Goal: Task Accomplishment & Management: Use online tool/utility

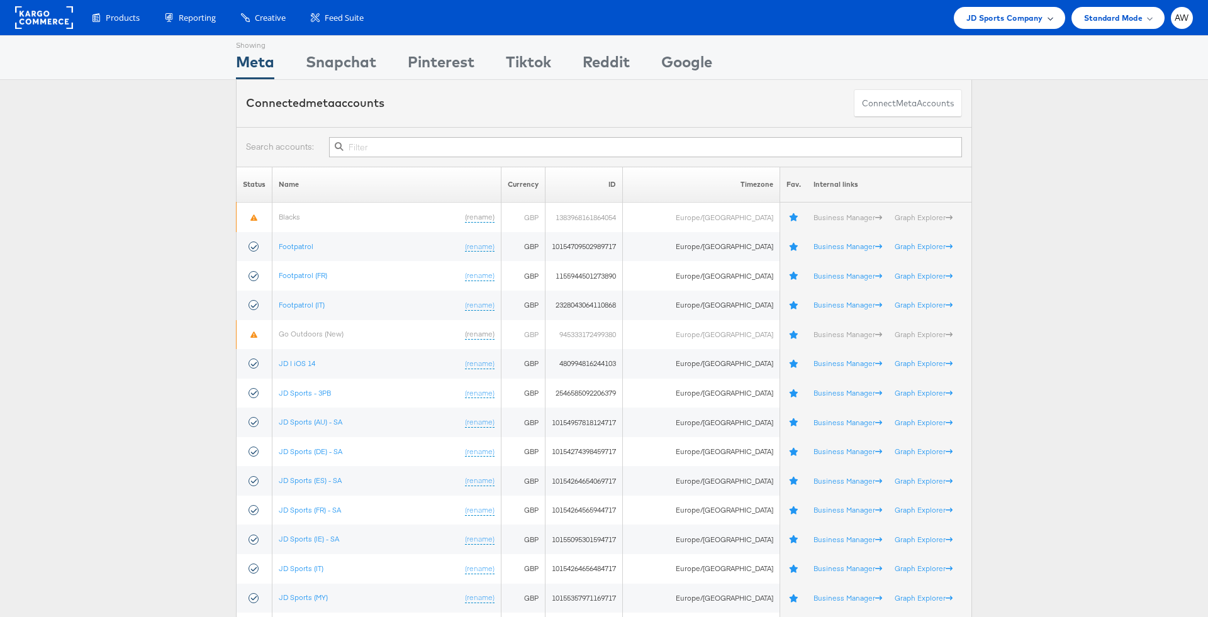
click at [1022, 18] on span "JD Sports Company" at bounding box center [1004, 17] width 77 height 13
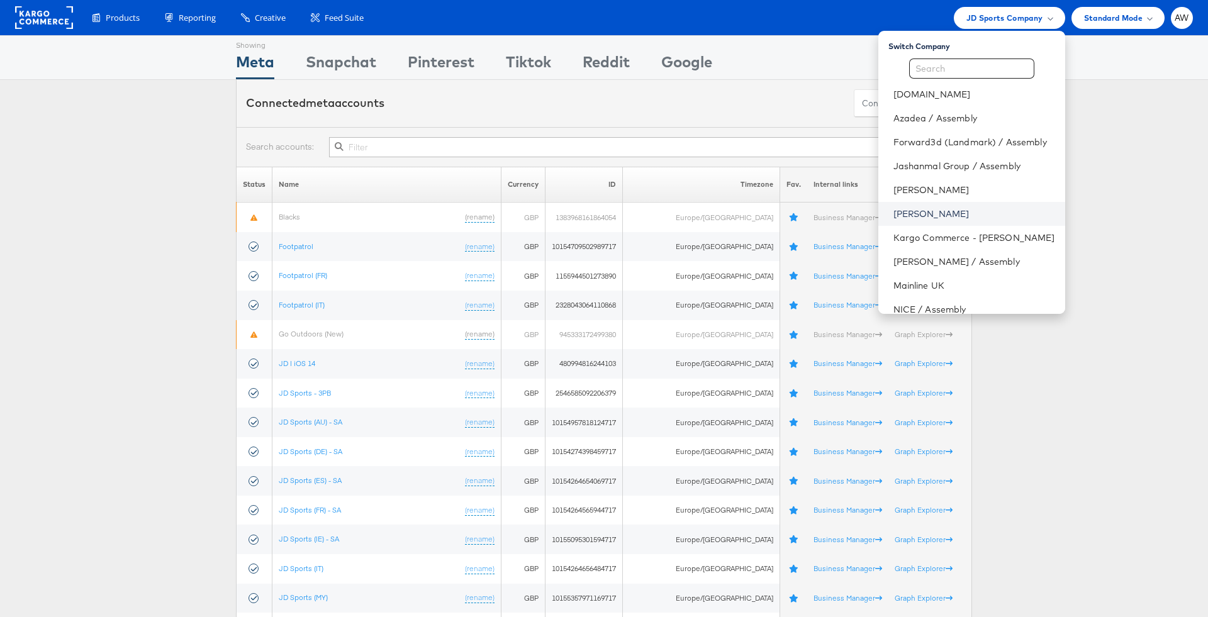
click at [950, 218] on link "[PERSON_NAME]" at bounding box center [974, 214] width 162 height 13
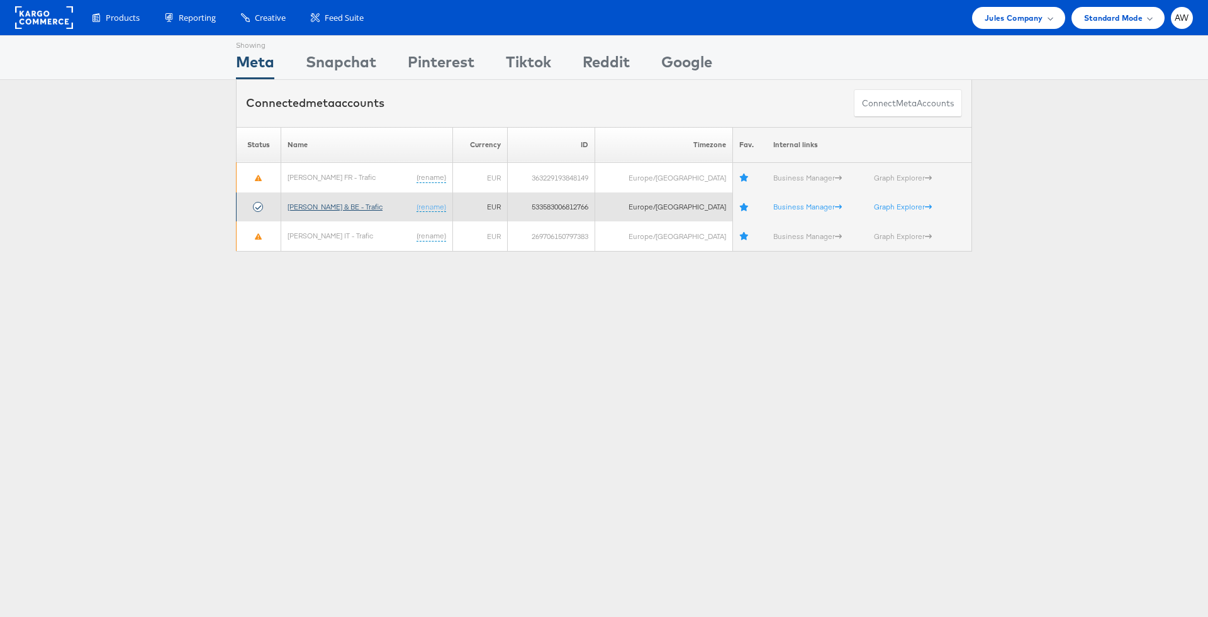
click at [335, 202] on link "Jules FR & BE - Trafic" at bounding box center [335, 206] width 95 height 9
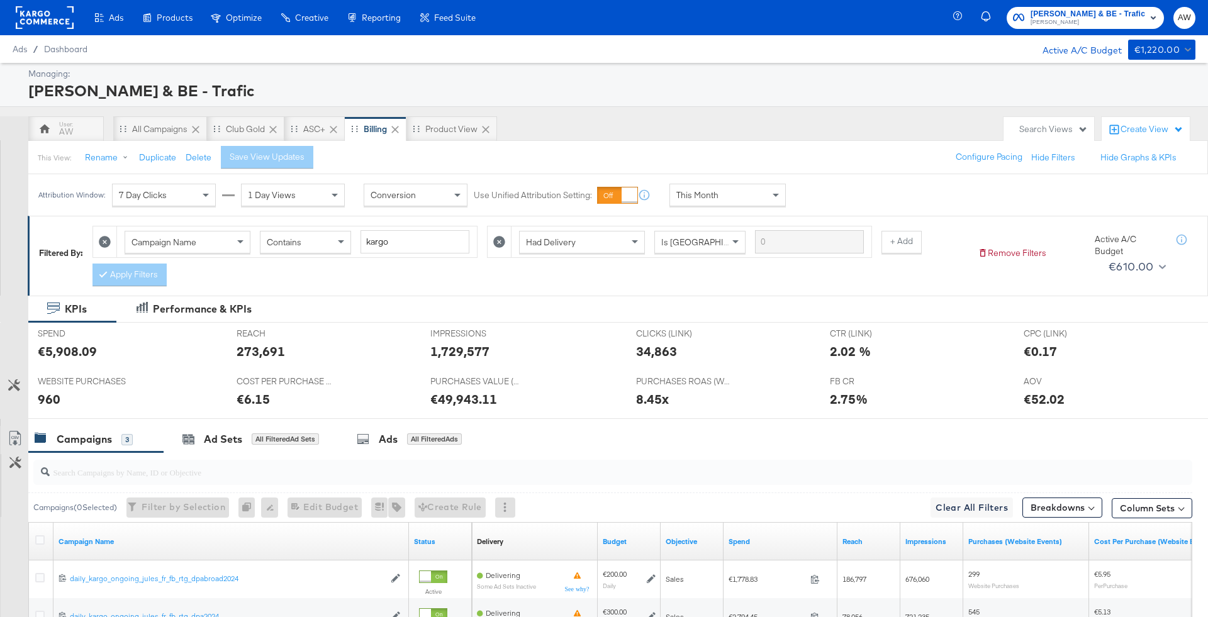
click at [671, 111] on div "Managing: Jules FR & BE - Trafic AW All Campaigns Club Gold ASC+ Billing Produc…" at bounding box center [604, 433] width 1208 height 741
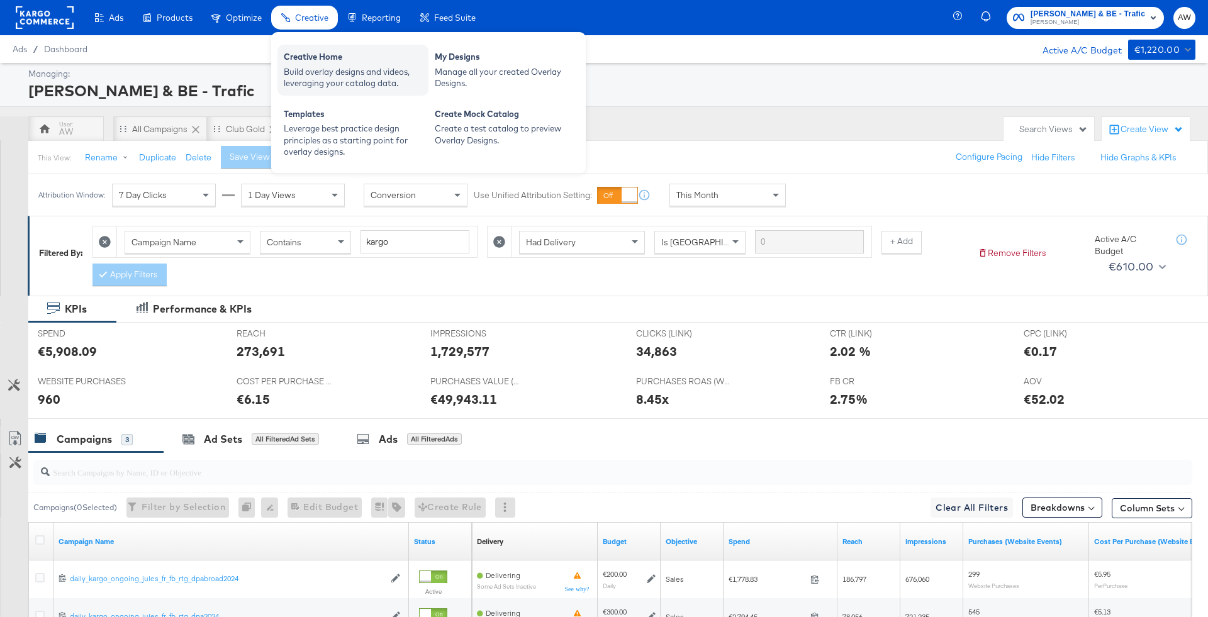
click at [314, 64] on div "Creative Home" at bounding box center [353, 58] width 138 height 15
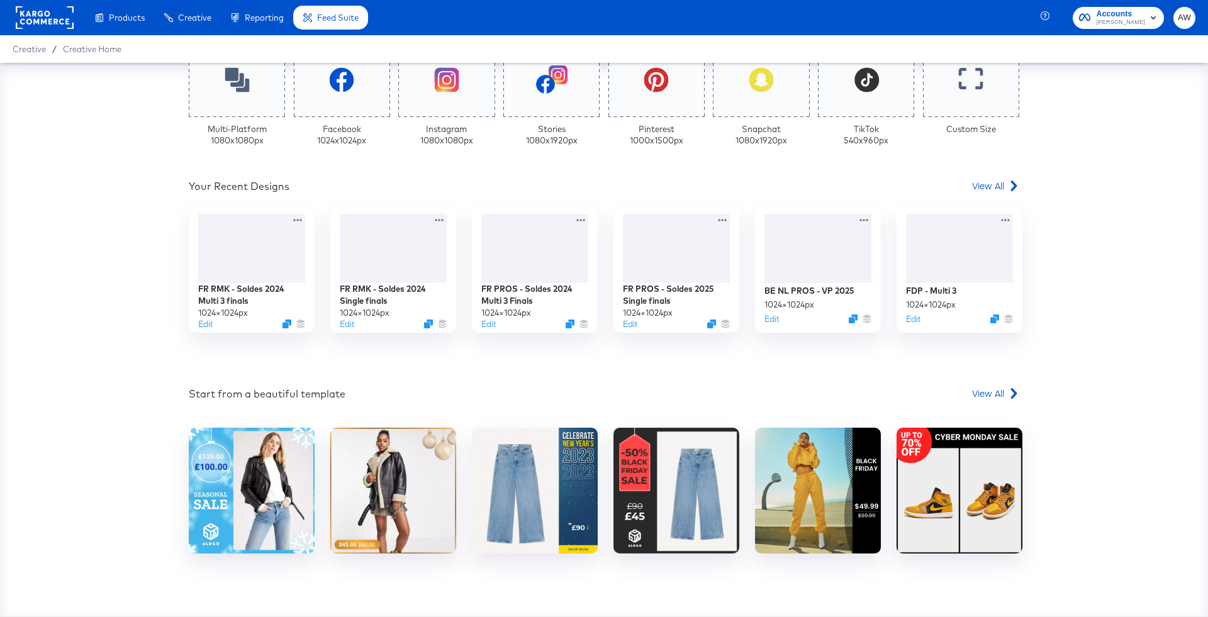
scroll to position [365, 0]
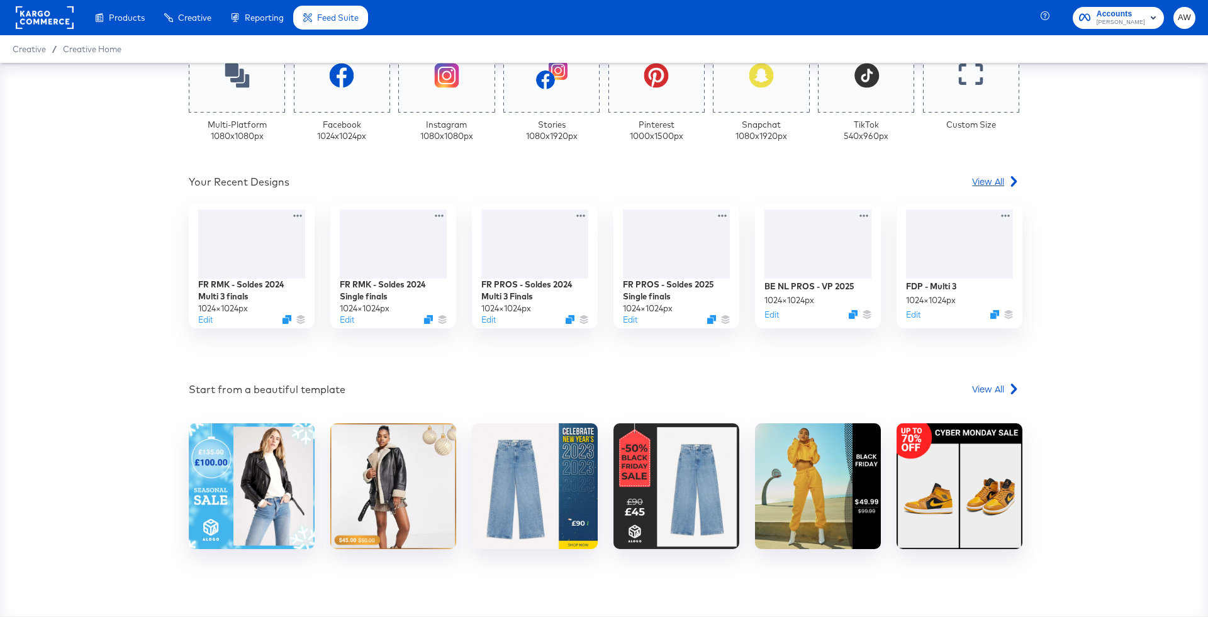
click at [1006, 181] on div "View All" at bounding box center [995, 181] width 47 height 13
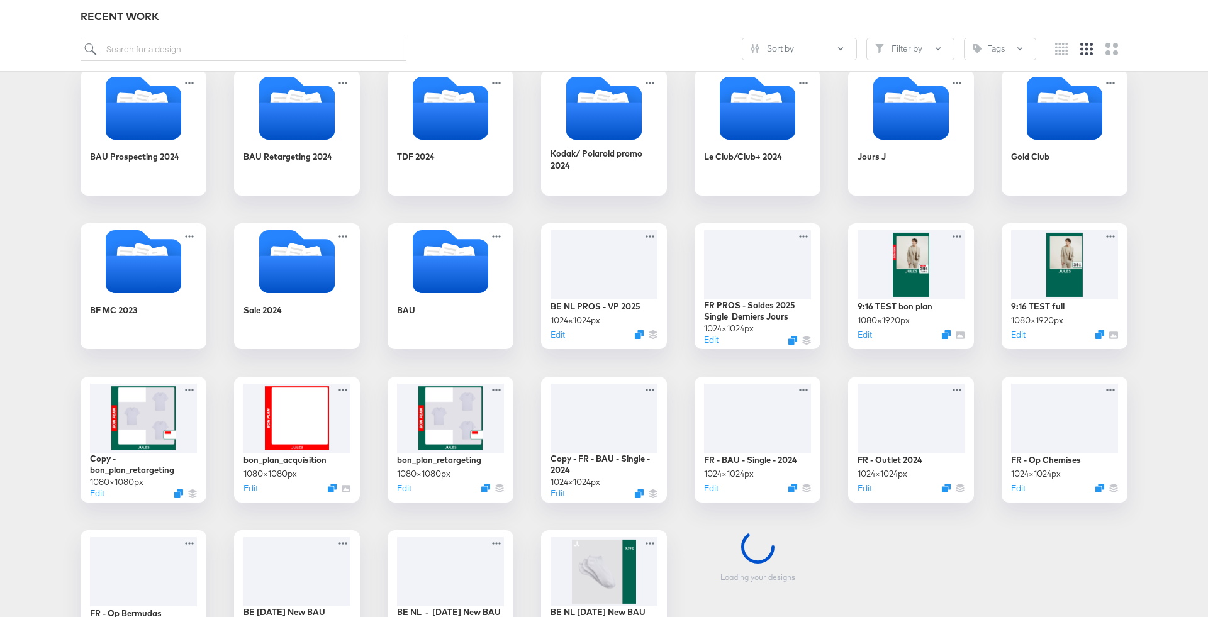
scroll to position [221, 0]
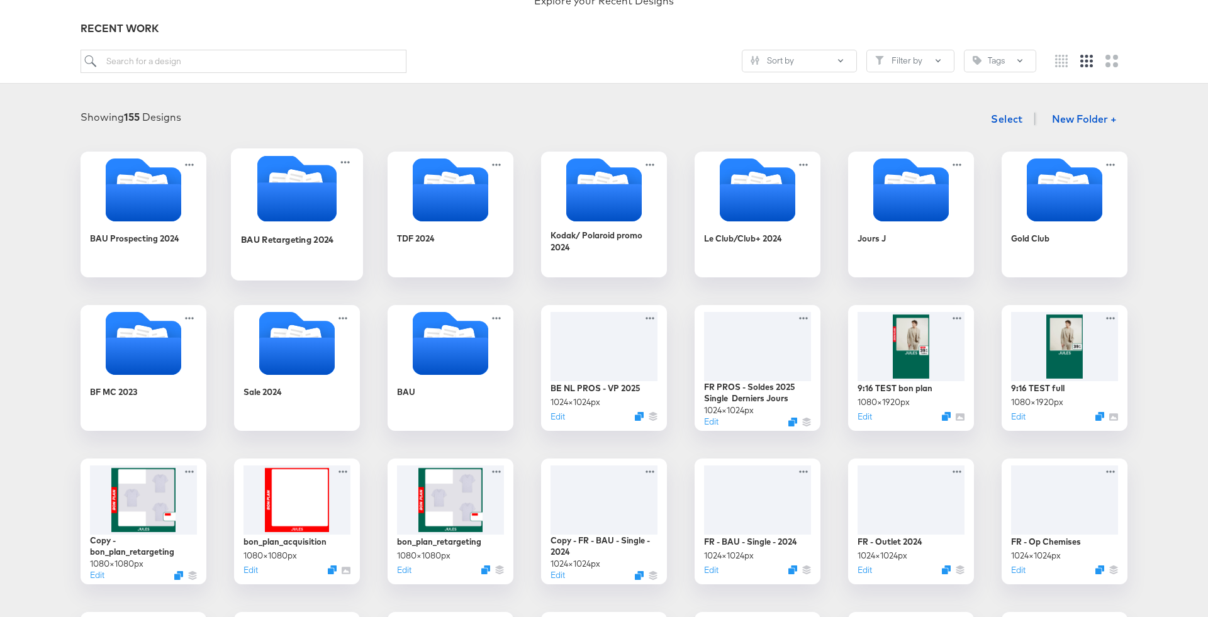
click at [290, 159] on icon "Folder" at bounding box center [296, 188] width 79 height 66
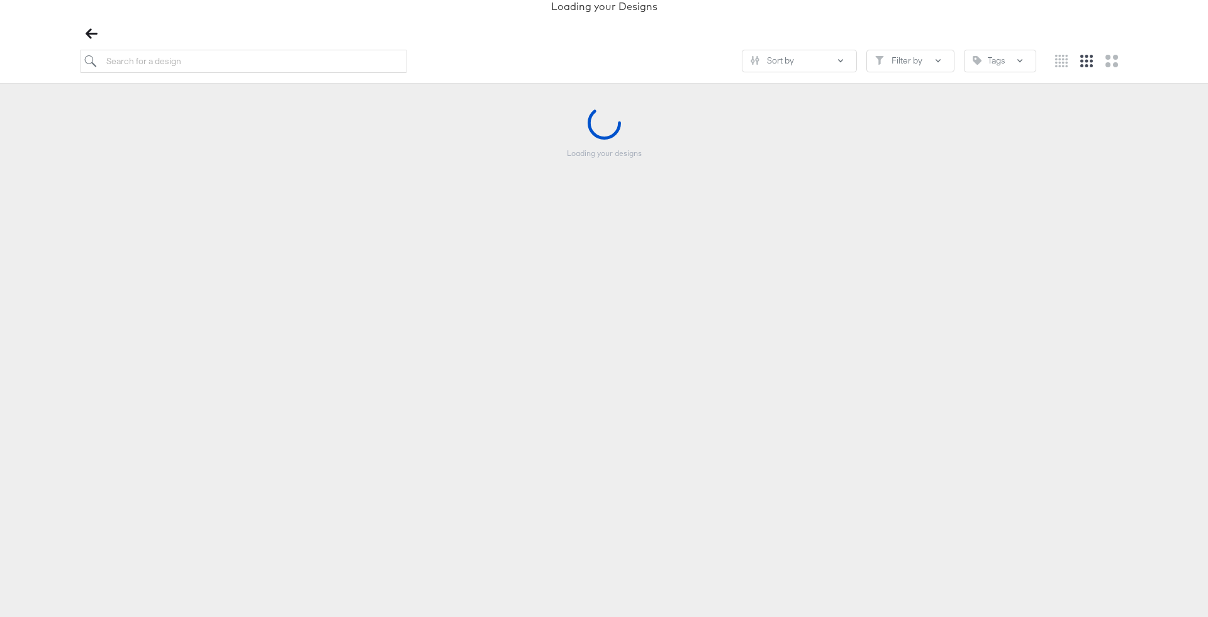
scroll to position [125, 0]
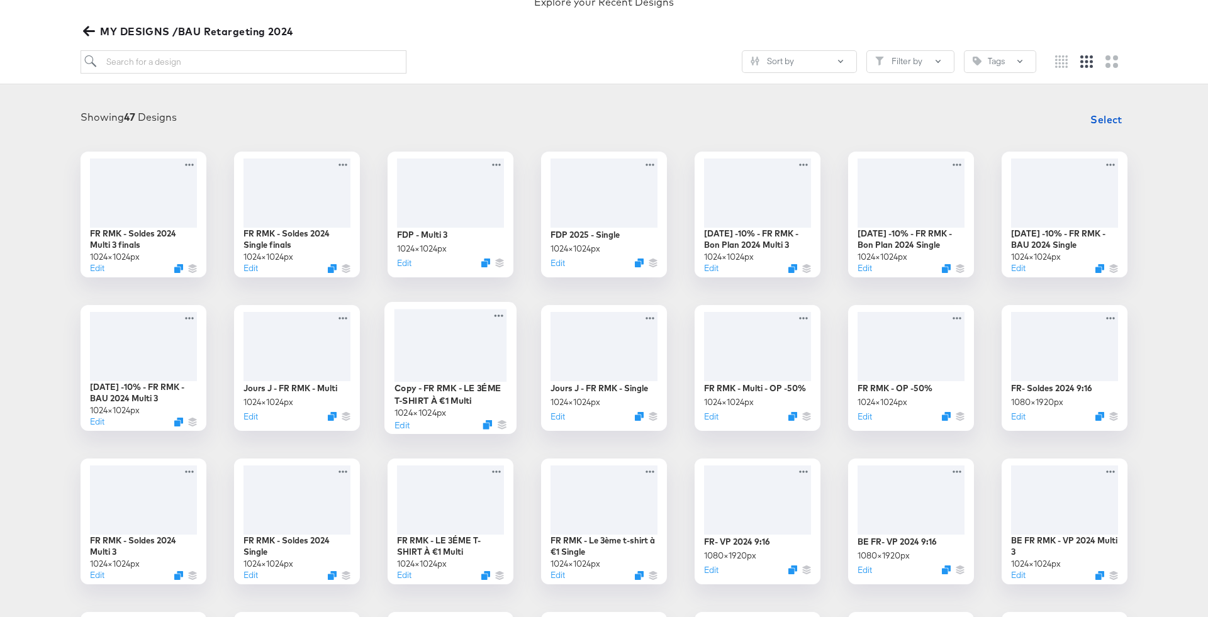
click at [484, 428] on div "Edit" at bounding box center [450, 424] width 113 height 12
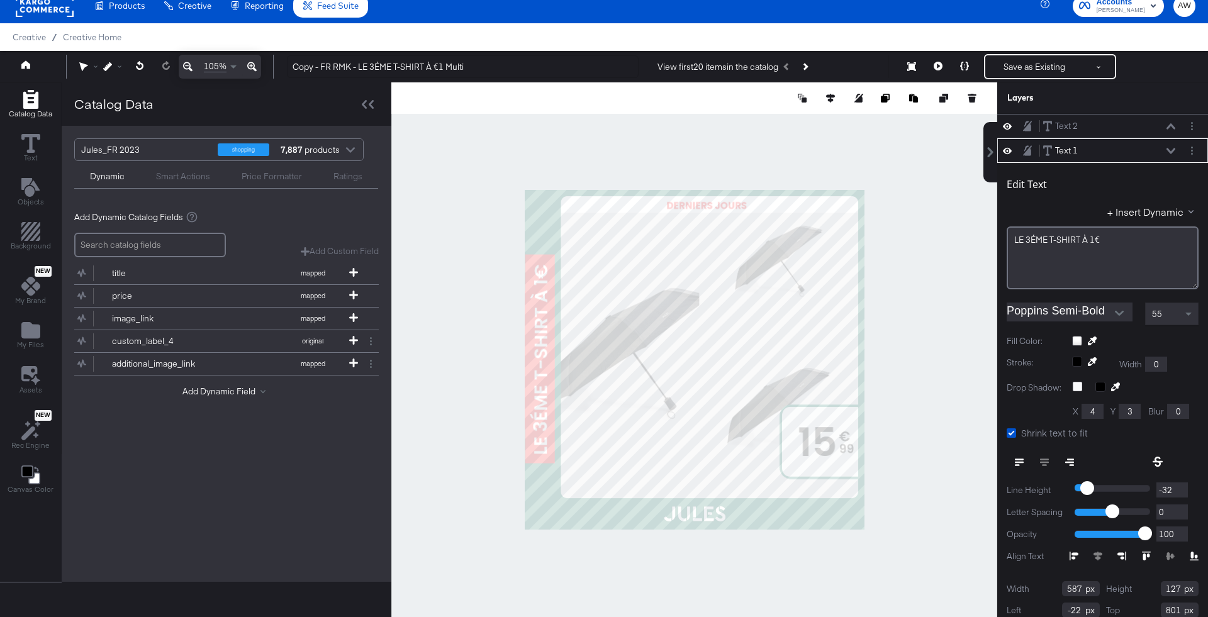
scroll to position [24, 0]
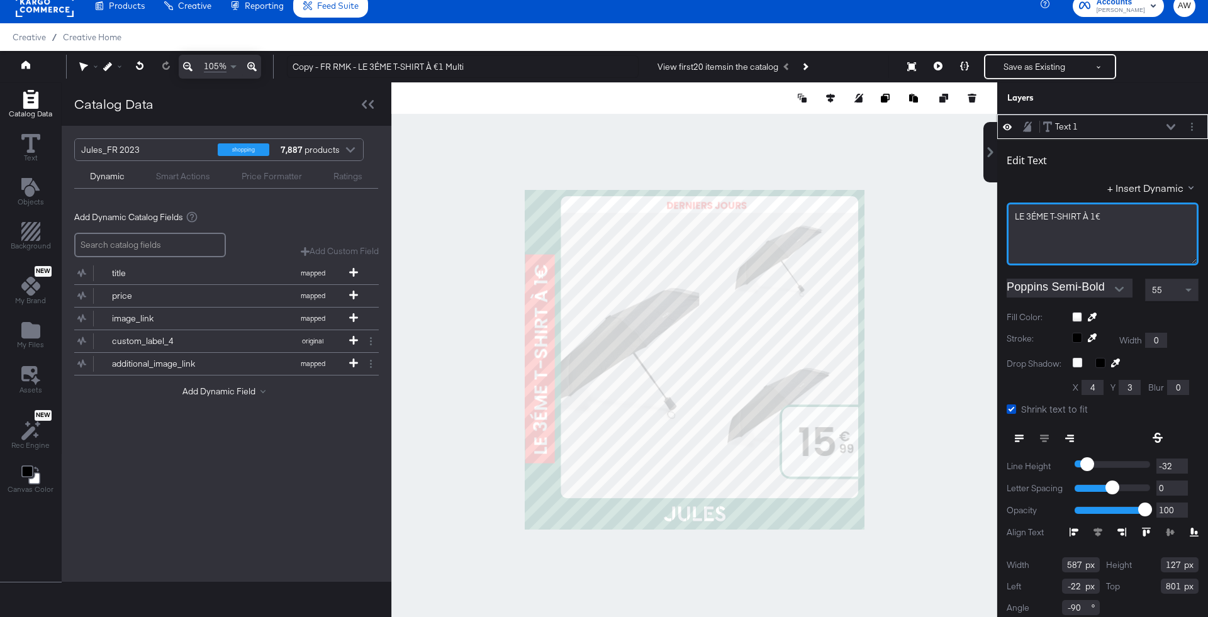
click at [1015, 240] on div "LE ﻿3ÉME T-SHIRT À 1€ ﻿" at bounding box center [1103, 234] width 192 height 63
click at [1046, 222] on div "﻿" at bounding box center [1103, 228] width 176 height 12
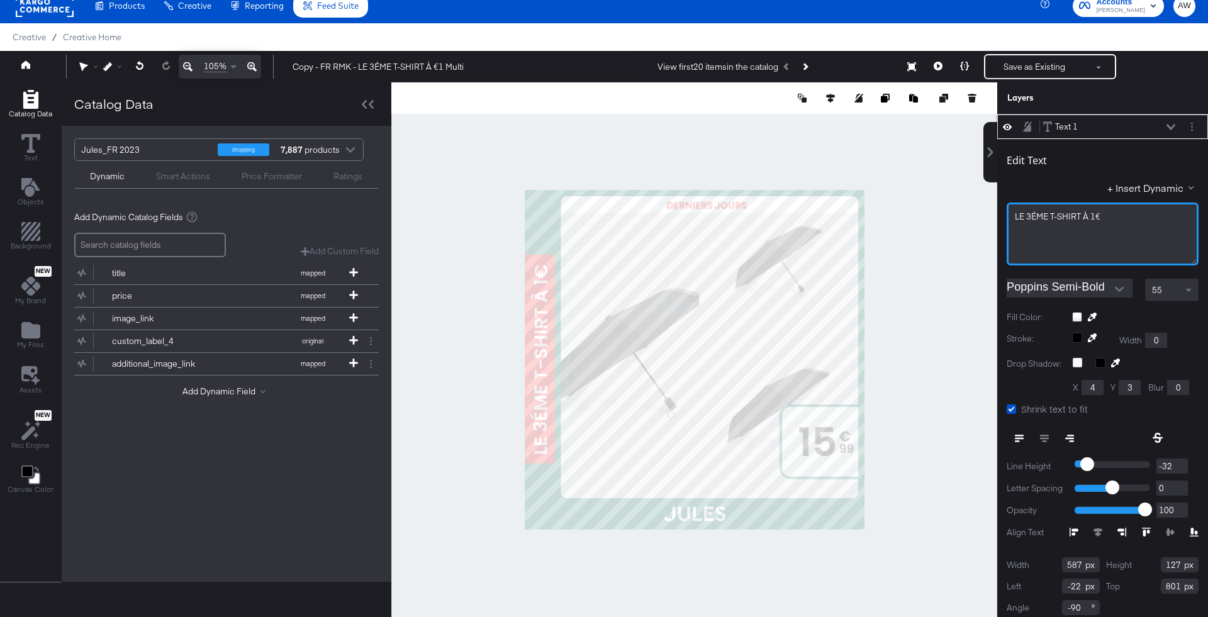
click at [1044, 214] on span "LE ﻿3ÉME T-SHIRT À 1€" at bounding box center [1058, 216] width 86 height 11
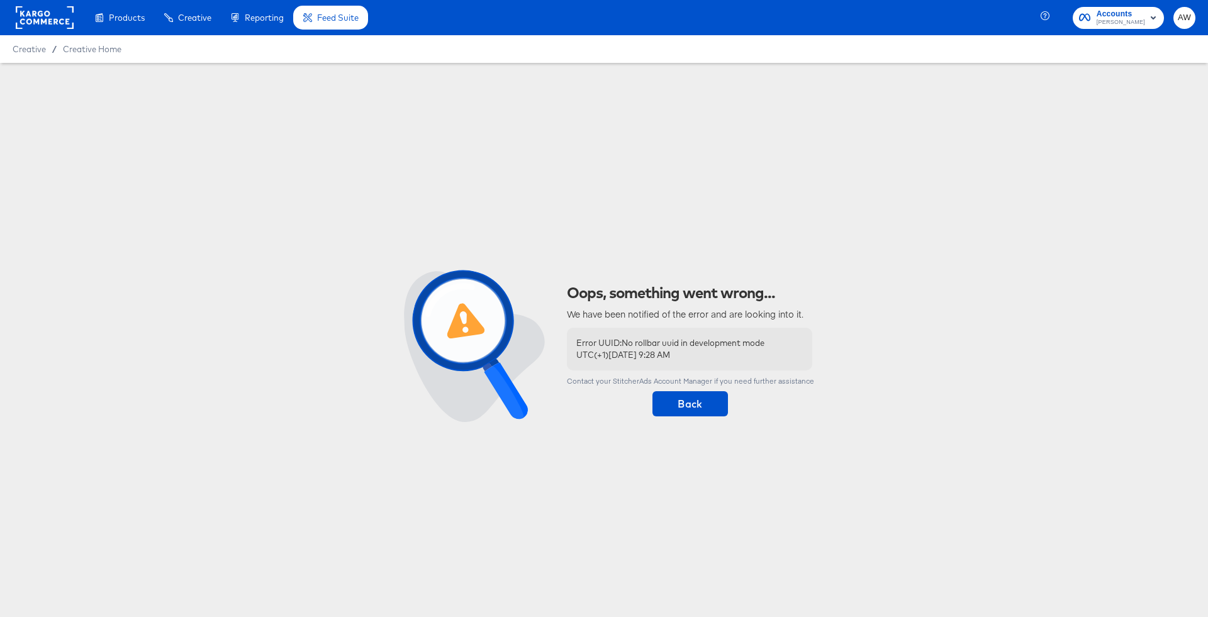
scroll to position [0, 0]
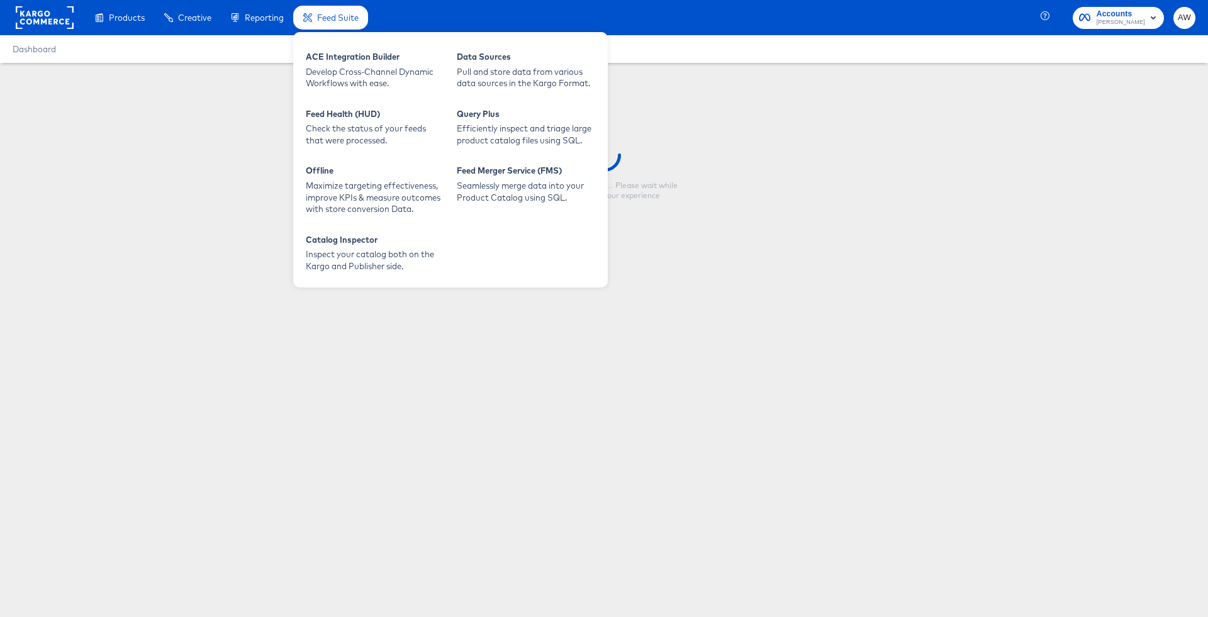
type input "Copy - FR RMK - LE ﻿3ÉME T-SHIRT À €1 Multi"
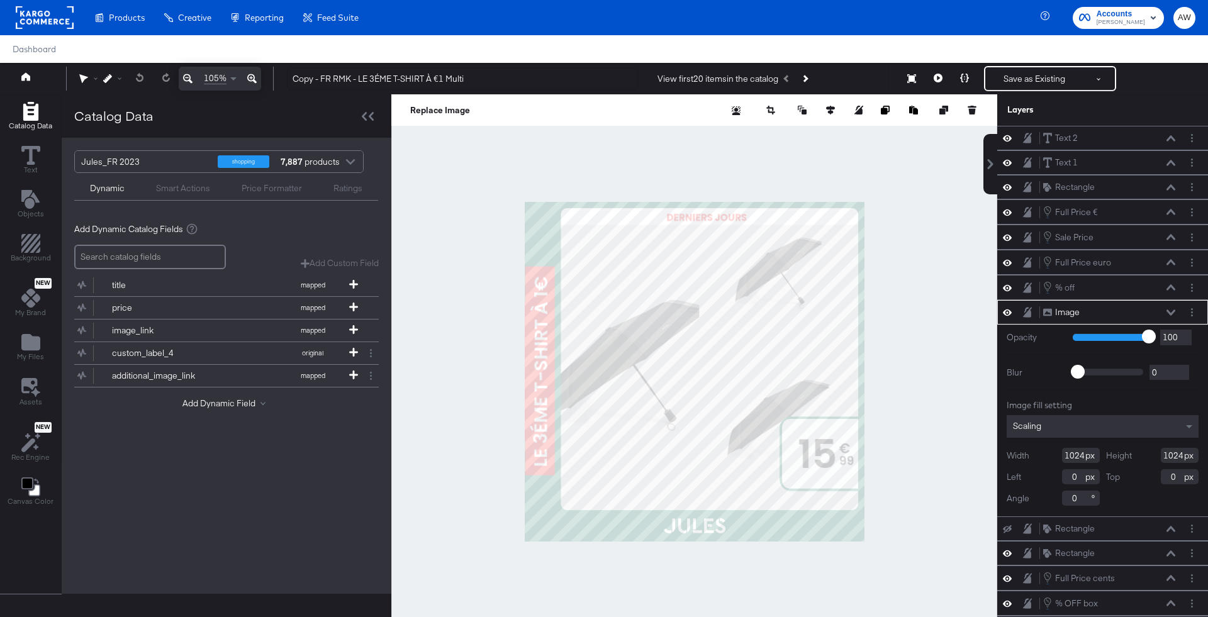
scroll to position [12, 0]
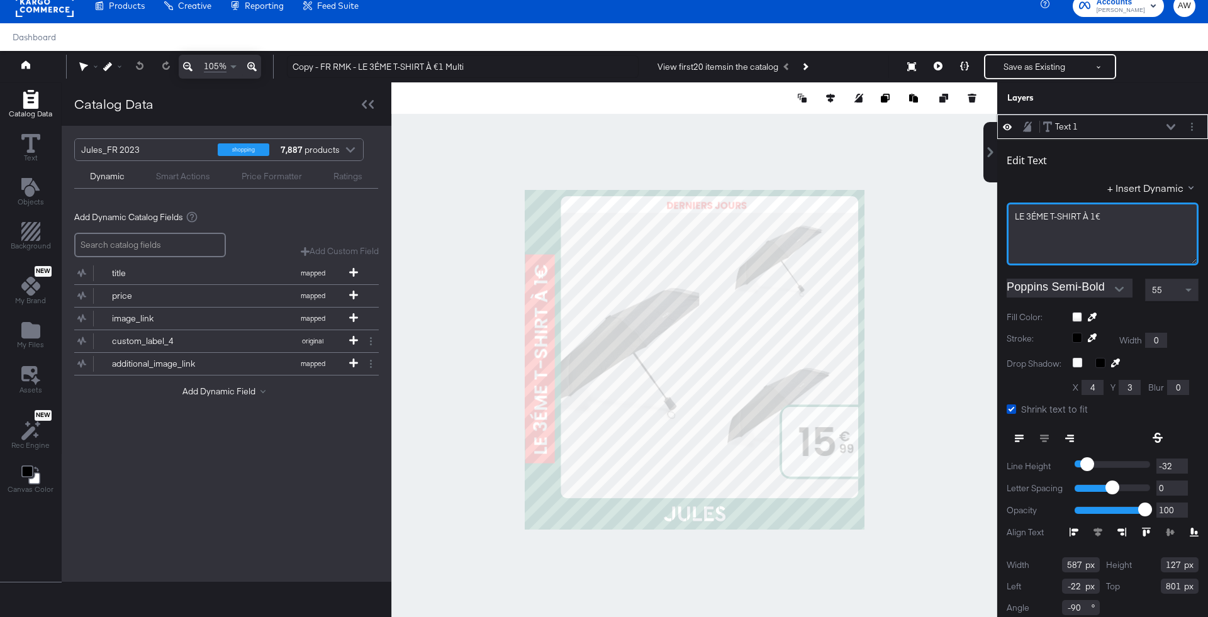
click at [1058, 228] on div "﻿" at bounding box center [1103, 228] width 176 height 12
click at [1052, 218] on span "LE ﻿3ÉME T-SHIRT À 1€" at bounding box center [1058, 216] width 86 height 11
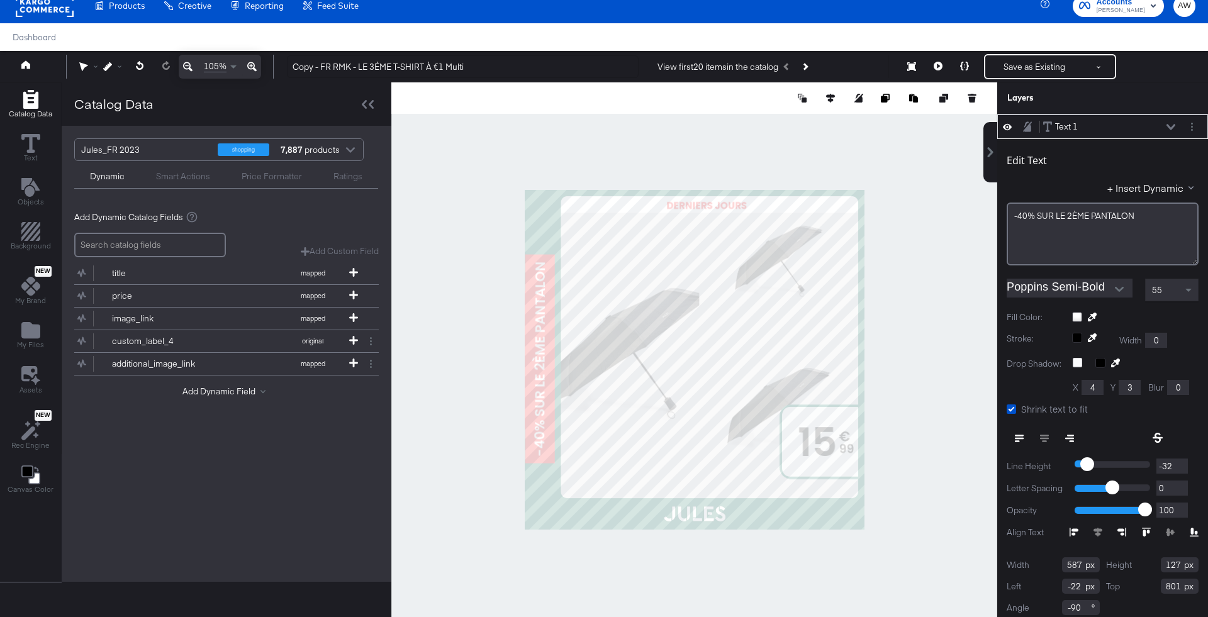
click at [719, 131] on div at bounding box center [694, 359] width 606 height 555
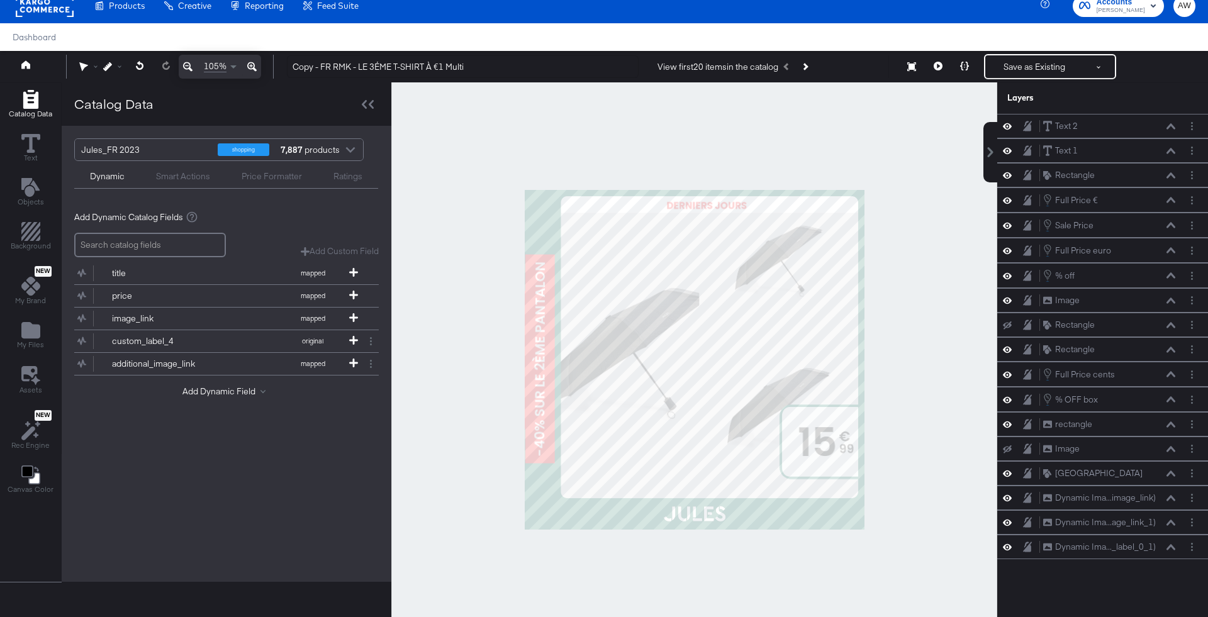
scroll to position [0, 0]
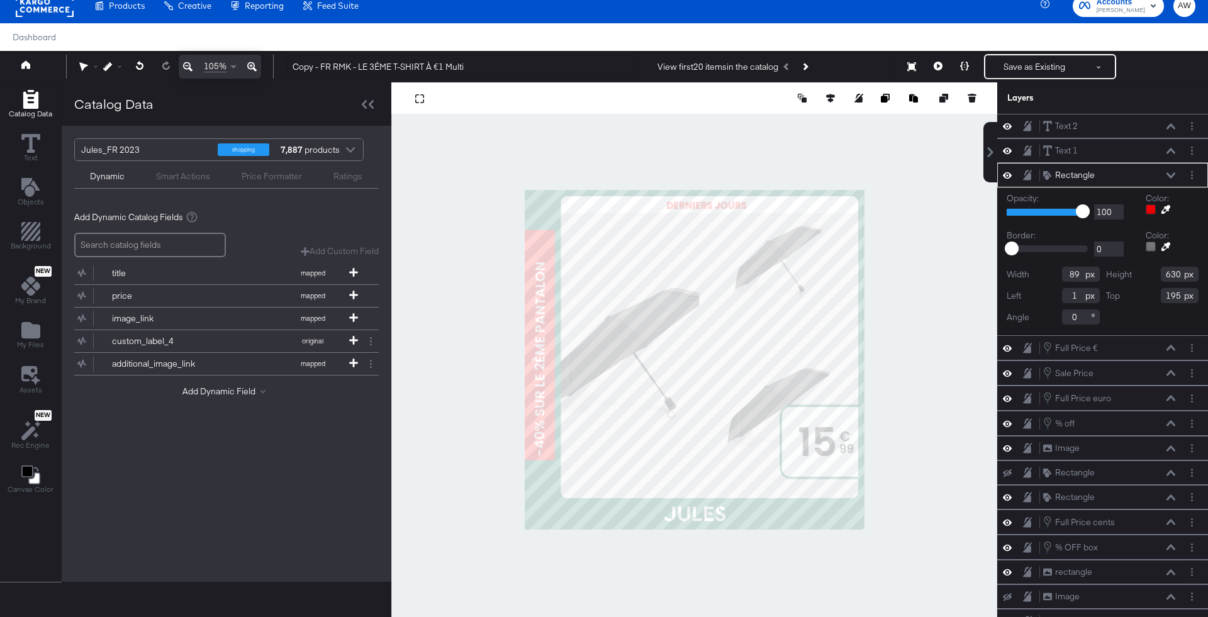
type input "0"
type input "120"
type input "91"
type input "793"
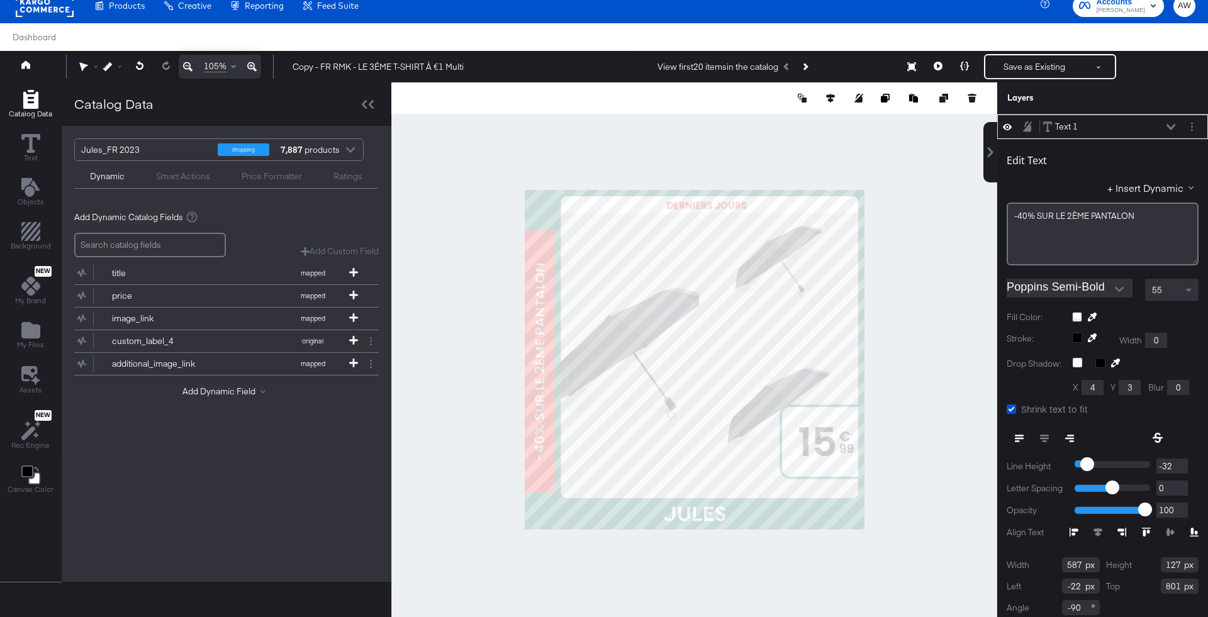
type input "662"
type input "152"
type input "-23"
type input "872"
type input "709"
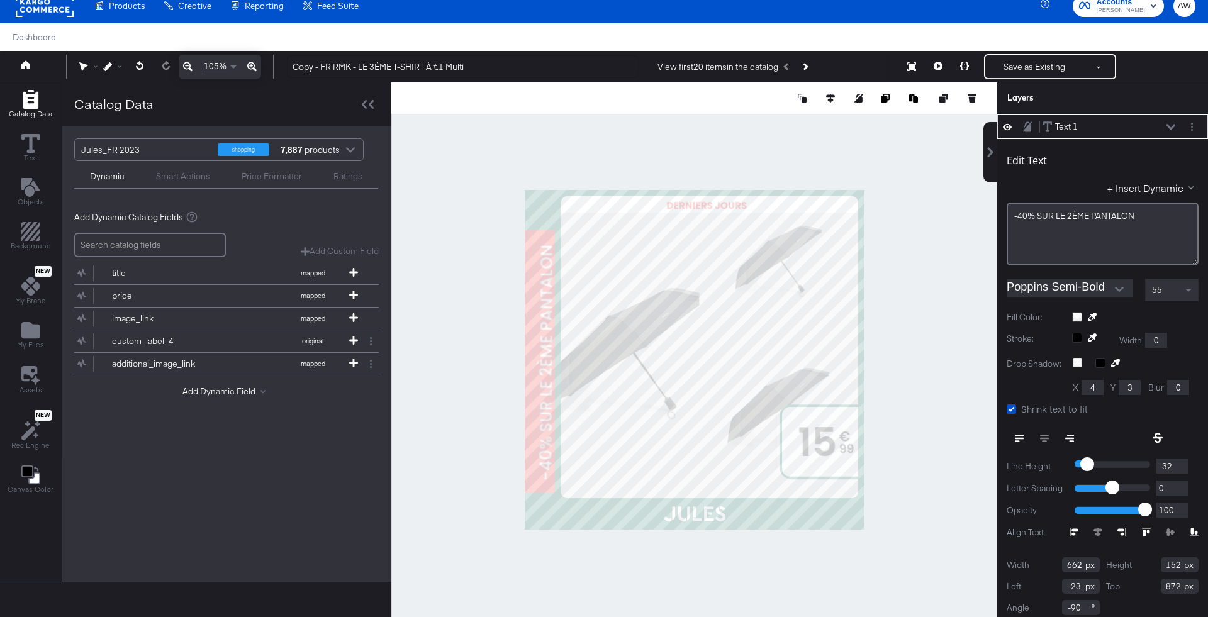
type input "163"
type input "774"
type input "177"
type input "-45"
type input "913"
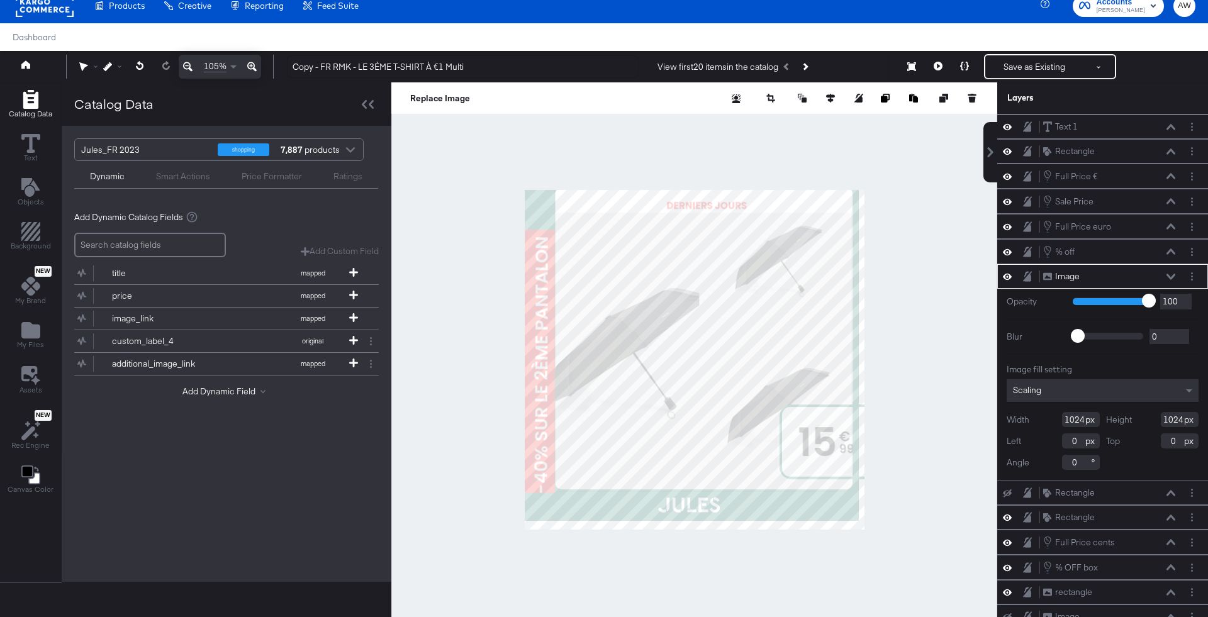
type input "-25"
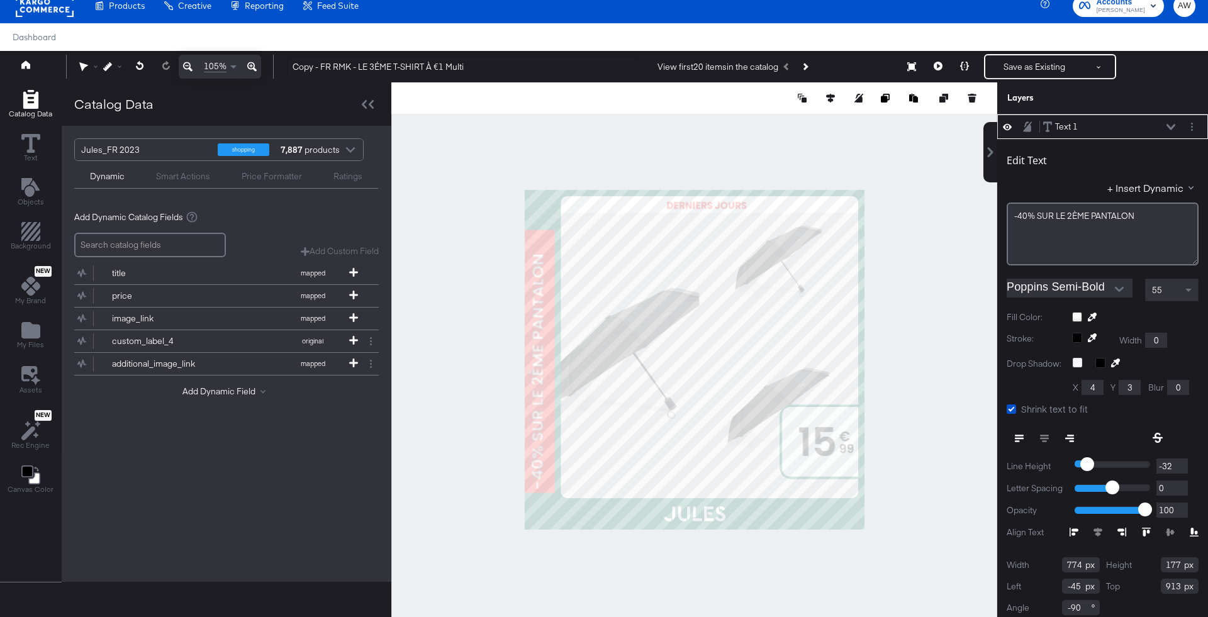
type input "665"
type input "145"
type input "-44"
type input "900"
type input "-28"
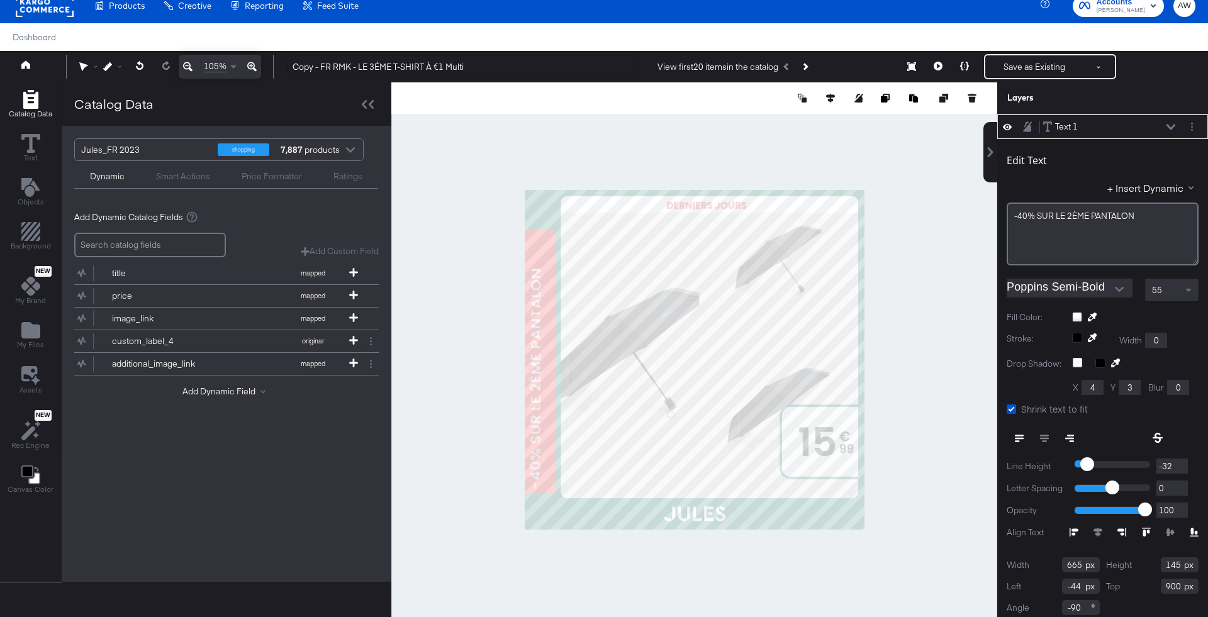
type input "849"
type input "738"
type input "160"
type input "840"
type input "-36"
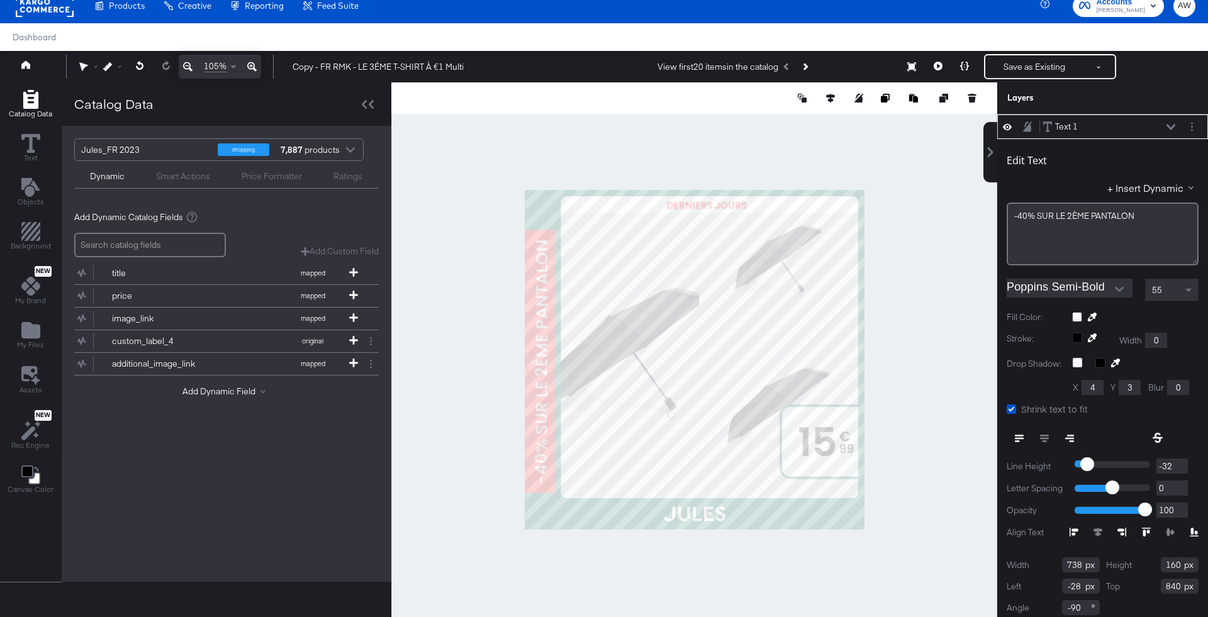
type input "886"
click at [111, 67] on icon at bounding box center [107, 66] width 9 height 9
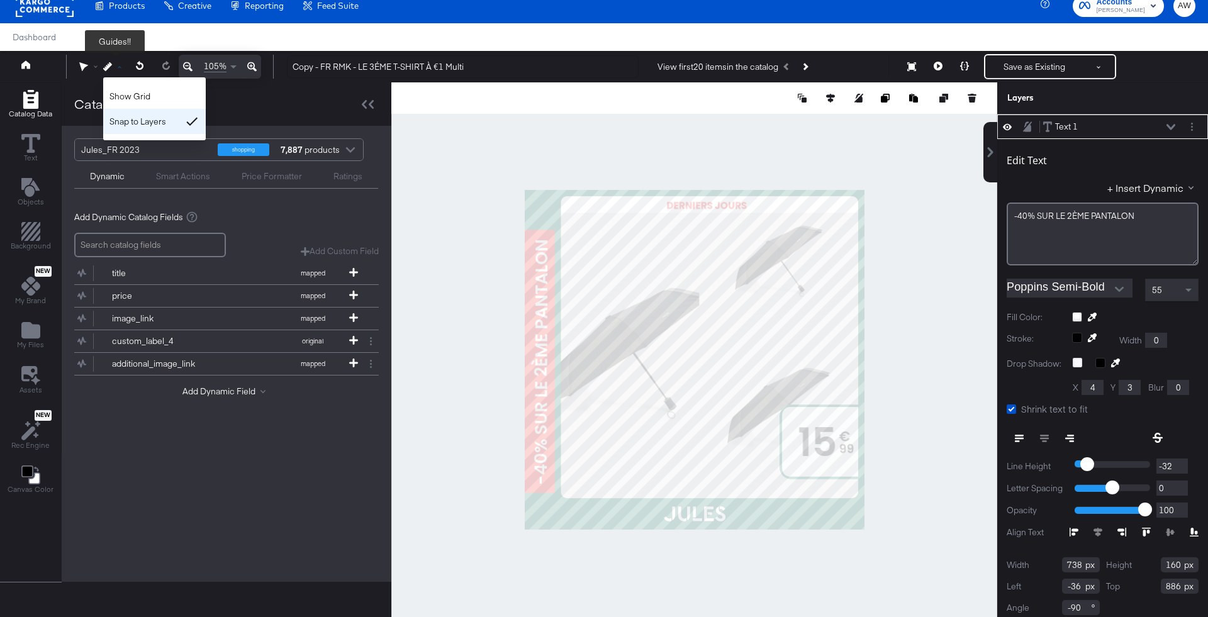
click at [155, 125] on div "Snap to Layers" at bounding box center [154, 121] width 103 height 25
type input "-42"
type input "887"
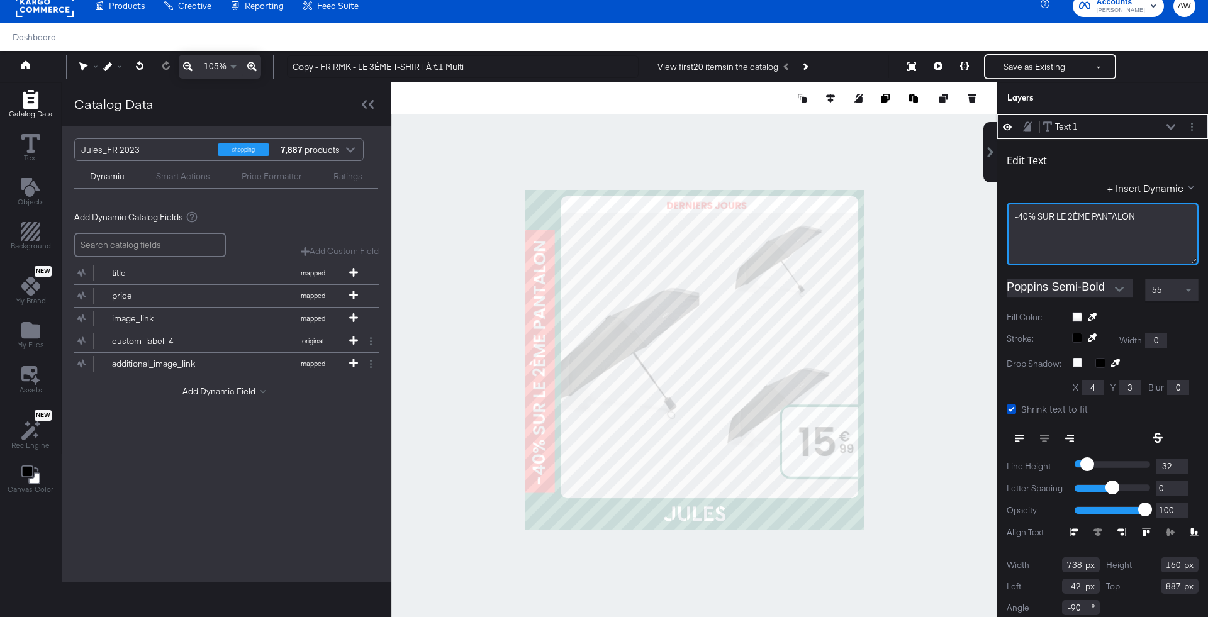
click at [1064, 213] on span "-40% ﻿SUR LE 2ÈME PANTALON" at bounding box center [1075, 216] width 120 height 11
copy span "-40% ﻿SUR LE 2ÈME PANTALON"
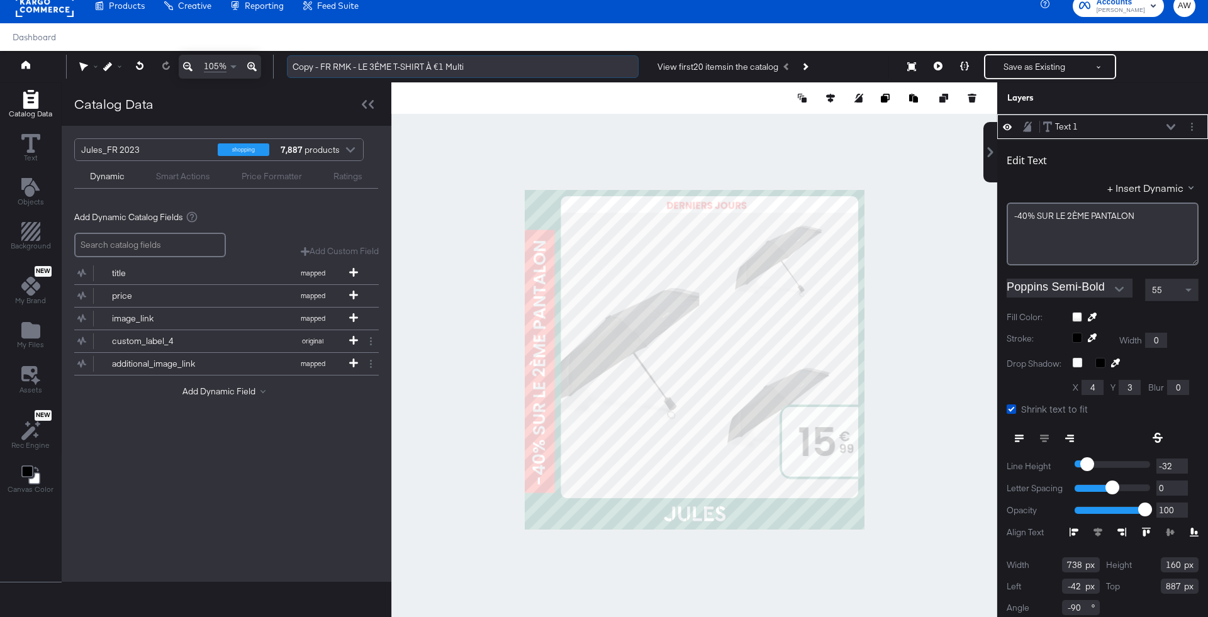
drag, startPoint x: 357, startPoint y: 67, endPoint x: 538, endPoint y: 67, distance: 181.2
click at [538, 67] on input "Copy - FR RMK - LE ﻿3ÉME T-SHIRT À €1 Multi" at bounding box center [463, 66] width 352 height 23
paste input "-40% ﻿SUR LE 2ÈME PANTALON"
click at [356, 70] on input "Copy - FR RMK --40% ﻿SUR LE 2ÈME PANTALON" at bounding box center [463, 66] width 352 height 23
drag, startPoint x: 320, startPoint y: 67, endPoint x: 259, endPoint y: 67, distance: 61.0
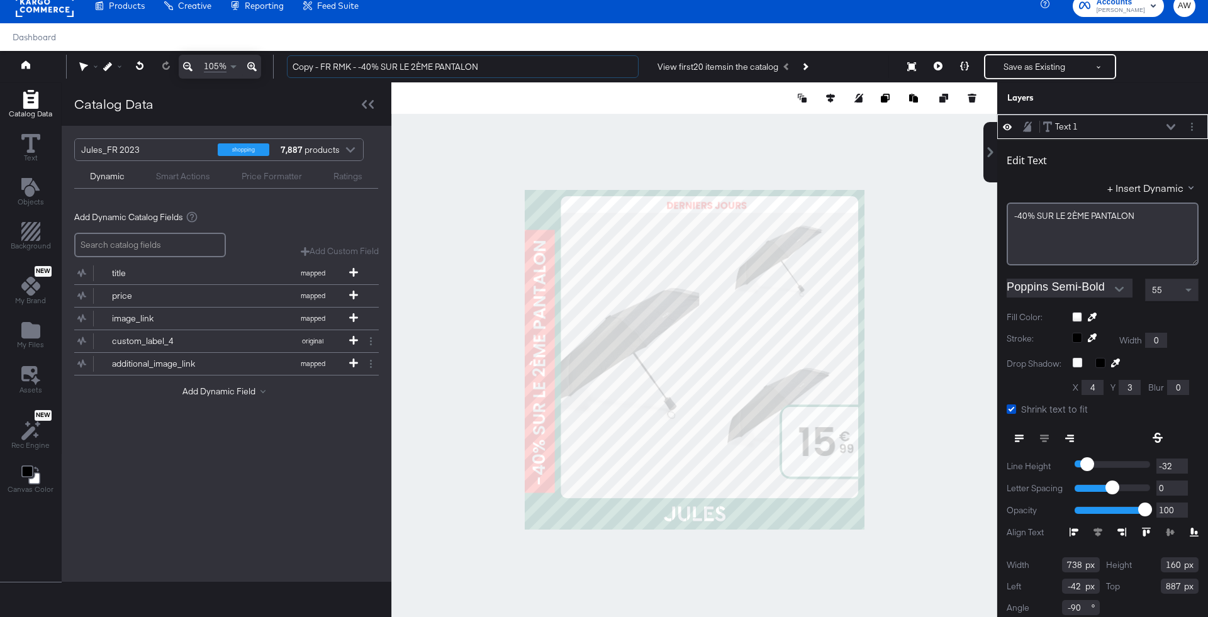
click at [259, 67] on div "Guides!! 105% Copy - FR RMK - -40% ﻿SUR LE 2ÈME PANTALON View first 20 items in…" at bounding box center [604, 66] width 1208 height 31
type input "FR RMK - -40% ﻿SUR LE 2ÈME PANTALON"
click at [587, 139] on div at bounding box center [694, 359] width 606 height 555
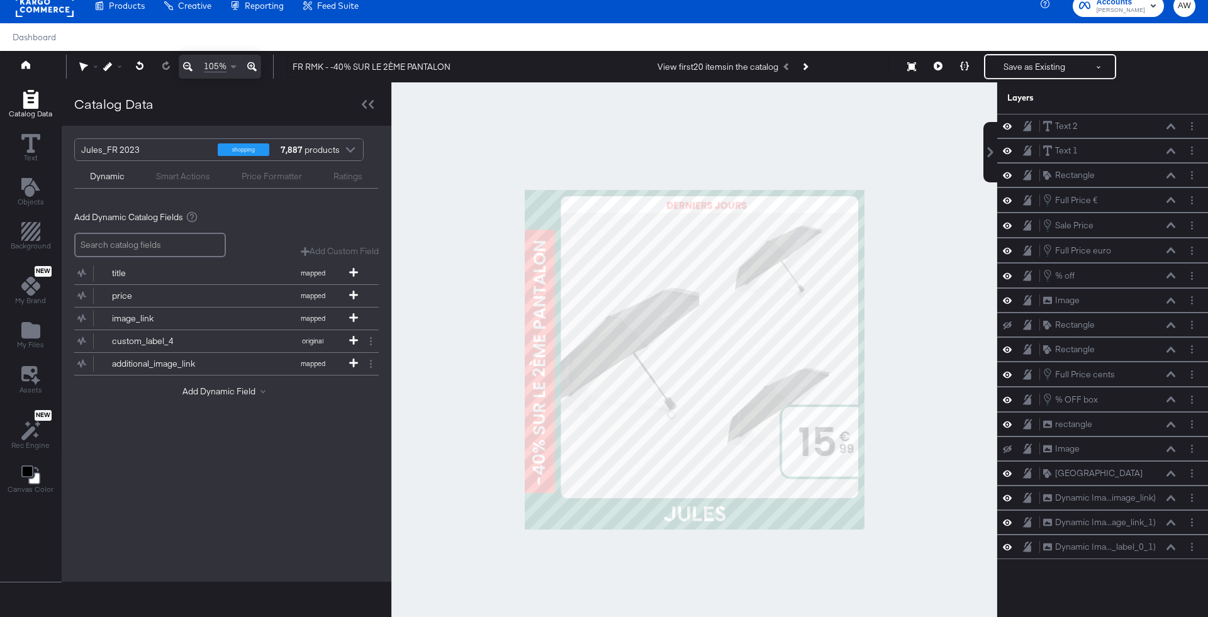
scroll to position [0, 0]
click at [1104, 62] on button at bounding box center [1098, 66] width 31 height 23
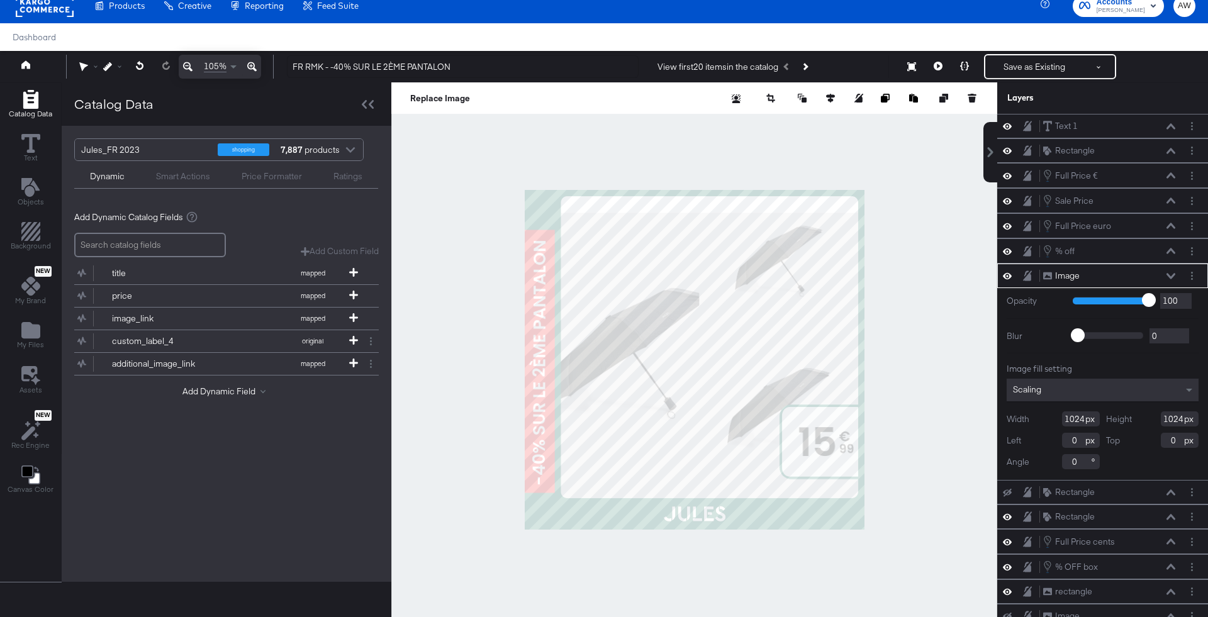
type input "-2"
click at [1007, 149] on icon at bounding box center [1007, 150] width 9 height 11
click at [1007, 149] on icon at bounding box center [1007, 151] width 9 height 8
click at [1010, 126] on icon at bounding box center [1007, 126] width 9 height 6
click at [1010, 126] on icon at bounding box center [1007, 126] width 9 height 8
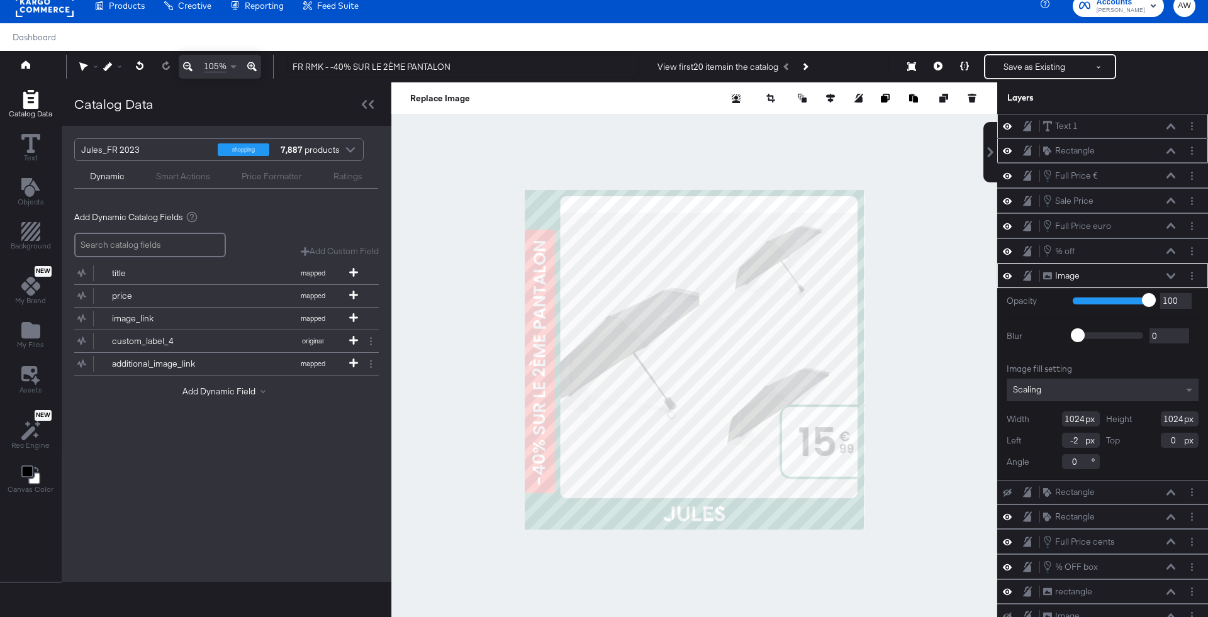
type input "133"
click at [873, 531] on div at bounding box center [694, 359] width 606 height 555
type input "34"
type input "205"
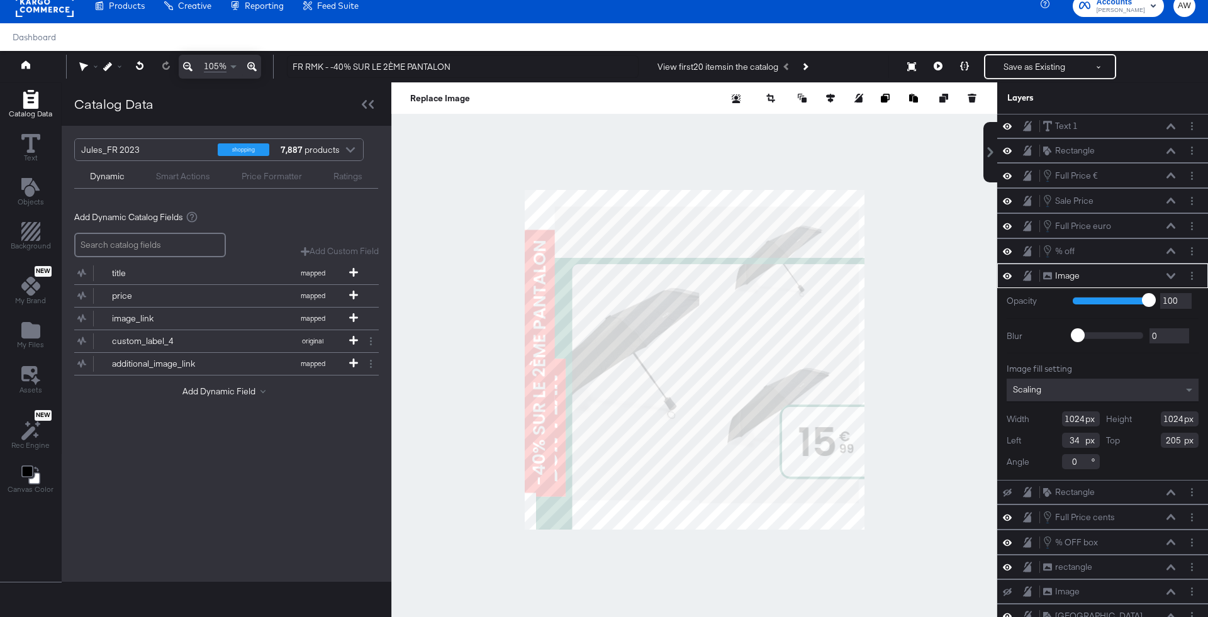
scroll to position [75, 0]
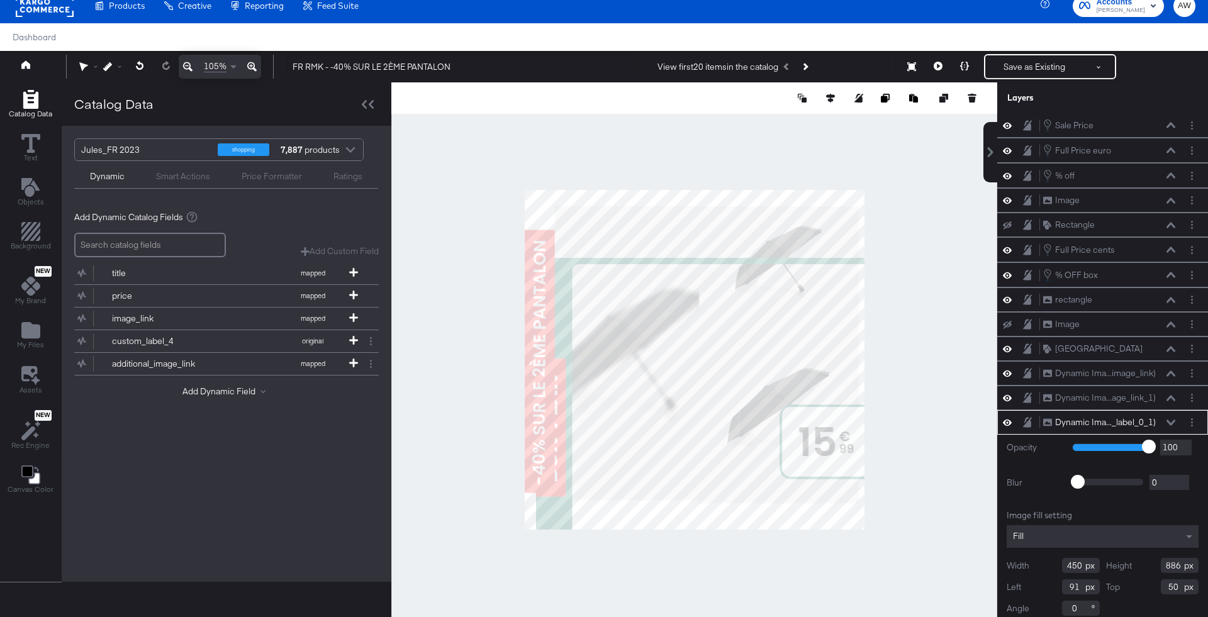
type input "906"
type input "30"
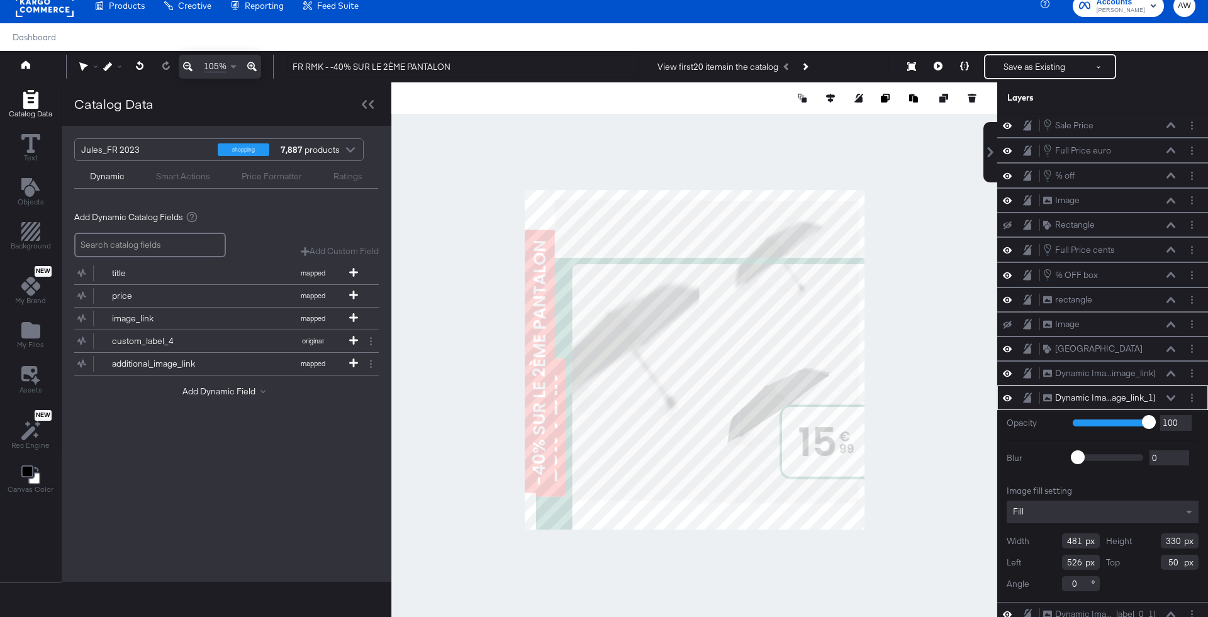
type input "350"
type input "30"
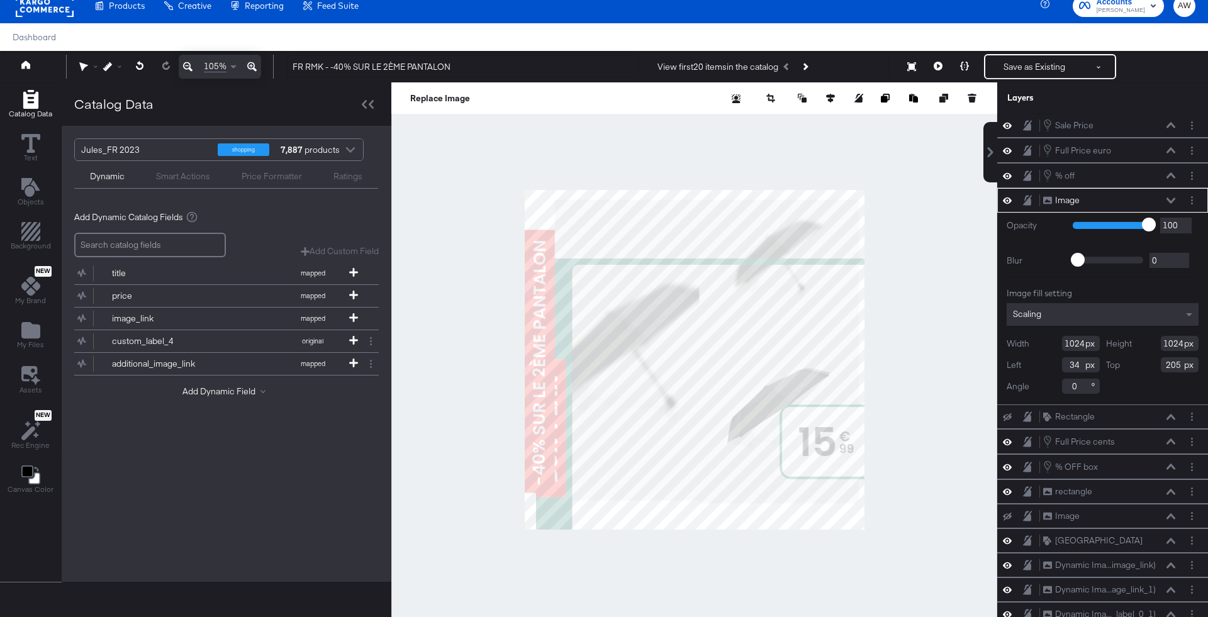
type input "-19"
type input "46"
type input "17"
type input "-4"
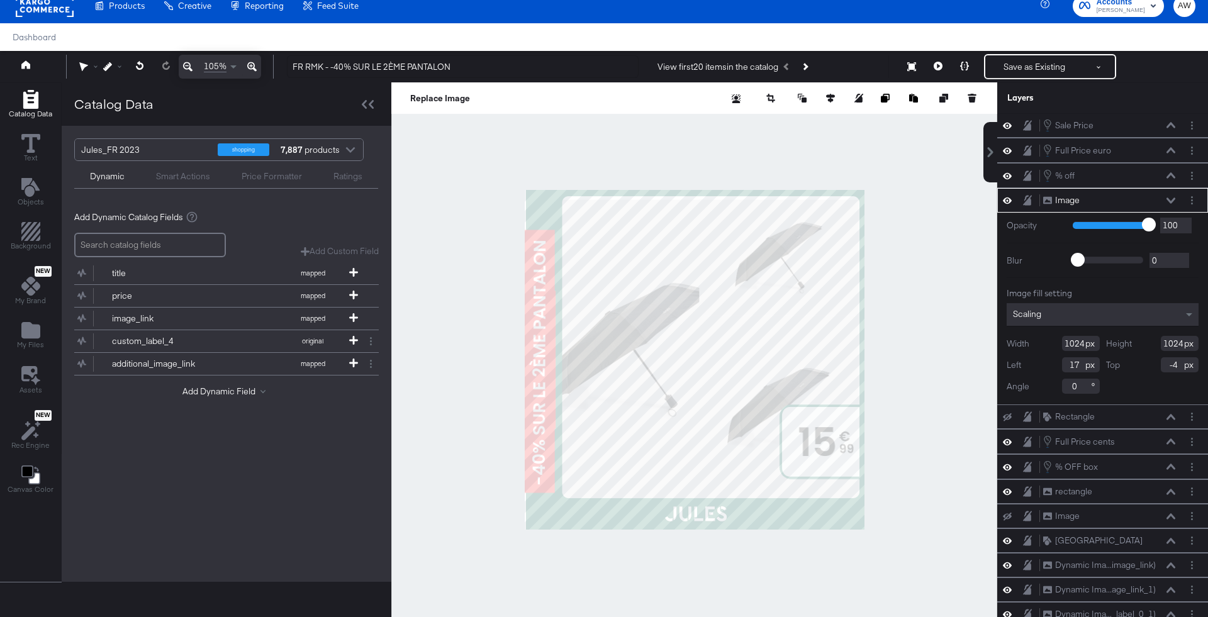
type input "4"
type input "-2"
click at [605, 598] on div at bounding box center [694, 359] width 606 height 555
type input "0"
type input "277"
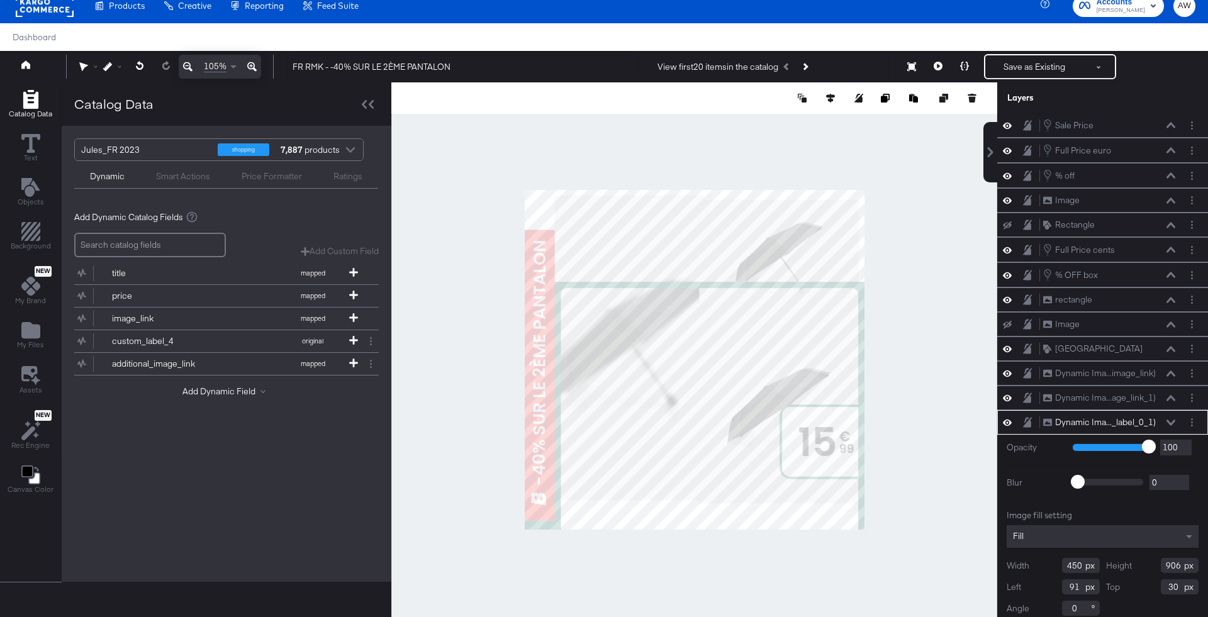
type input "920"
type input "16"
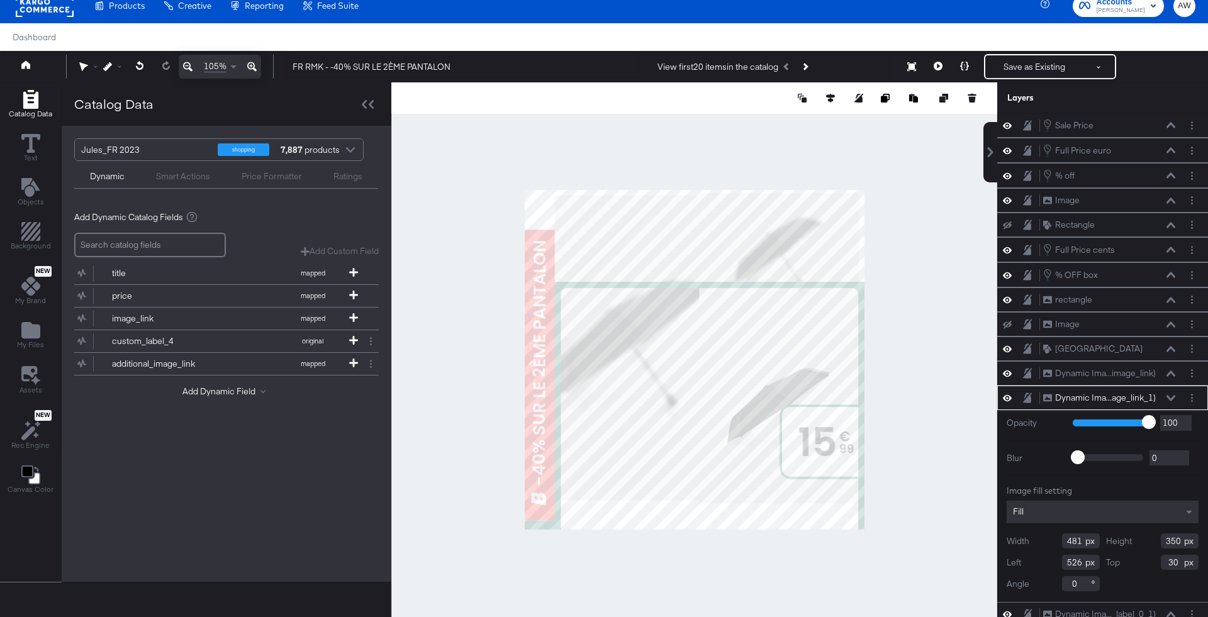
type input "364"
type input "16"
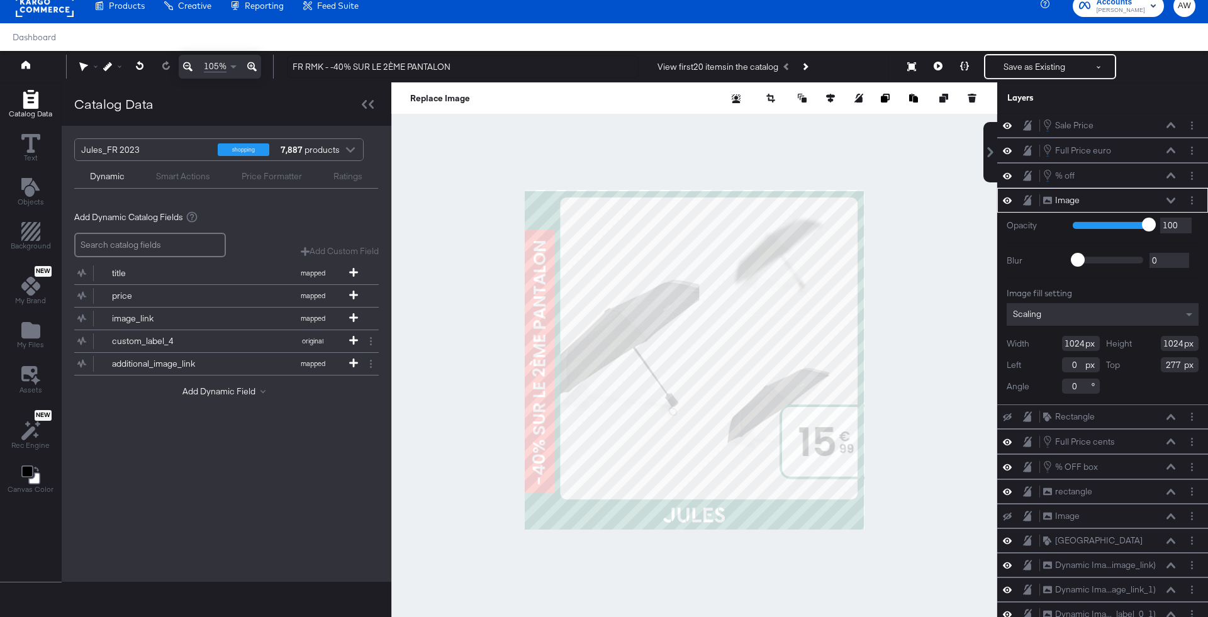
type input "-2"
type input "4"
click at [917, 318] on div at bounding box center [694, 359] width 606 height 555
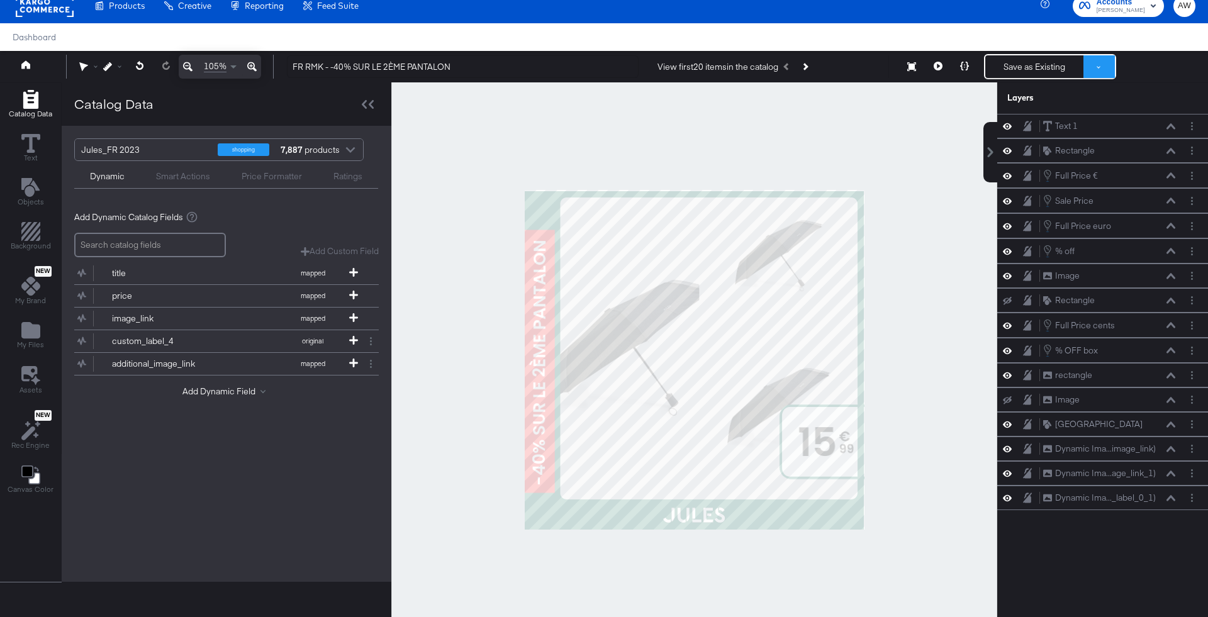
click at [1105, 65] on button at bounding box center [1098, 66] width 31 height 23
click at [1053, 108] on button "Save as New Design" at bounding box center [1056, 112] width 131 height 23
click at [1036, 67] on button "Save as New Design" at bounding box center [1034, 66] width 98 height 23
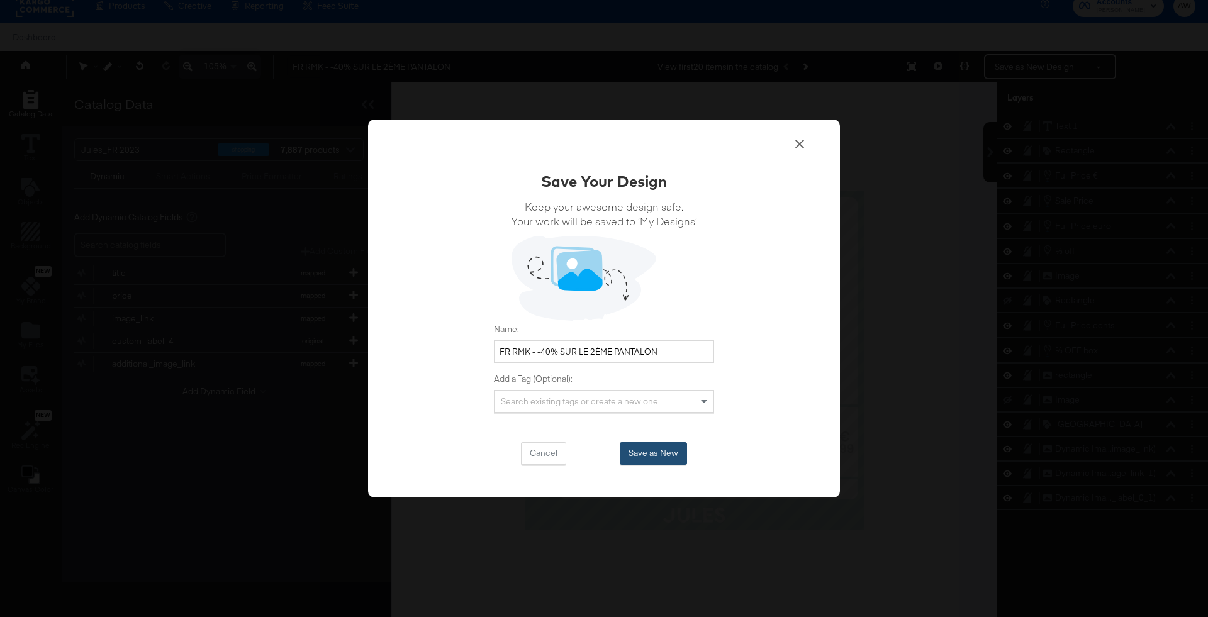
click at [661, 449] on button "Save as New" at bounding box center [653, 453] width 67 height 23
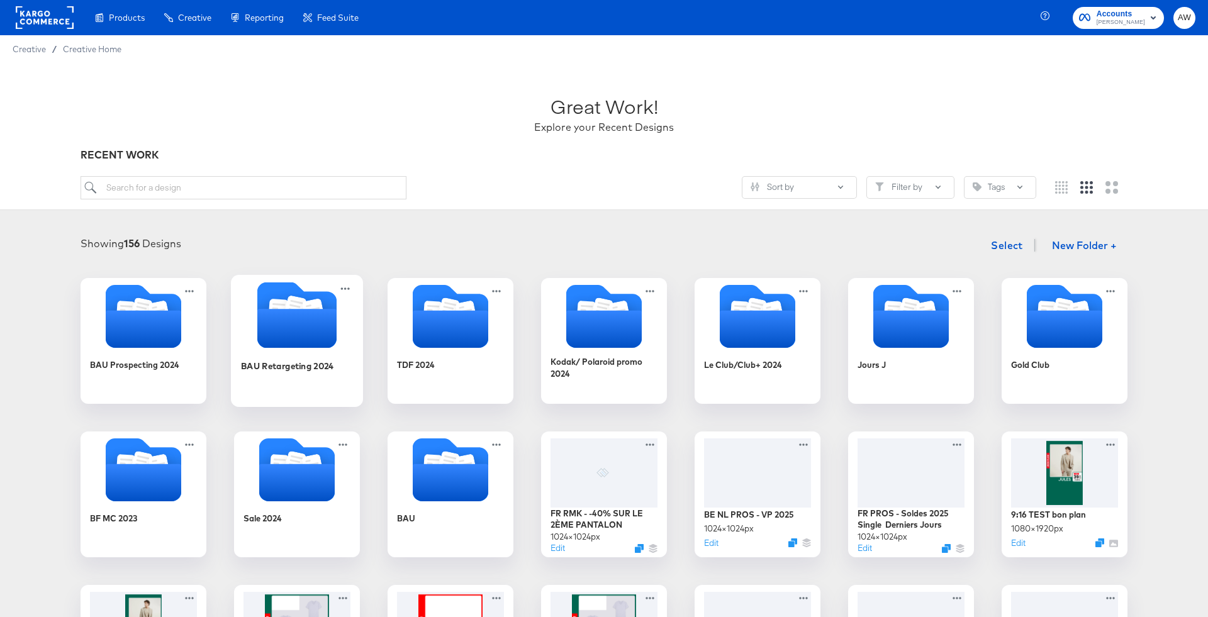
click at [297, 345] on icon "Folder" at bounding box center [296, 328] width 79 height 39
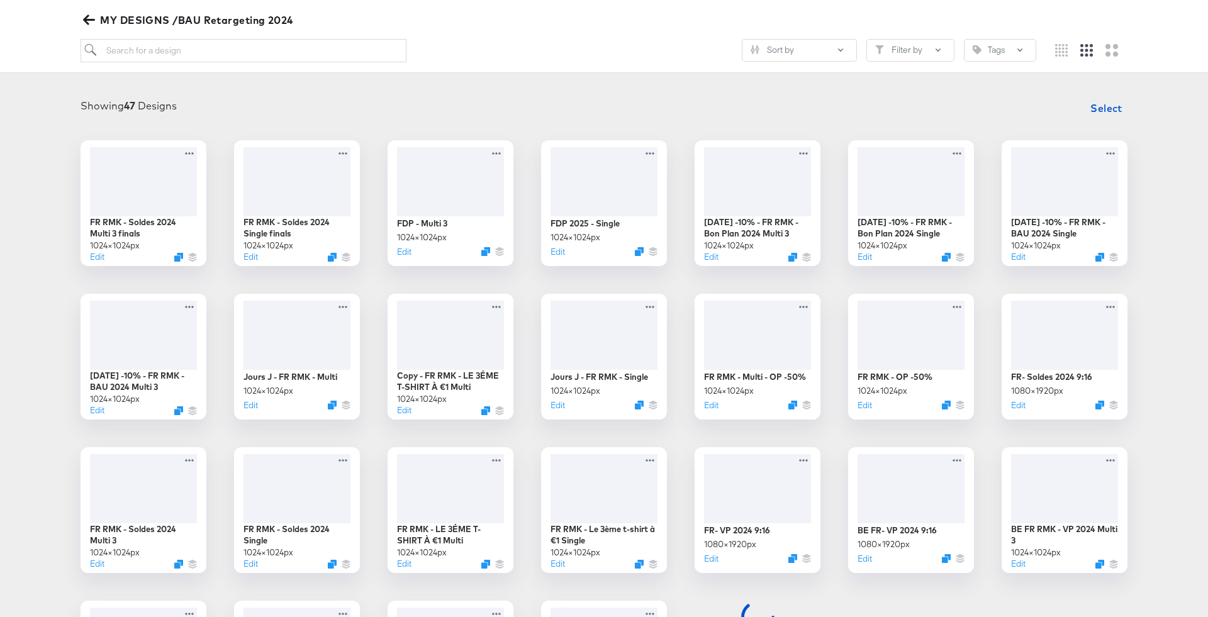
scroll to position [177, 0]
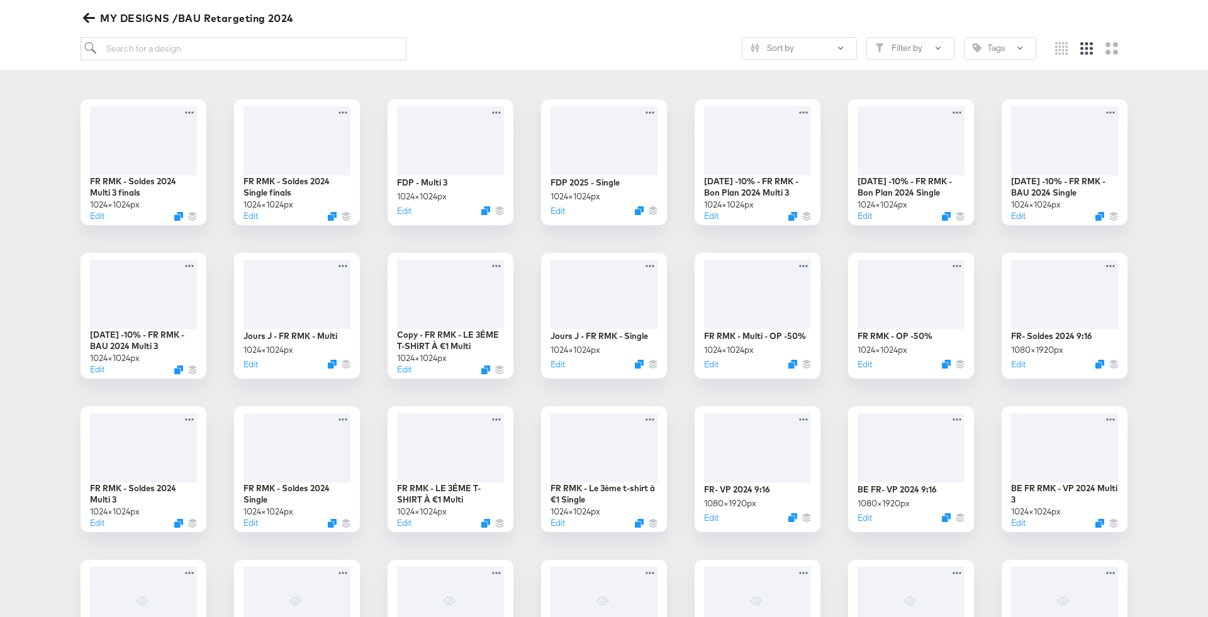
click at [83, 23] on icon "button" at bounding box center [89, 18] width 12 height 12
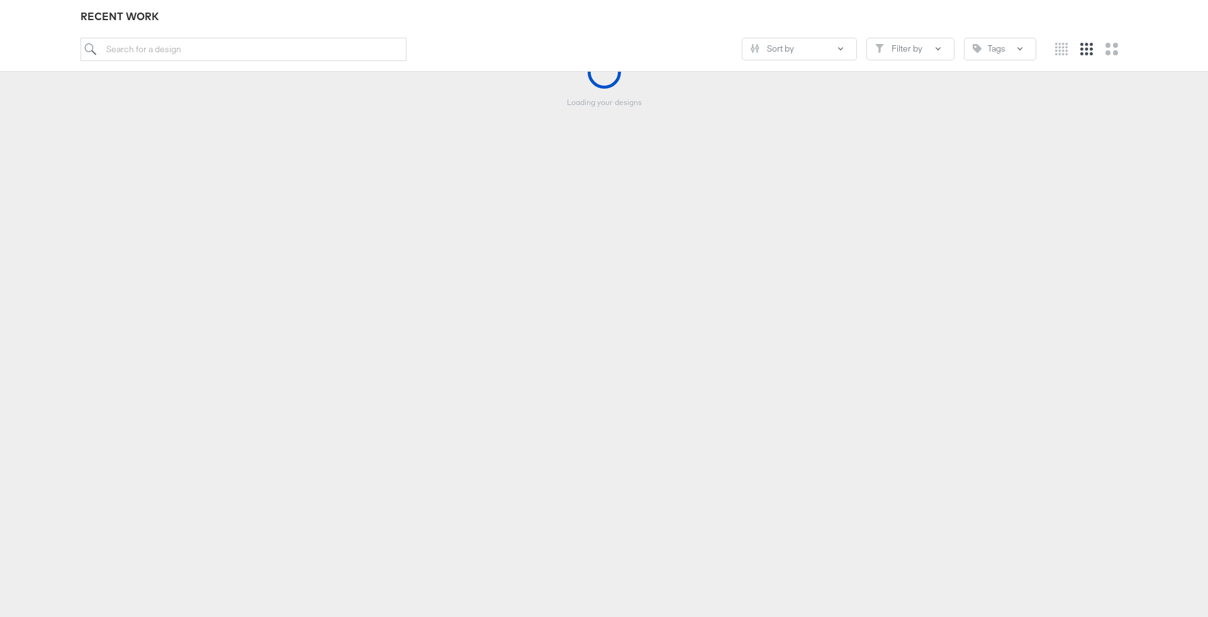
scroll to position [138, 0]
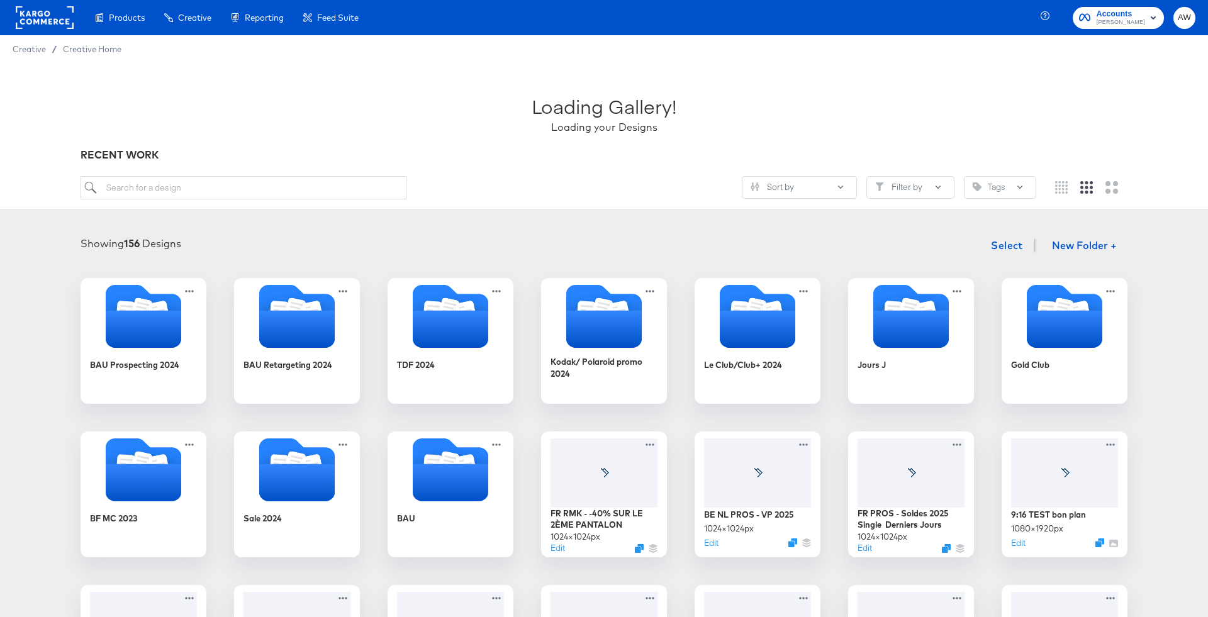
scroll to position [138, 0]
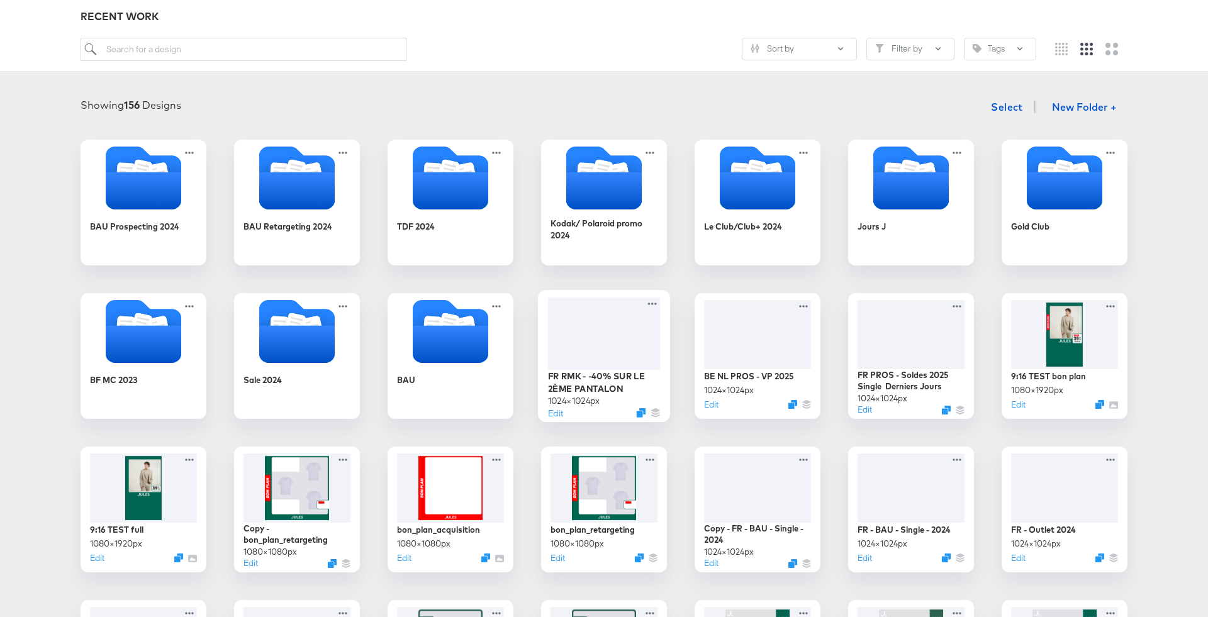
click at [621, 318] on div at bounding box center [604, 333] width 113 height 72
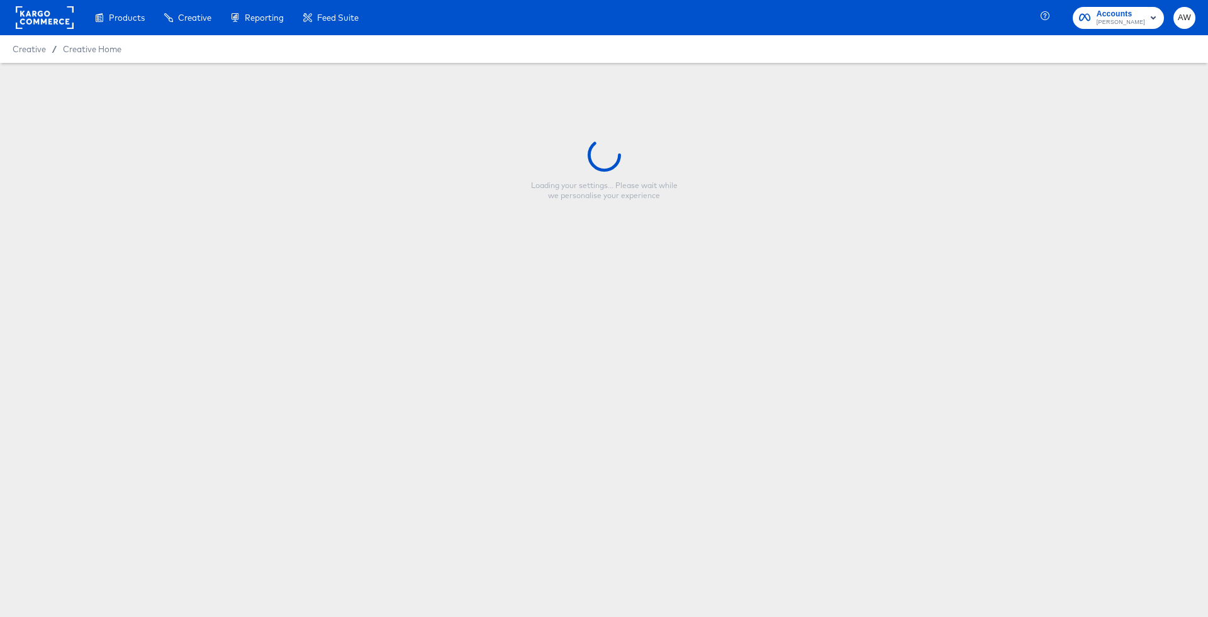
type input "FR RMK - -40% ﻿SUR LE 2ÈME PANTALON"
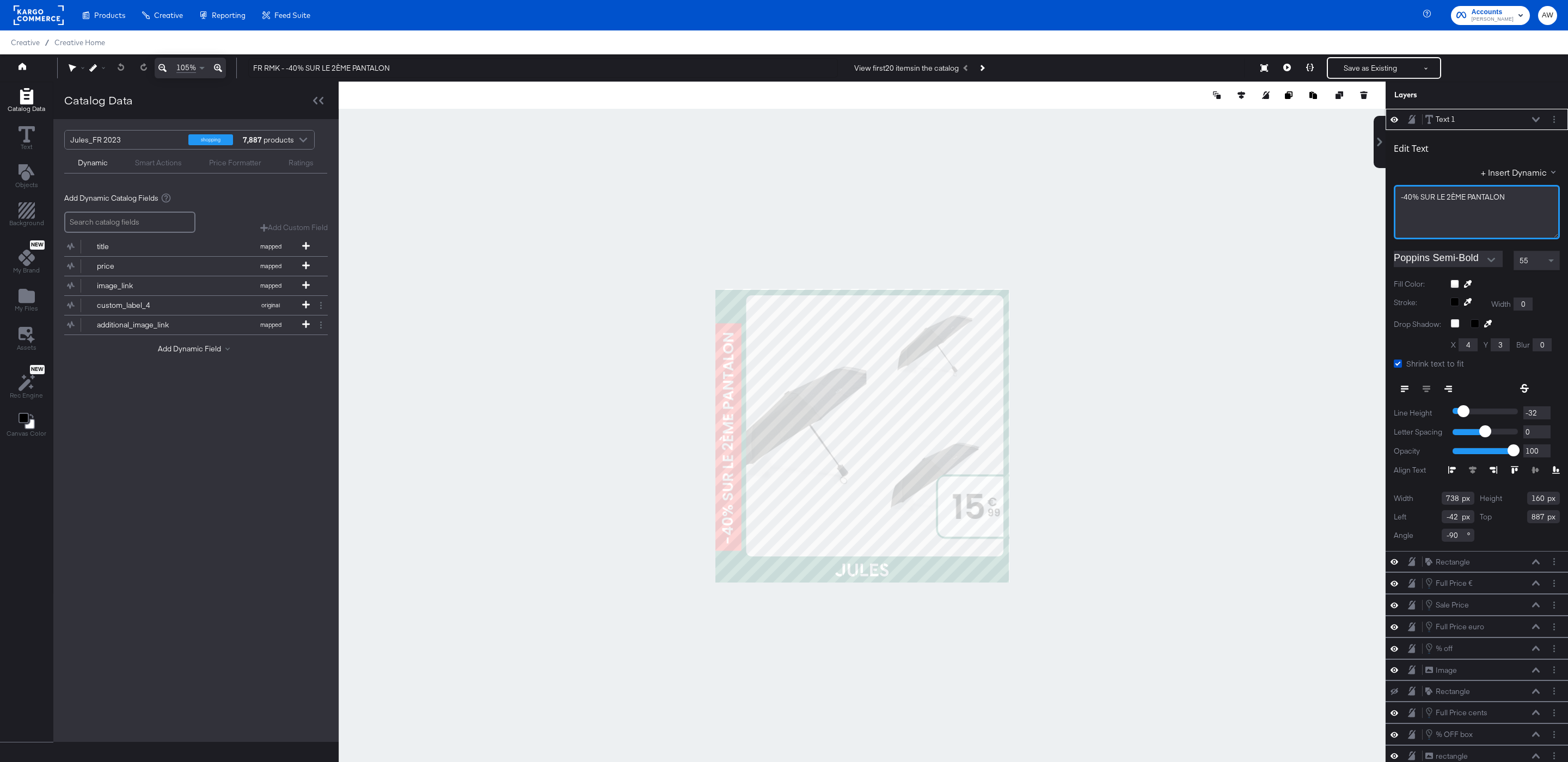
click at [1044, 194] on span "-40% ﻿SUR LE 2ÈME PANTALON" at bounding box center [1453, 196] width 104 height 10
copy span "-40% ﻿SUR LE 2ÈME PANTALON"
click at [1044, 155] on div at bounding box center [862, 435] width 1047 height 708
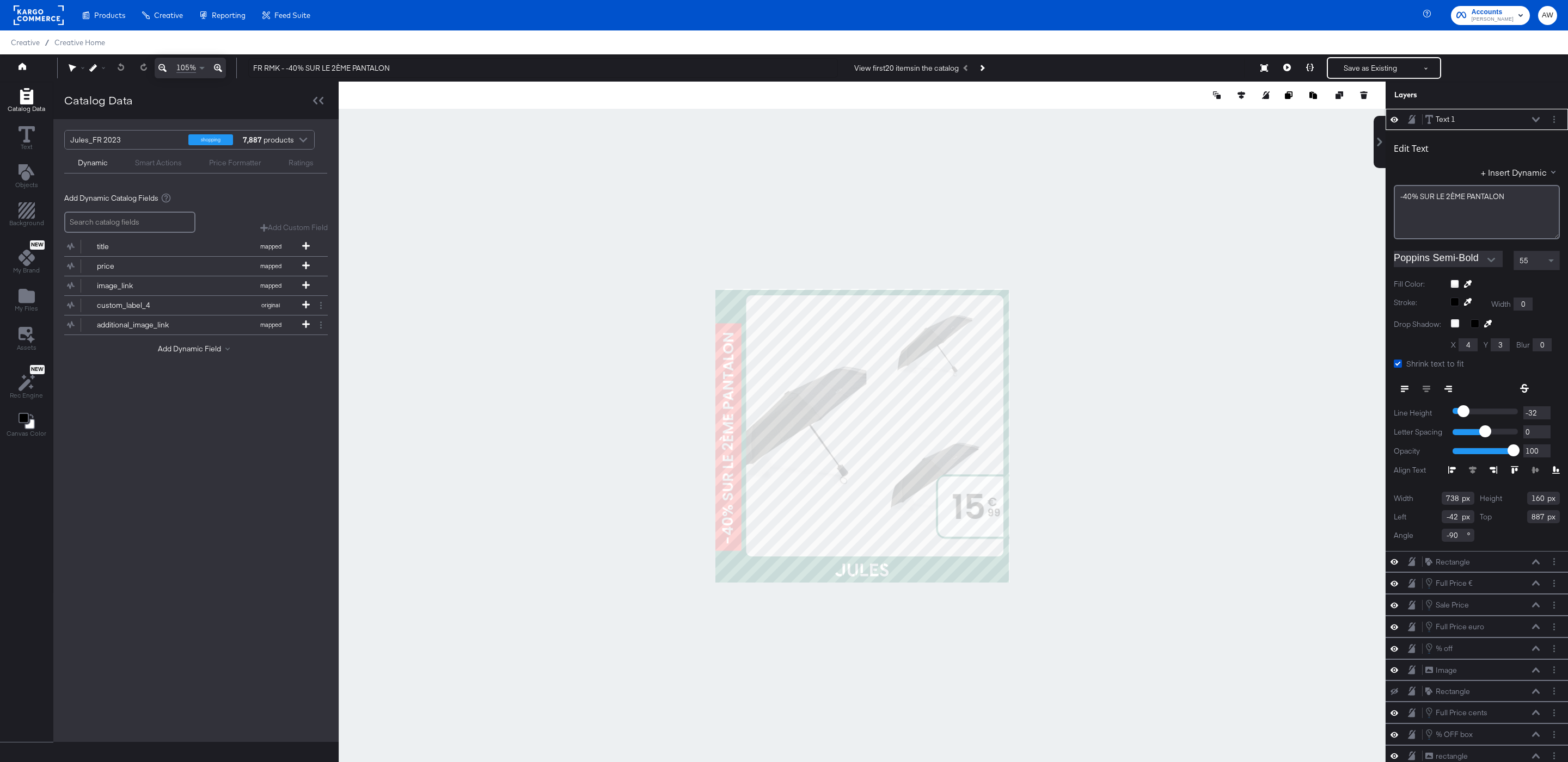
click at [1044, 254] on input "Poppins Semi-Bold" at bounding box center [1440, 259] width 93 height 16
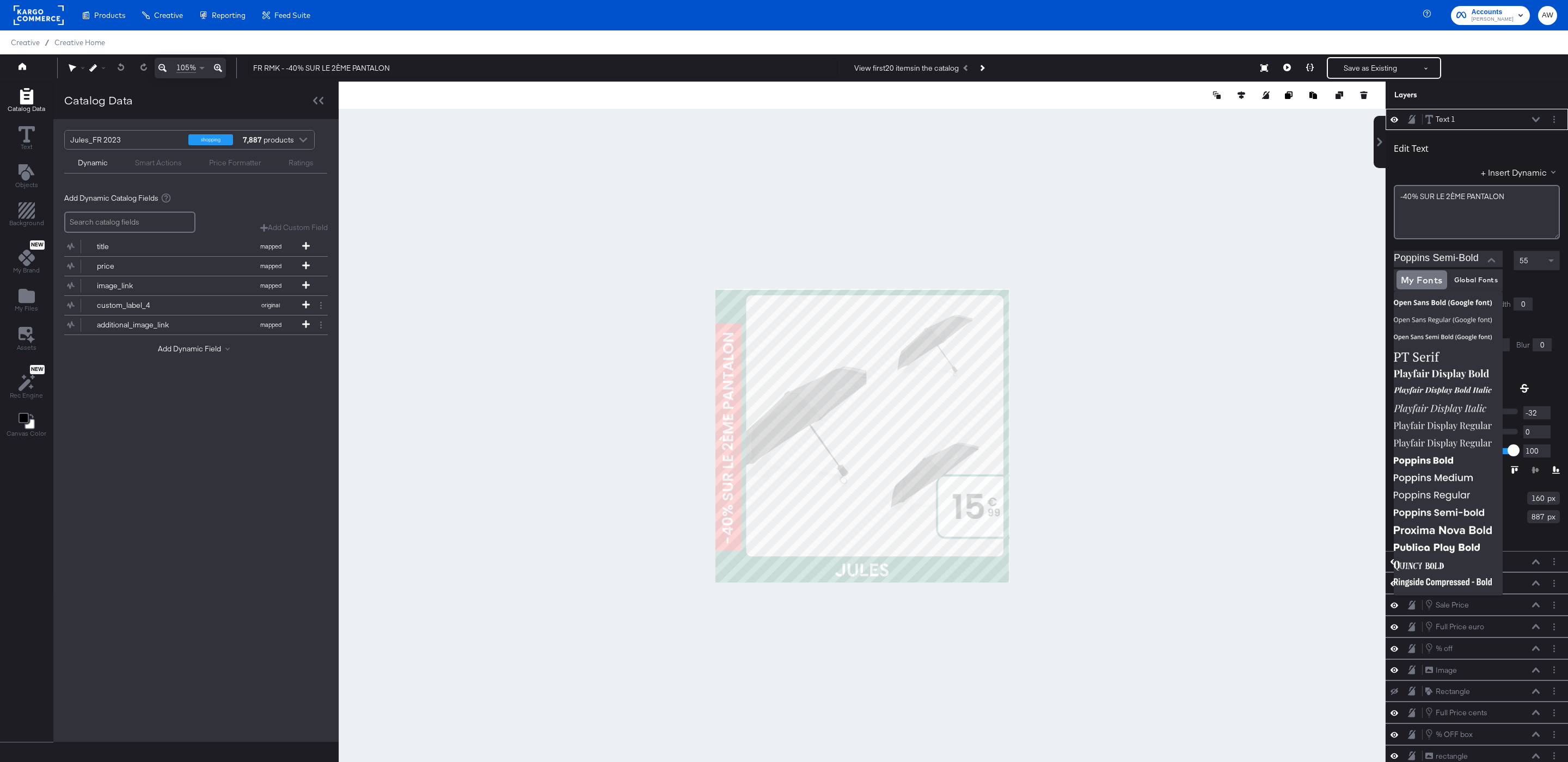
scroll to position [1380, 0]
click at [1044, 457] on img at bounding box center [1449, 457] width 109 height 17
type input "Poppins Bold"
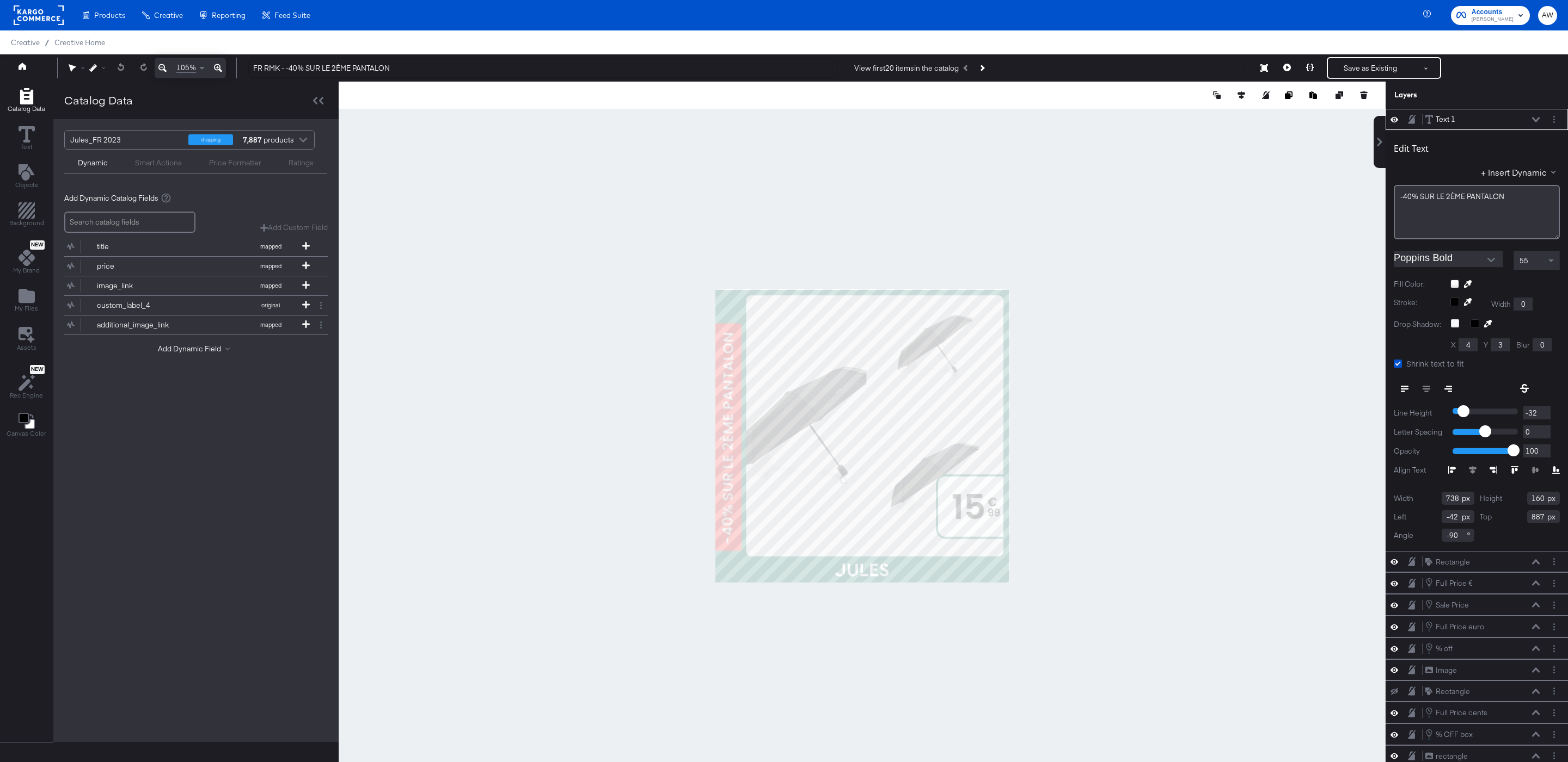
click at [1036, 235] on div at bounding box center [862, 435] width 1047 height 708
click at [1044, 347] on div at bounding box center [862, 435] width 1047 height 708
click at [1044, 65] on button at bounding box center [1287, 67] width 22 height 22
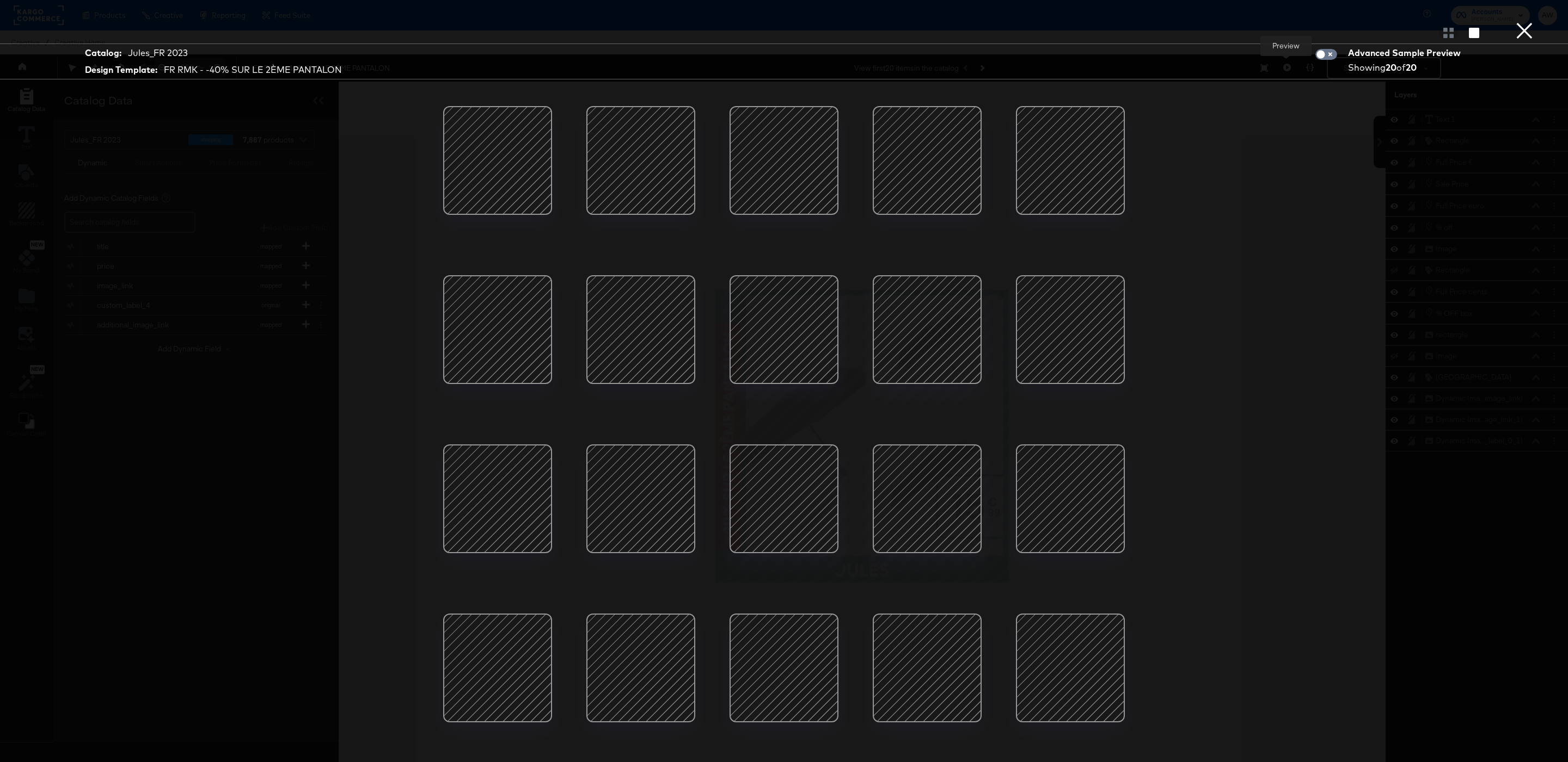
click at [794, 319] on div at bounding box center [783, 330] width 93 height 93
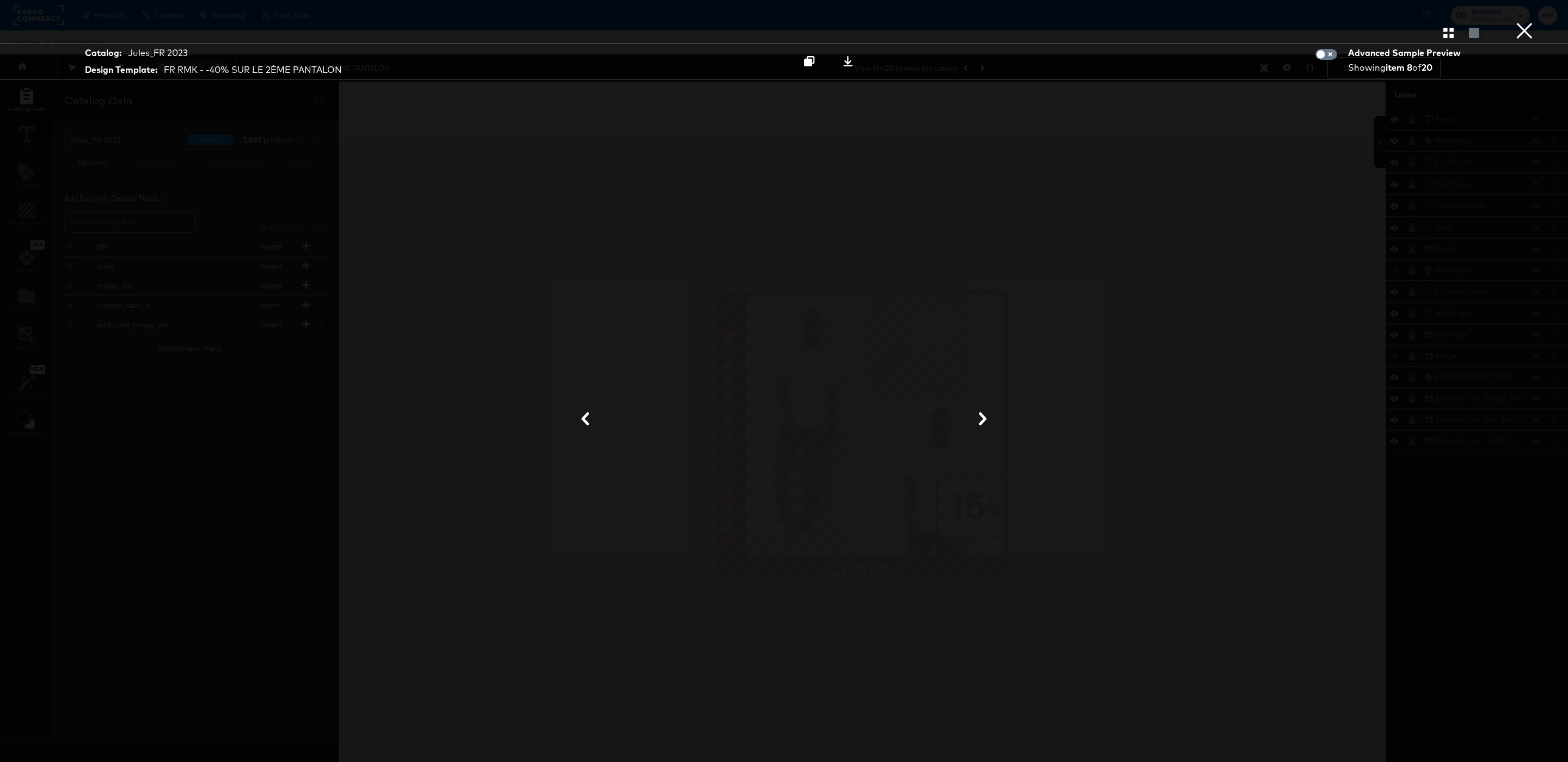
click at [1044, 22] on button "×" at bounding box center [1524, 10] width 22 height 22
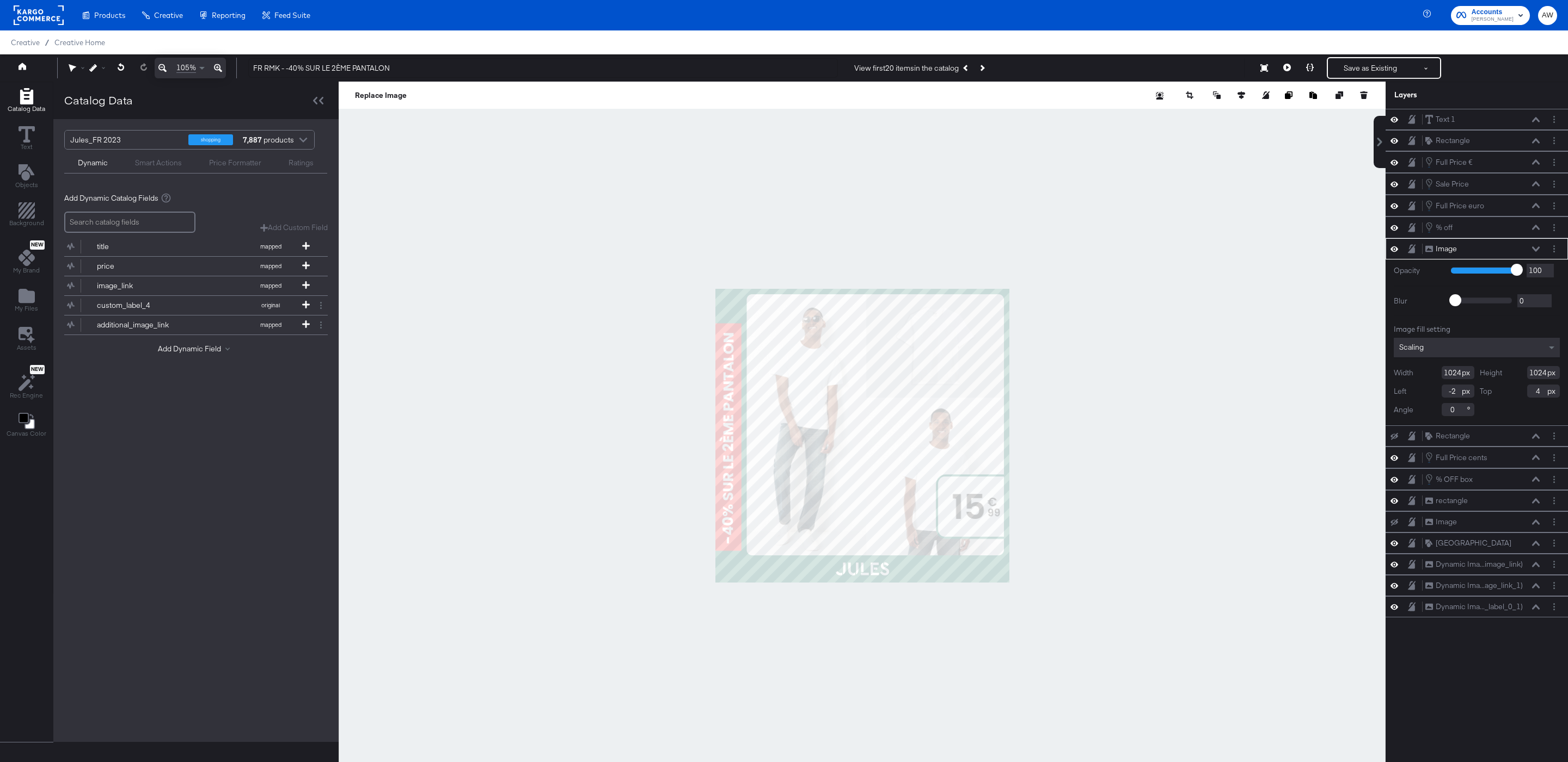
type input "0"
click at [1044, 68] on button at bounding box center [1287, 67] width 22 height 22
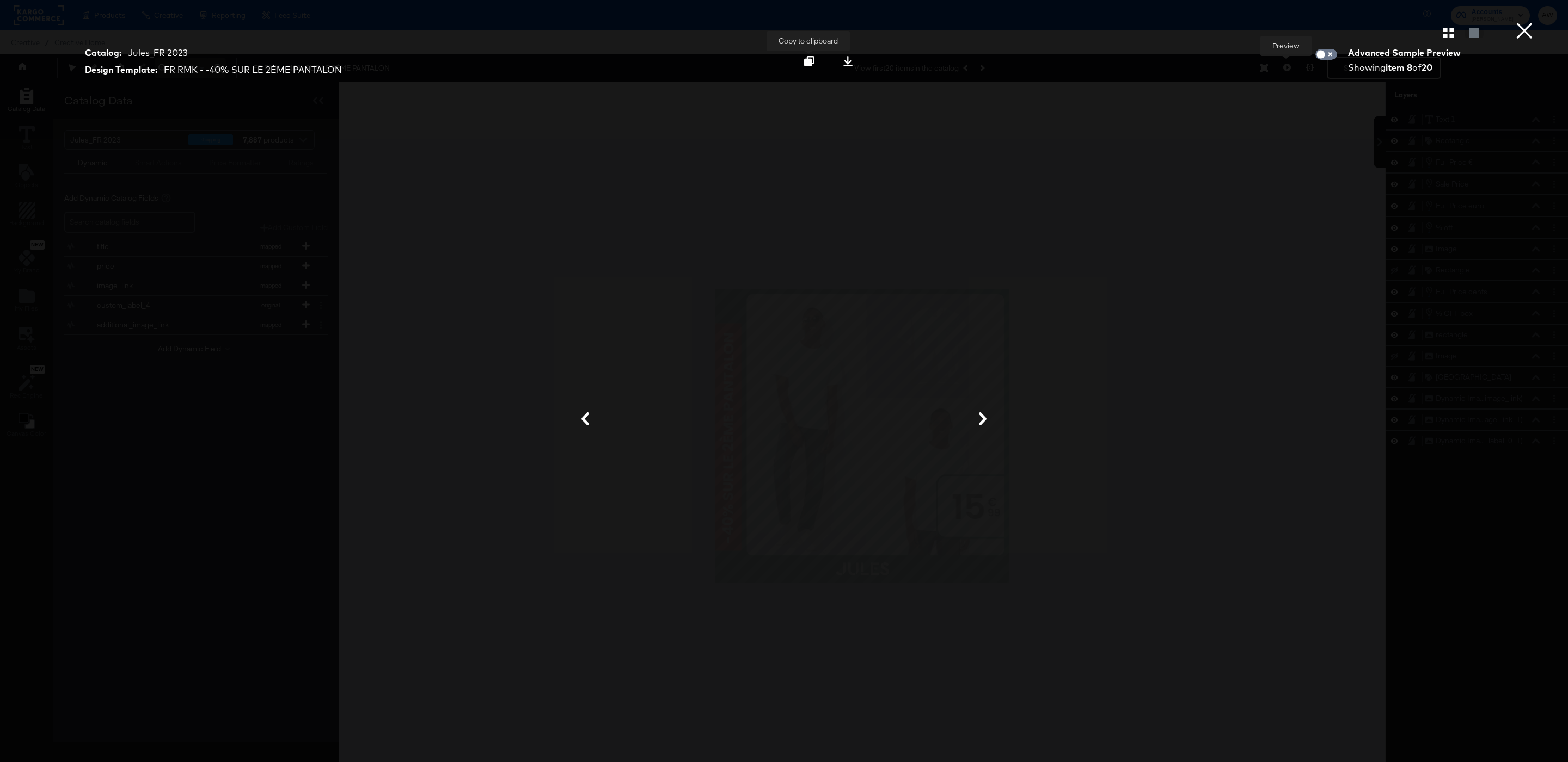
click at [809, 62] on icon at bounding box center [809, 61] width 10 height 10
click at [1044, 22] on button "×" at bounding box center [1524, 10] width 22 height 22
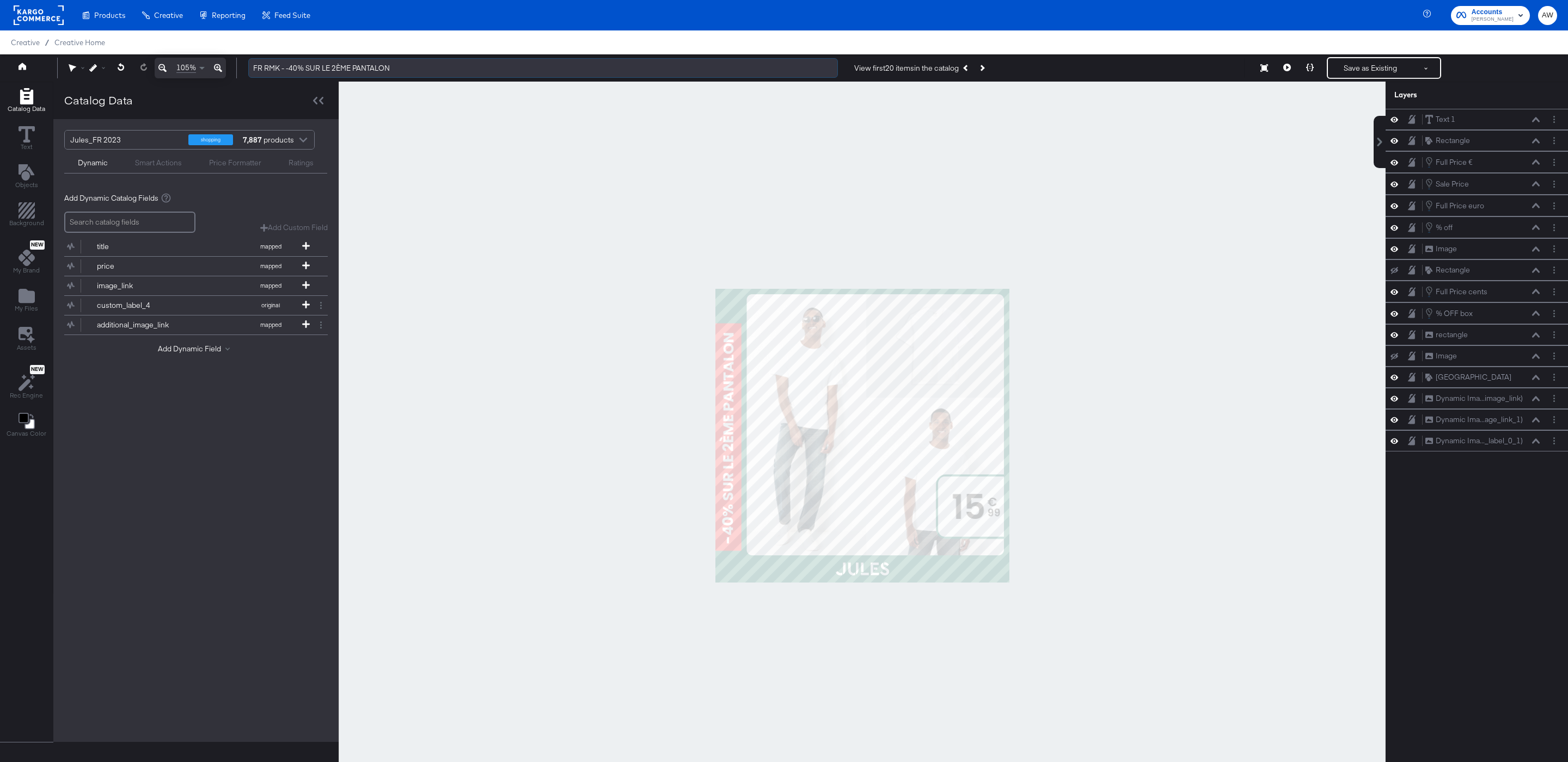
click at [329, 64] on input "FR RMK - -40% ﻿SUR LE 2ÈME PANTALON" at bounding box center [543, 67] width 589 height 20
click at [357, 65] on input "FR RMK - -40% ﻿SUR LE 2ÈME PANTALON" at bounding box center [543, 67] width 589 height 20
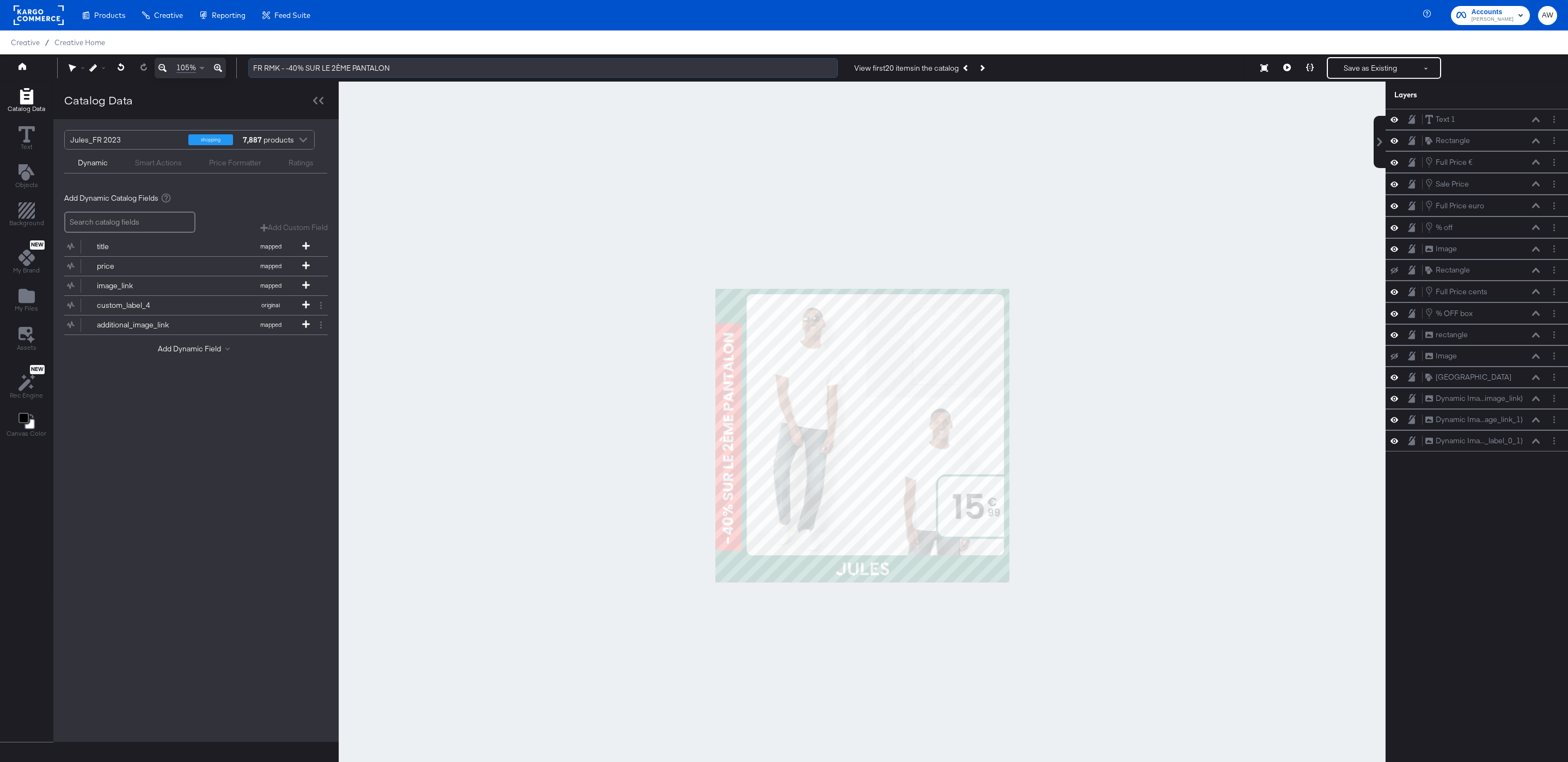
click at [357, 65] on input "FR RMK - -40% ﻿SUR LE 2ÈME PANTALON" at bounding box center [543, 67] width 589 height 20
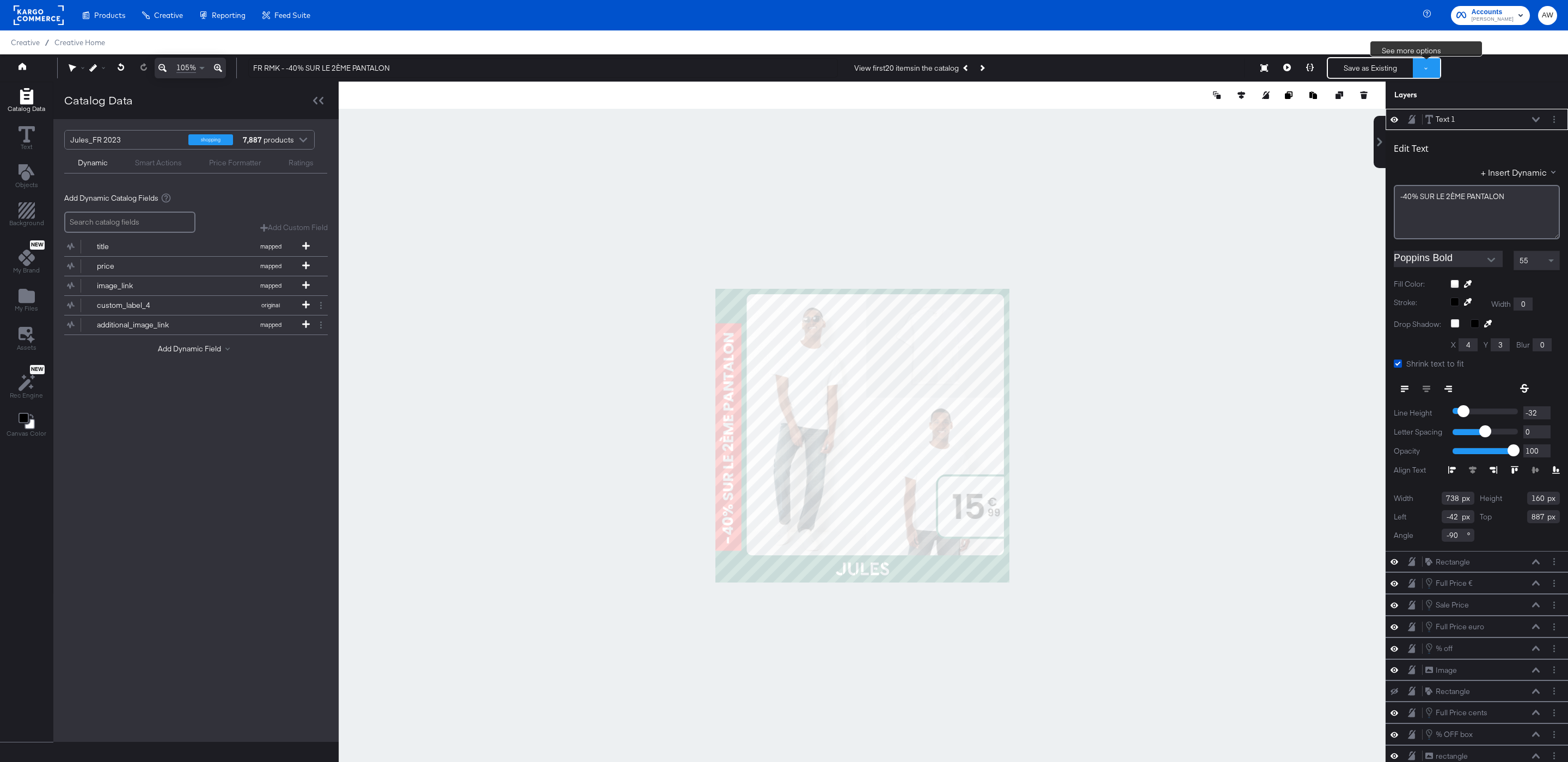
click at [1044, 69] on span at bounding box center [1426, 68] width 3 height 3
click at [1044, 80] on button "Save as Existing" at bounding box center [1390, 87] width 113 height 20
click at [1044, 78] on div "Save as Existing See more options" at bounding box center [1384, 67] width 114 height 22
click at [1044, 71] on button "Save as Existing" at bounding box center [1370, 67] width 85 height 20
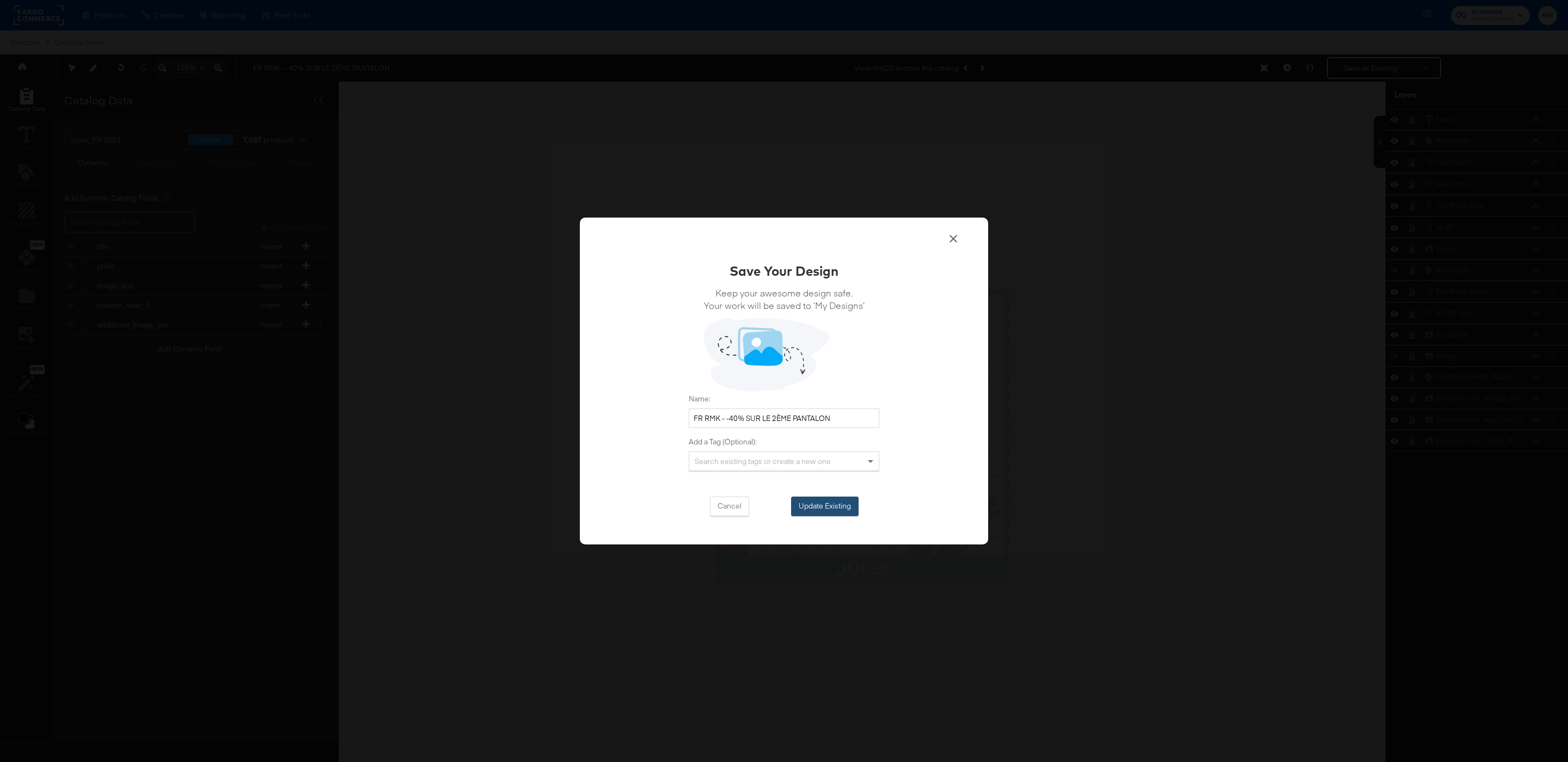
click at [845, 504] on button "Update Existing" at bounding box center [825, 506] width 67 height 20
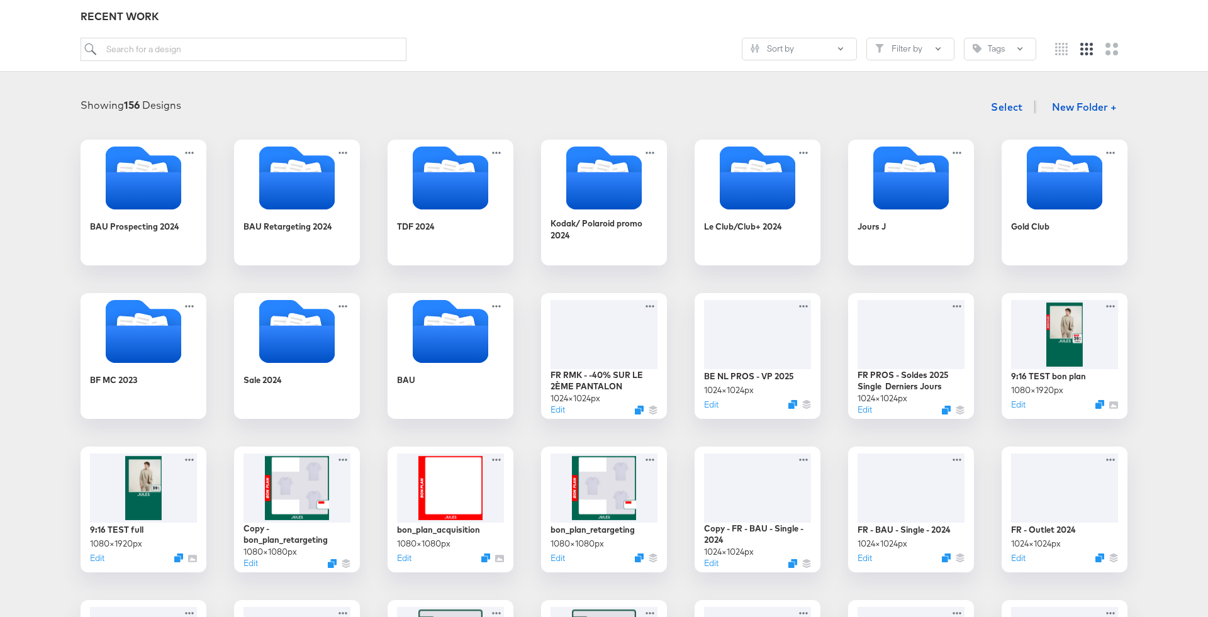
scroll to position [138, 0]
click at [298, 204] on icon "Folder" at bounding box center [296, 189] width 79 height 39
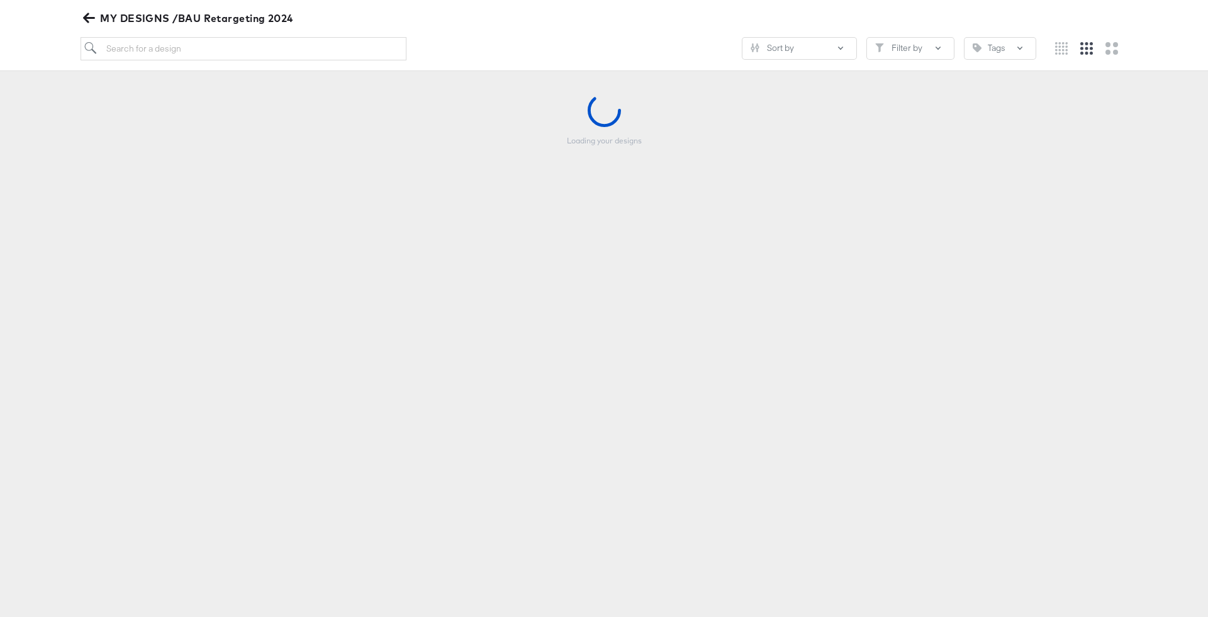
scroll to position [138, 0]
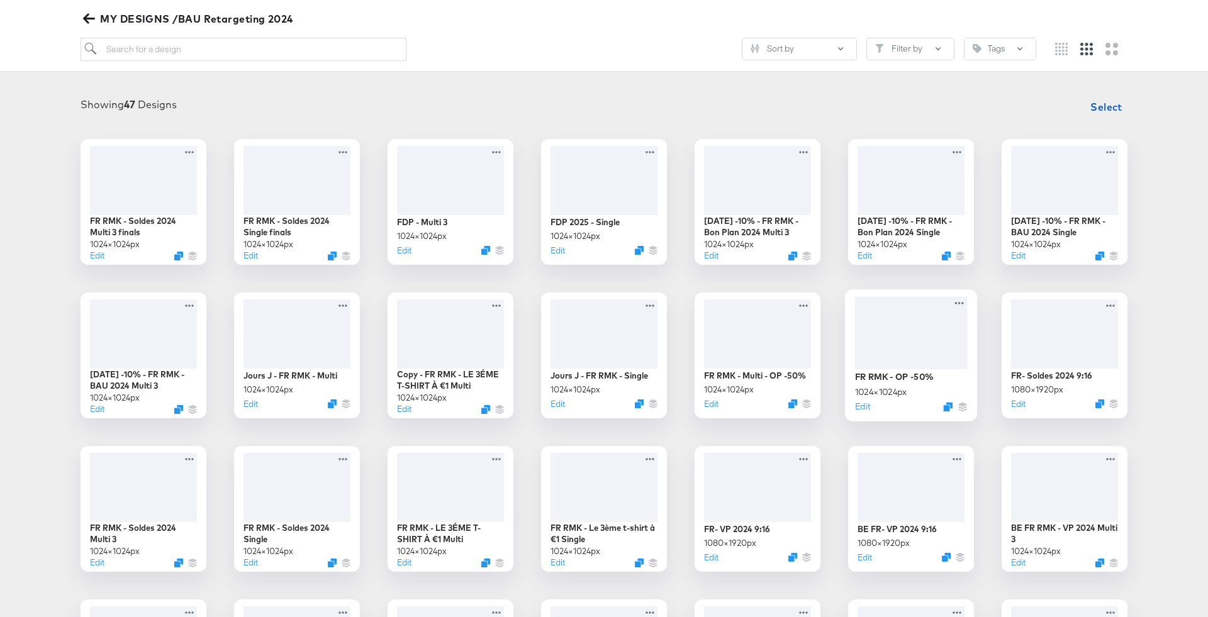
click at [888, 324] on div at bounding box center [911, 332] width 113 height 72
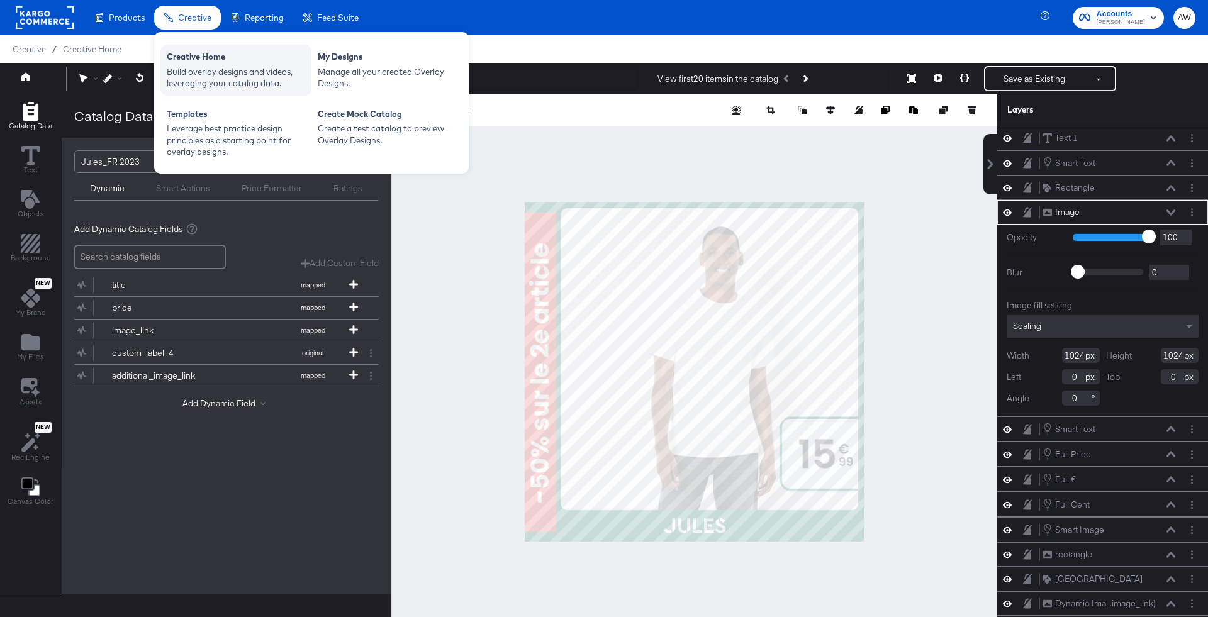
click at [211, 61] on div "Creative Home" at bounding box center [236, 58] width 138 height 15
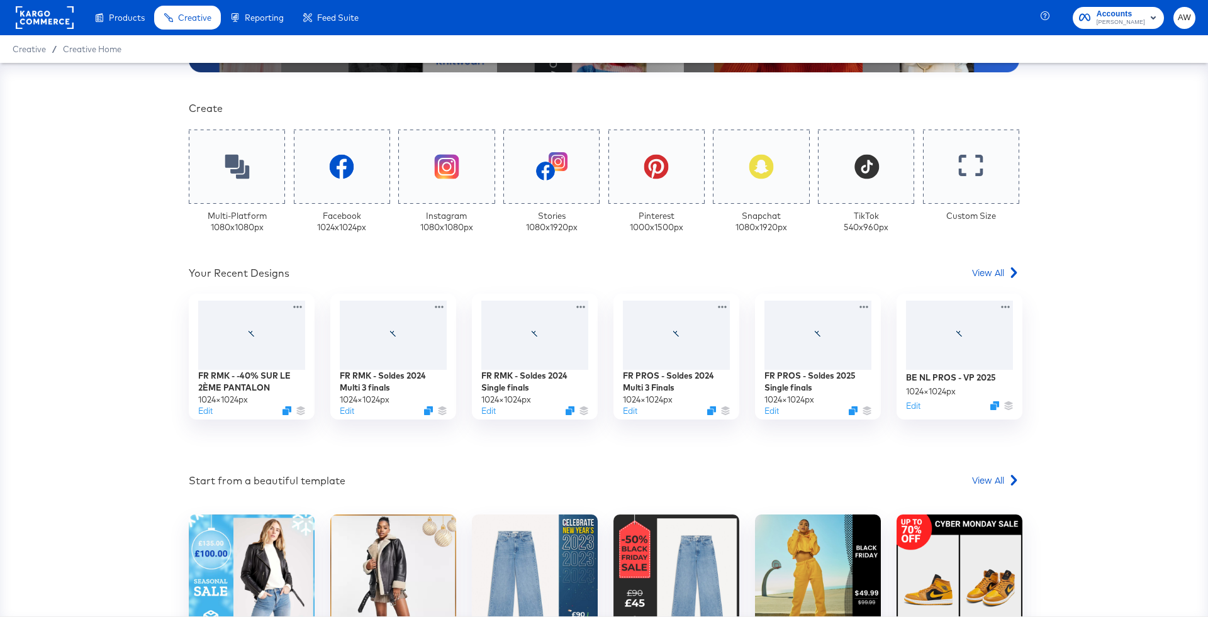
scroll to position [327, 0]
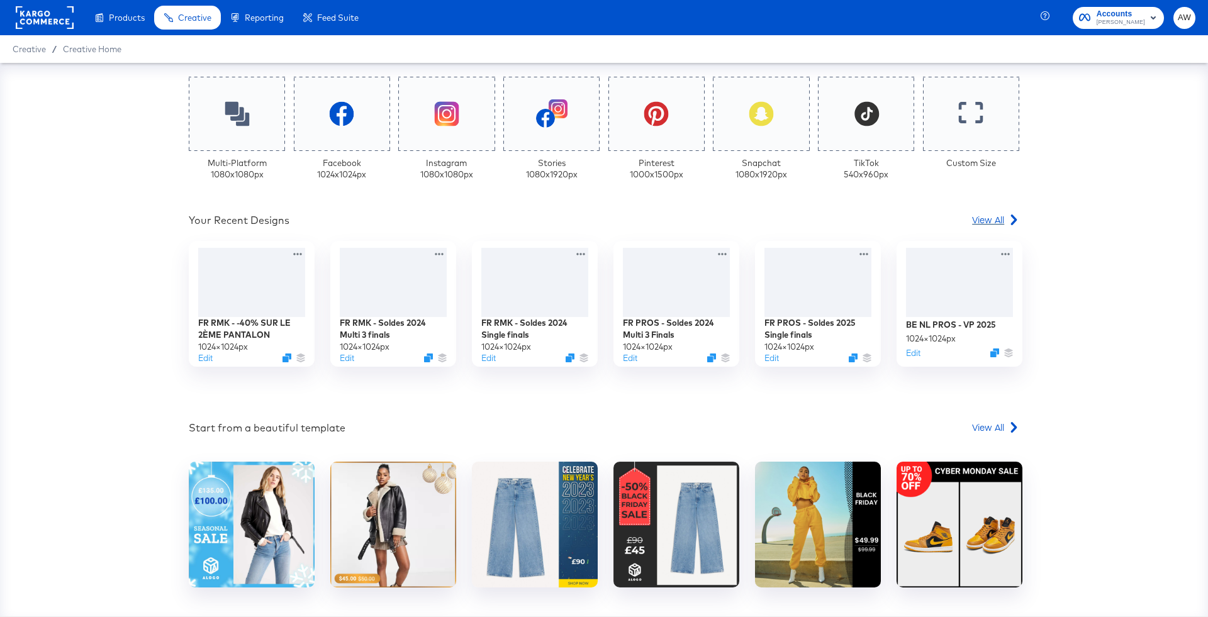
click at [1008, 213] on div at bounding box center [1013, 219] width 11 height 13
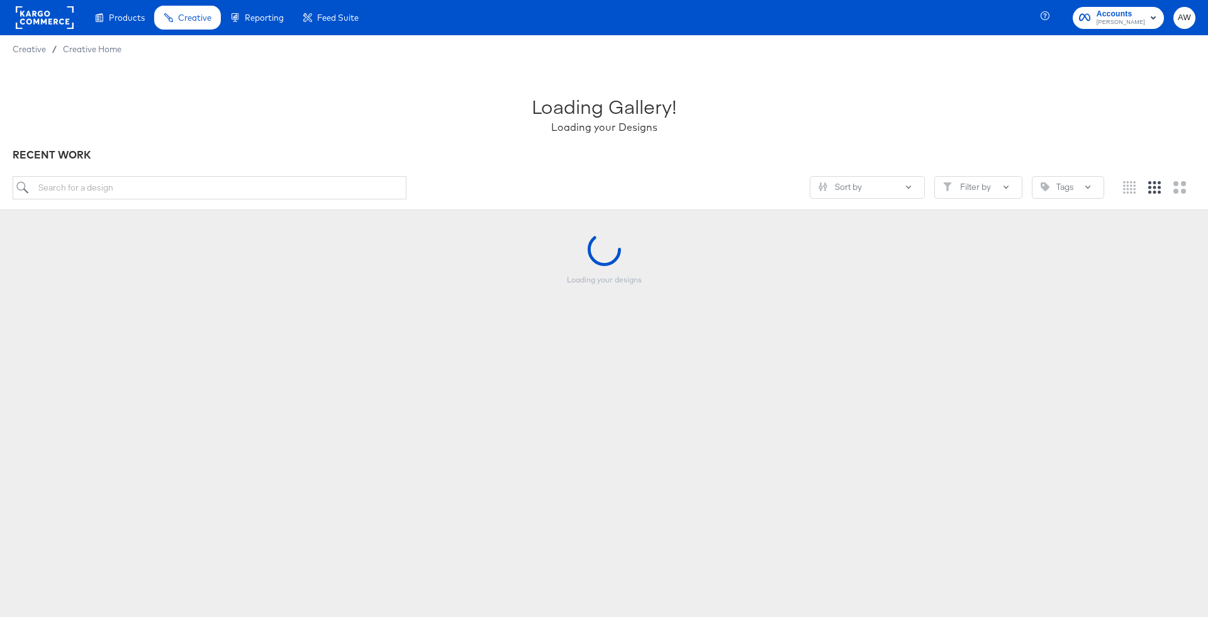
click at [1008, 213] on article "Loading Gallery! Loading your Designs RECENT WORK Sort by Filter by Tags Loadin…" at bounding box center [604, 241] width 1208 height 356
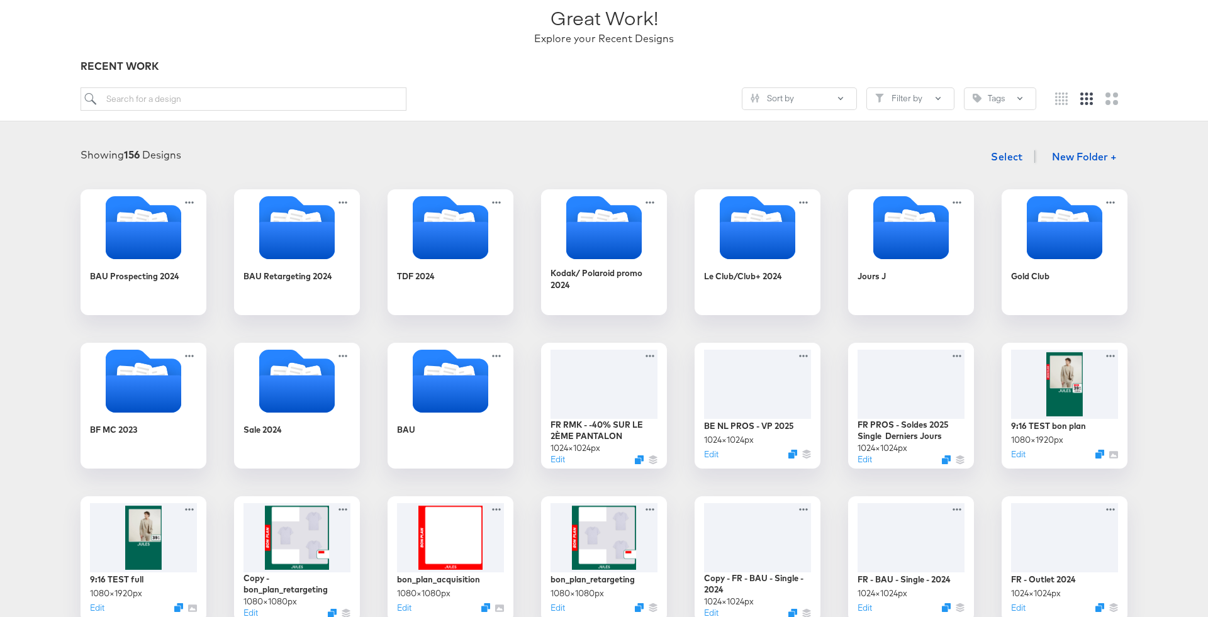
scroll to position [110, 0]
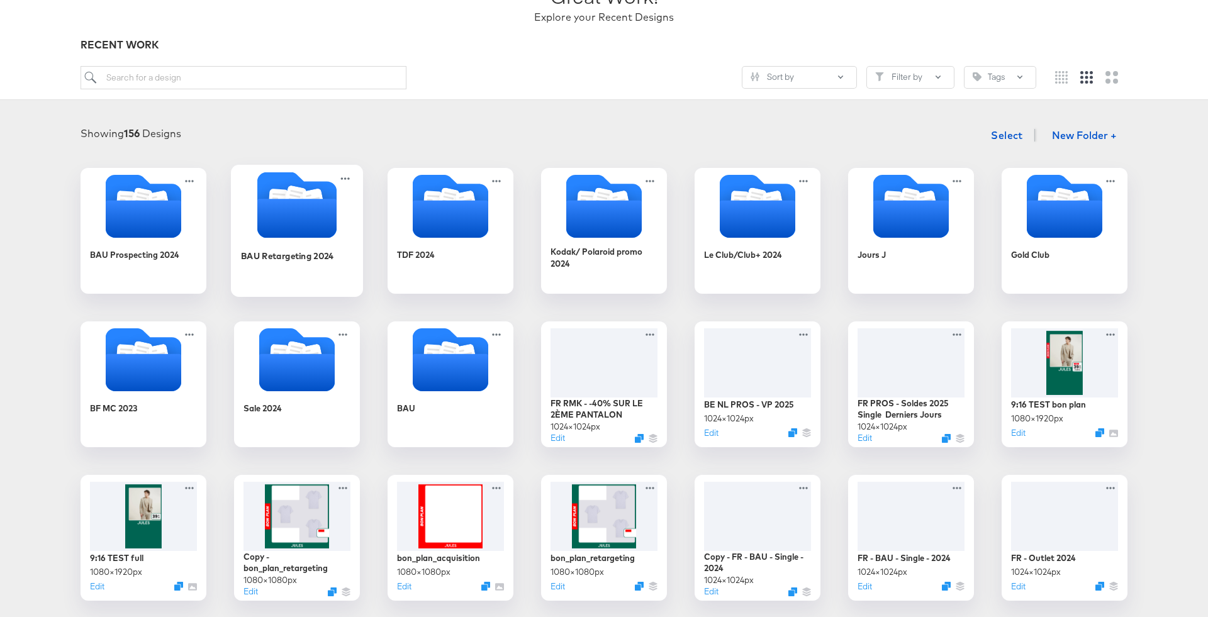
click at [286, 216] on icon "Folder" at bounding box center [296, 218] width 79 height 39
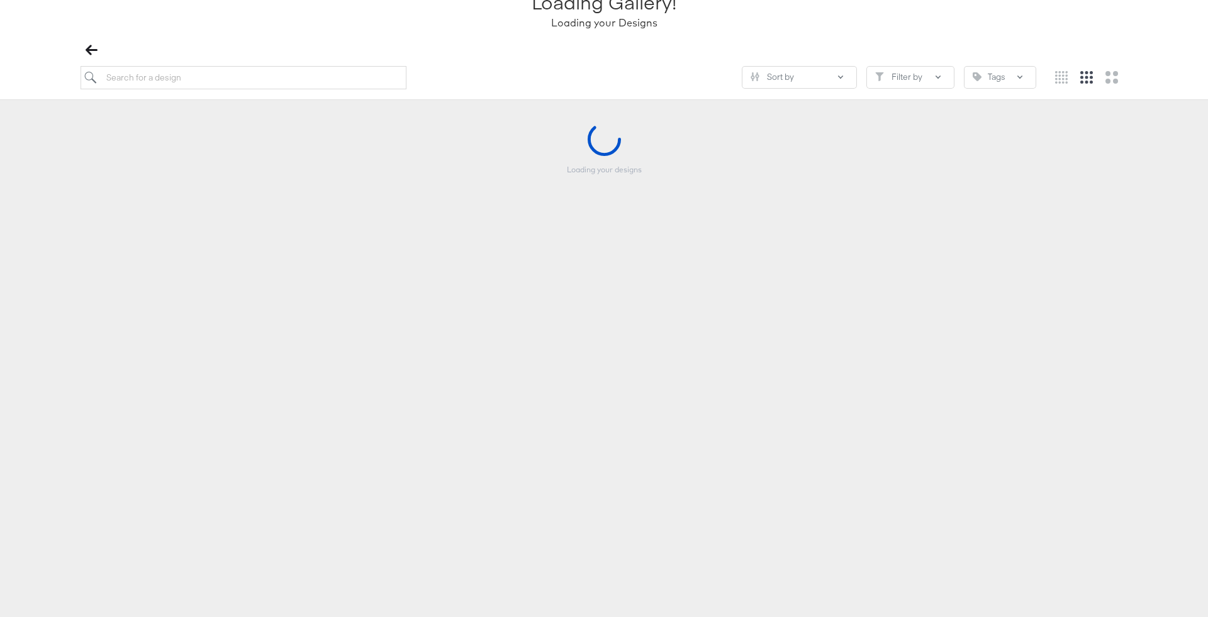
scroll to position [109, 0]
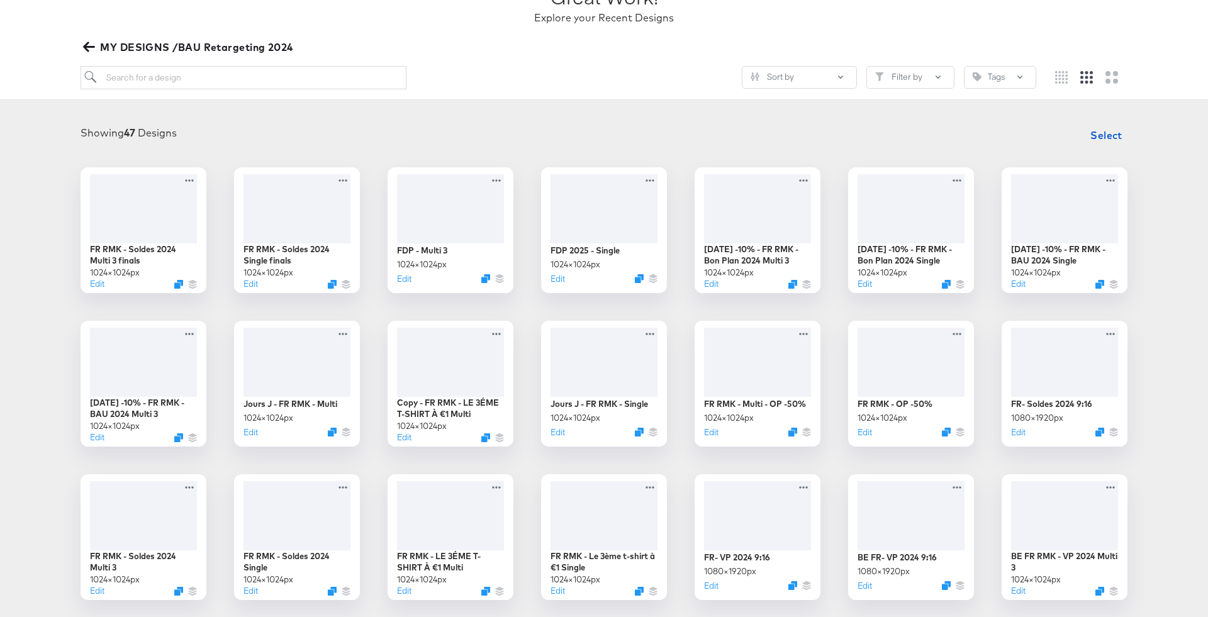
click at [637, 121] on div "Showing 47 Designs Select FR RMK - Soldes 2024 Multi 3 finals 1024 × 1024 px Ed…" at bounding box center [604, 438] width 1208 height 656
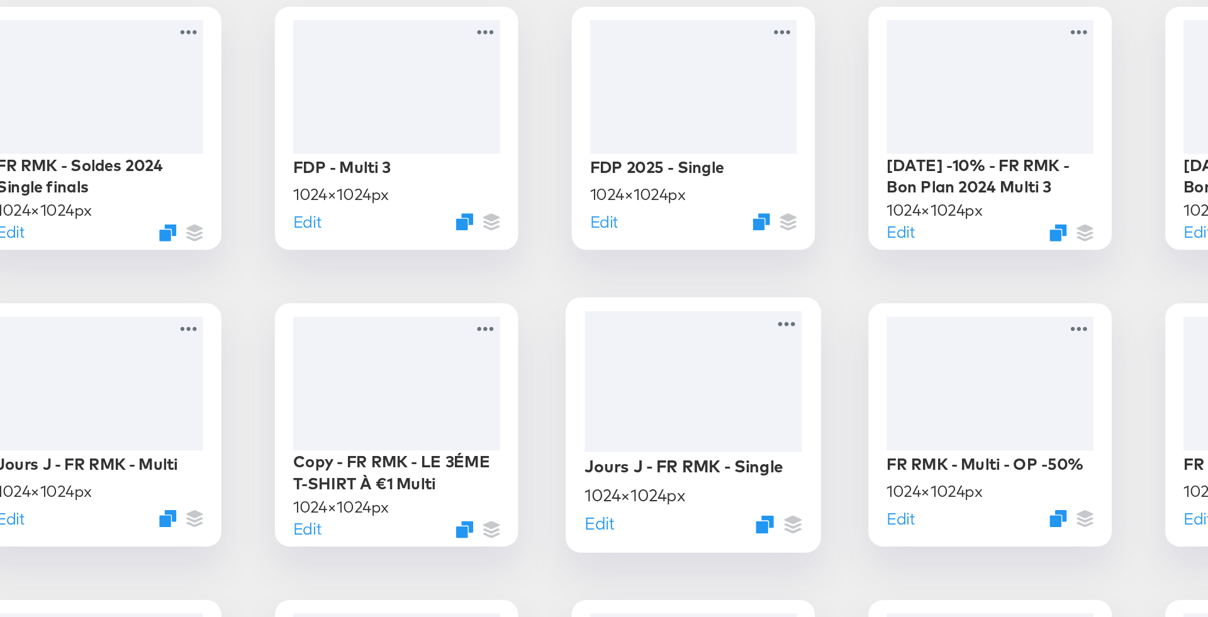
click at [613, 377] on div at bounding box center [604, 361] width 113 height 73
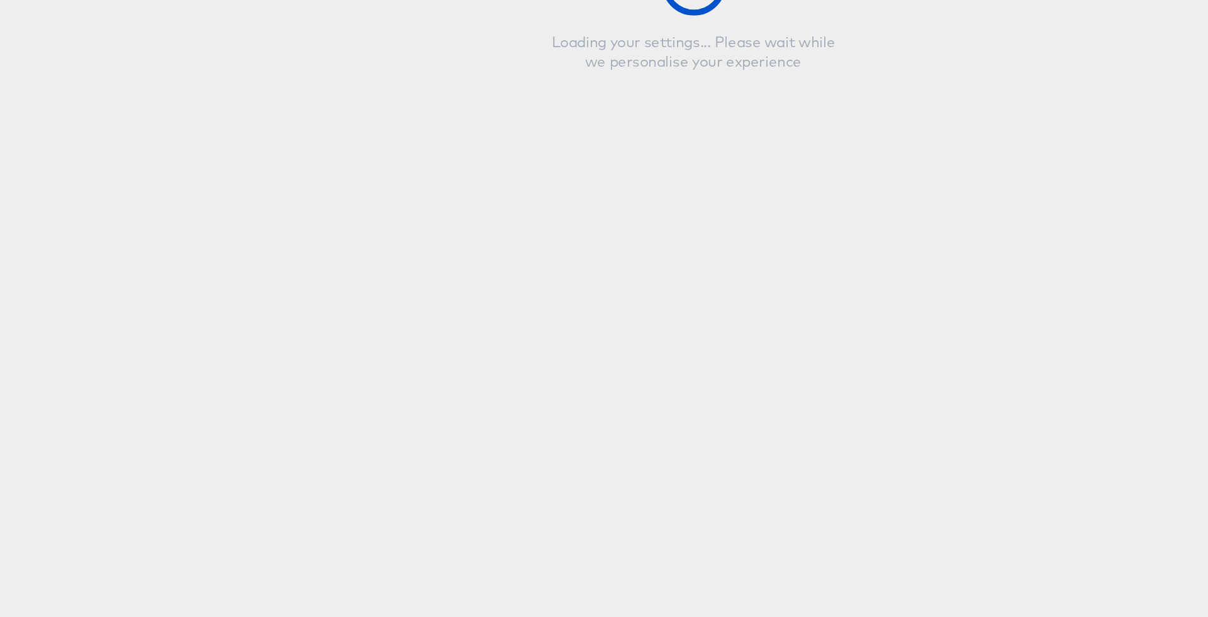
type input "Jours J - FR RMK - Single"
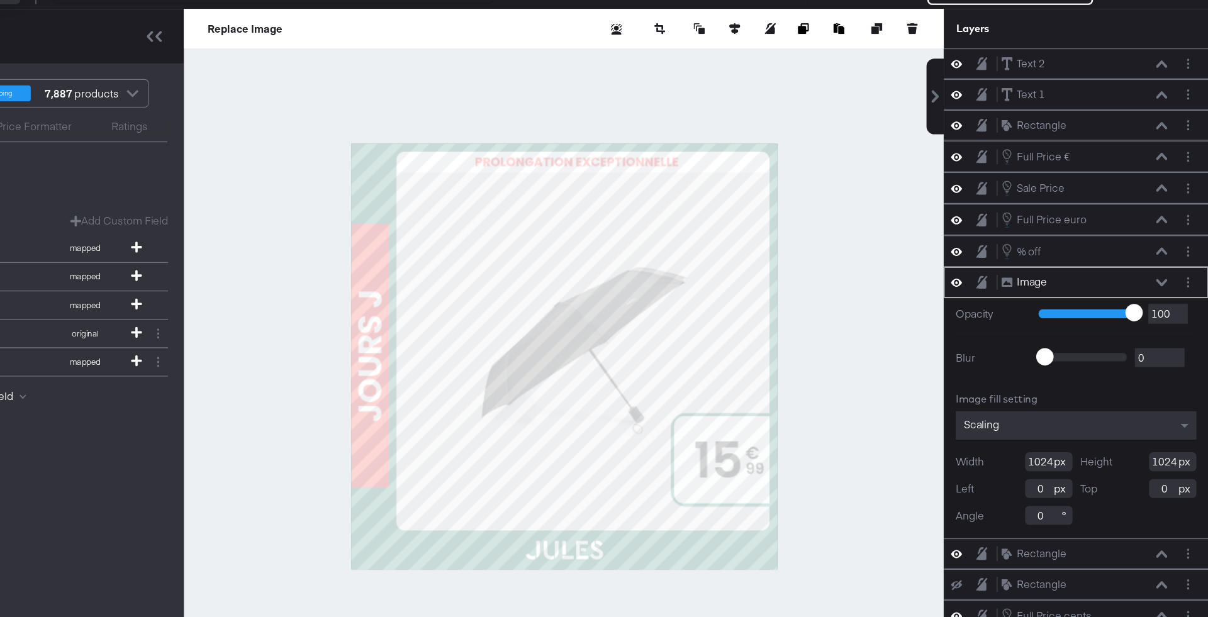
type input "1"
type input "101"
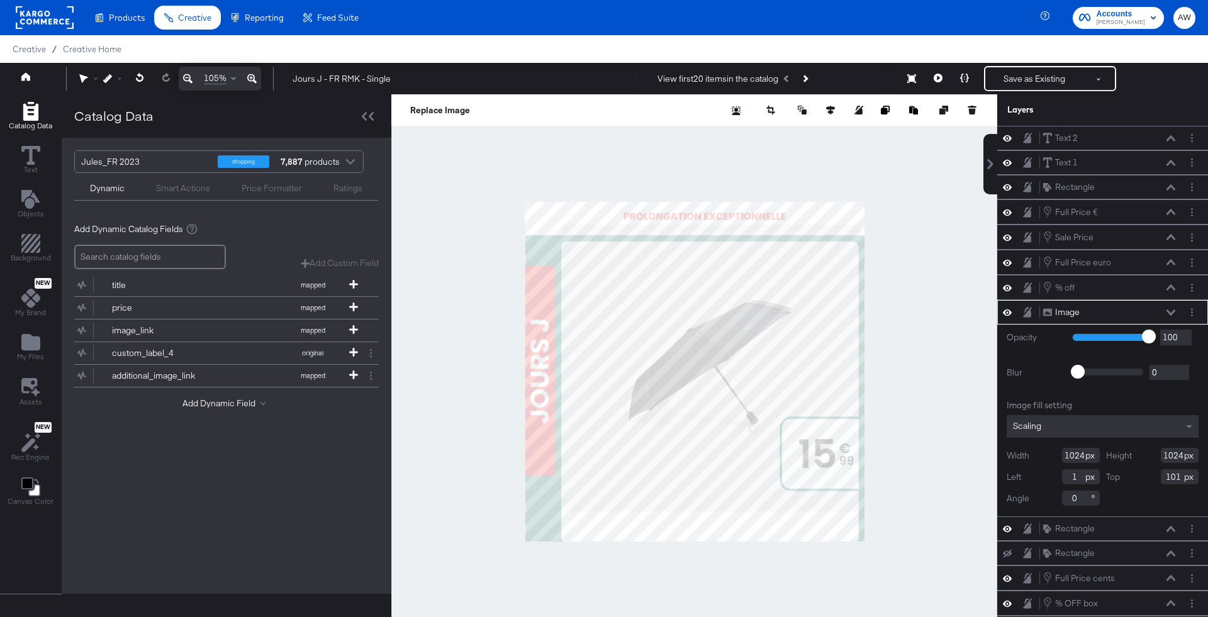
click at [117, 89] on div at bounding box center [115, 79] width 24 height 24
click at [101, 76] on div at bounding box center [91, 78] width 24 height 9
click at [118, 72] on div "Guides!!" at bounding box center [115, 79] width 24 height 24
click at [117, 84] on div "Guides!!" at bounding box center [115, 79] width 24 height 24
click at [111, 83] on div "Guides!!" at bounding box center [115, 79] width 24 height 24
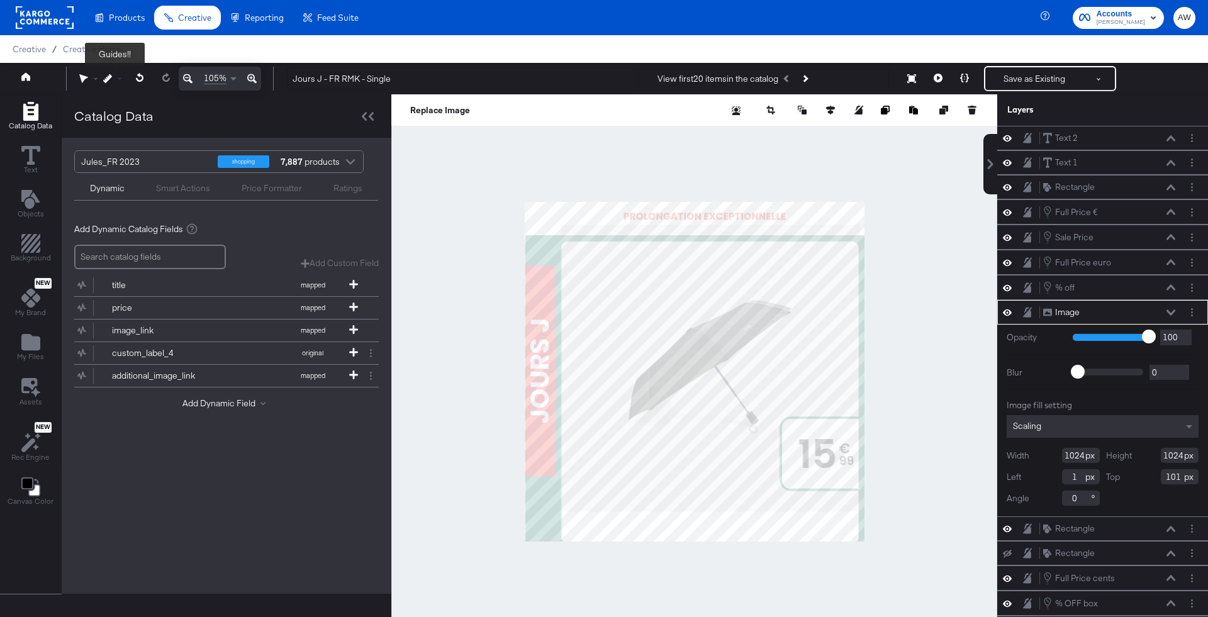
click at [111, 78] on icon at bounding box center [107, 78] width 9 height 9
click at [142, 130] on div "Snap to Layers" at bounding box center [154, 133] width 103 height 25
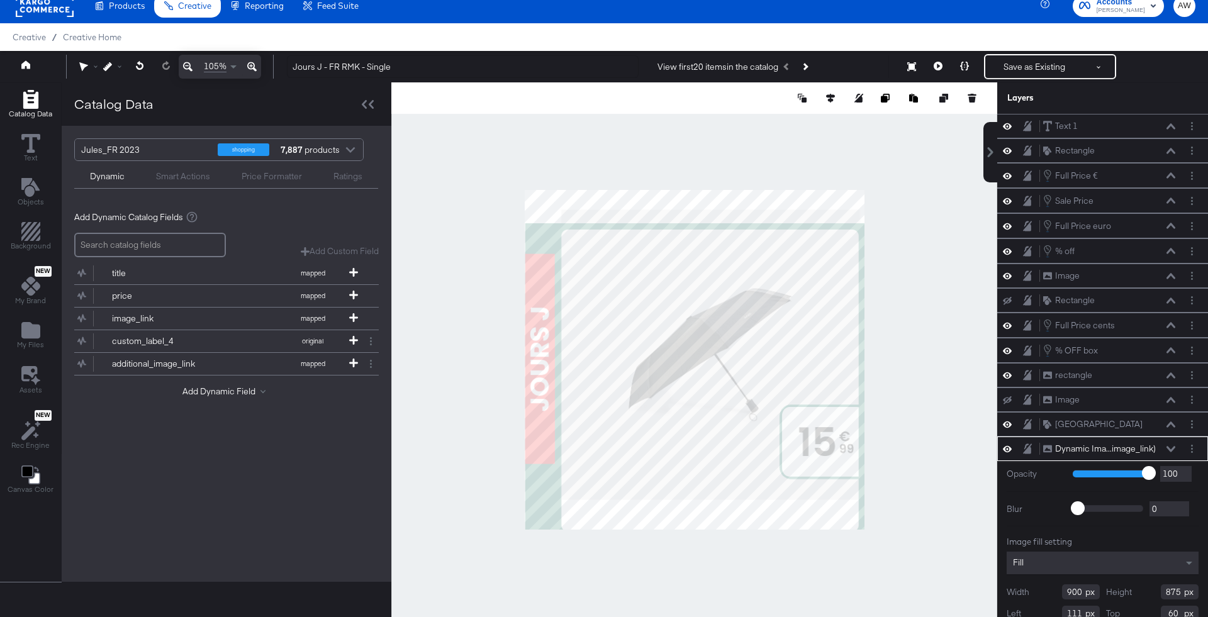
scroll to position [27, 0]
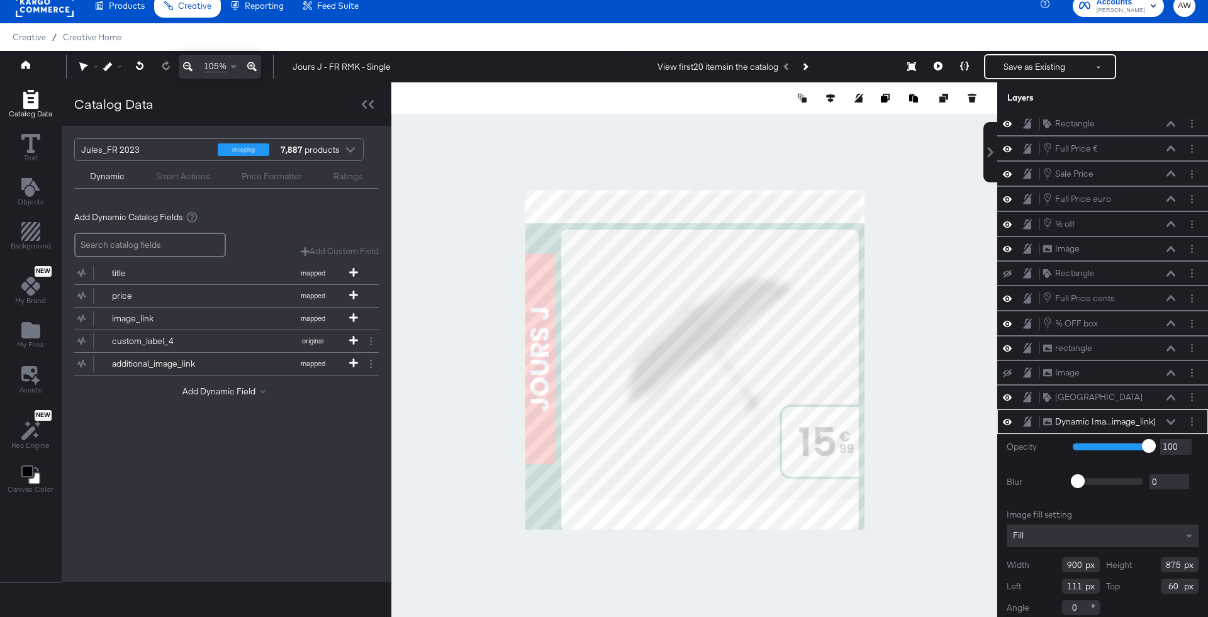
type input "920"
type input "15"
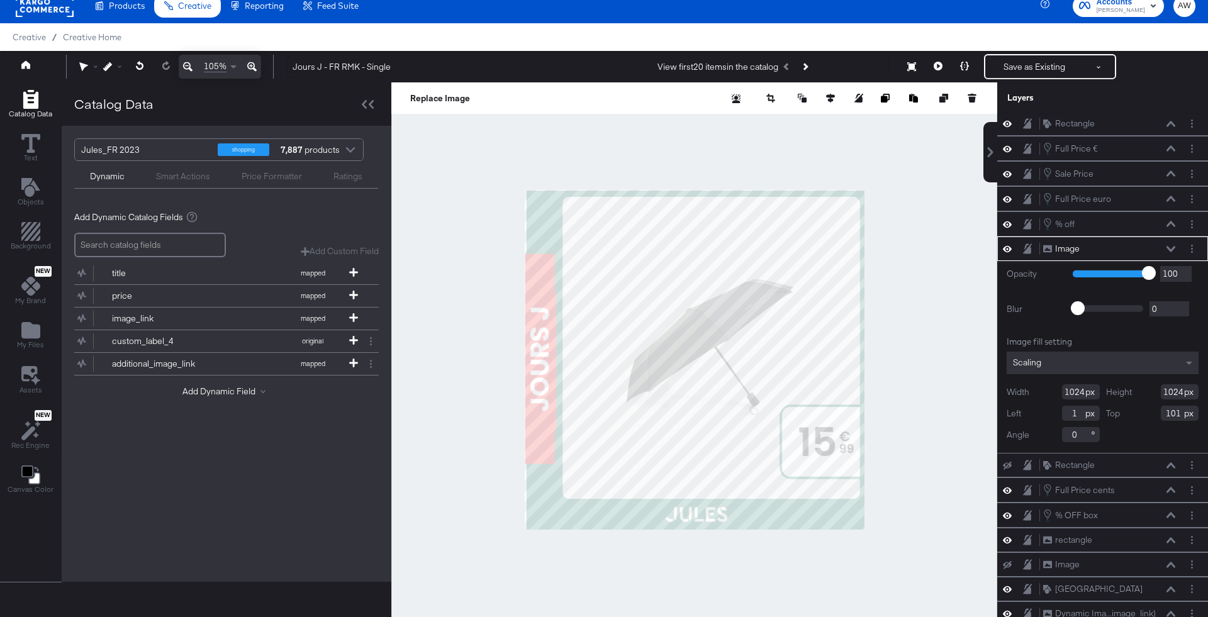
type input "5"
type input "2"
click at [914, 332] on div at bounding box center [694, 359] width 606 height 555
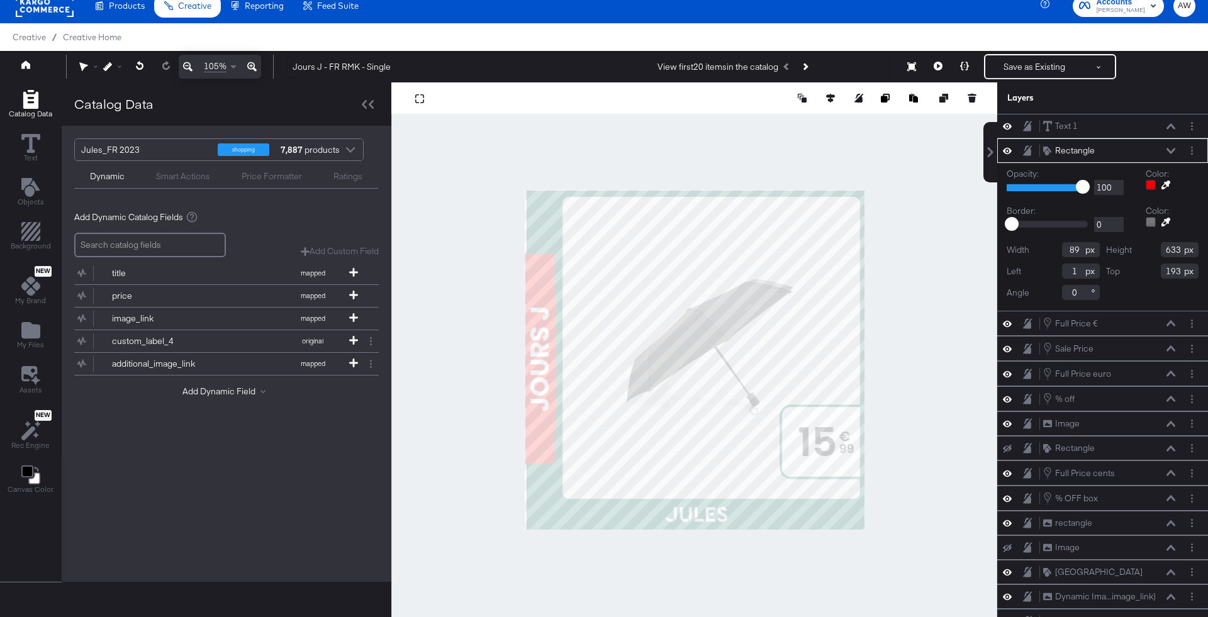
click at [1068, 254] on input "89" at bounding box center [1081, 249] width 38 height 15
type input "91"
click at [1176, 248] on input "633" at bounding box center [1180, 249] width 38 height 15
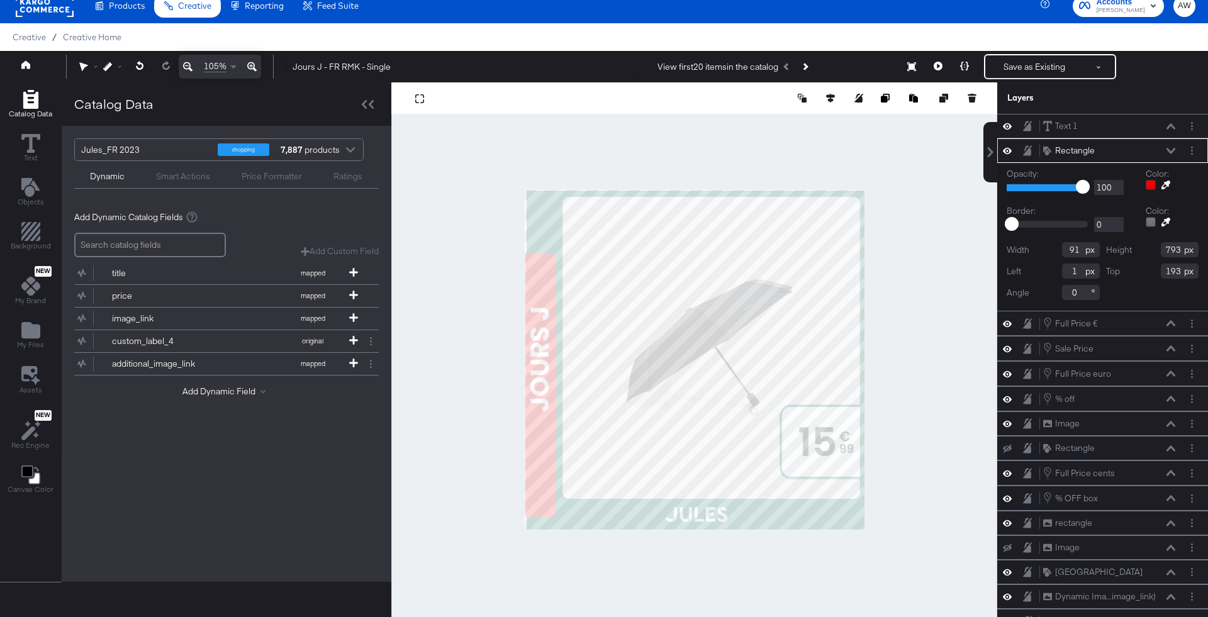
type input "793"
click at [1081, 272] on input "1" at bounding box center [1081, 271] width 38 height 15
type input "0"
click at [1176, 264] on input "193" at bounding box center [1180, 271] width 38 height 15
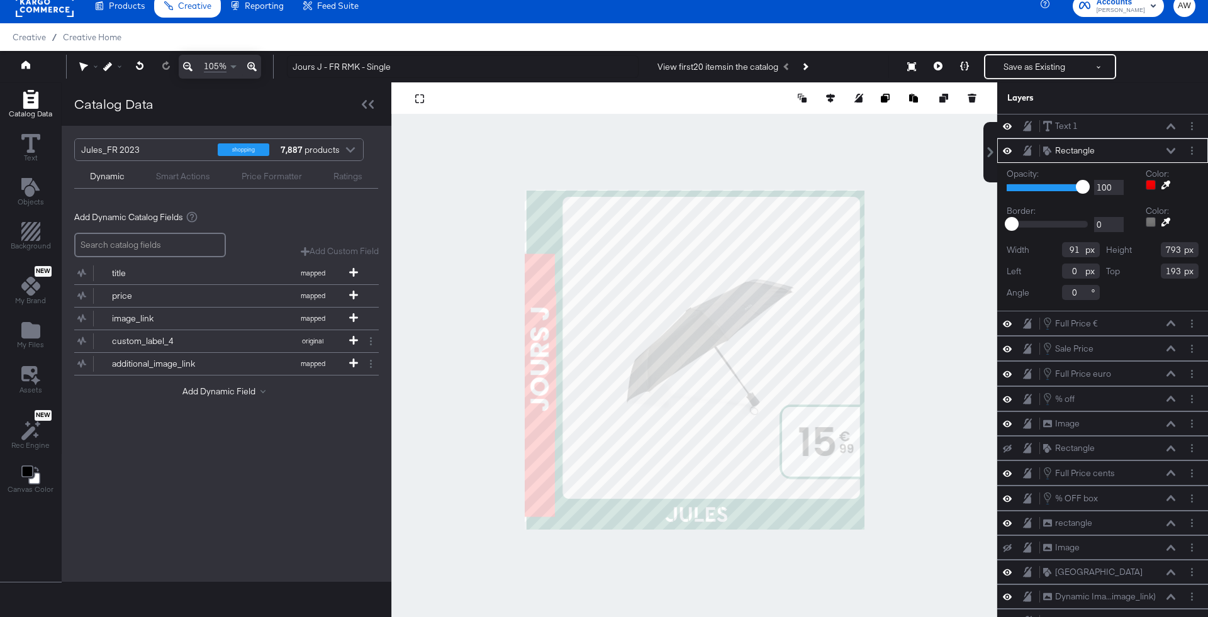
click at [1176, 264] on input "193" at bounding box center [1180, 271] width 38 height 15
type input "120"
click at [961, 215] on div at bounding box center [694, 359] width 606 height 555
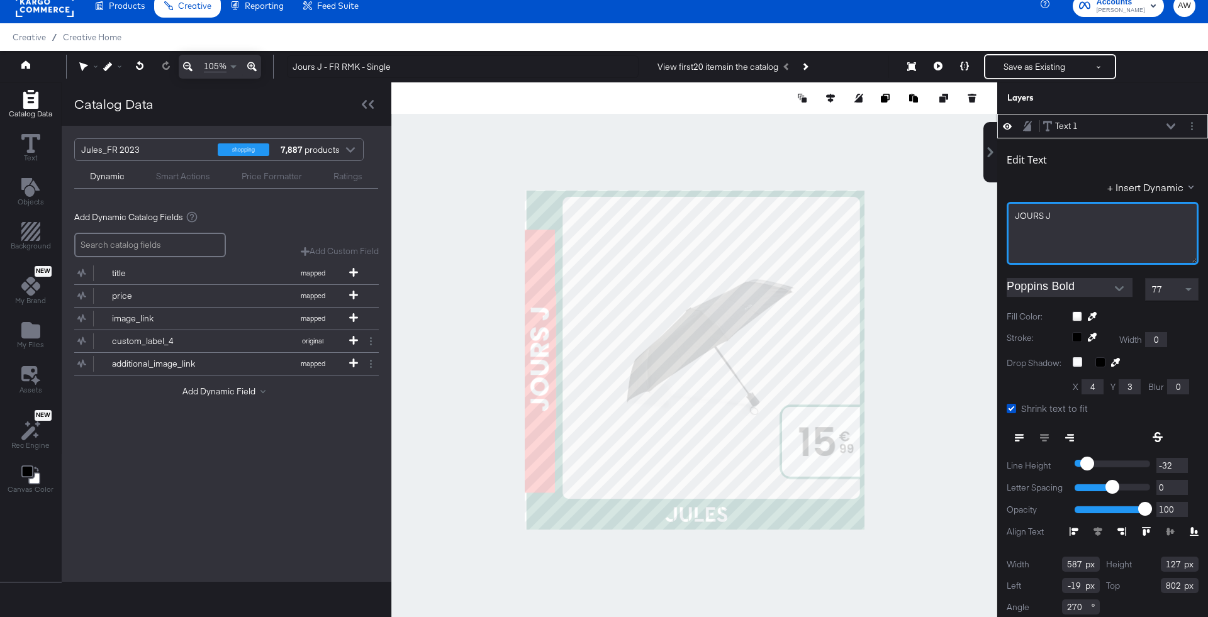
click at [1027, 224] on div "JOURS J" at bounding box center [1103, 233] width 192 height 63
click at [917, 184] on div at bounding box center [694, 359] width 606 height 555
click at [1111, 287] on button "Open" at bounding box center [1119, 288] width 19 height 19
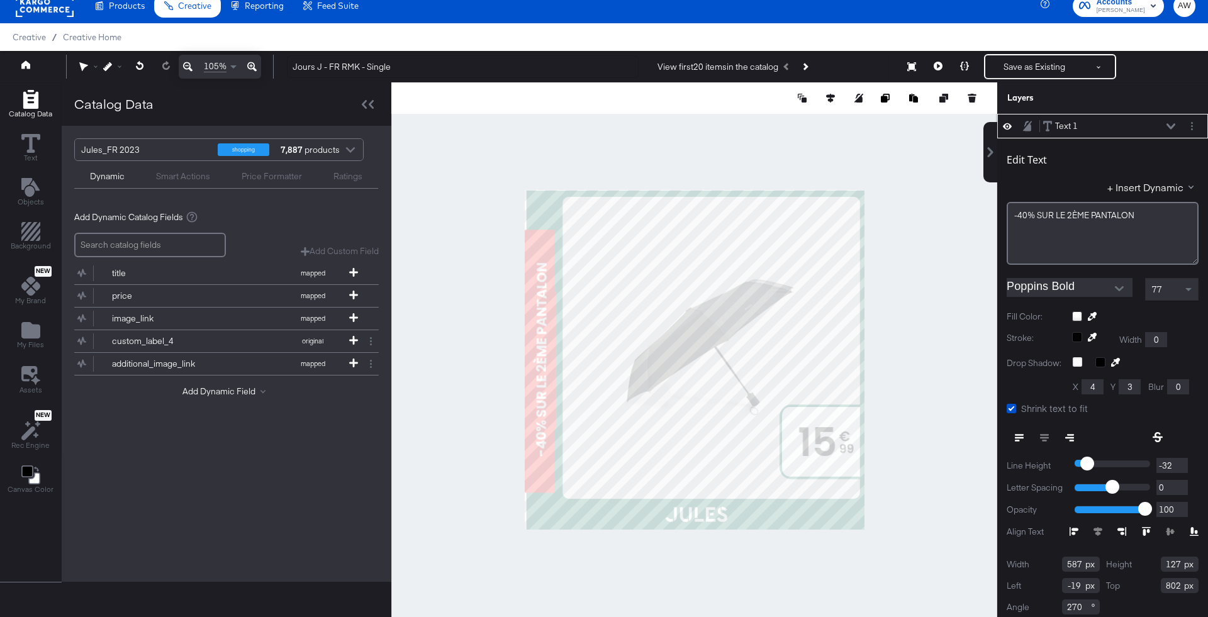
click at [1111, 287] on button "Open" at bounding box center [1119, 288] width 19 height 19
click at [1115, 272] on div "Edit Text + Insert Dynamic -40% ﻿SUR LE 2ÈME PANTALON Poppins Bold 77 Fill Colo…" at bounding box center [1102, 381] width 211 height 487
click at [1119, 284] on icon "Open" at bounding box center [1119, 288] width 9 height 9
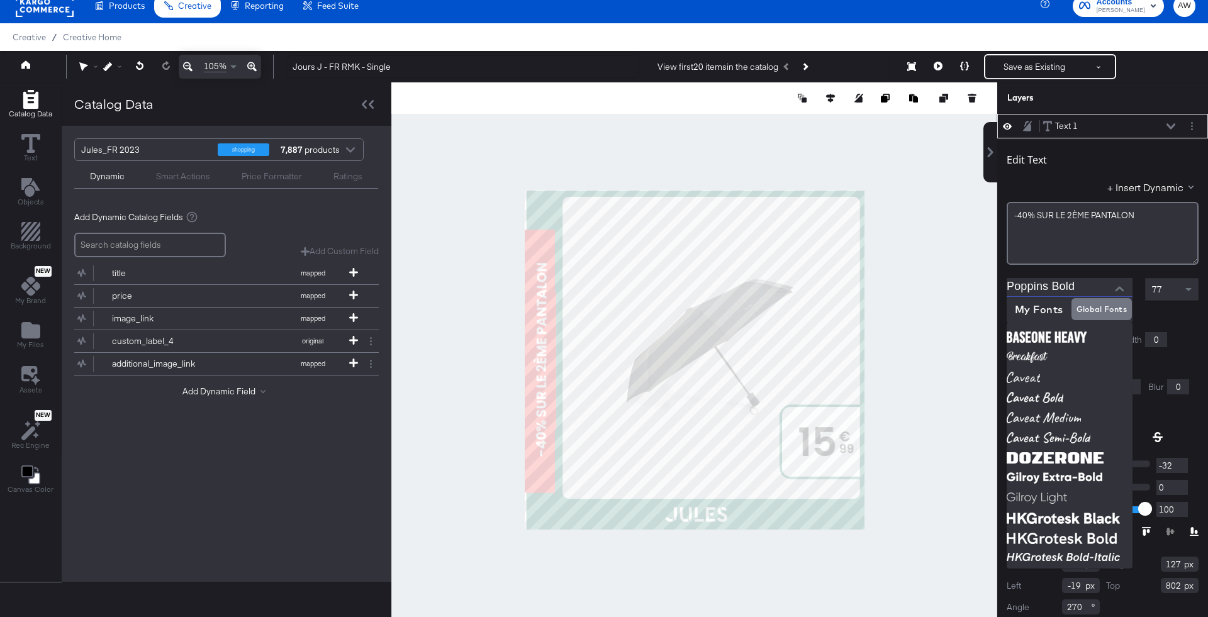
click at [1159, 291] on span "77" at bounding box center [1157, 289] width 10 height 11
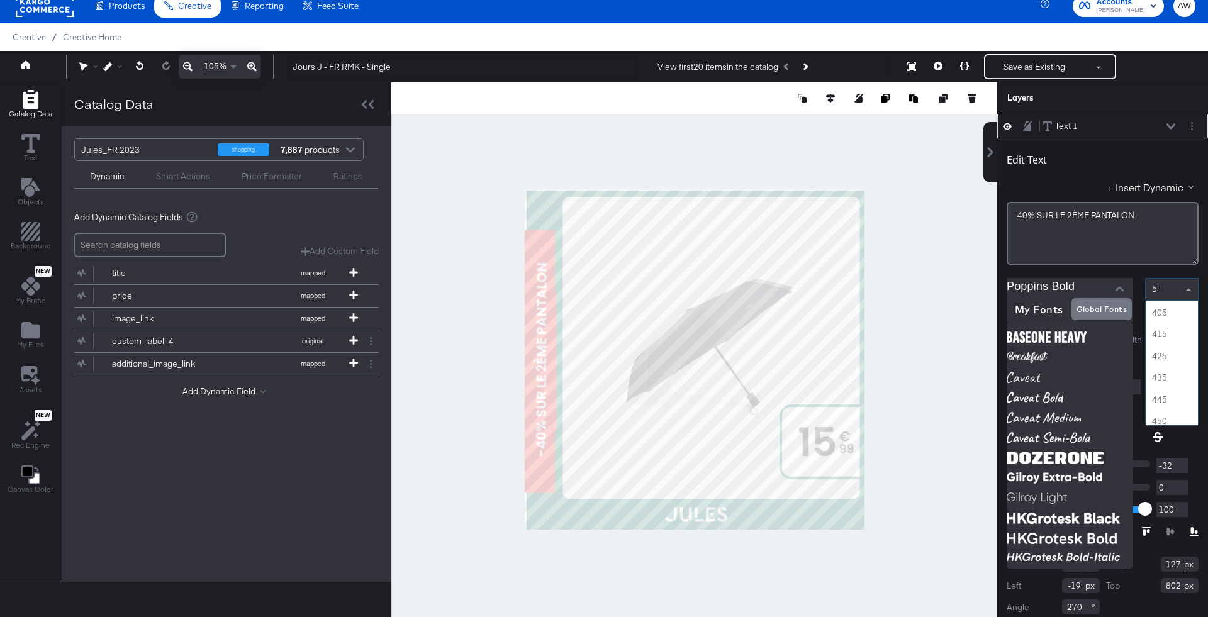
scroll to position [0, 0]
type input "55"
click at [1139, 268] on div "Edit Text + Insert Dynamic -40% ﻿SUR LE 2ÈME PANTALON Poppins Bold 55 55 155 25…" at bounding box center [1102, 381] width 211 height 487
click at [1167, 340] on input "0" at bounding box center [1156, 339] width 22 height 15
click at [1173, 306] on div "Edit Text + Insert Dynamic -40% ﻿SUR LE 2ÈME PANTALON Poppins Bold 77 Fill Colo…" at bounding box center [1102, 381] width 211 height 487
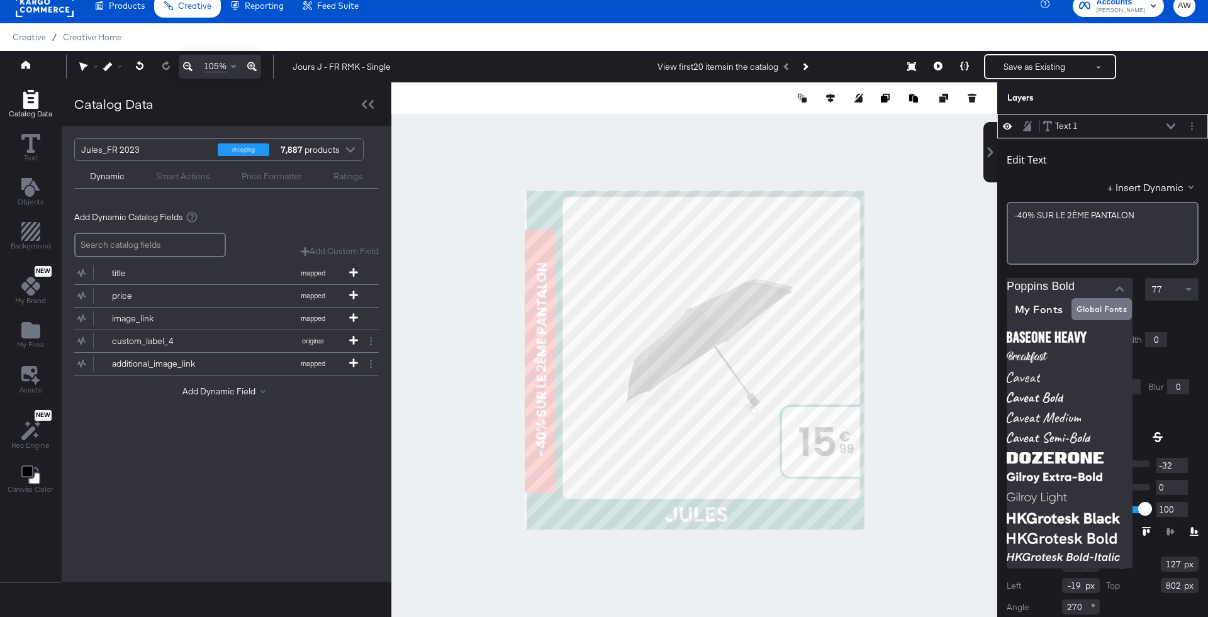
click at [1181, 320] on div at bounding box center [1135, 316] width 126 height 10
click at [1119, 292] on button "Close" at bounding box center [1119, 288] width 19 height 19
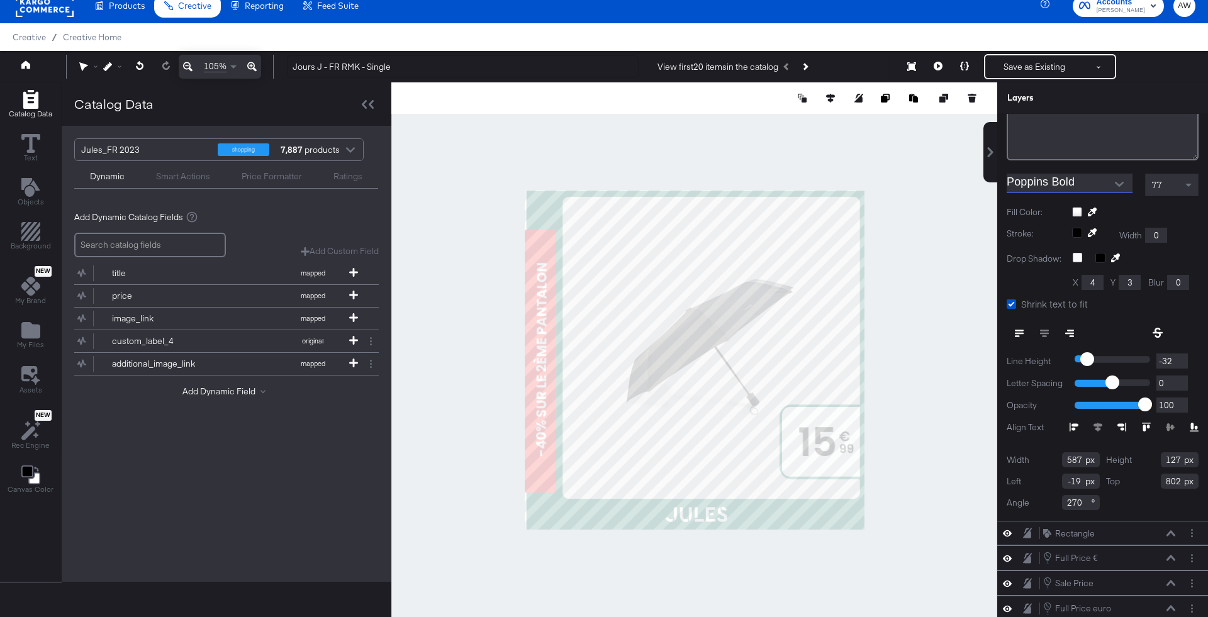
scroll to position [182, 0]
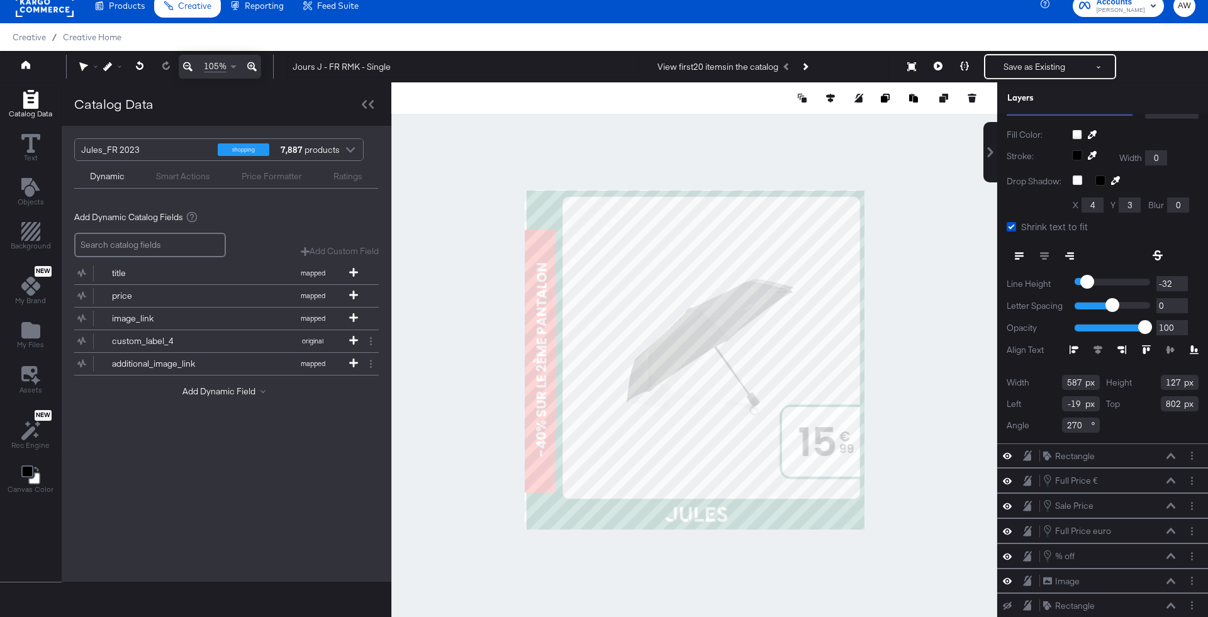
click at [1073, 380] on input "587" at bounding box center [1081, 382] width 38 height 15
type input "738"
click at [1175, 382] on input "127" at bounding box center [1180, 382] width 38 height 15
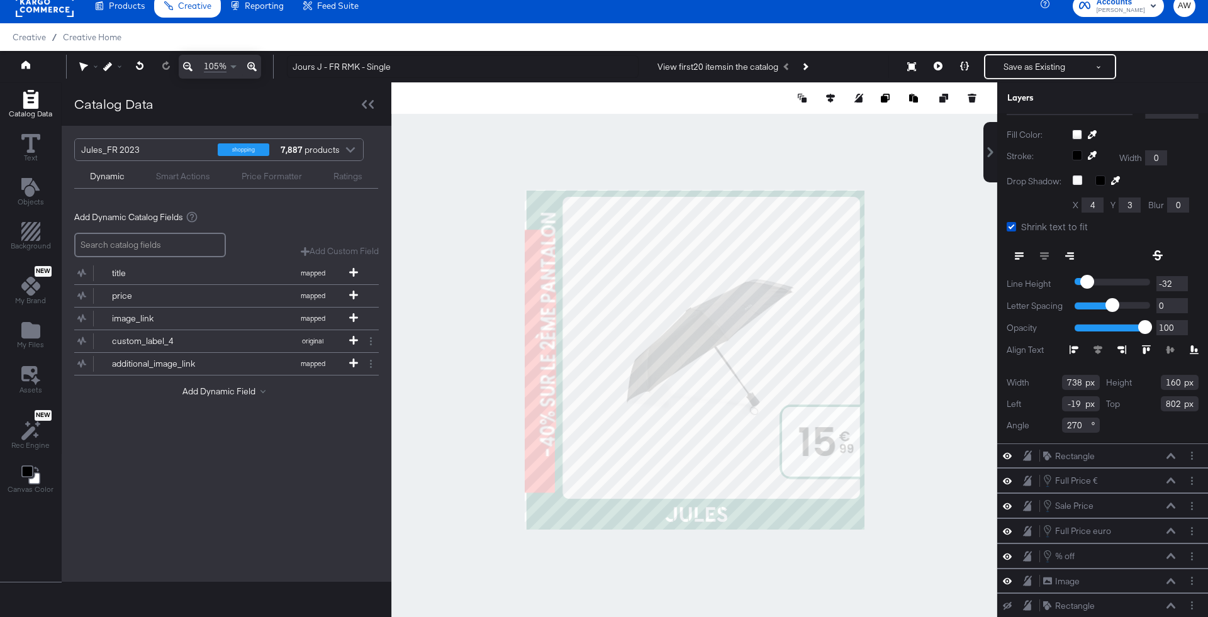
type input "160"
click at [1075, 403] on input "-19" at bounding box center [1081, 403] width 38 height 15
type input "0"
click at [1172, 399] on input "802" at bounding box center [1180, 403] width 38 height 15
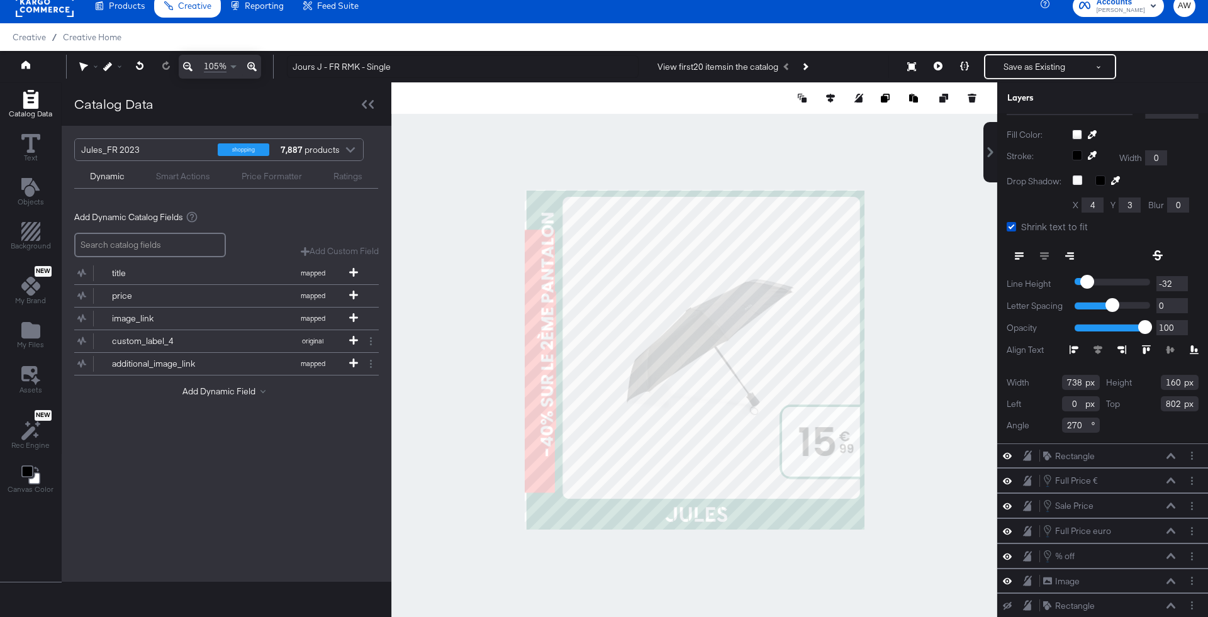
click at [1172, 399] on input "802" at bounding box center [1180, 403] width 38 height 15
type input "887"
click at [1073, 402] on input "0" at bounding box center [1081, 403] width 38 height 15
type input "-42"
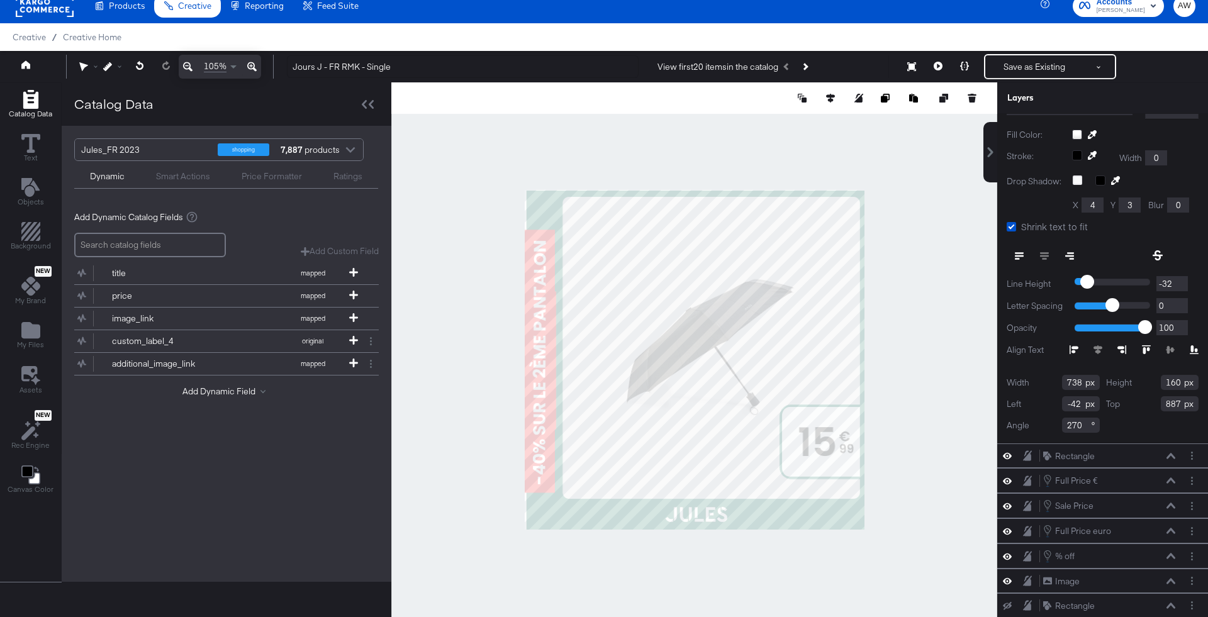
click at [907, 286] on div at bounding box center [694, 359] width 606 height 555
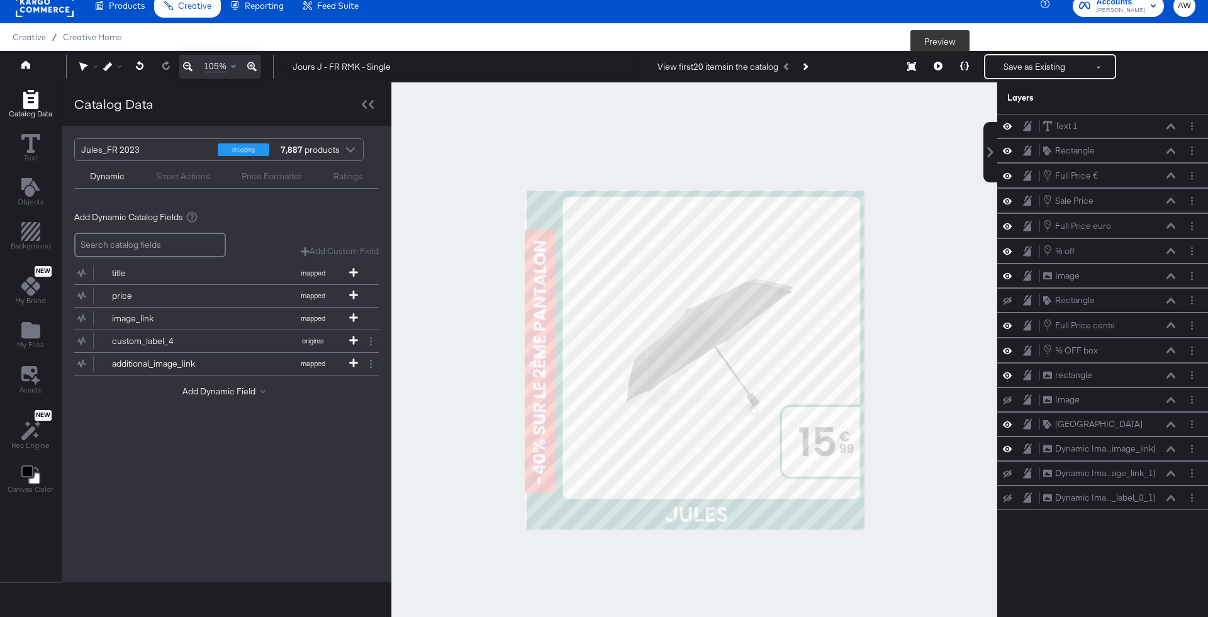
click at [942, 67] on icon at bounding box center [938, 66] width 9 height 9
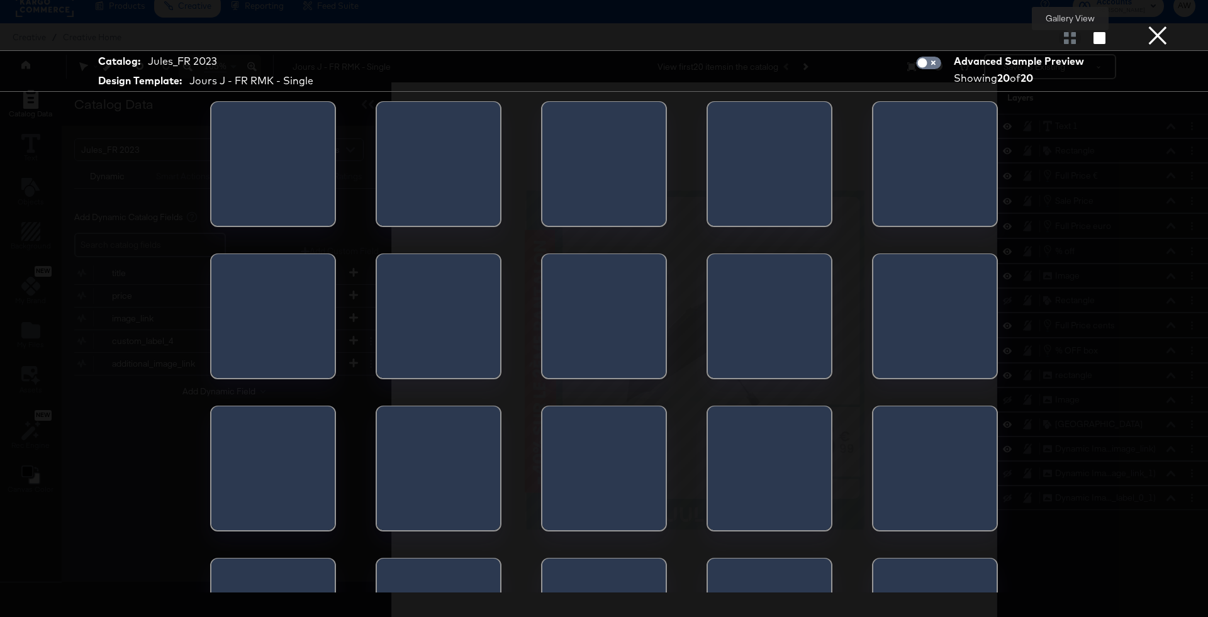
click at [1067, 42] on div at bounding box center [1070, 37] width 22 height 13
click at [1075, 39] on div at bounding box center [1070, 37] width 22 height 13
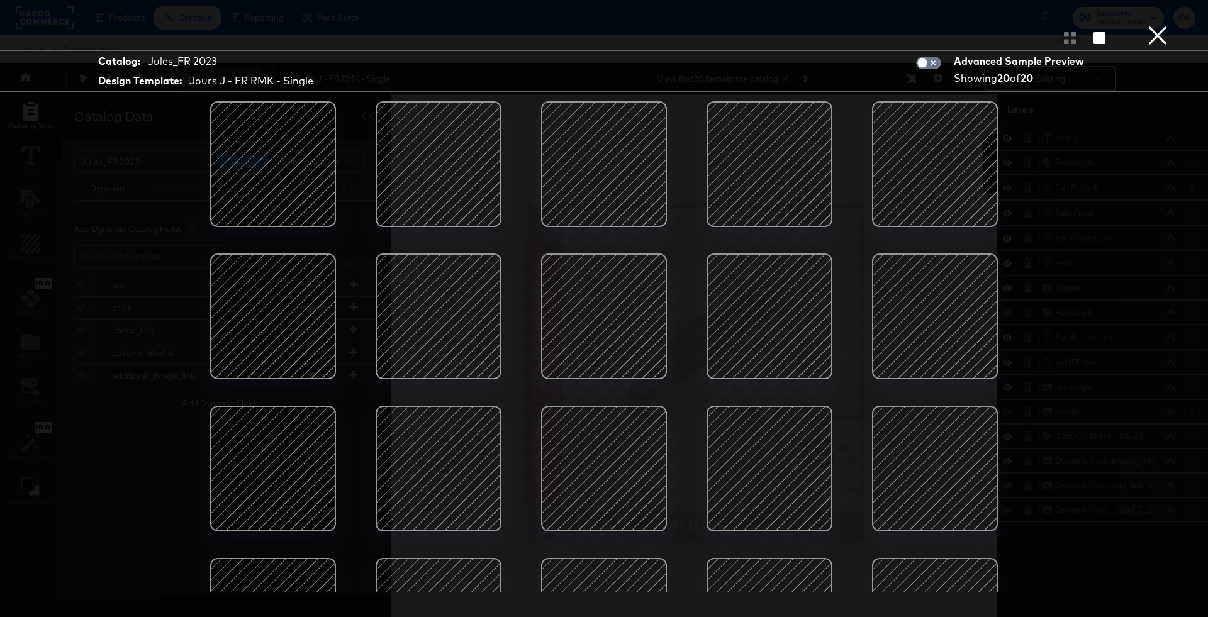
click at [647, 178] on div at bounding box center [603, 164] width 107 height 107
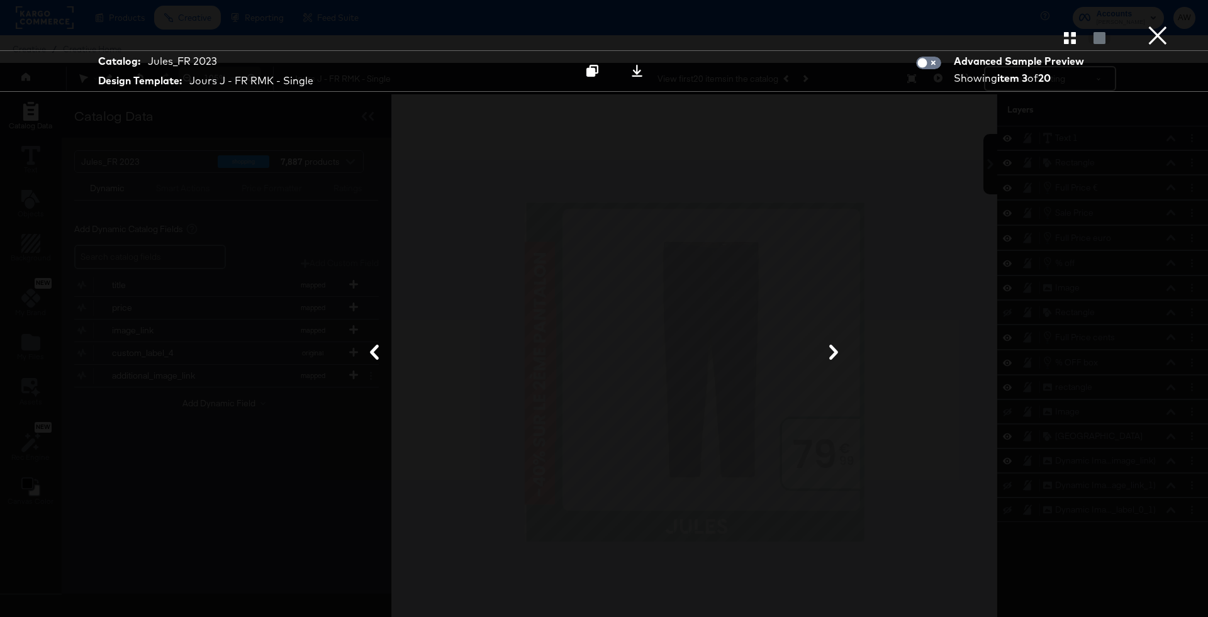
click at [1153, 25] on button "×" at bounding box center [1157, 12] width 25 height 25
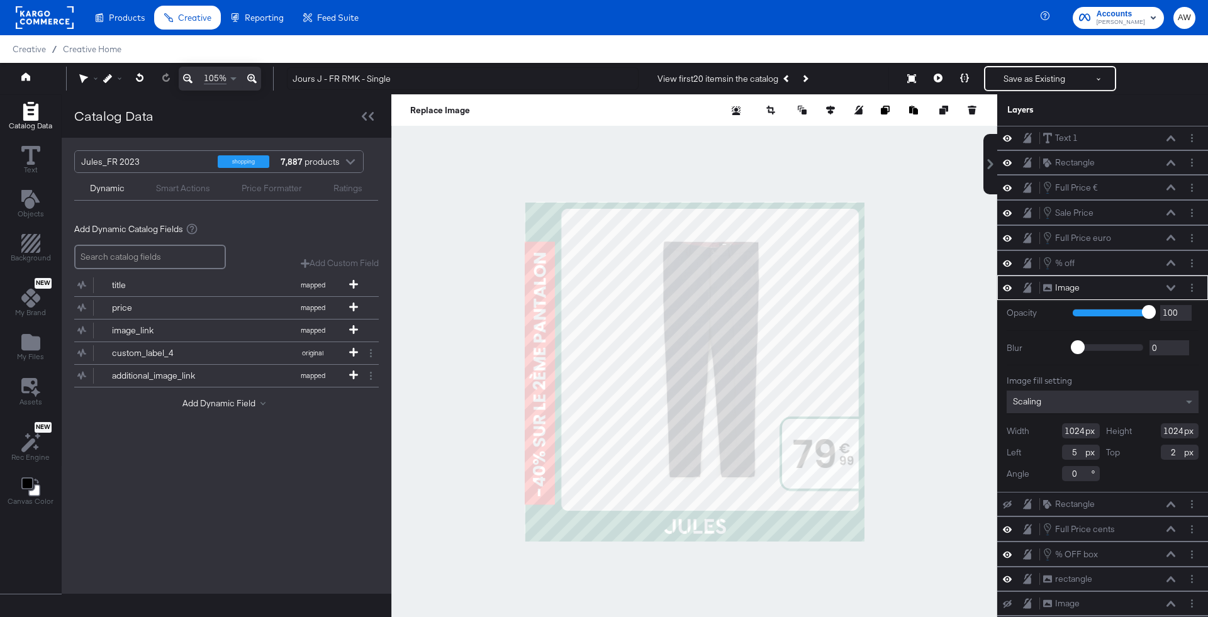
type input "1"
click at [941, 76] on icon at bounding box center [938, 78] width 9 height 9
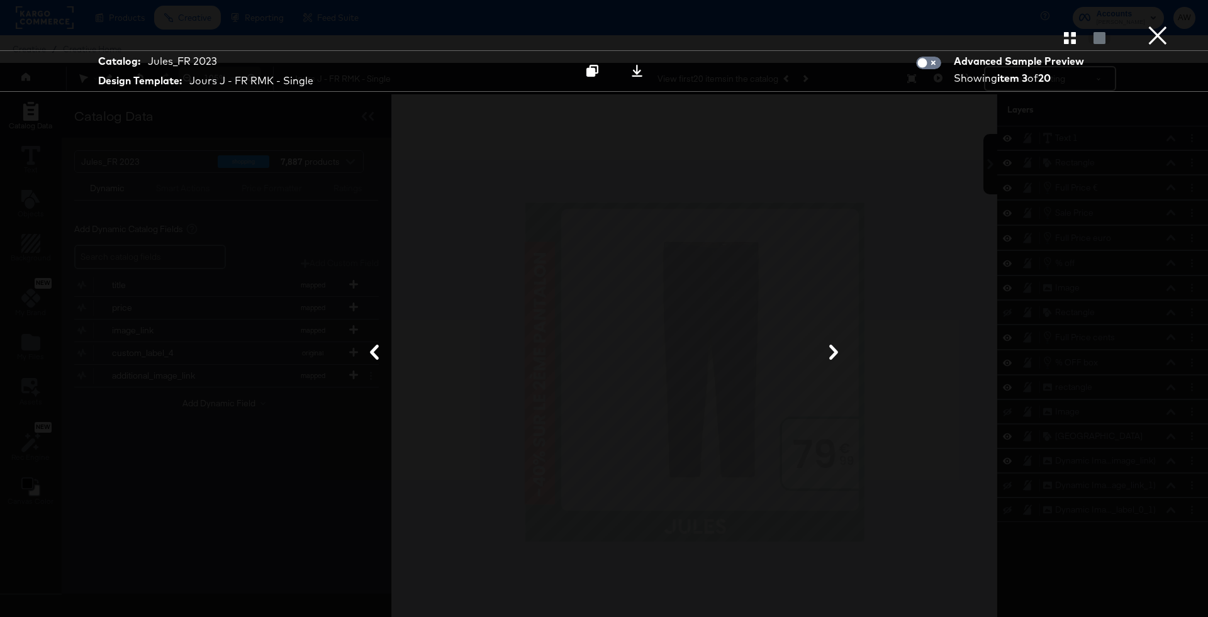
click at [1149, 25] on button "×" at bounding box center [1157, 12] width 25 height 25
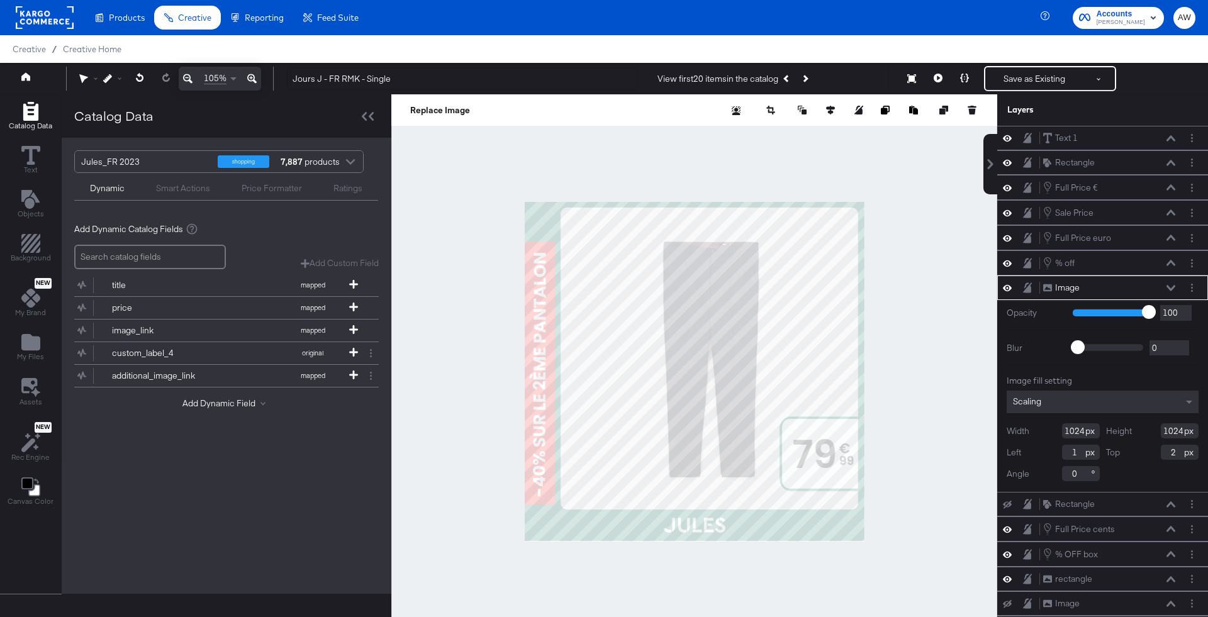
type input "0"
type input "-2"
click at [937, 74] on icon at bounding box center [938, 78] width 9 height 9
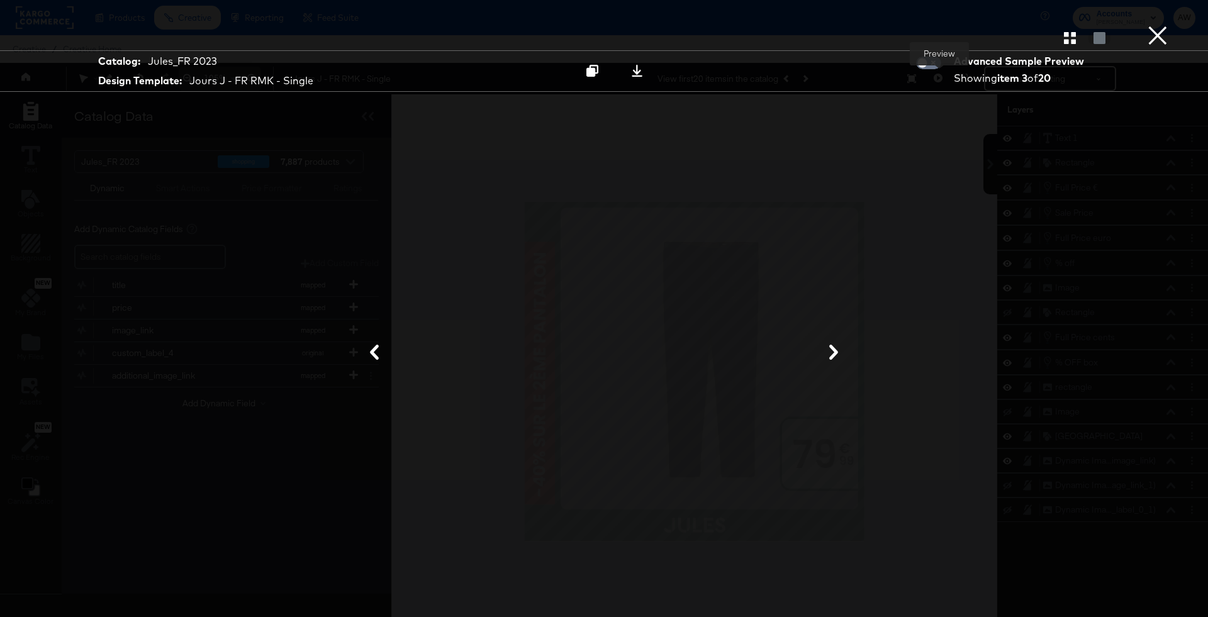
click at [1159, 25] on button "×" at bounding box center [1157, 12] width 25 height 25
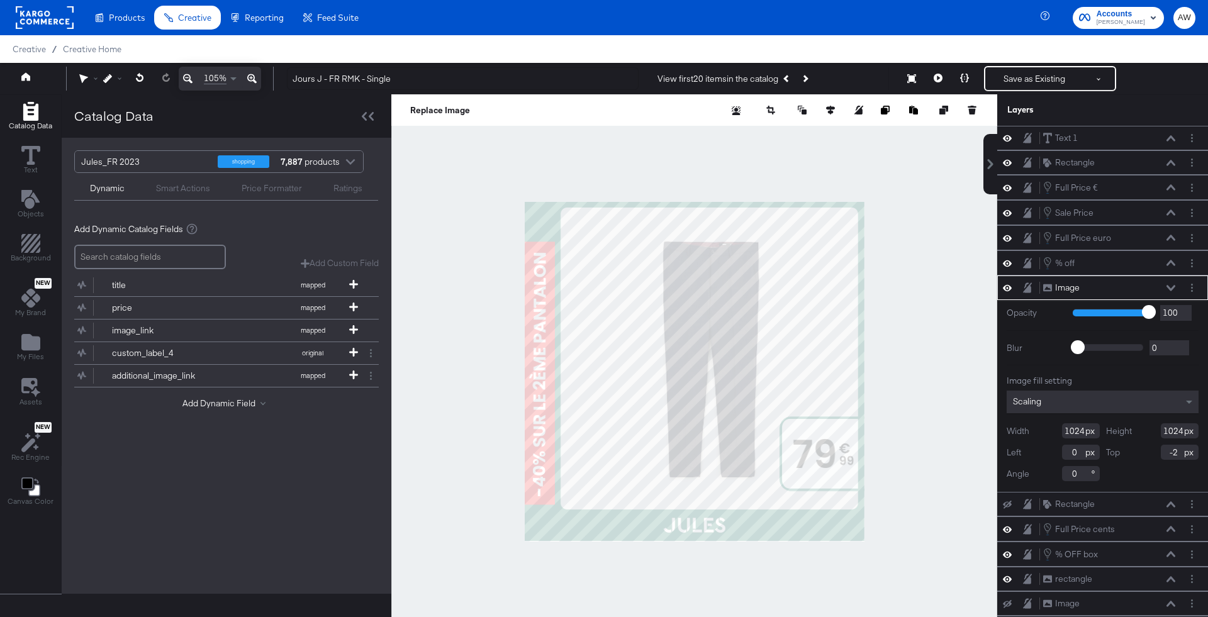
type input "2"
click at [939, 79] on icon at bounding box center [938, 78] width 9 height 9
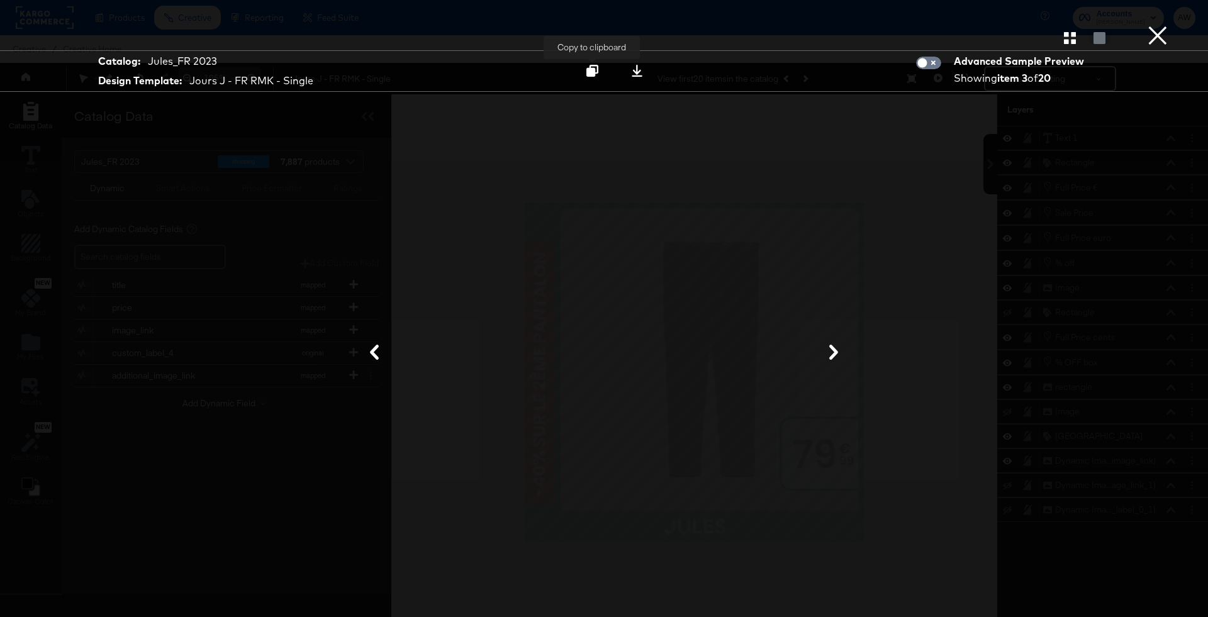
click at [591, 69] on icon at bounding box center [592, 71] width 12 height 12
click at [1159, 25] on button "×" at bounding box center [1157, 12] width 25 height 25
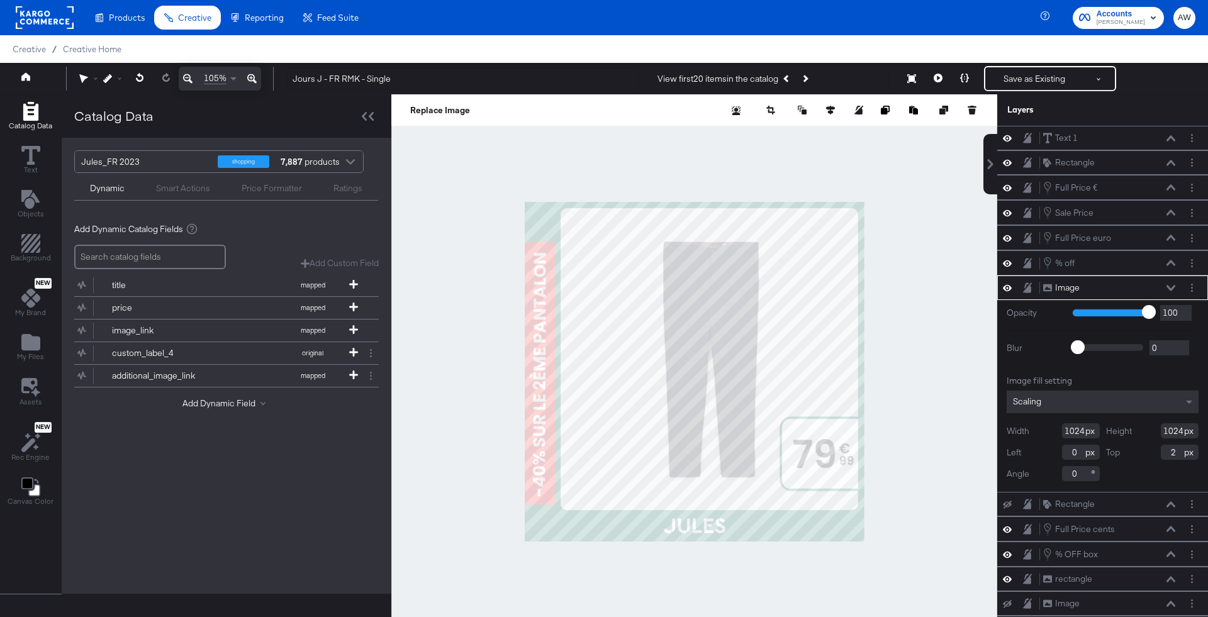
type input "0"
click at [939, 75] on icon at bounding box center [938, 78] width 9 height 9
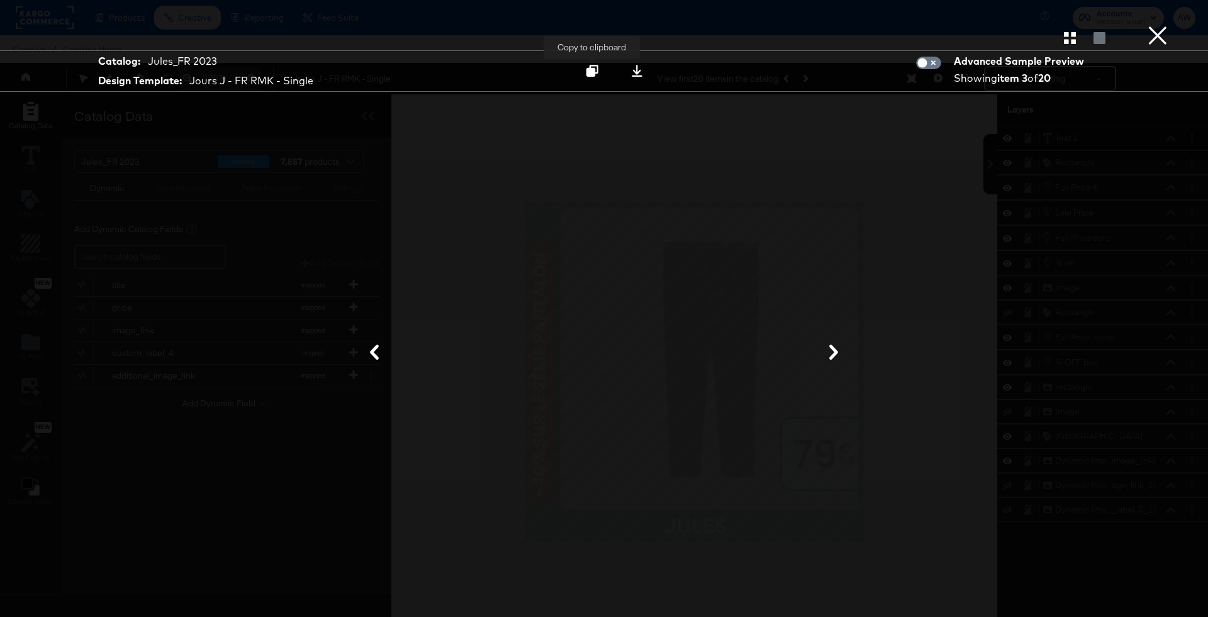
click at [595, 73] on icon at bounding box center [592, 71] width 12 height 12
click at [1161, 25] on button "×" at bounding box center [1157, 12] width 25 height 25
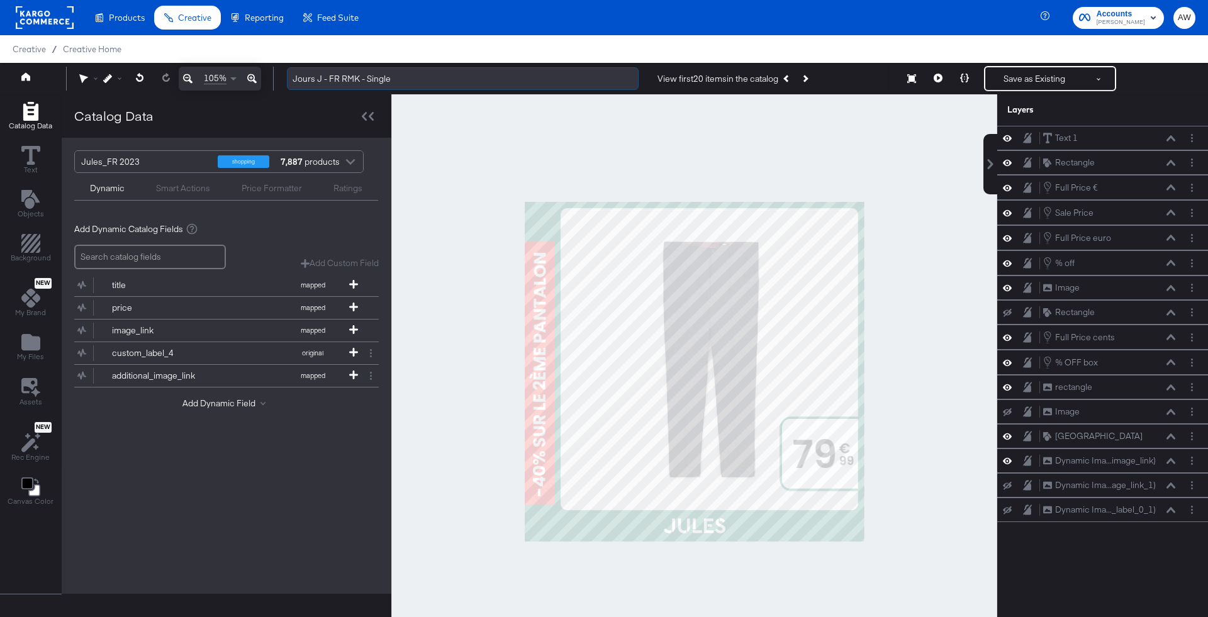
click at [374, 71] on input "Jours J - FR RMK - Single" at bounding box center [463, 78] width 352 height 23
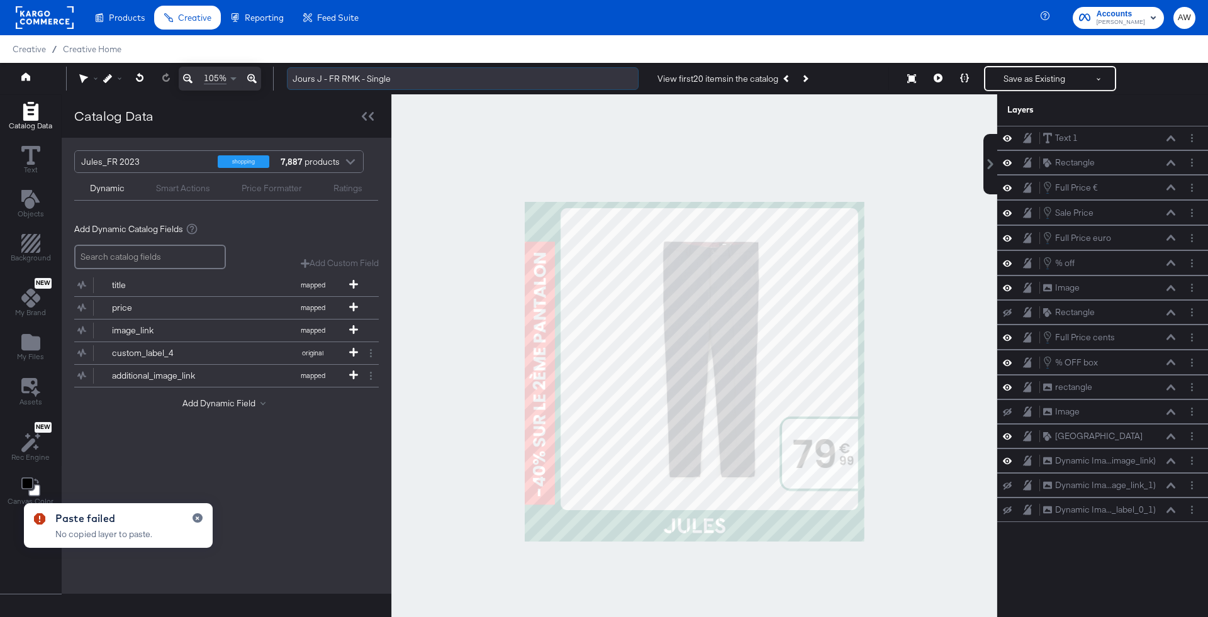
click at [386, 82] on input "Jours J - FR RMK - Single" at bounding box center [463, 78] width 352 height 23
click at [412, 74] on input "Jours J - FR RMK - Single" at bounding box center [463, 78] width 352 height 23
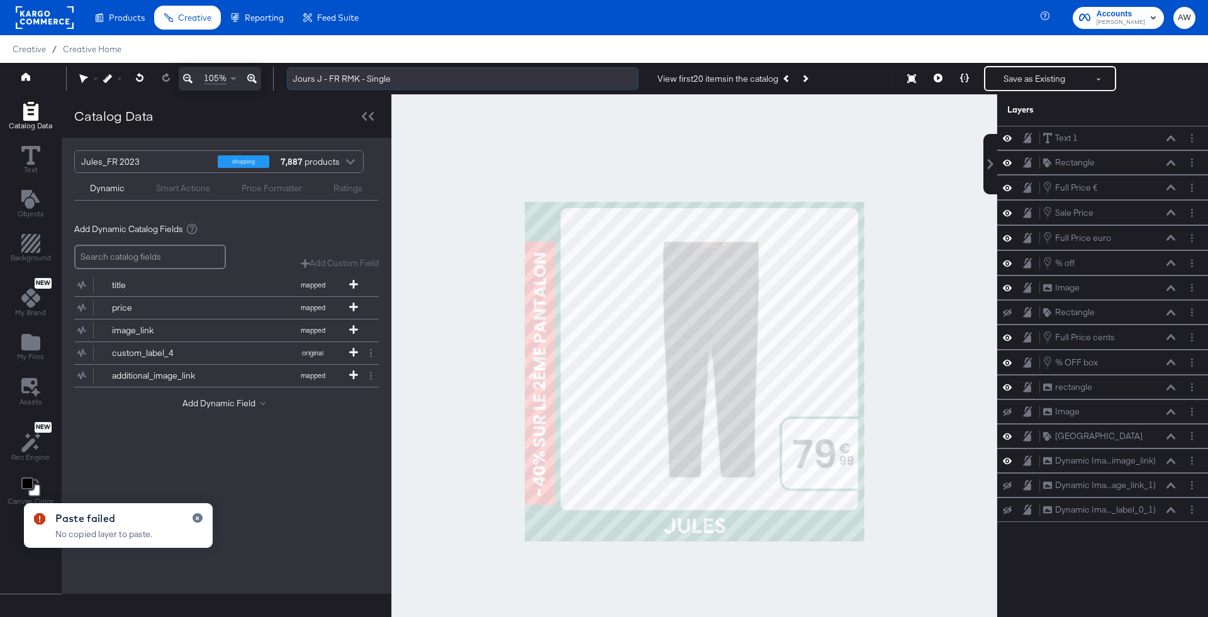
click at [412, 74] on input "Jours J - FR RMK - Single" at bounding box center [463, 78] width 352 height 23
click at [384, 77] on input "Jours J - FR RMK - Single" at bounding box center [463, 78] width 352 height 23
drag, startPoint x: 477, startPoint y: 77, endPoint x: 207, endPoint y: 76, distance: 270.5
click at [206, 76] on div "Undo 105% Jours J - FR RMK - Single View first 20 items in the catalog Resize S…" at bounding box center [604, 78] width 1208 height 31
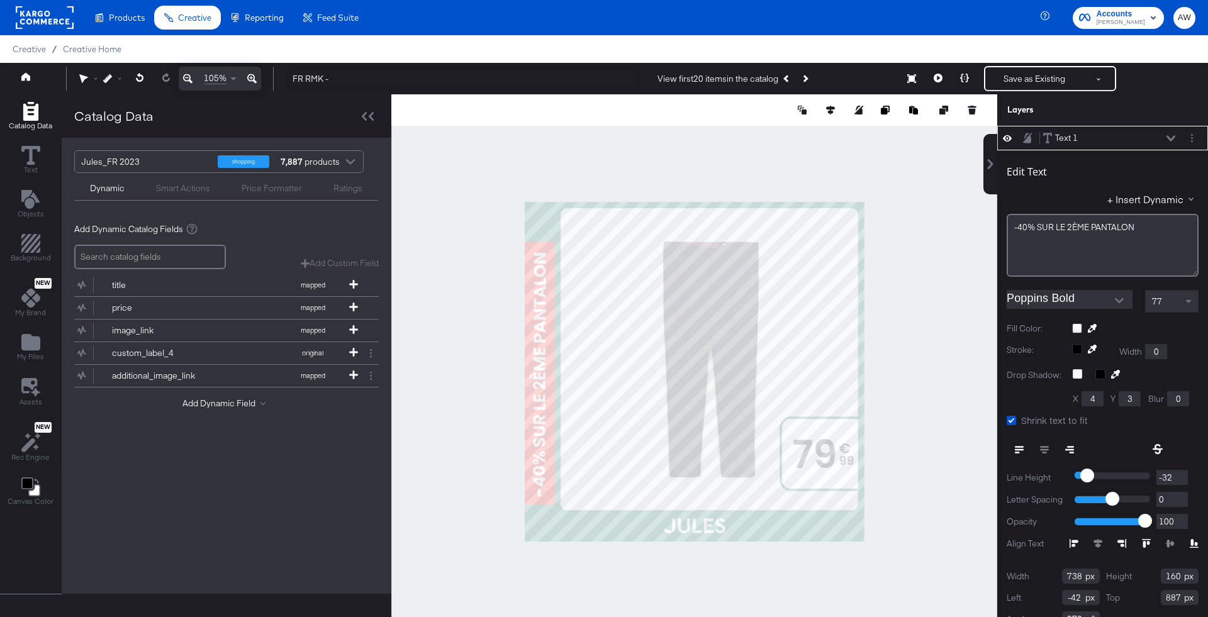
scroll to position [12, 0]
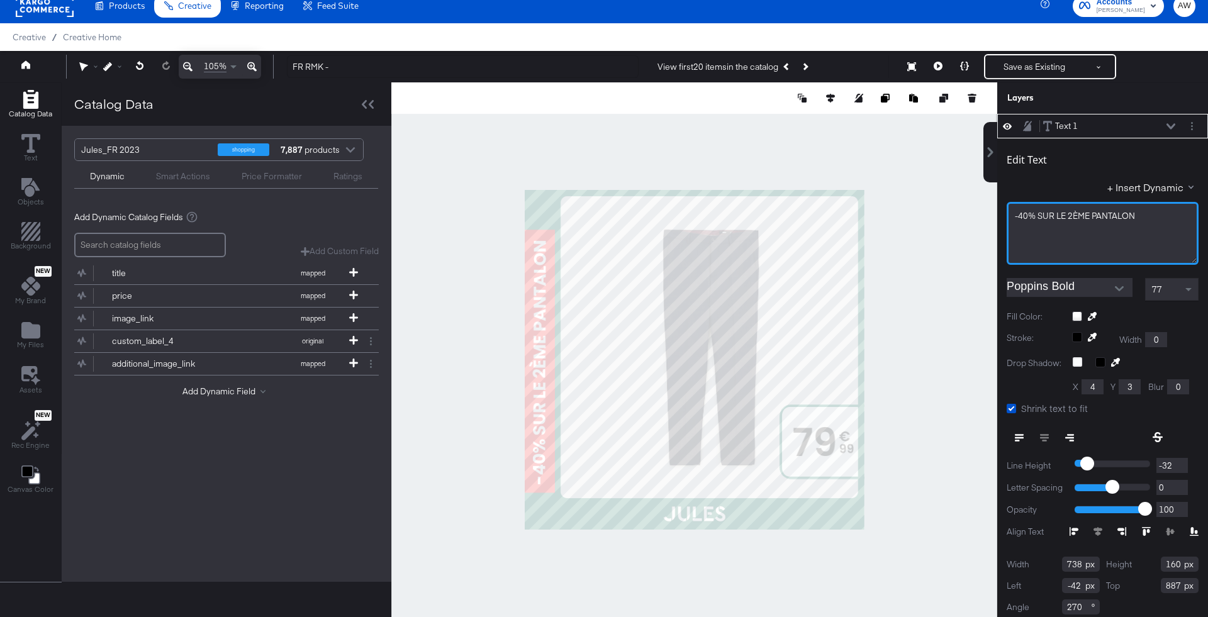
click at [1141, 216] on div "-40% ﻿SUR LE 2ÈME PANTALON" at bounding box center [1103, 216] width 176 height 12
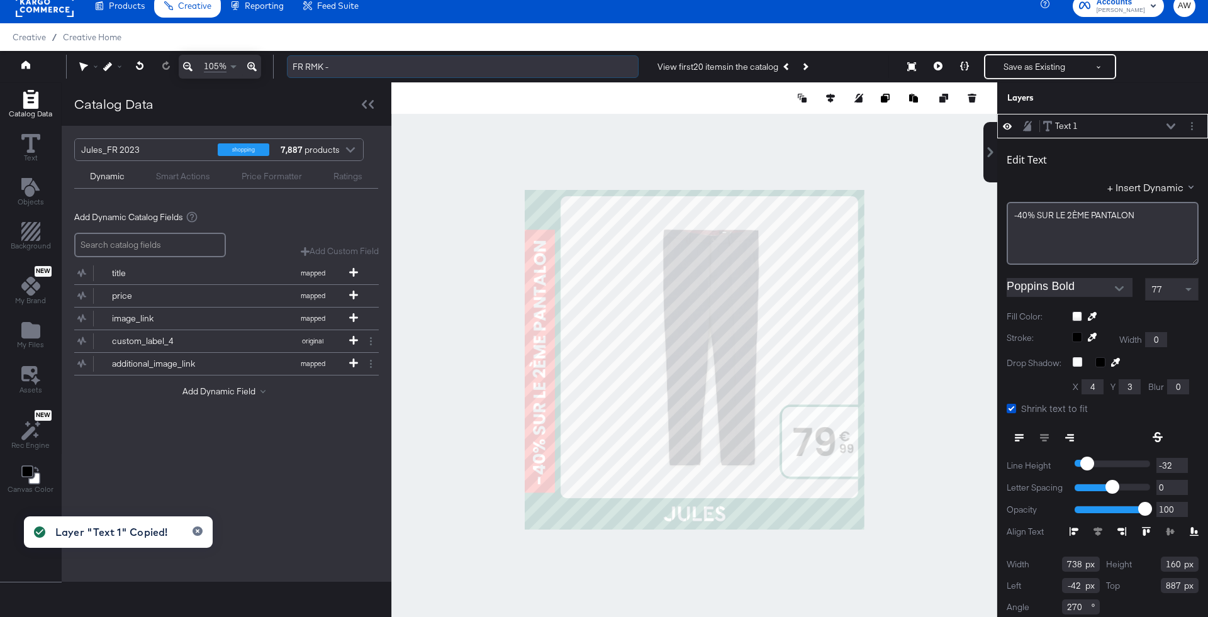
click at [460, 63] on input "FR RMK -" at bounding box center [463, 66] width 352 height 23
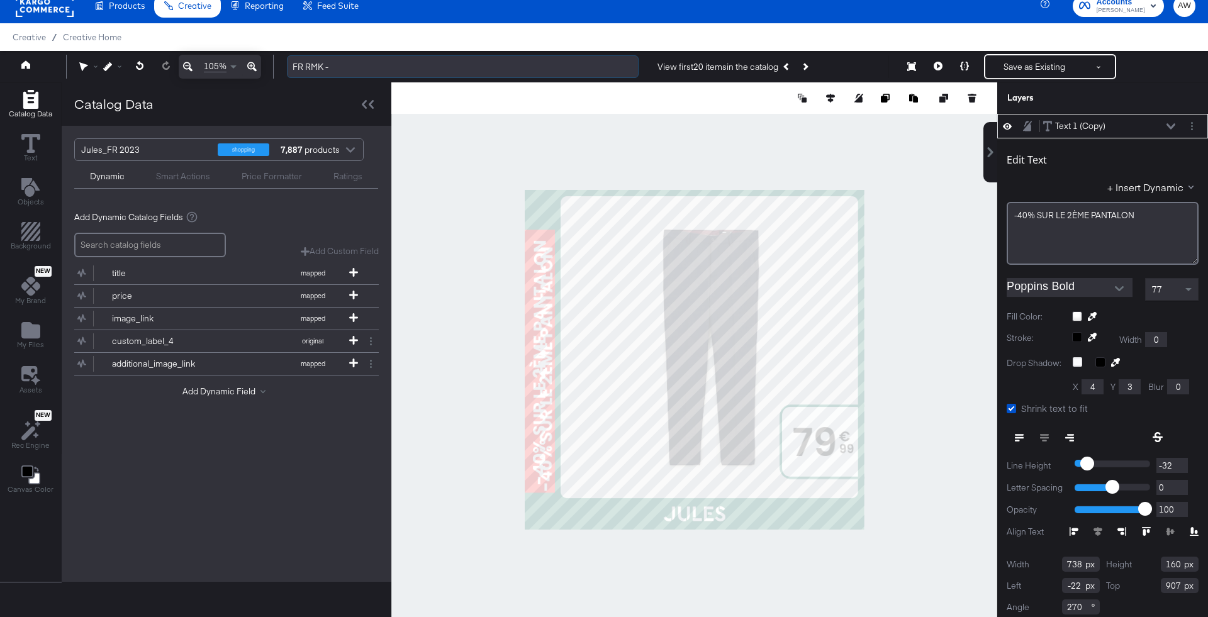
click at [446, 67] on input "FR RMK -" at bounding box center [463, 66] width 352 height 23
click at [430, 70] on input "FR RMK -" at bounding box center [463, 66] width 352 height 23
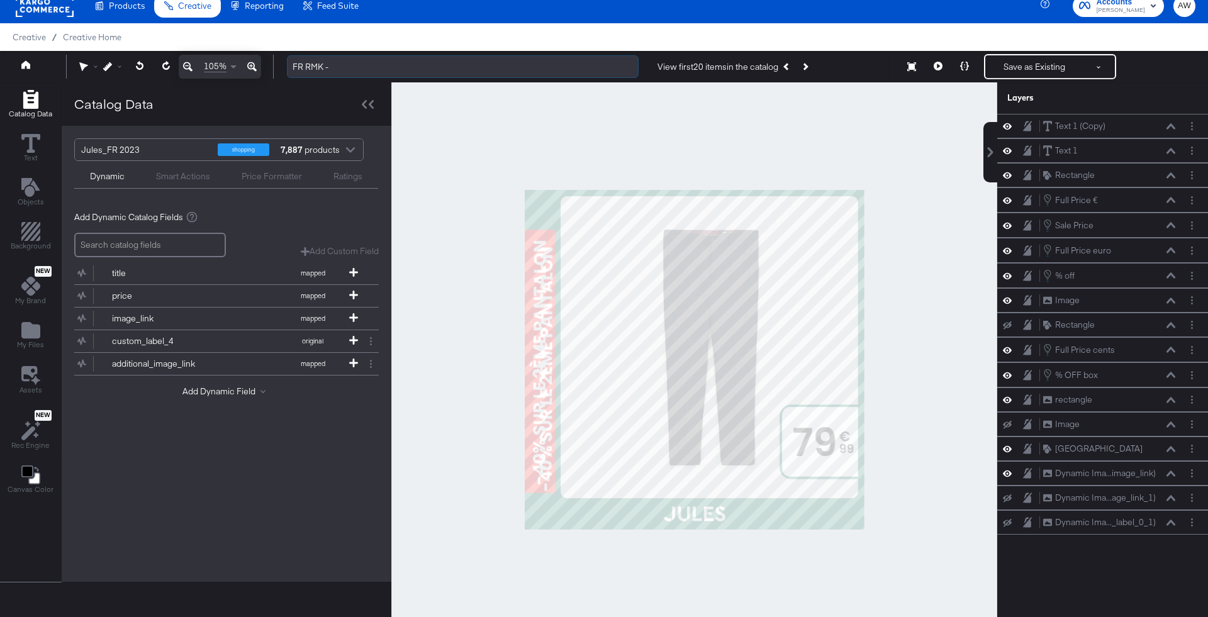
click at [430, 70] on input "FR RMK -" at bounding box center [463, 66] width 352 height 23
click at [389, 77] on input "FR RMK -" at bounding box center [463, 66] width 352 height 23
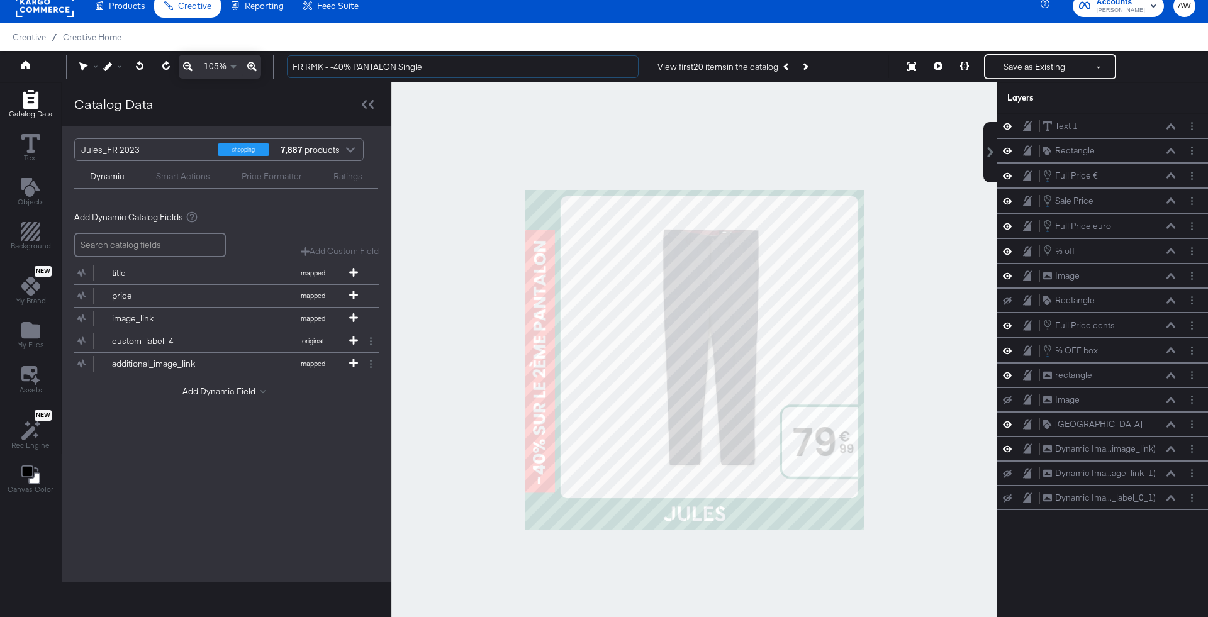
type input "FR RMK - -40% PANTALON Single"
click at [644, 113] on div at bounding box center [694, 359] width 606 height 555
click at [1102, 65] on button at bounding box center [1098, 66] width 31 height 23
click at [1054, 110] on button "Save as New Design" at bounding box center [1056, 112] width 131 height 23
click at [1031, 61] on button "Save as New Design" at bounding box center [1034, 66] width 98 height 23
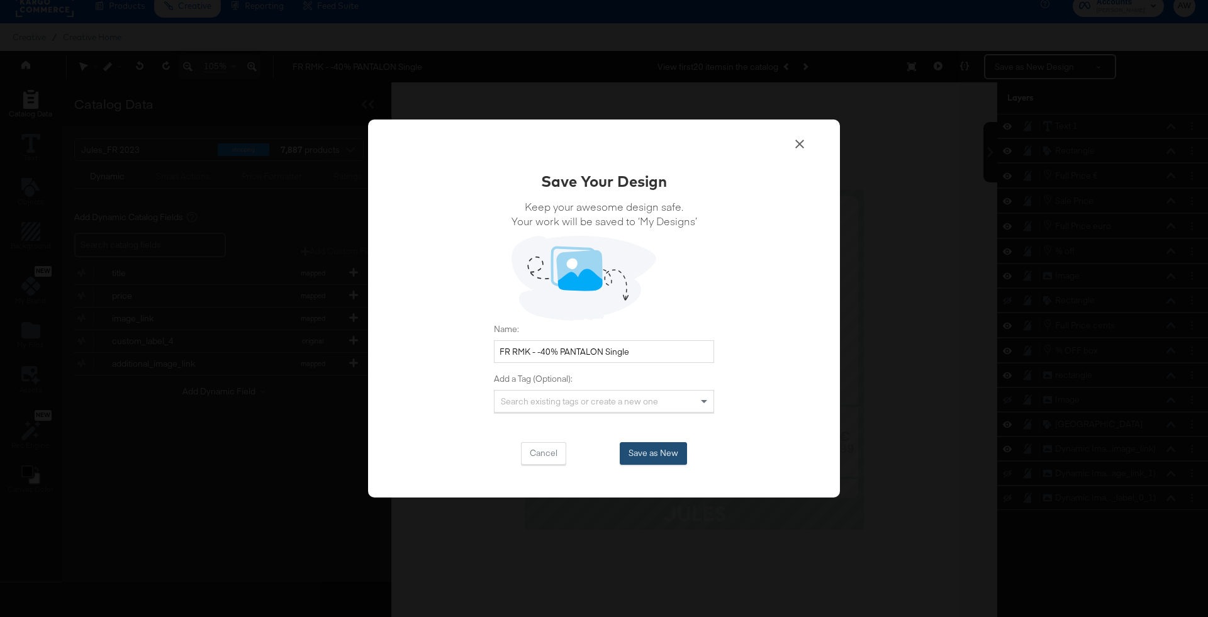
click at [659, 445] on button "Save as New" at bounding box center [653, 453] width 67 height 23
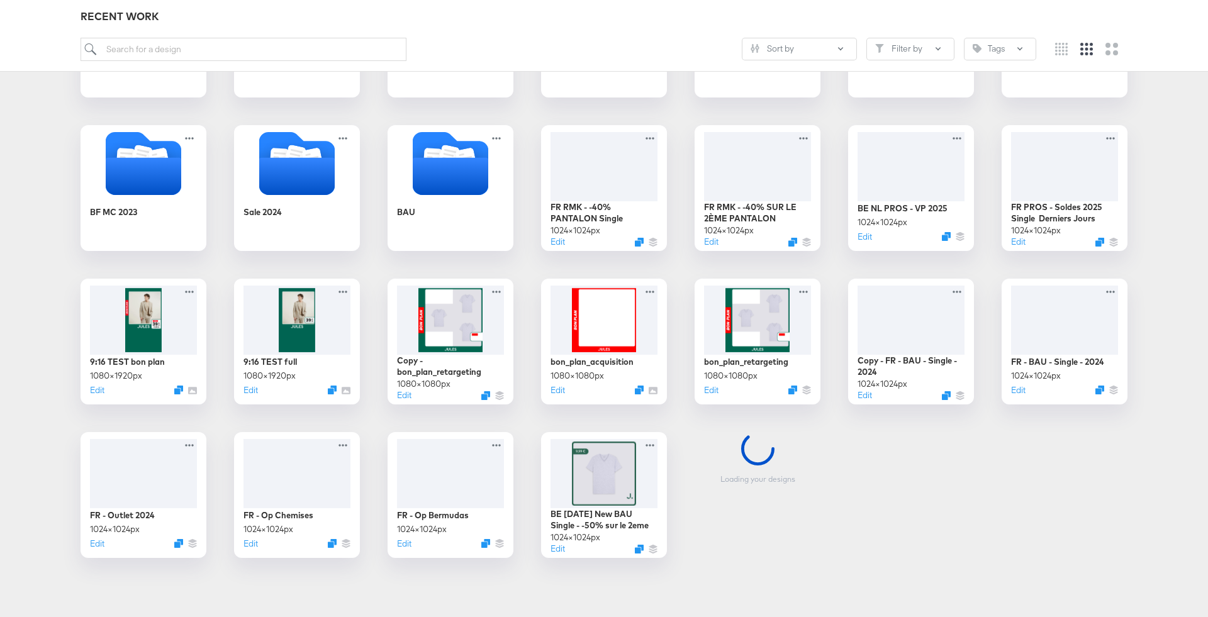
scroll to position [308, 0]
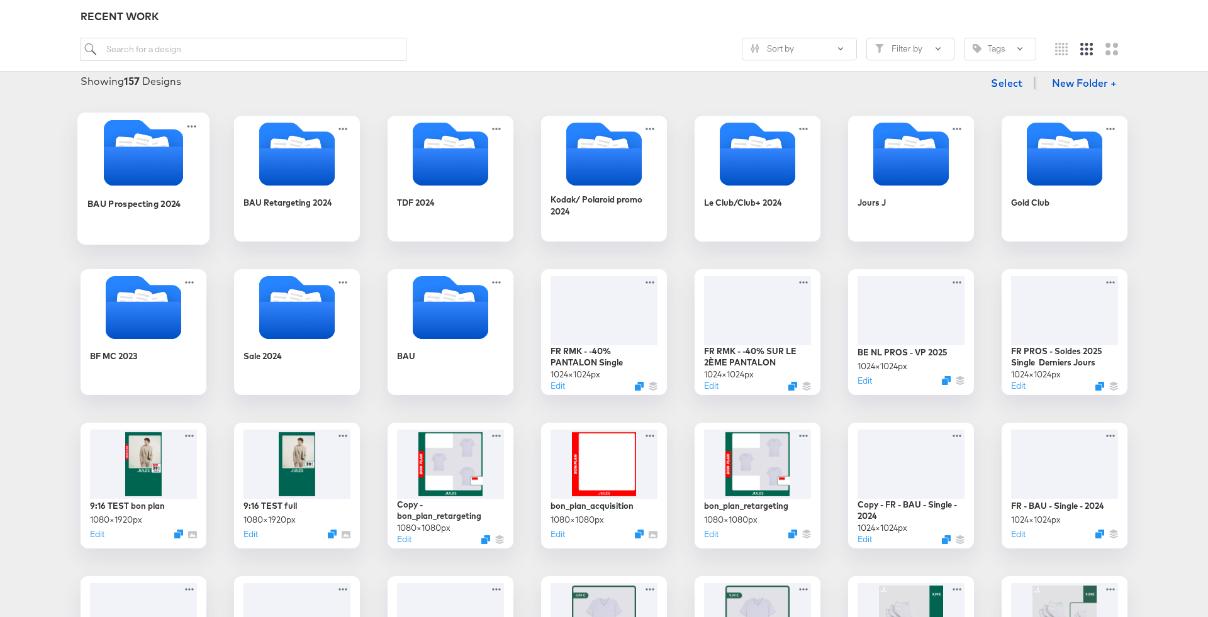
click at [149, 155] on icon "Folder" at bounding box center [143, 166] width 79 height 39
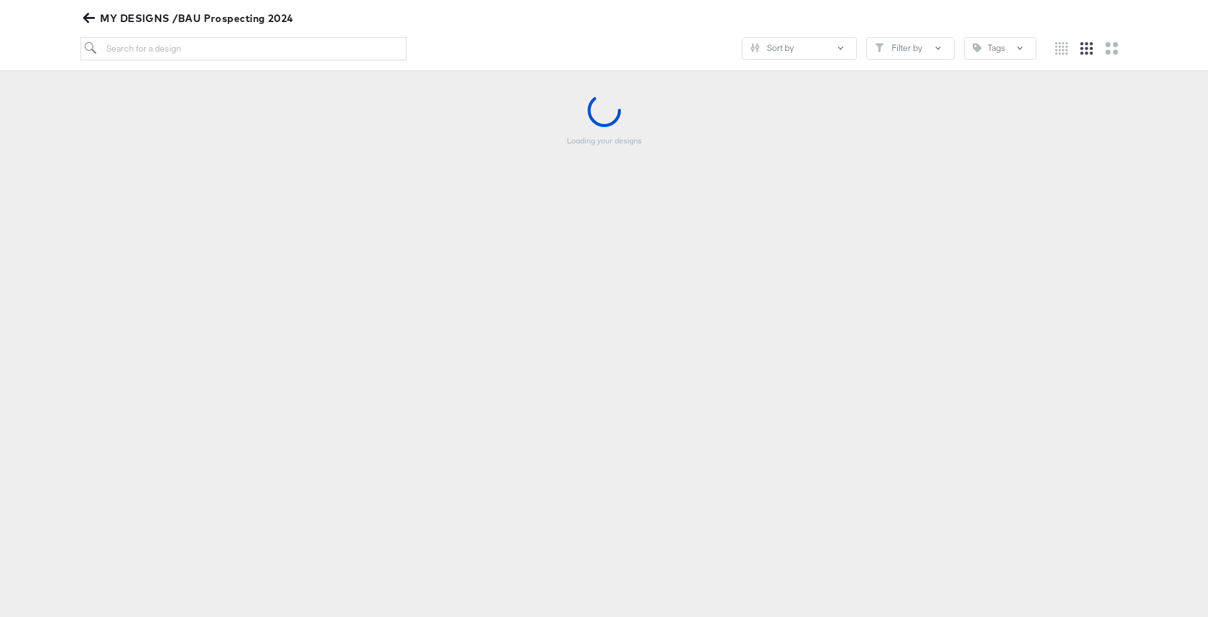
scroll to position [143, 0]
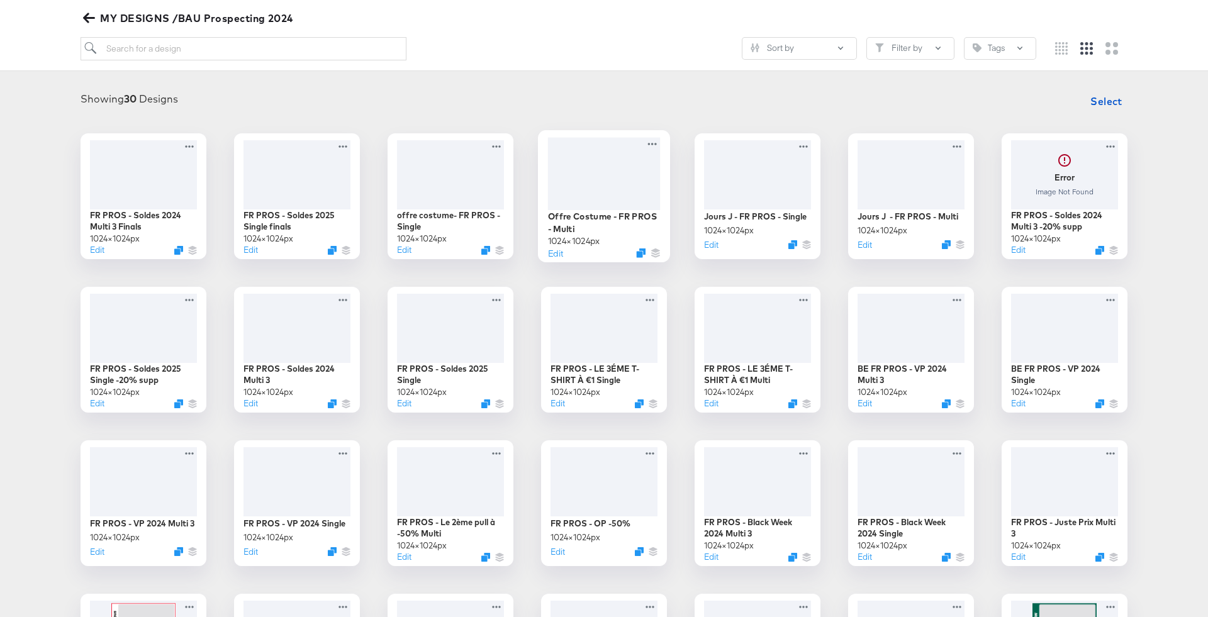
click at [612, 189] on div at bounding box center [604, 173] width 113 height 72
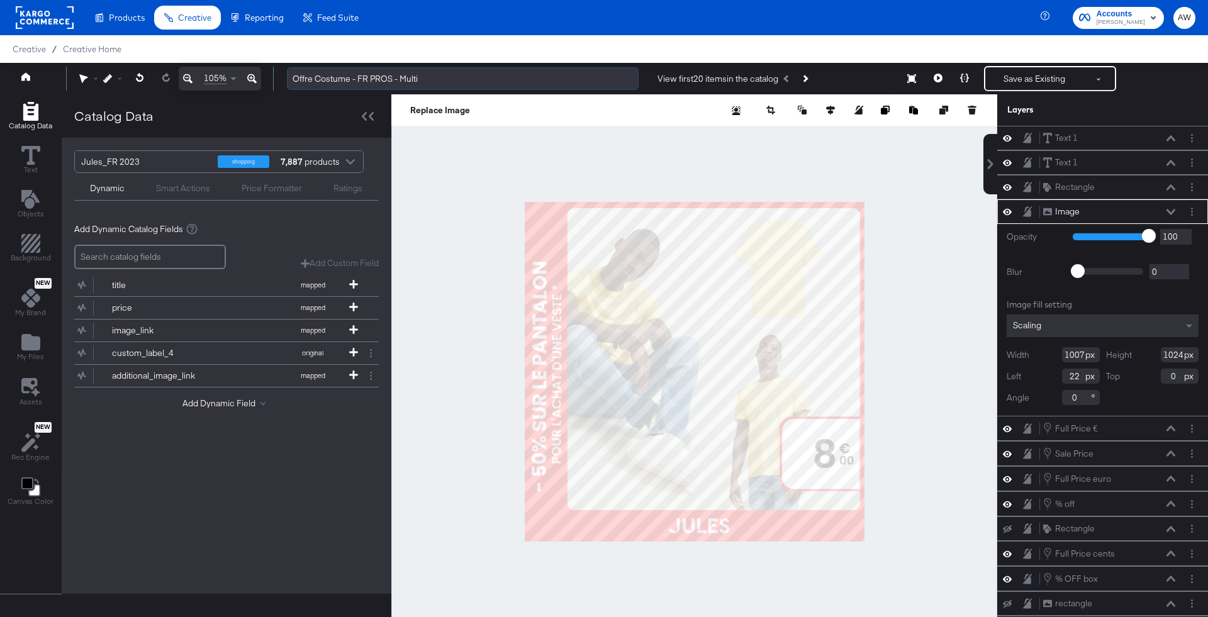
click at [388, 79] on input "Offre Costume - FR PROS - Multi" at bounding box center [463, 78] width 352 height 23
type input "FR PROS - MULTI - -40% PANTALON"
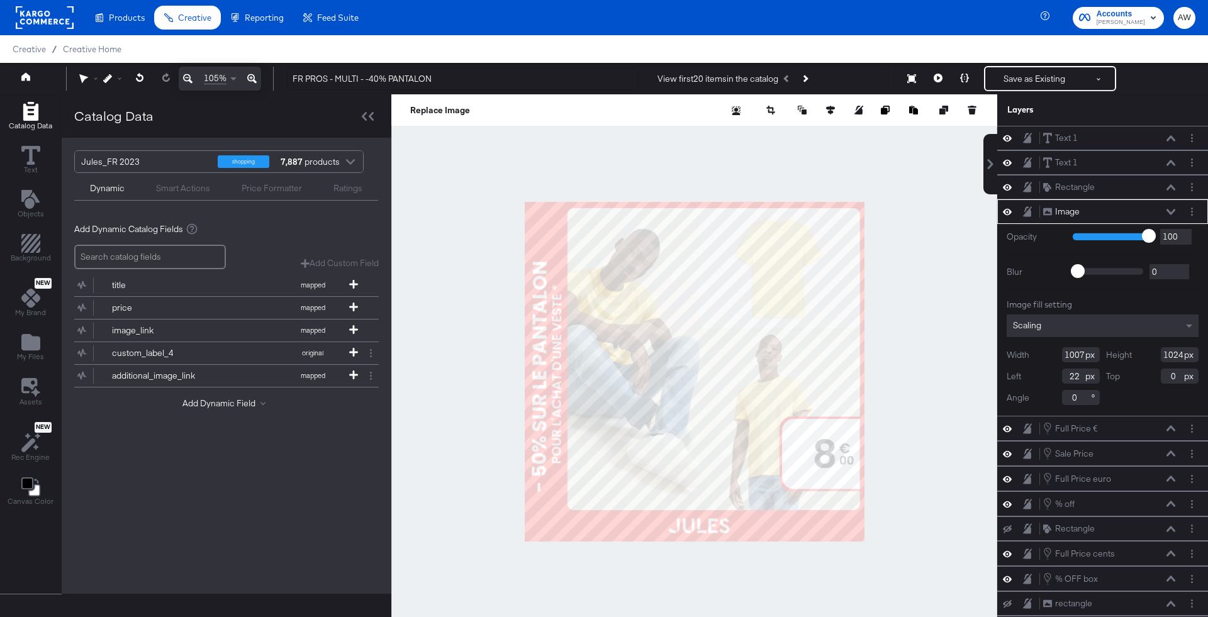
click at [520, 295] on div at bounding box center [694, 371] width 606 height 555
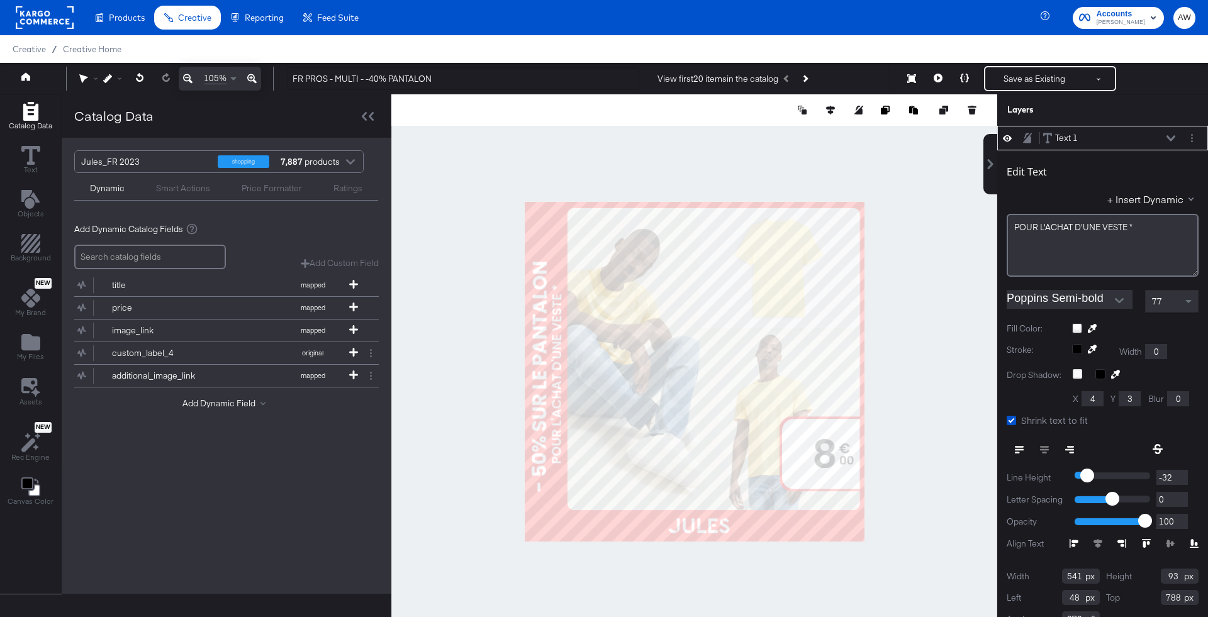
scroll to position [12, 0]
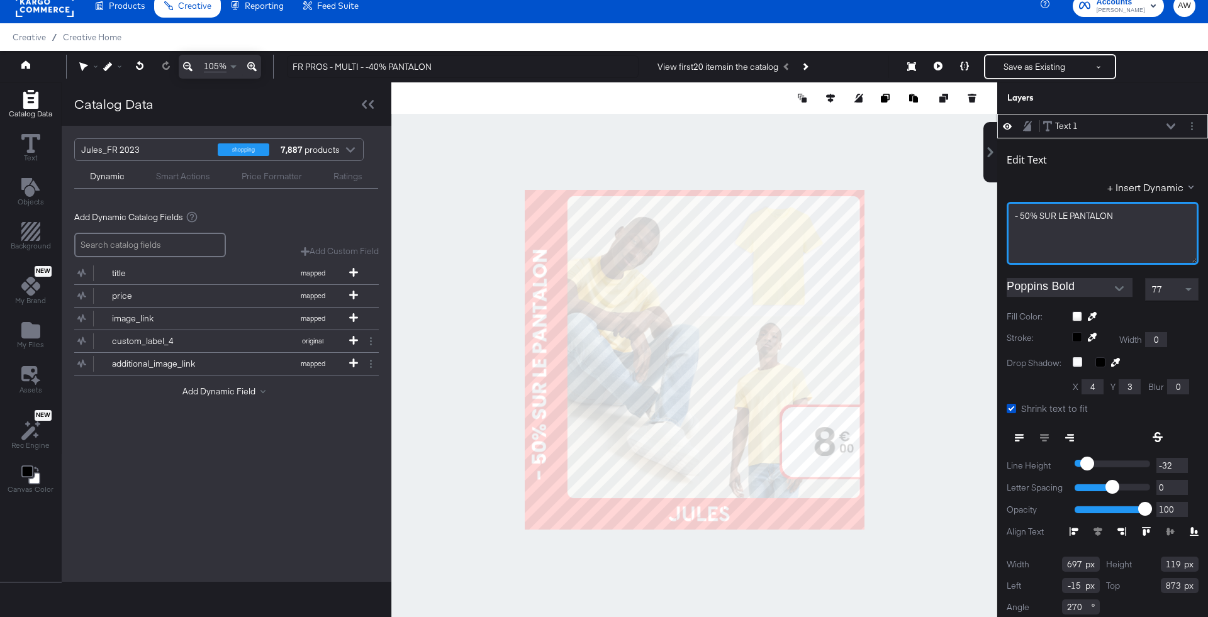
click at [1052, 218] on span "- 50% SUR LE PANTALON" at bounding box center [1064, 215] width 98 height 11
click at [1106, 238] on div "- 50% SUR LE PANTALON" at bounding box center [1103, 233] width 192 height 63
click at [1075, 216] on span "- 50% SUR LE PANTALON" at bounding box center [1064, 215] width 98 height 11
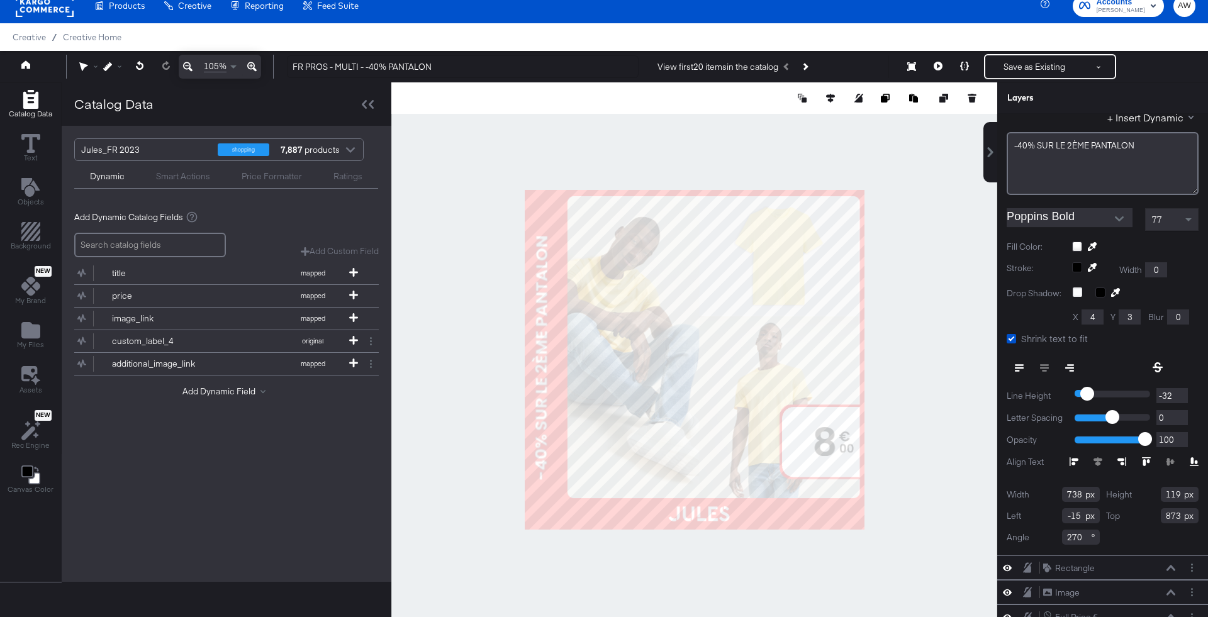
type input "738"
click at [1171, 489] on input "119" at bounding box center [1180, 494] width 38 height 15
type input "160"
click at [1071, 515] on input "-15" at bounding box center [1081, 515] width 38 height 15
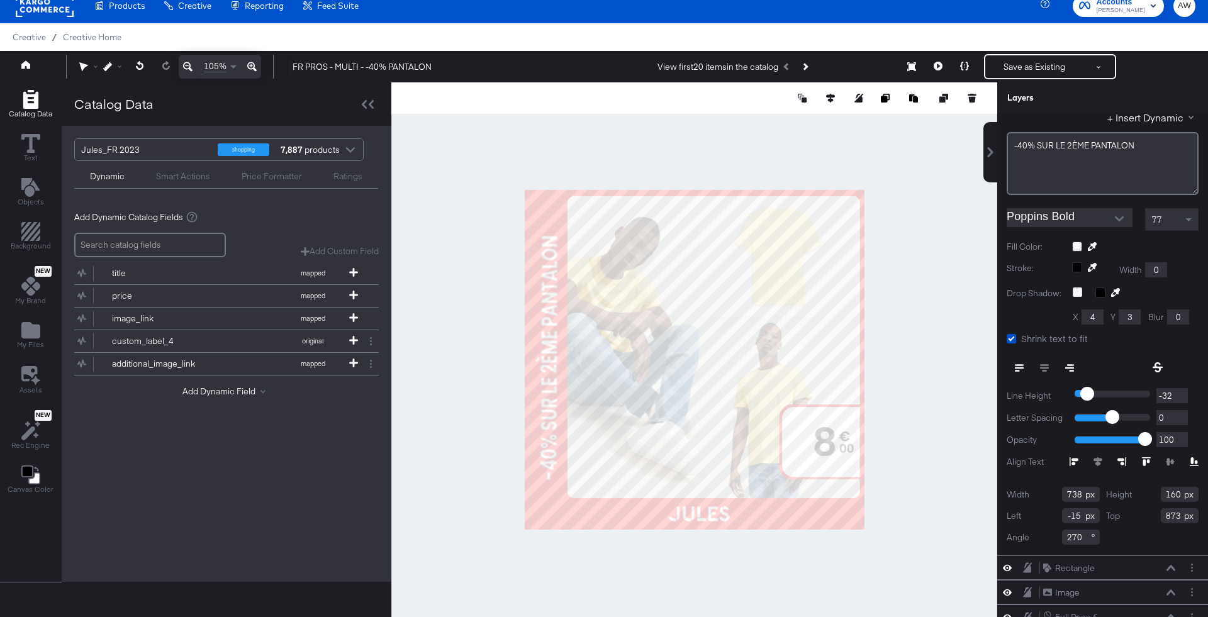
click at [1071, 515] on input "-15" at bounding box center [1081, 515] width 38 height 15
type input "0"
click at [1175, 511] on input "873" at bounding box center [1180, 515] width 38 height 15
type input "887"
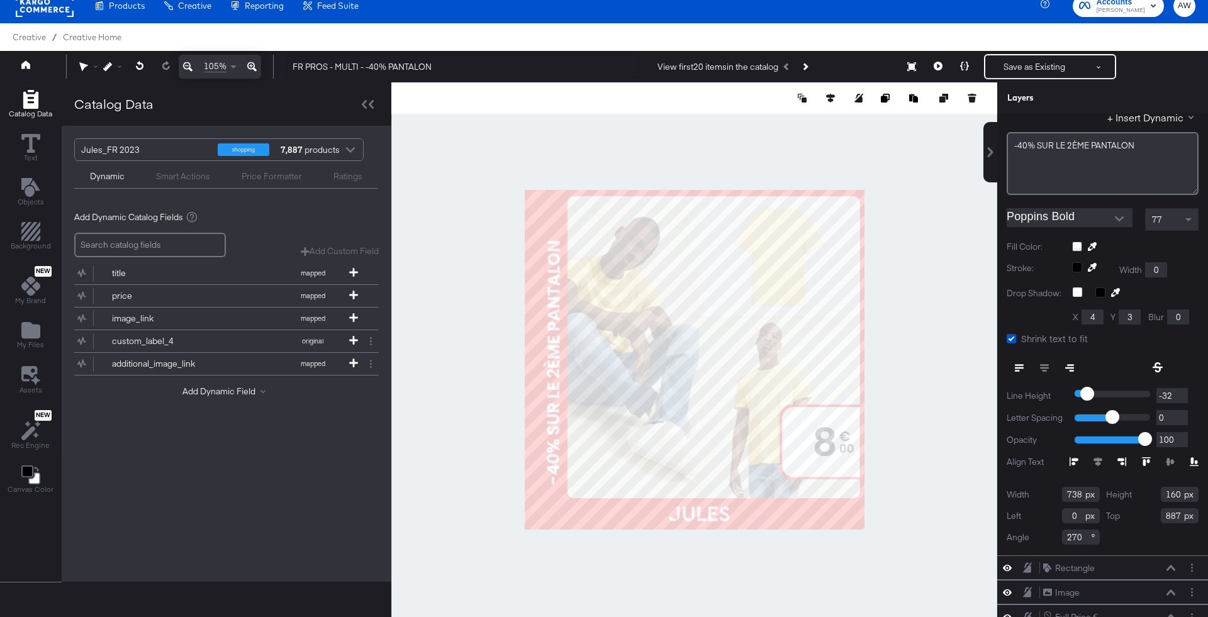
click at [1078, 535] on input "270" at bounding box center [1081, 537] width 38 height 15
type input "-90"
click at [1066, 522] on div "Width 738 Height 160 Left 0 Top 887 Angle -90" at bounding box center [1103, 516] width 192 height 58
click at [1073, 513] on input "0" at bounding box center [1081, 515] width 38 height 15
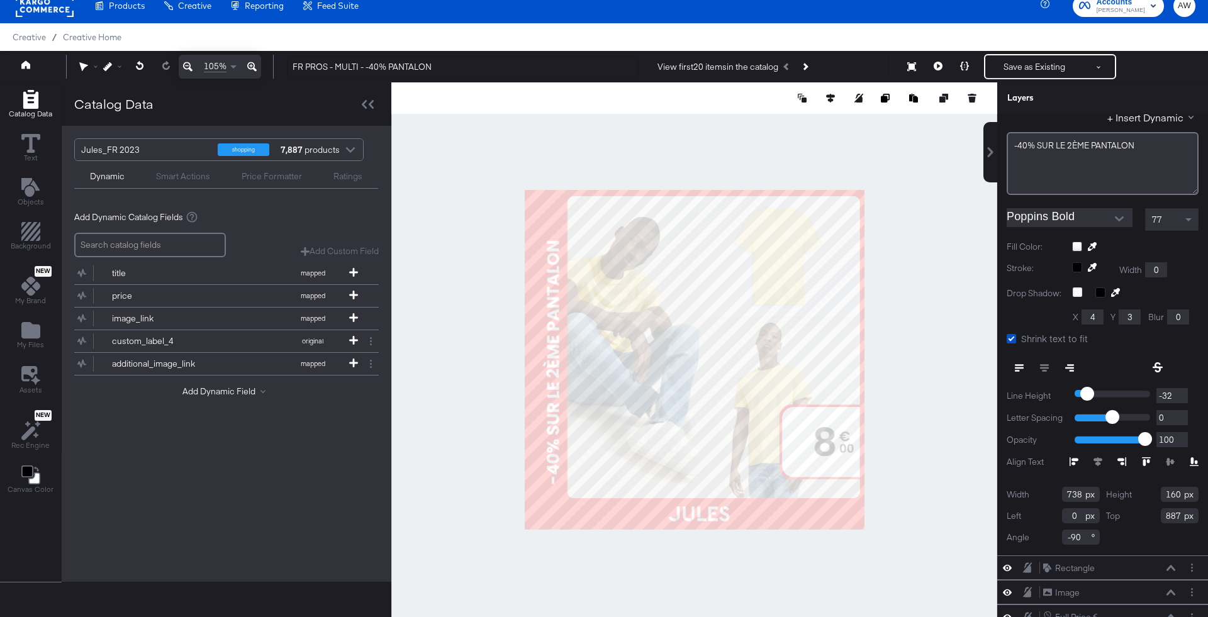
click at [1073, 513] on input "0" at bounding box center [1081, 515] width 38 height 15
type input "-42"
click at [923, 323] on div at bounding box center [694, 359] width 606 height 555
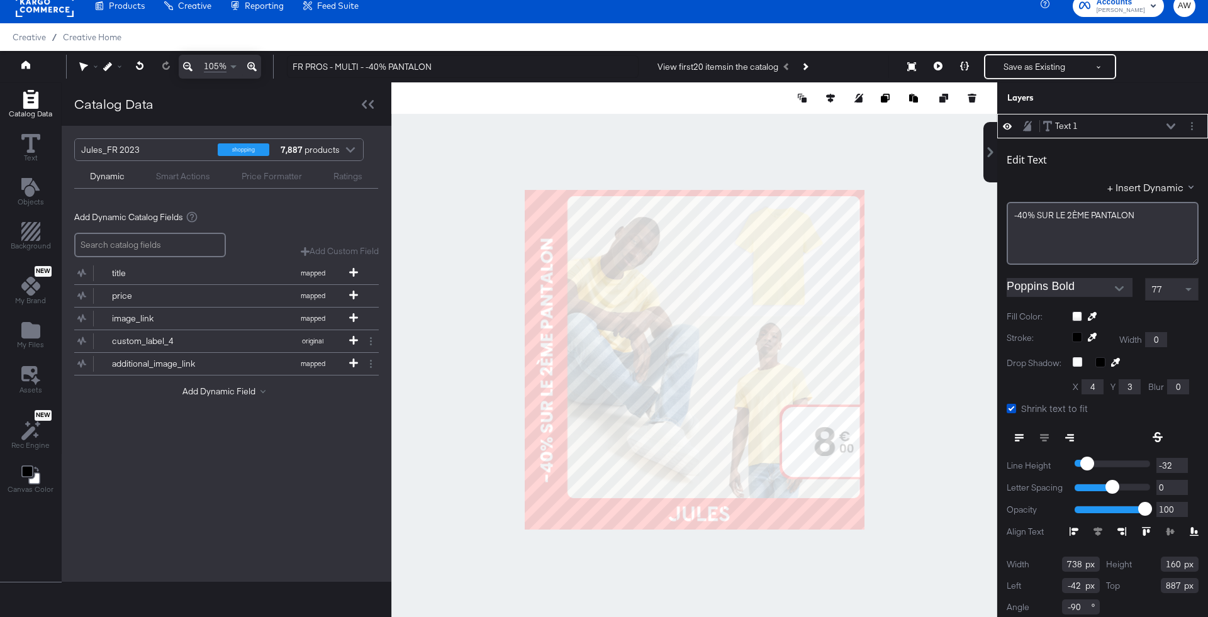
type input "-19"
type input "881"
click at [932, 291] on div at bounding box center [694, 359] width 606 height 555
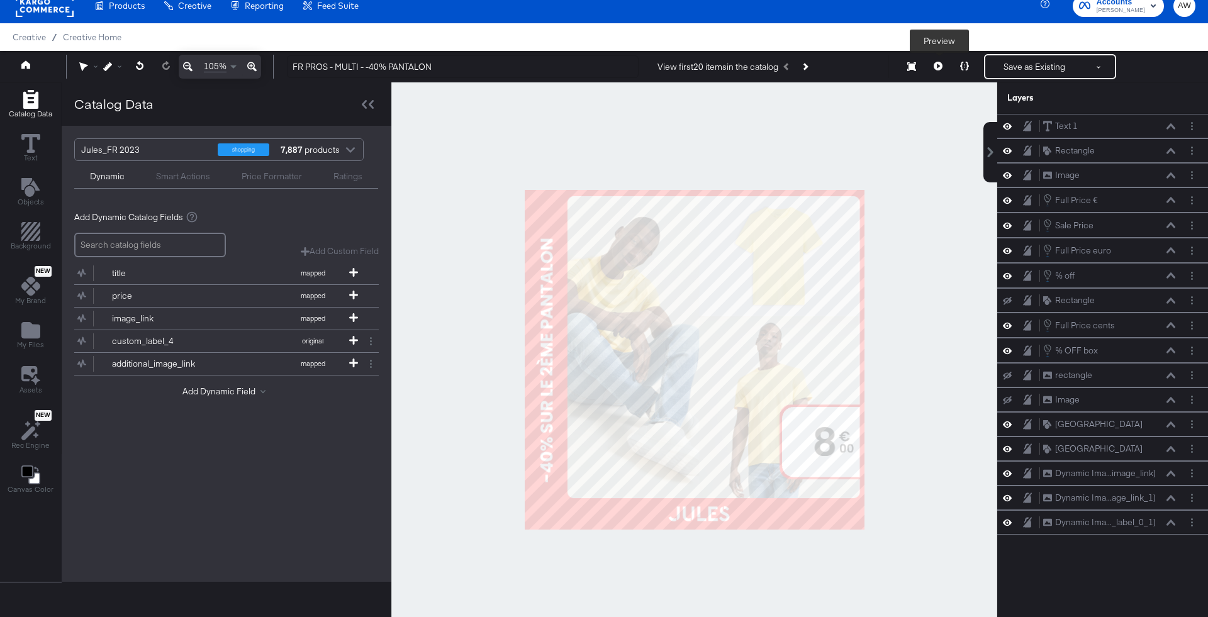
click at [937, 70] on button at bounding box center [938, 66] width 26 height 25
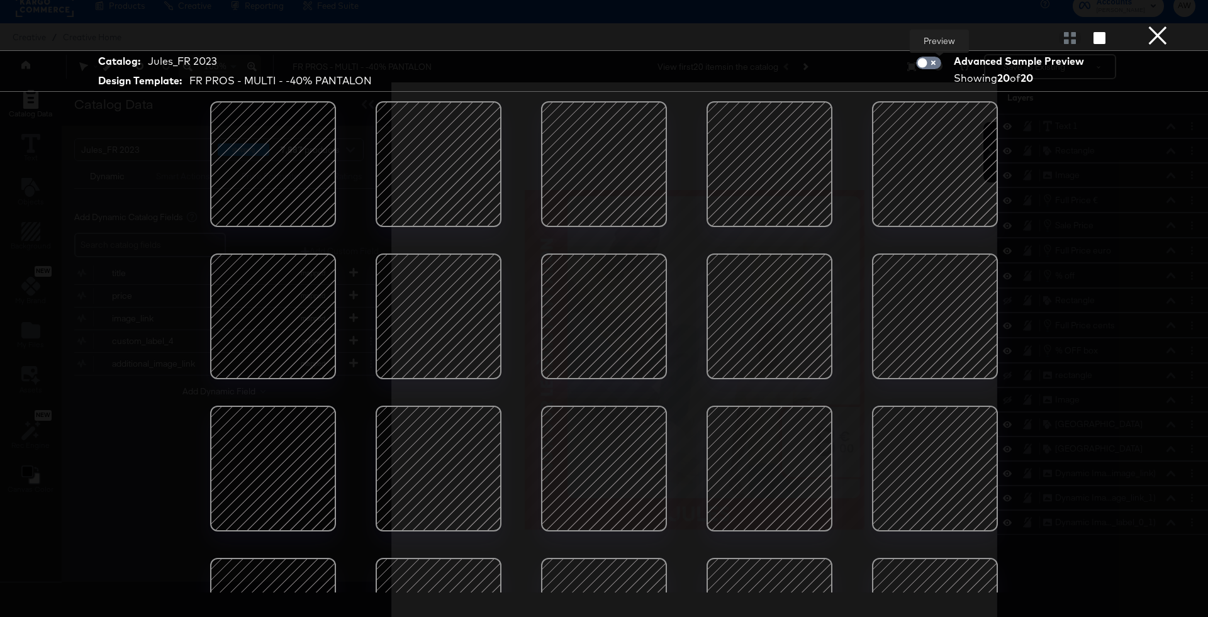
click at [744, 305] on div at bounding box center [769, 316] width 107 height 107
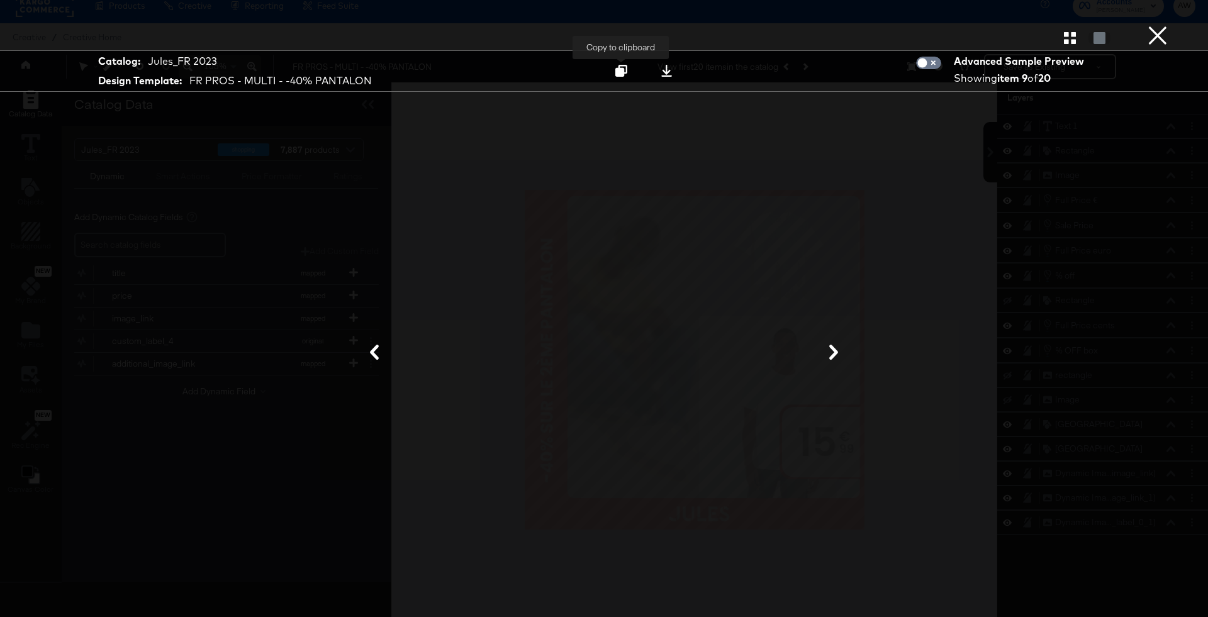
click at [627, 65] on icon at bounding box center [621, 71] width 12 height 12
click at [1176, 36] on div at bounding box center [604, 37] width 1208 height 25
click at [1161, 25] on button "×" at bounding box center [1157, 12] width 25 height 25
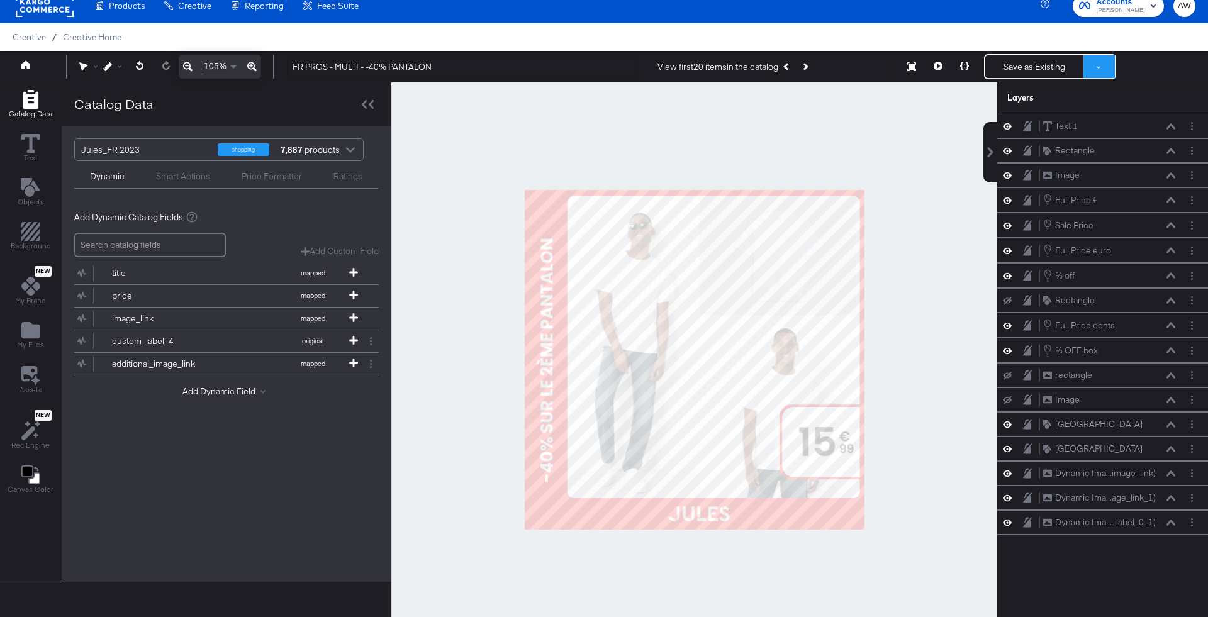
click at [1106, 65] on button at bounding box center [1098, 66] width 31 height 23
click at [1044, 114] on button "Save as New Design" at bounding box center [1056, 112] width 131 height 23
click at [1032, 64] on button "Save as New Design" at bounding box center [1034, 66] width 98 height 23
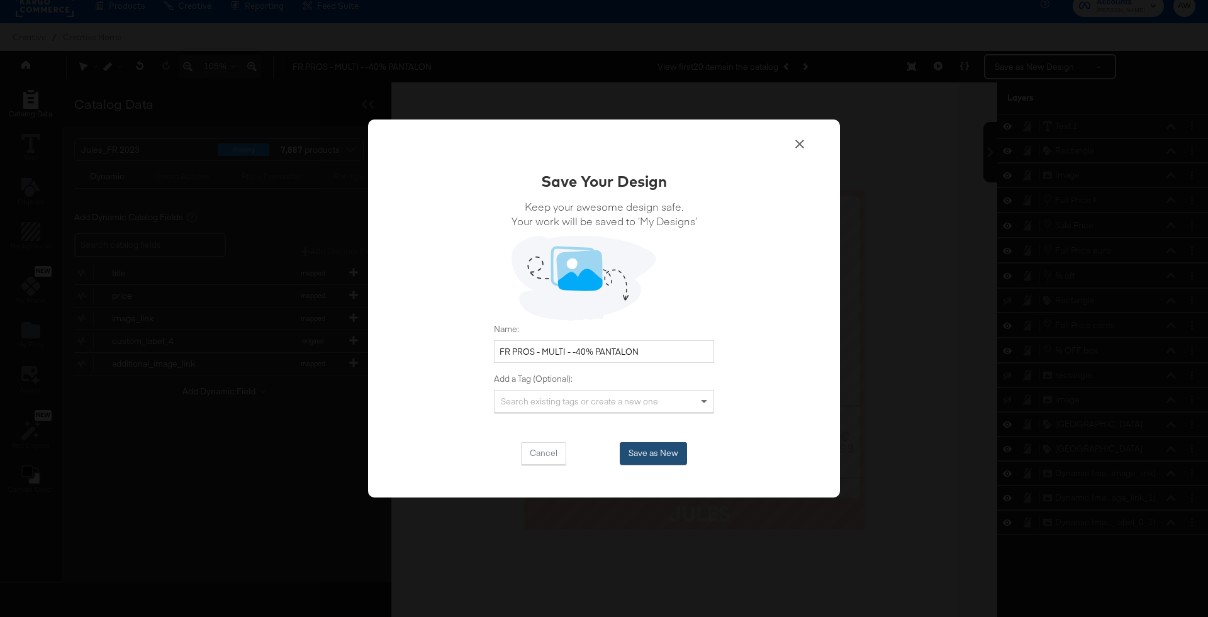
click at [667, 452] on button "Save as New" at bounding box center [653, 453] width 67 height 23
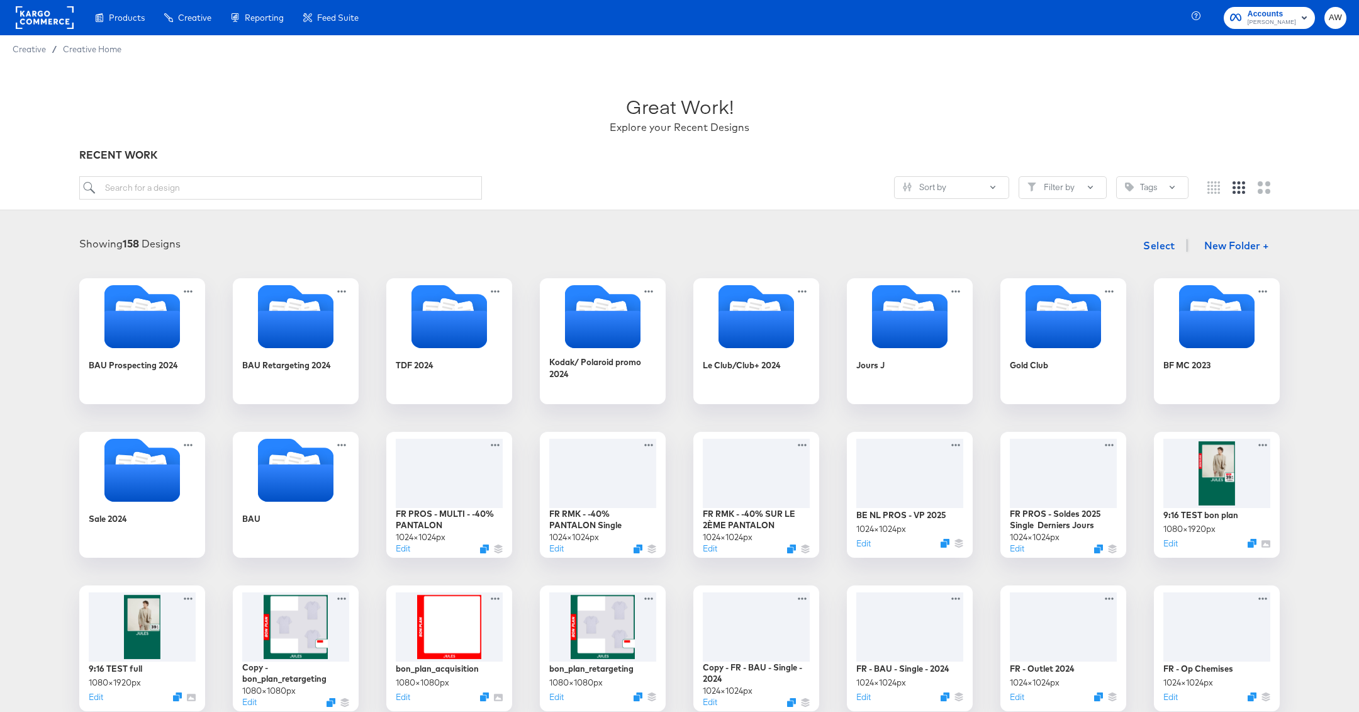
click at [491, 133] on div "Great Work! Explore your Recent Designs" at bounding box center [679, 108] width 1200 height 79
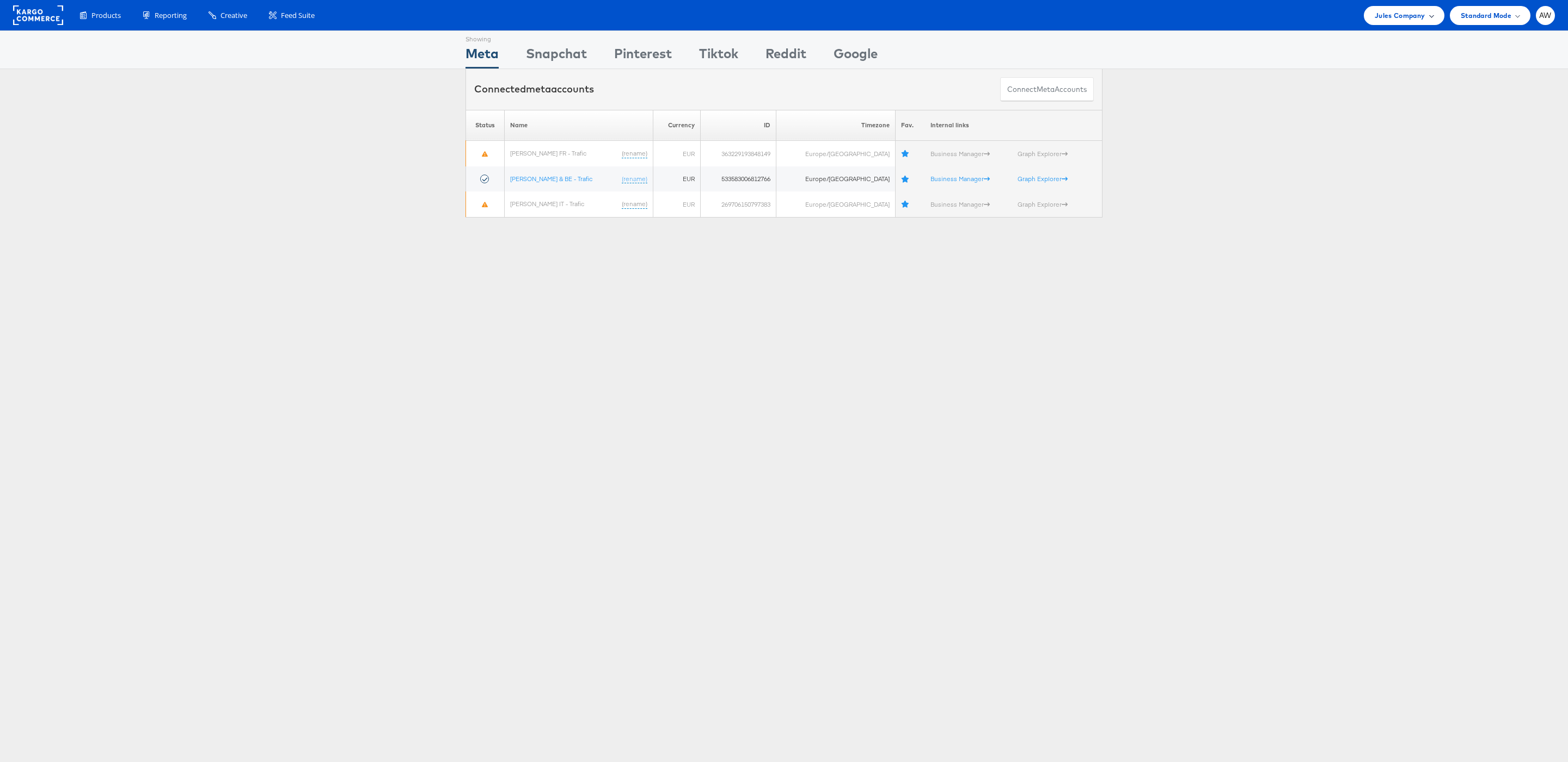
click at [1398, 24] on div "Jules Company" at bounding box center [1404, 16] width 80 height 19
click at [1336, 164] on link "JD Sports" at bounding box center [1366, 164] width 140 height 11
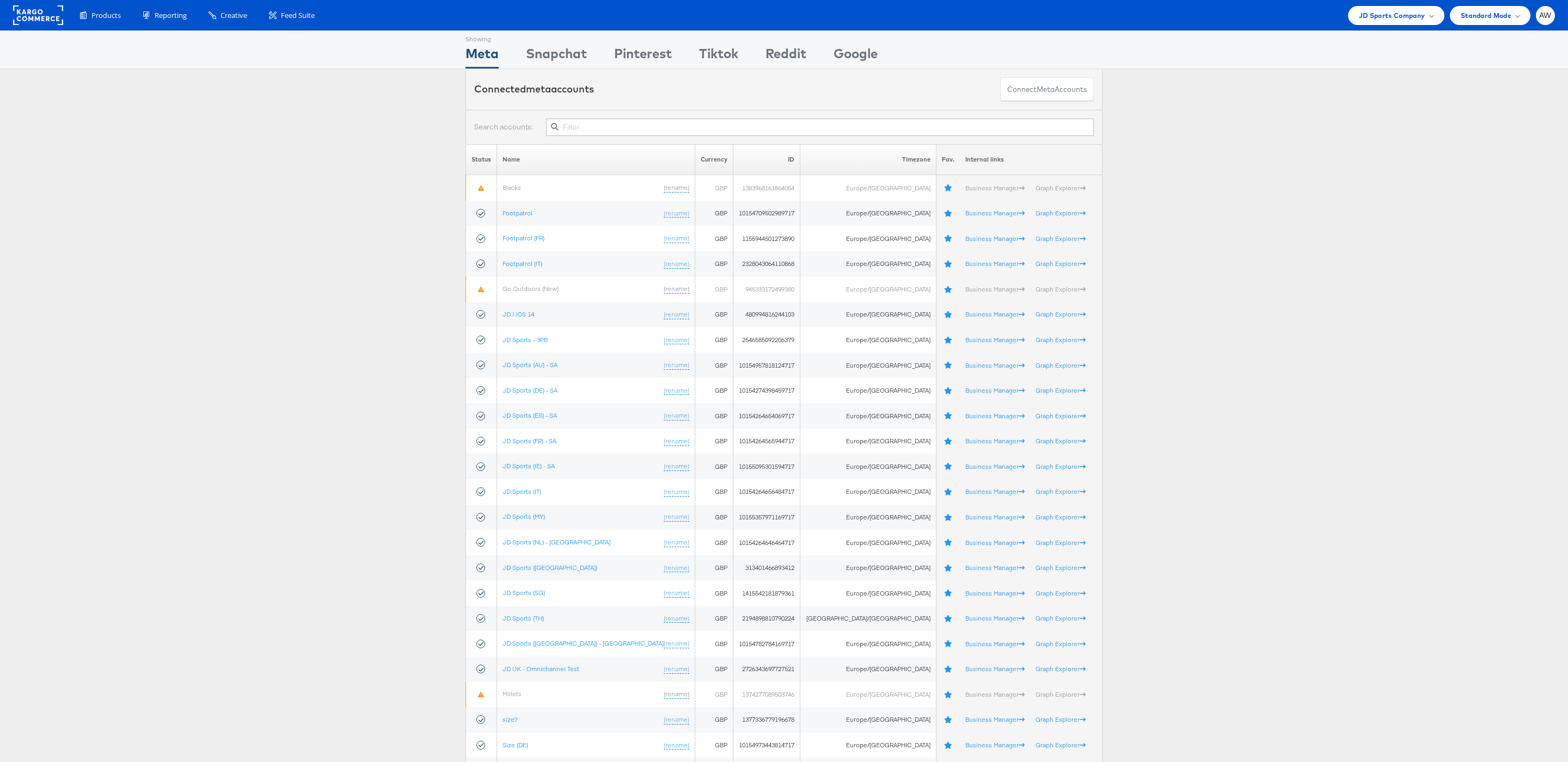
click at [903, 125] on input "text" at bounding box center [819, 127] width 548 height 17
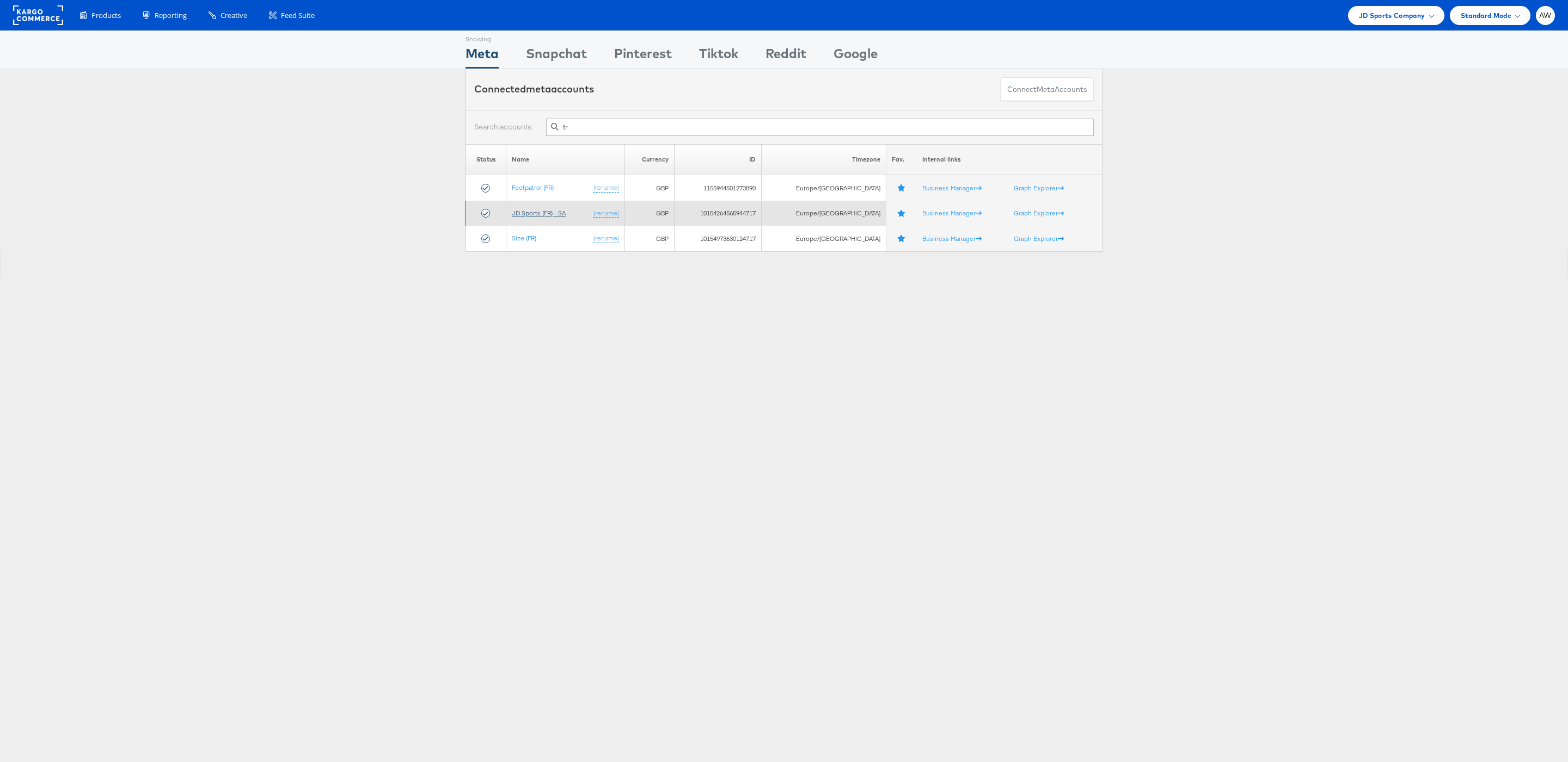
type input "fr"
click at [562, 216] on link "JD Sports (FR) - SA" at bounding box center [538, 213] width 54 height 8
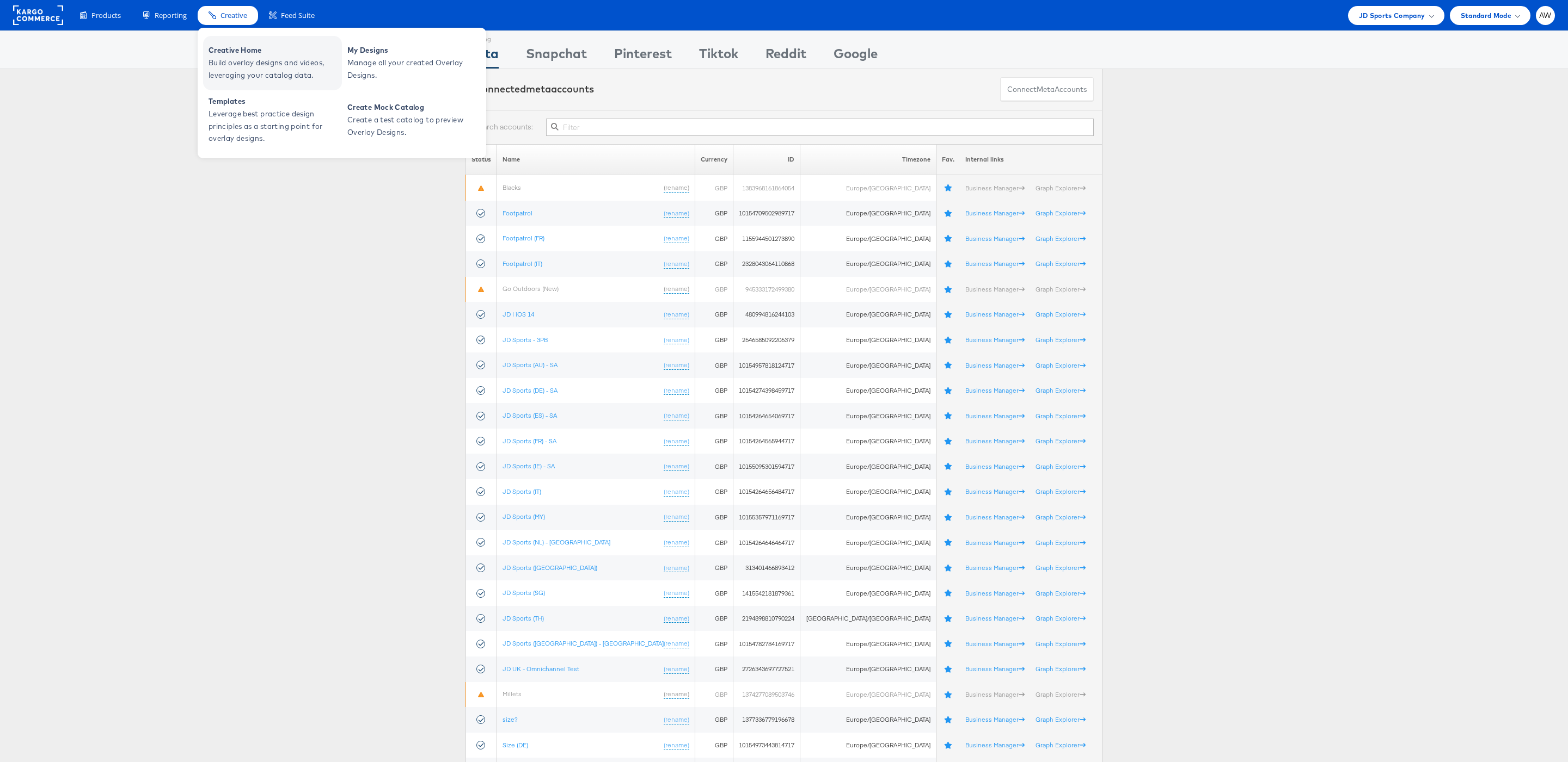
click at [251, 58] on span "Build overlay designs and videos, leveraging your catalog data." at bounding box center [273, 68] width 131 height 25
click at [254, 55] on span "Creative Home" at bounding box center [273, 50] width 131 height 12
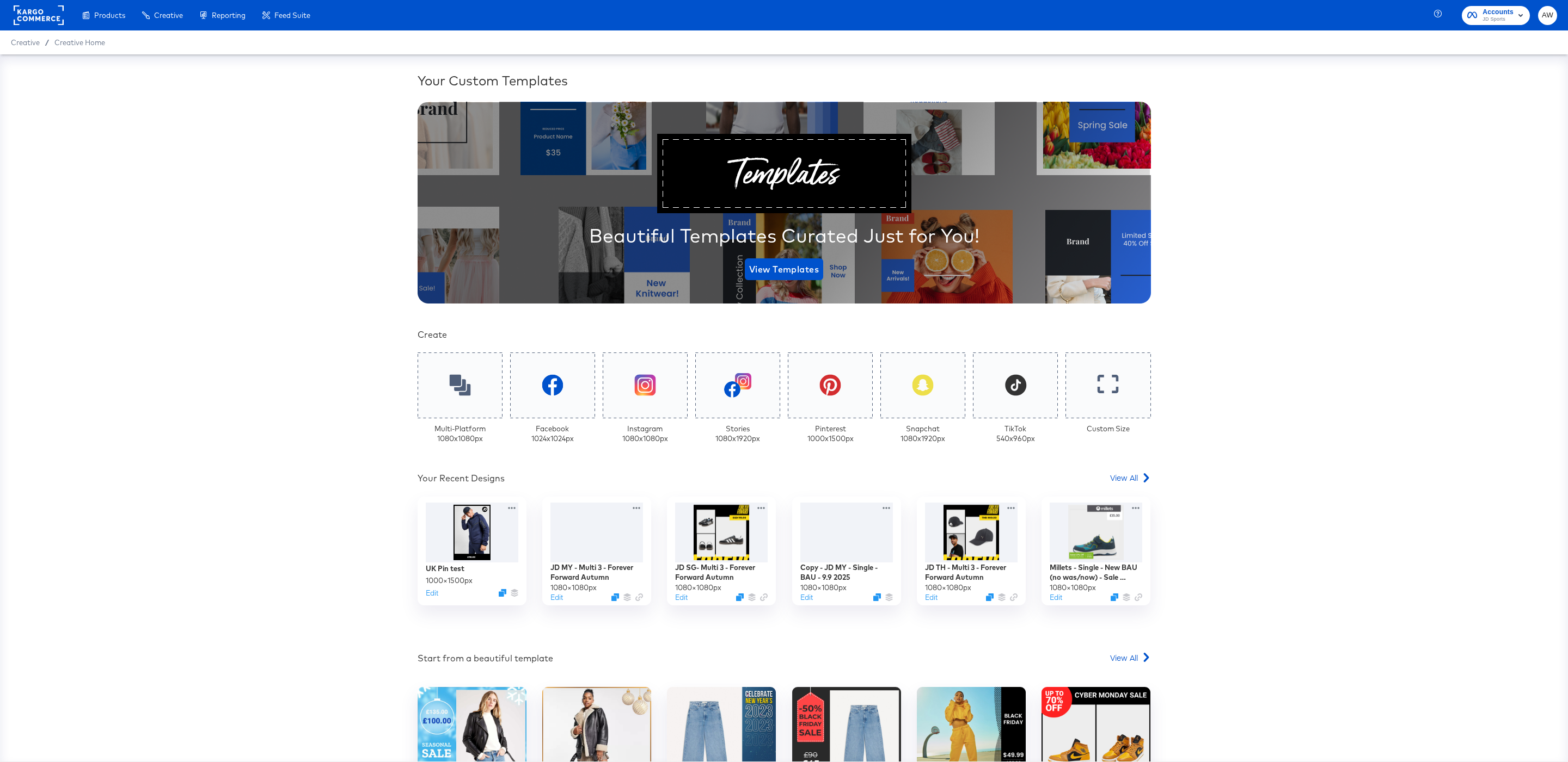
click at [35, 10] on rect at bounding box center [39, 15] width 50 height 20
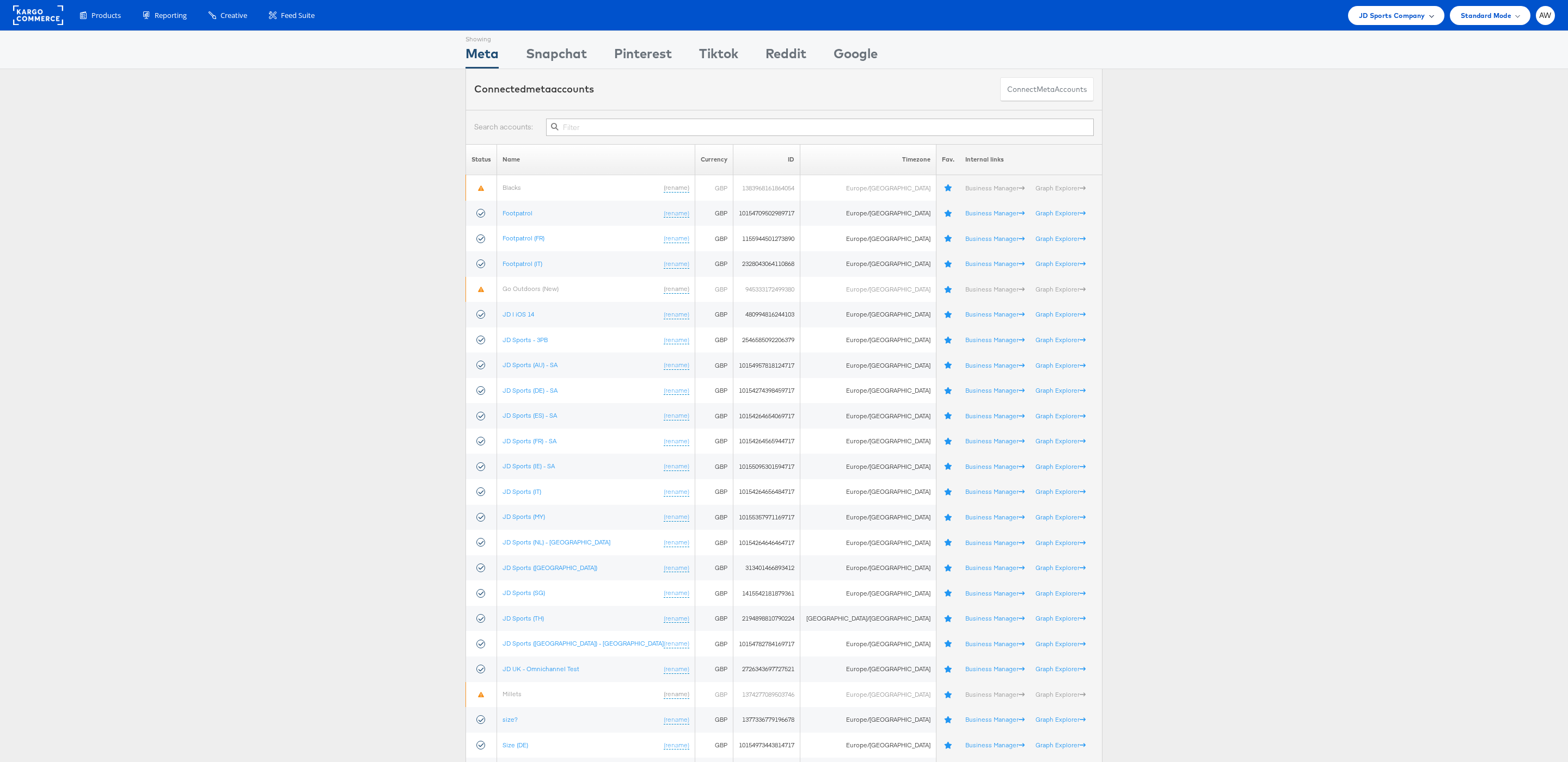
click at [1386, 22] on div "JD Sports Company" at bounding box center [1396, 16] width 96 height 19
click at [1340, 180] on link "Jules" at bounding box center [1366, 185] width 140 height 11
click at [1340, 180] on link "[PERSON_NAME]" at bounding box center [1366, 185] width 140 height 11
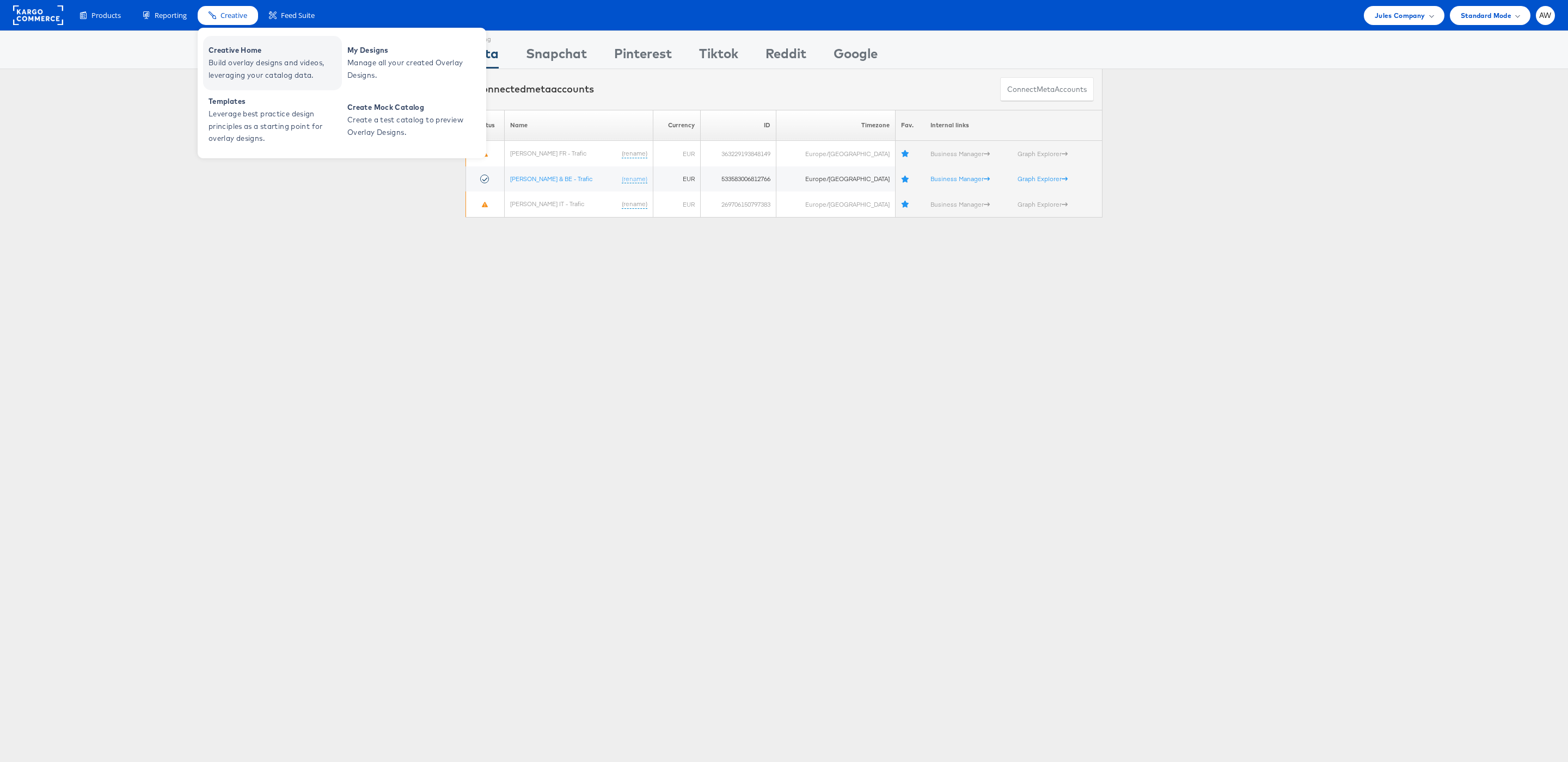
click at [254, 60] on span "Build overlay designs and videos, leveraging your catalog data." at bounding box center [273, 68] width 131 height 25
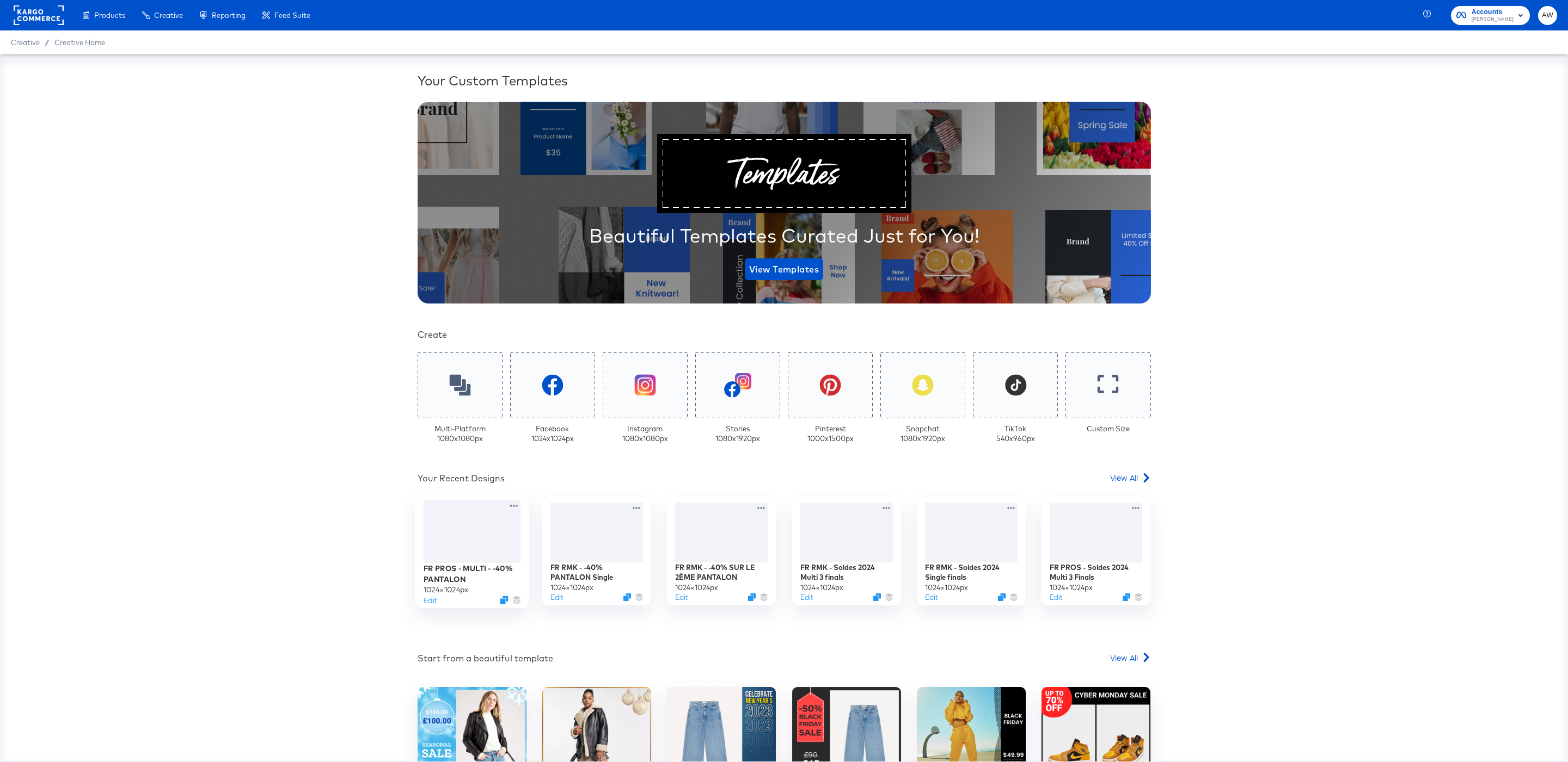
click at [485, 524] on div at bounding box center [472, 531] width 98 height 63
click at [485, 524] on div "Products Creative Reporting Feed Suite Accounts Jules AW Creative / Creative Ho…" at bounding box center [784, 381] width 1568 height 762
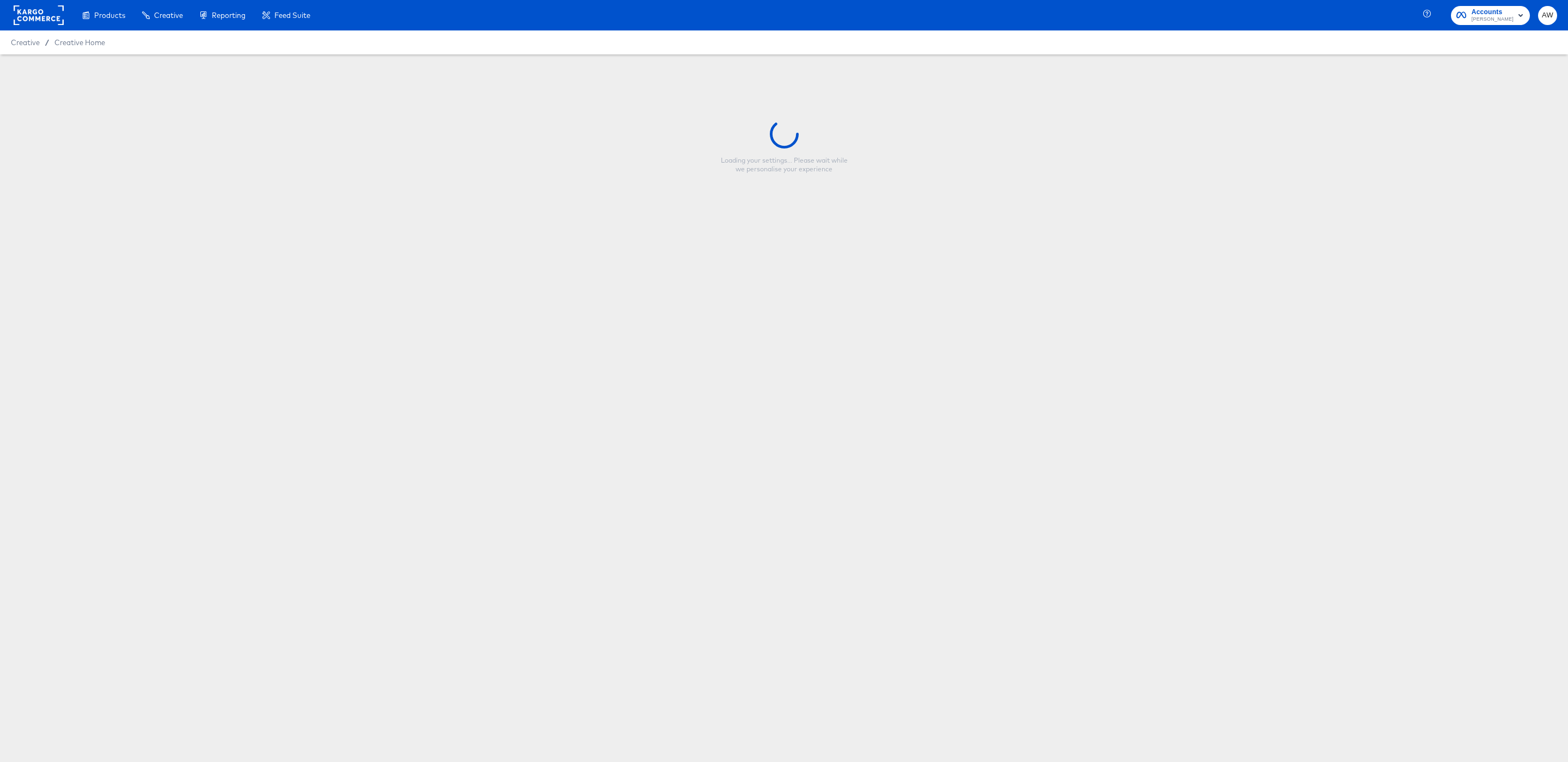
type input "FR PROS - MULTI - -40% PANTALON"
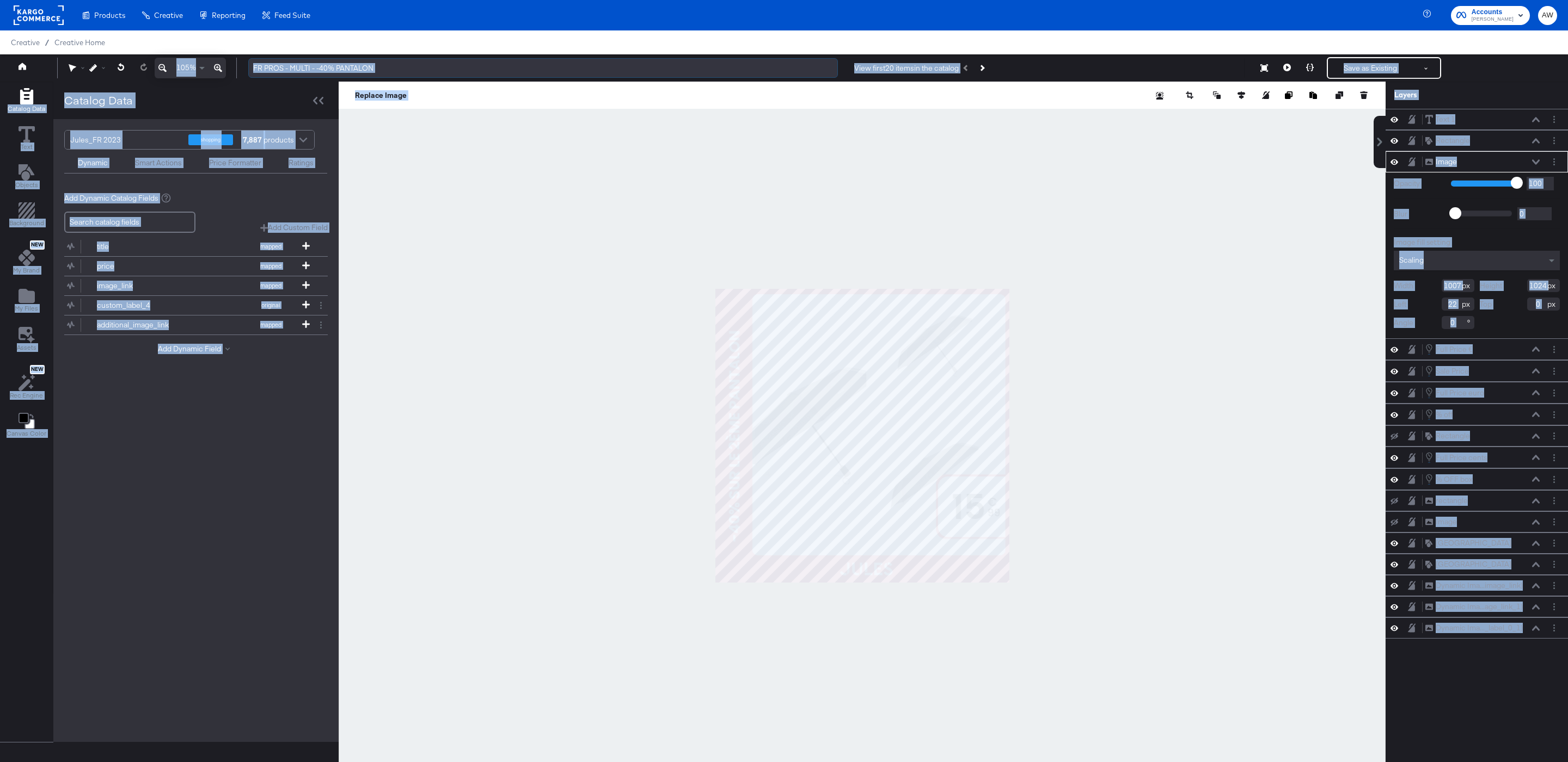
click at [373, 63] on input "FR PROS - MULTI - -40% PANTALON" at bounding box center [543, 67] width 589 height 20
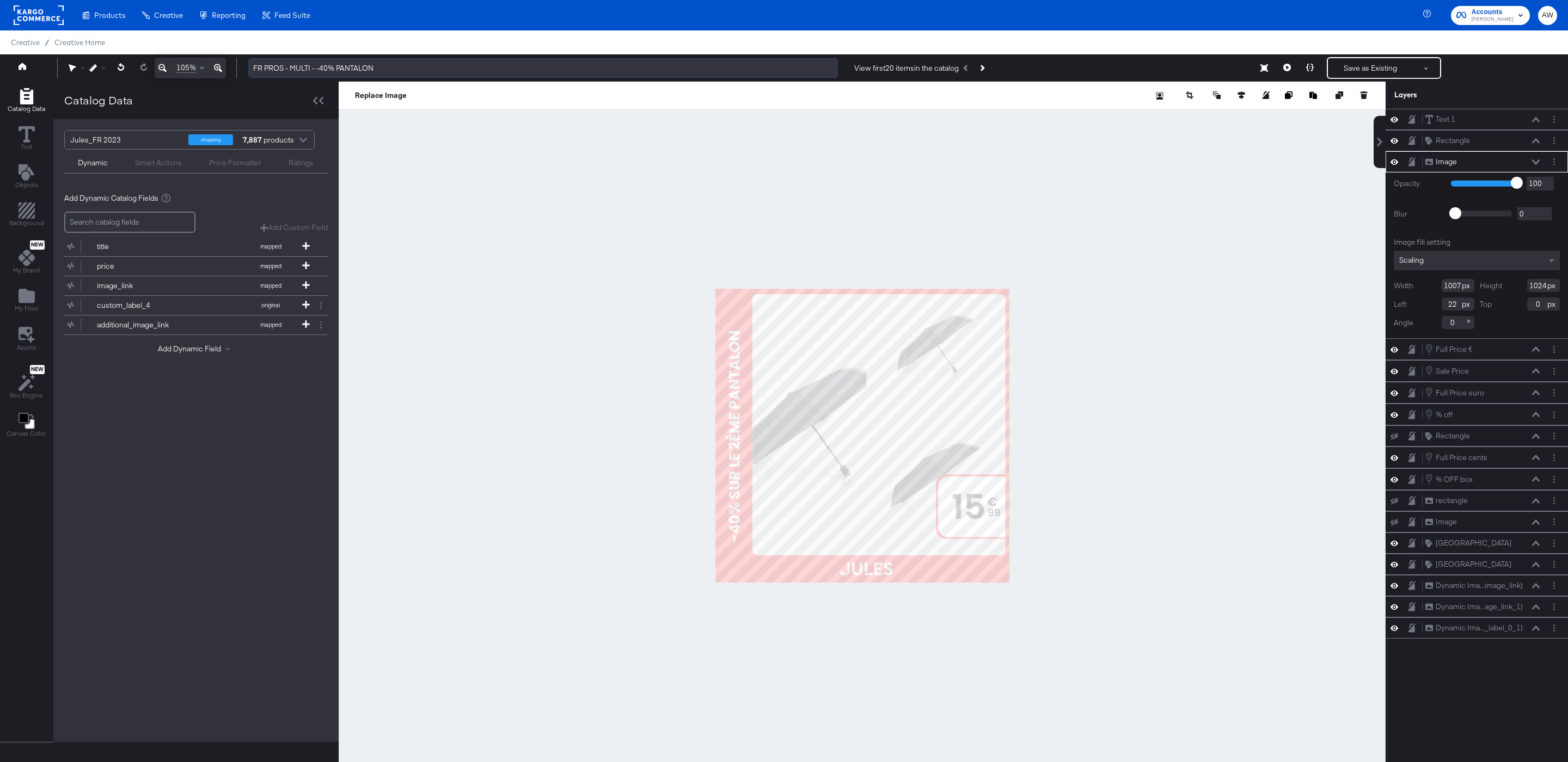
click at [373, 63] on input "FR PROS - MULTI - -40% PANTALON" at bounding box center [543, 67] width 589 height 20
click at [379, 70] on input "FR PROS - MULTI - -40% PANTALON" at bounding box center [543, 67] width 589 height 20
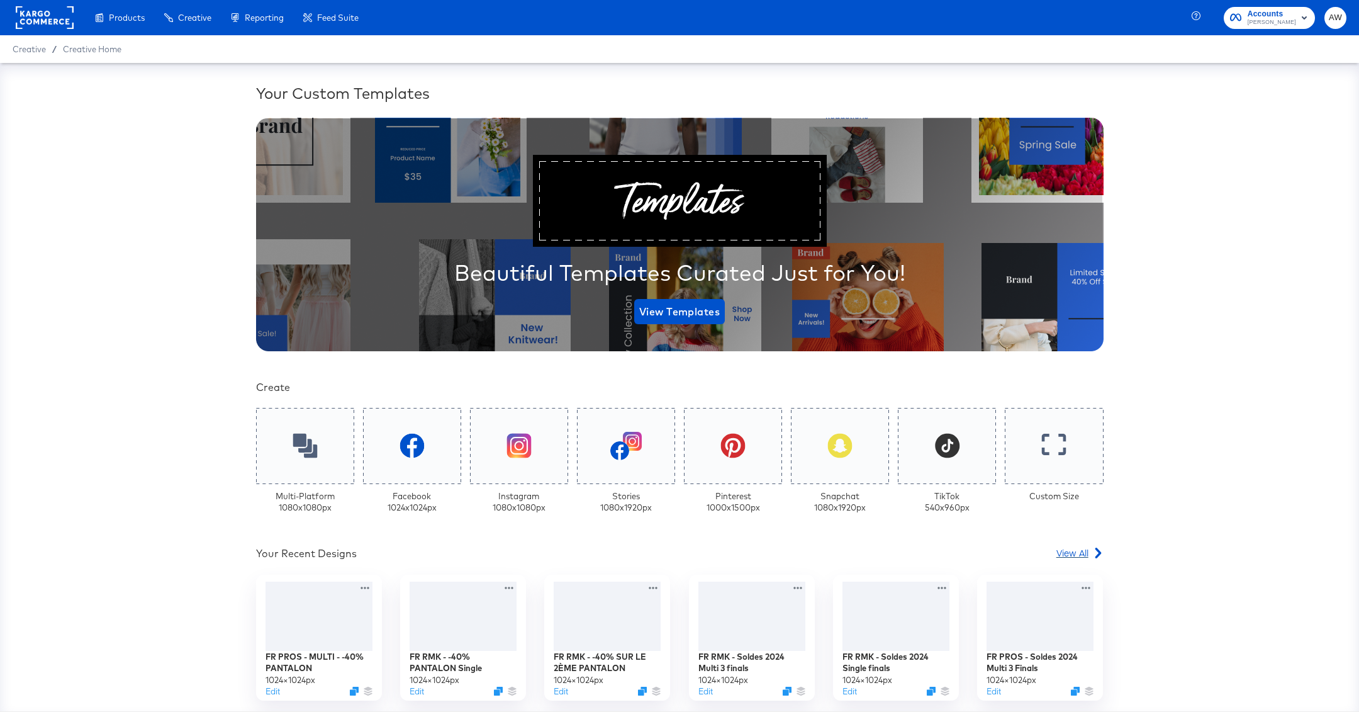
click at [1068, 552] on span "View All" at bounding box center [1072, 552] width 32 height 13
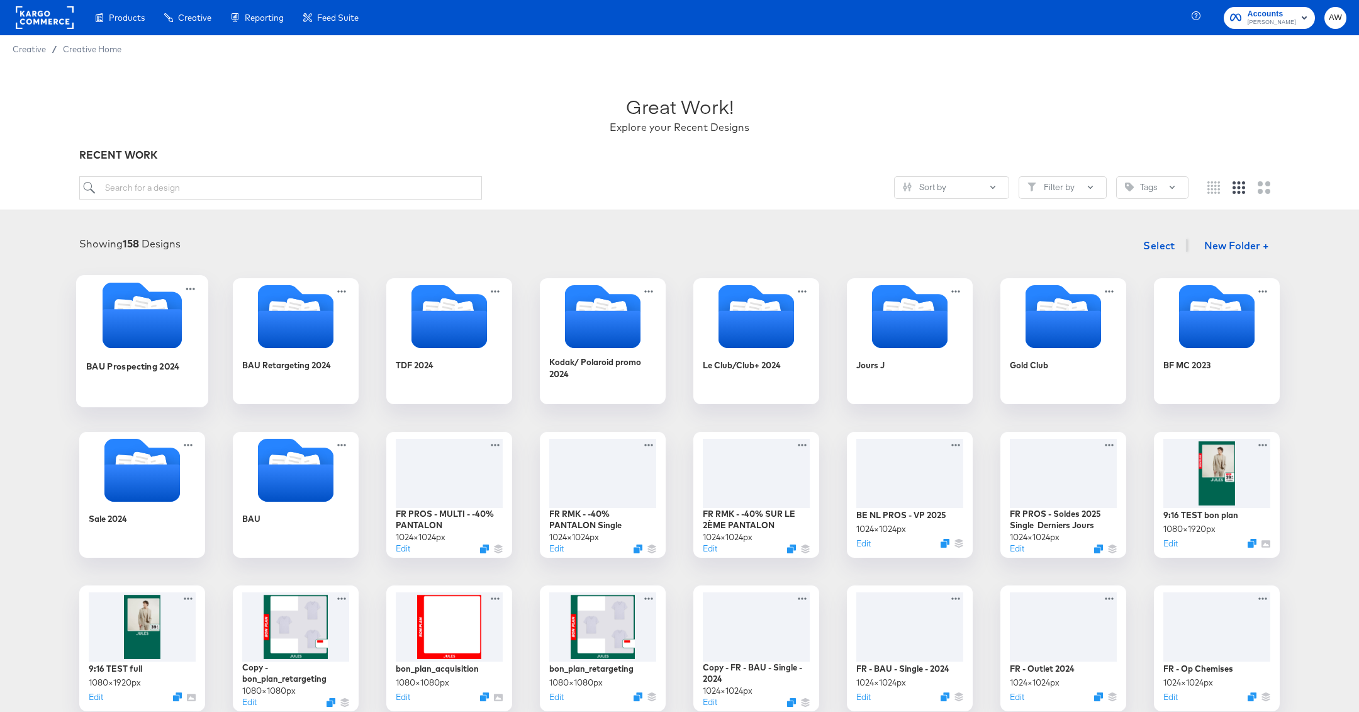
click at [118, 312] on icon "Folder" at bounding box center [142, 328] width 79 height 39
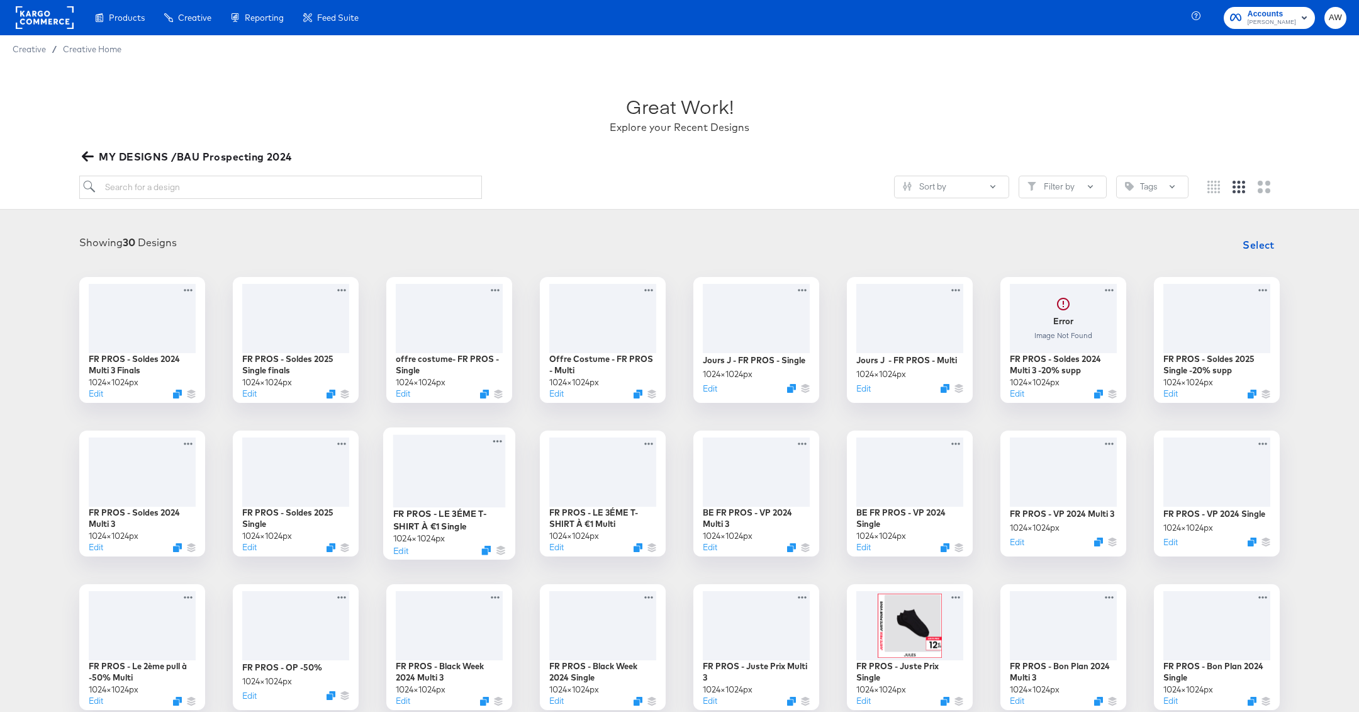
click at [454, 466] on div at bounding box center [449, 470] width 113 height 73
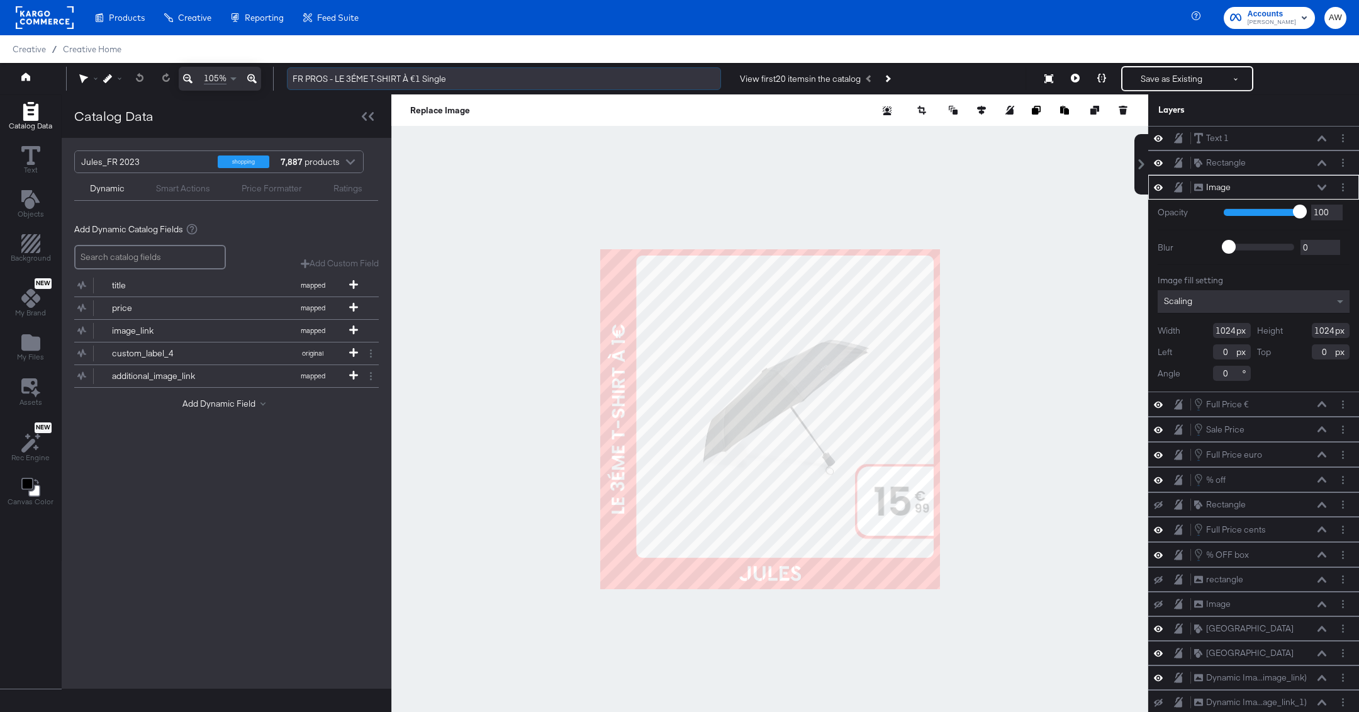
click at [442, 82] on input "FR PROS - LE ﻿3ÉME T-SHIRT À €1 Single" at bounding box center [504, 78] width 434 height 23
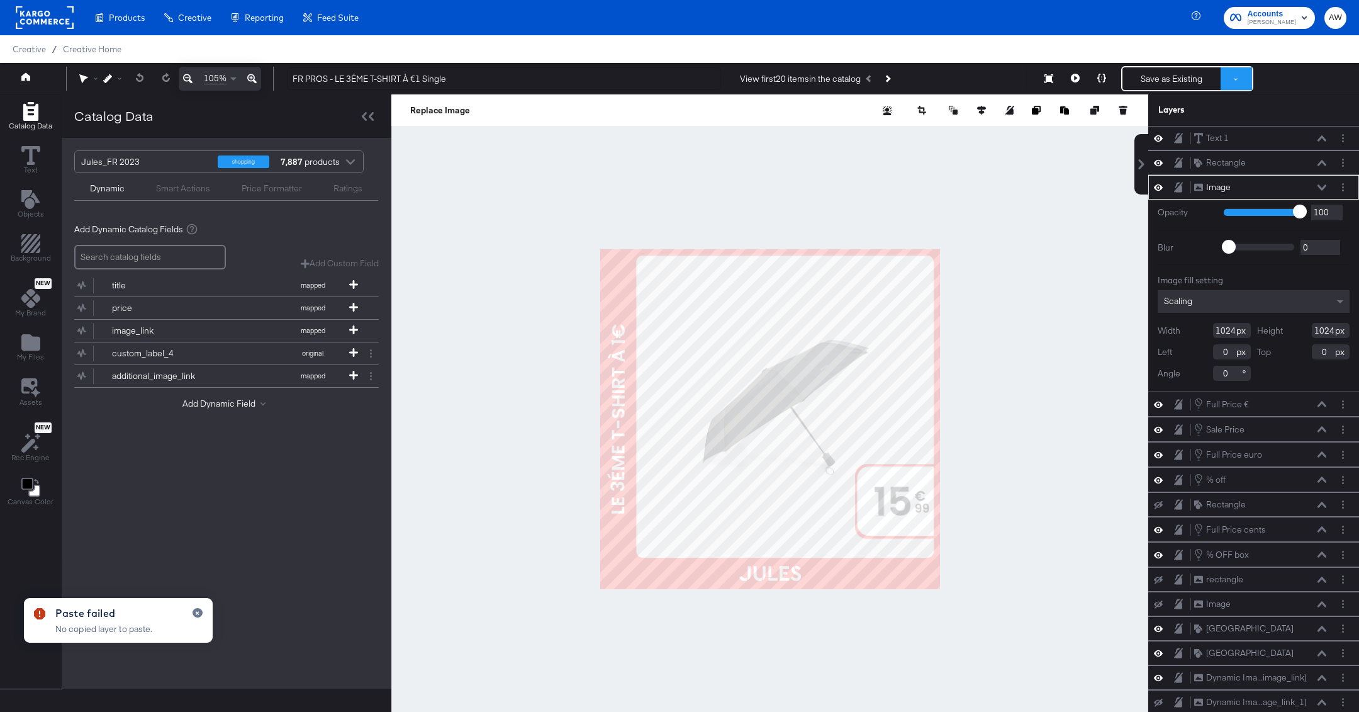
click at [1231, 76] on button at bounding box center [1235, 78] width 31 height 23
click at [1186, 114] on button "Save as New Design" at bounding box center [1194, 124] width 131 height 23
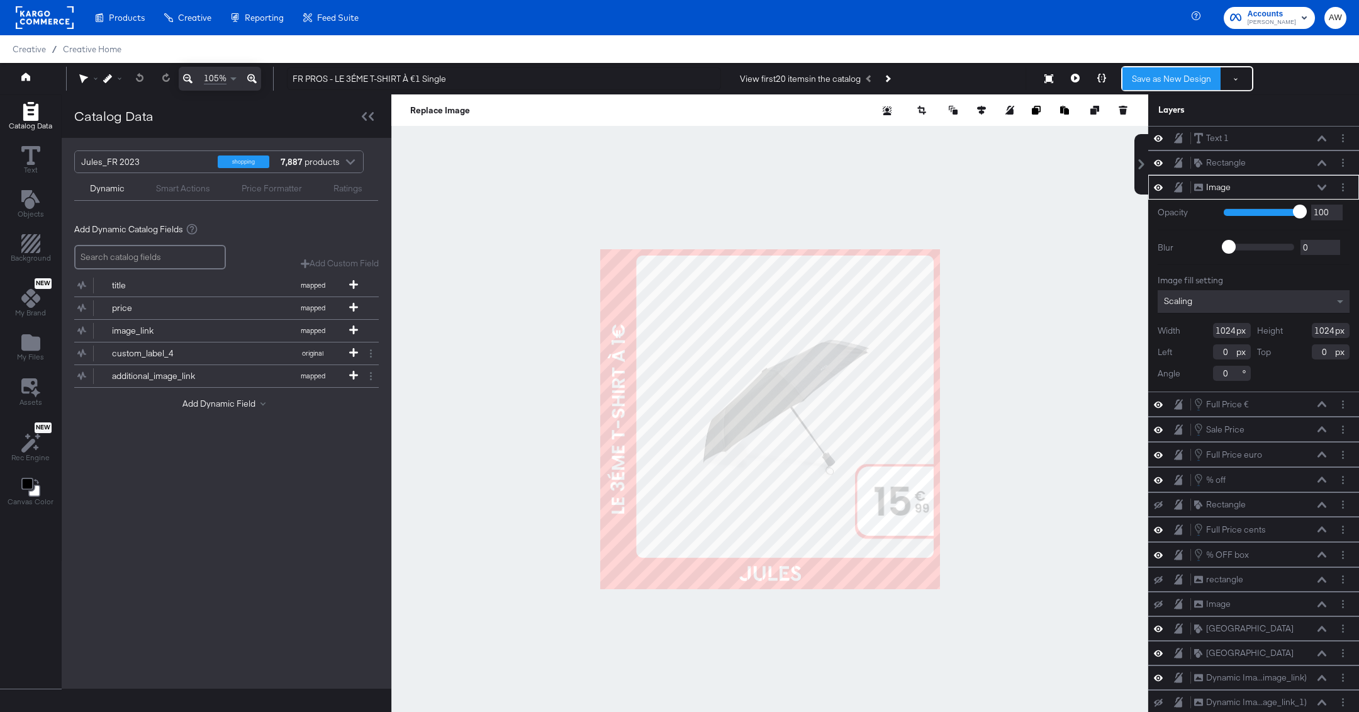
click at [1172, 73] on button "Save as New Design" at bounding box center [1171, 78] width 98 height 23
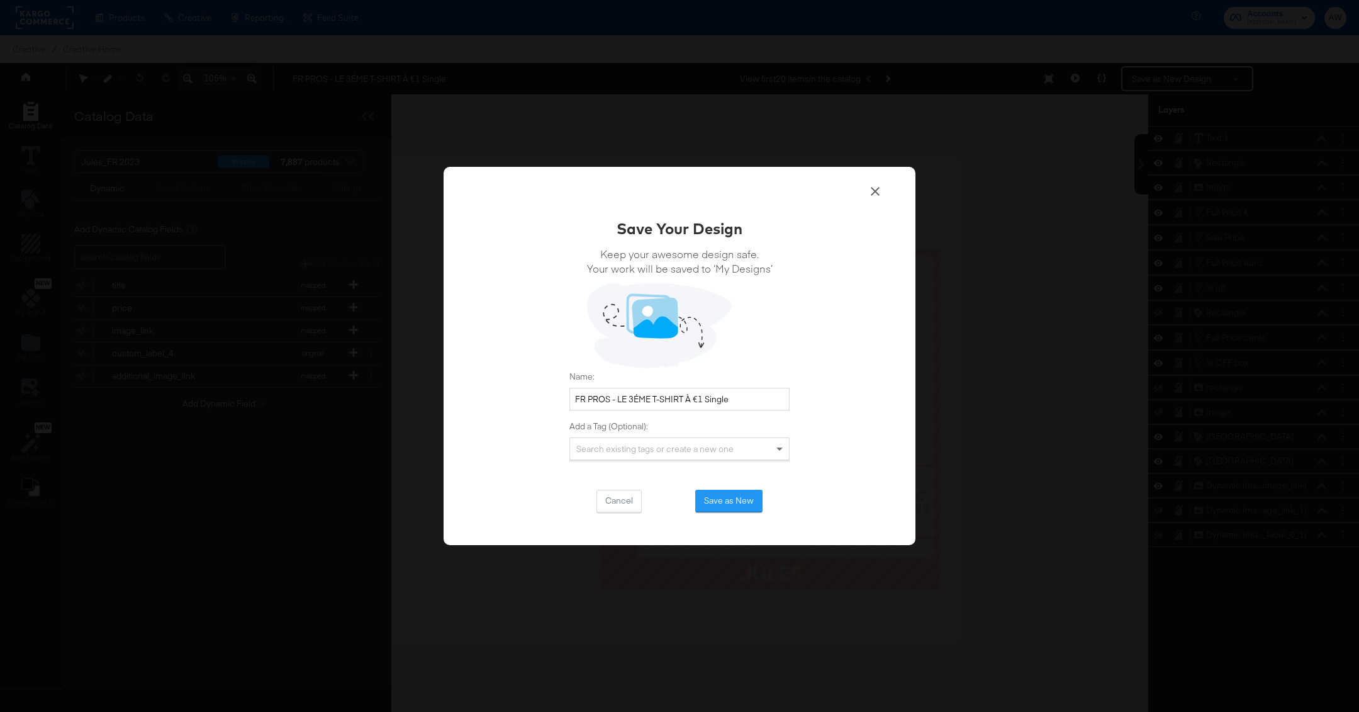
click at [658, 437] on div "Search existing tags or create a new one" at bounding box center [679, 448] width 220 height 23
click at [652, 399] on input "FR PROS - LE ﻿3ÉME T-SHIRT À €1 Single" at bounding box center [679, 399] width 220 height 23
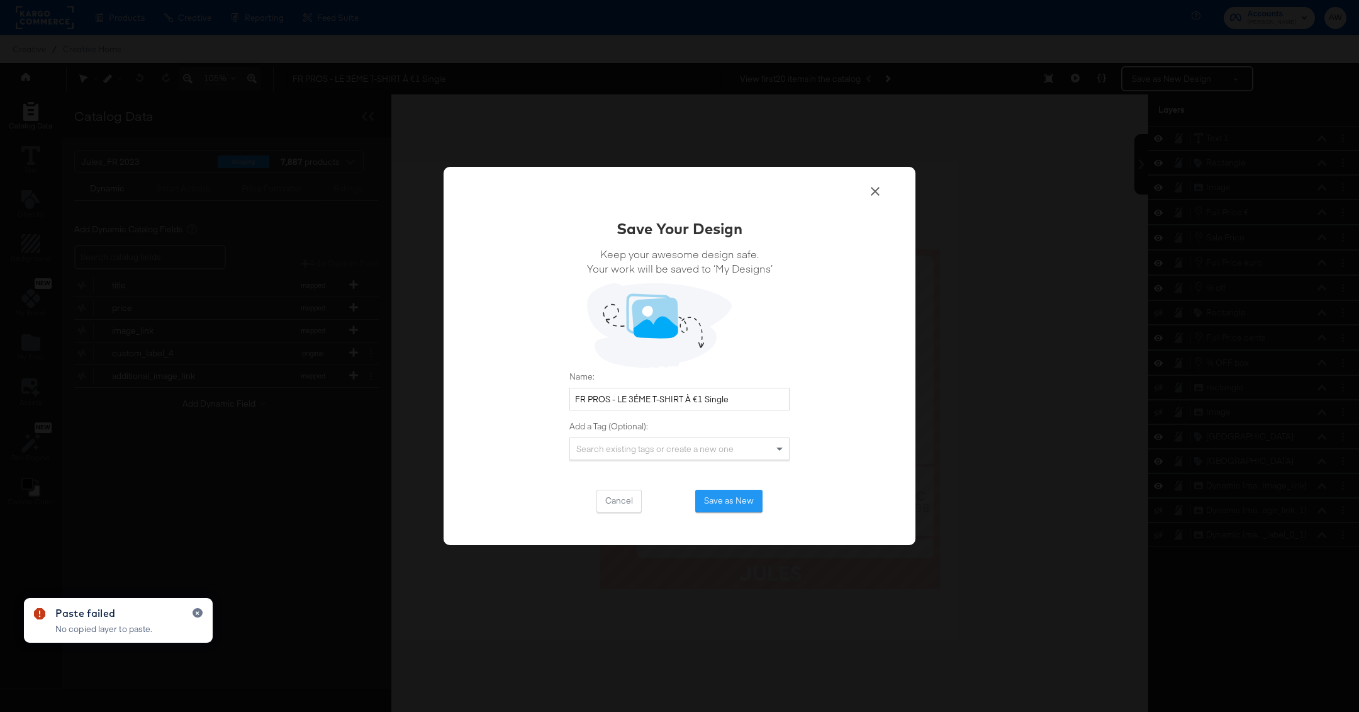
click at [871, 190] on icon at bounding box center [875, 191] width 15 height 15
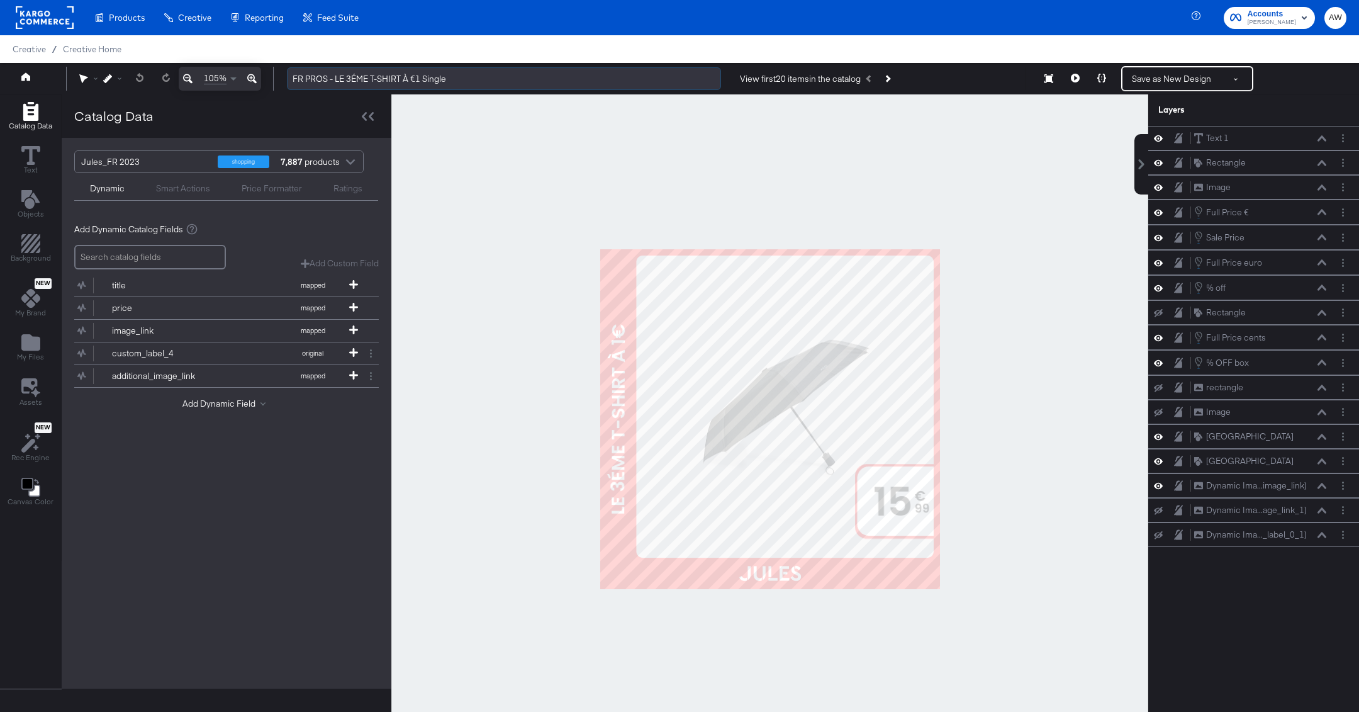
click at [390, 87] on input "FR PROS - LE ﻿3ÉME T-SHIRT À €1 Single" at bounding box center [504, 78] width 434 height 23
click at [338, 82] on input "FR PROS - LE ﻿3ÉME T-SHIRT À €1 Single" at bounding box center [504, 78] width 434 height 23
drag, startPoint x: 335, startPoint y: 82, endPoint x: 677, endPoint y: 80, distance: 341.6
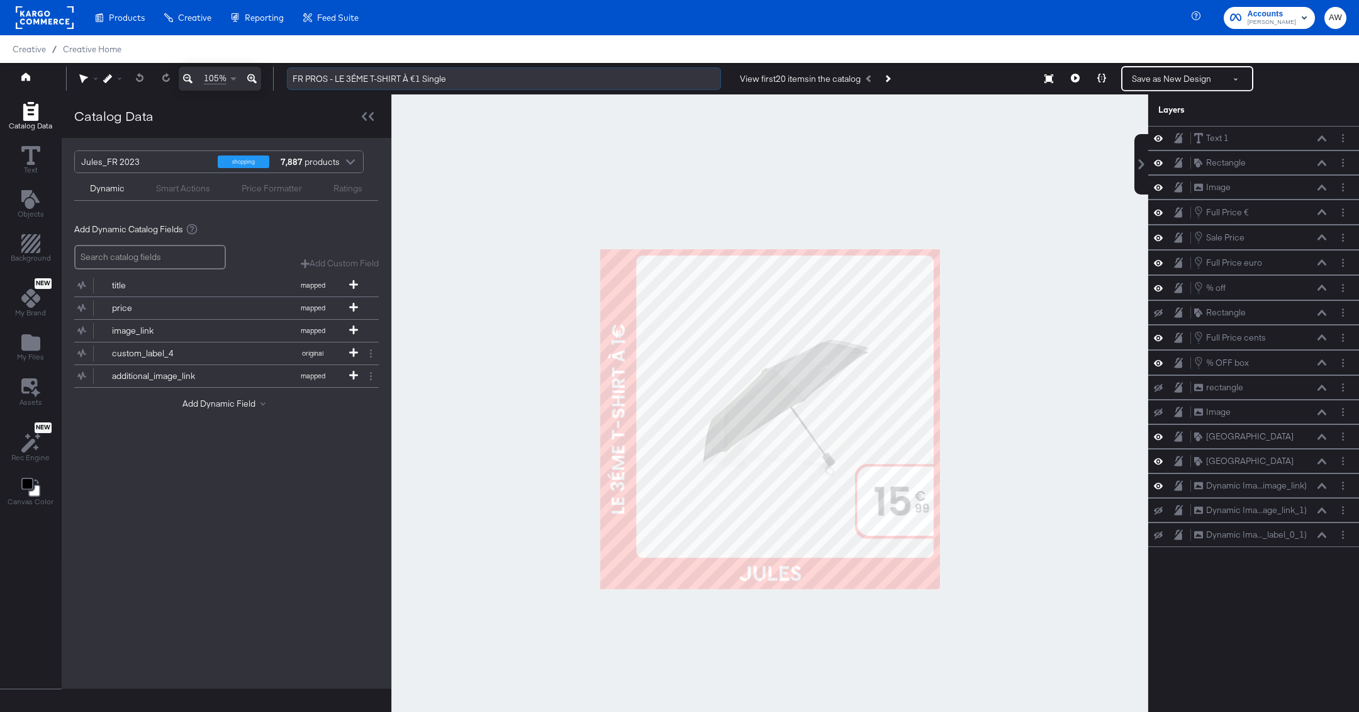
click at [677, 80] on input "FR PROS - LE ﻿3ÉME T-SHIRT À €1 Single" at bounding box center [504, 78] width 434 height 23
type input "FR PROS - SINGLE - -40% PANTALON"
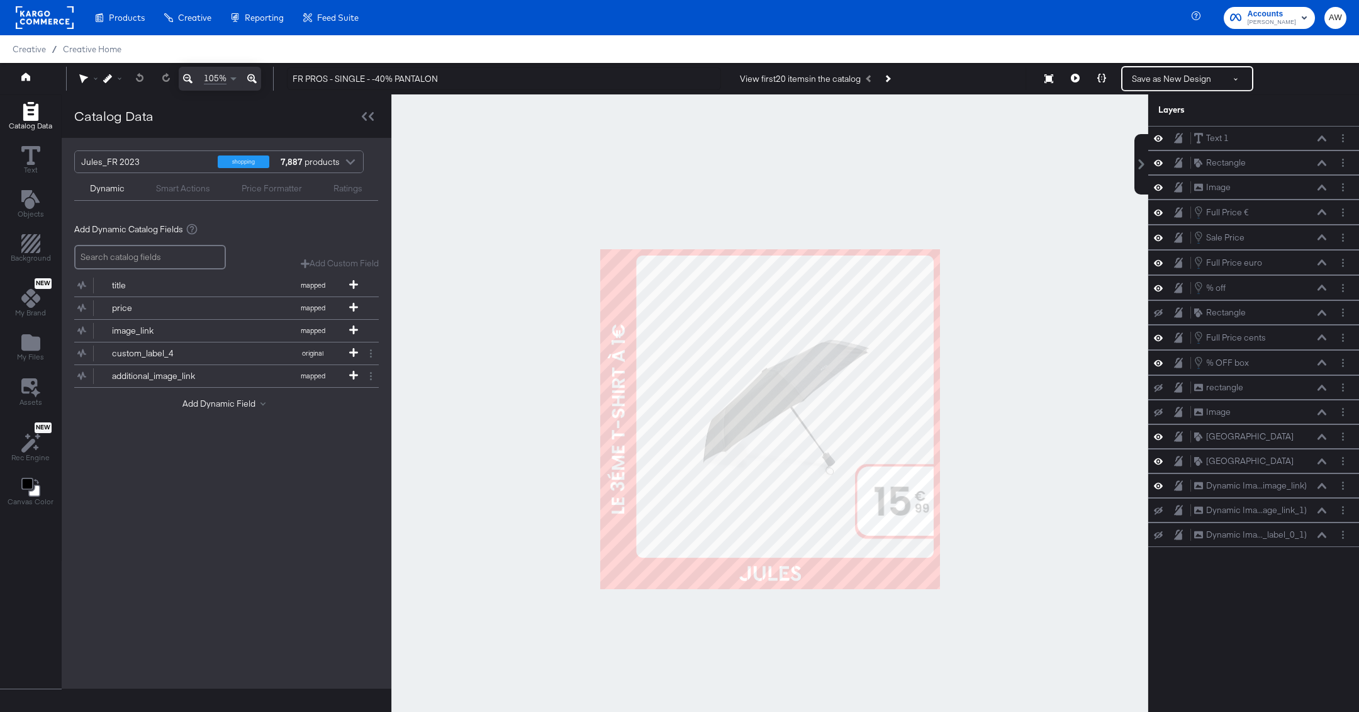
click at [945, 164] on div at bounding box center [769, 418] width 757 height 649
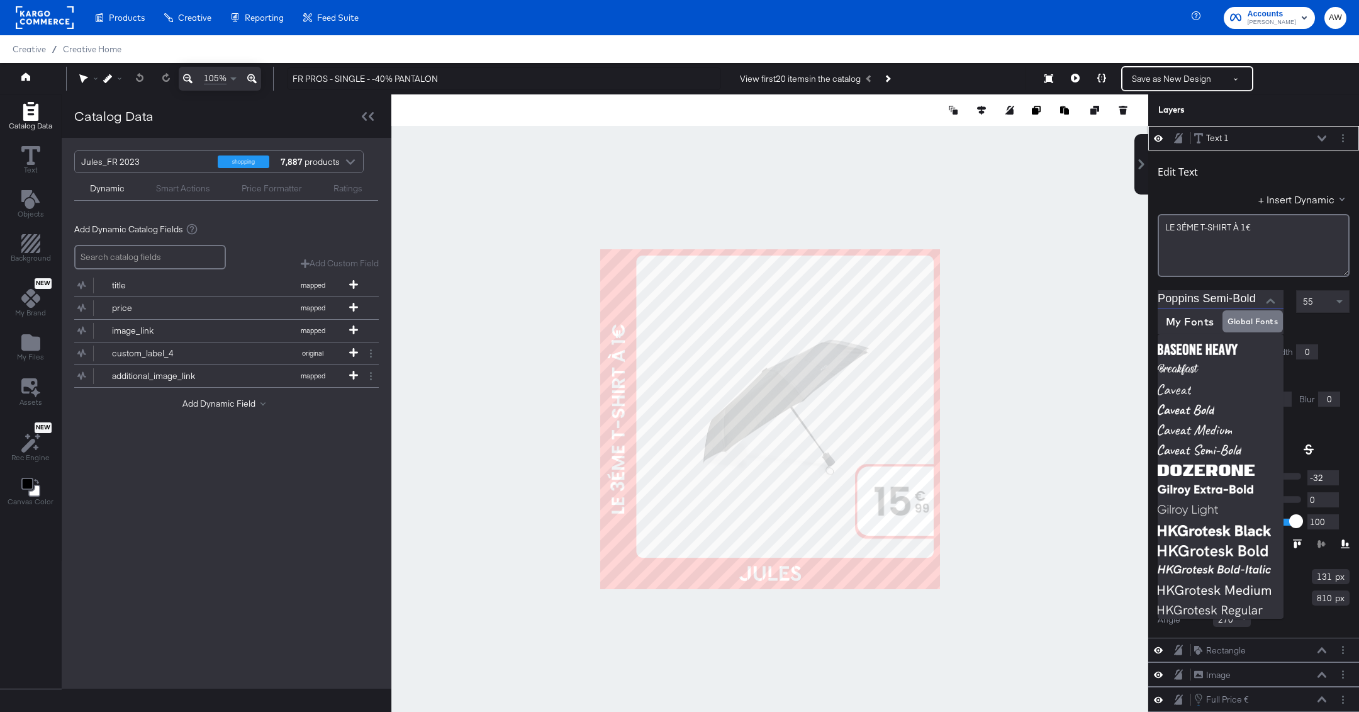
click at [1252, 301] on input "Poppins Semi-Bold" at bounding box center [1211, 299] width 107 height 19
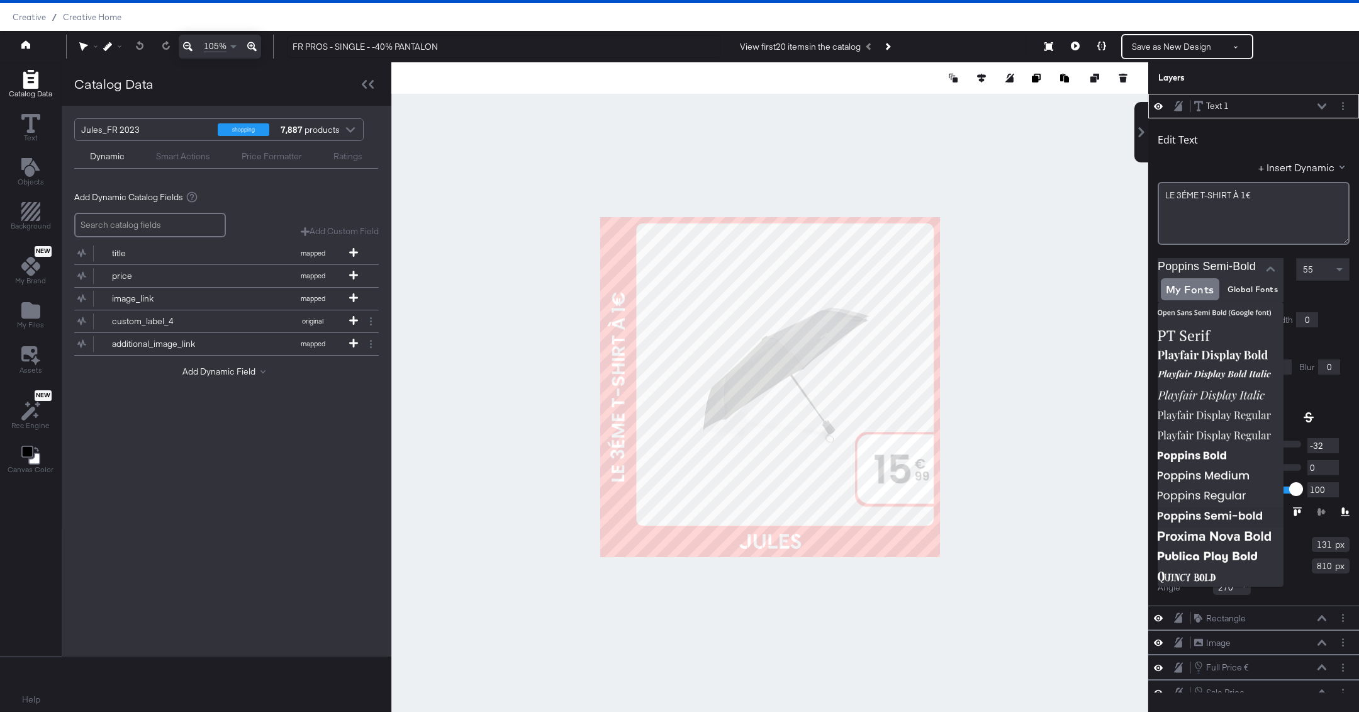
scroll to position [1631, 0]
click at [1220, 461] on img at bounding box center [1221, 458] width 126 height 20
type input "Poppins Bold"
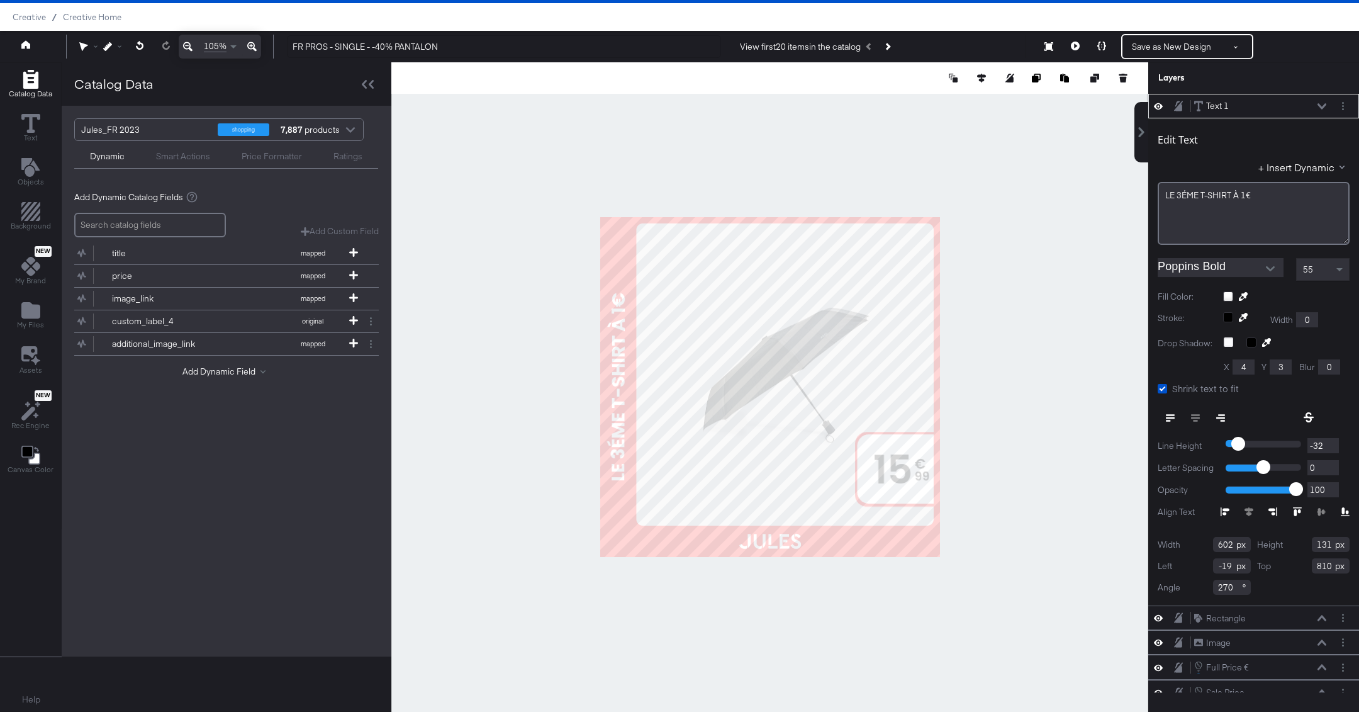
click at [1222, 546] on input "602" at bounding box center [1232, 544] width 38 height 15
type input "738"
click at [1323, 539] on input "131" at bounding box center [1331, 544] width 38 height 15
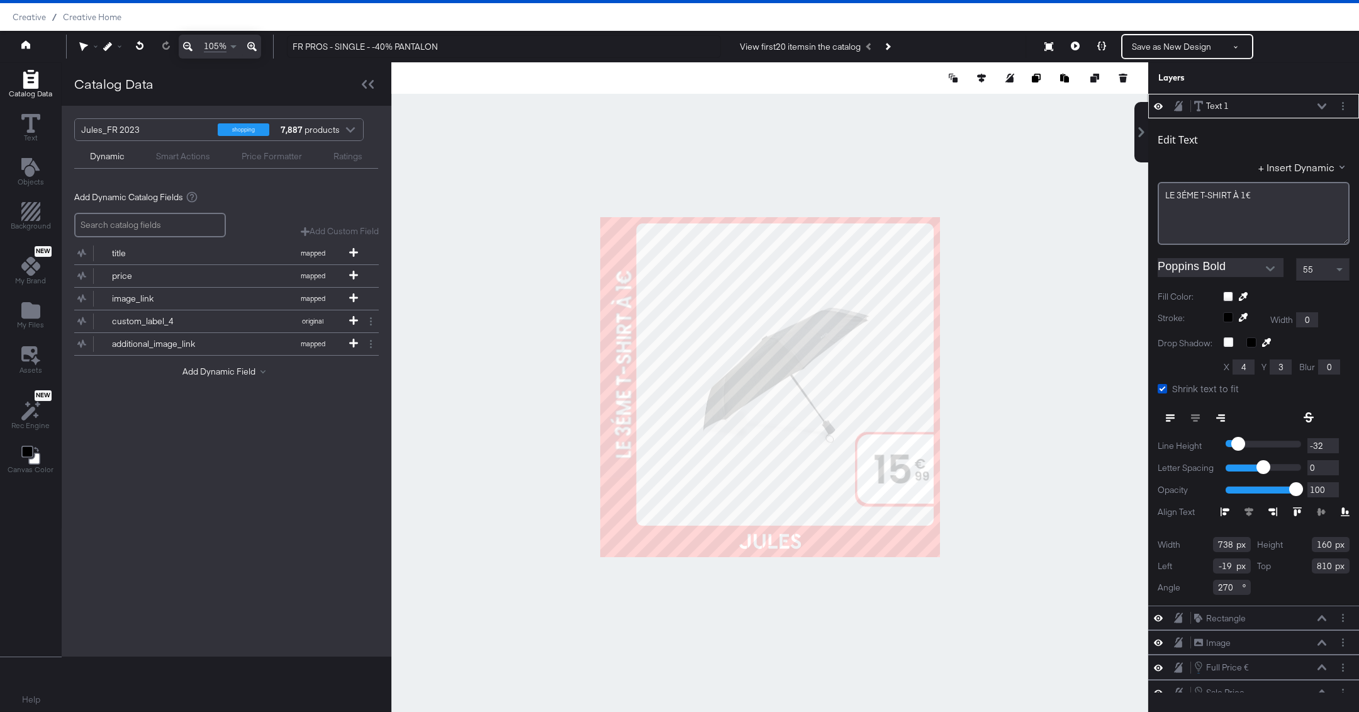
type input "160"
click at [1225, 560] on input "-19" at bounding box center [1232, 565] width 38 height 15
click at [1318, 562] on input "810" at bounding box center [1331, 565] width 38 height 15
type input "0"
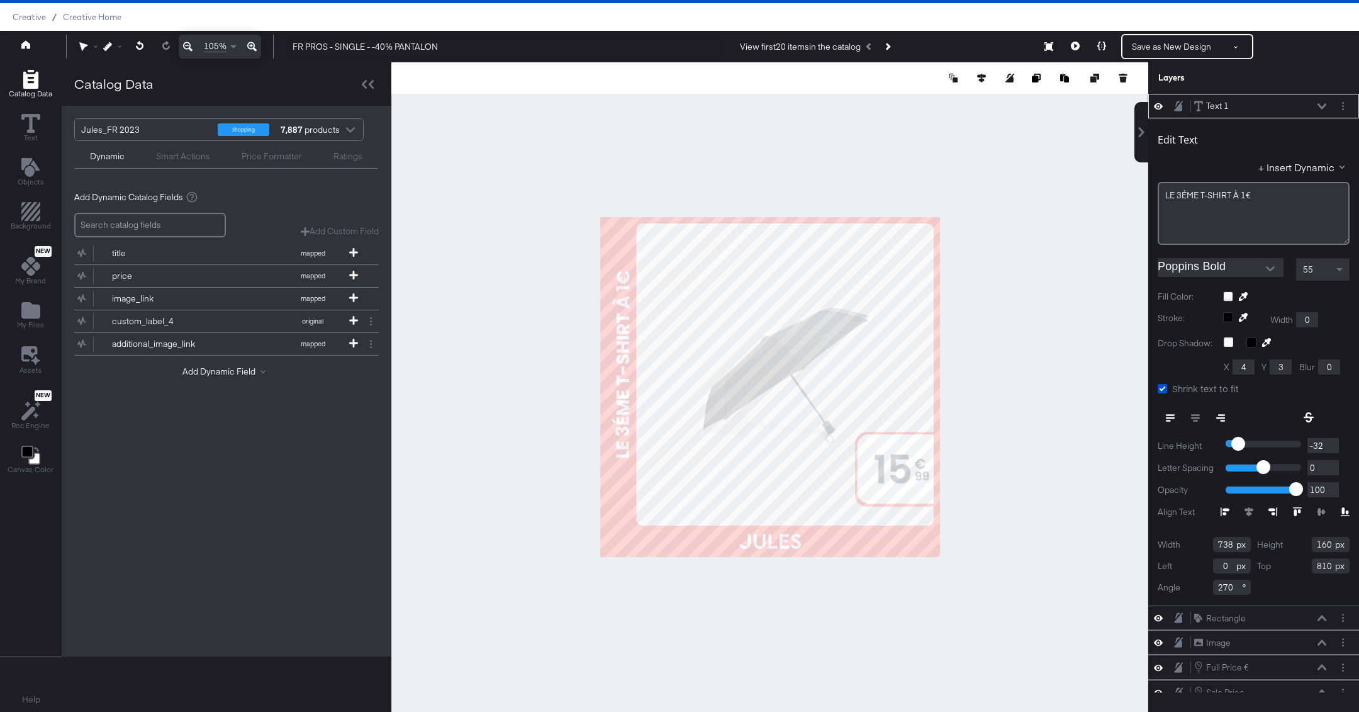
click at [1318, 562] on input "810" at bounding box center [1331, 565] width 38 height 15
type input "881"
click at [1223, 579] on input "270" at bounding box center [1232, 586] width 38 height 15
type input "-90"
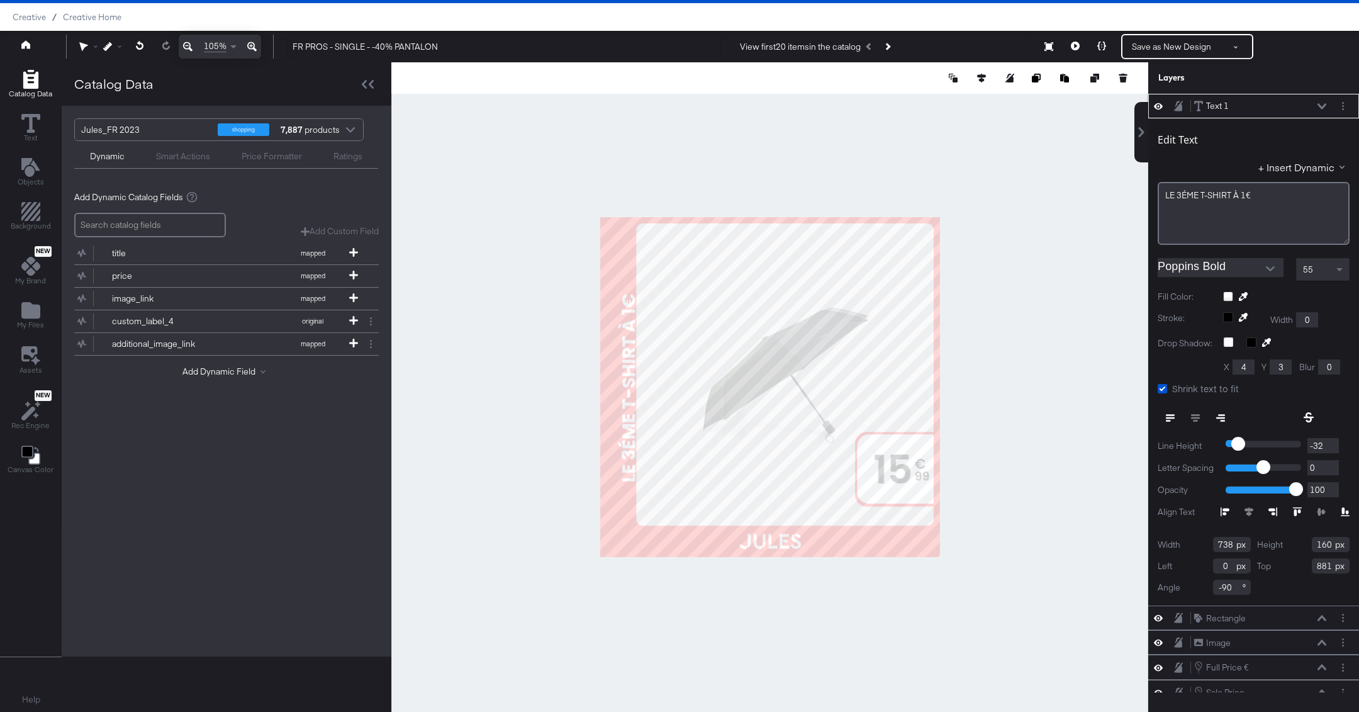
click at [1221, 567] on input "0" at bounding box center [1232, 565] width 38 height 15
type input "-21"
click at [1193, 206] on div "LE ﻿3ÉME T-SHIRT À 1€" at bounding box center [1254, 213] width 192 height 63
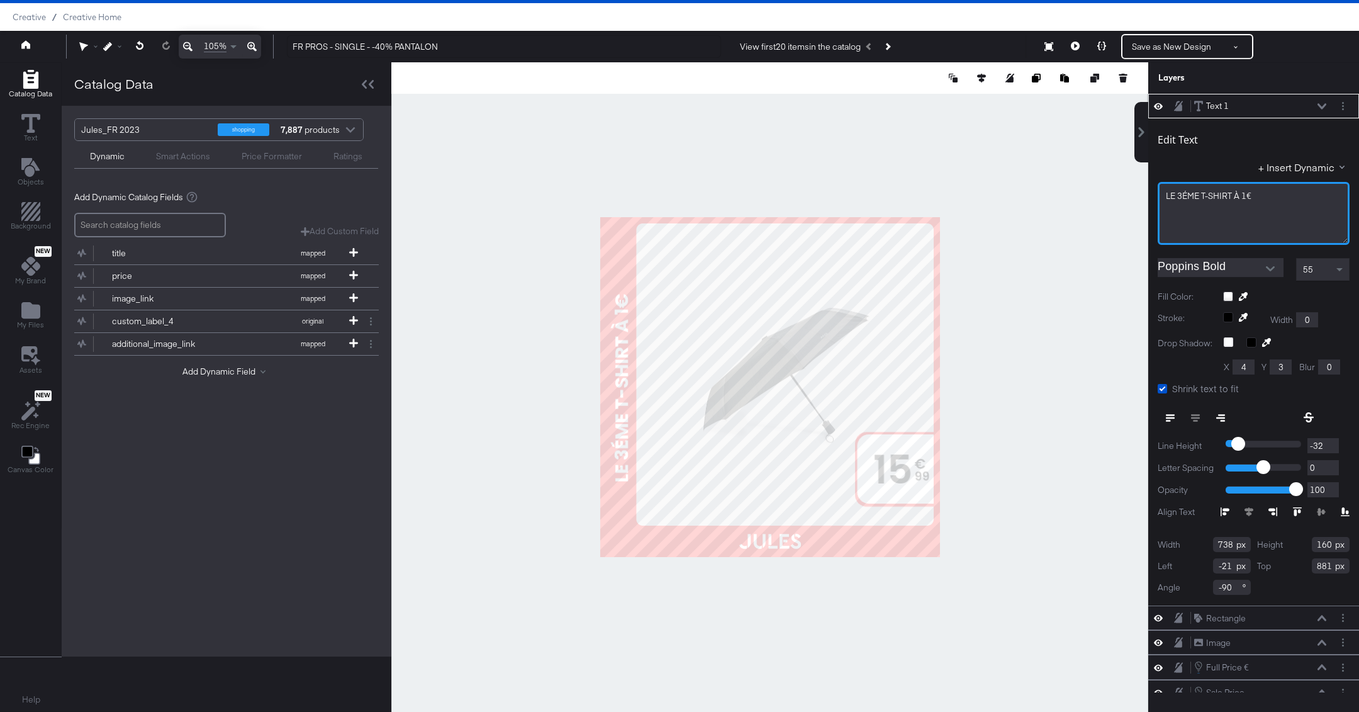
click at [1193, 206] on div "LE ﻿3ÉME T-SHIRT À 1€" at bounding box center [1254, 213] width 192 height 63
click at [978, 176] on div at bounding box center [769, 386] width 757 height 649
type input "879"
type input "-34"
click at [1041, 245] on div at bounding box center [769, 386] width 757 height 649
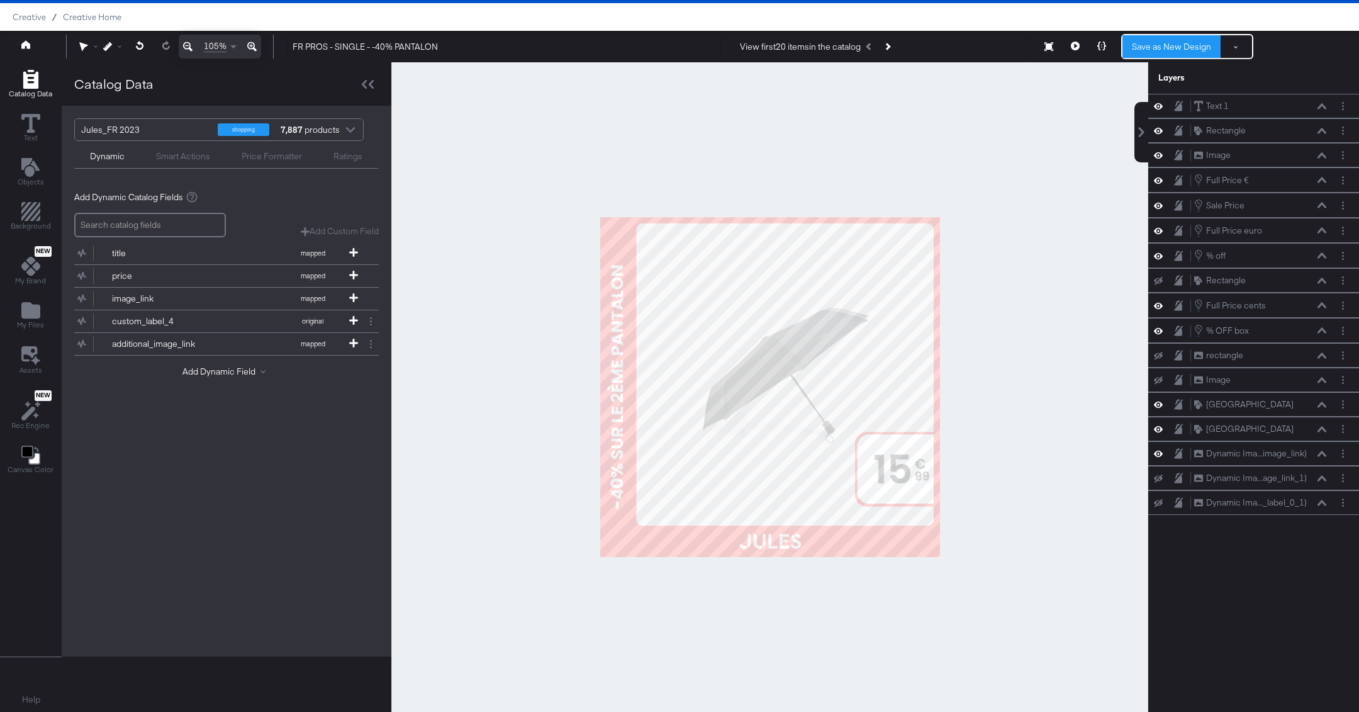
click at [1205, 42] on button "Save as New Design" at bounding box center [1171, 46] width 98 height 23
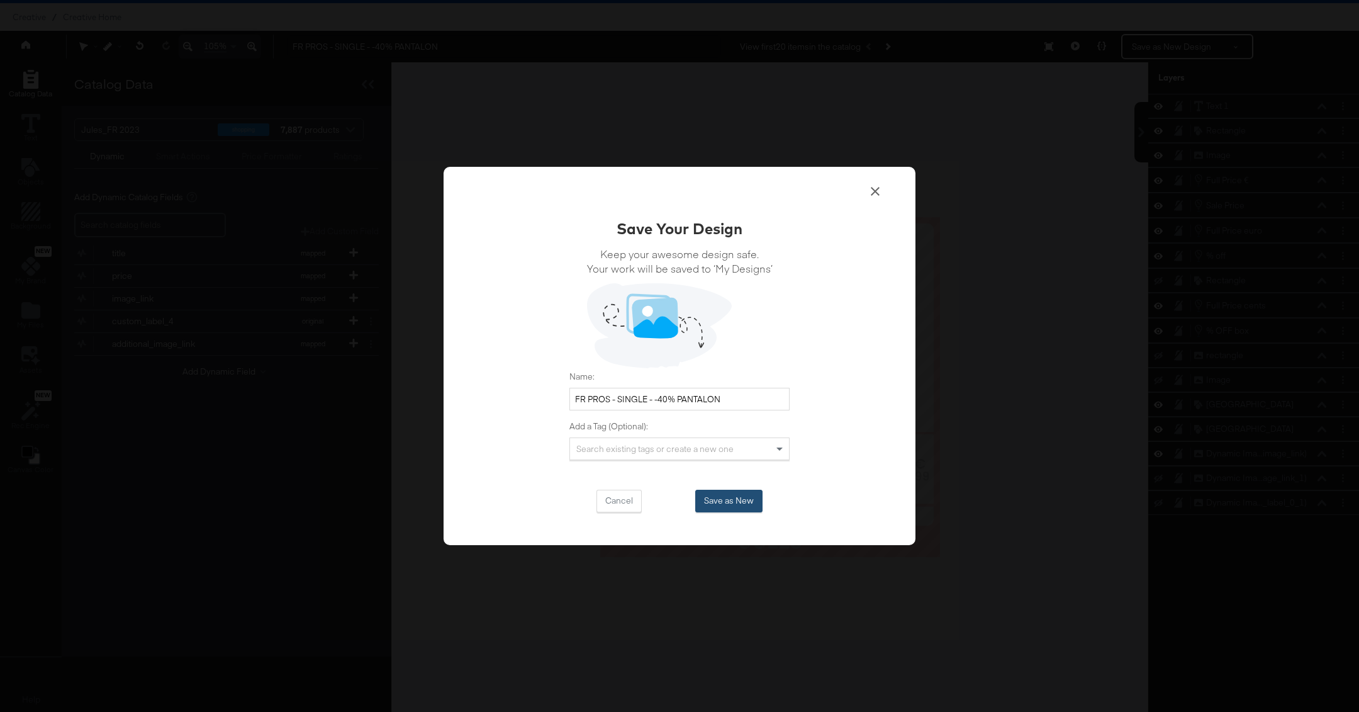
click at [725, 508] on button "Save as New" at bounding box center [728, 500] width 67 height 23
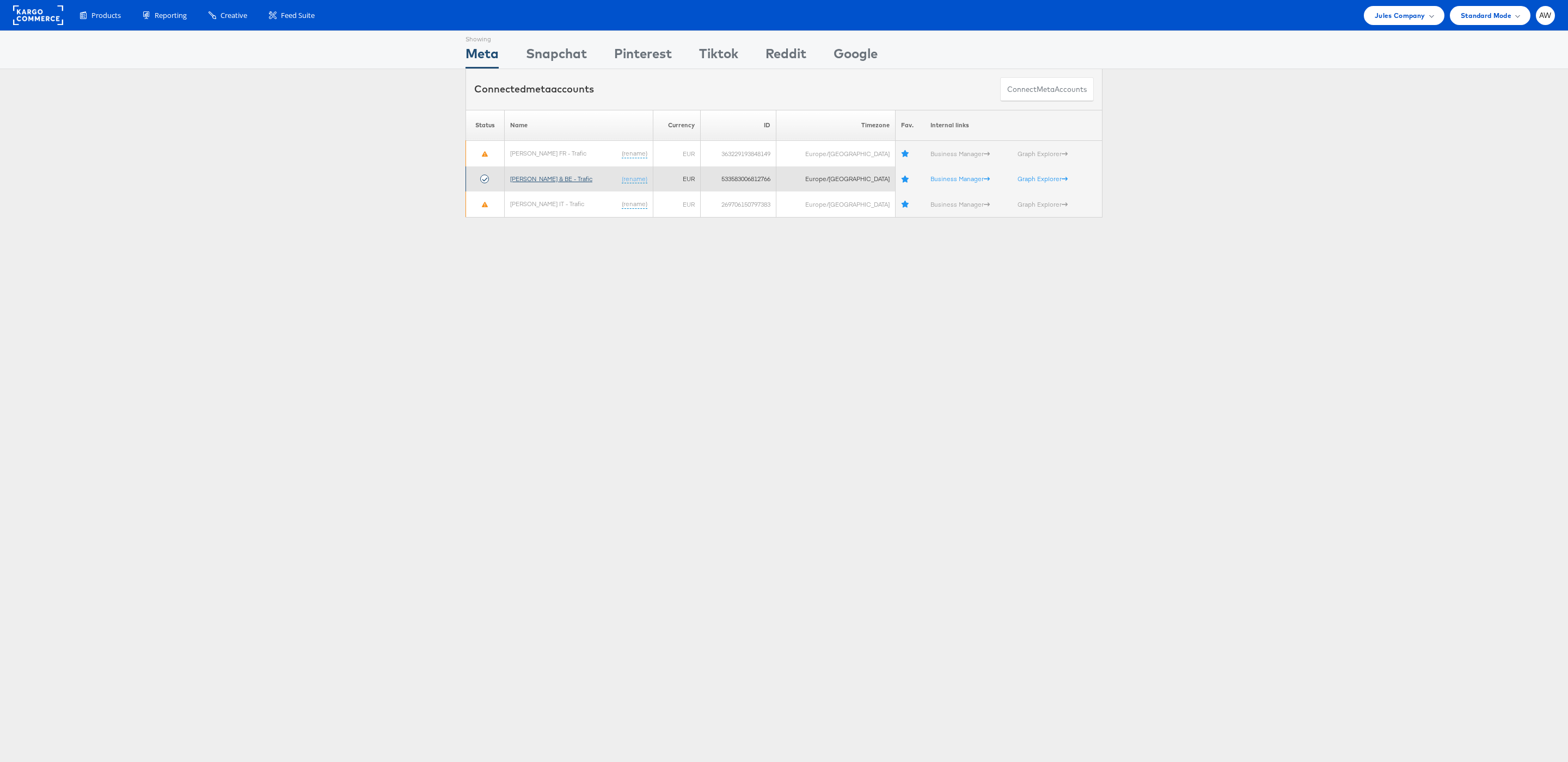
click at [556, 178] on link "[PERSON_NAME] & BE - Trafic" at bounding box center [550, 178] width 82 height 8
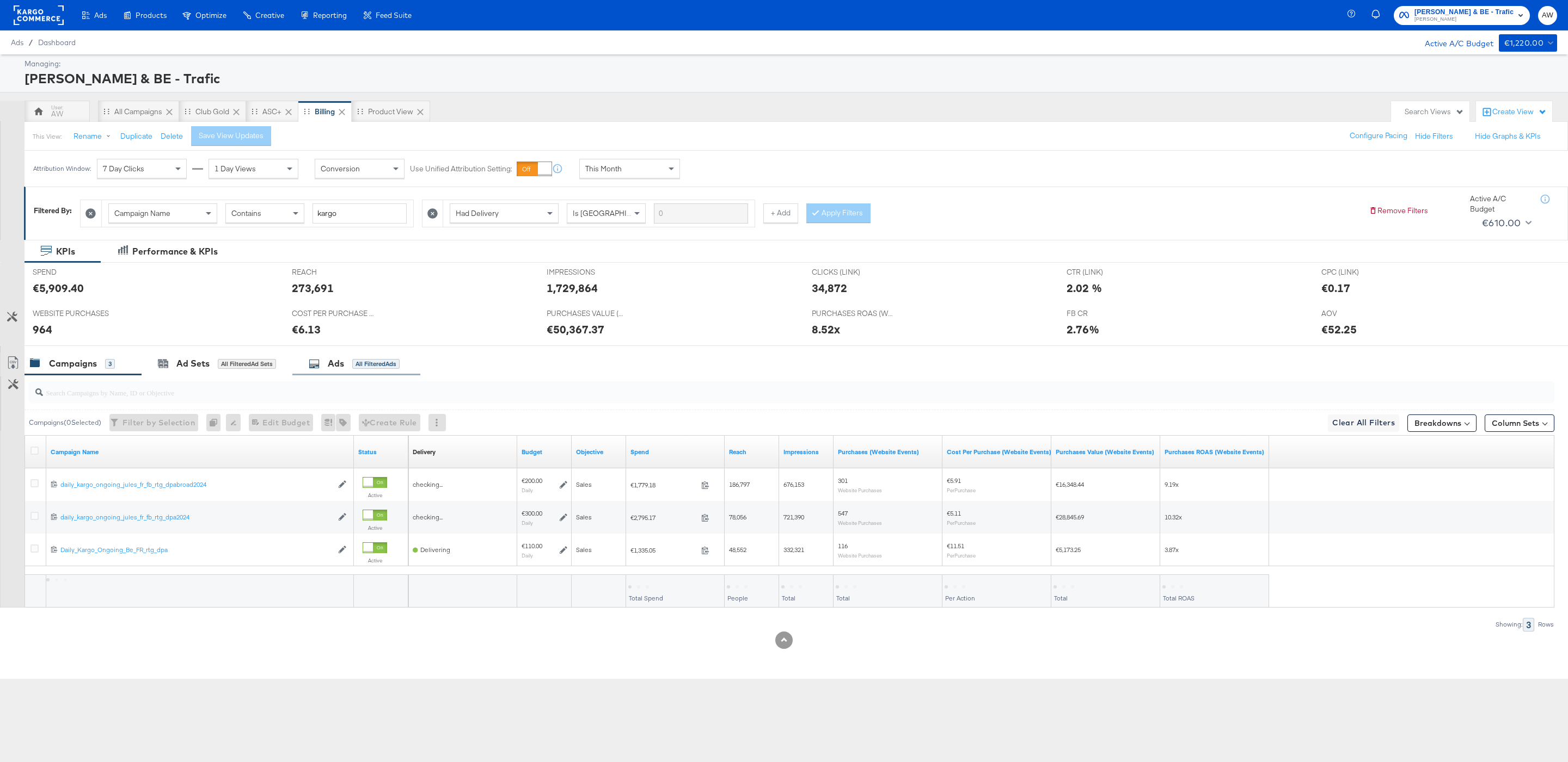
click at [390, 357] on div "Ads All Filtered Ads" at bounding box center [357, 363] width 128 height 23
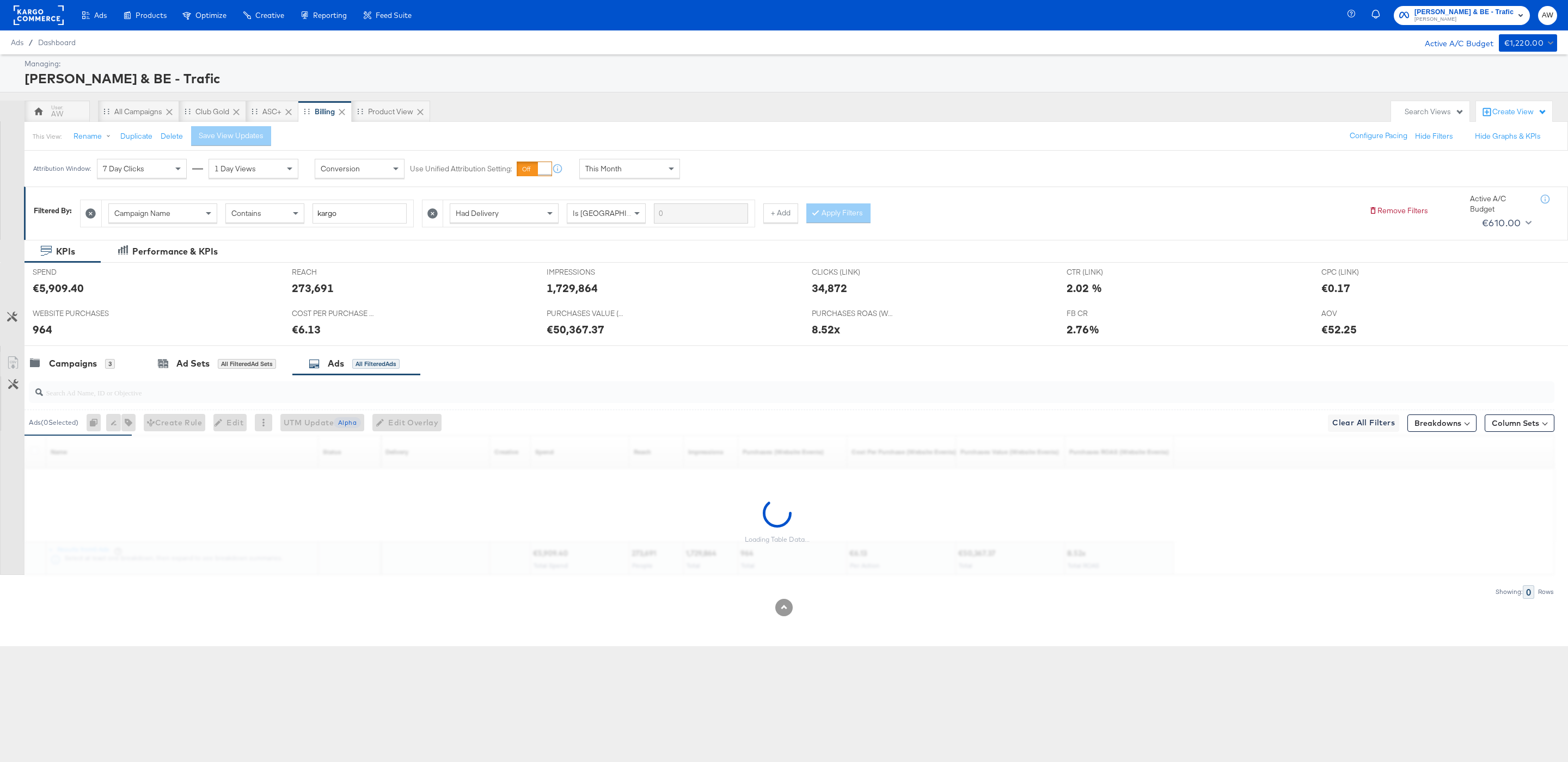
click at [193, 218] on div "Campaign Name" at bounding box center [163, 213] width 108 height 18
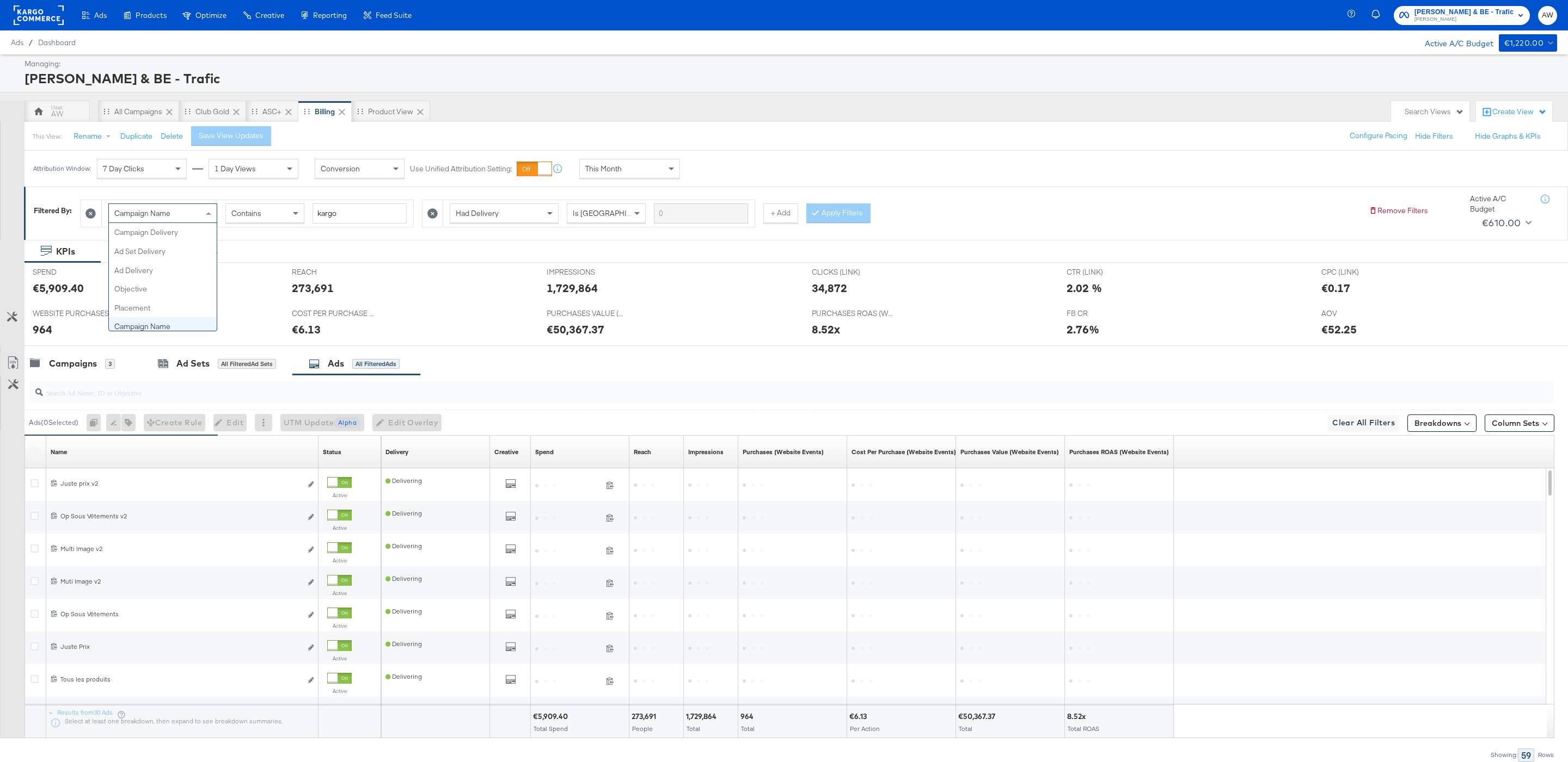
scroll to position [93, 0]
type input "AD"
click at [357, 210] on input "search" at bounding box center [368, 213] width 112 height 20
paste input "6626277262781"
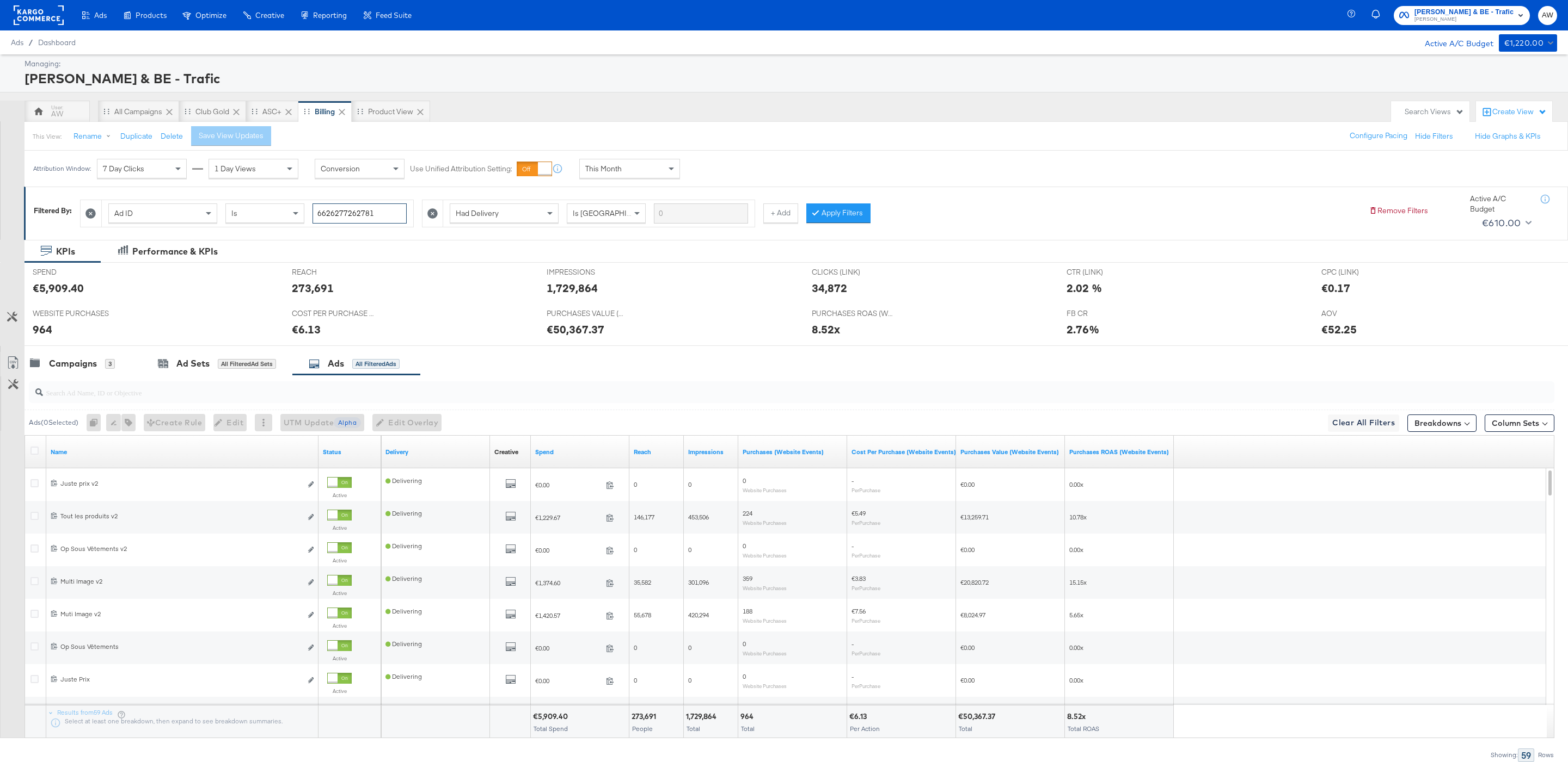
type input "6626277262781"
click at [438, 215] on icon at bounding box center [433, 214] width 10 height 10
click at [537, 211] on div "Ad ID Is 6626277262781 + Add Apply Filters" at bounding box center [719, 211] width 1280 height 33
click at [513, 215] on button "Apply Filters" at bounding box center [497, 213] width 64 height 20
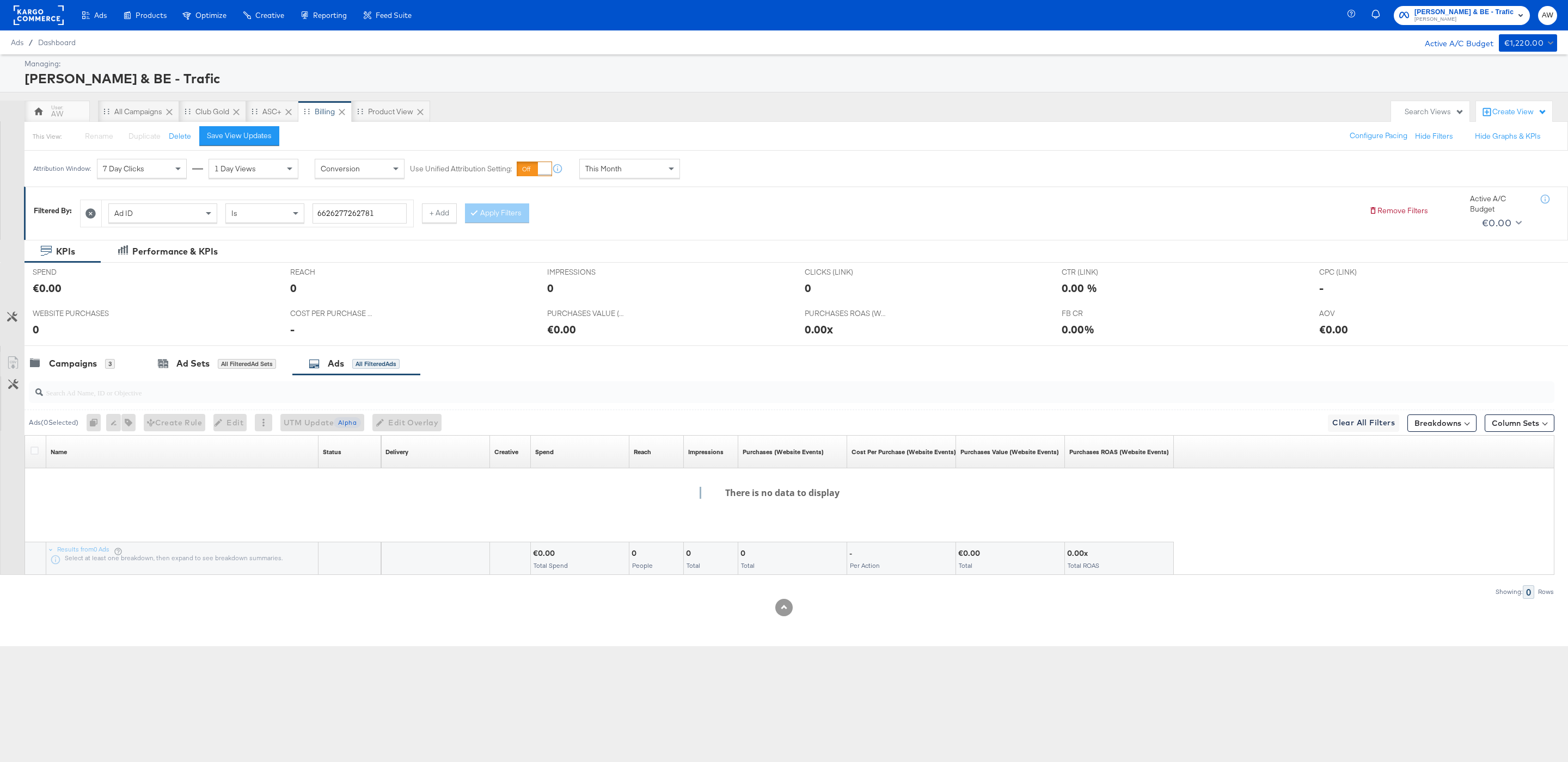
click at [170, 220] on div "Ad ID" at bounding box center [163, 213] width 108 height 18
type input "CAM"
click at [389, 222] on input "search" at bounding box center [368, 213] width 112 height 20
paste input "6626277262781"
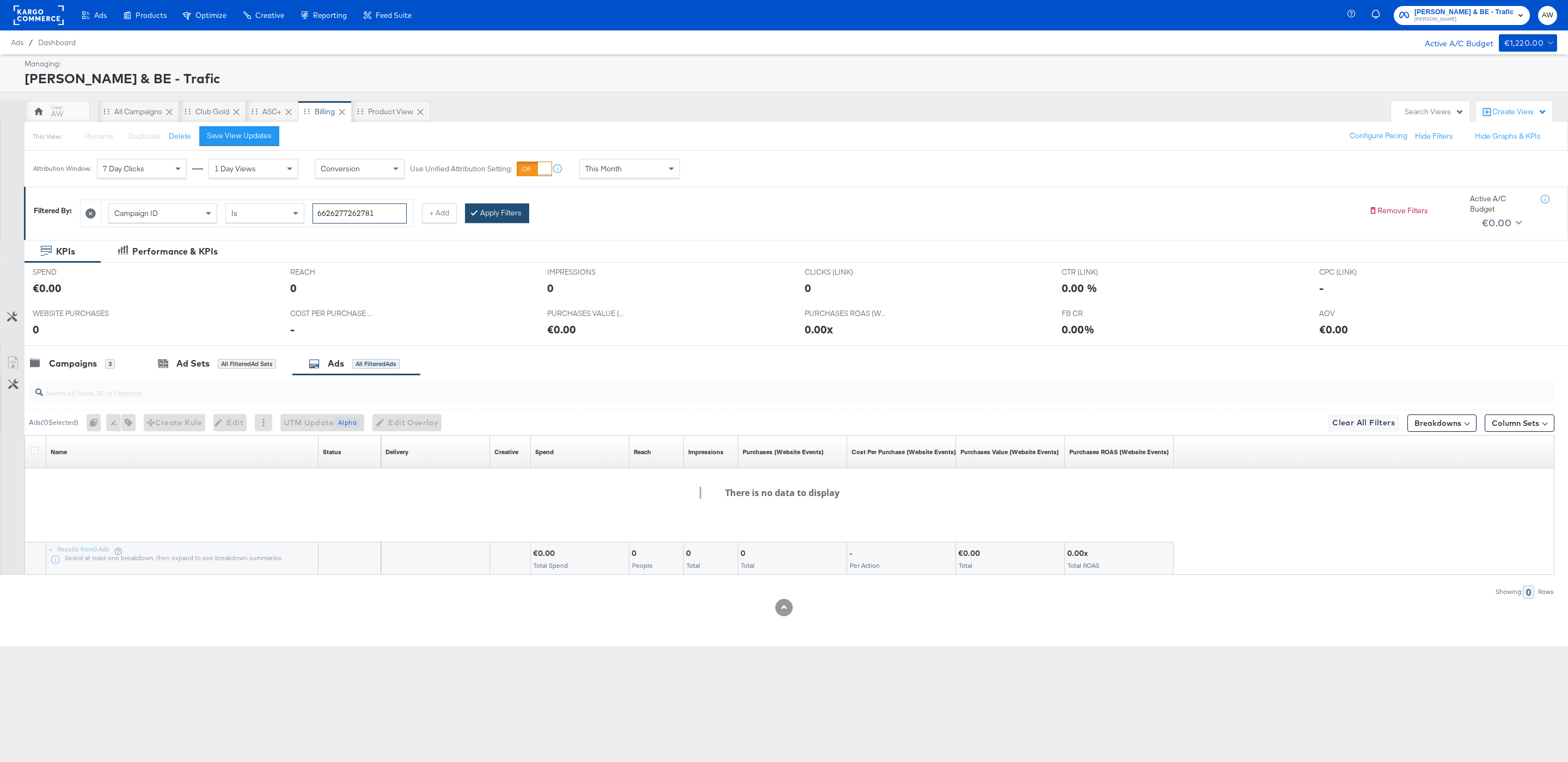
type input "6626277262781"
click at [524, 211] on button "Apply Filters" at bounding box center [497, 213] width 64 height 20
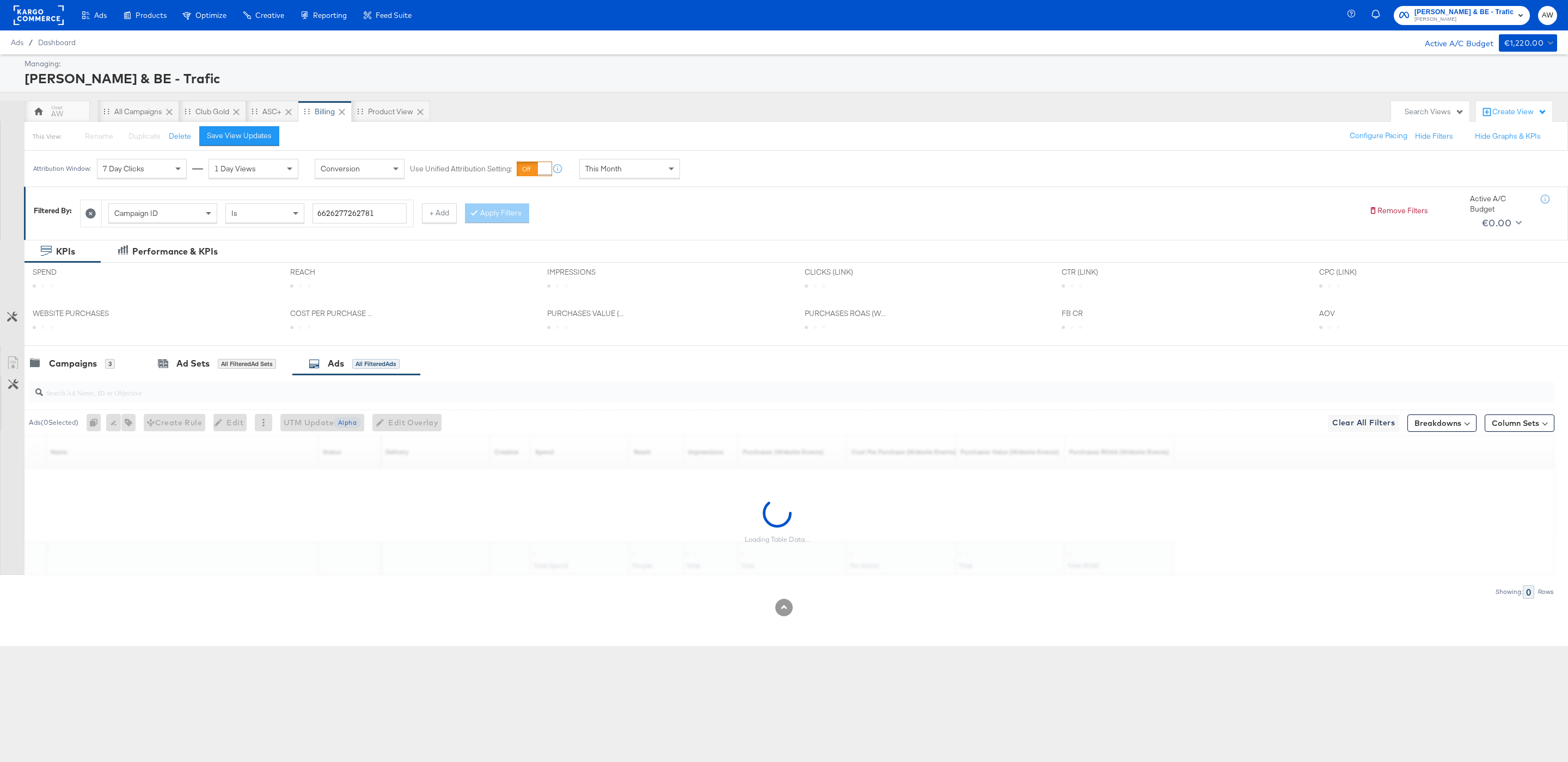
click at [524, 221] on div "Apply Filters" at bounding box center [497, 213] width 64 height 20
click at [109, 369] on div "3" at bounding box center [109, 363] width 10 height 10
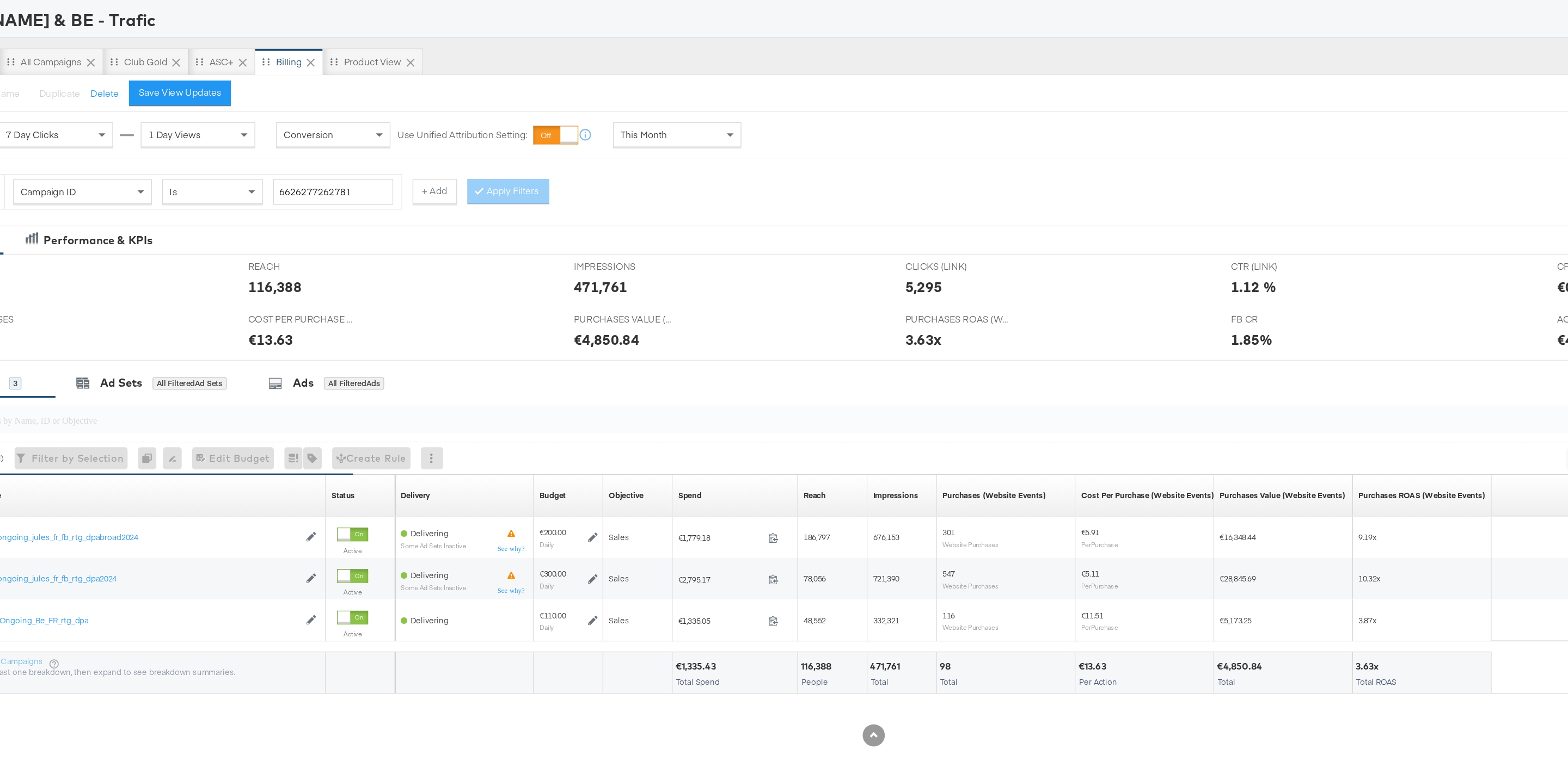
click at [413, 350] on div at bounding box center [784, 350] width 1568 height 9
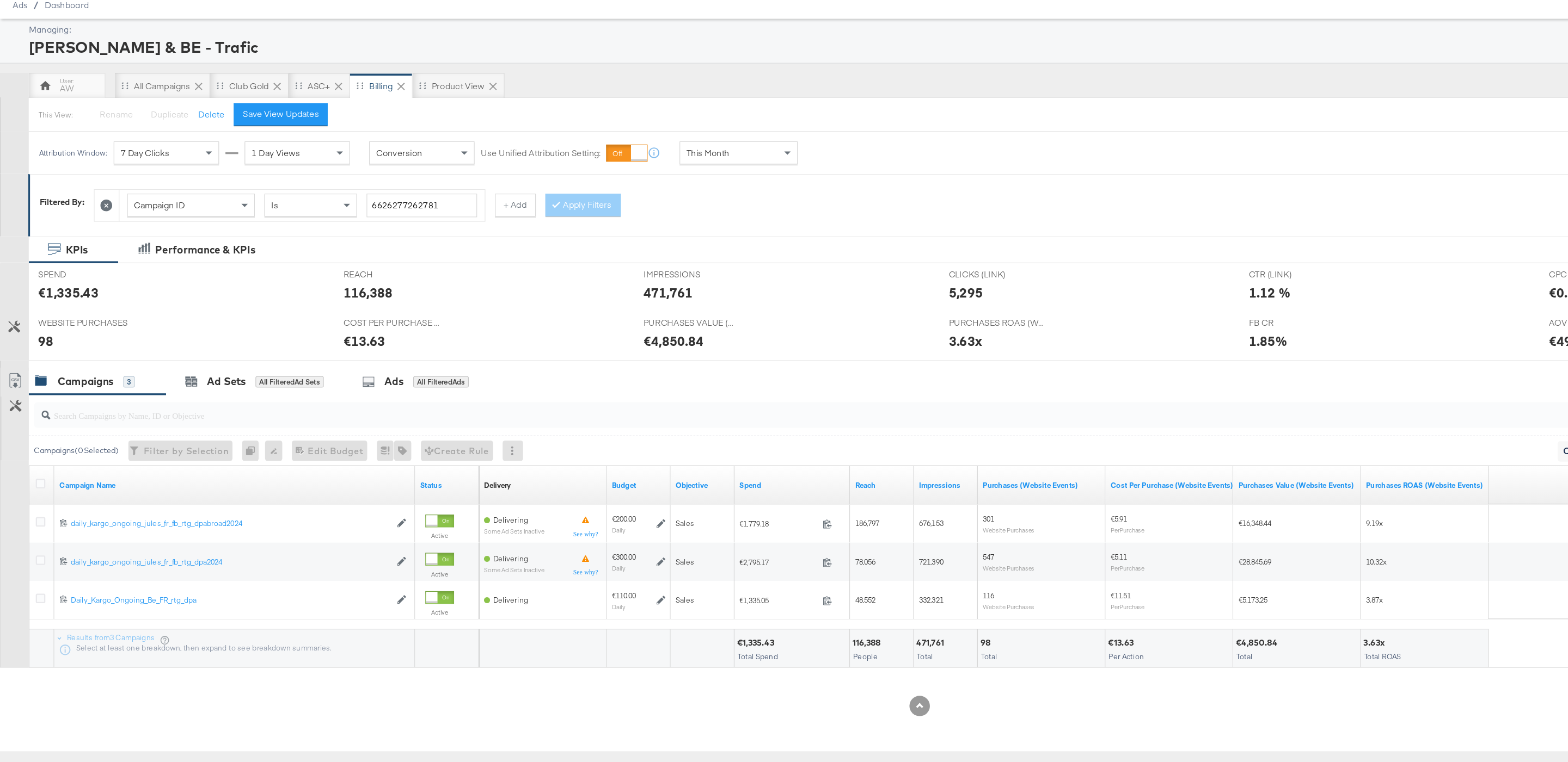
click at [391, 227] on div "Campaign ID Is 6626277262781" at bounding box center [258, 214] width 312 height 27
click at [385, 221] on input "6626277262781" at bounding box center [359, 213] width 94 height 20
click at [502, 221] on div "Apply Filters" at bounding box center [497, 213] width 64 height 20
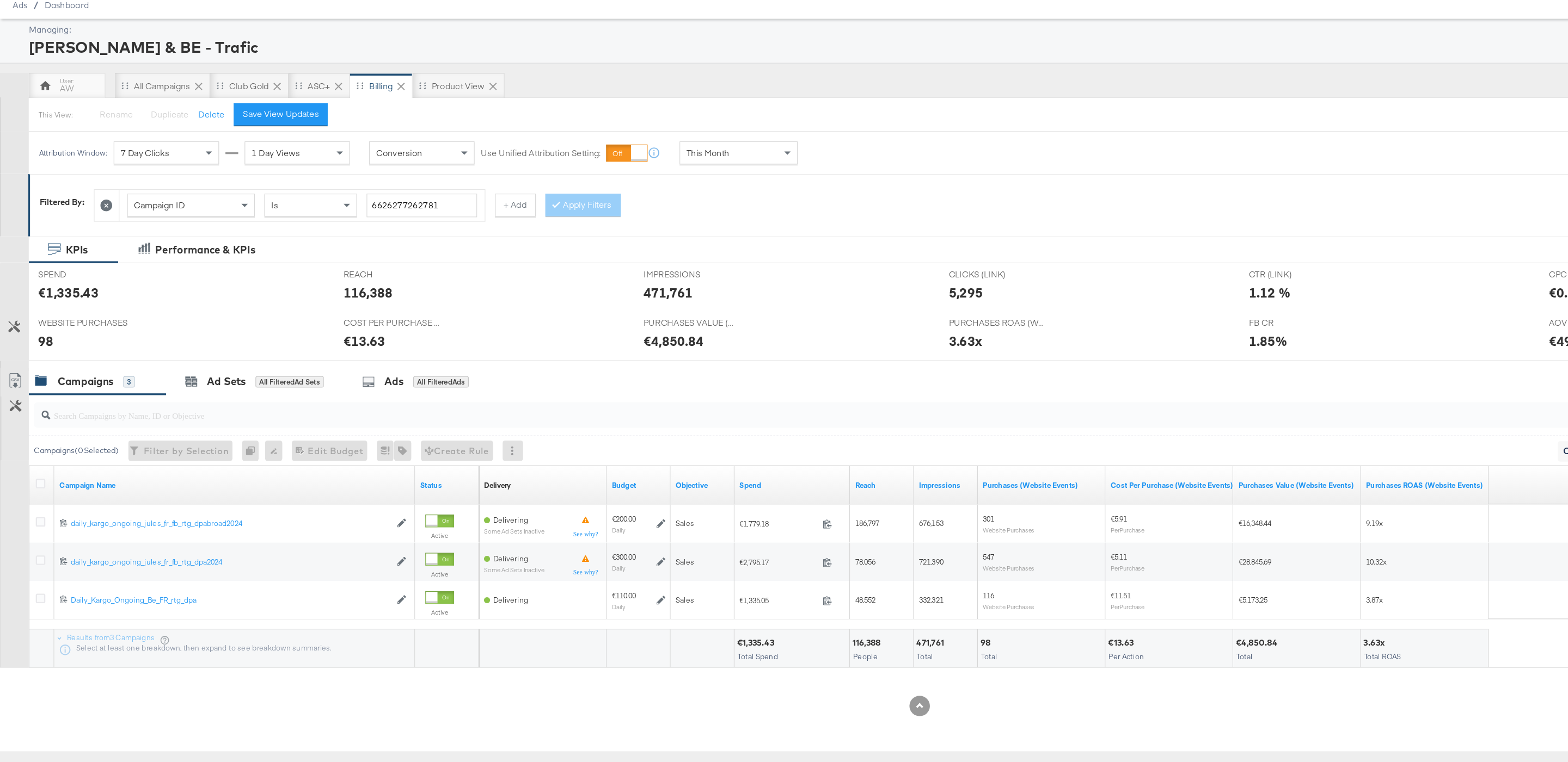
click at [429, 259] on div "KPIs Performance & KPIs" at bounding box center [784, 251] width 1568 height 22
click at [314, 365] on icon at bounding box center [314, 364] width 11 height 11
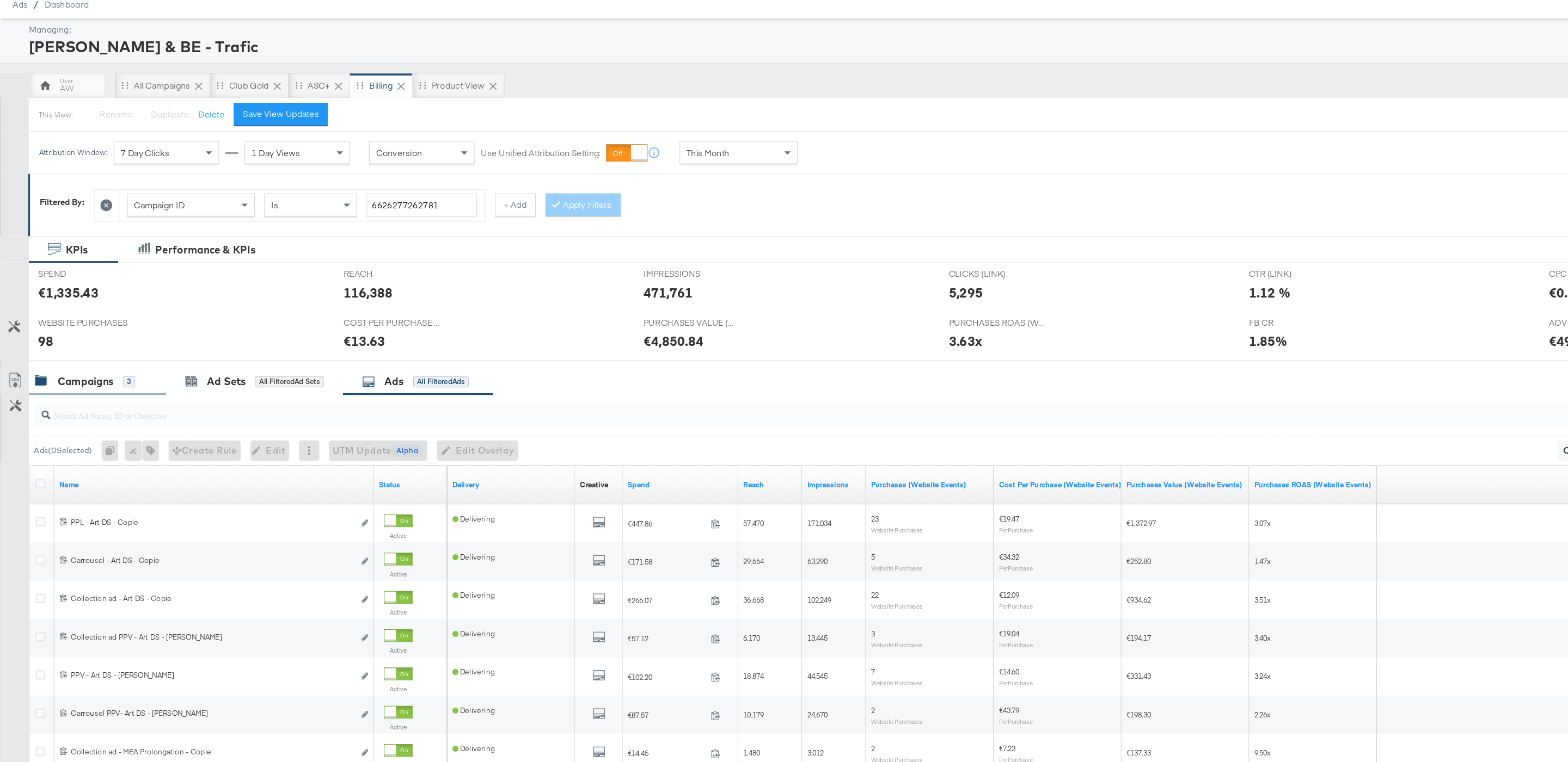
click at [89, 373] on div "Campaigns 3" at bounding box center [82, 363] width 117 height 23
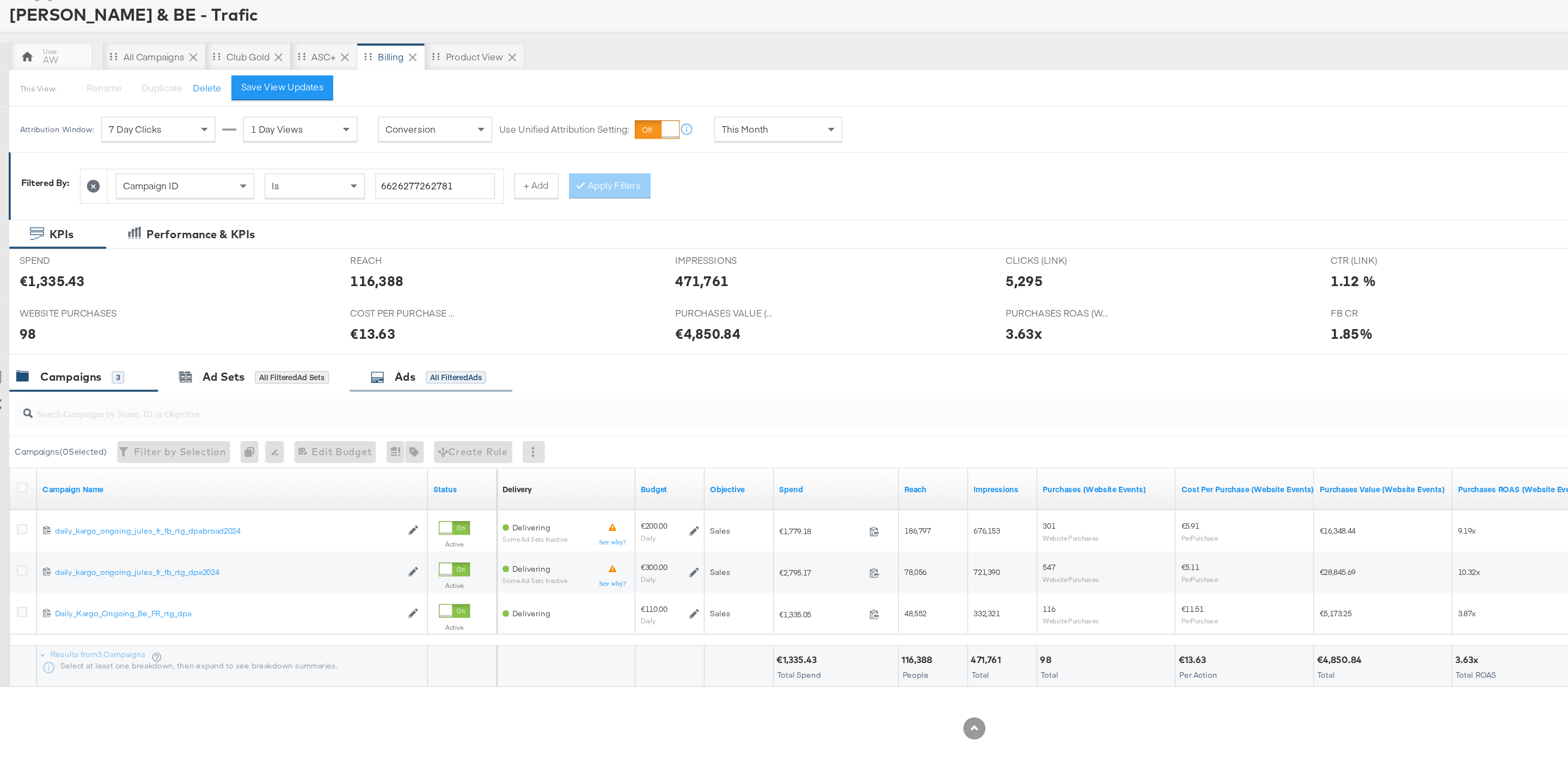
click at [370, 364] on div "All Filtered Ads" at bounding box center [376, 363] width 48 height 10
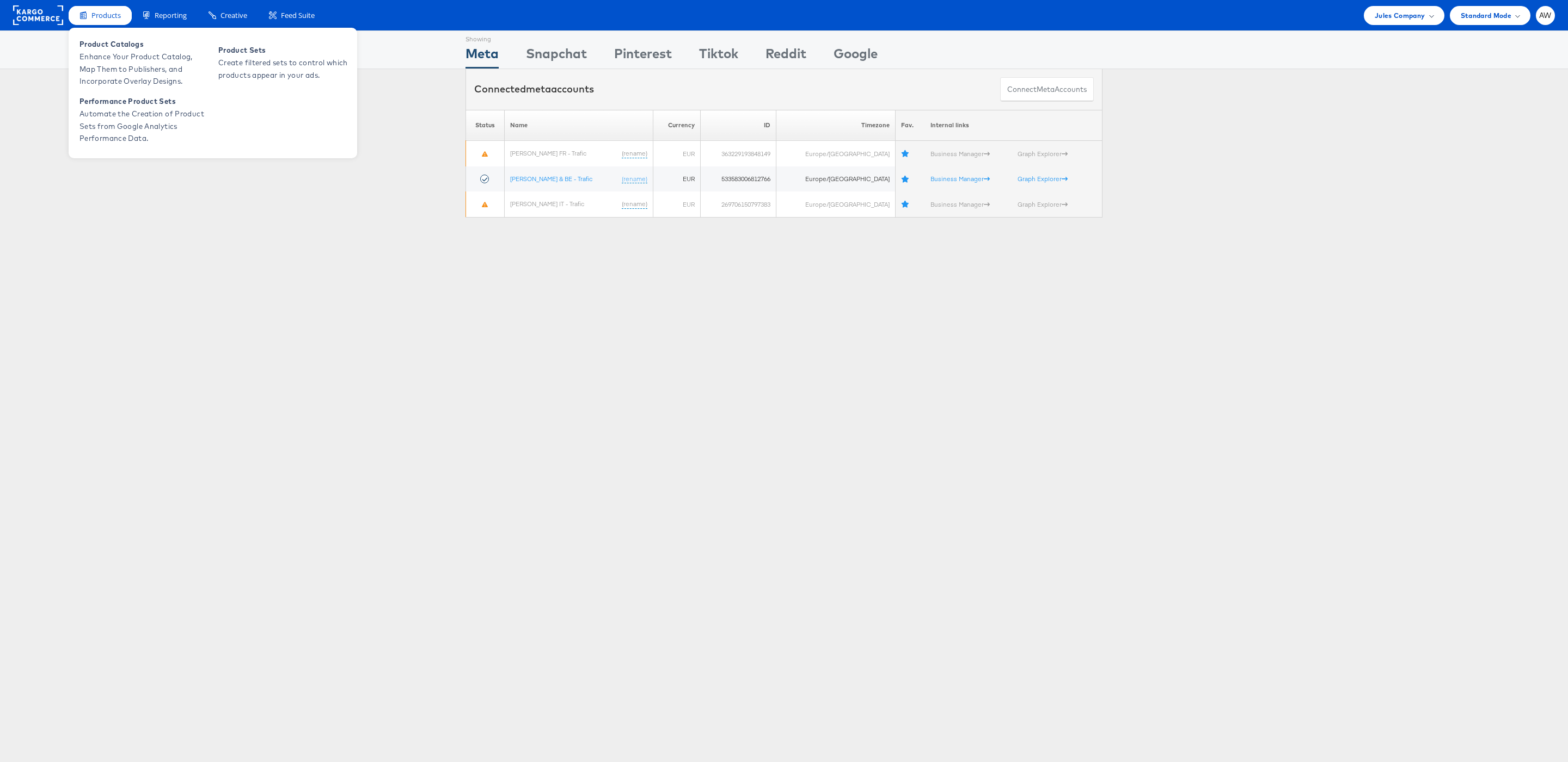
click at [114, 17] on span "Products" at bounding box center [106, 16] width 29 height 10
click at [130, 51] on span "Enhance Your Product Catalog, Map Them to Publishers, and Incorporate Overlay D…" at bounding box center [145, 69] width 131 height 37
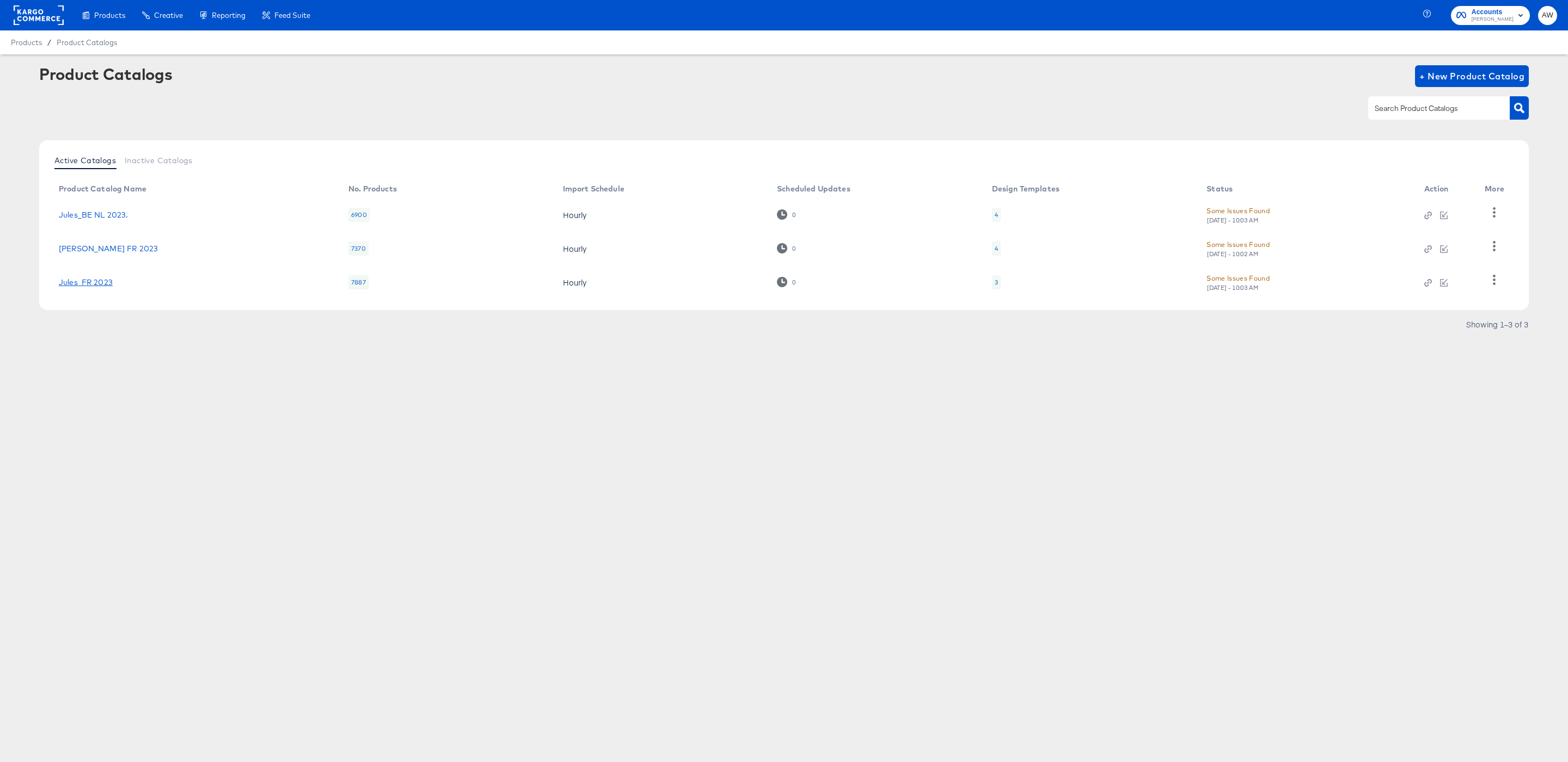
click at [103, 285] on link "Jules_FR 2023" at bounding box center [86, 282] width 54 height 9
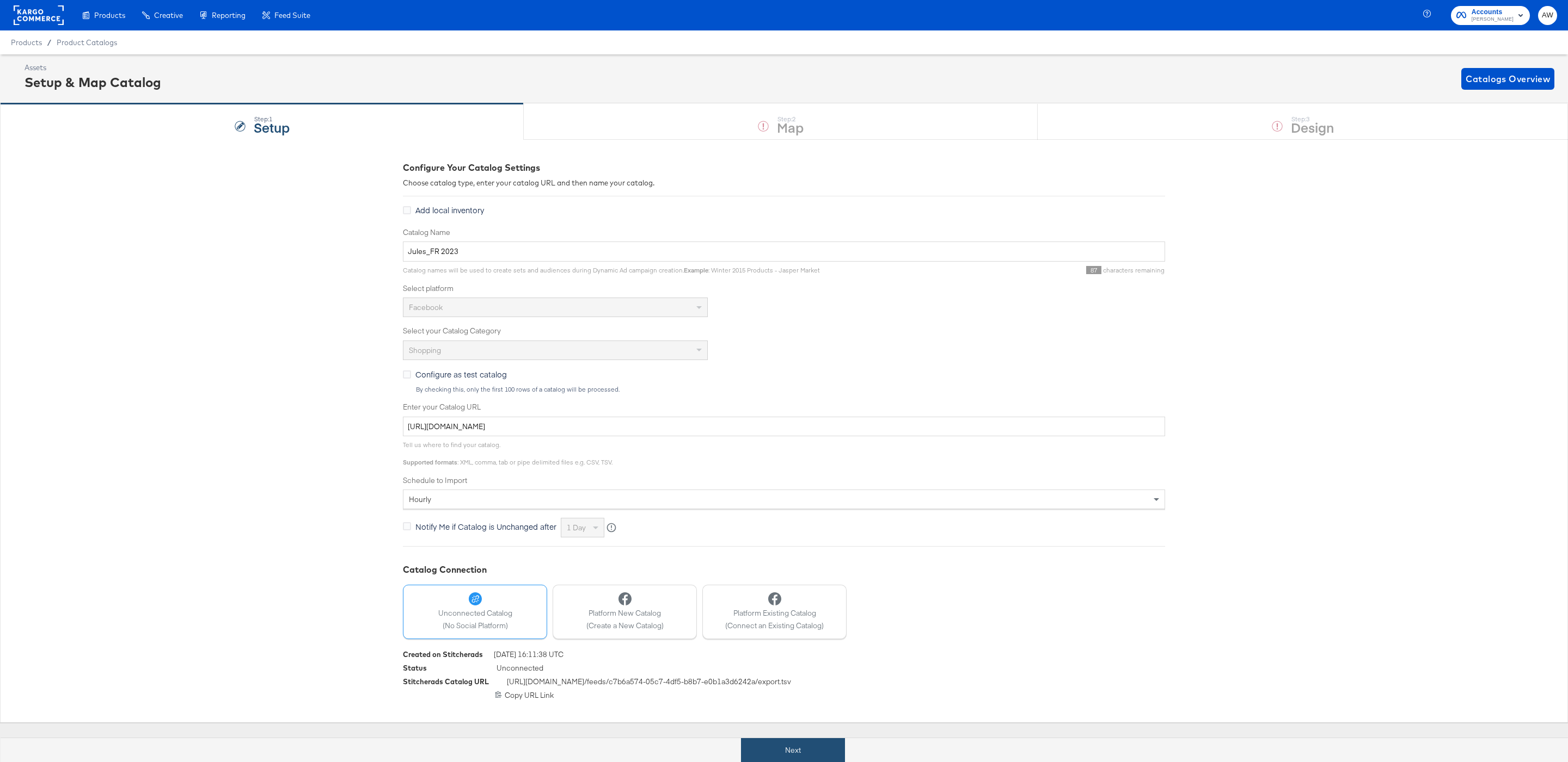
click at [809, 746] on button "Next" at bounding box center [793, 751] width 104 height 24
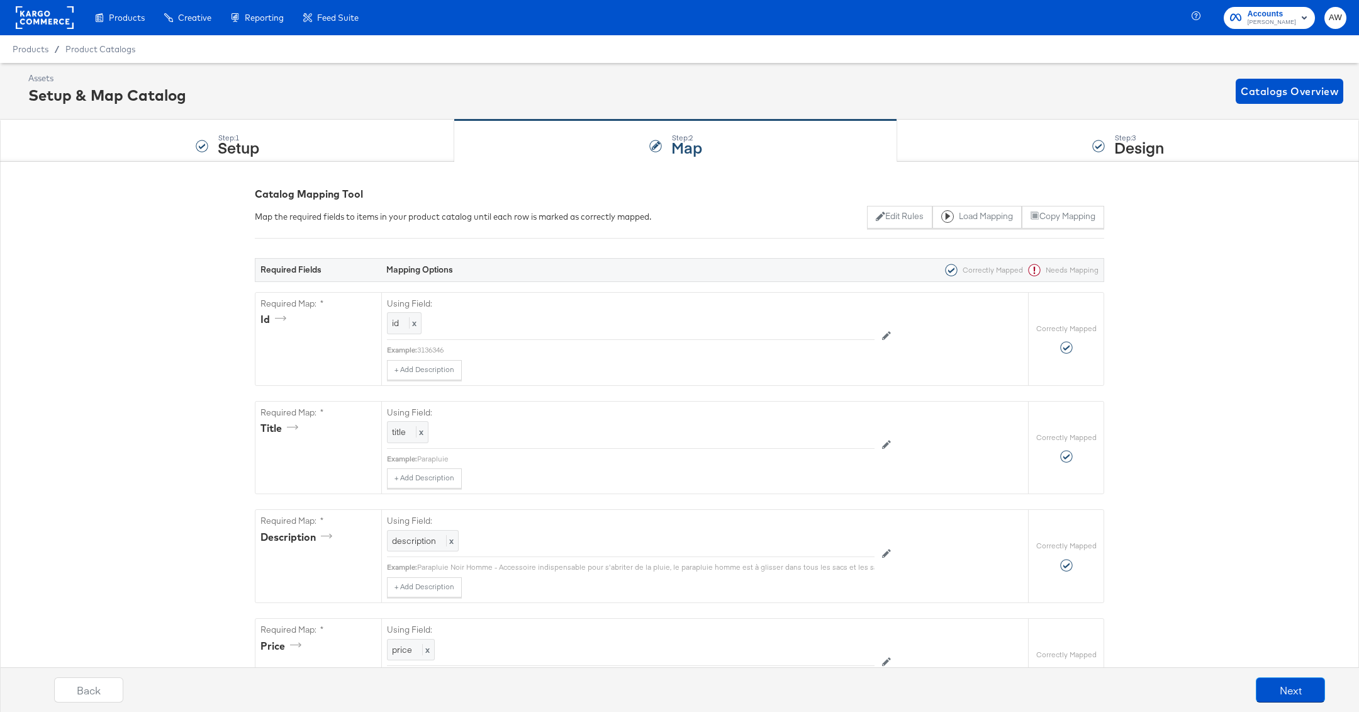
click at [1019, 118] on div "Assets Setup & Map Catalog Catalogs Overview" at bounding box center [679, 91] width 1359 height 57
click at [1013, 130] on div "Step: 3 Design" at bounding box center [1128, 141] width 462 height 42
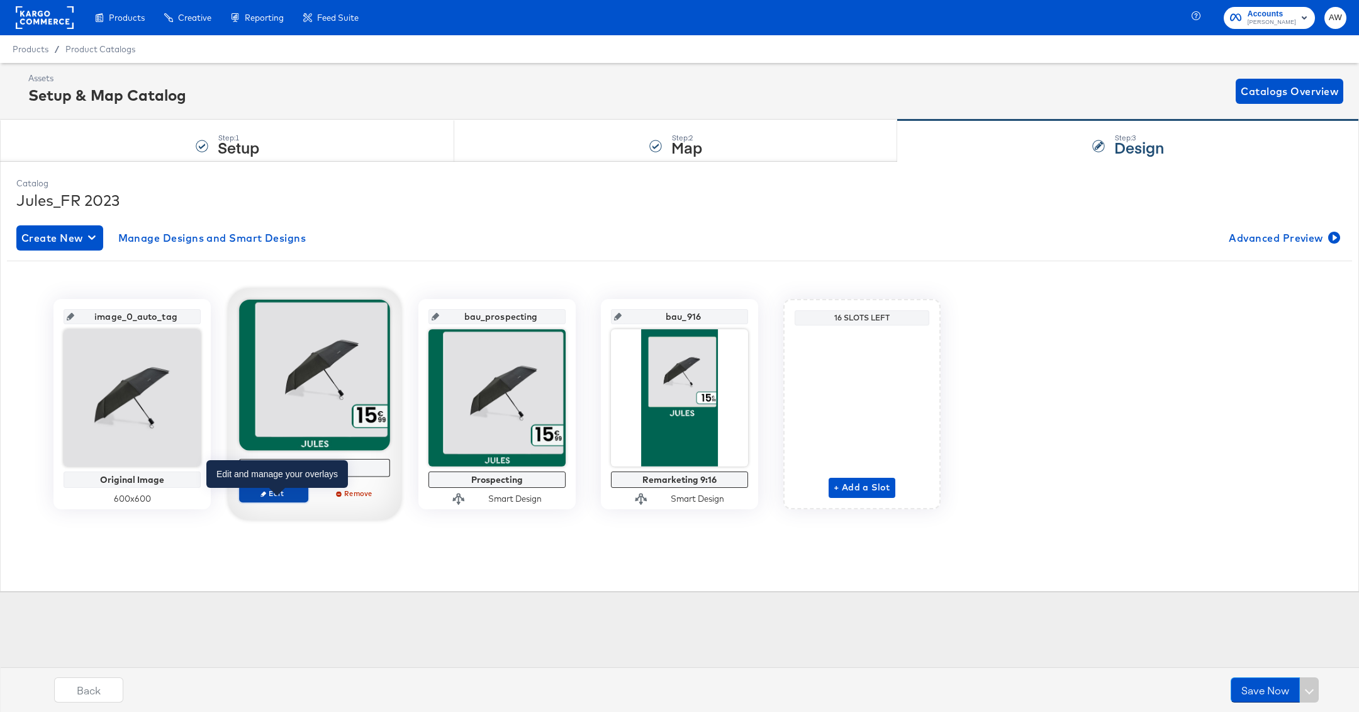
click at [288, 489] on span "Edit" at bounding box center [274, 492] width 58 height 9
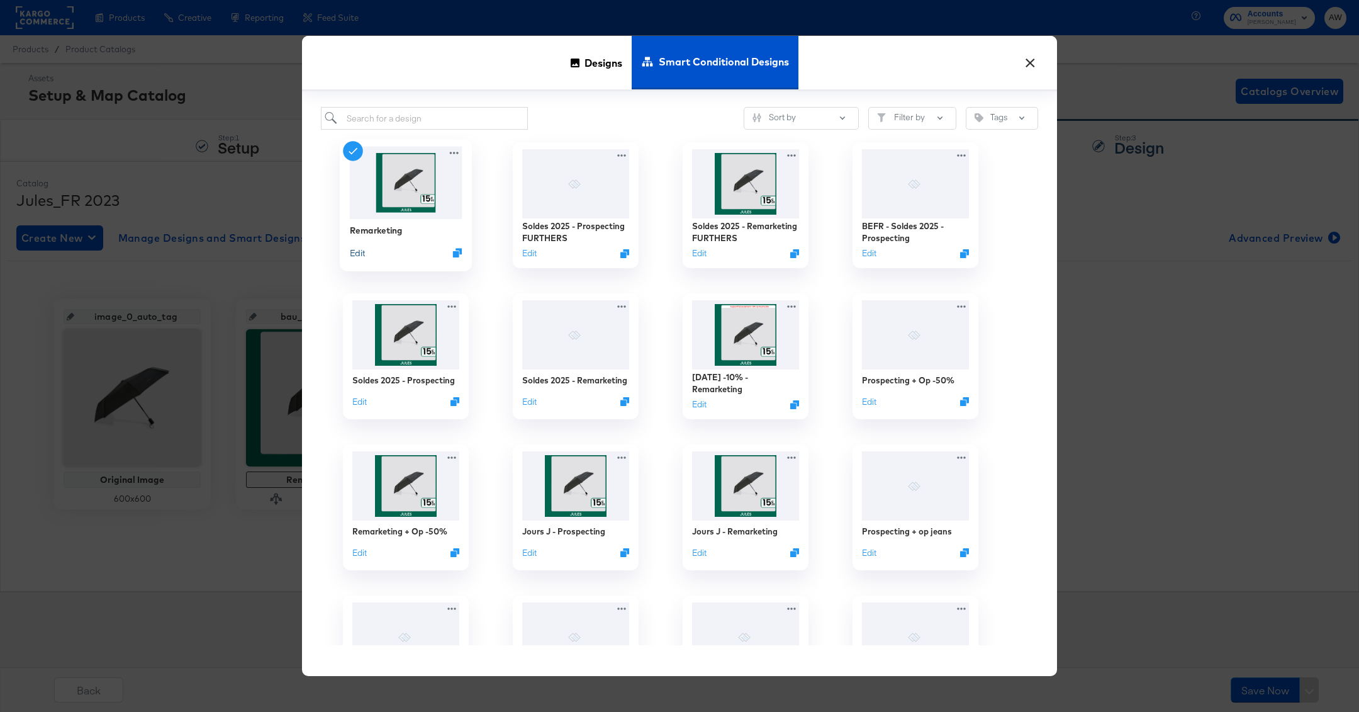
click at [352, 255] on button "Edit" at bounding box center [357, 253] width 15 height 12
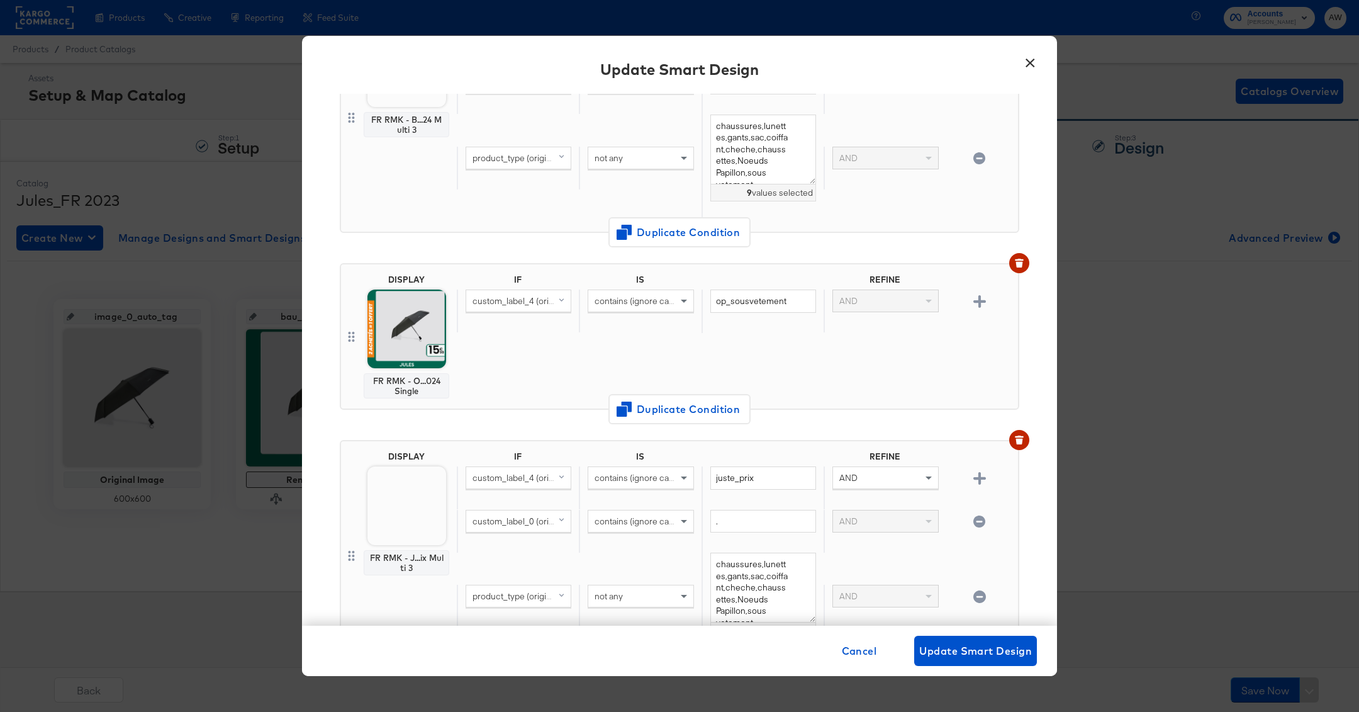
scroll to position [1212, 0]
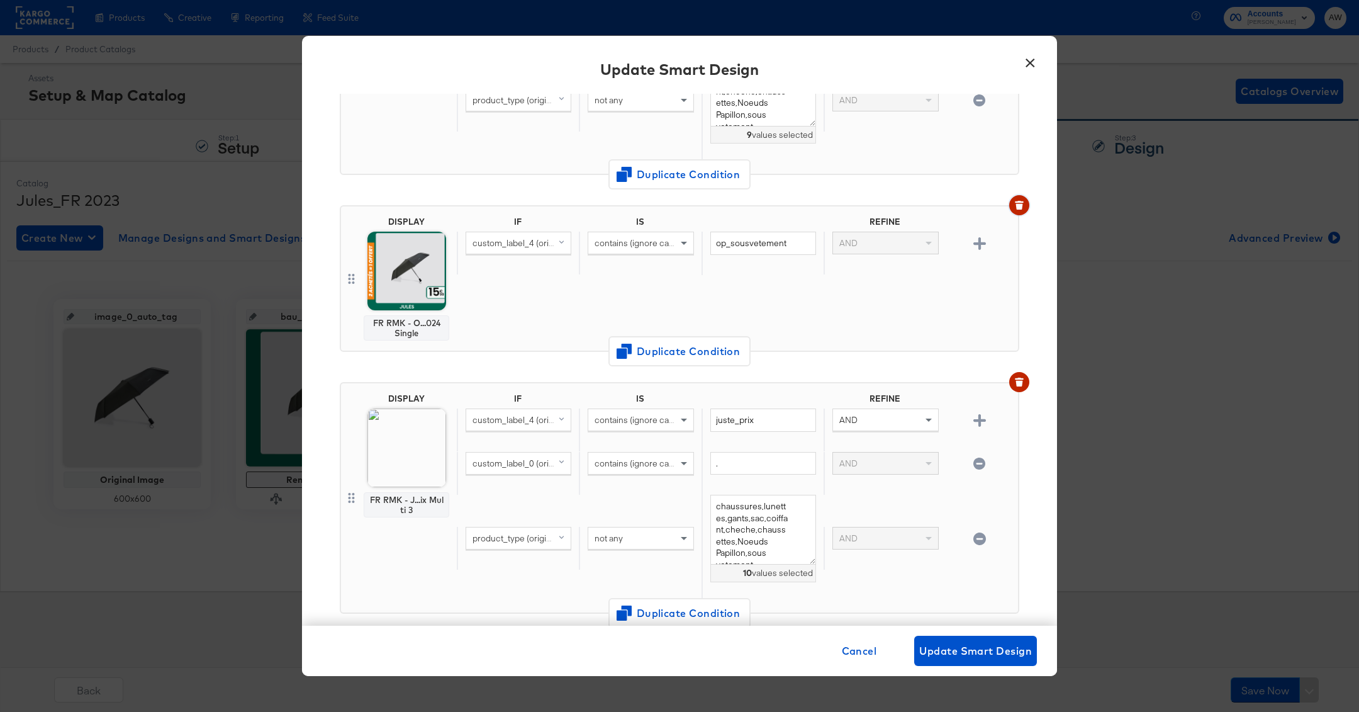
click at [1019, 204] on icon "button" at bounding box center [1018, 207] width 7 height 6
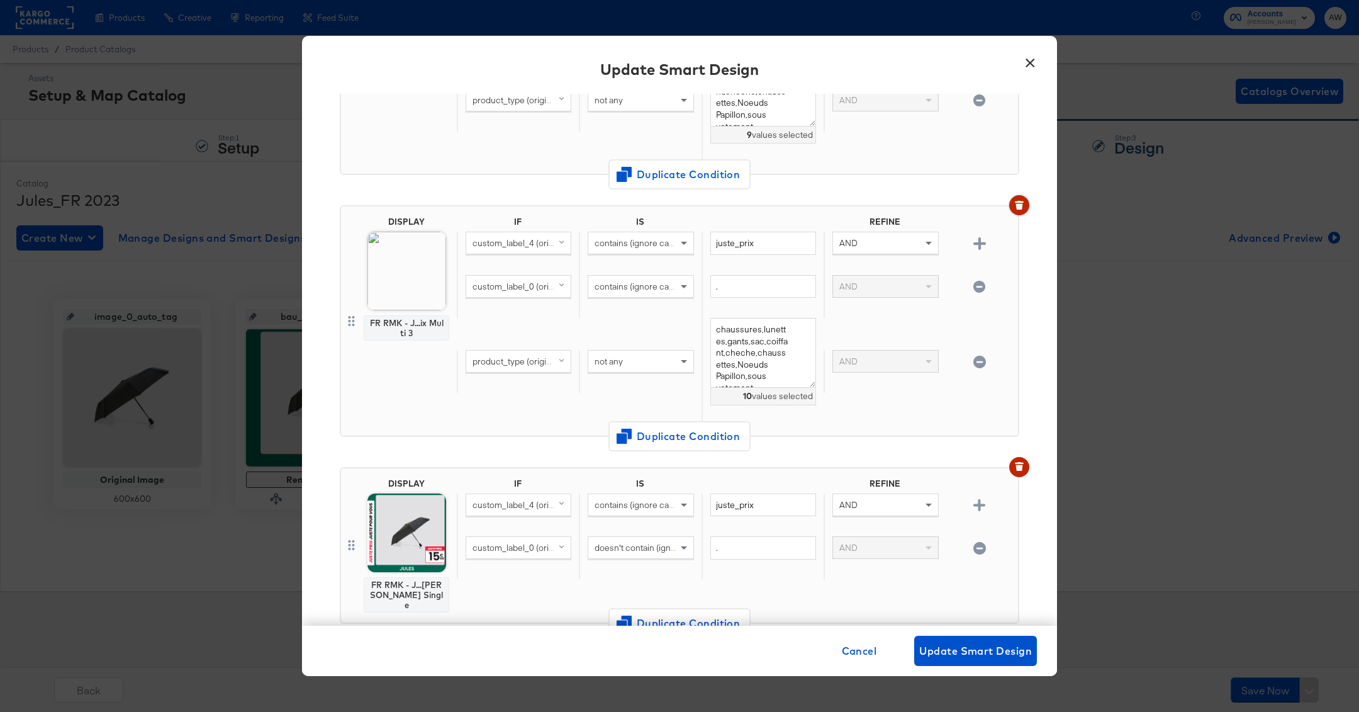
click at [1020, 204] on icon "button" at bounding box center [1018, 207] width 7 height 6
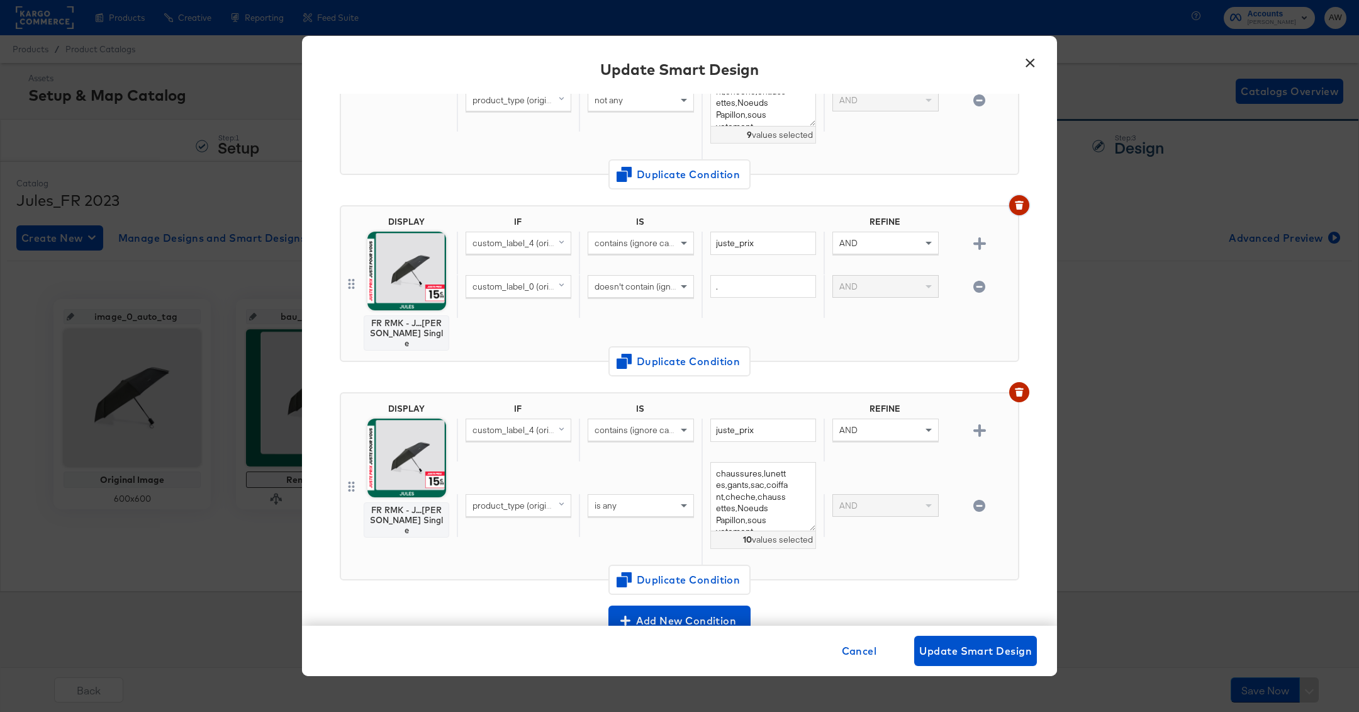
click at [1020, 204] on icon "button" at bounding box center [1018, 207] width 7 height 6
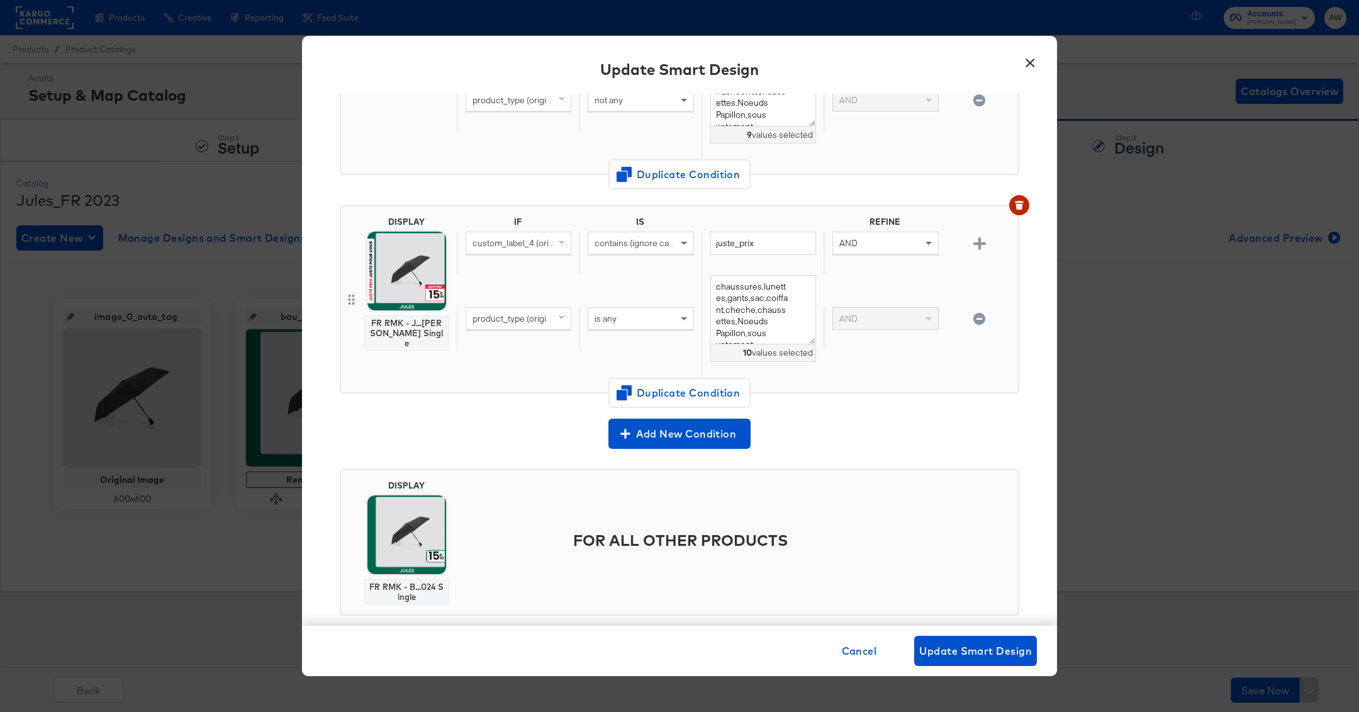
scroll to position [1036, 0]
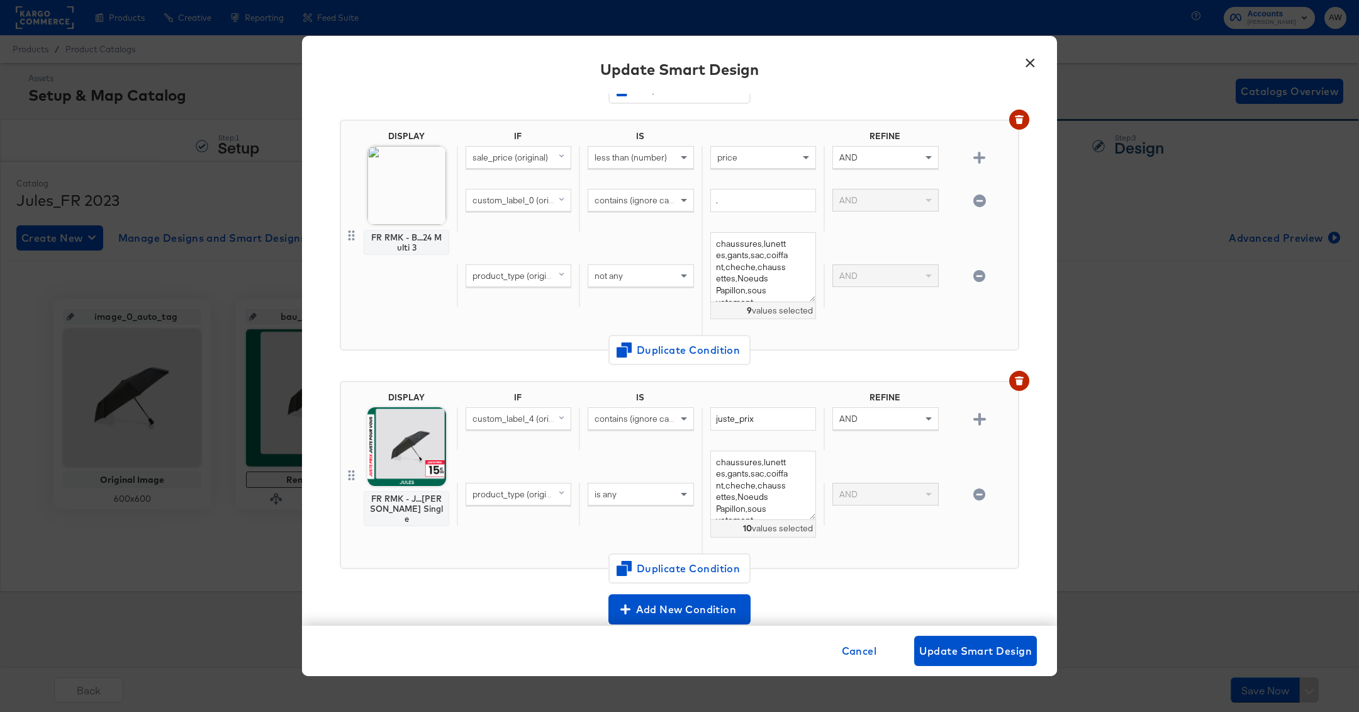
click at [1022, 360] on div "Input Smart Design Name * Remarketing DISPLAY FR RMK - B...24 Multi 3 IF IS REF…" at bounding box center [679, 360] width 755 height 532
click at [1022, 376] on icon "button" at bounding box center [1019, 380] width 9 height 9
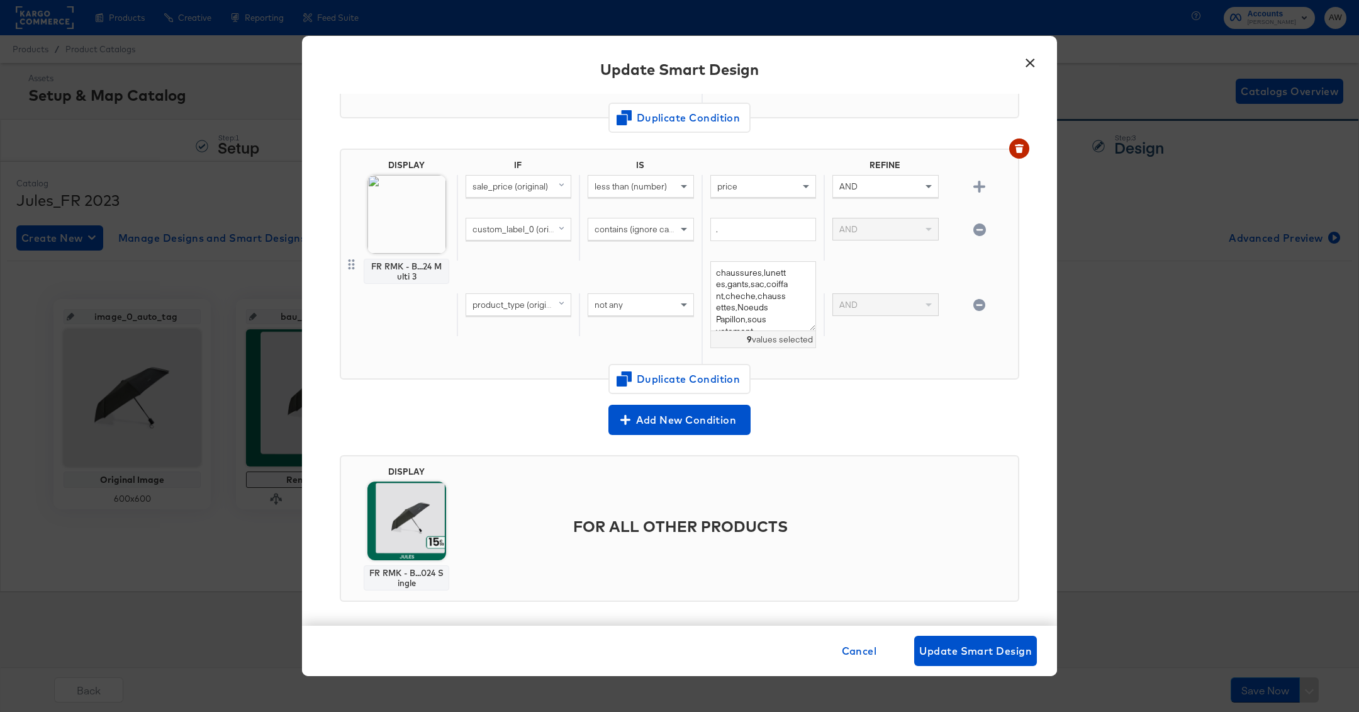
scroll to position [0, 0]
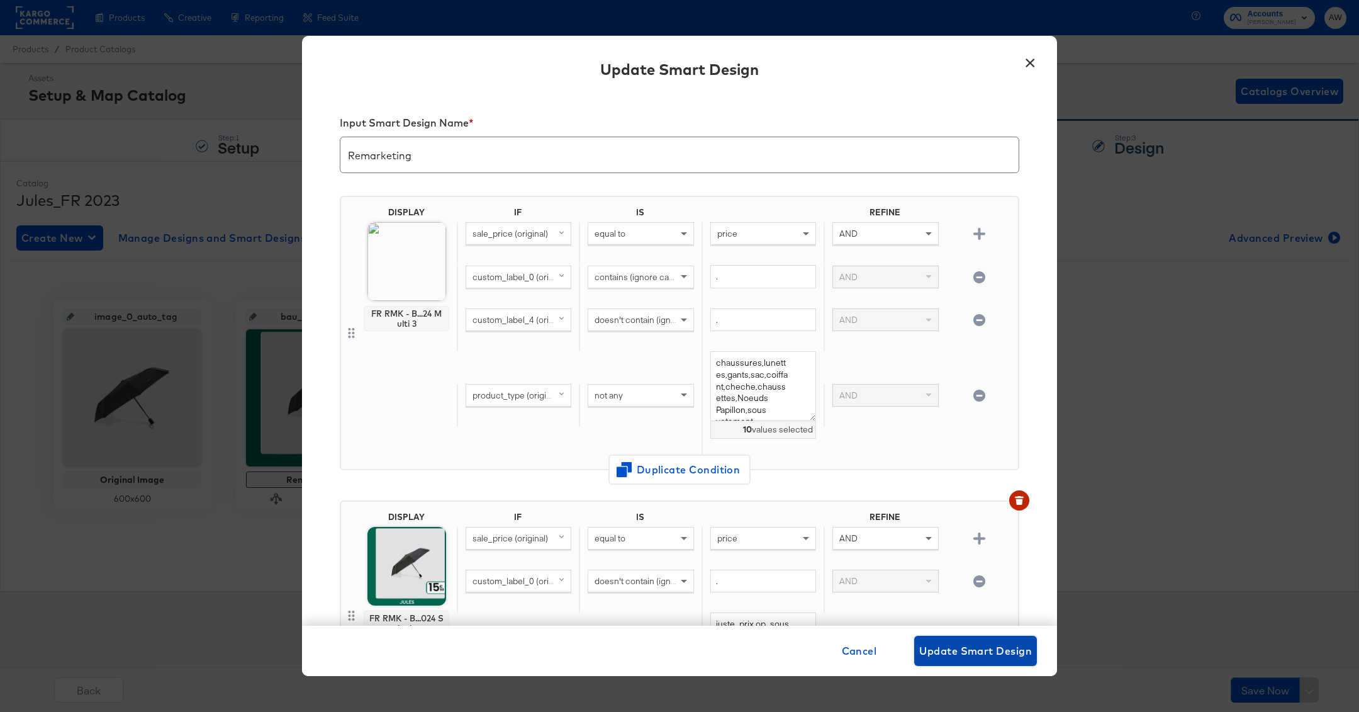
click at [1005, 653] on span "Update Smart Design" at bounding box center [975, 651] width 113 height 18
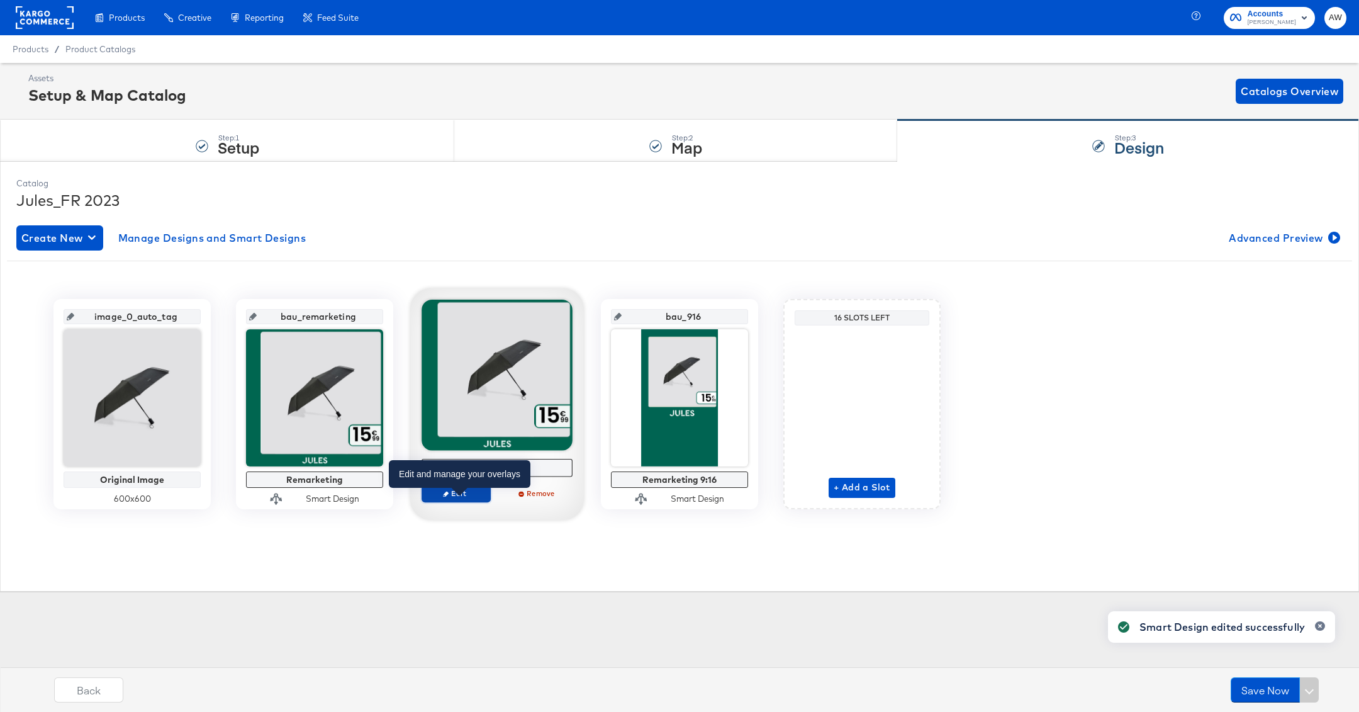
click at [455, 497] on span "Edit" at bounding box center [456, 492] width 58 height 9
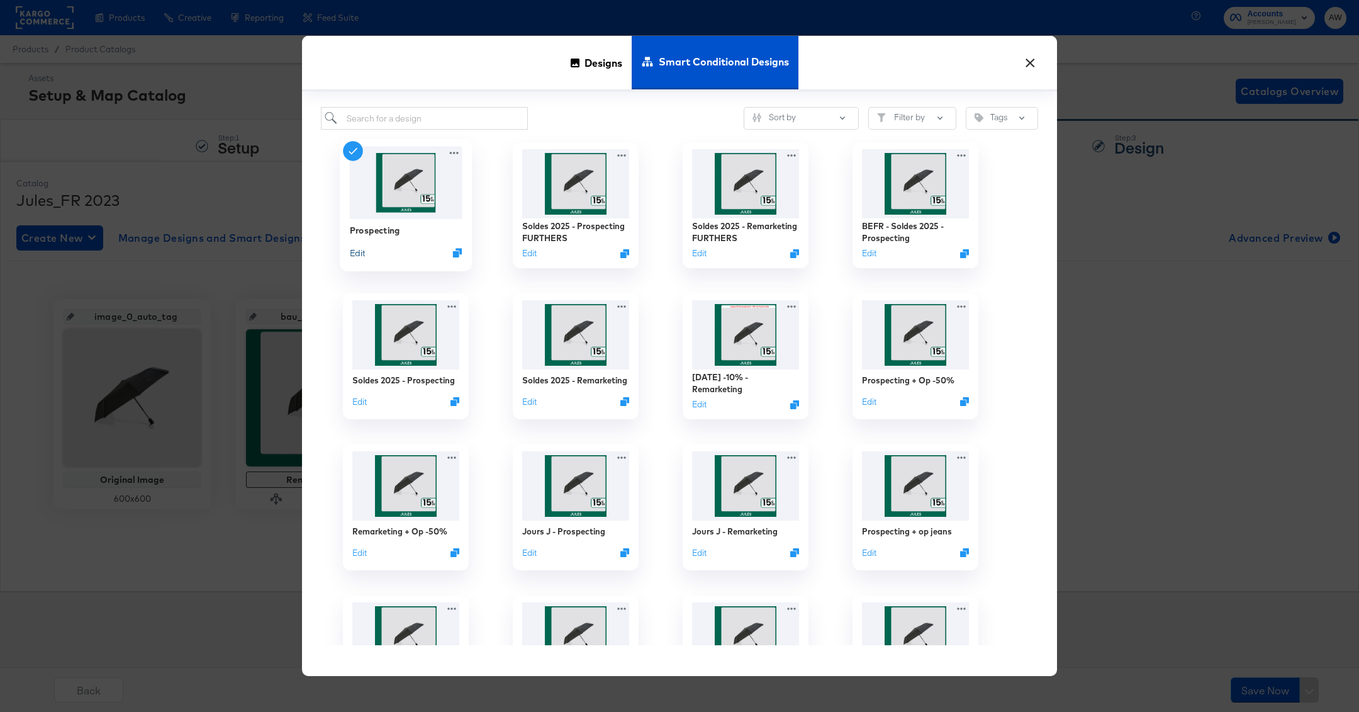
click at [355, 255] on button "Edit" at bounding box center [357, 253] width 15 height 12
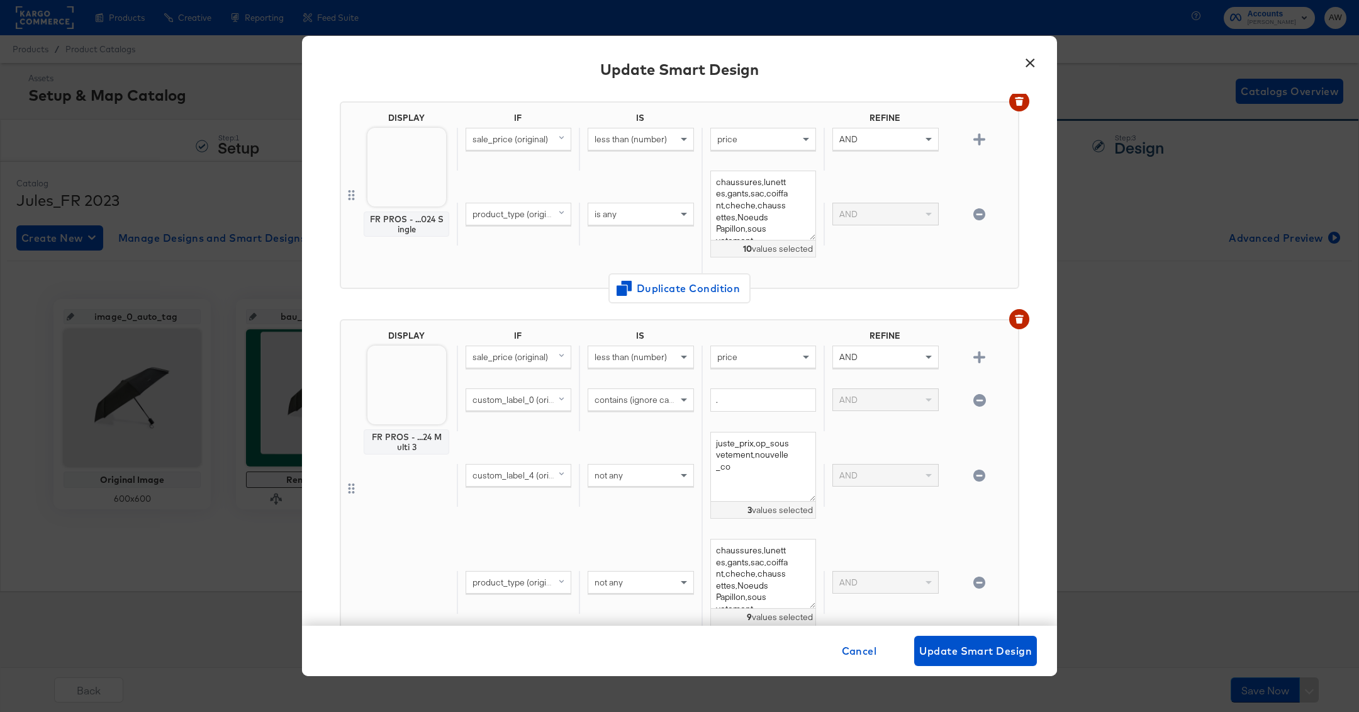
scroll to position [1506, 0]
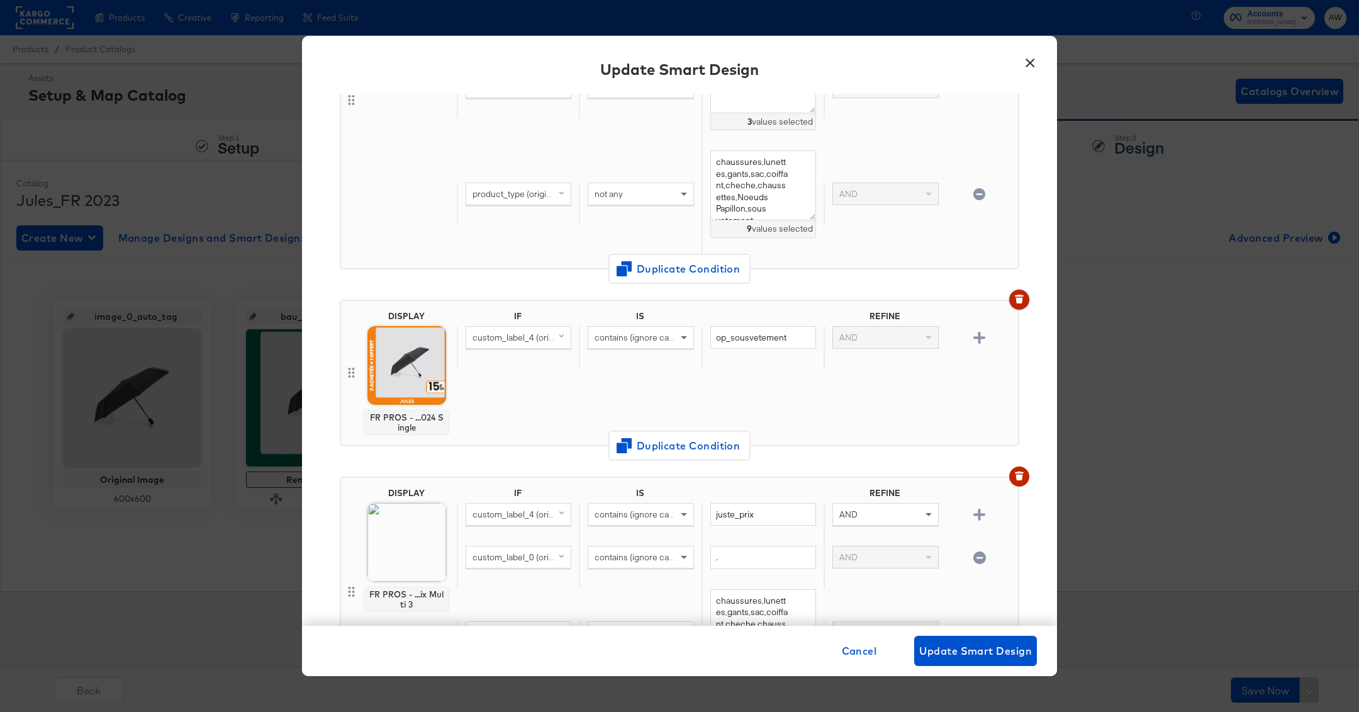
click at [1020, 294] on icon "button" at bounding box center [1019, 298] width 9 height 9
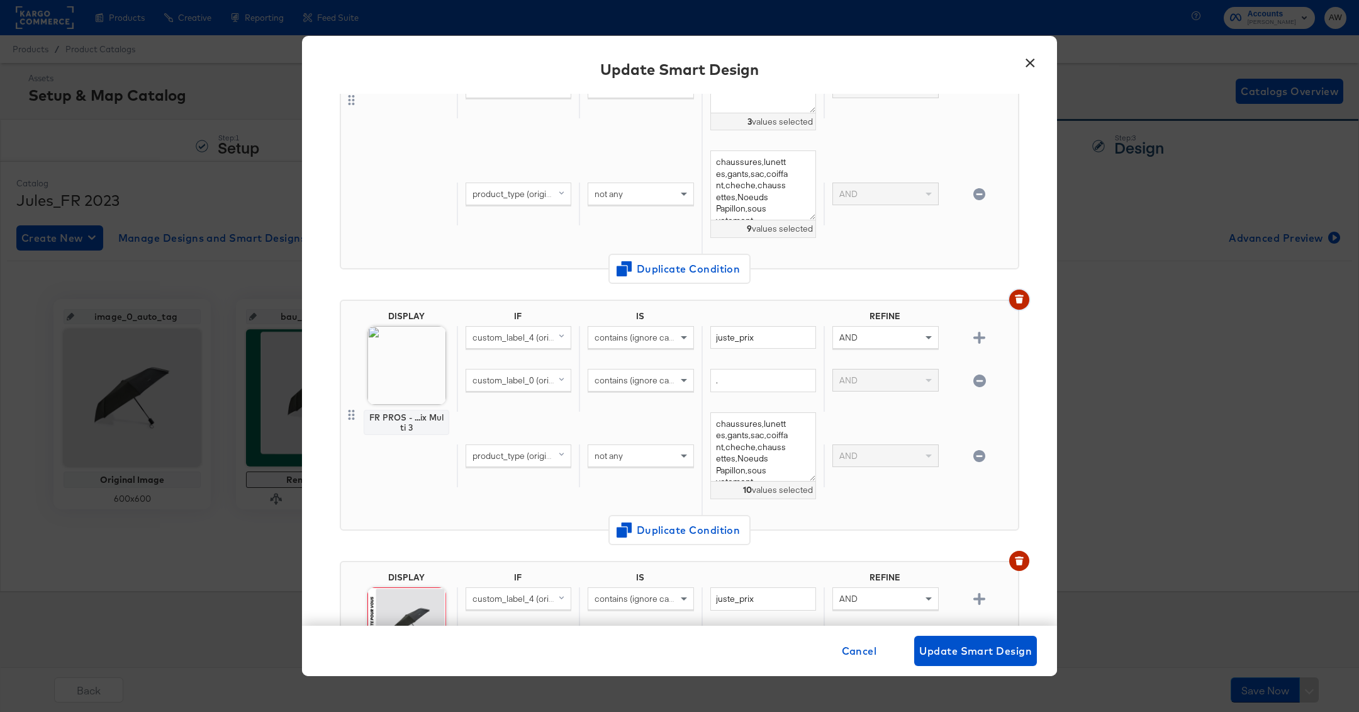
click at [1020, 294] on icon "button" at bounding box center [1019, 298] width 9 height 9
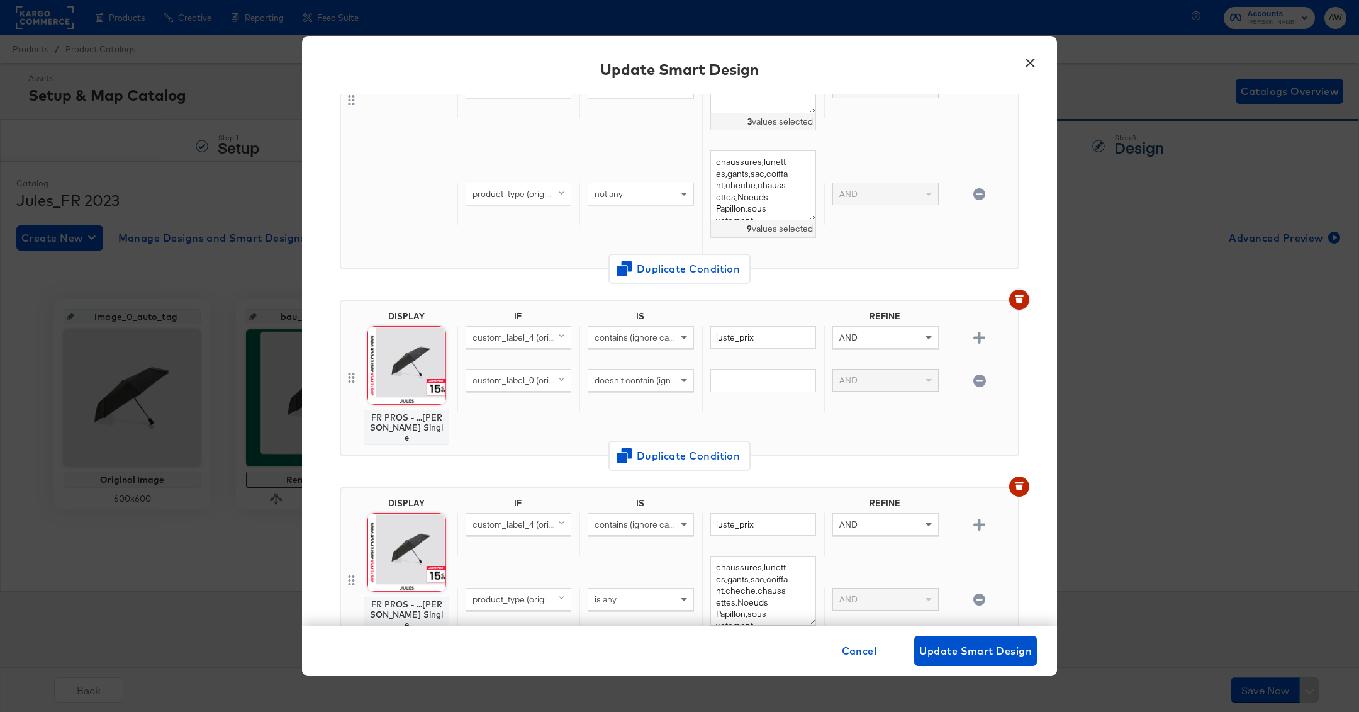
click at [1020, 294] on icon "button" at bounding box center [1019, 298] width 9 height 9
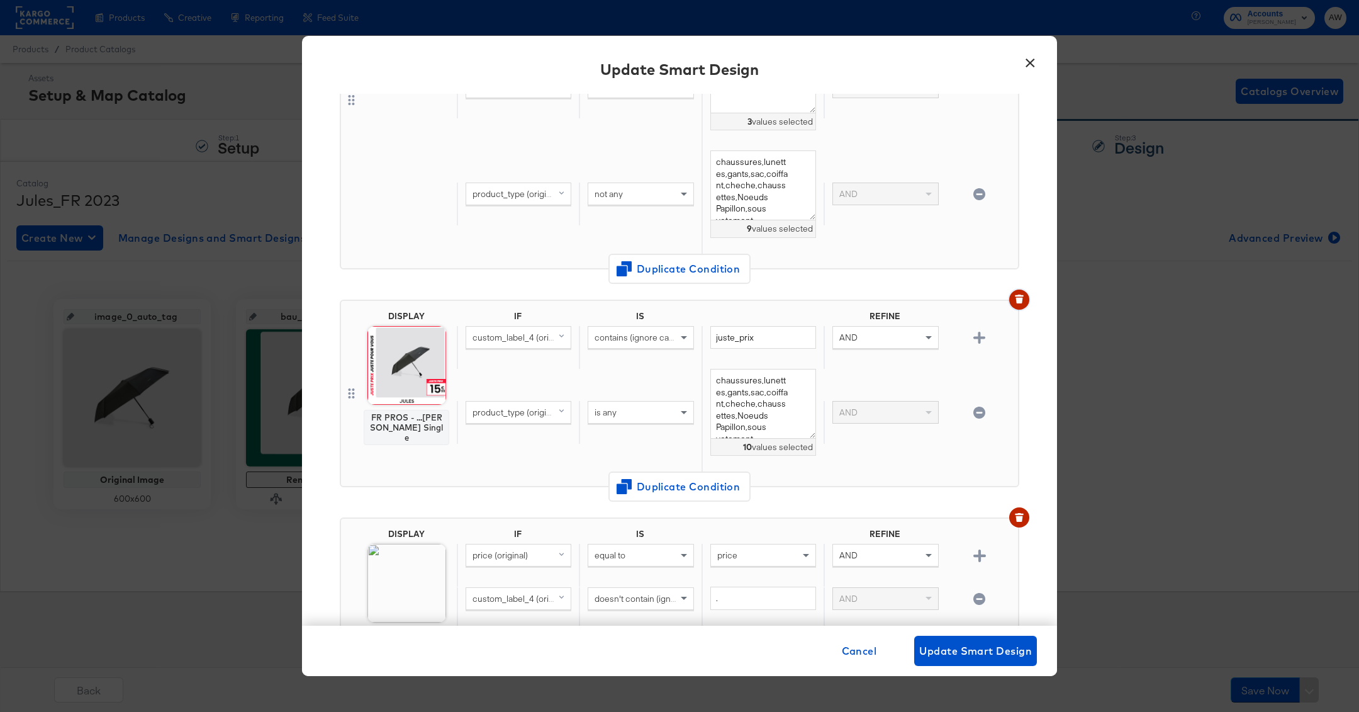
click at [1020, 294] on icon "button" at bounding box center [1019, 298] width 9 height 9
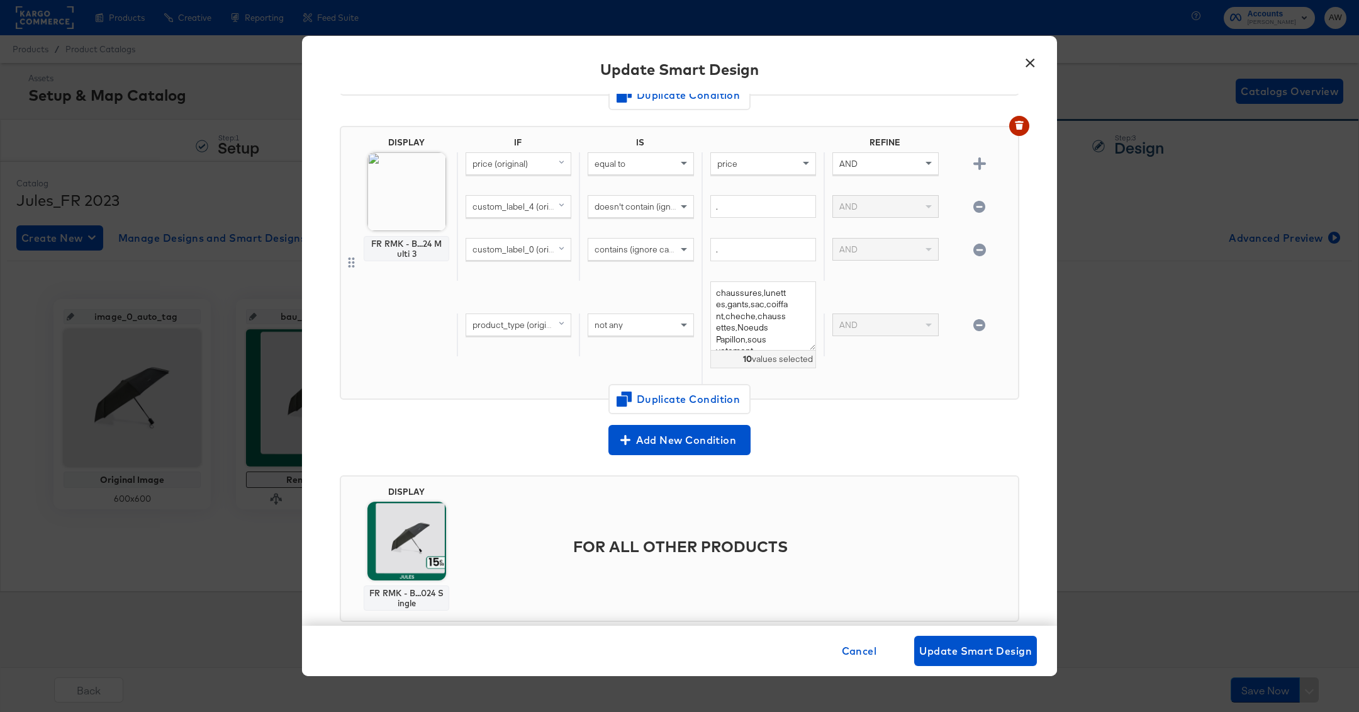
scroll to position [1696, 0]
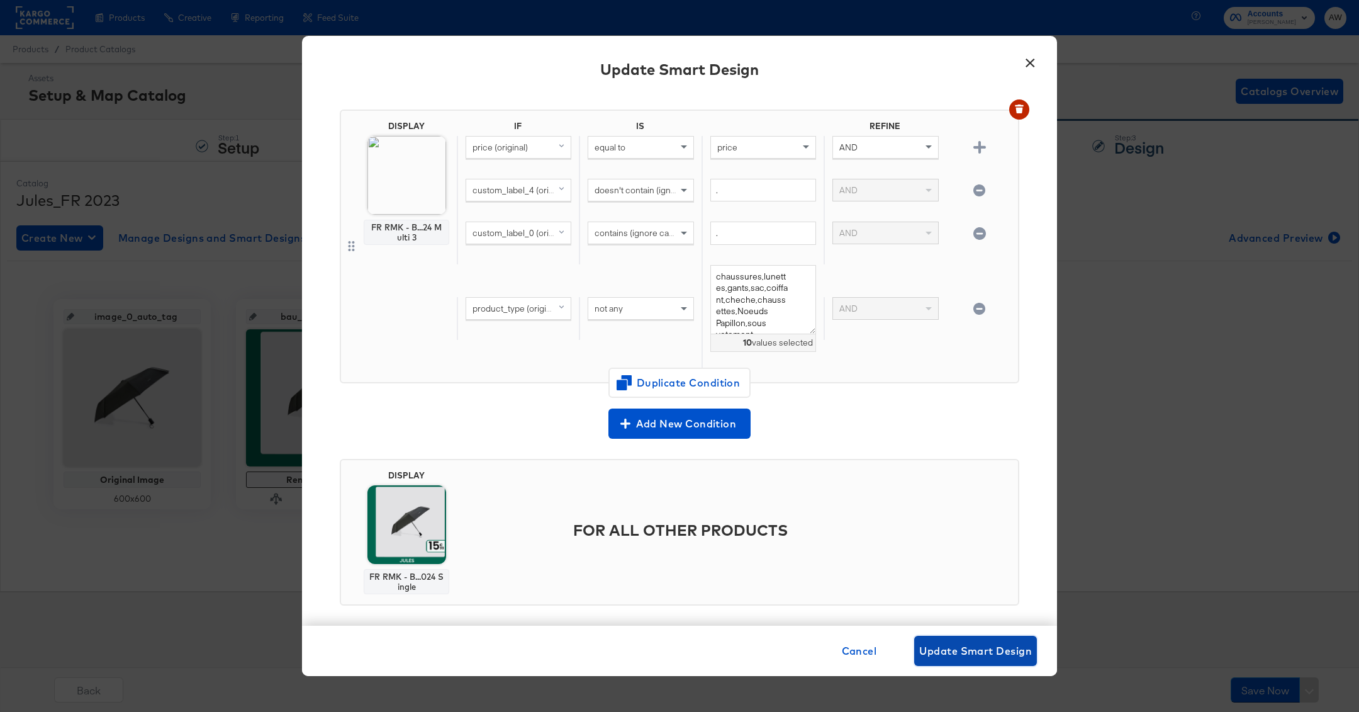
click at [984, 647] on span "Update Smart Design" at bounding box center [975, 651] width 113 height 18
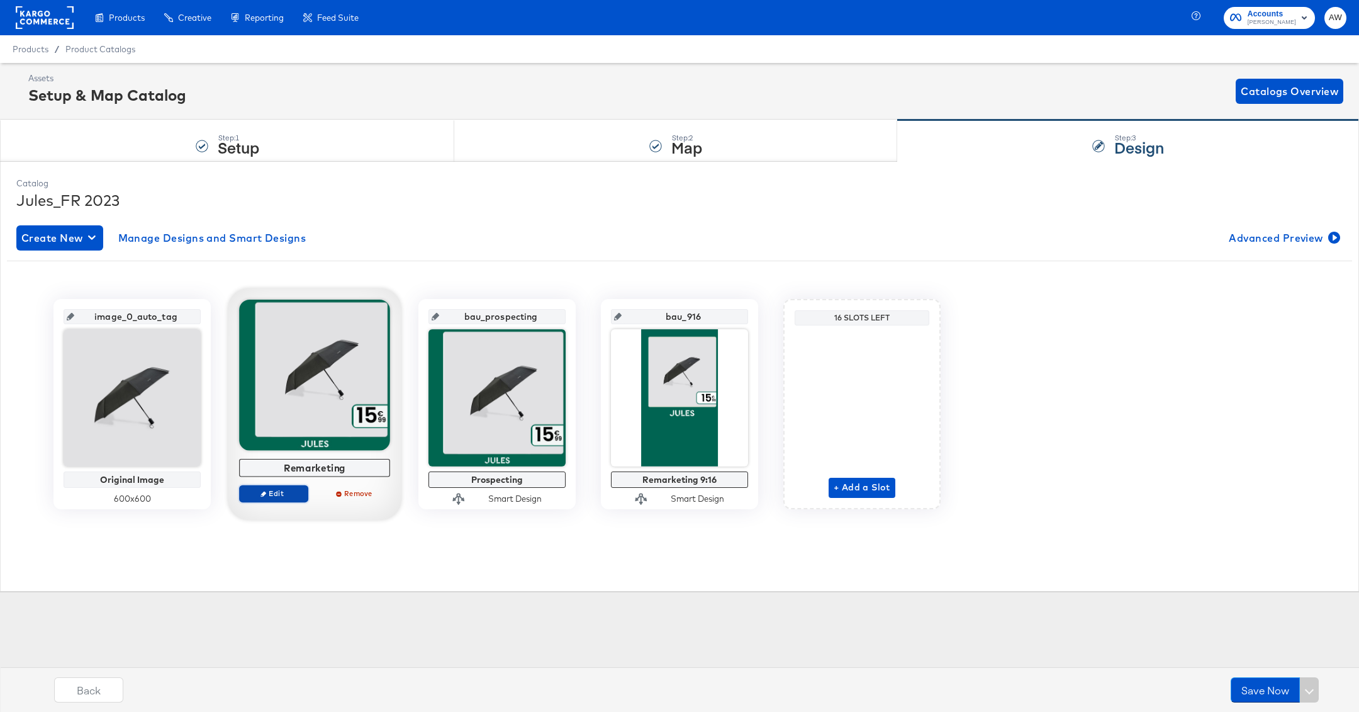
click at [284, 496] on span "Edit" at bounding box center [274, 492] width 58 height 9
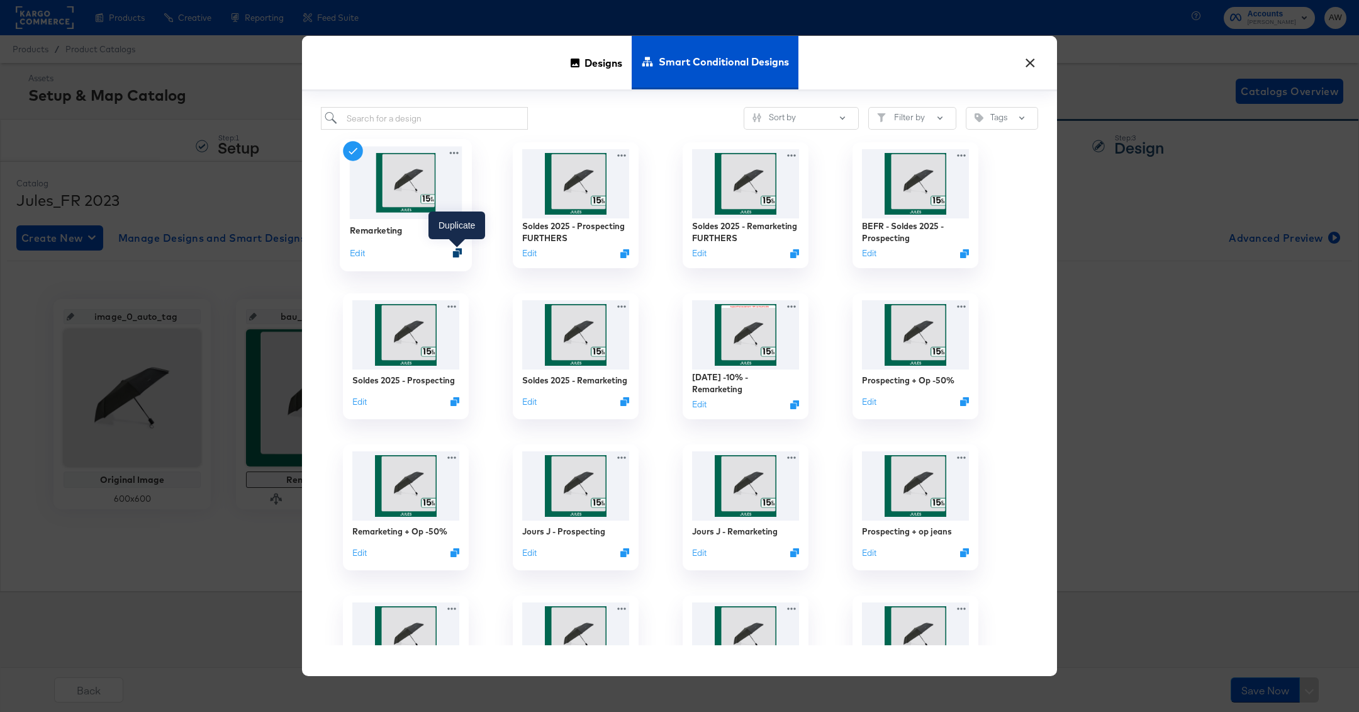
click at [459, 254] on icon "Duplicate" at bounding box center [457, 252] width 9 height 9
click at [391, 109] on input "search" at bounding box center [424, 118] width 207 height 23
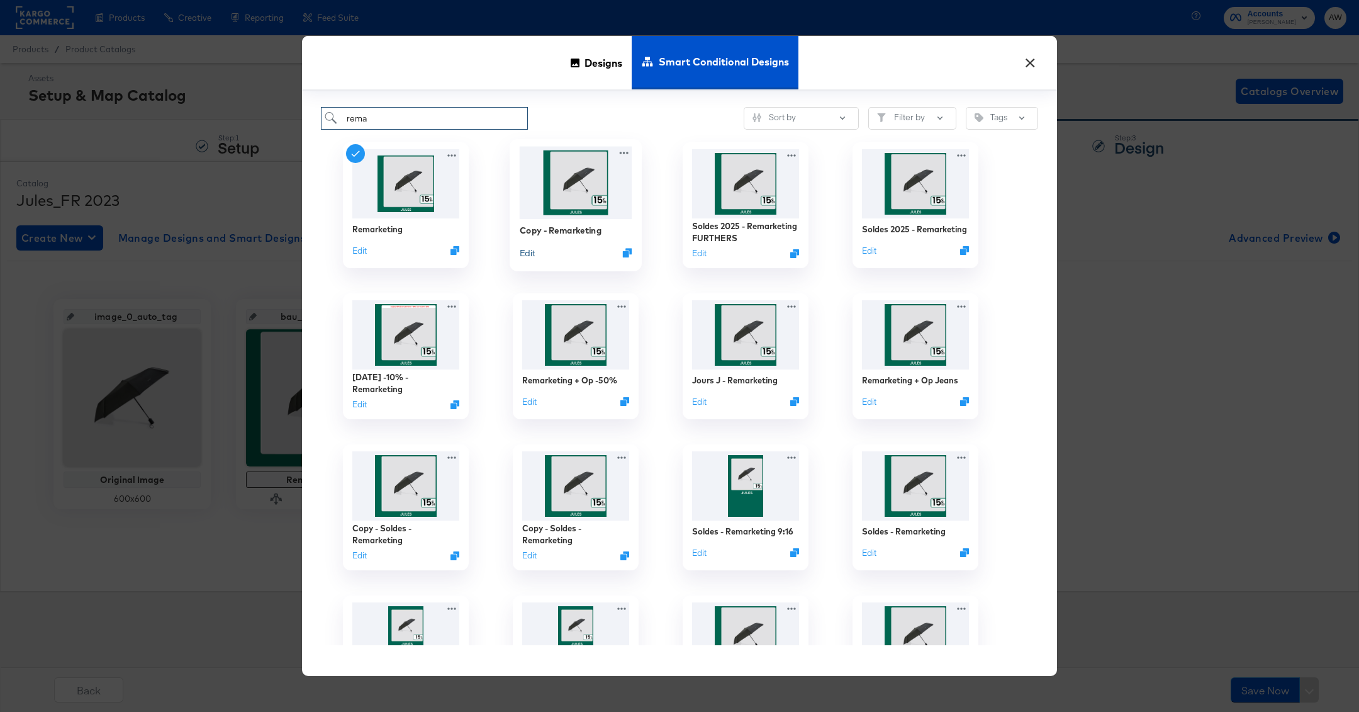
type input "rema"
click at [524, 250] on button "Edit" at bounding box center [527, 253] width 15 height 12
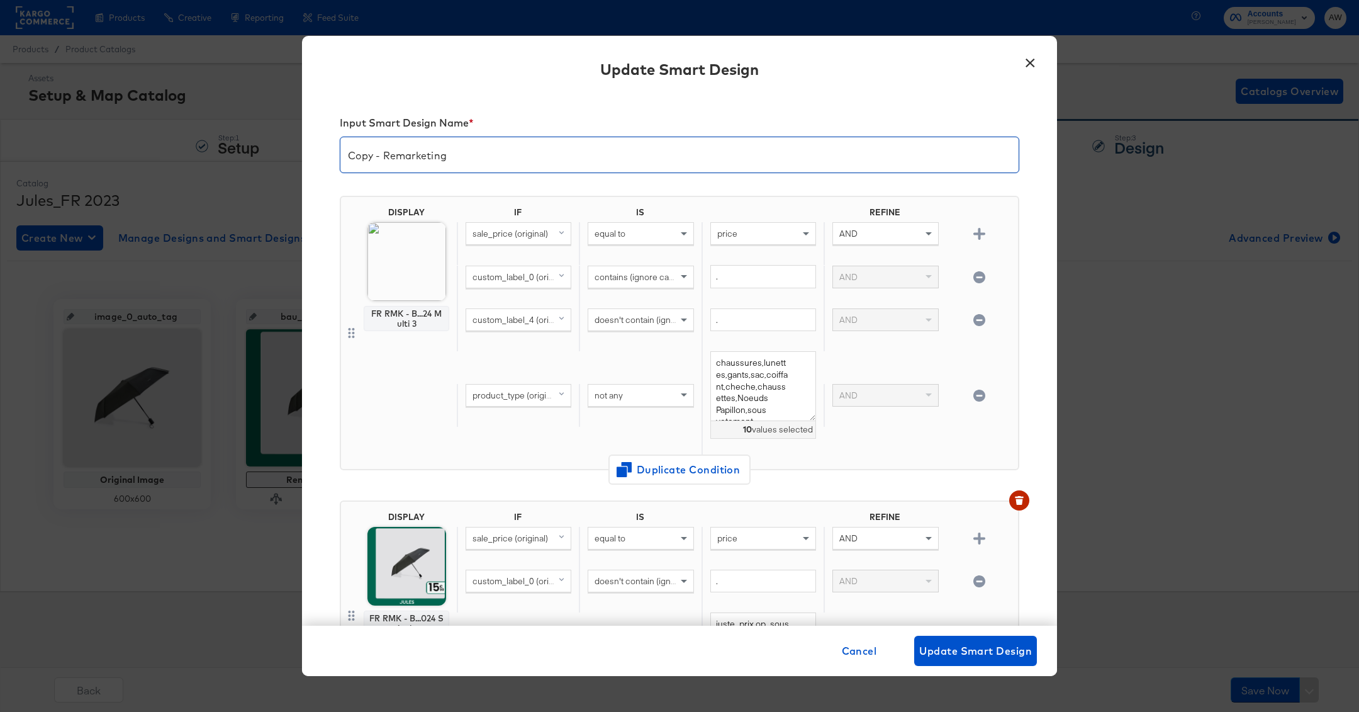
drag, startPoint x: 382, startPoint y: 153, endPoint x: 330, endPoint y: 152, distance: 52.2
click at [330, 152] on div "Input Smart Design Name * Copy - Remarketing DISPLAY FR RMK - B...24 Multi 3 IF…" at bounding box center [679, 360] width 755 height 532
click at [462, 160] on input "Remarketing" at bounding box center [679, 149] width 678 height 35
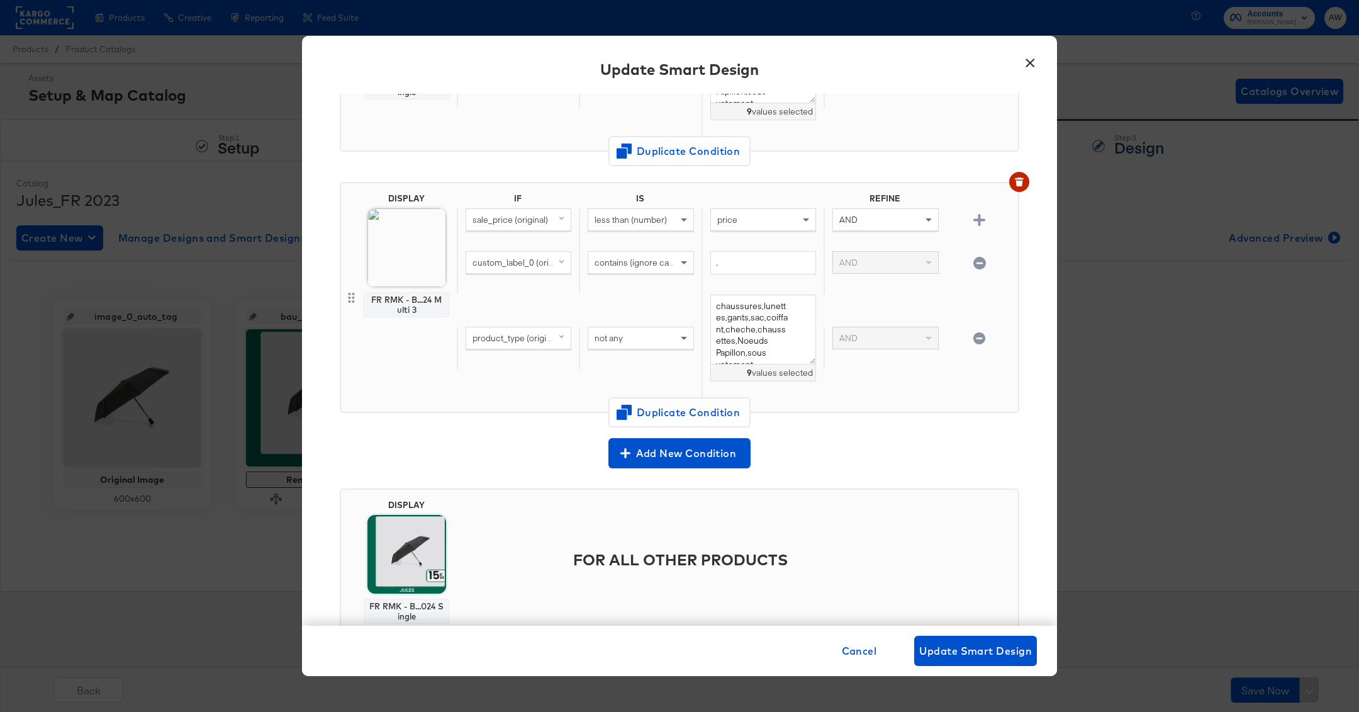
scroll to position [1007, 0]
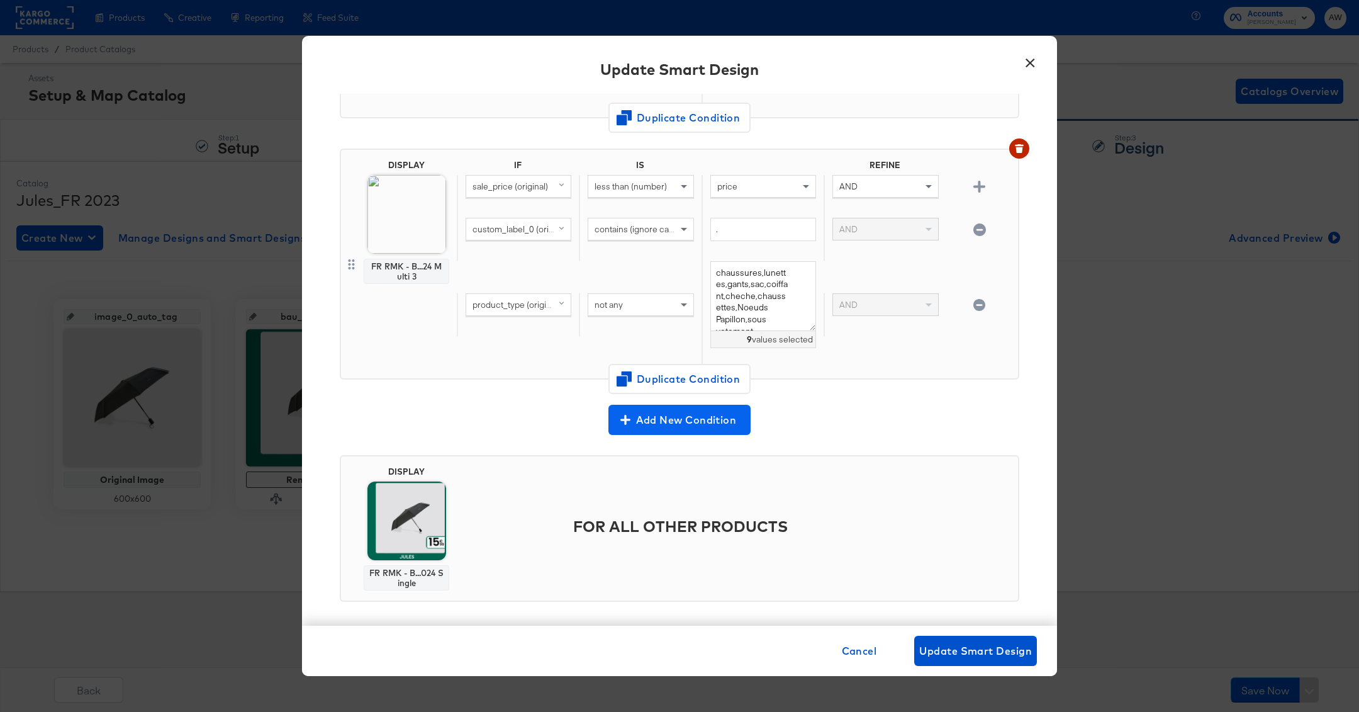
type input "Remarketing + Op Pantalon -40%"
click at [671, 418] on span "Add New Condition" at bounding box center [679, 420] width 132 height 18
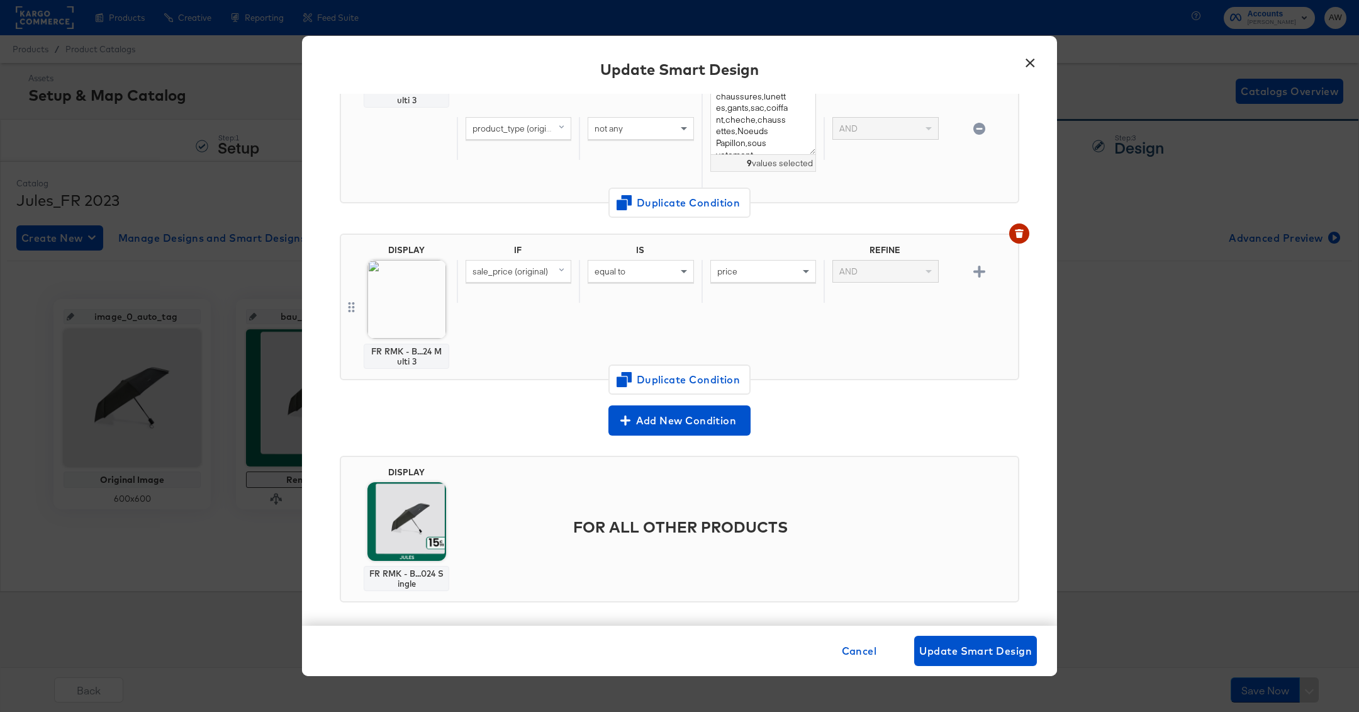
click at [540, 271] on div "sale_price (original)" at bounding box center [518, 270] width 104 height 21
type input "4"
click at [560, 352] on div "custom_label_4" at bounding box center [517, 358] width 95 height 12
click at [651, 264] on div "equal to" at bounding box center [640, 270] width 104 height 21
type input "co"
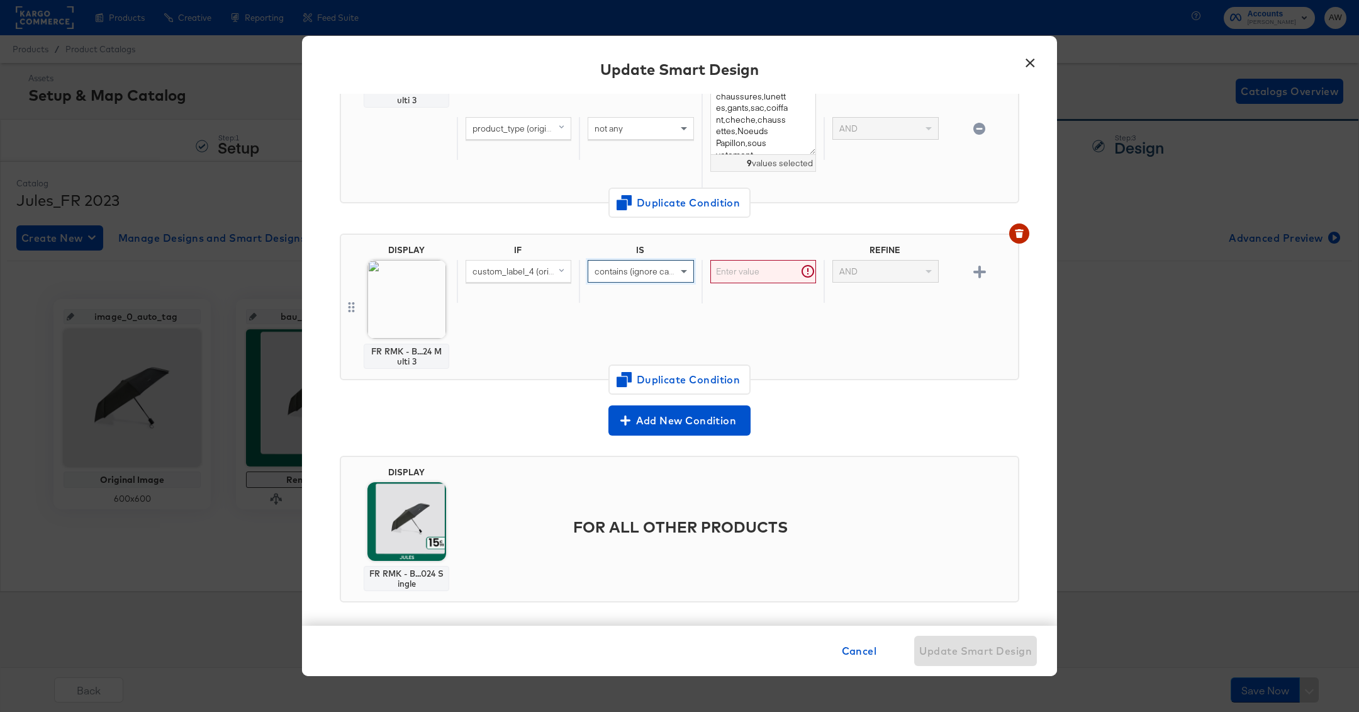
click at [754, 260] on input "text" at bounding box center [763, 271] width 106 height 23
click at [762, 260] on input "text" at bounding box center [763, 271] width 106 height 23
paste input "op_pantalon"
type input "op_pantalon"
click at [691, 288] on div "contains (ignore case)" at bounding box center [640, 281] width 122 height 43
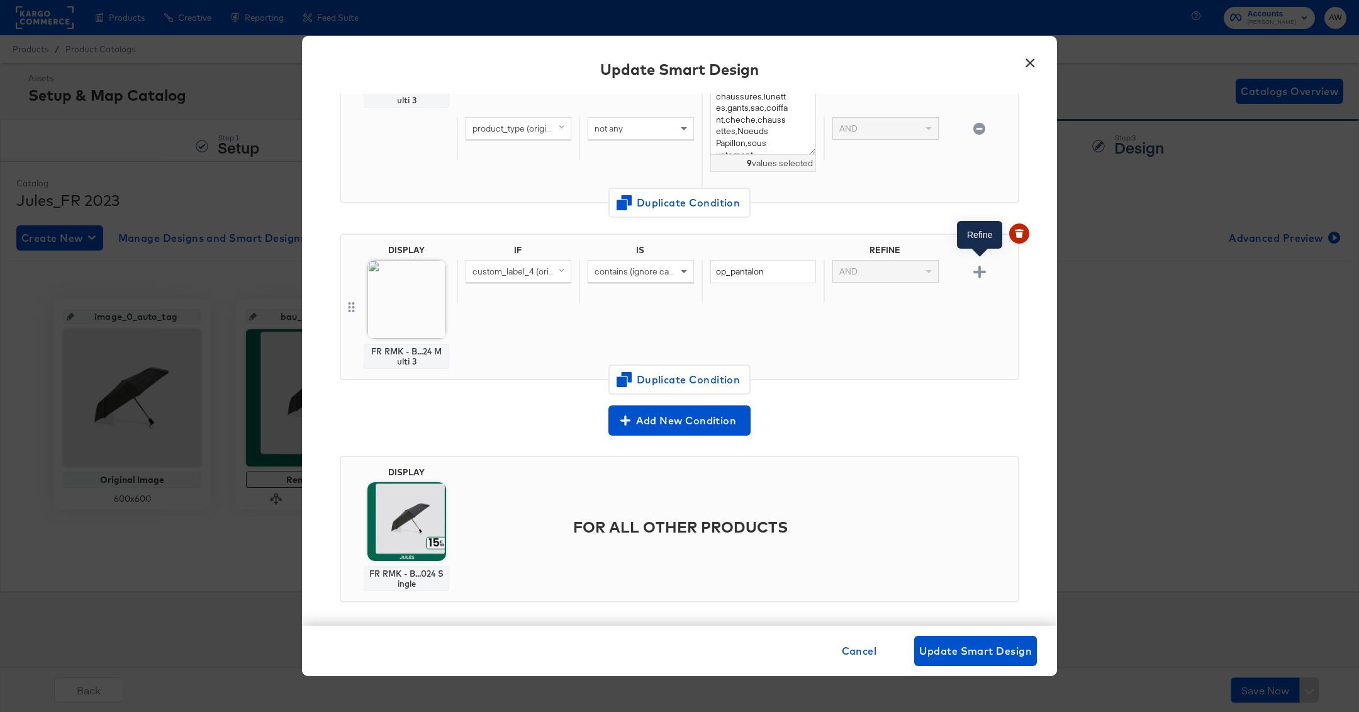
click at [988, 265] on button "button" at bounding box center [979, 271] width 22 height 12
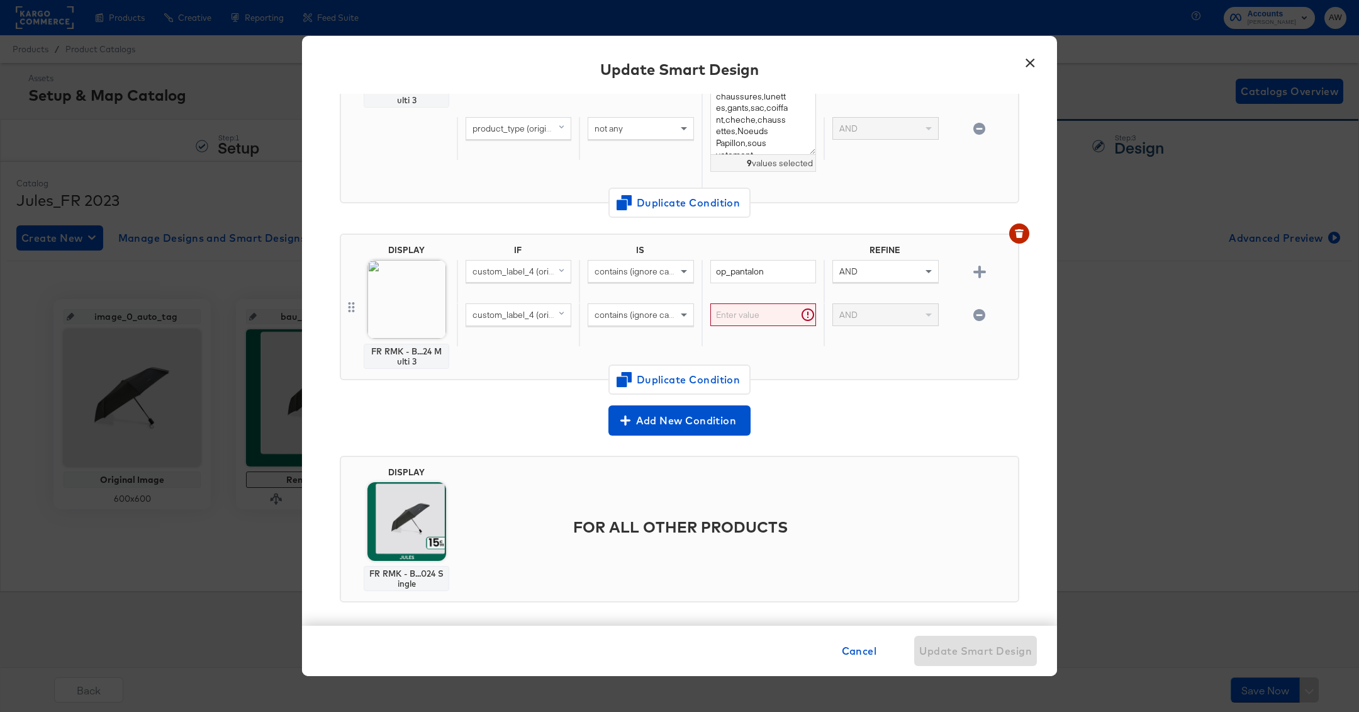
click at [550, 304] on div "custom_label_4 (original)" at bounding box center [518, 314] width 104 height 21
type input "0"
click at [571, 396] on div "custom_label_0 original" at bounding box center [539, 402] width 139 height 12
click at [739, 303] on input "text" at bounding box center [763, 314] width 106 height 23
type input "."
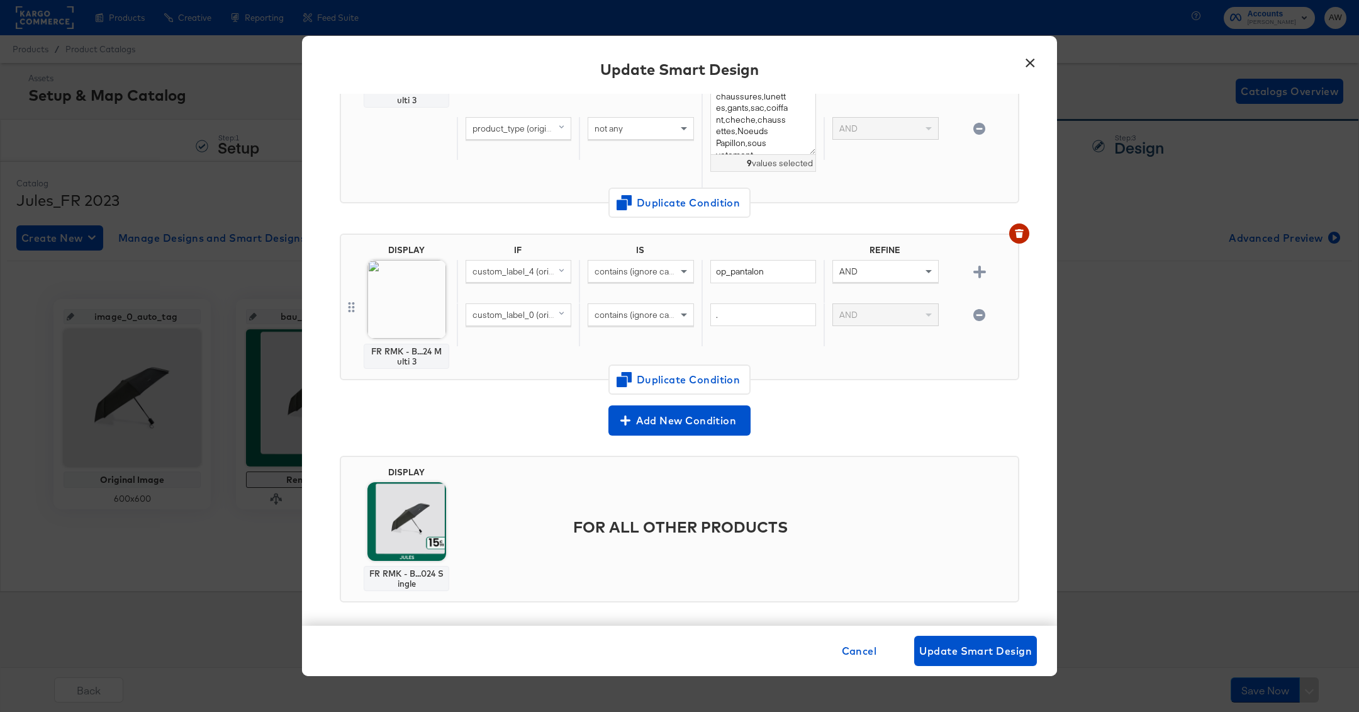
click at [822, 350] on div "IF IS REFINE custom_label_4 (original) contains (ignore case) op_pantalon AND c…" at bounding box center [735, 307] width 556 height 124
click at [718, 375] on span "Duplicate Condition" at bounding box center [679, 380] width 122 height 18
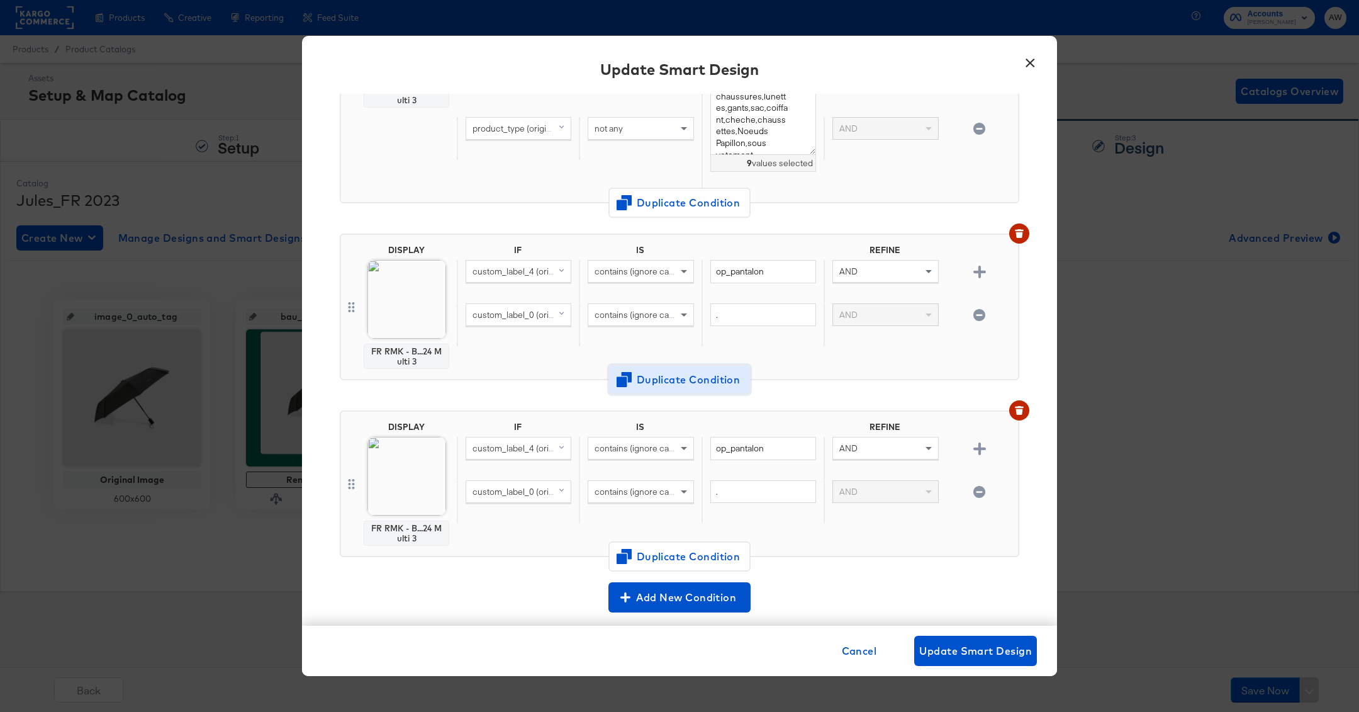
scroll to position [1359, 0]
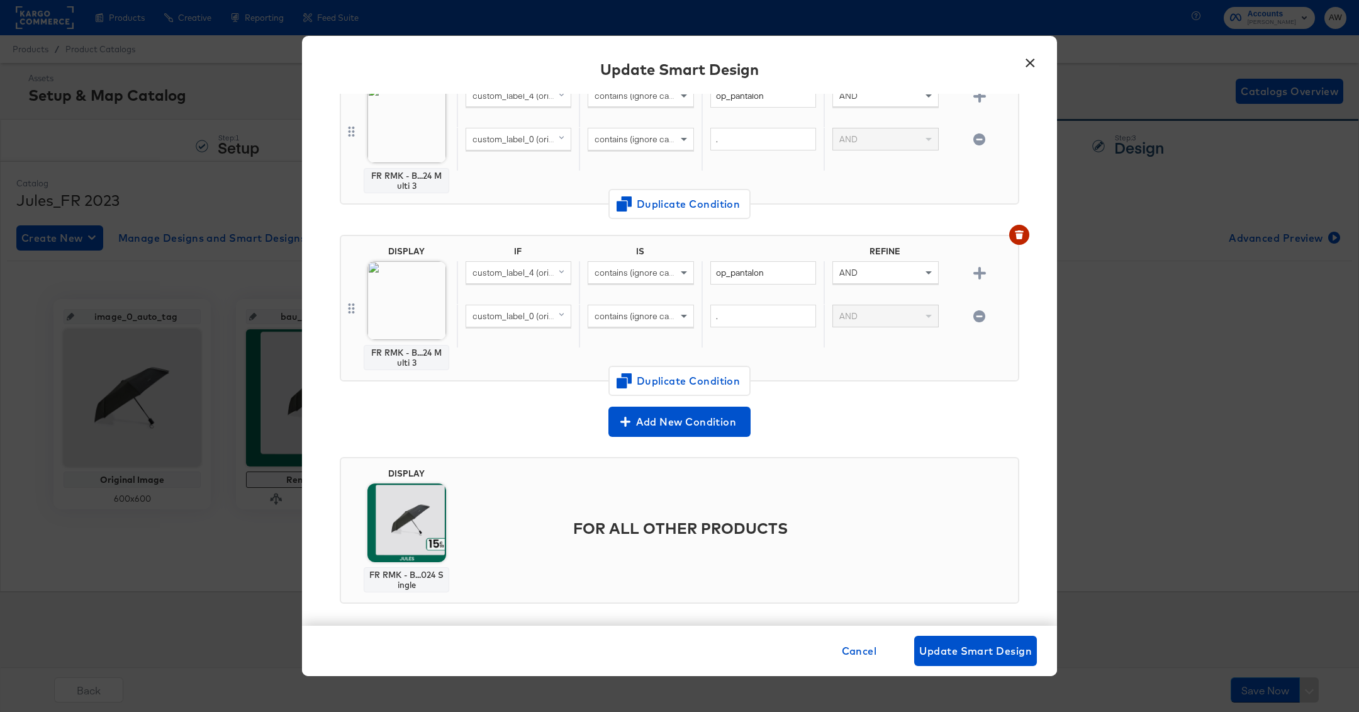
click at [634, 310] on span "contains (ignore case)" at bounding box center [638, 315] width 86 height 11
type input "does"
click at [415, 306] on img at bounding box center [406, 300] width 79 height 79
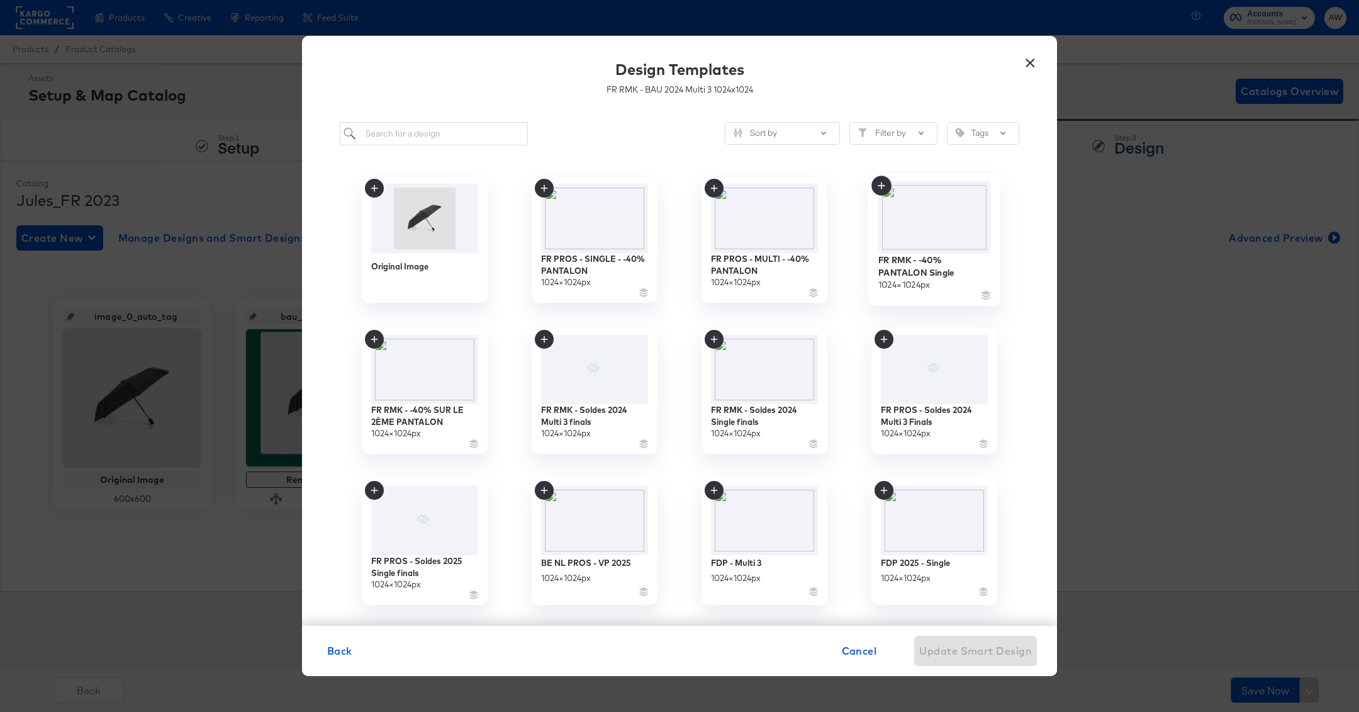
click at [915, 223] on img at bounding box center [934, 217] width 113 height 72
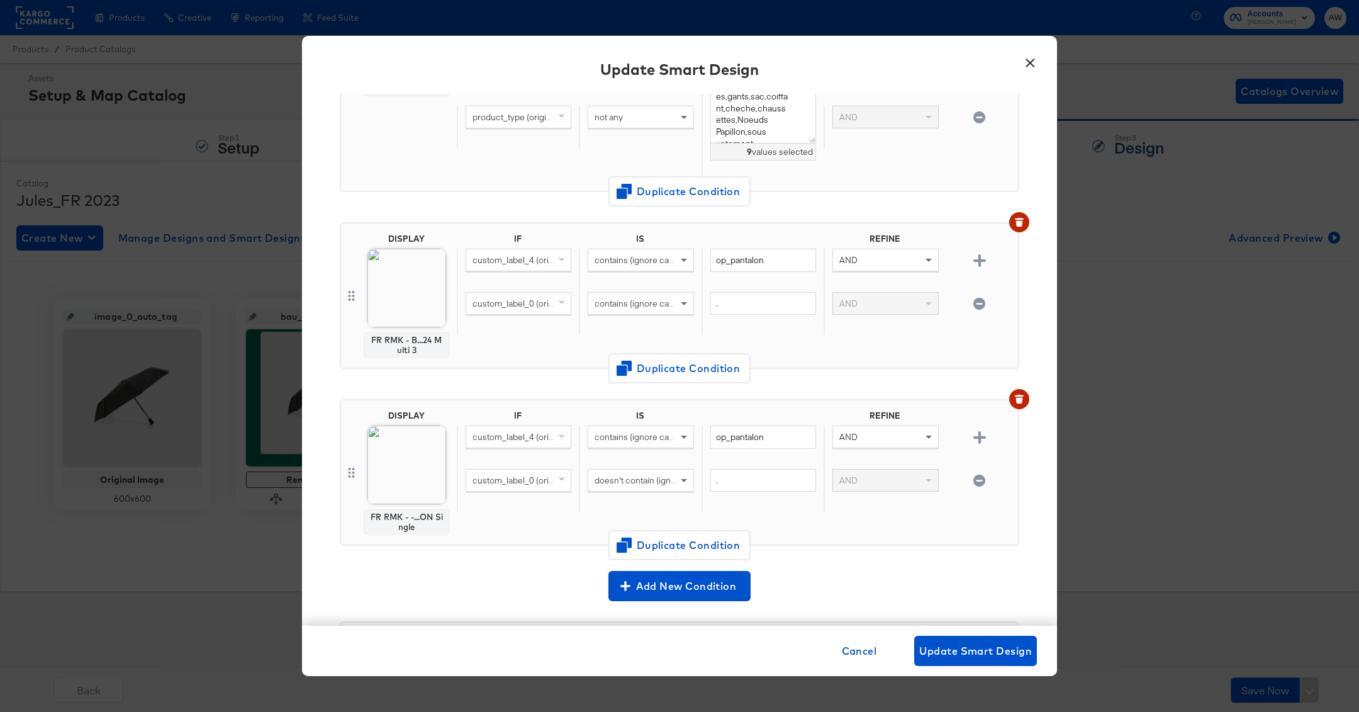
scroll to position [1174, 0]
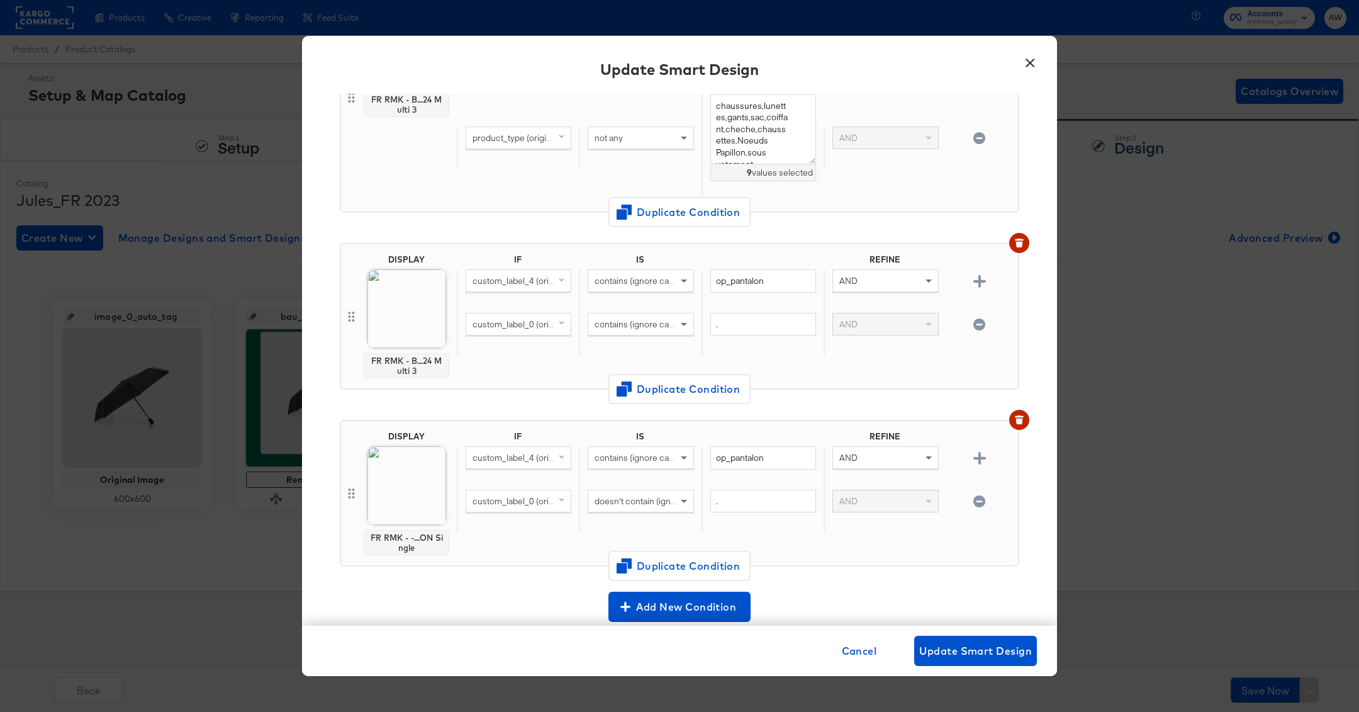
click at [410, 284] on img at bounding box center [406, 308] width 79 height 79
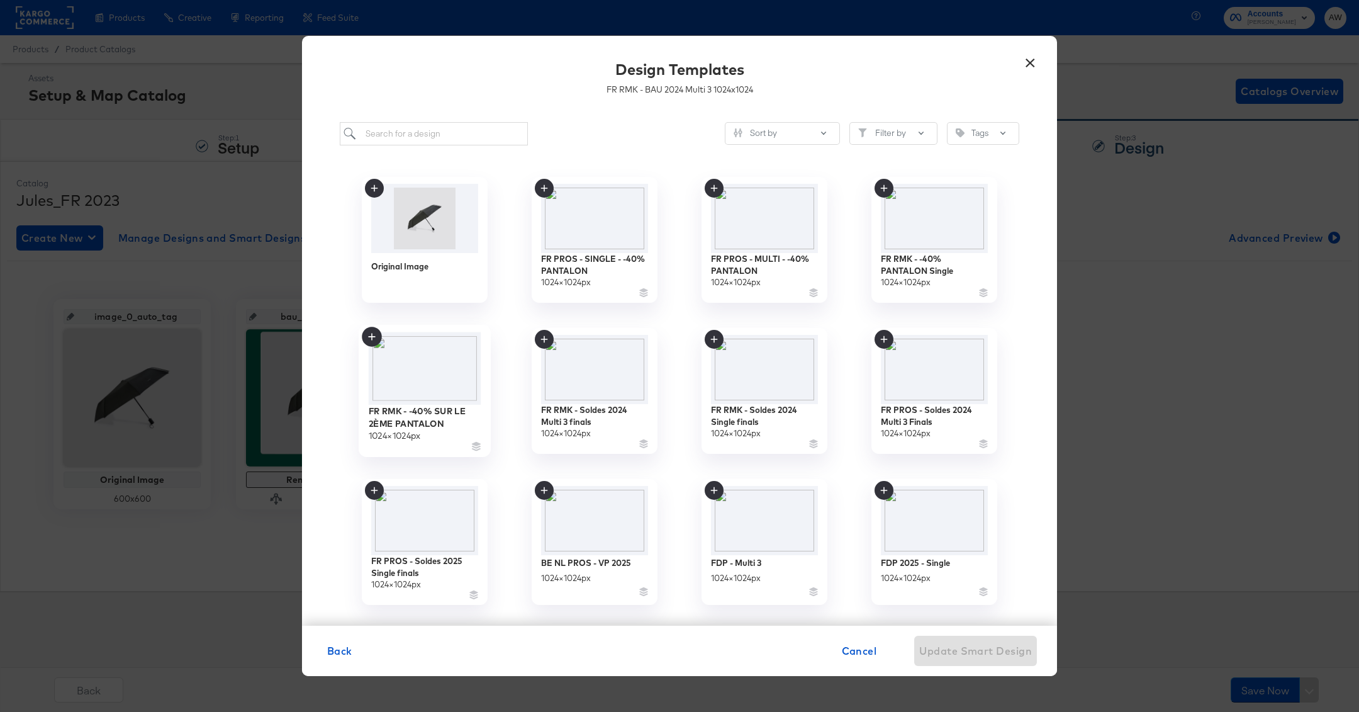
click at [462, 345] on img at bounding box center [425, 368] width 113 height 73
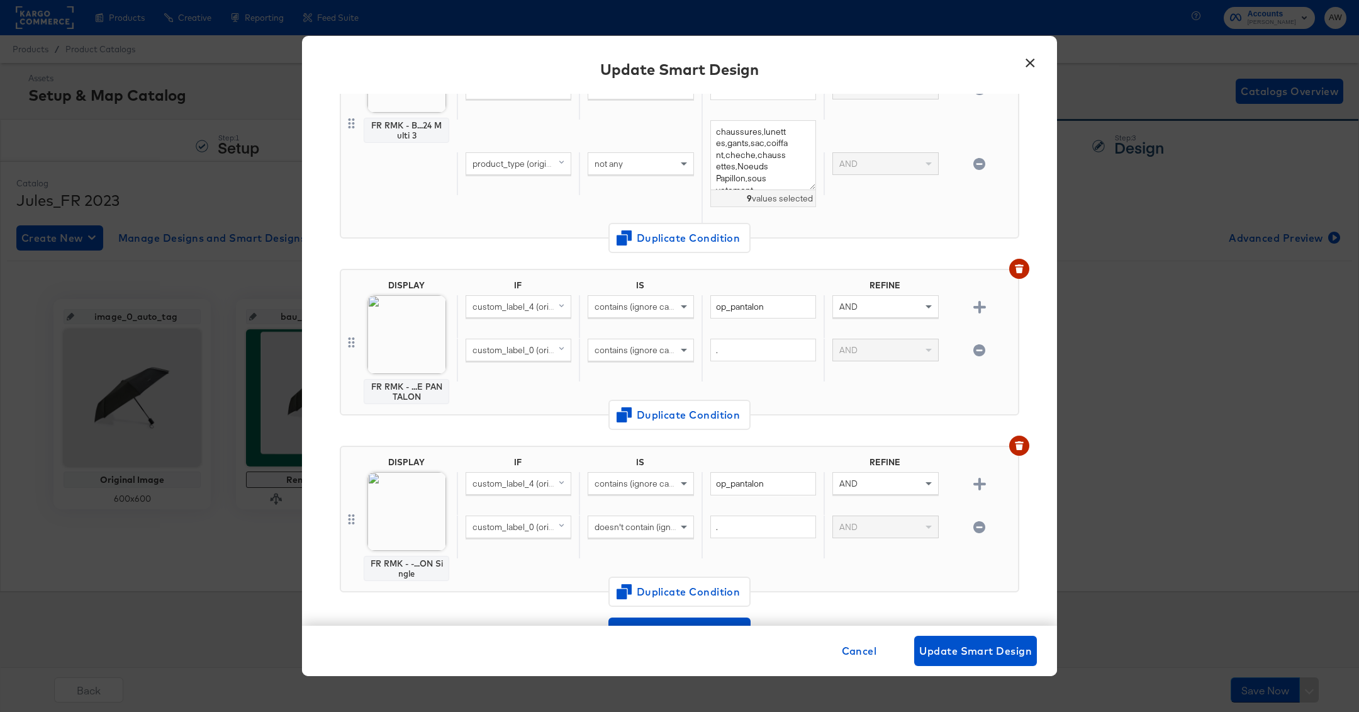
scroll to position [1146, 0]
click at [956, 666] on div "Cancel Update Smart Design" at bounding box center [679, 650] width 755 height 50
click at [947, 651] on span "Update Smart Design" at bounding box center [975, 651] width 113 height 18
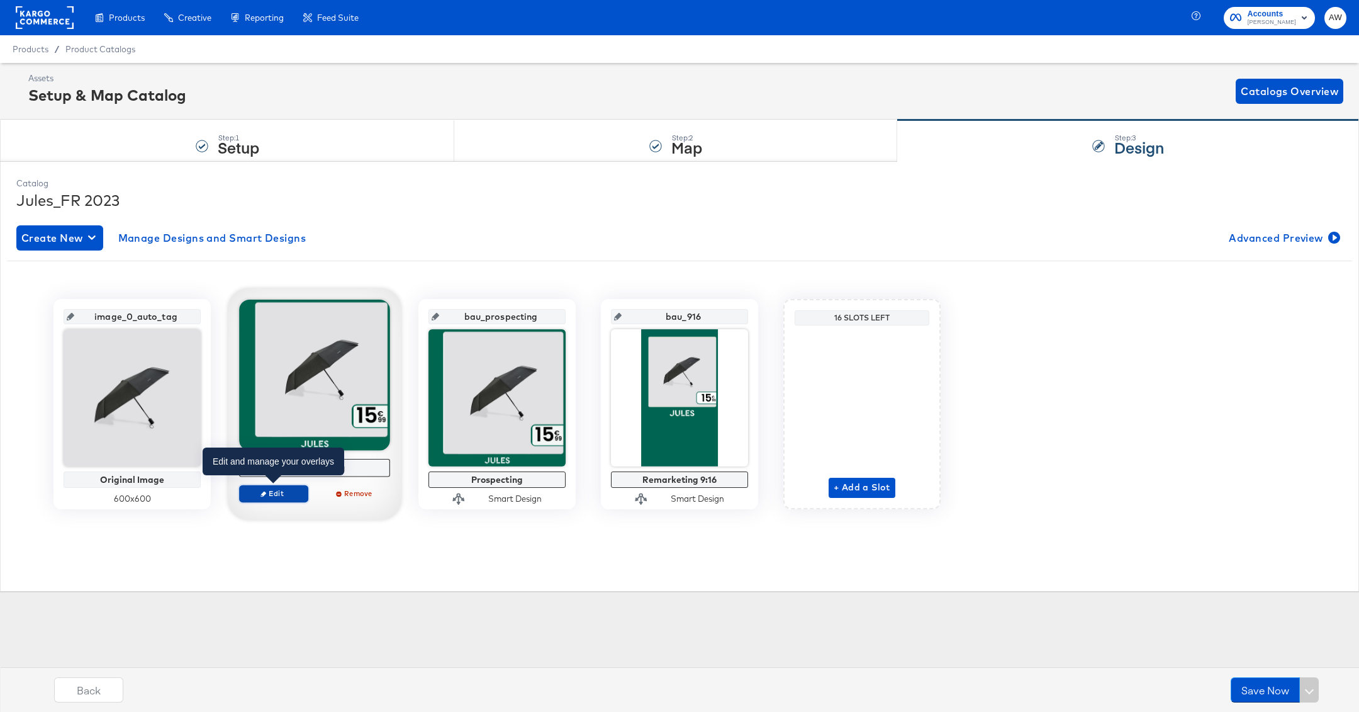
click at [284, 495] on span "Edit" at bounding box center [274, 492] width 58 height 9
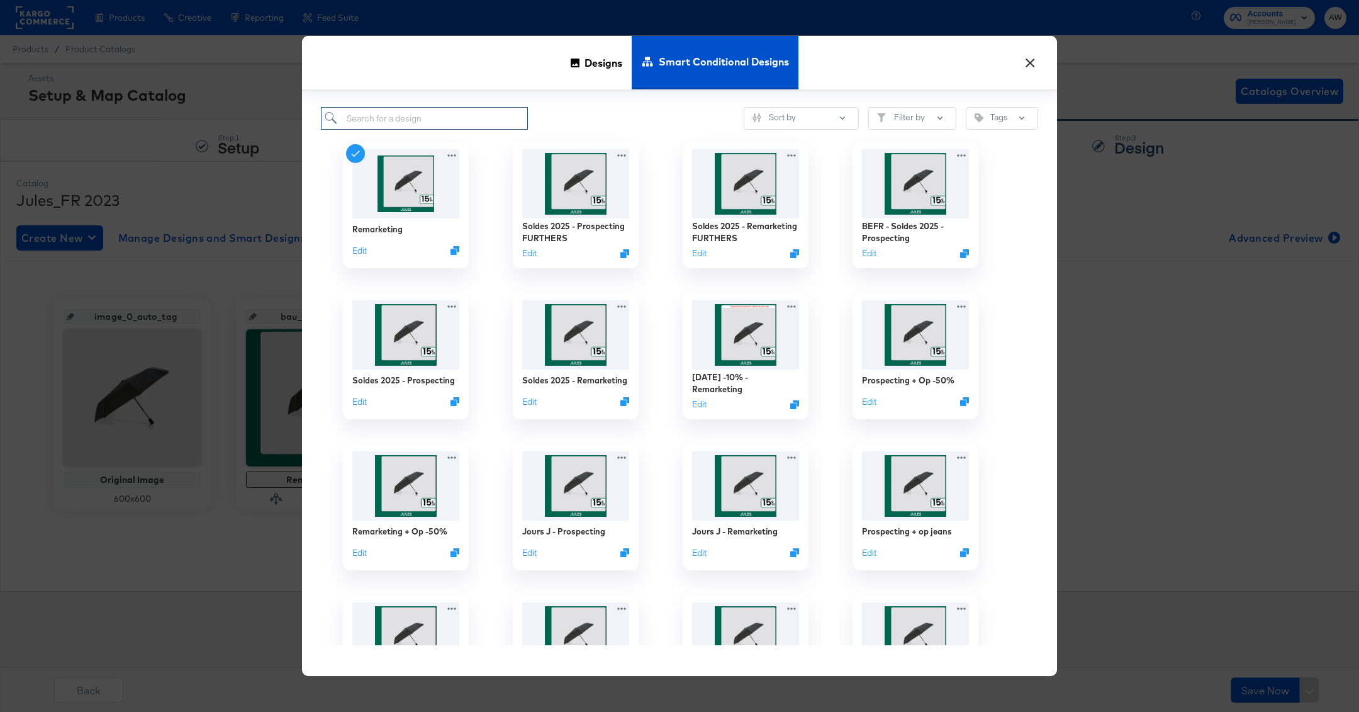
click at [447, 123] on input "search" at bounding box center [424, 118] width 207 height 23
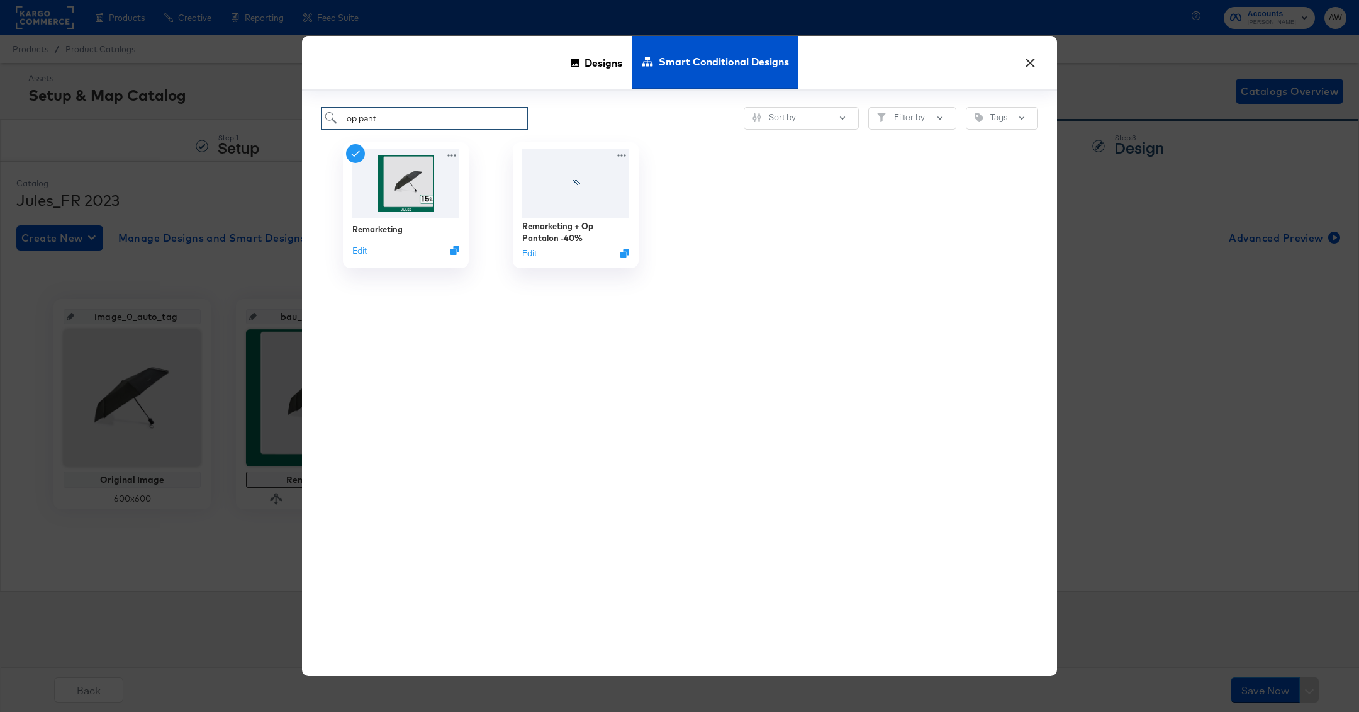
type input "op panta"
click at [534, 157] on img at bounding box center [576, 183] width 113 height 72
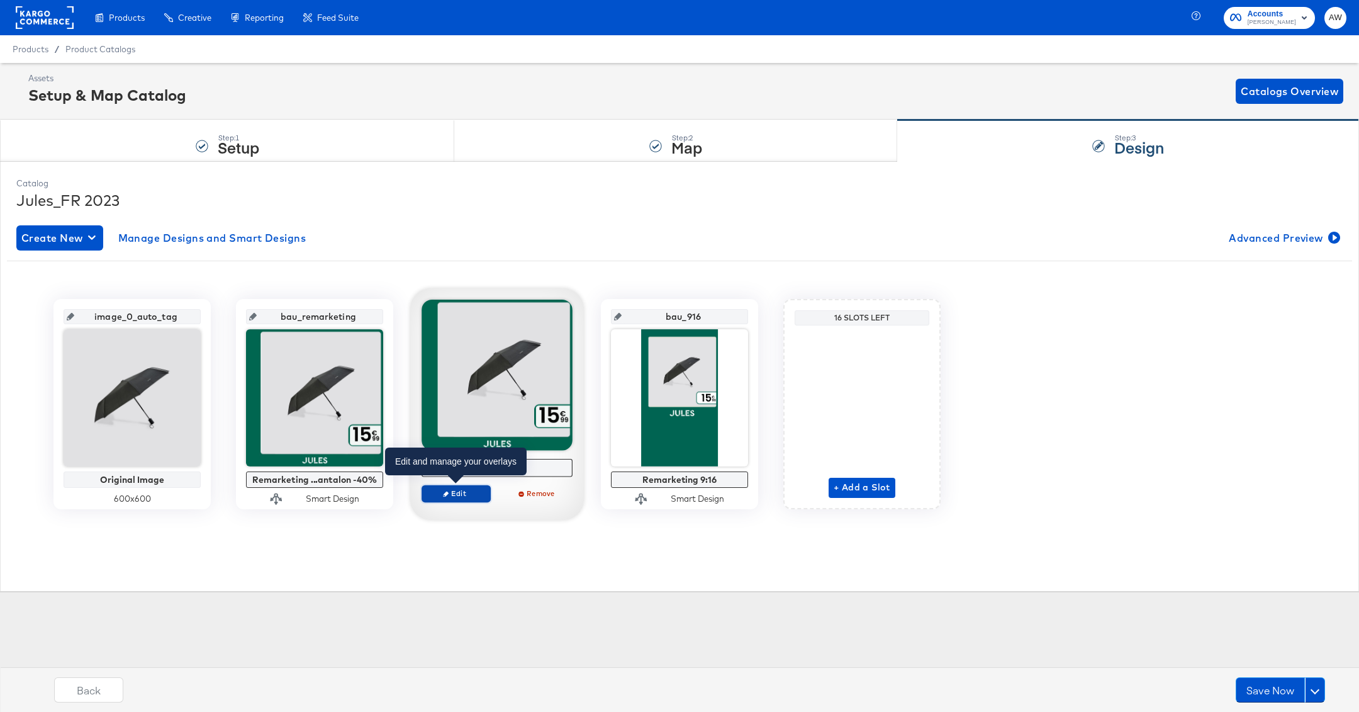
click at [457, 496] on span "Edit" at bounding box center [456, 492] width 58 height 9
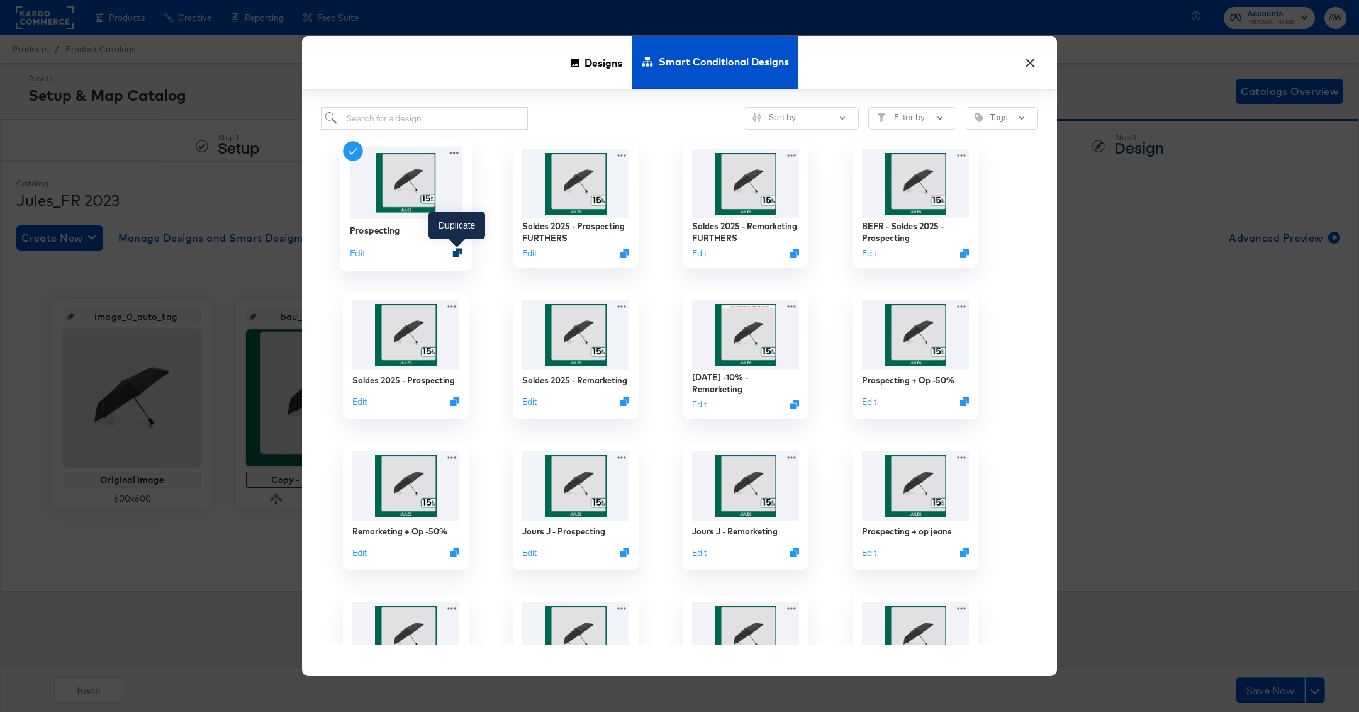
click at [459, 254] on icon "Duplicate" at bounding box center [457, 252] width 9 height 9
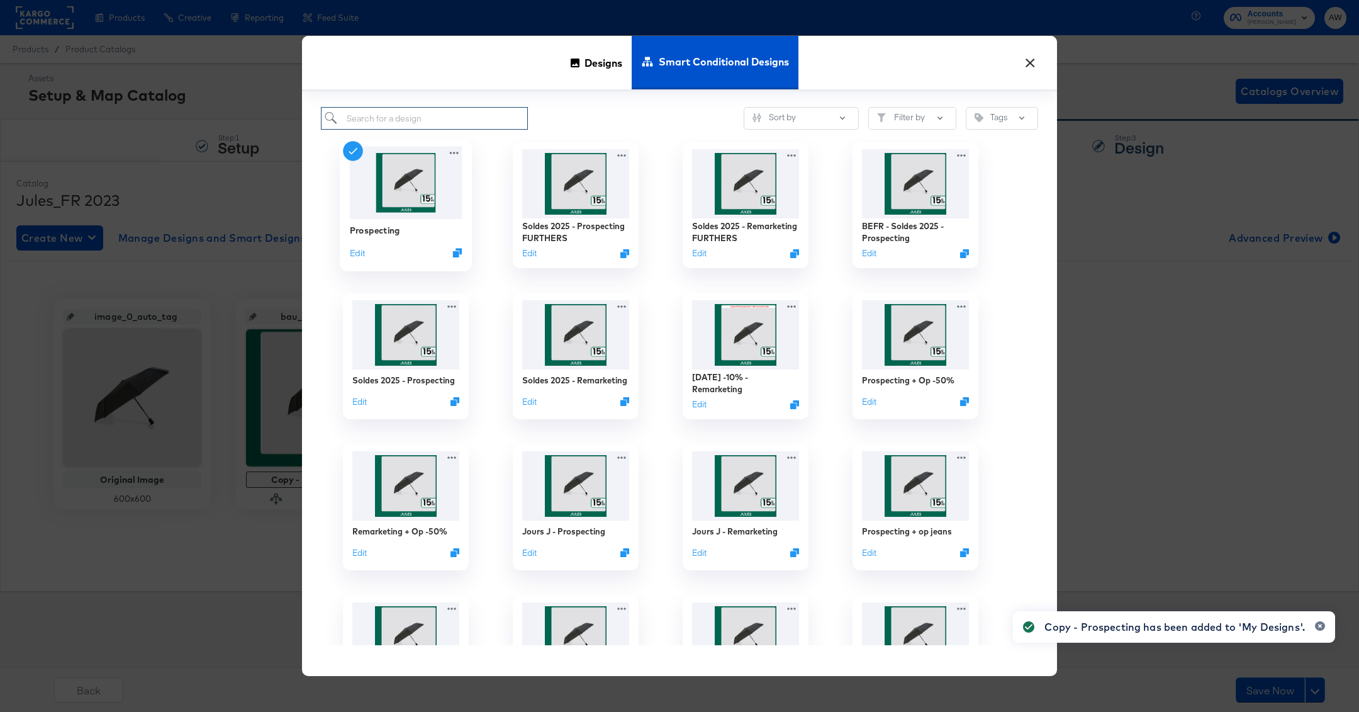
click at [467, 113] on input "search" at bounding box center [424, 118] width 207 height 23
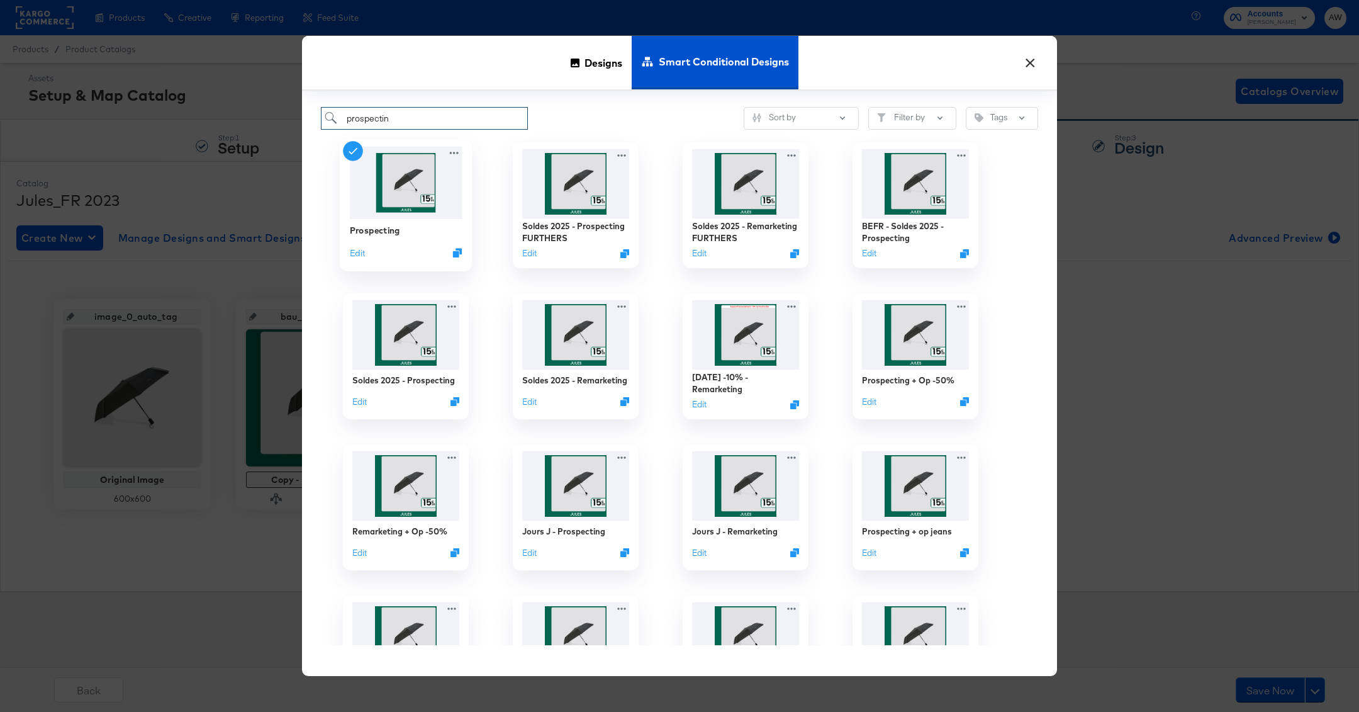
type input "prospecting"
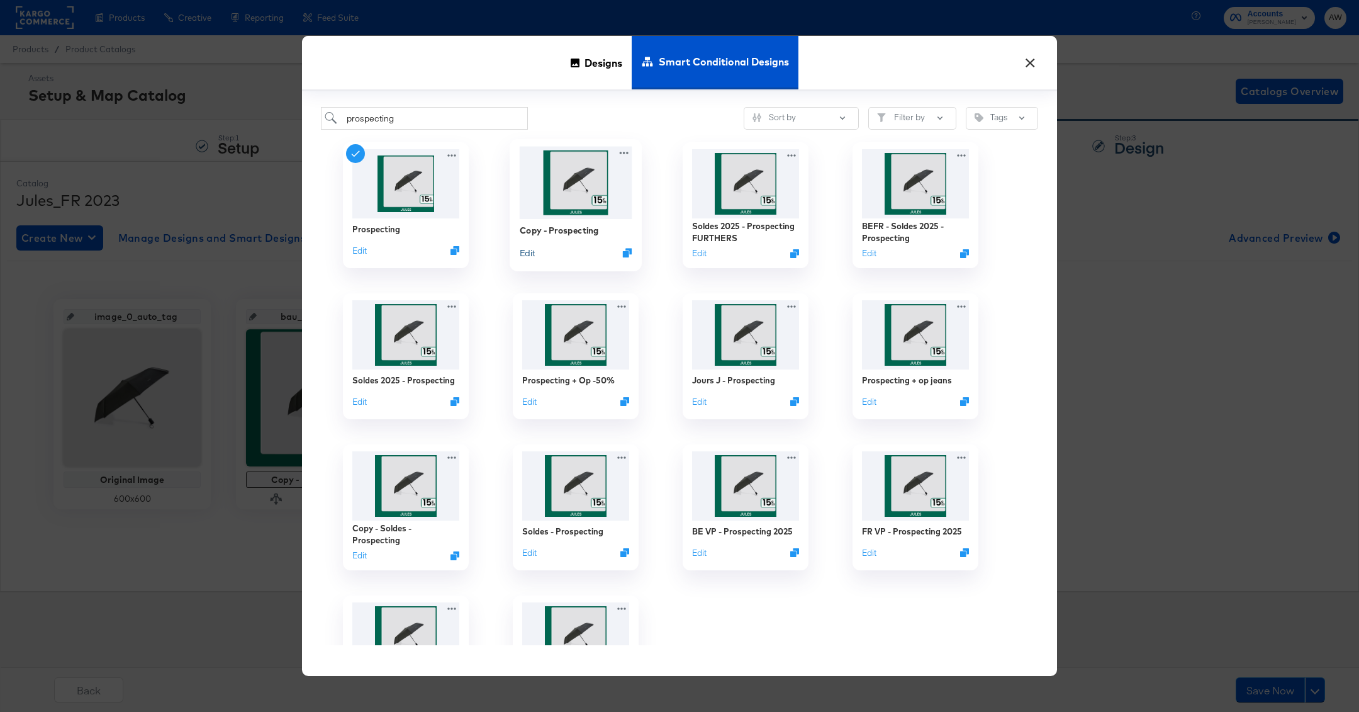
click at [523, 252] on button "Edit" at bounding box center [527, 253] width 15 height 12
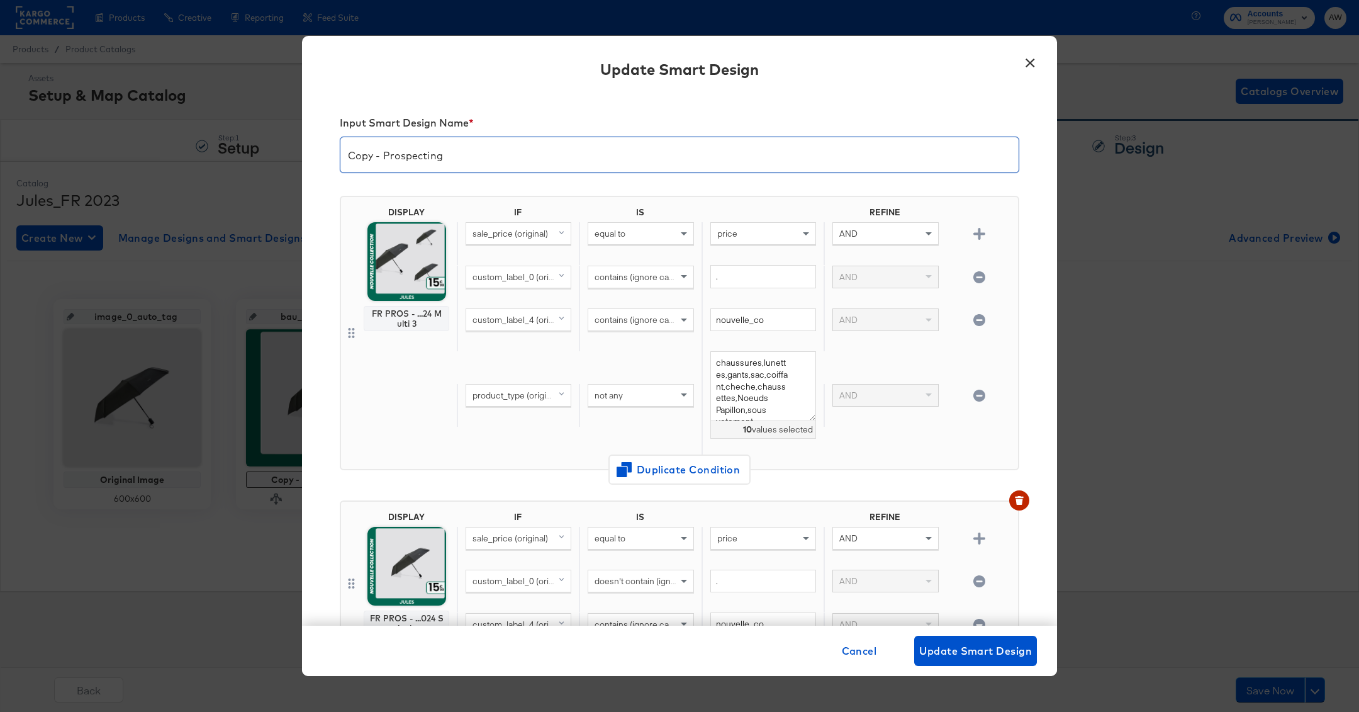
drag, startPoint x: 382, startPoint y: 154, endPoint x: 338, endPoint y: 150, distance: 44.2
click at [338, 150] on div "Input Smart Design Name * Copy - Prospecting DISPLAY FR PROS - ...24 Multi 3 IF…" at bounding box center [679, 360] width 755 height 532
click at [484, 151] on input "Prospecting" at bounding box center [679, 149] width 678 height 35
click at [415, 160] on input "Prospecting +op pantalon -40%" at bounding box center [679, 149] width 678 height 35
type input "Prospecting + op pantalon -40%"
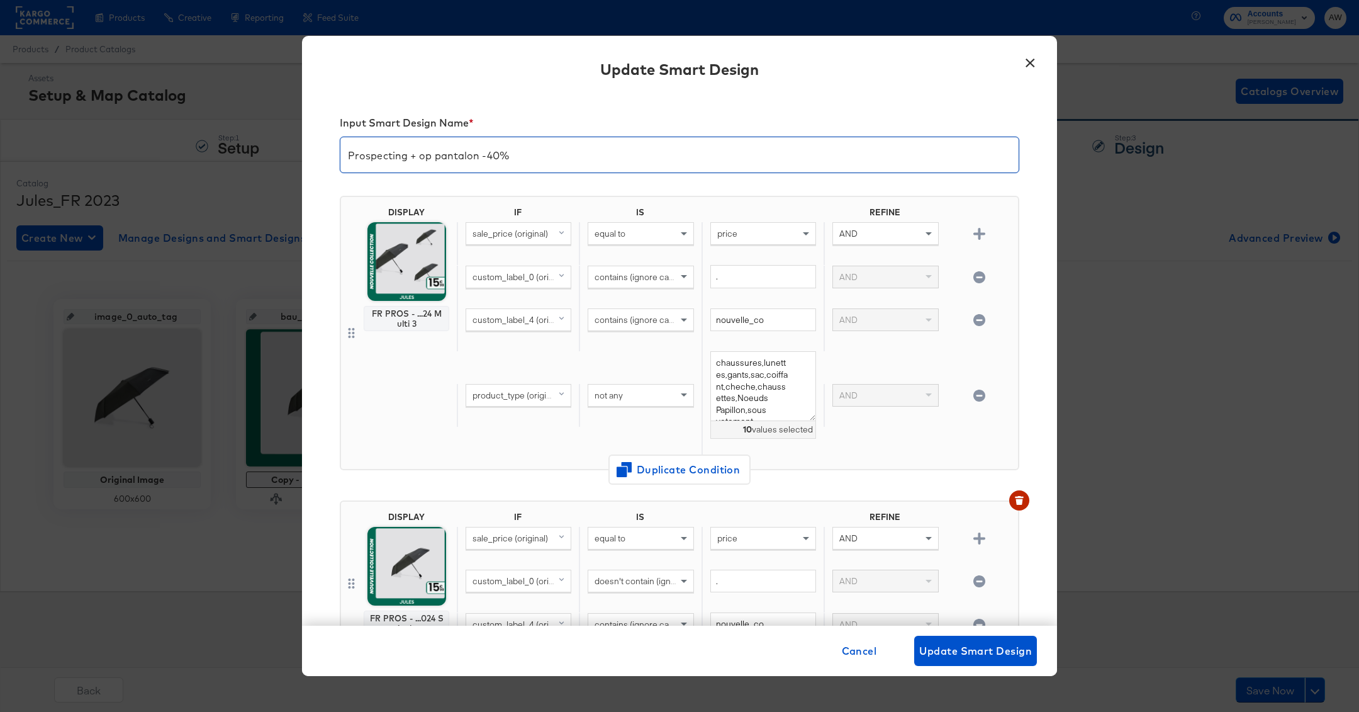
click at [471, 167] on div "Prospecting + op pantalon -40%" at bounding box center [679, 155] width 679 height 36
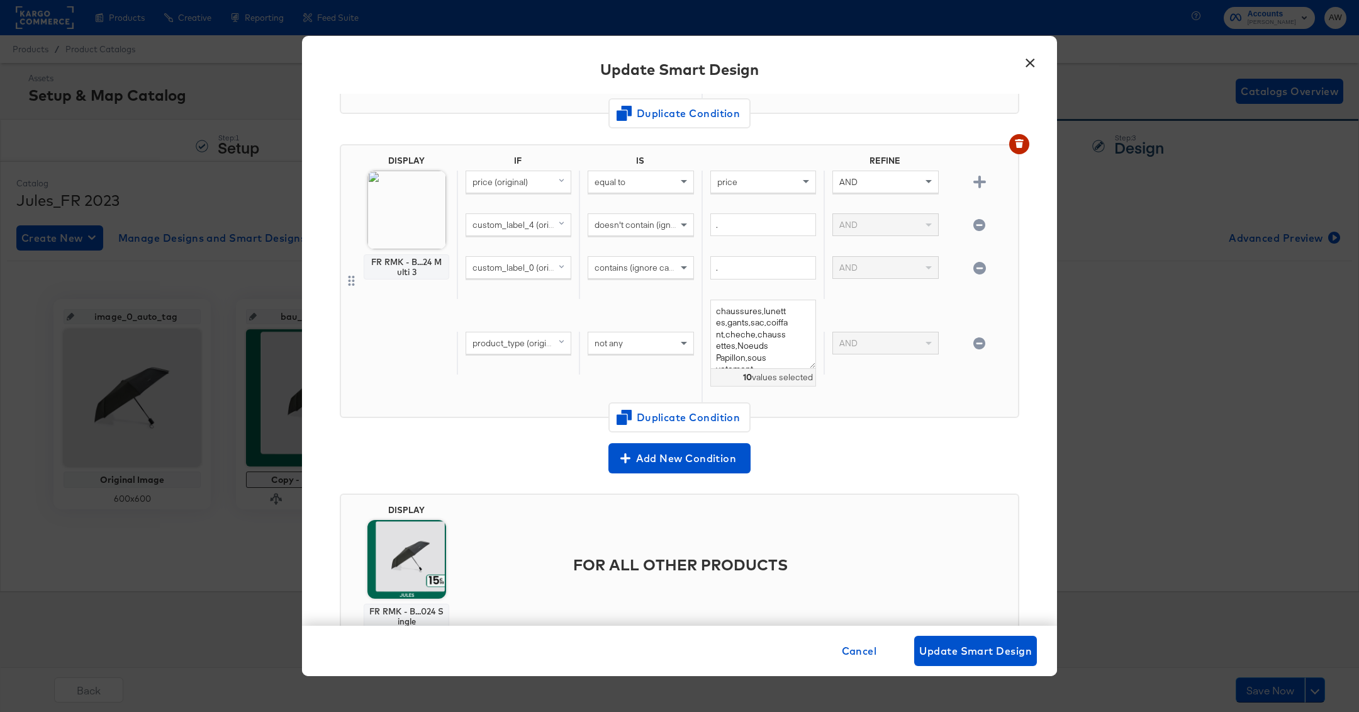
scroll to position [1669, 0]
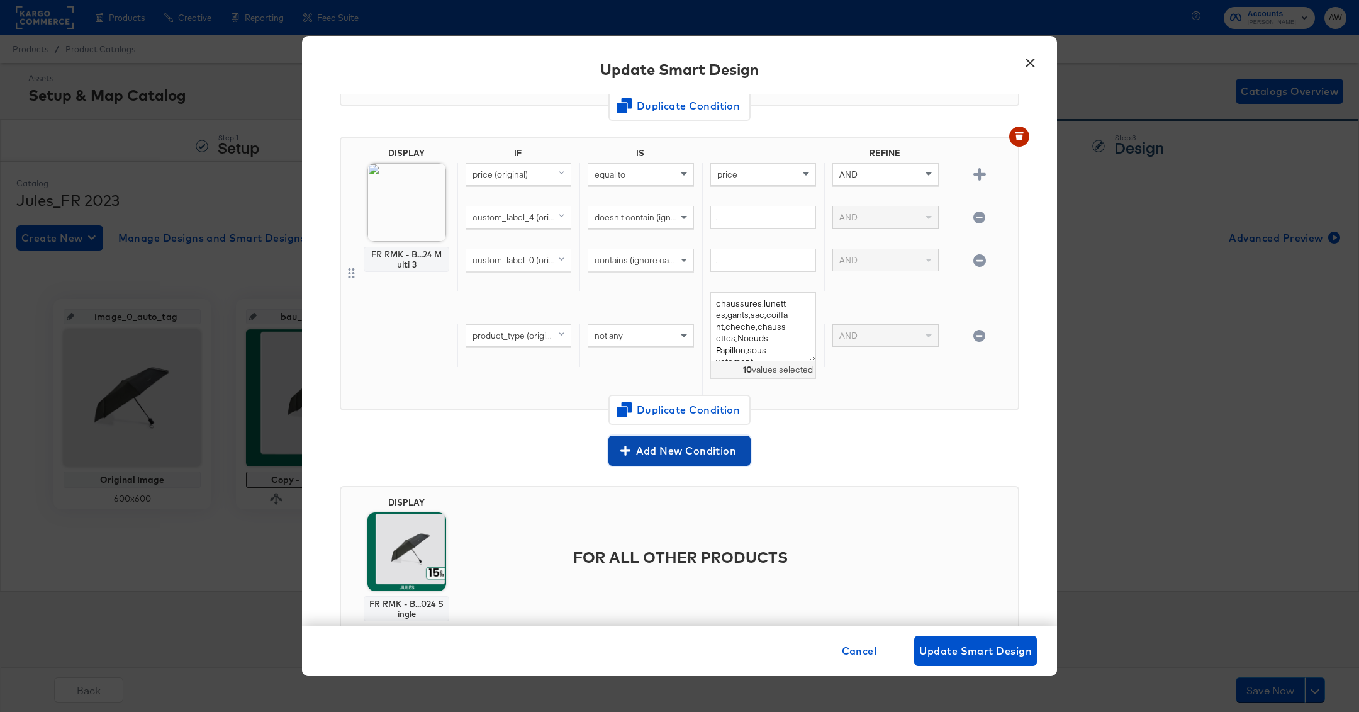
click at [651, 442] on span "Add New Condition" at bounding box center [679, 451] width 132 height 18
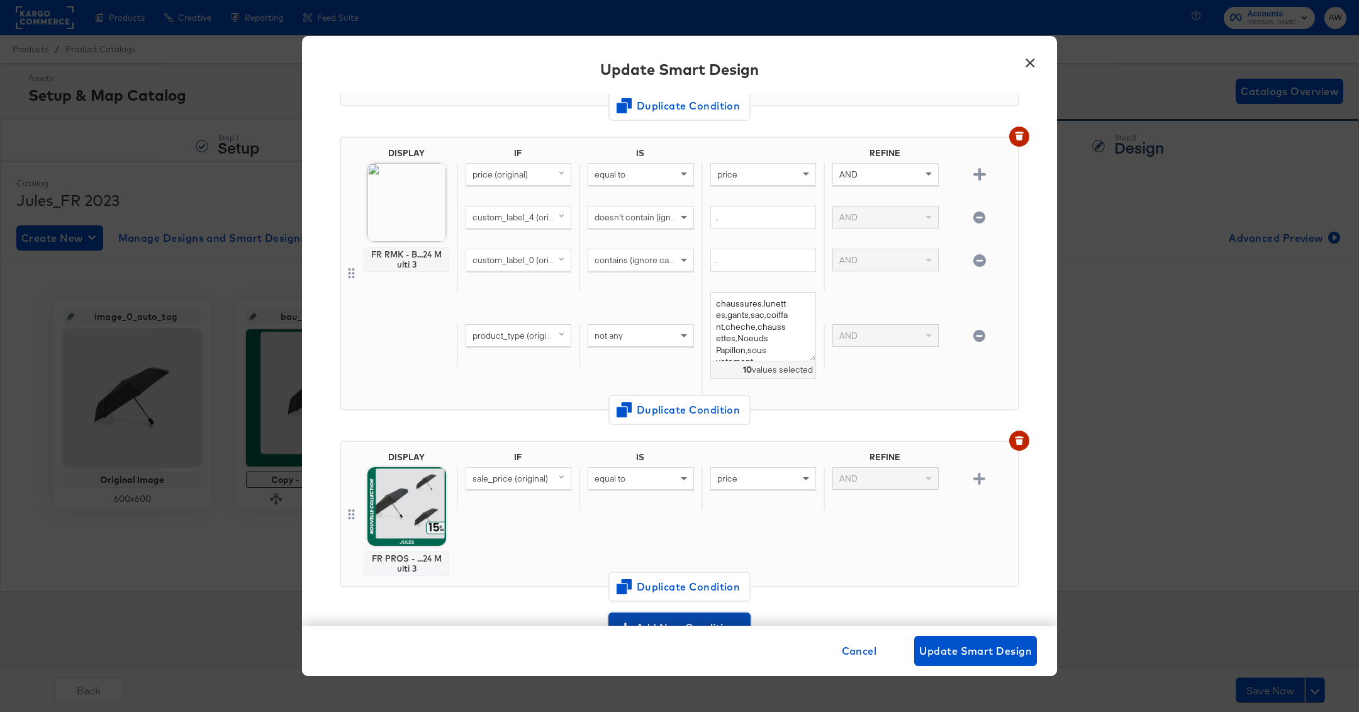
scroll to position [1845, 0]
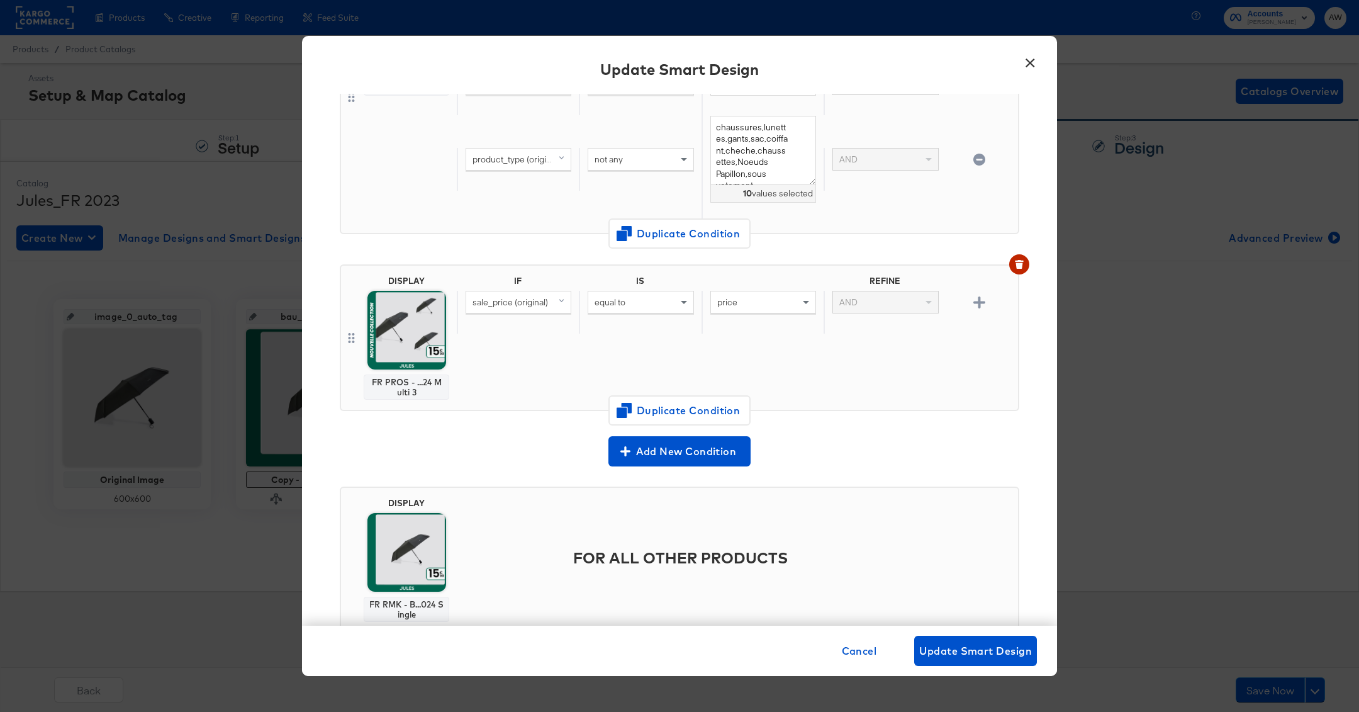
click at [533, 296] on div "sale_price (original)" at bounding box center [518, 301] width 104 height 21
type input "4"
click at [552, 383] on div "custom_label_4" at bounding box center [517, 389] width 95 height 12
click at [664, 303] on div "equal to" at bounding box center [640, 312] width 122 height 43
click at [650, 295] on div "equal to" at bounding box center [640, 301] width 104 height 21
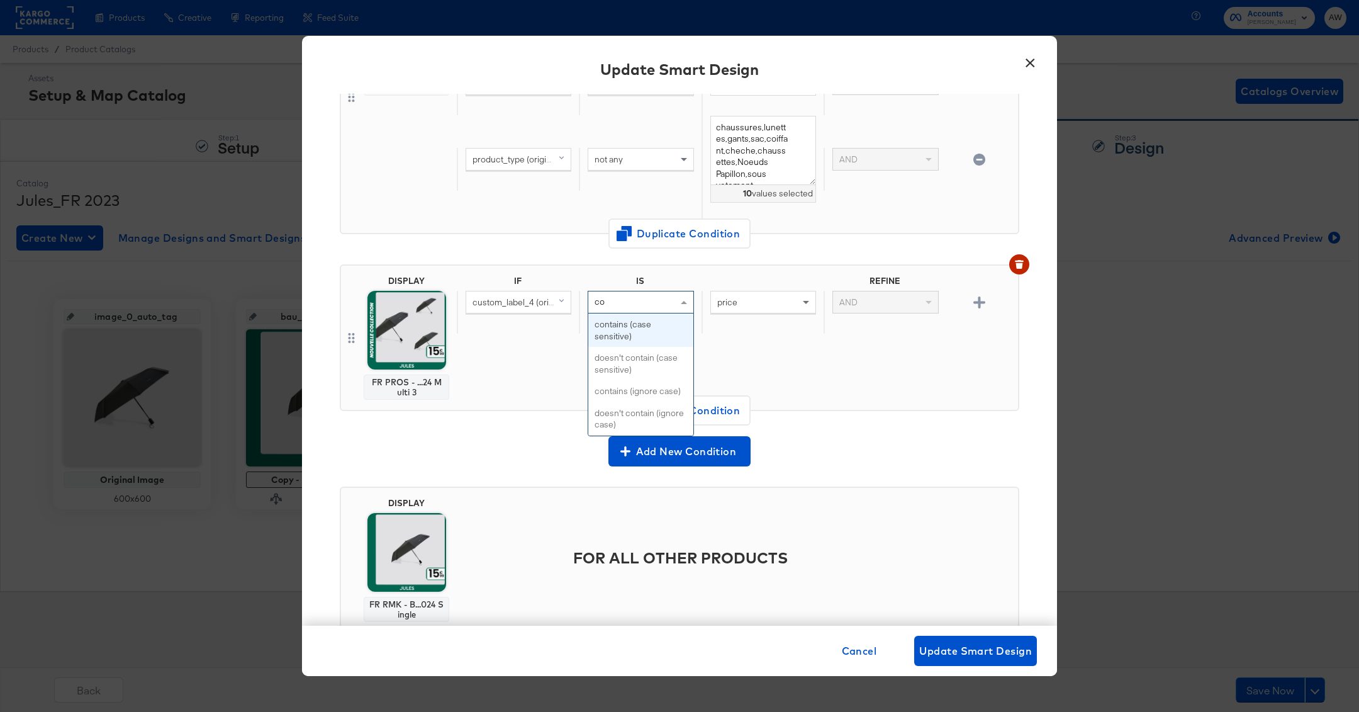
type input "con"
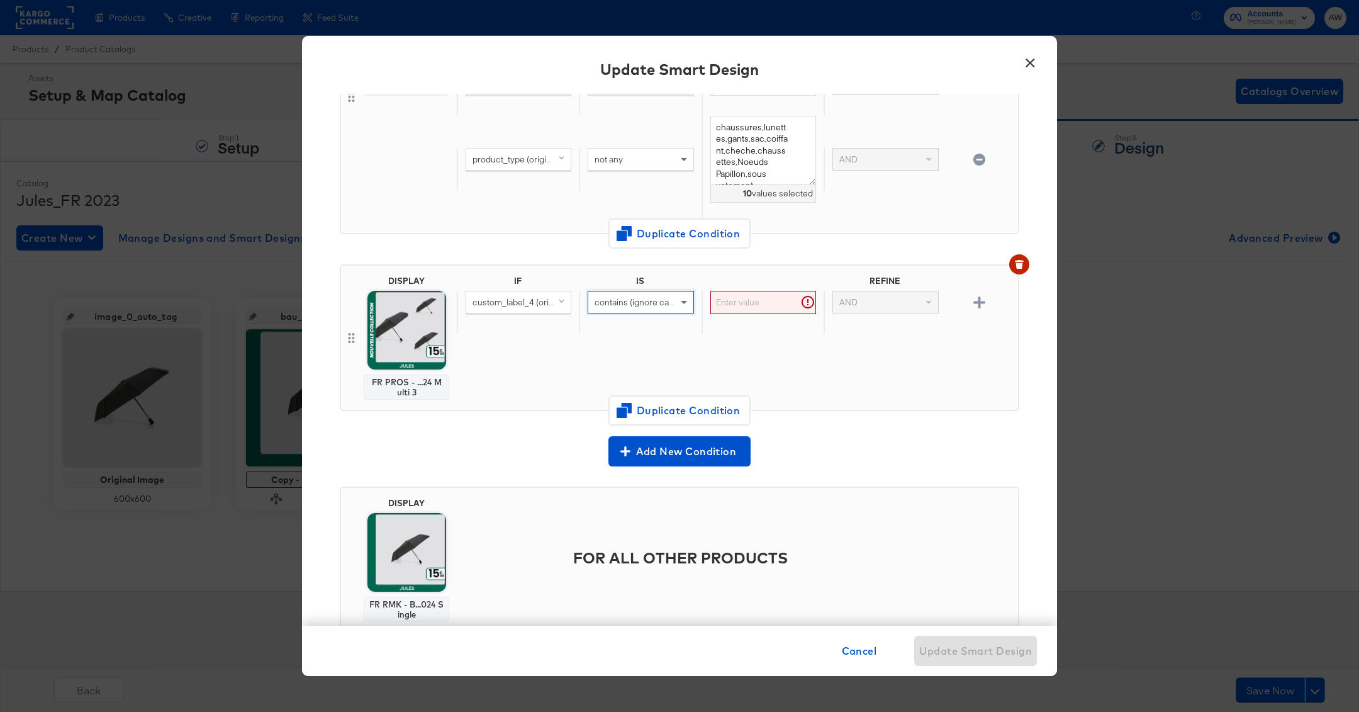
click at [763, 295] on input "text" at bounding box center [763, 302] width 106 height 23
paste input "op_pantalon"
type input "op_pantalon"
click at [978, 296] on icon "button" at bounding box center [979, 302] width 12 height 12
click at [527, 340] on span "custom_label_4 (original)" at bounding box center [520, 345] width 97 height 11
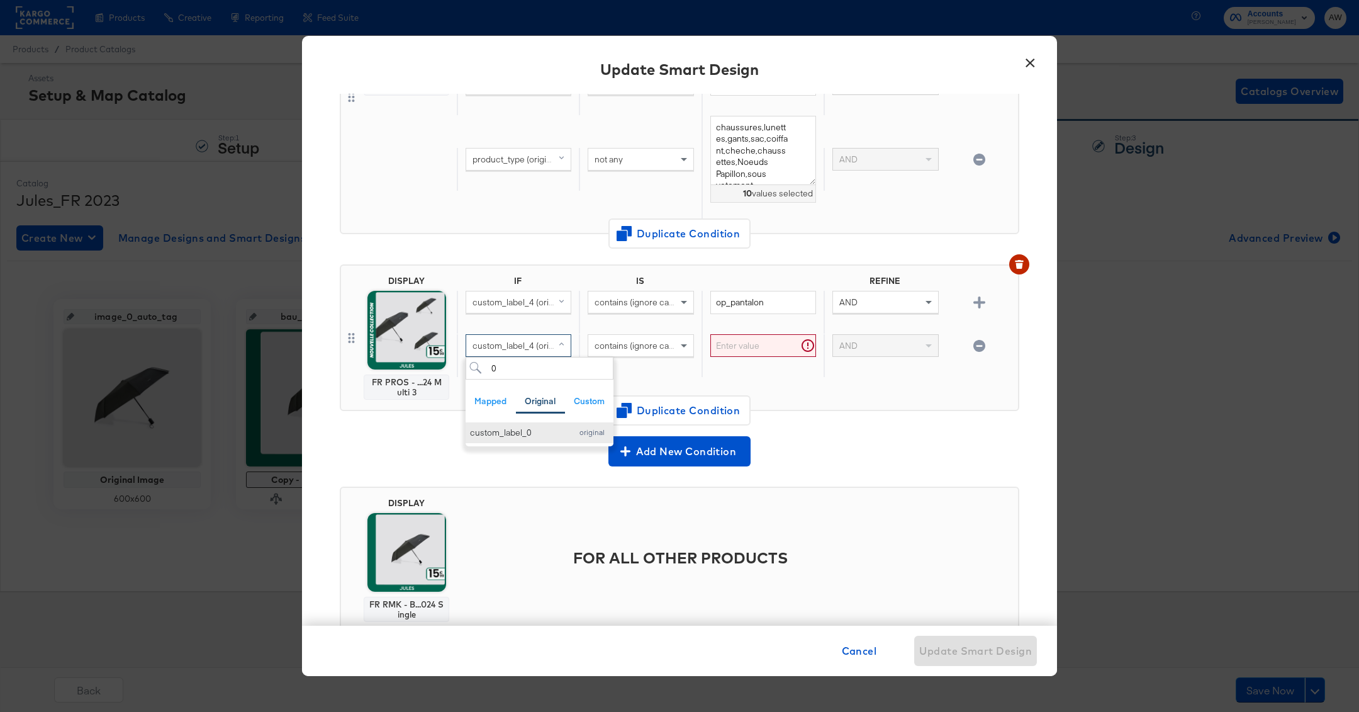
type input "0"
click at [556, 428] on button "custom_label_0 original" at bounding box center [540, 432] width 148 height 21
click at [632, 338] on div "contains (ignore case)" at bounding box center [640, 345] width 104 height 21
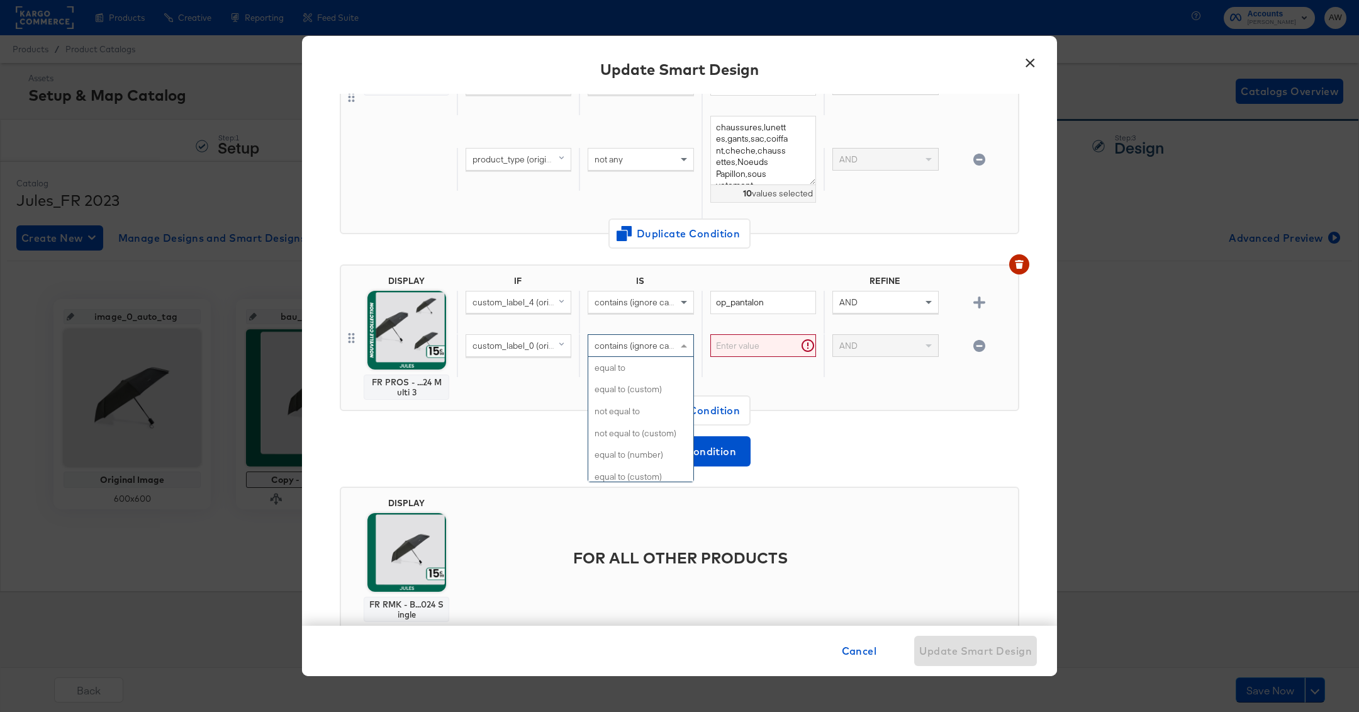
scroll to position [513, 0]
click at [760, 335] on input "text" at bounding box center [763, 345] width 106 height 23
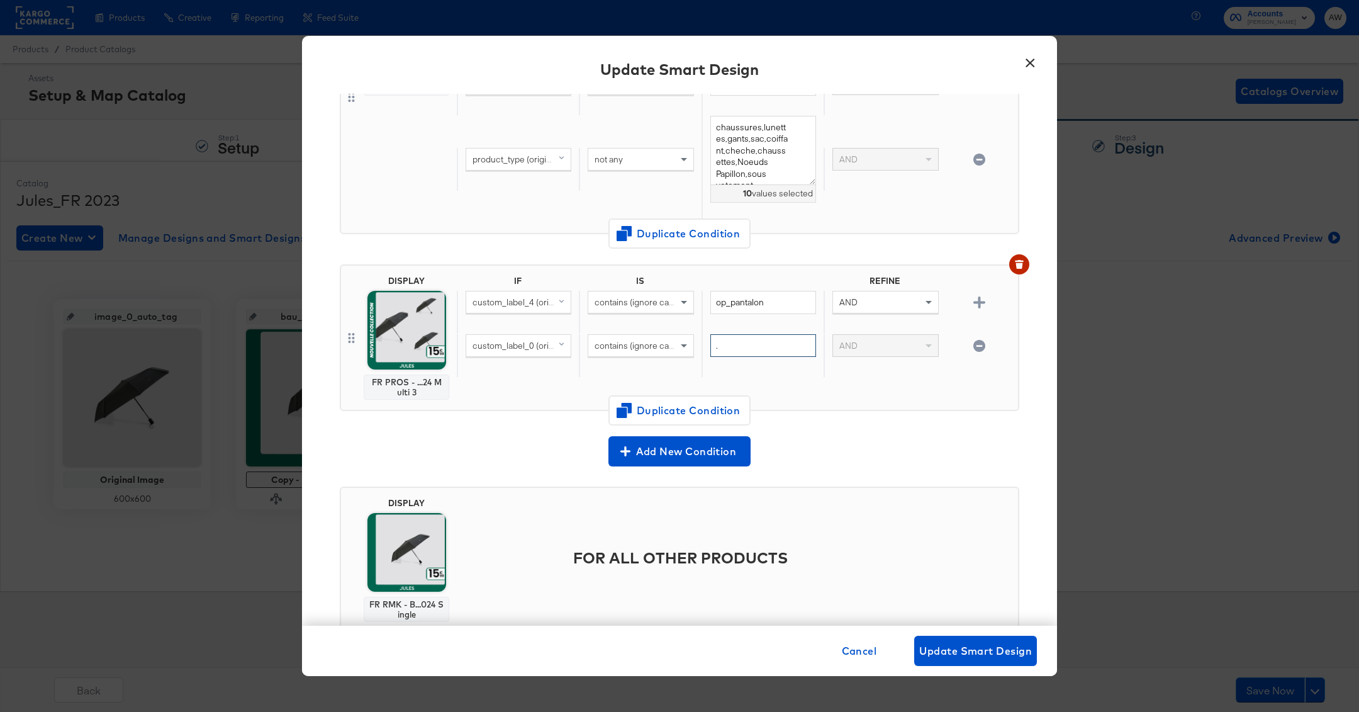
type input "."
click at [362, 327] on div "DISPLAY FR PROS - ...24 Multi 3" at bounding box center [406, 338] width 98 height 124
click at [396, 332] on img at bounding box center [406, 330] width 79 height 79
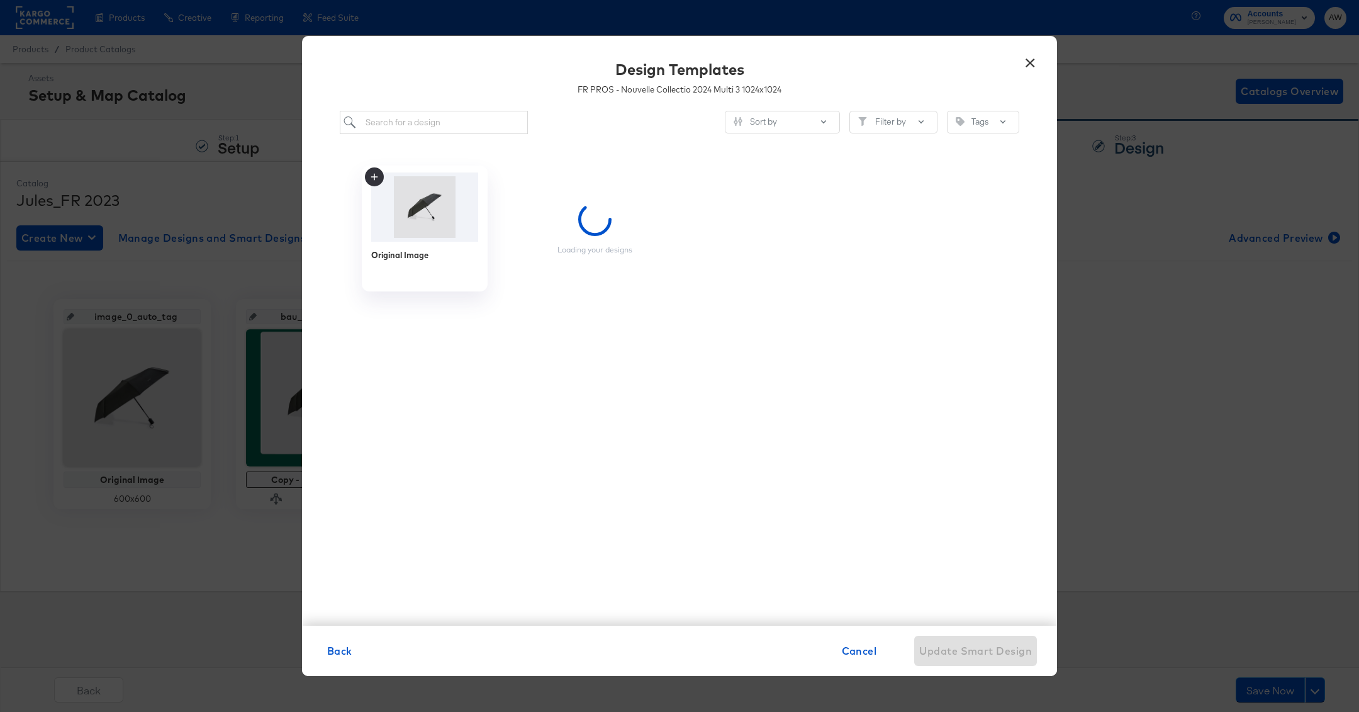
scroll to position [0, 0]
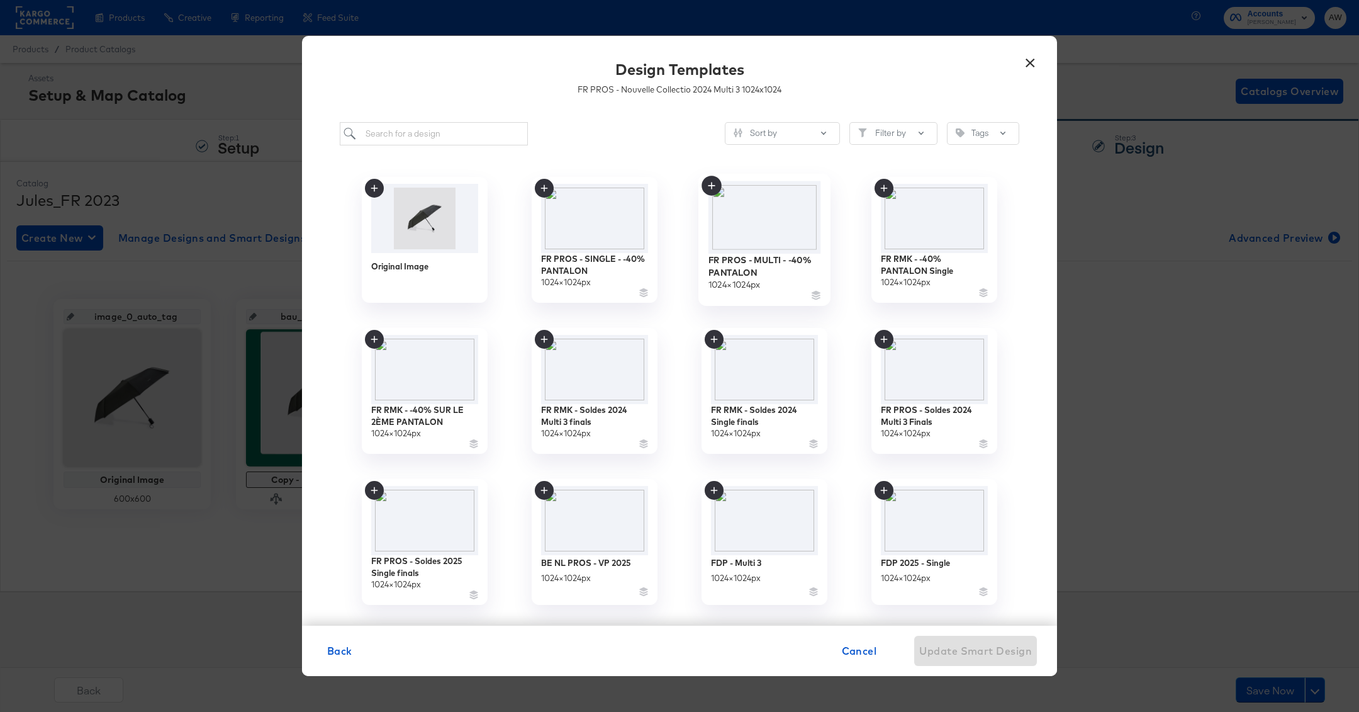
click at [745, 231] on img at bounding box center [764, 217] width 113 height 72
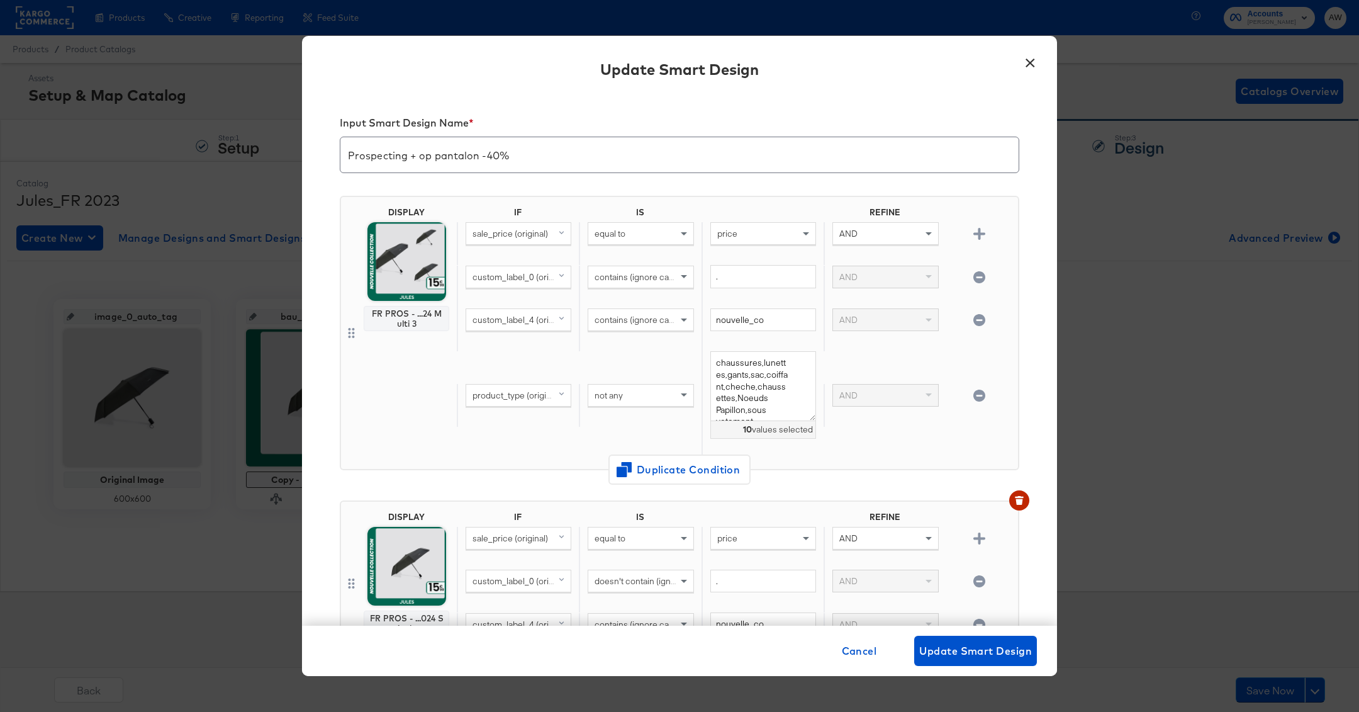
scroll to position [1845, 0]
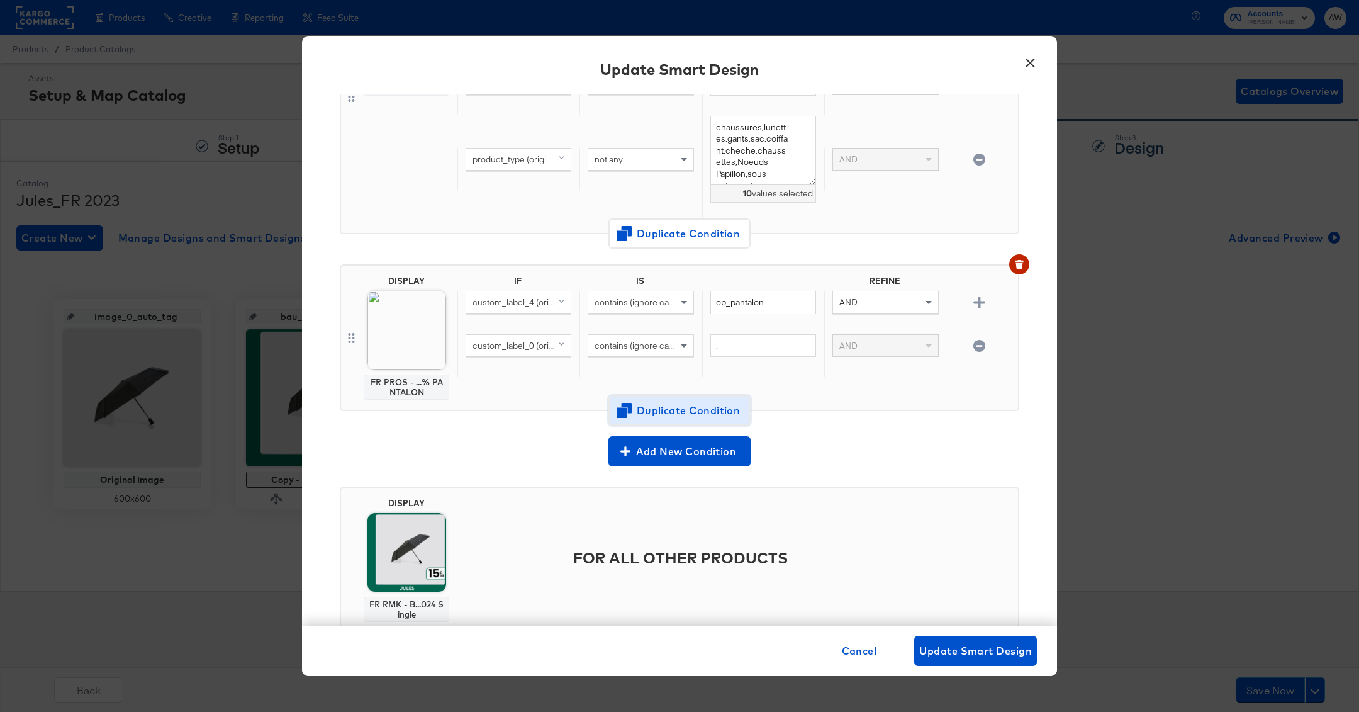
click at [669, 403] on span "Duplicate Condition" at bounding box center [679, 410] width 122 height 18
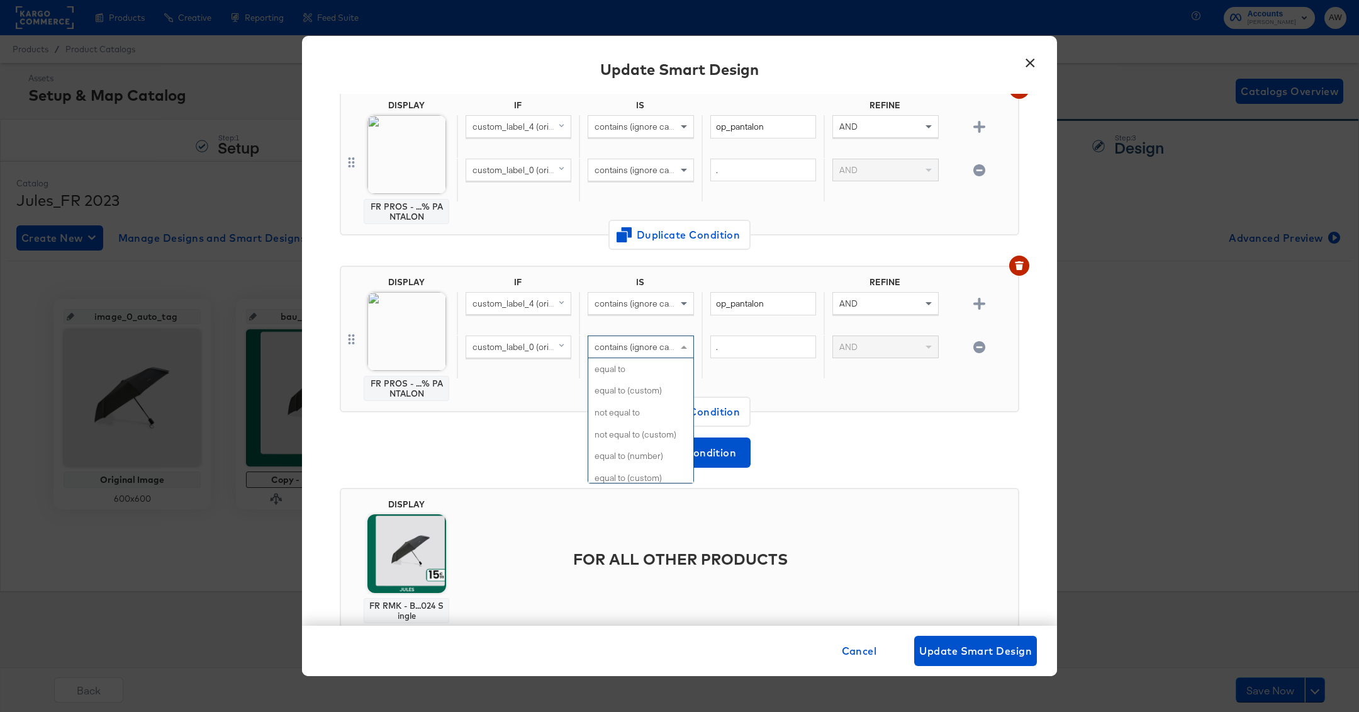
click at [664, 341] on span "contains (ignore case)" at bounding box center [638, 346] width 86 height 11
type input "do"
click at [427, 330] on img at bounding box center [406, 331] width 79 height 79
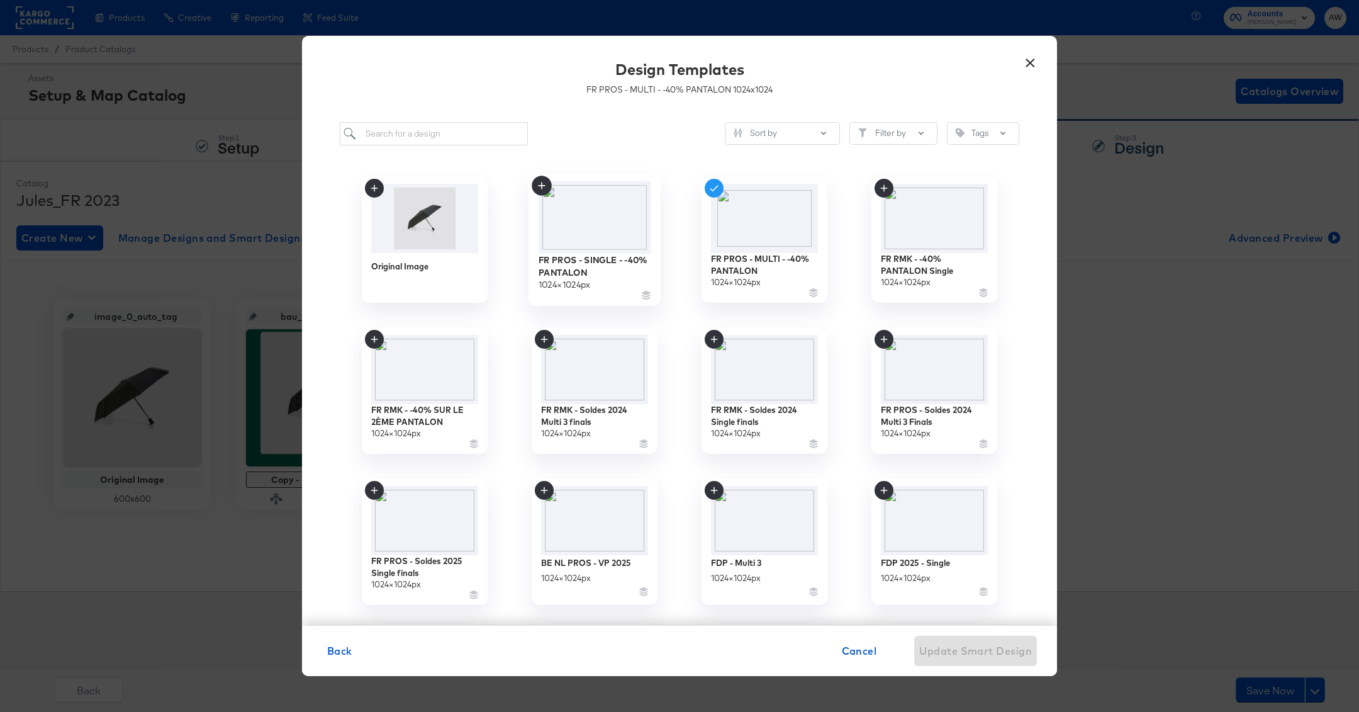
click at [603, 218] on img at bounding box center [595, 217] width 113 height 72
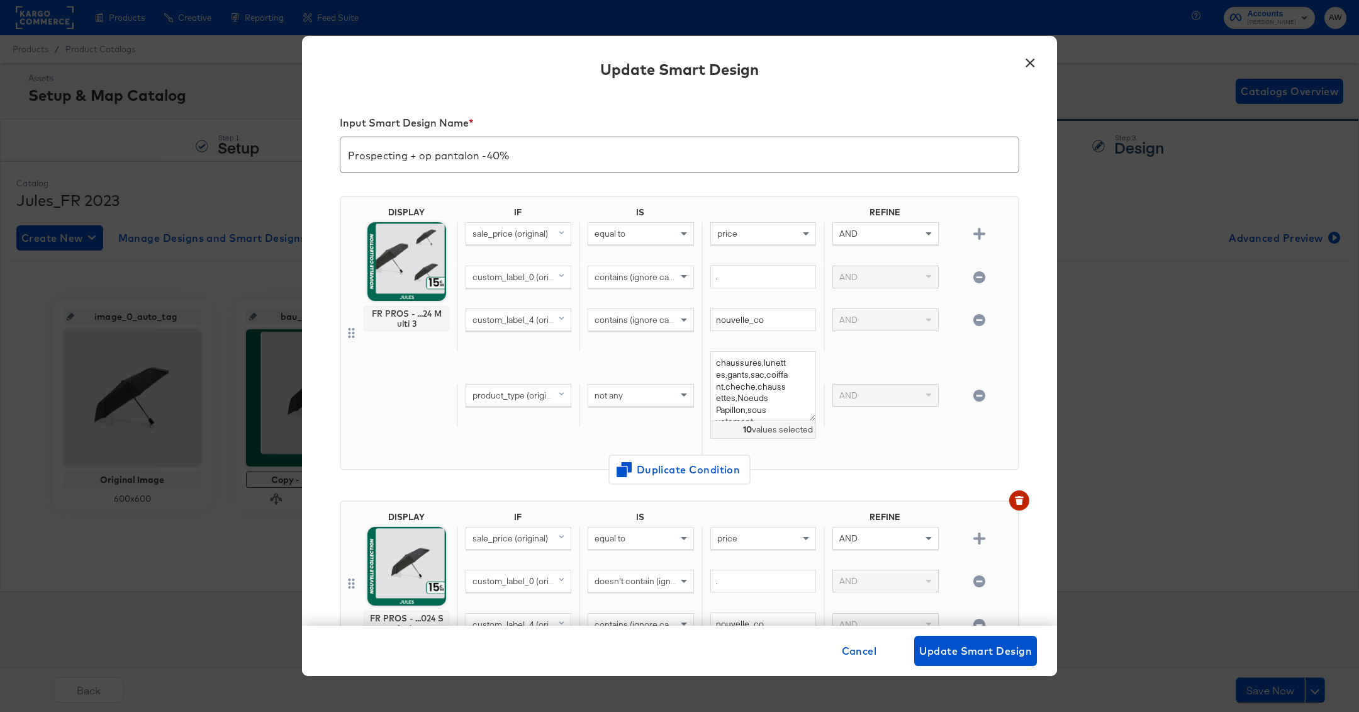
scroll to position [2021, 0]
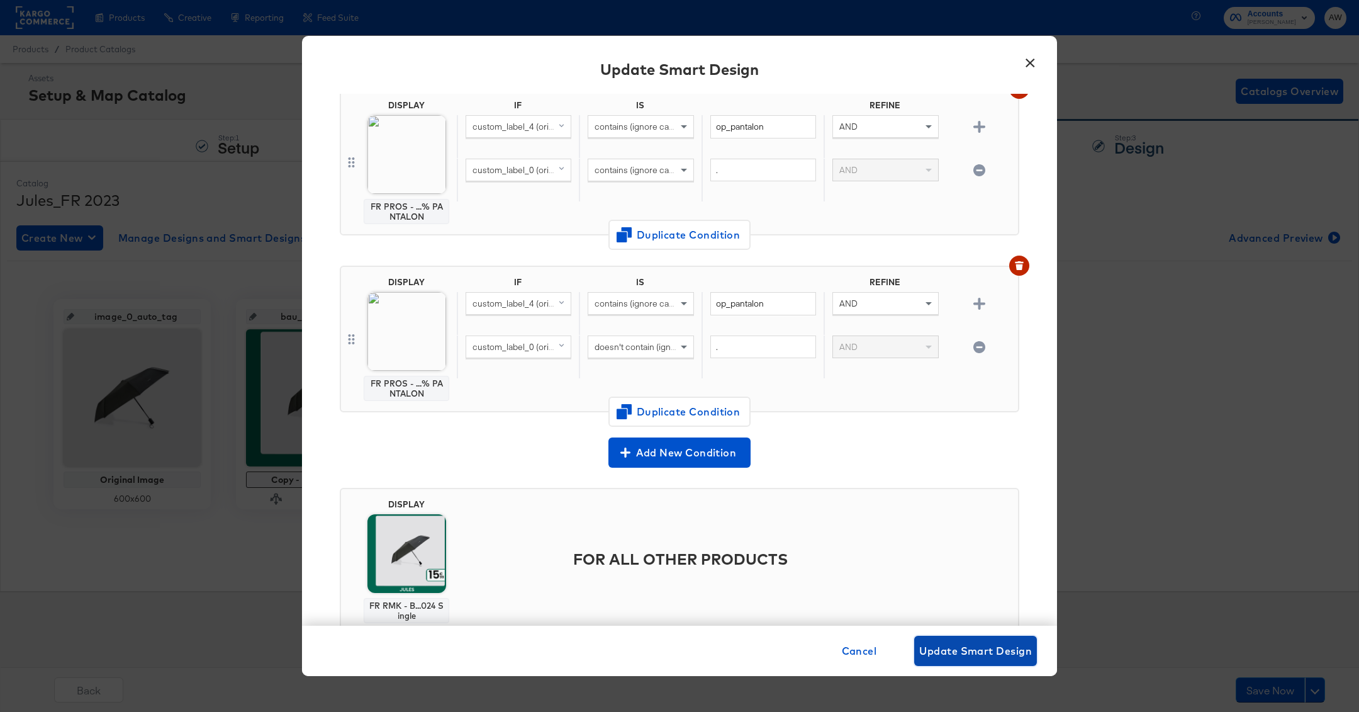
click at [978, 654] on span "Update Smart Design" at bounding box center [975, 651] width 113 height 18
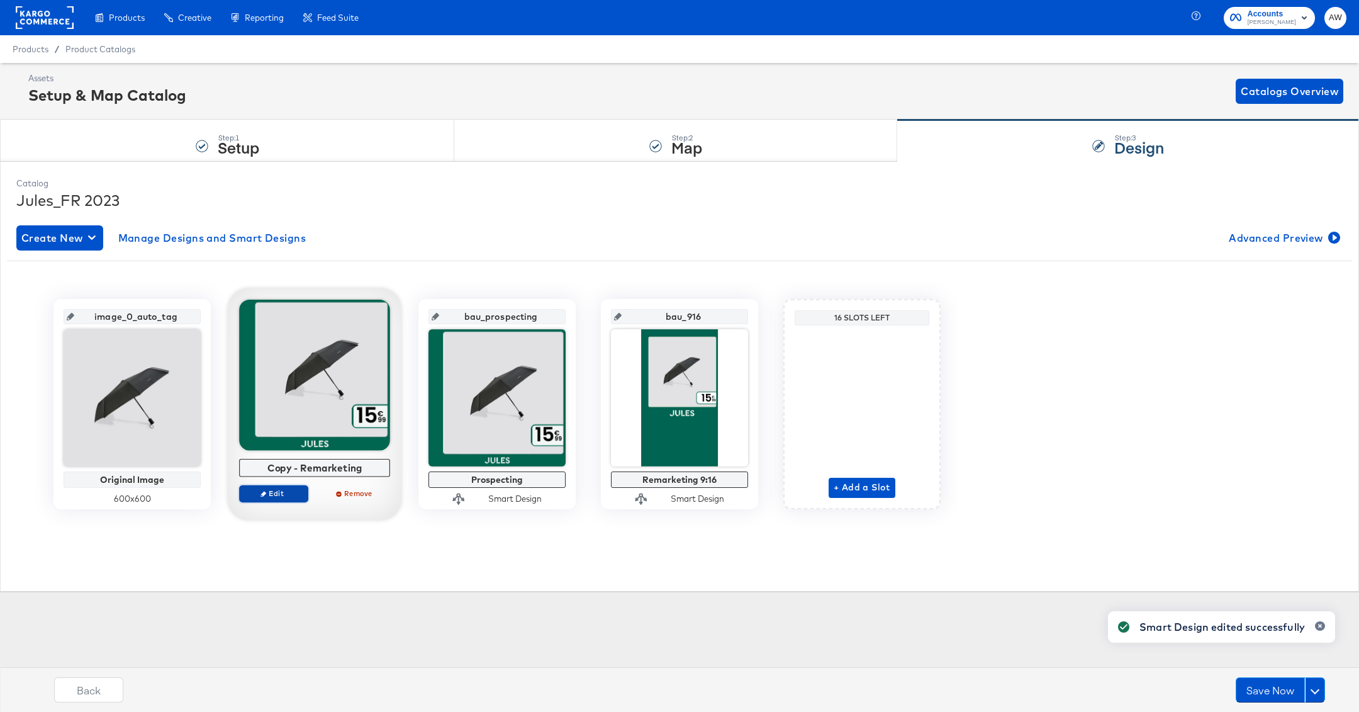
click at [261, 498] on button "Edit" at bounding box center [273, 493] width 69 height 18
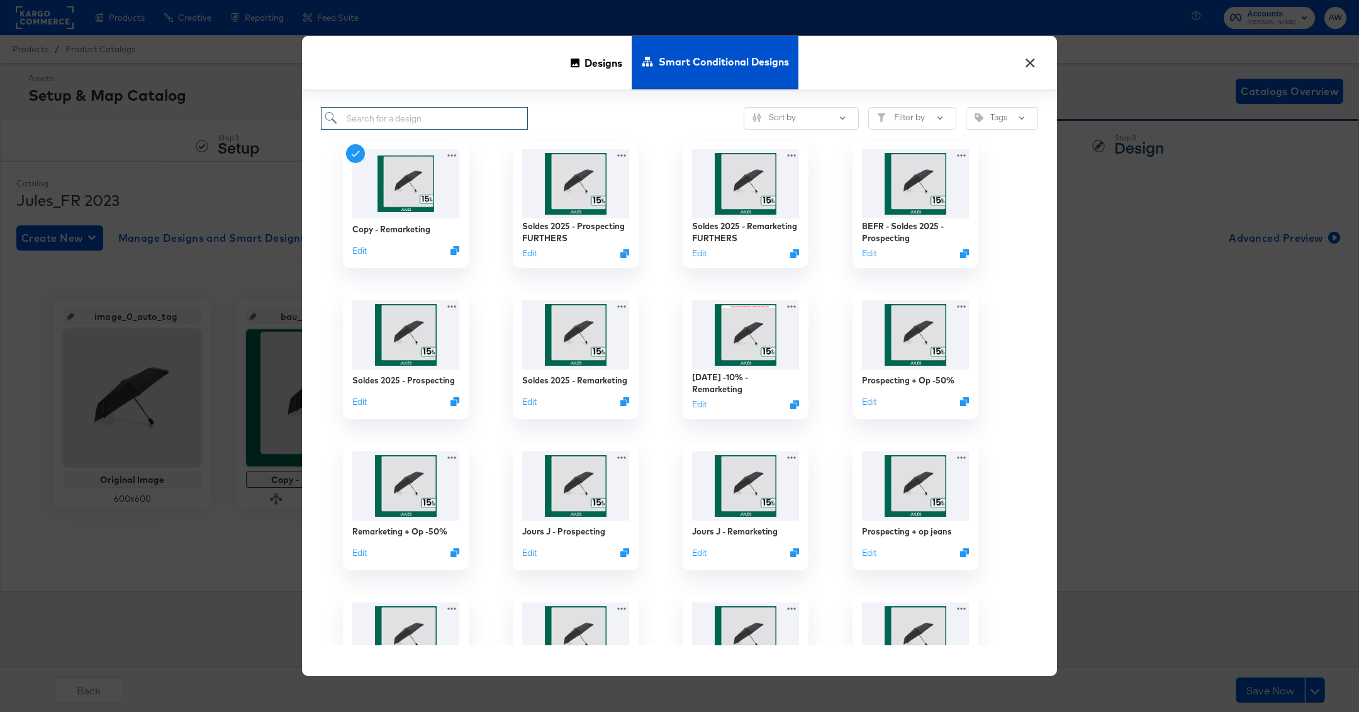
click at [483, 112] on input "search" at bounding box center [424, 118] width 207 height 23
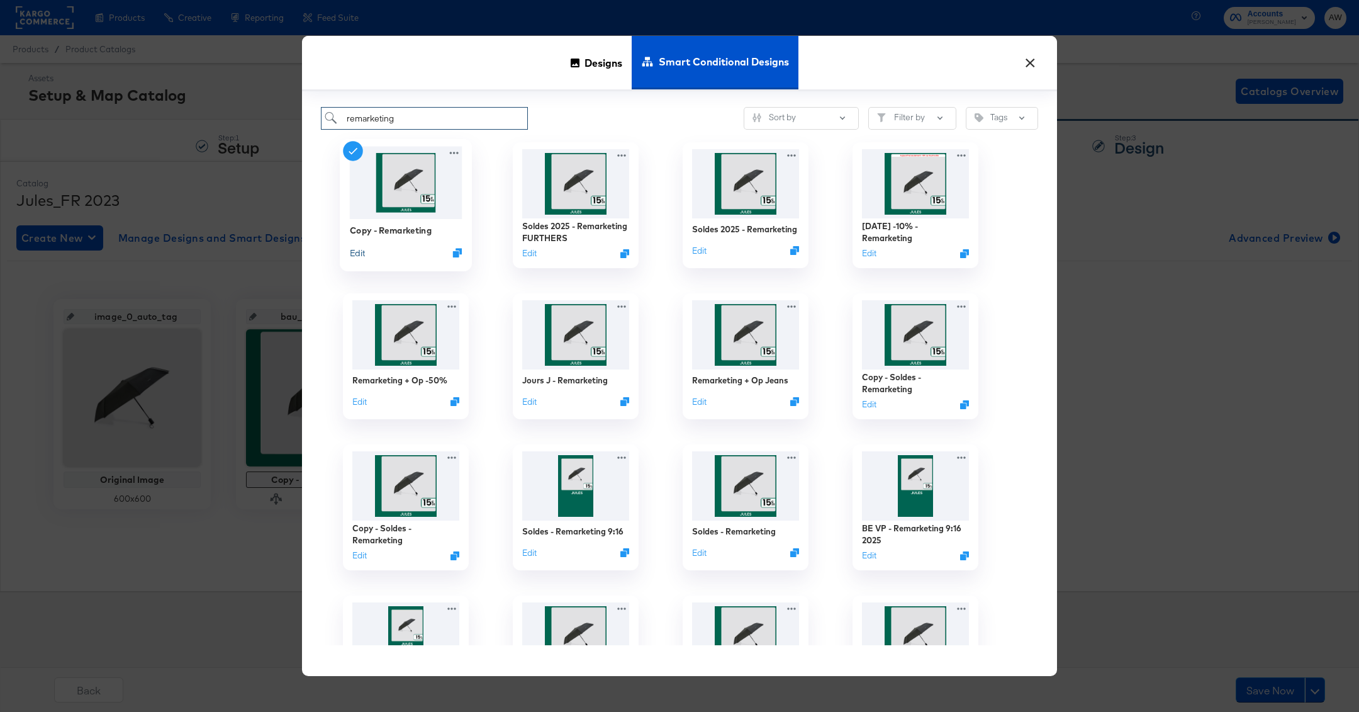
type input "remarketing"
click at [357, 256] on button "Edit" at bounding box center [357, 253] width 15 height 12
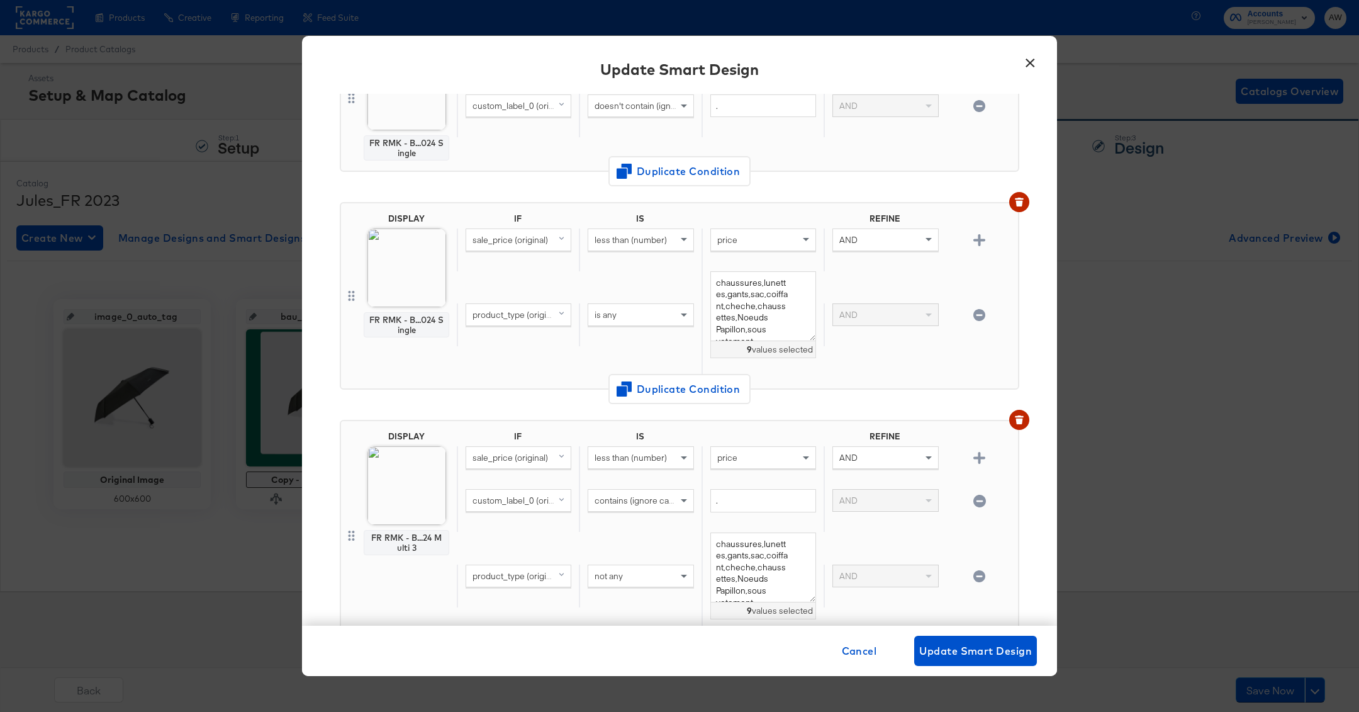
scroll to position [260, 0]
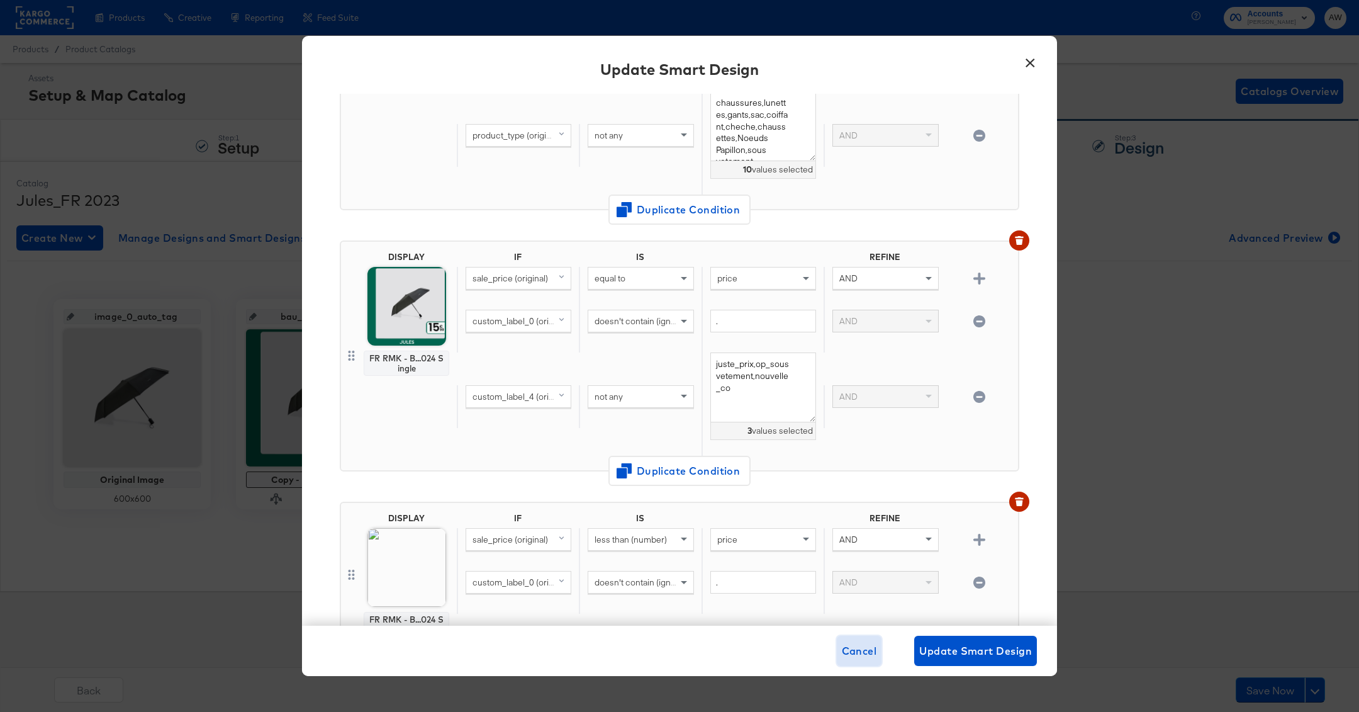
click at [843, 645] on span "Cancel" at bounding box center [859, 651] width 35 height 18
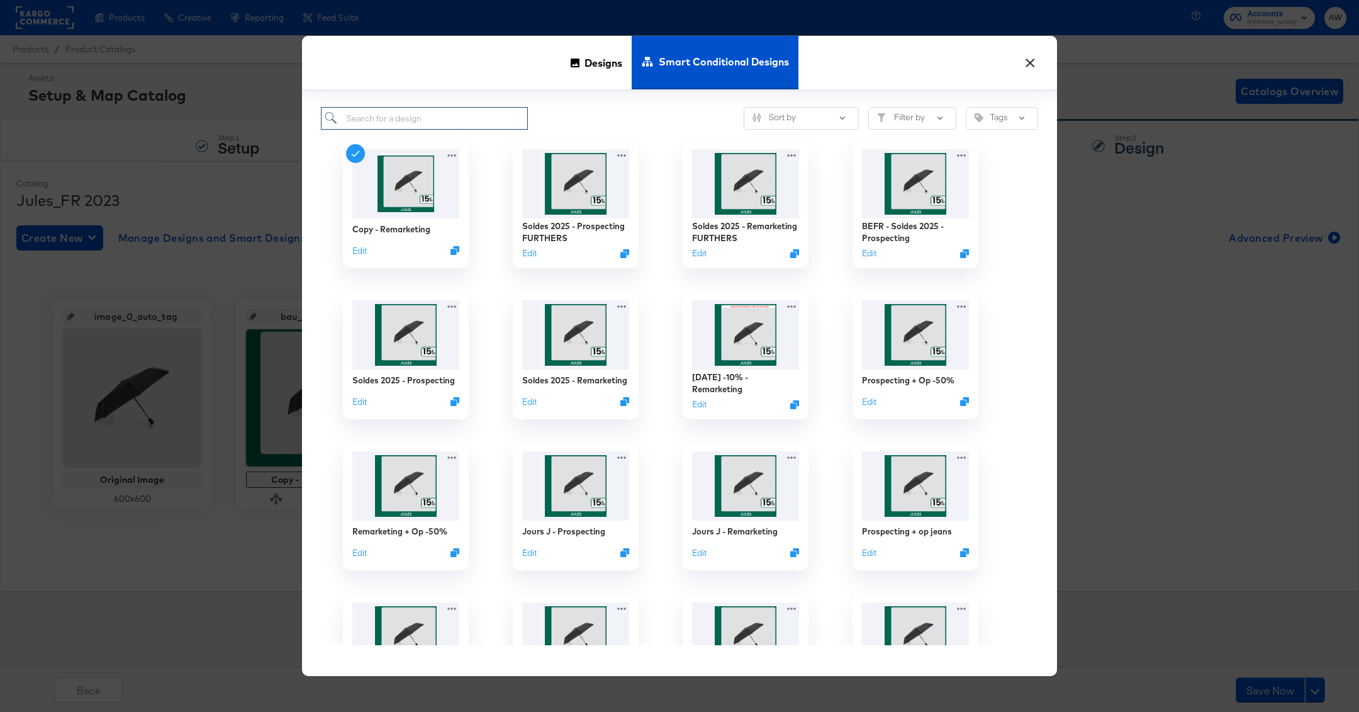
click at [491, 114] on input "search" at bounding box center [424, 118] width 207 height 23
type input "pantalon"
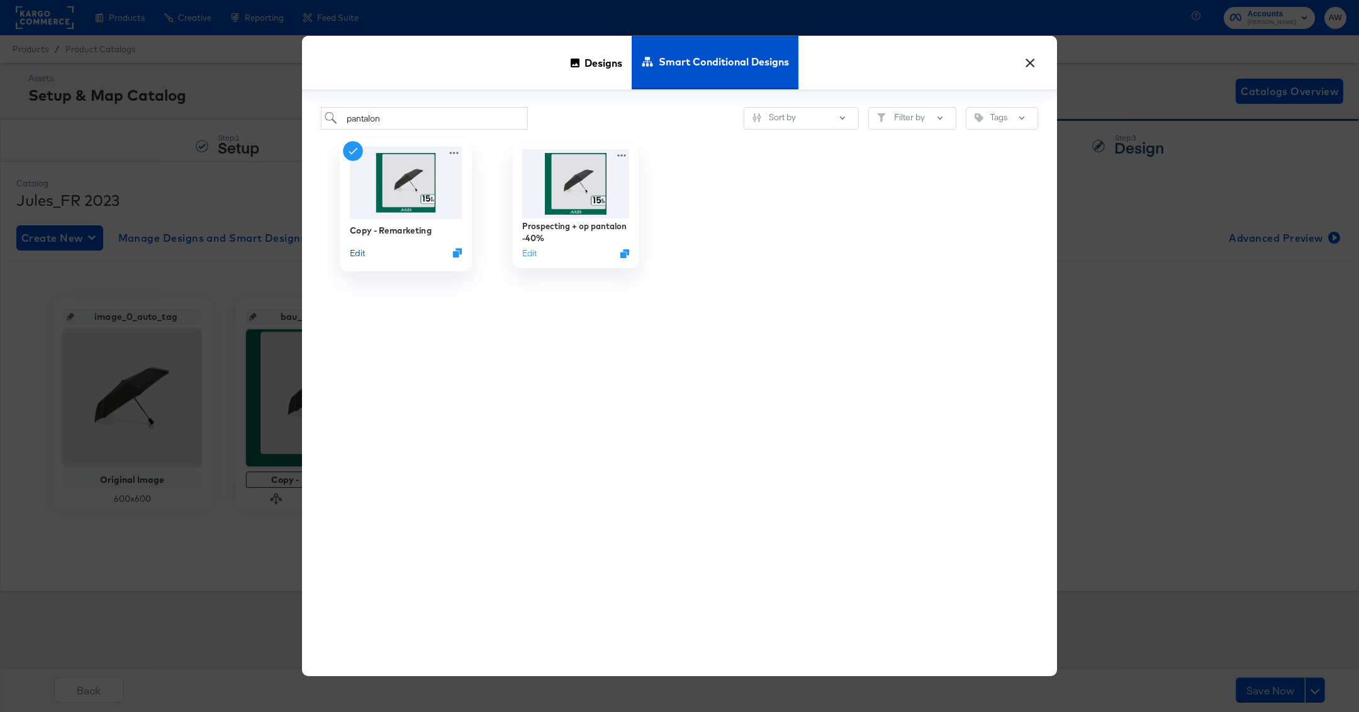
click at [365, 250] on button "Edit" at bounding box center [357, 253] width 15 height 12
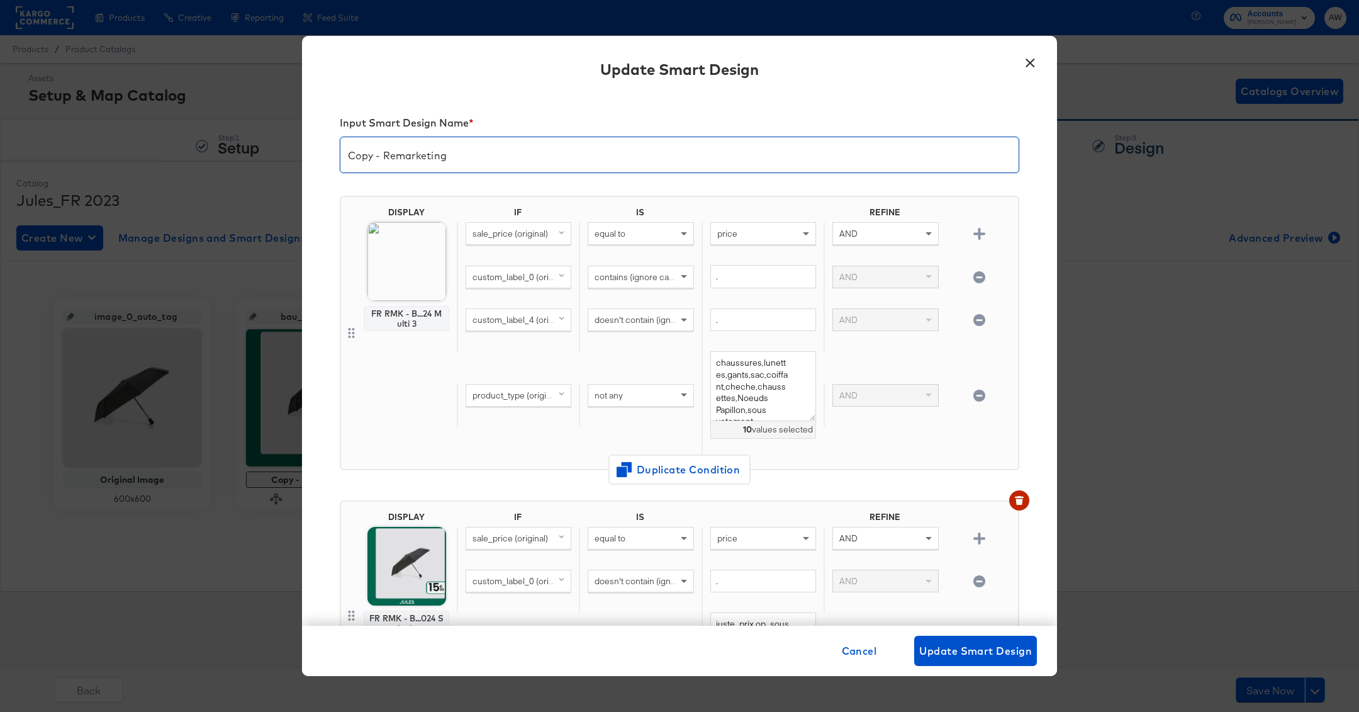
drag, startPoint x: 382, startPoint y: 150, endPoint x: 323, endPoint y: 145, distance: 59.4
click at [323, 145] on div "Input Smart Design Name * Copy - Remarketing DISPLAY FR RMK - B...24 Multi 3 IF…" at bounding box center [679, 360] width 755 height 532
click at [483, 139] on input "Remarketing" at bounding box center [679, 149] width 678 height 35
click at [493, 151] on input "Remarketing" at bounding box center [679, 149] width 678 height 35
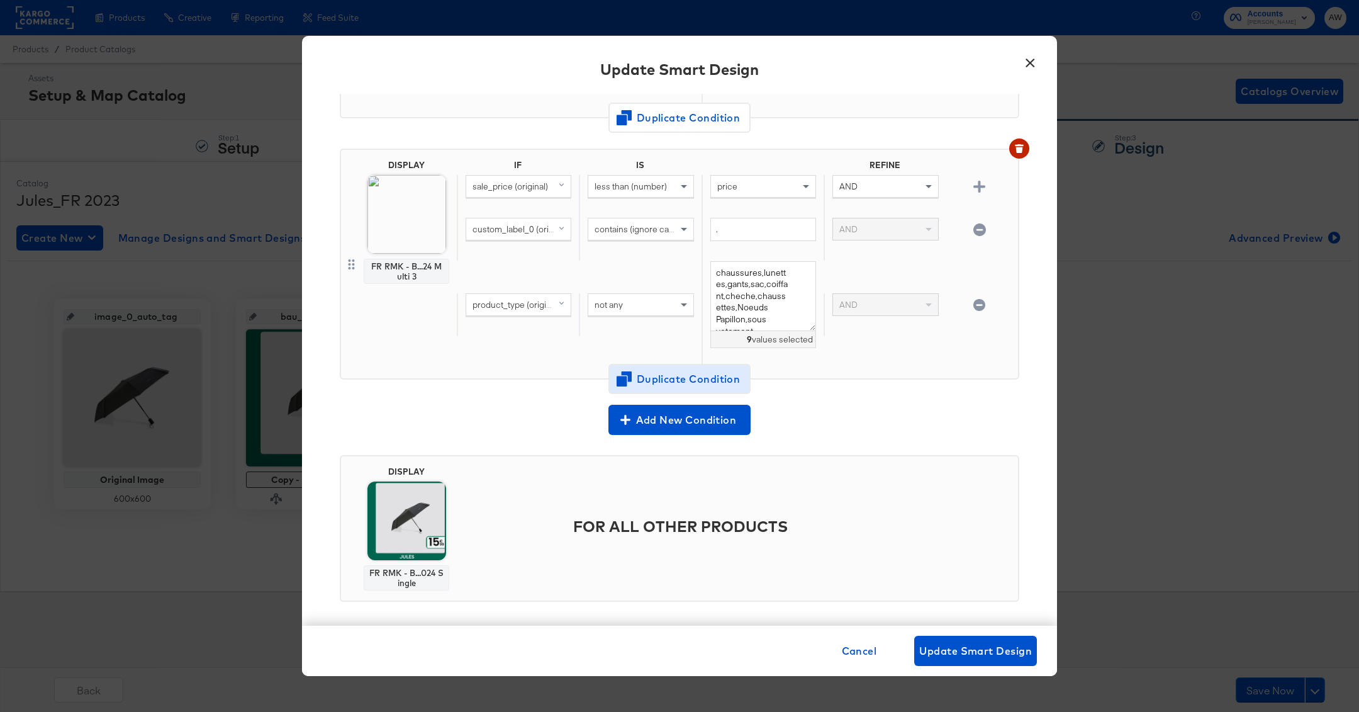
type input "Remarketing + op pantalon -40%"
click at [642, 370] on span "Duplicate Condition" at bounding box center [679, 379] width 122 height 18
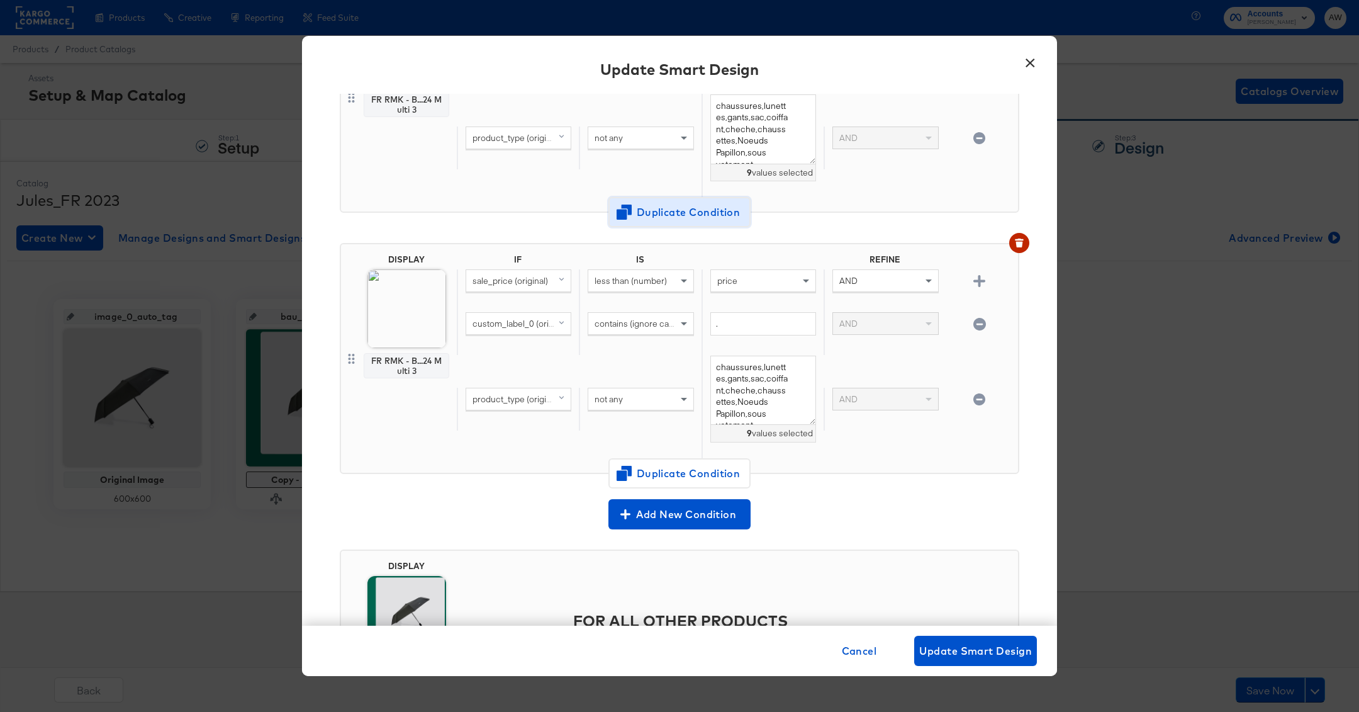
scroll to position [1154, 0]
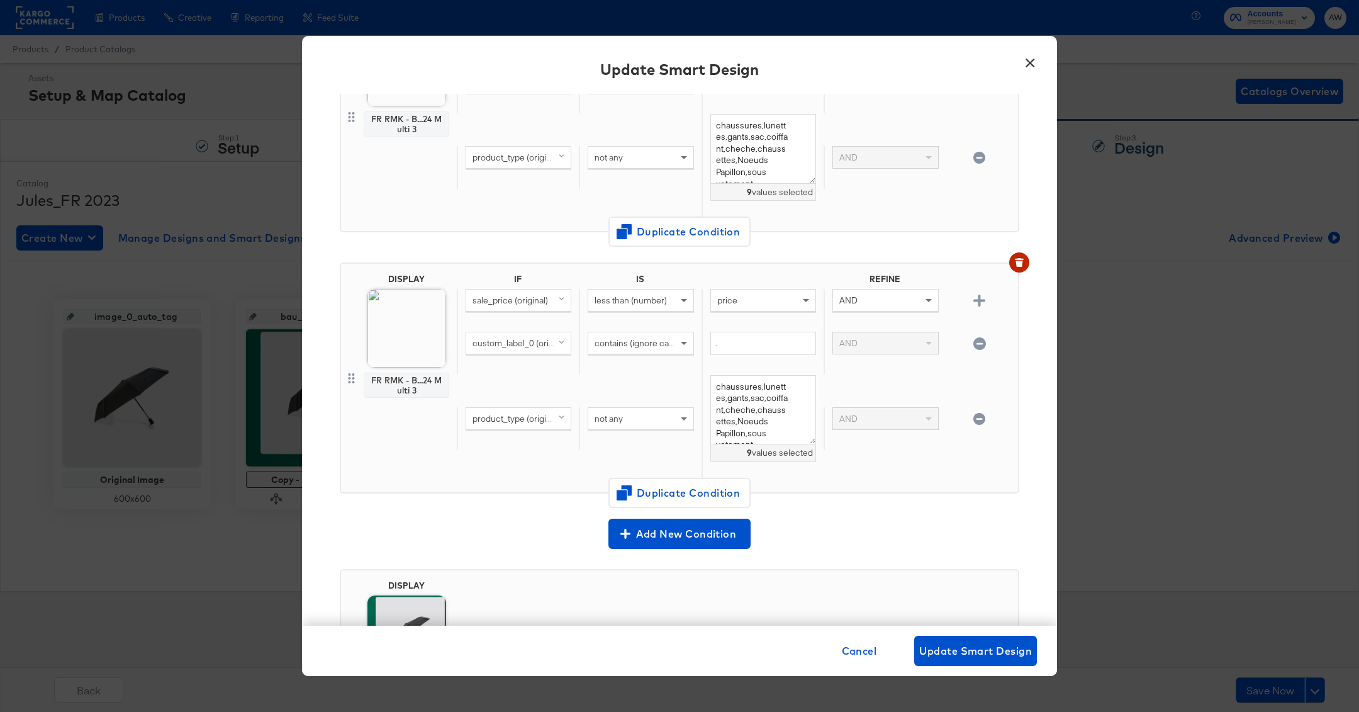
click at [977, 337] on icon "button" at bounding box center [979, 343] width 12 height 12
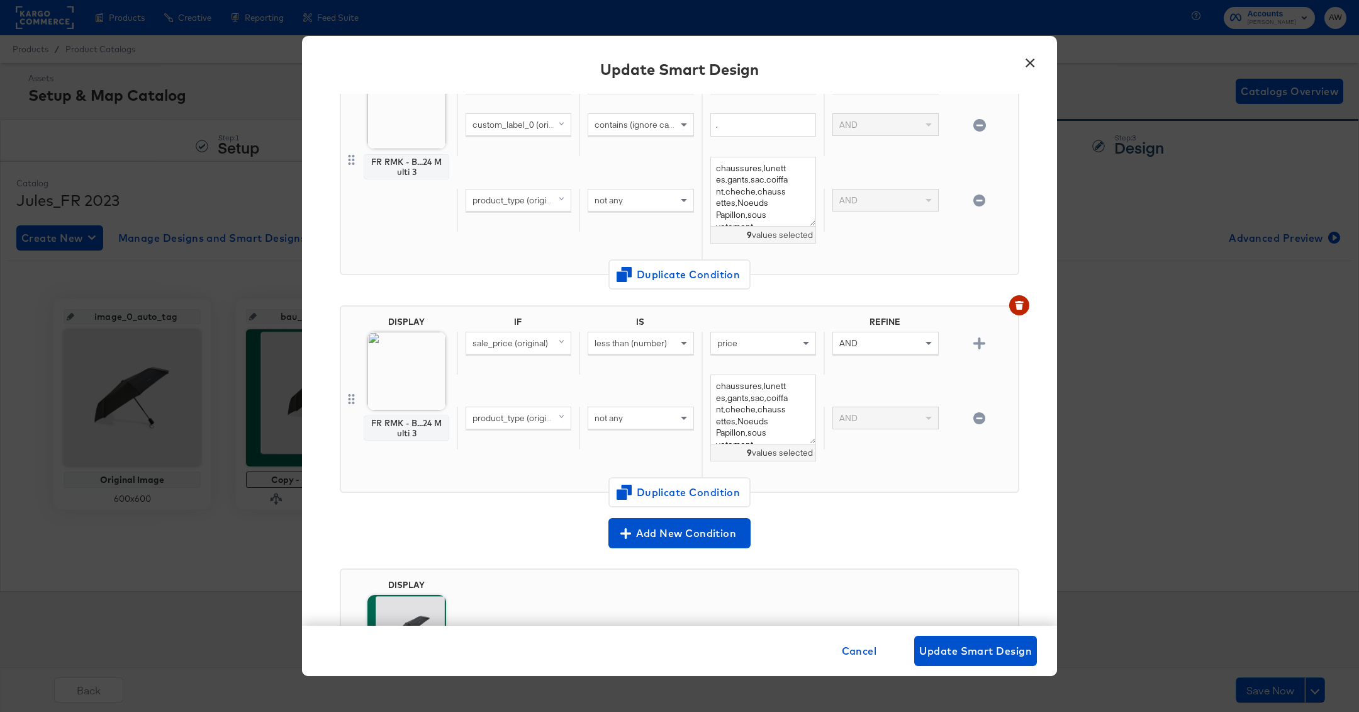
click at [983, 414] on icon "button" at bounding box center [979, 418] width 12 height 12
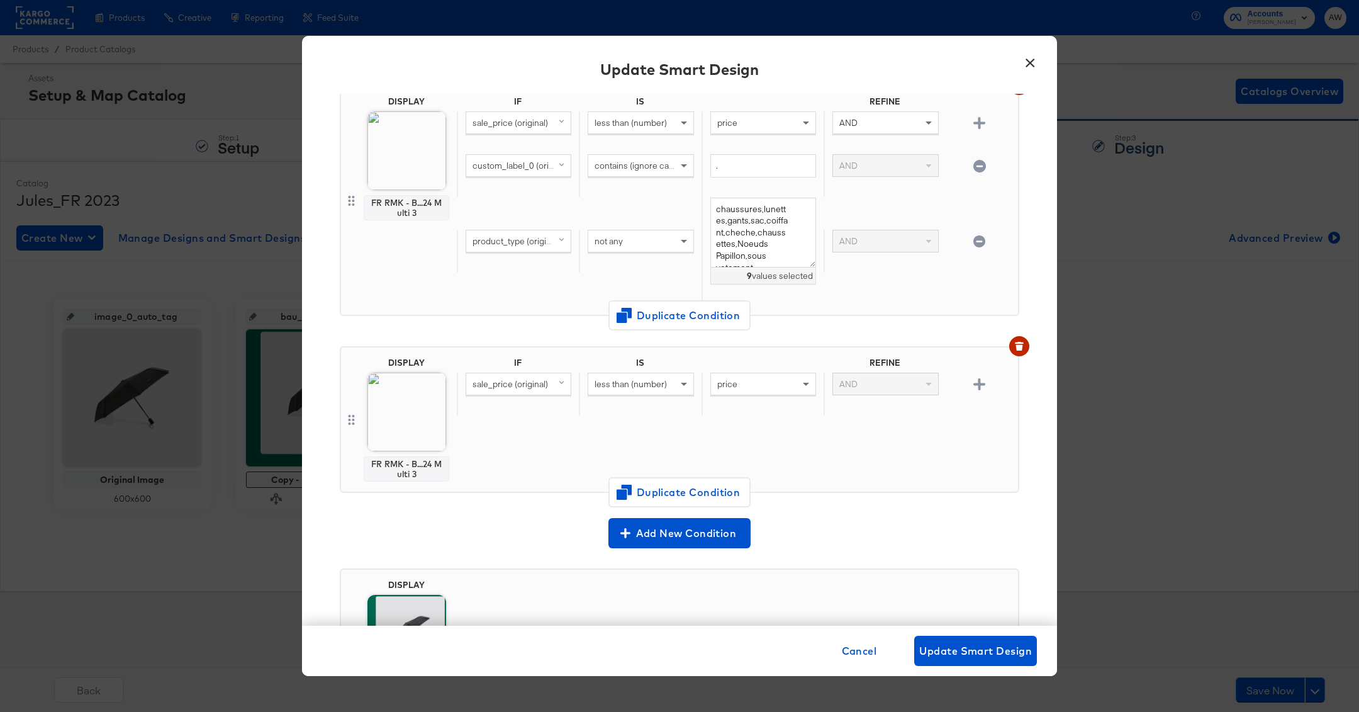
click at [413, 399] on img at bounding box center [406, 411] width 79 height 79
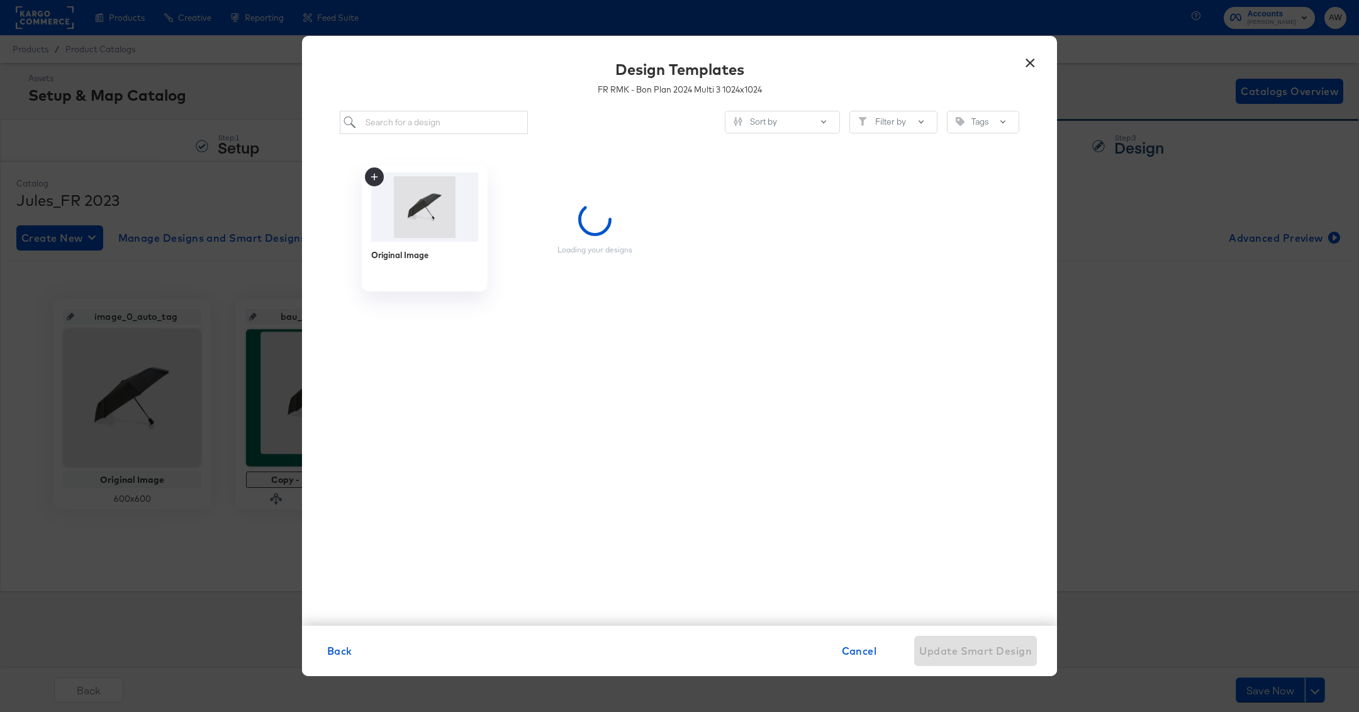
scroll to position [0, 0]
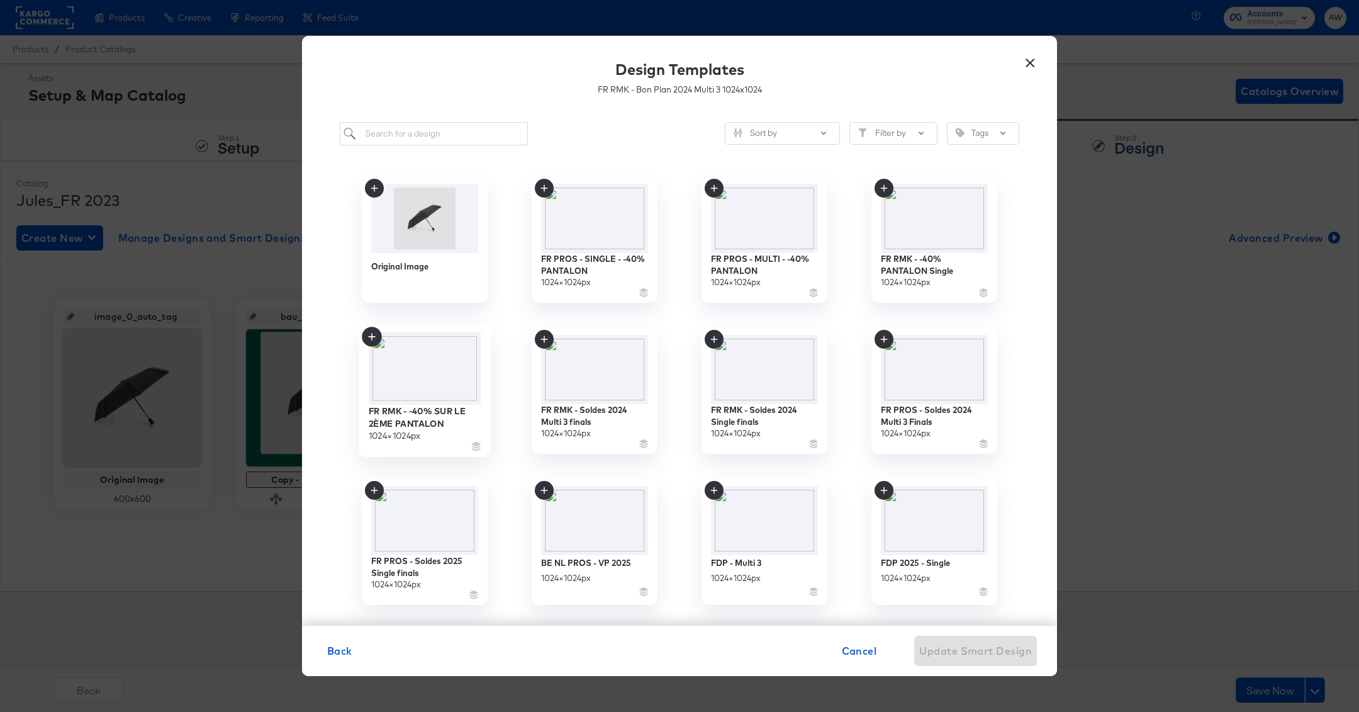
click at [467, 371] on img at bounding box center [425, 368] width 113 height 73
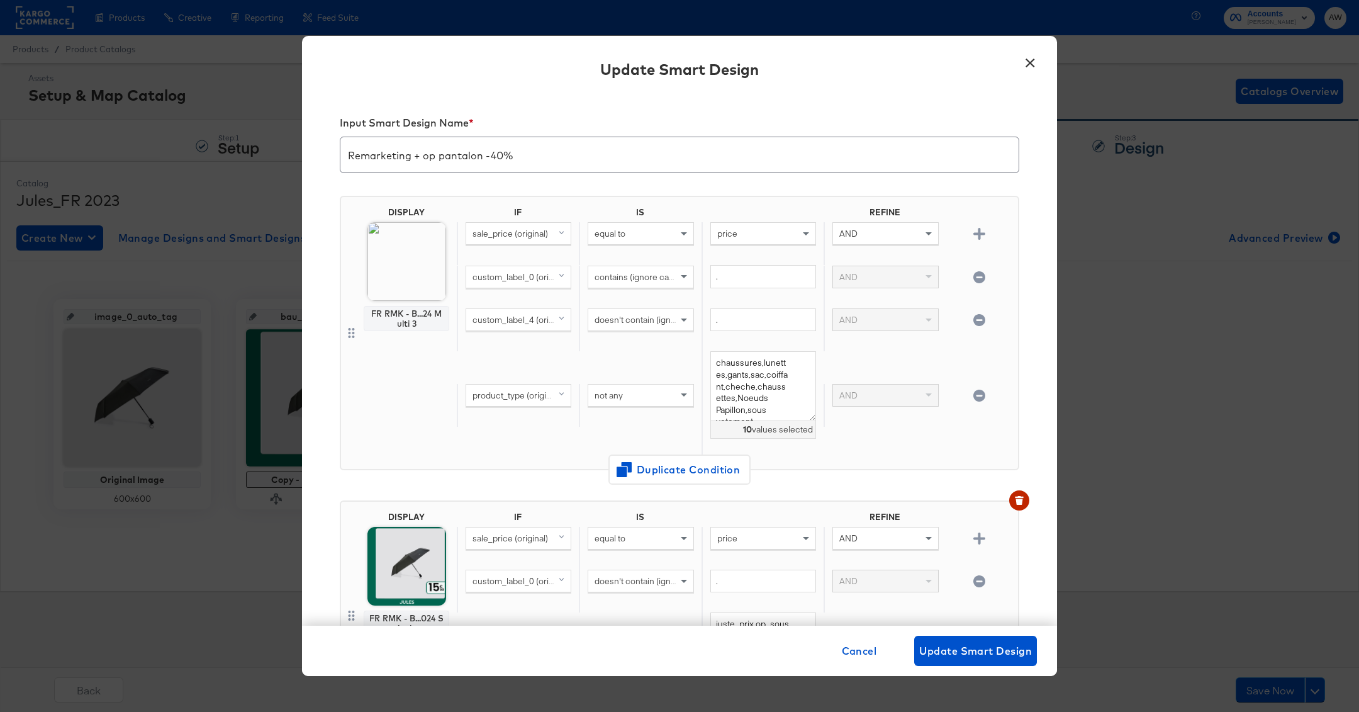
scroll to position [1071, 0]
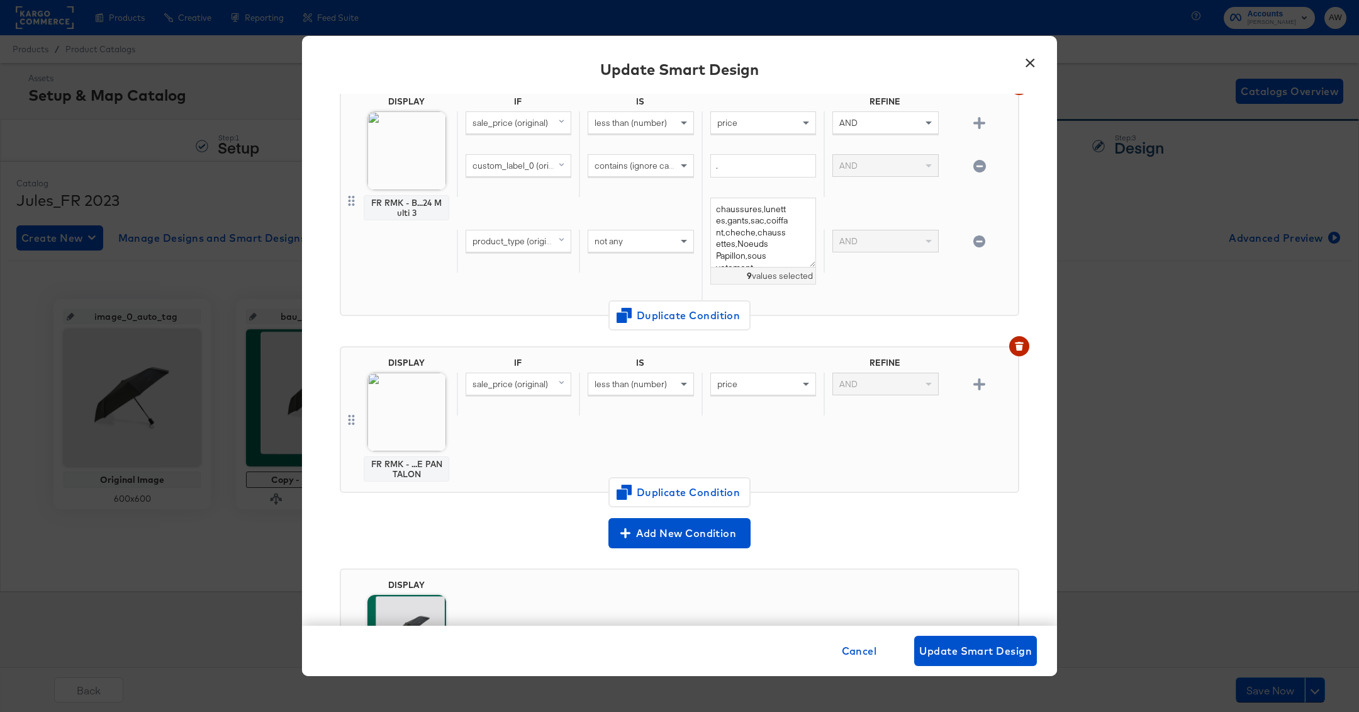
click at [515, 378] on span "sale_price (original)" at bounding box center [509, 383] width 75 height 11
type input "4"
click at [539, 471] on button "custom_label_4 original" at bounding box center [540, 471] width 148 height 21
click at [621, 378] on span "less than (number)" at bounding box center [631, 383] width 72 height 11
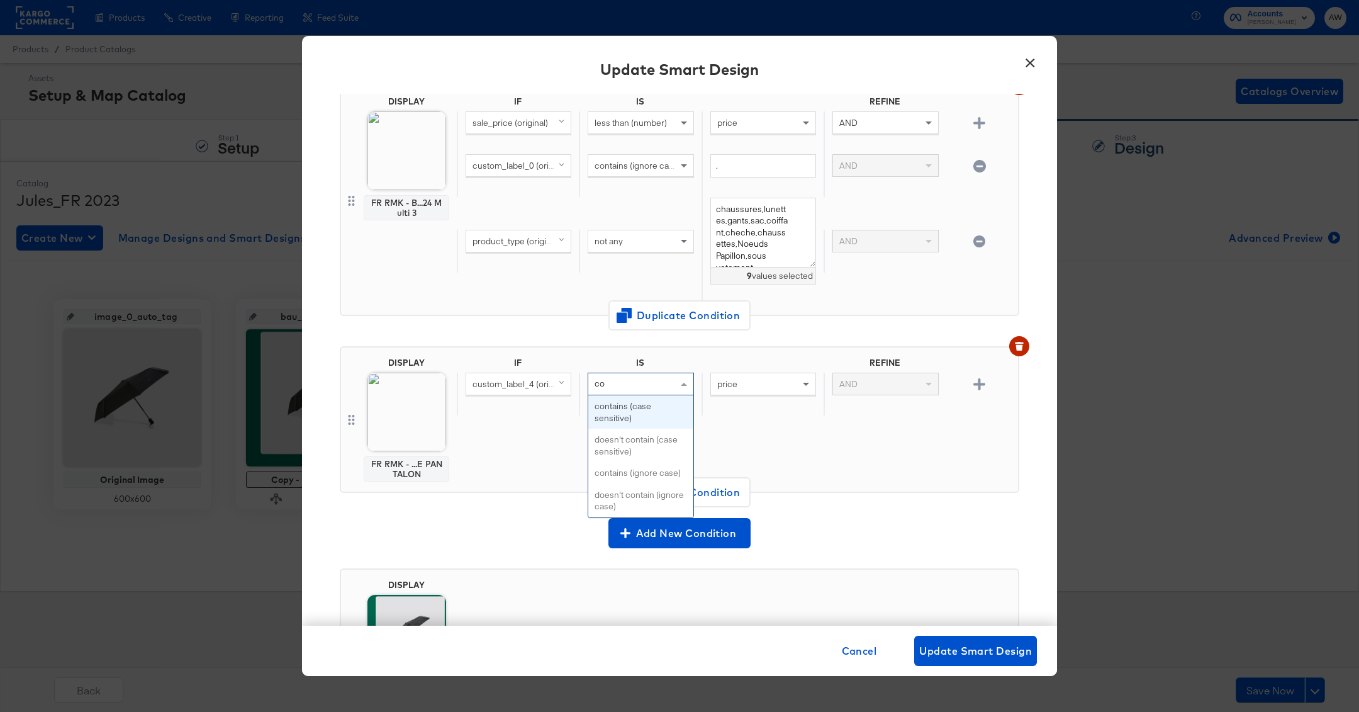
type input "con"
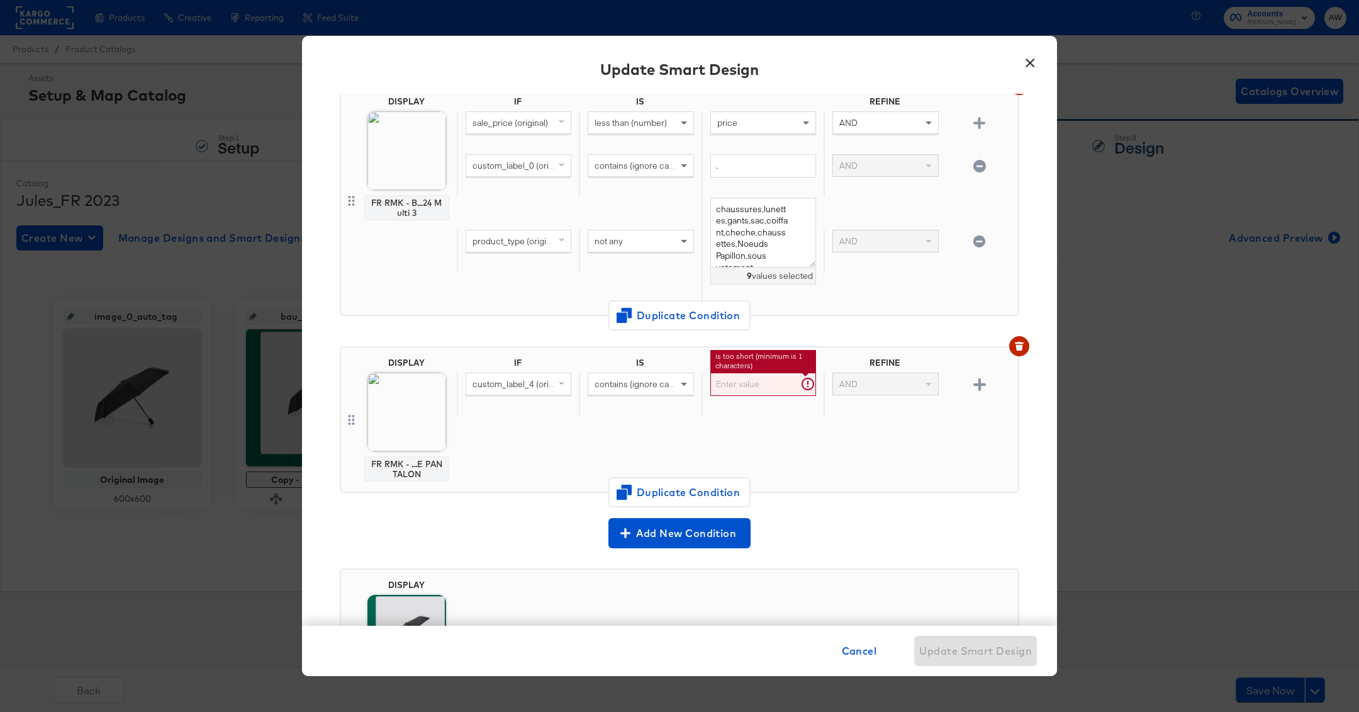
click at [754, 379] on input "text" at bounding box center [763, 383] width 106 height 23
paste input "op_pantalon"
type input "op_pantalon"
click at [971, 379] on button "button" at bounding box center [979, 384] width 22 height 12
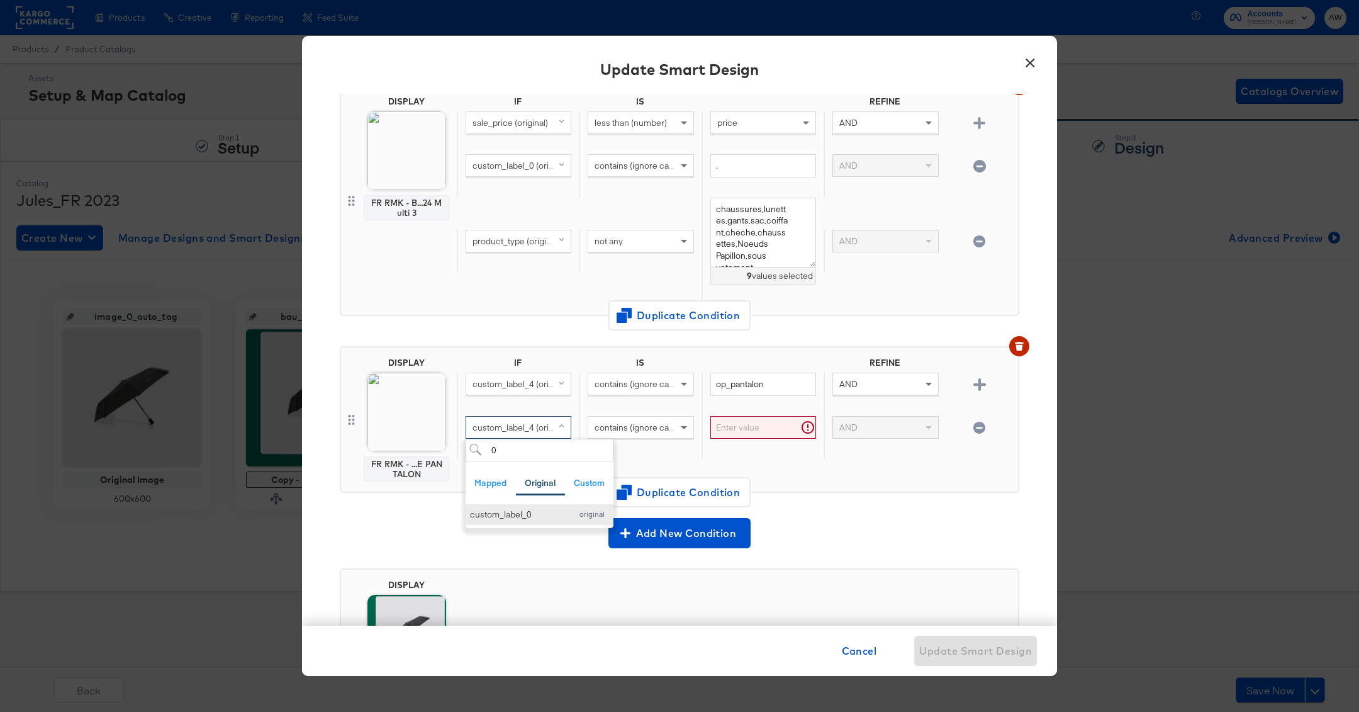
type input "0"
click at [542, 508] on div "custom_label_0" at bounding box center [517, 514] width 95 height 12
click at [710, 428] on input "text" at bounding box center [763, 427] width 106 height 23
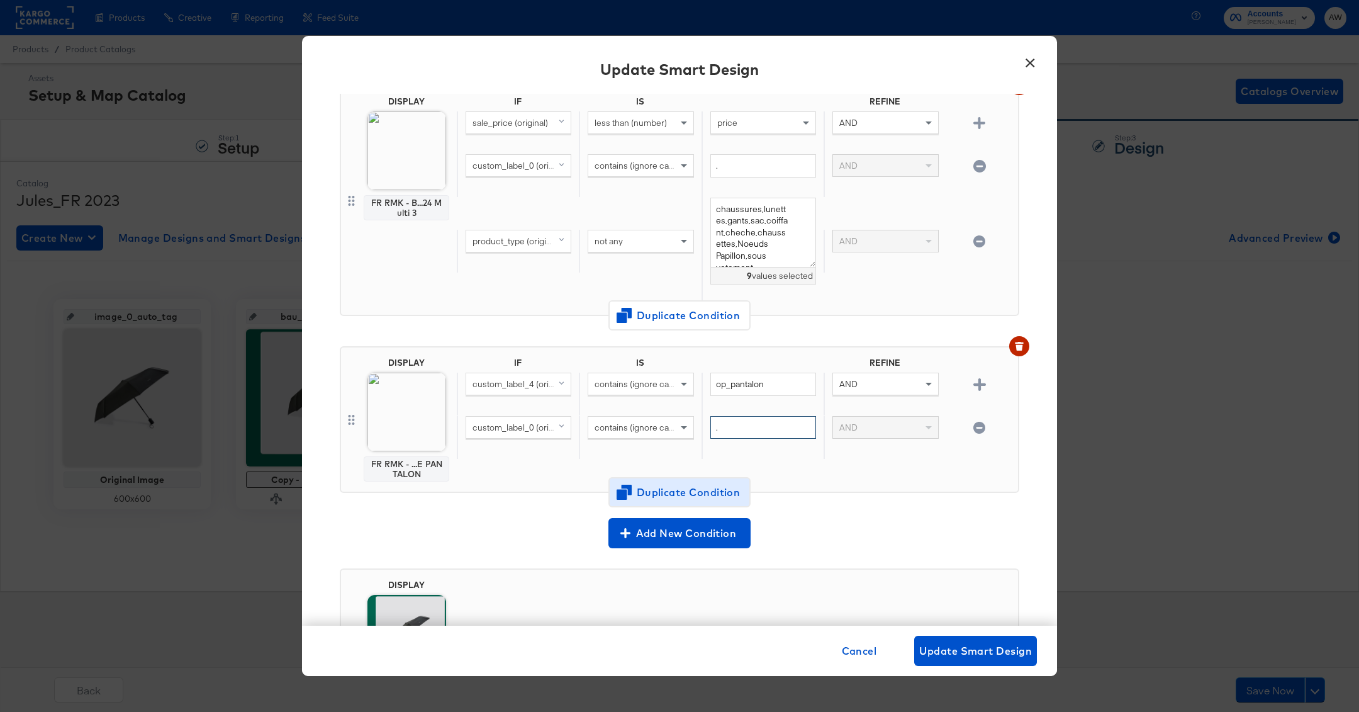
type input "."
click at [642, 484] on span "Duplicate Condition" at bounding box center [679, 492] width 122 height 18
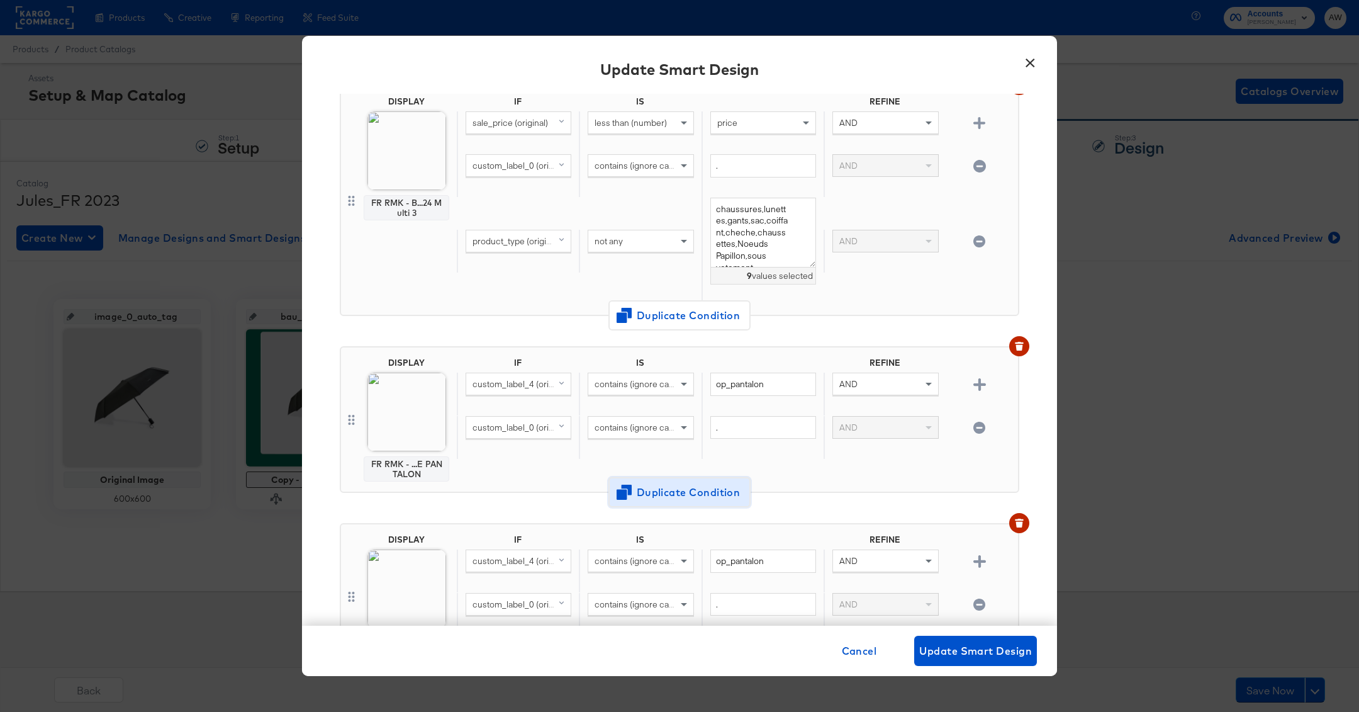
scroll to position [1246, 0]
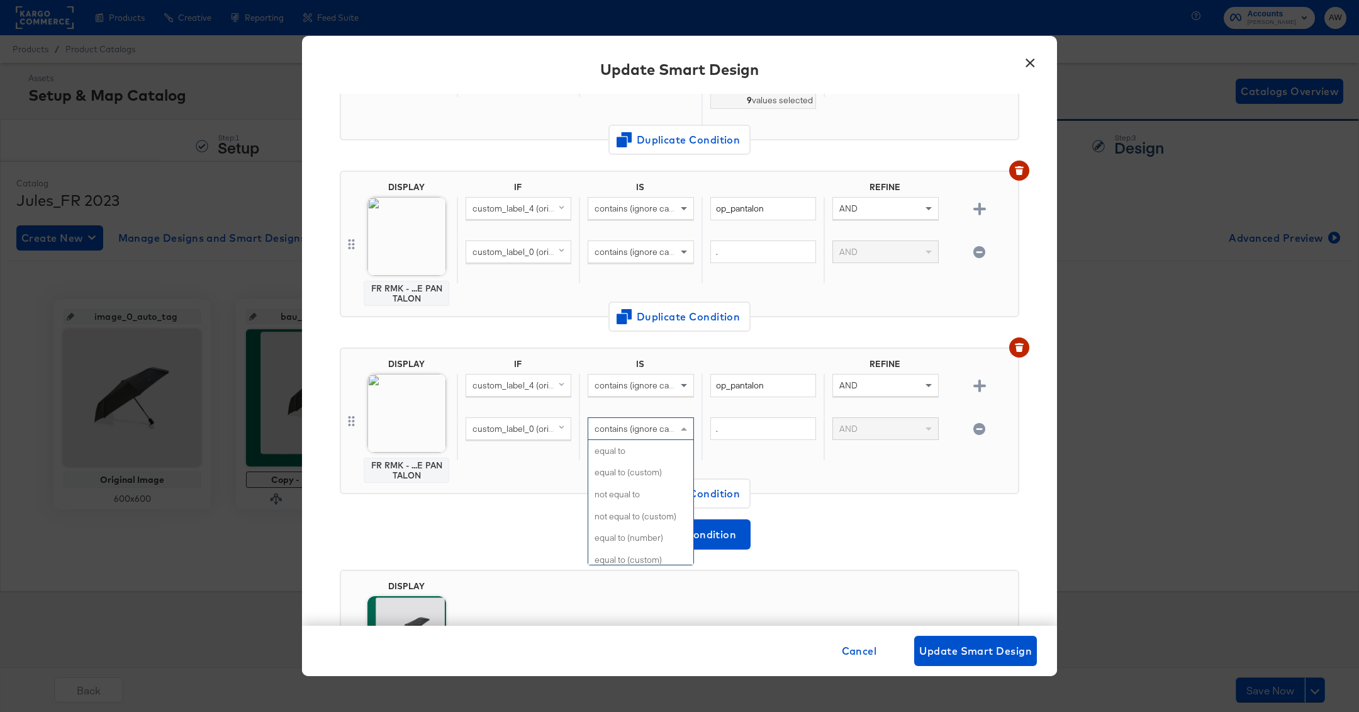
click at [640, 423] on span "contains (ignore case)" at bounding box center [638, 428] width 86 height 11
type input "doesn"
click at [749, 425] on input "." at bounding box center [763, 428] width 106 height 23
click at [394, 389] on img at bounding box center [406, 413] width 79 height 79
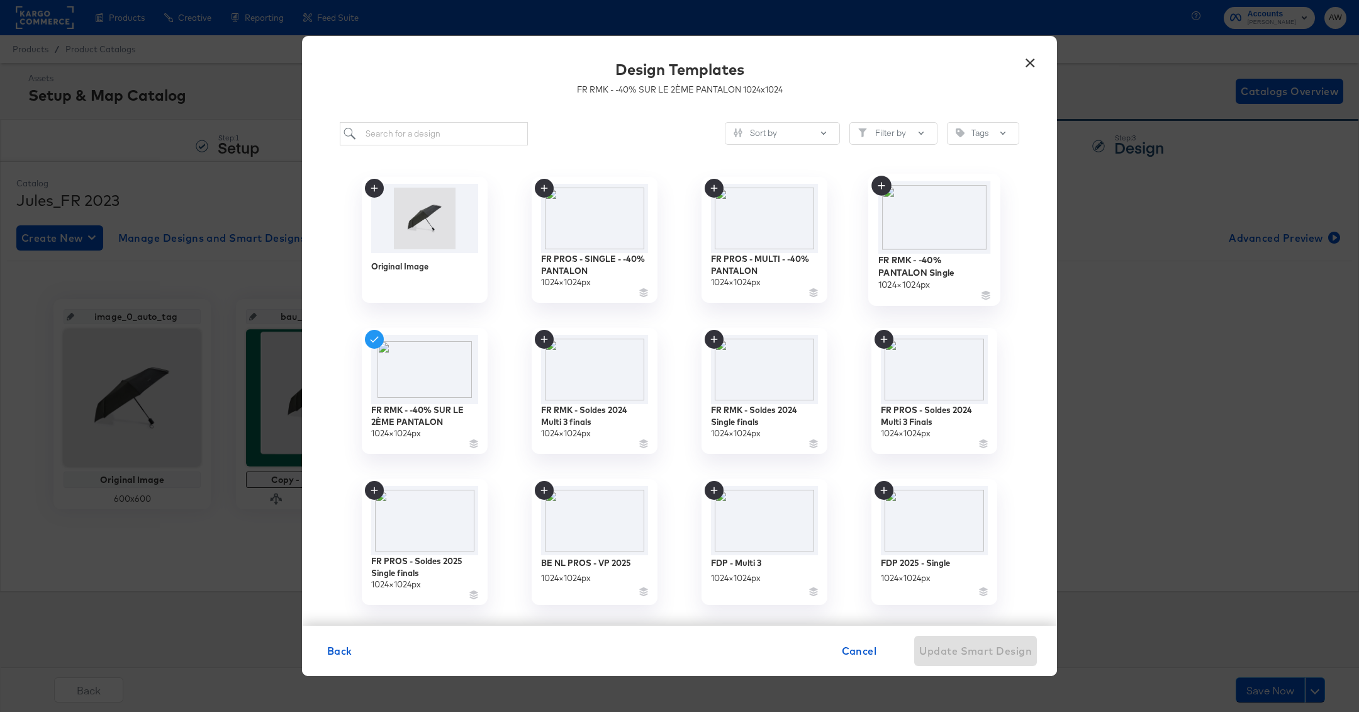
click at [925, 223] on img at bounding box center [934, 217] width 113 height 72
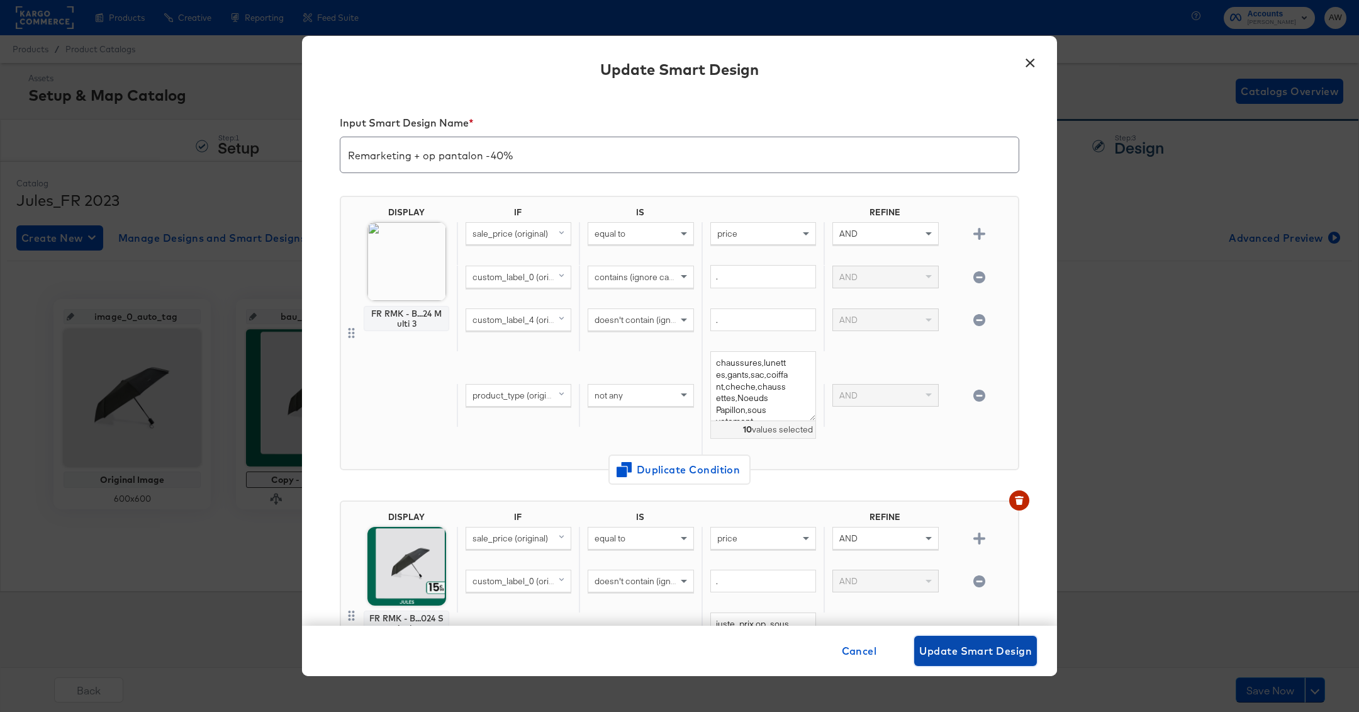
click at [971, 649] on span "Update Smart Design" at bounding box center [975, 651] width 113 height 18
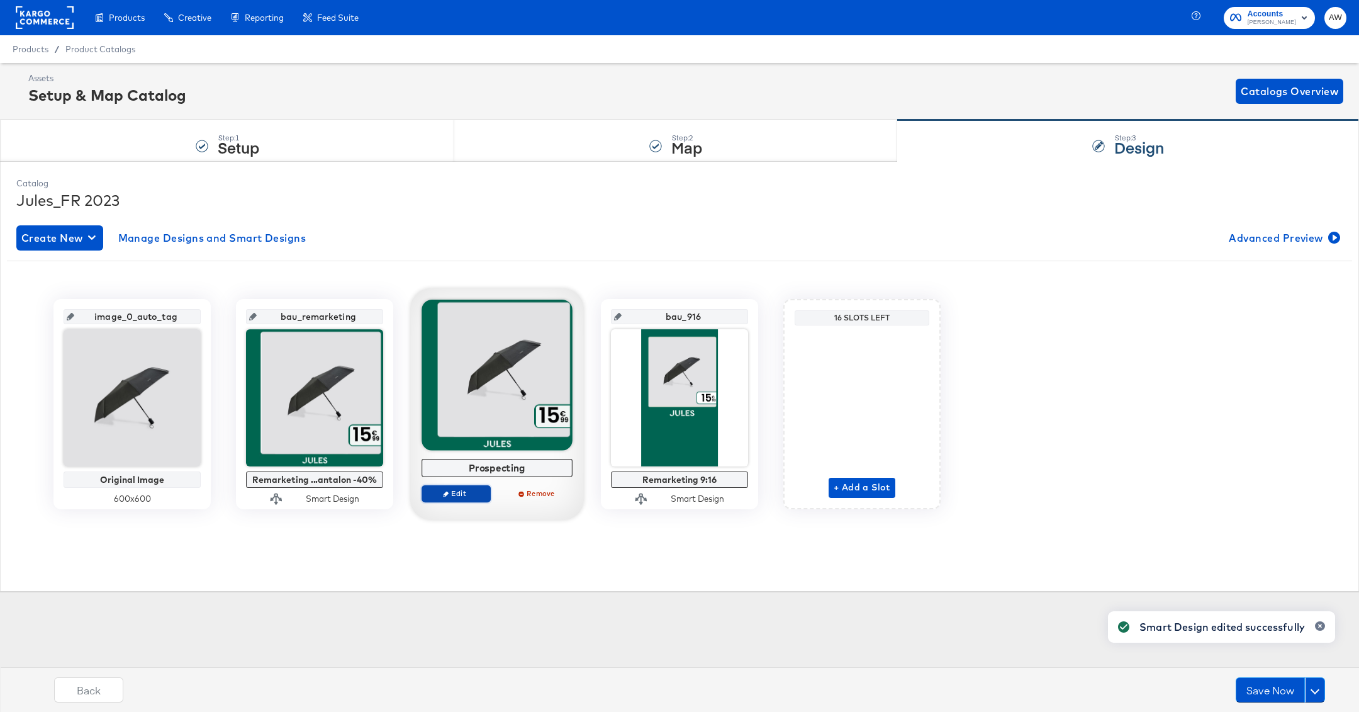
click at [462, 493] on span "Edit" at bounding box center [456, 492] width 58 height 9
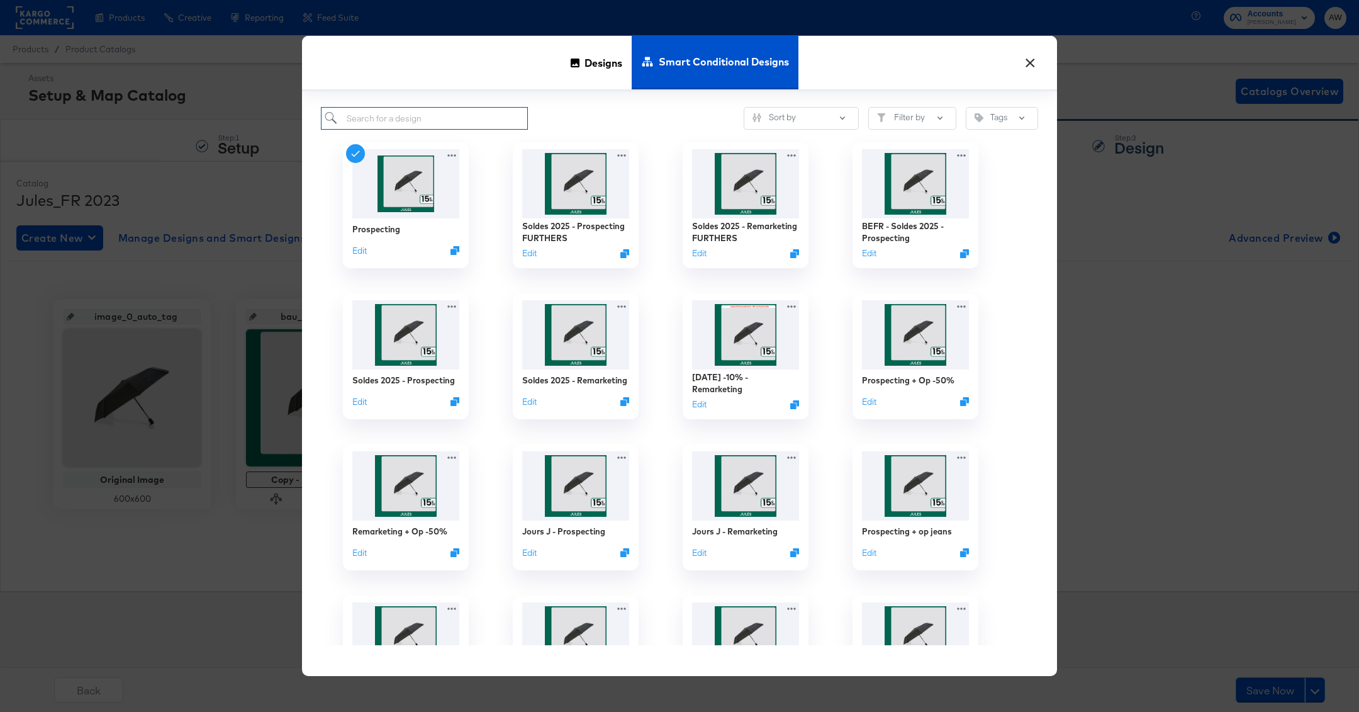
click at [457, 123] on input "search" at bounding box center [424, 118] width 207 height 23
type input "p"
type input "op pantalon"
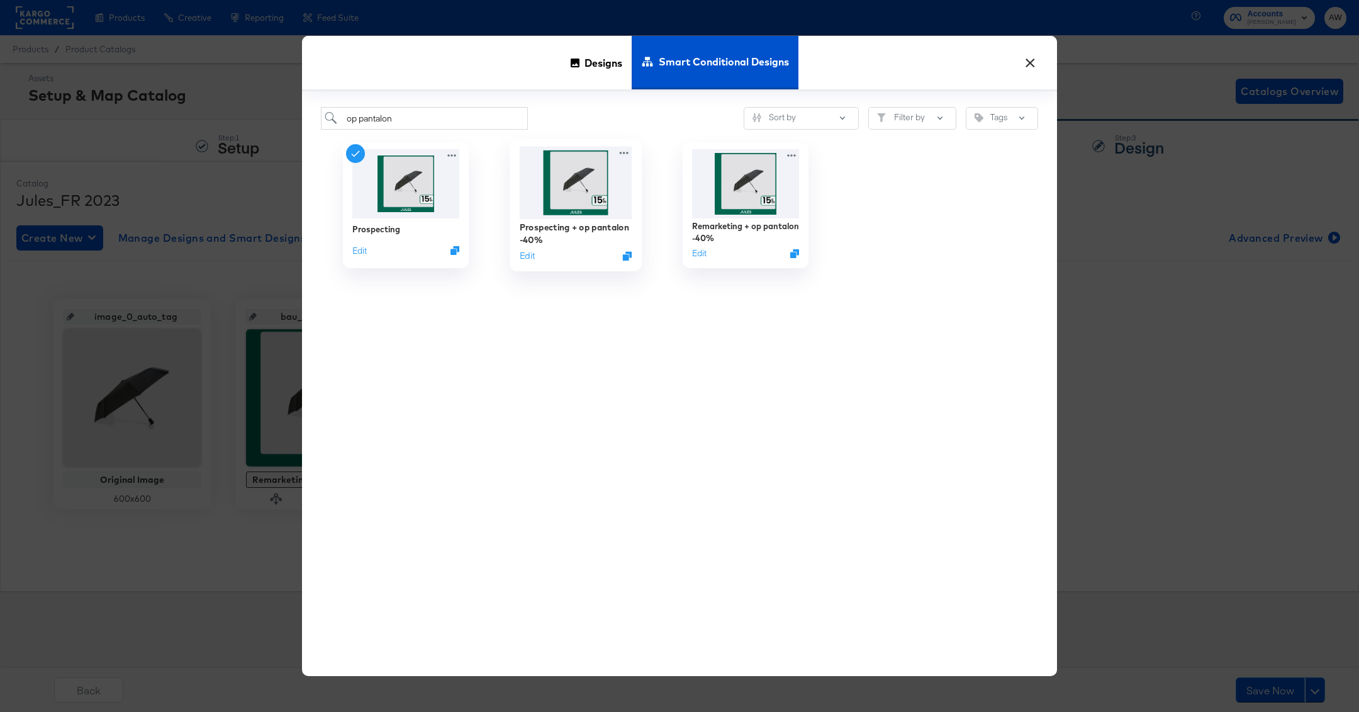
click at [590, 198] on img at bounding box center [576, 183] width 113 height 72
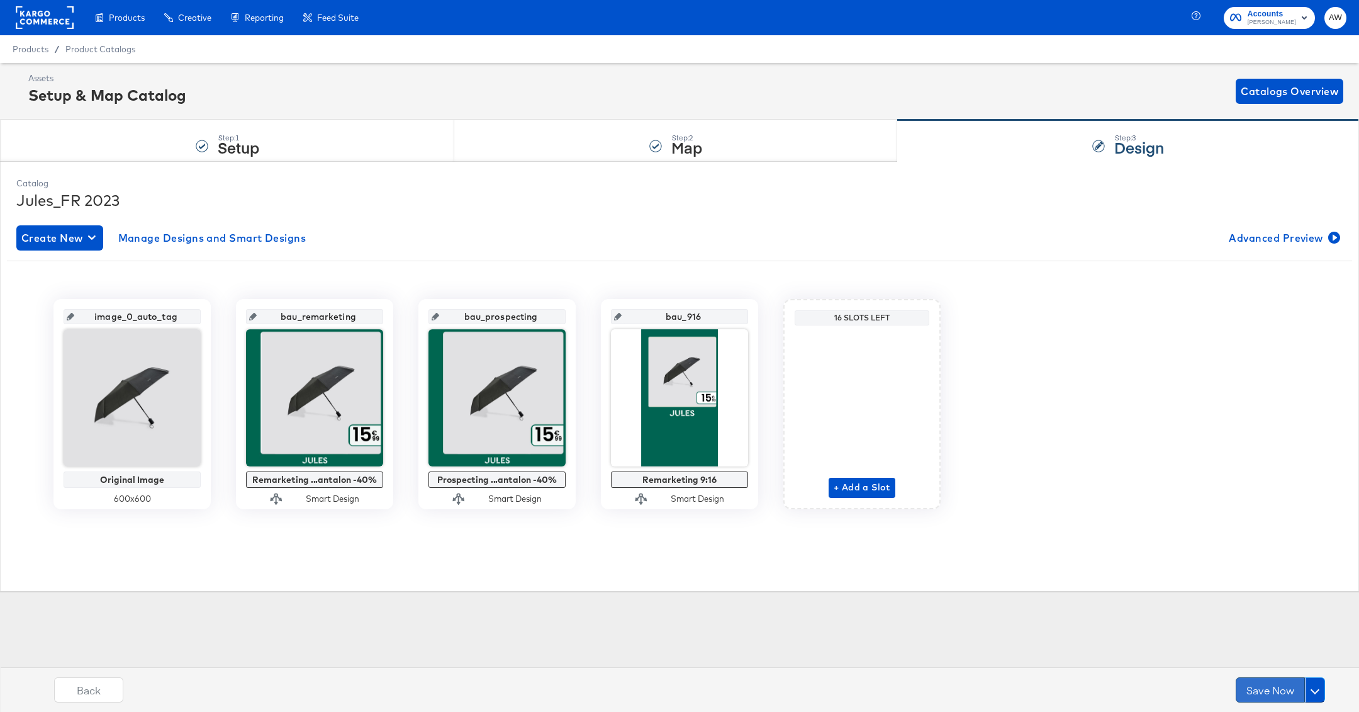
click at [1270, 688] on button "Save Now" at bounding box center [1270, 689] width 69 height 25
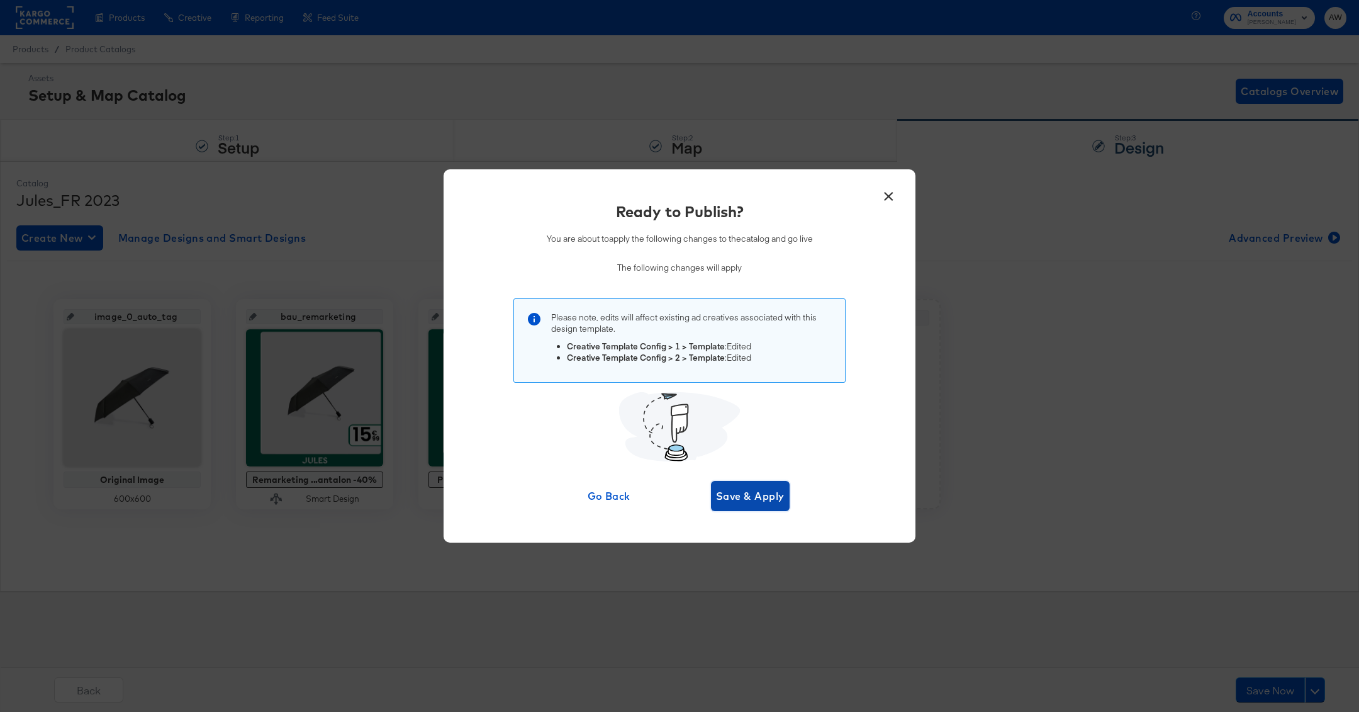
click at [764, 486] on button "Save & Apply" at bounding box center [750, 496] width 79 height 30
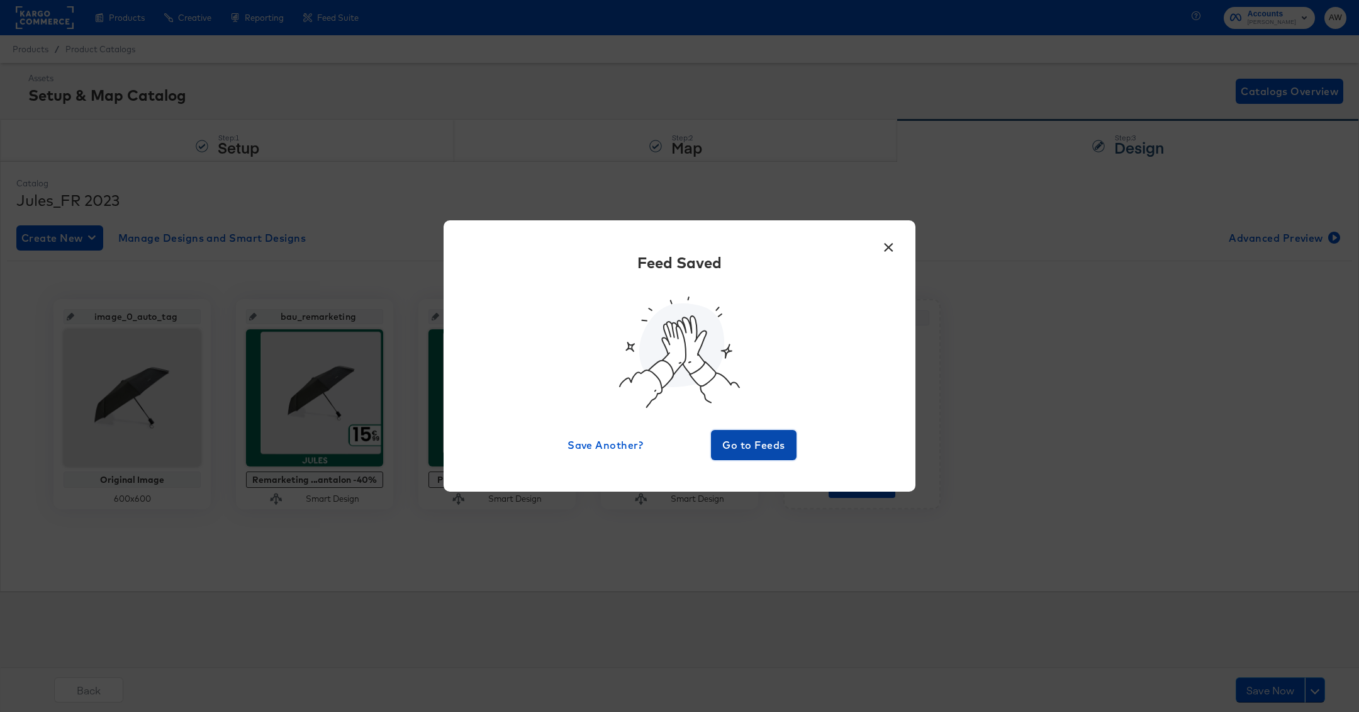
click at [744, 444] on span "Go to Feeds" at bounding box center [753, 445] width 75 height 18
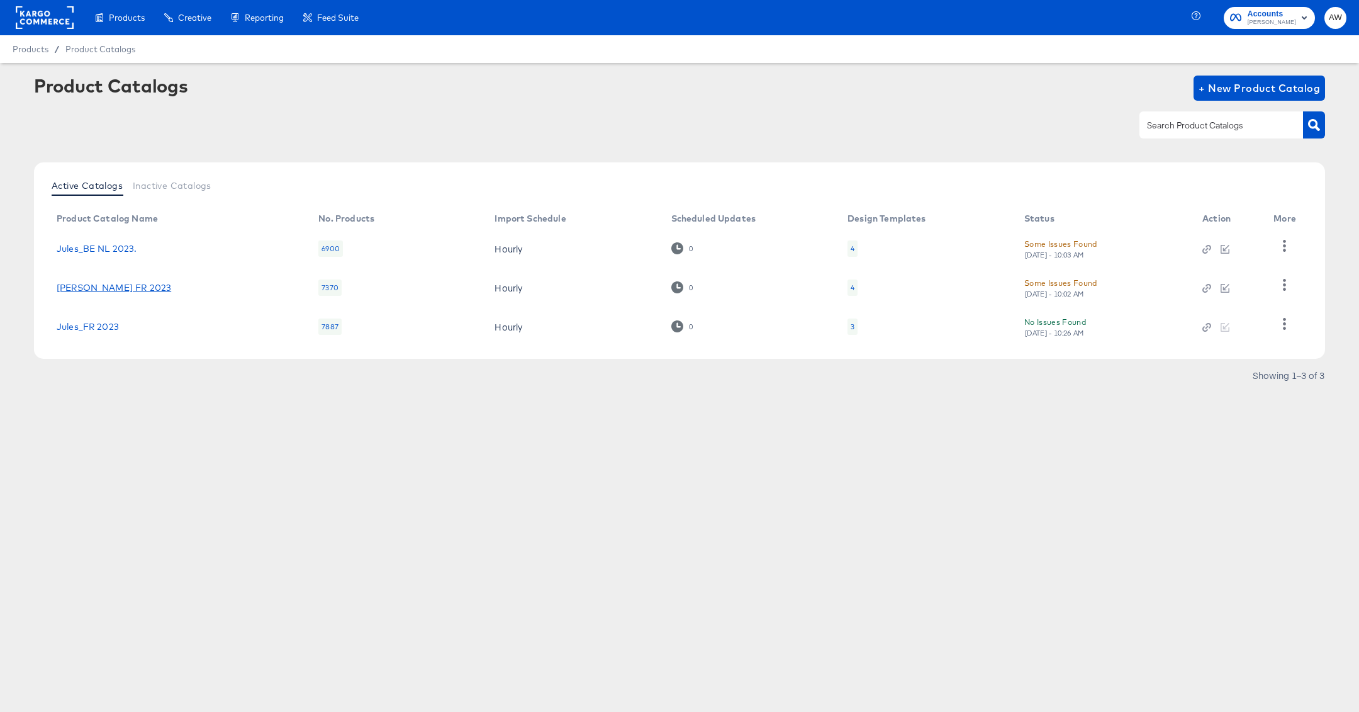
click at [79, 292] on link "Jules_BE FR 2023" at bounding box center [114, 287] width 114 height 10
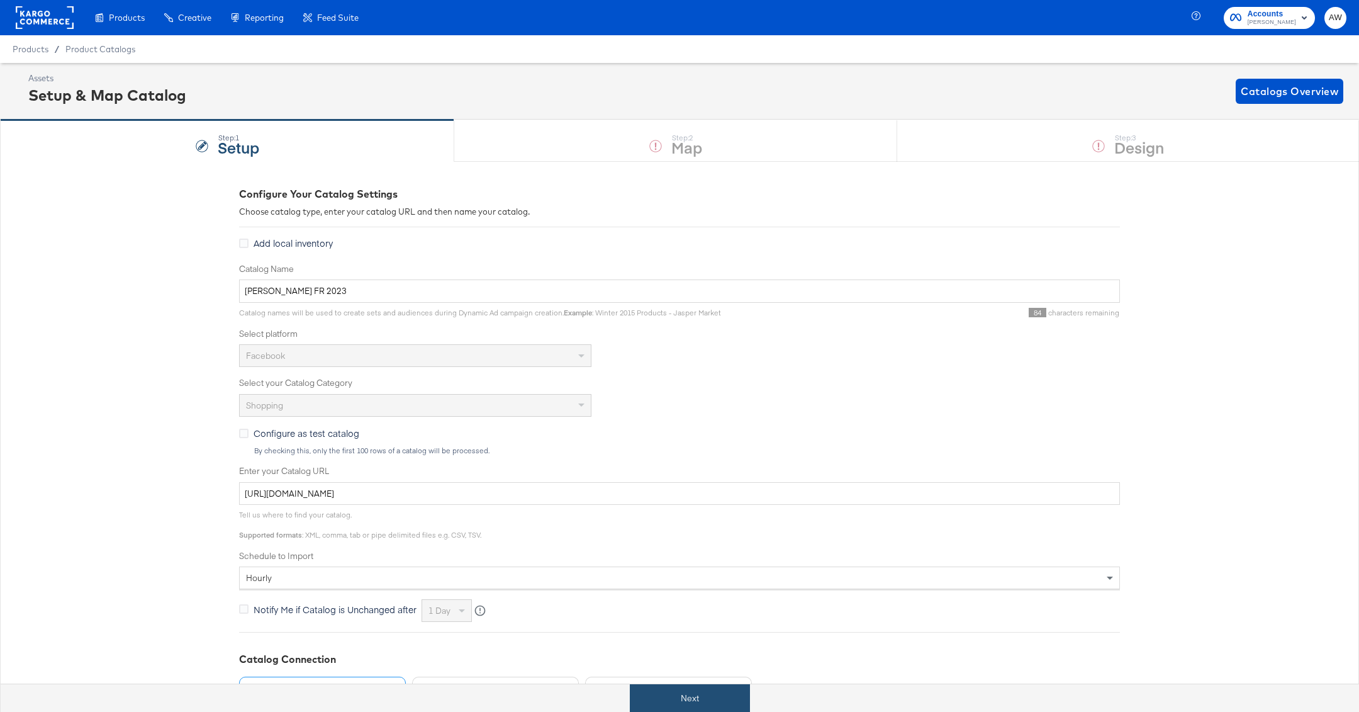
click at [696, 703] on button "Next" at bounding box center [690, 698] width 120 height 28
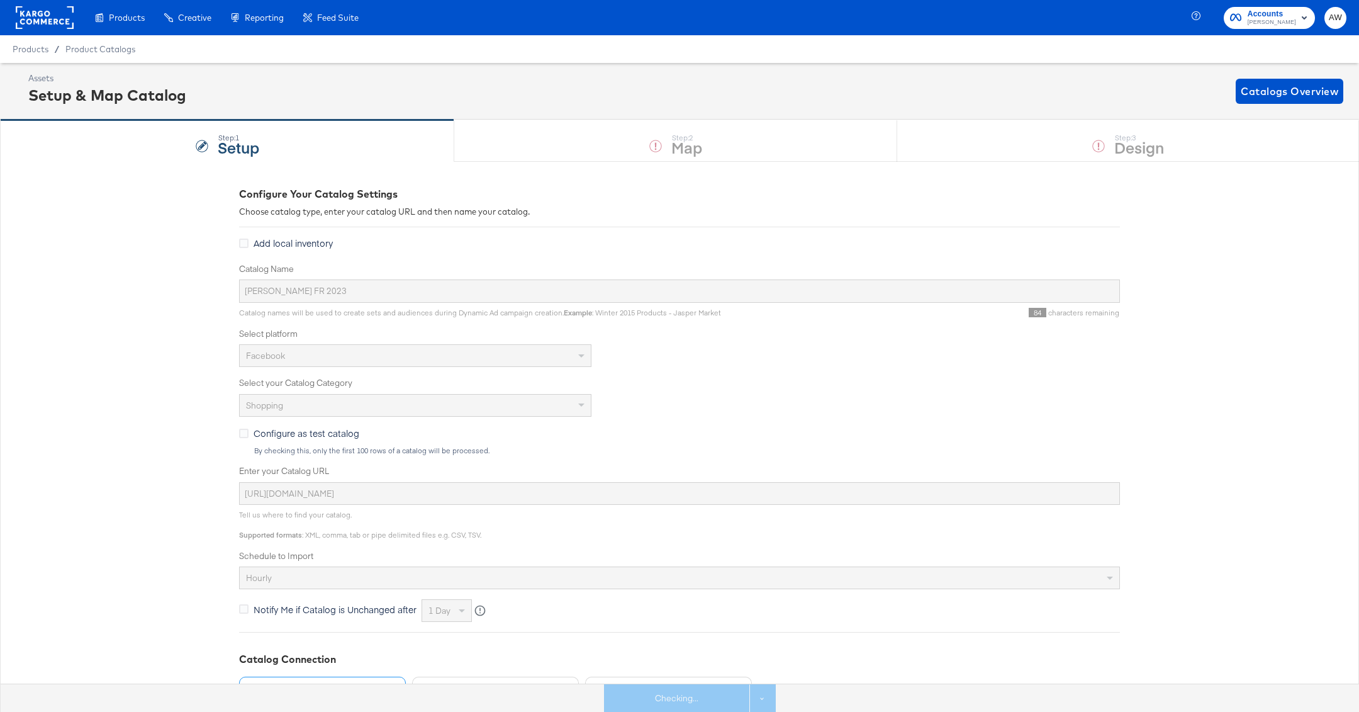
click at [1039, 161] on div "Step: 3 Design" at bounding box center [1128, 141] width 462 height 42
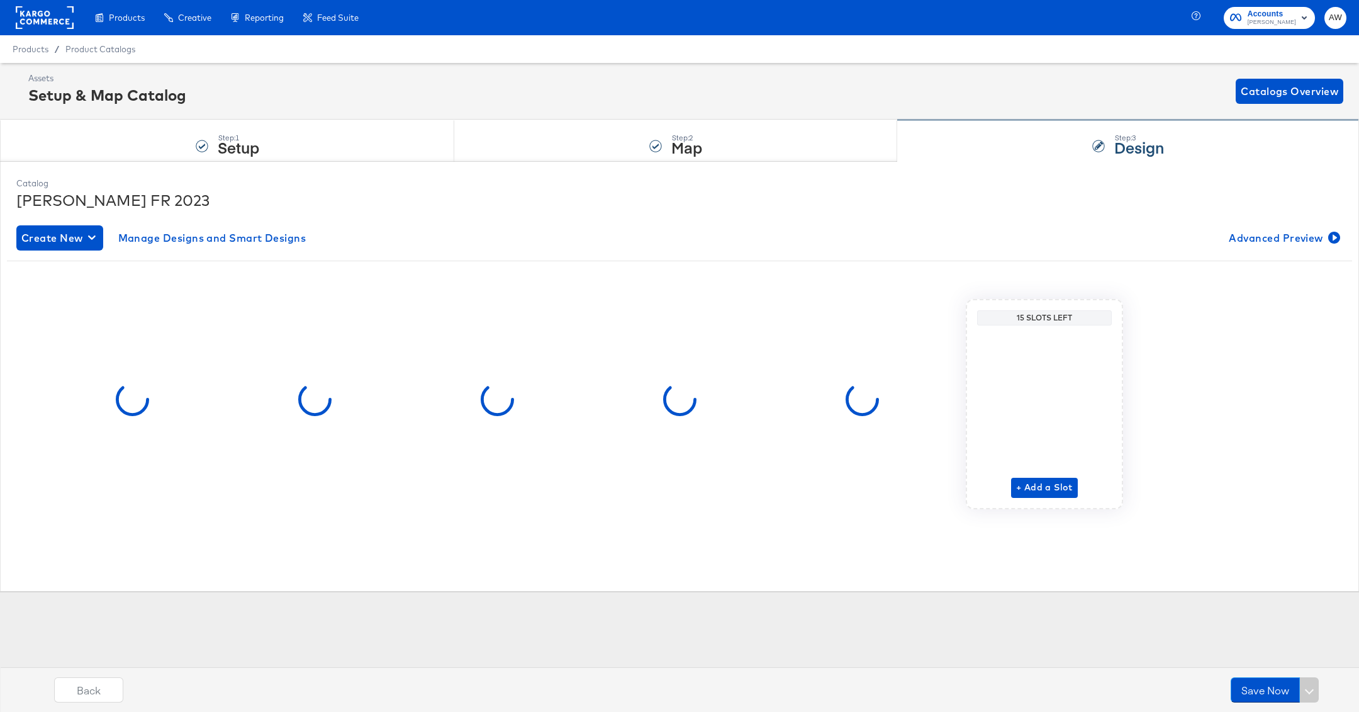
click at [1008, 153] on div "Step: 3 Design" at bounding box center [1128, 141] width 462 height 42
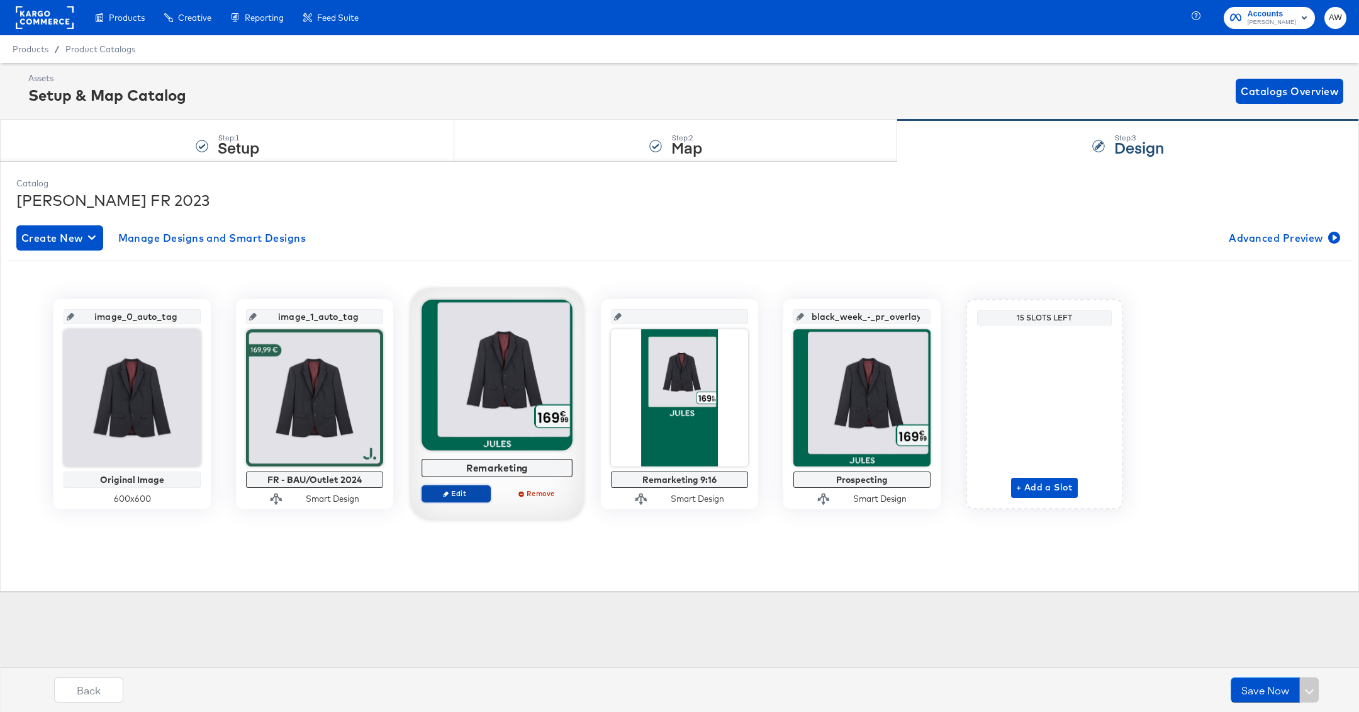
click at [474, 498] on button "Edit" at bounding box center [456, 493] width 69 height 18
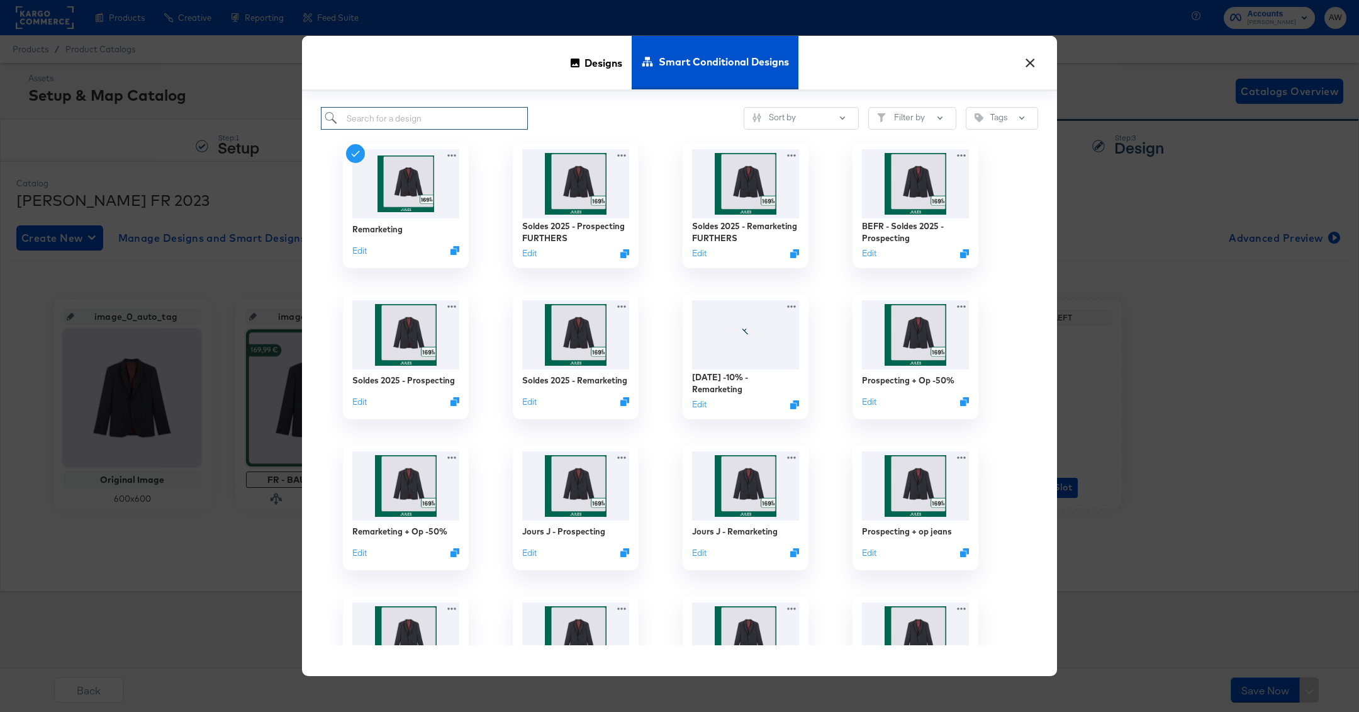
click at [494, 117] on input "search" at bounding box center [424, 118] width 207 height 23
type input "op pan"
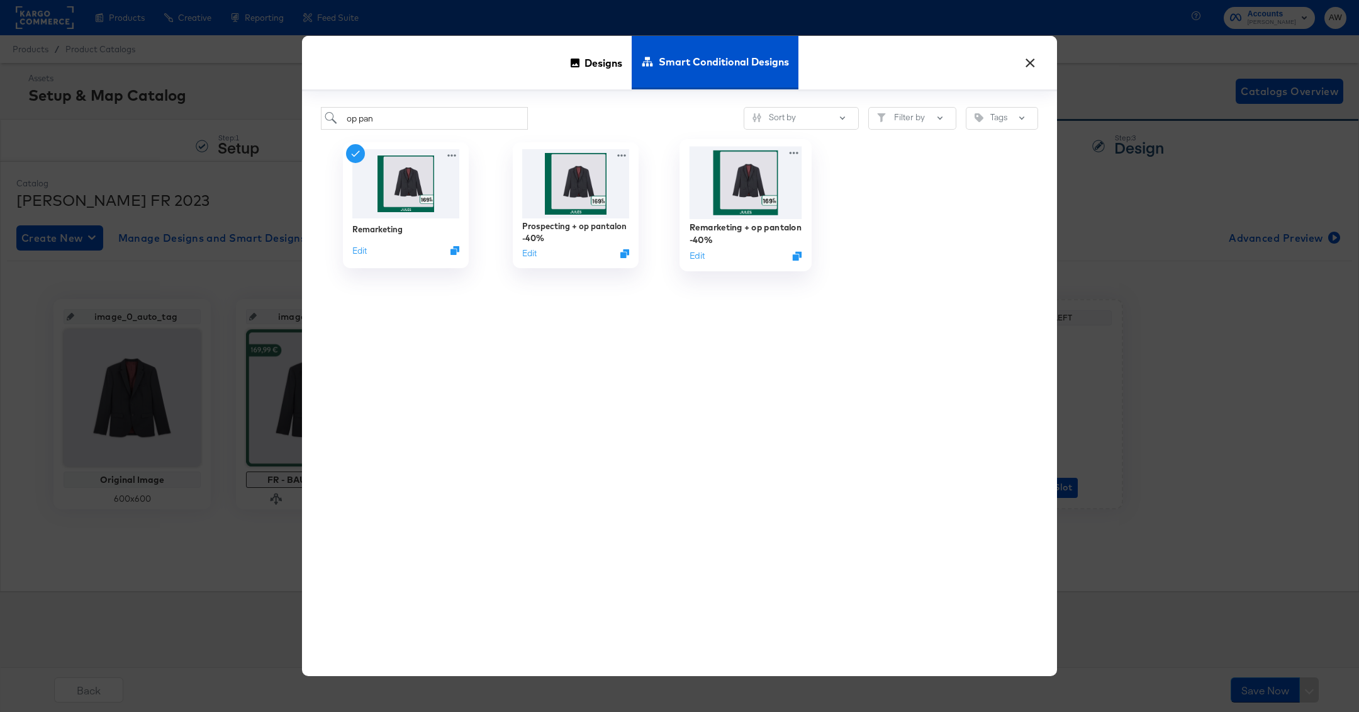
click at [742, 191] on img at bounding box center [746, 183] width 113 height 72
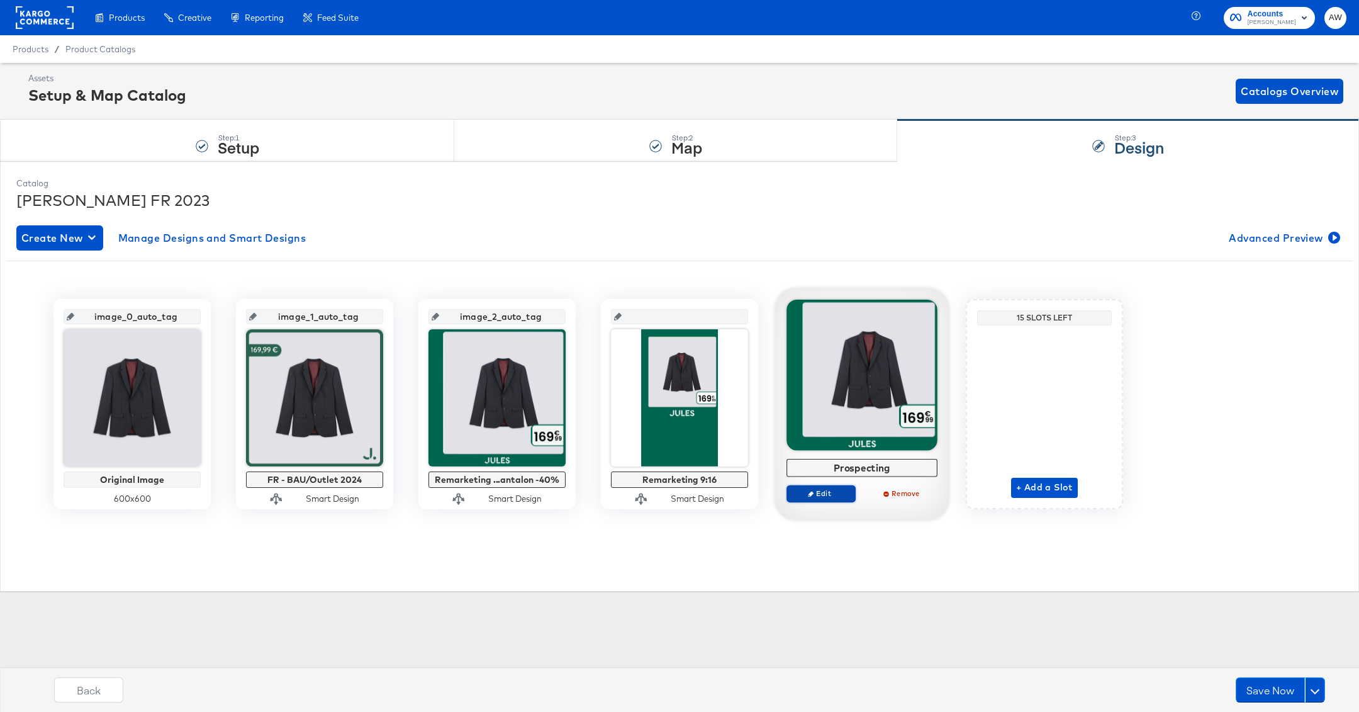
click at [816, 492] on span "Edit" at bounding box center [821, 492] width 58 height 9
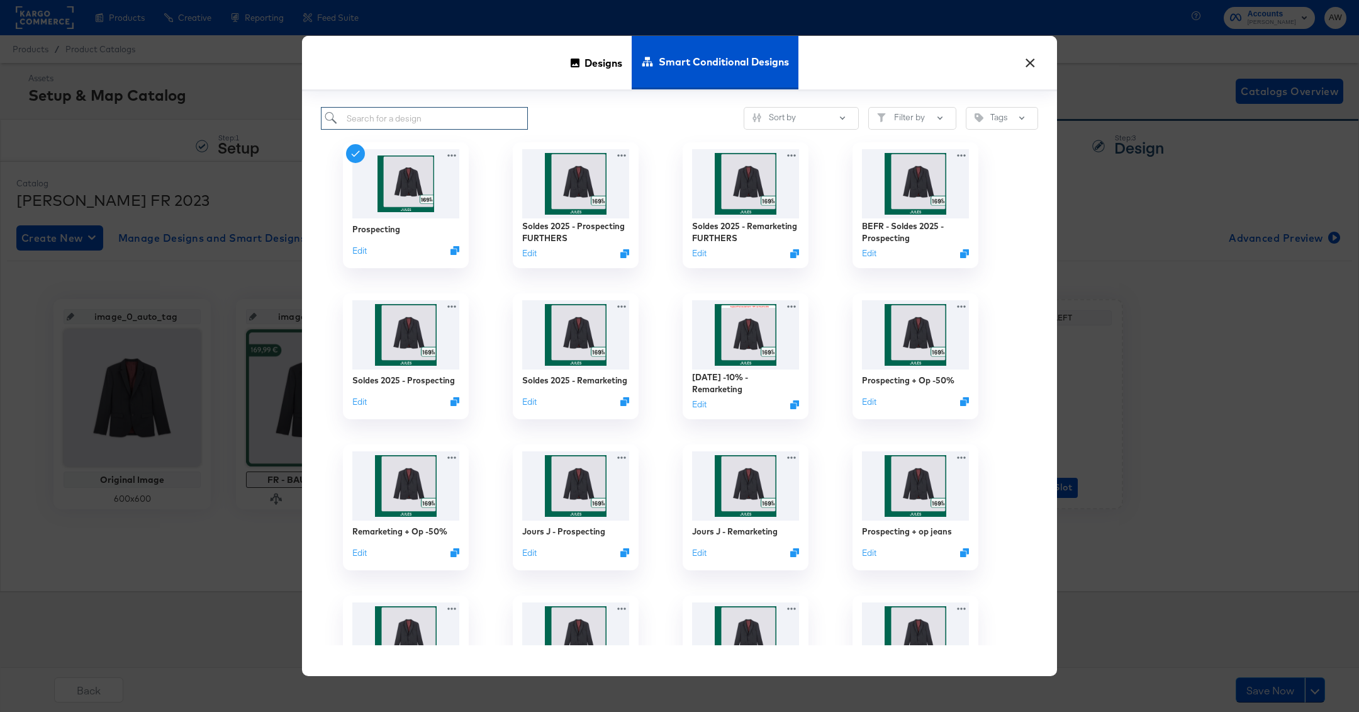
click at [488, 108] on input "search" at bounding box center [424, 118] width 207 height 23
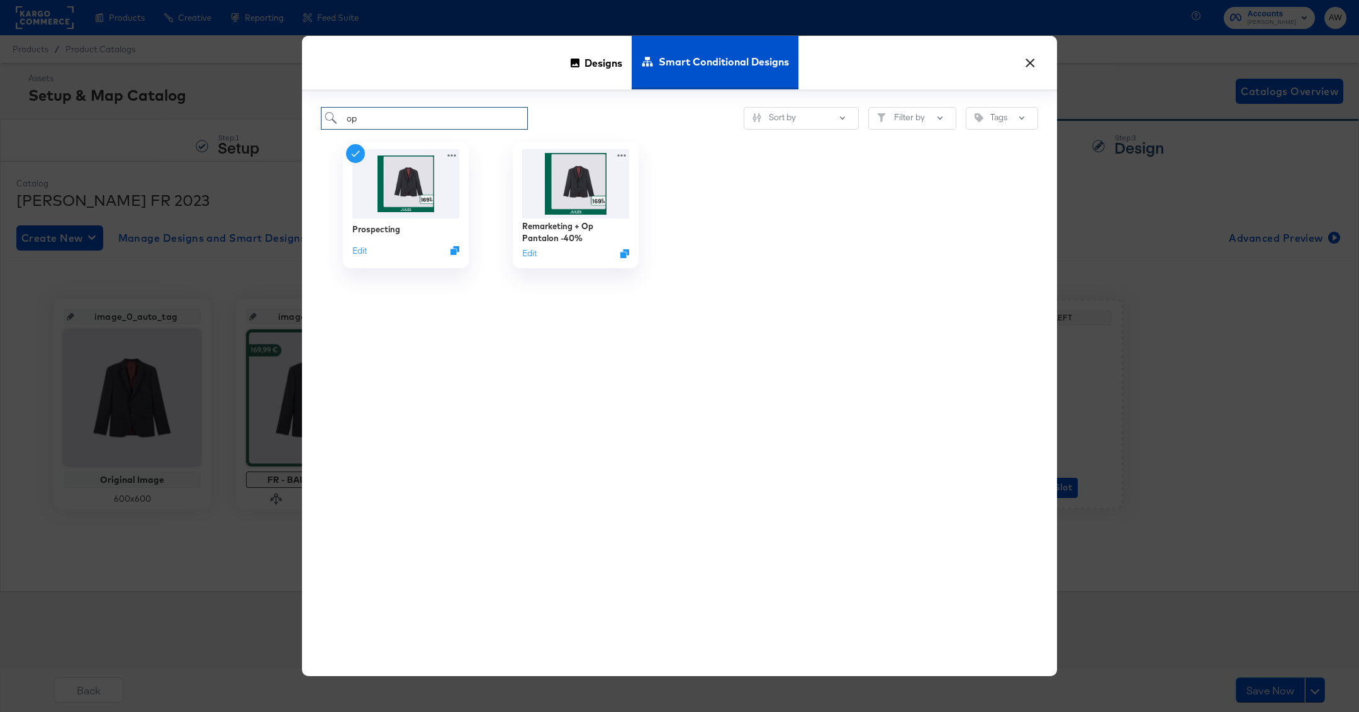
type input "o"
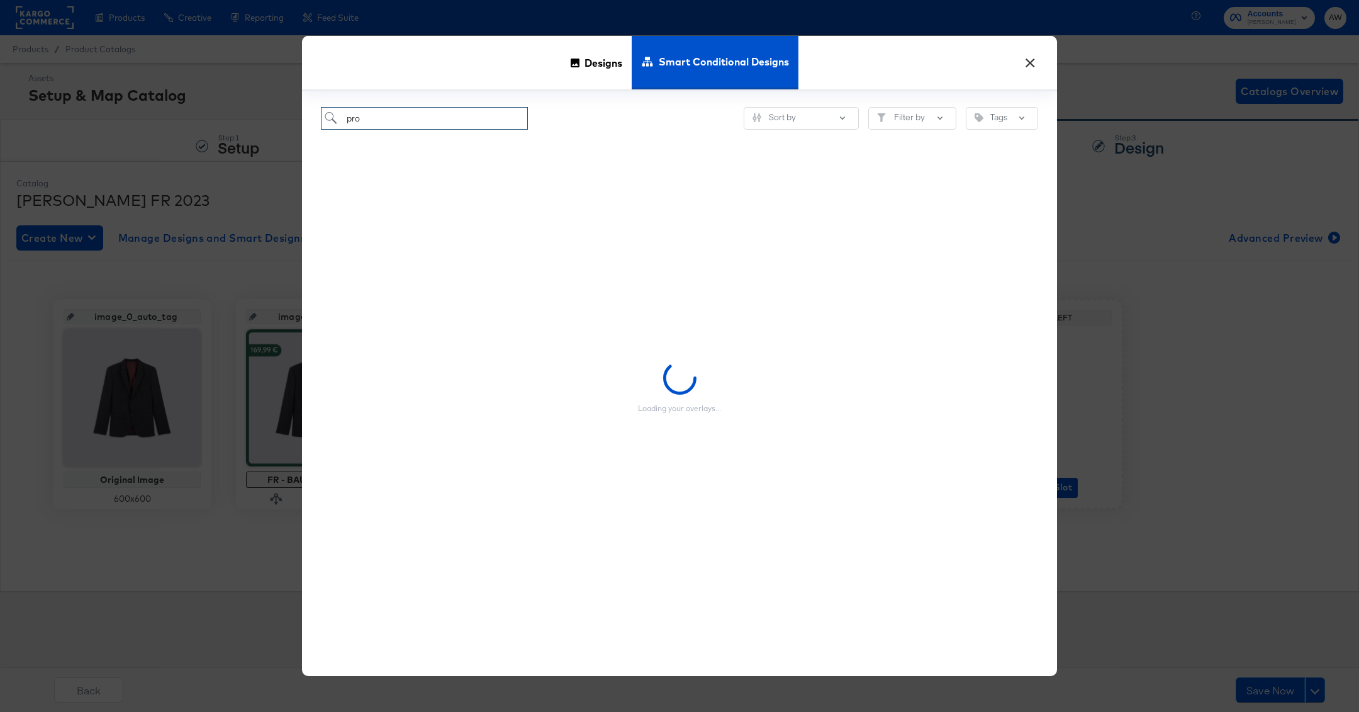
type input "pros"
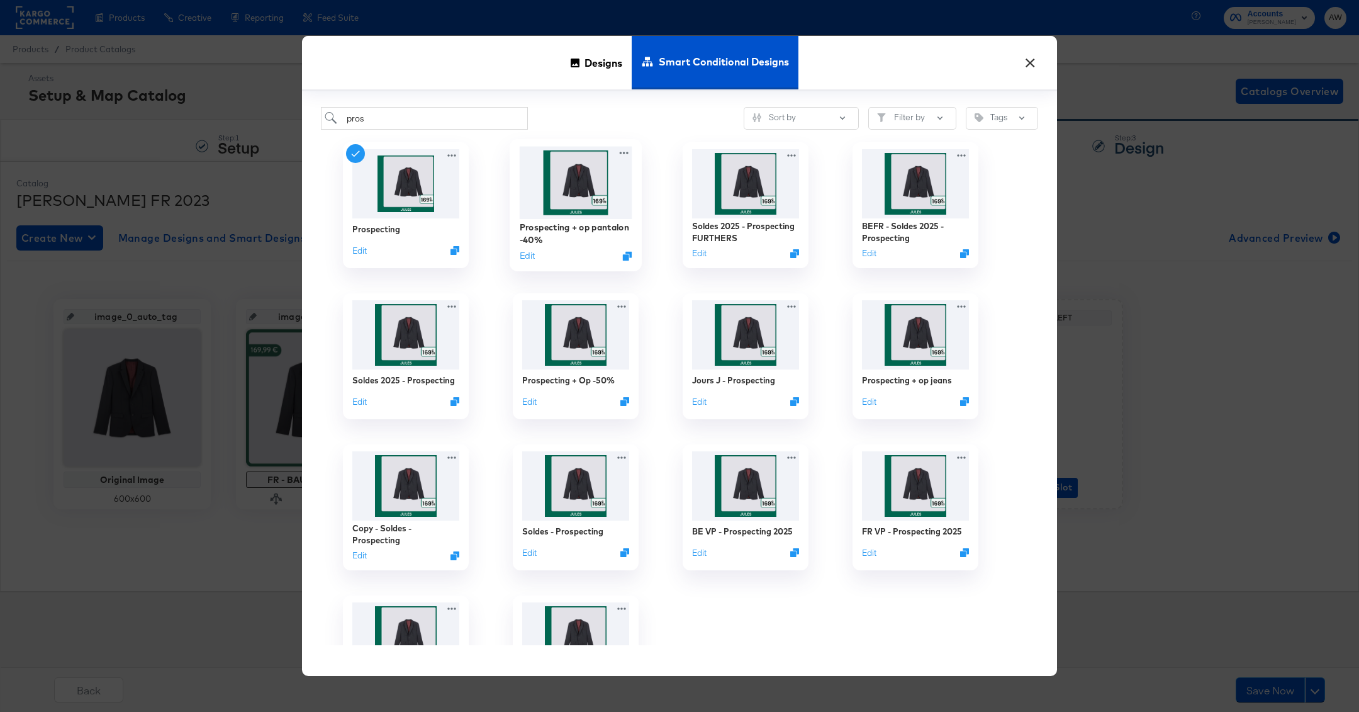
click at [609, 207] on img at bounding box center [576, 183] width 113 height 72
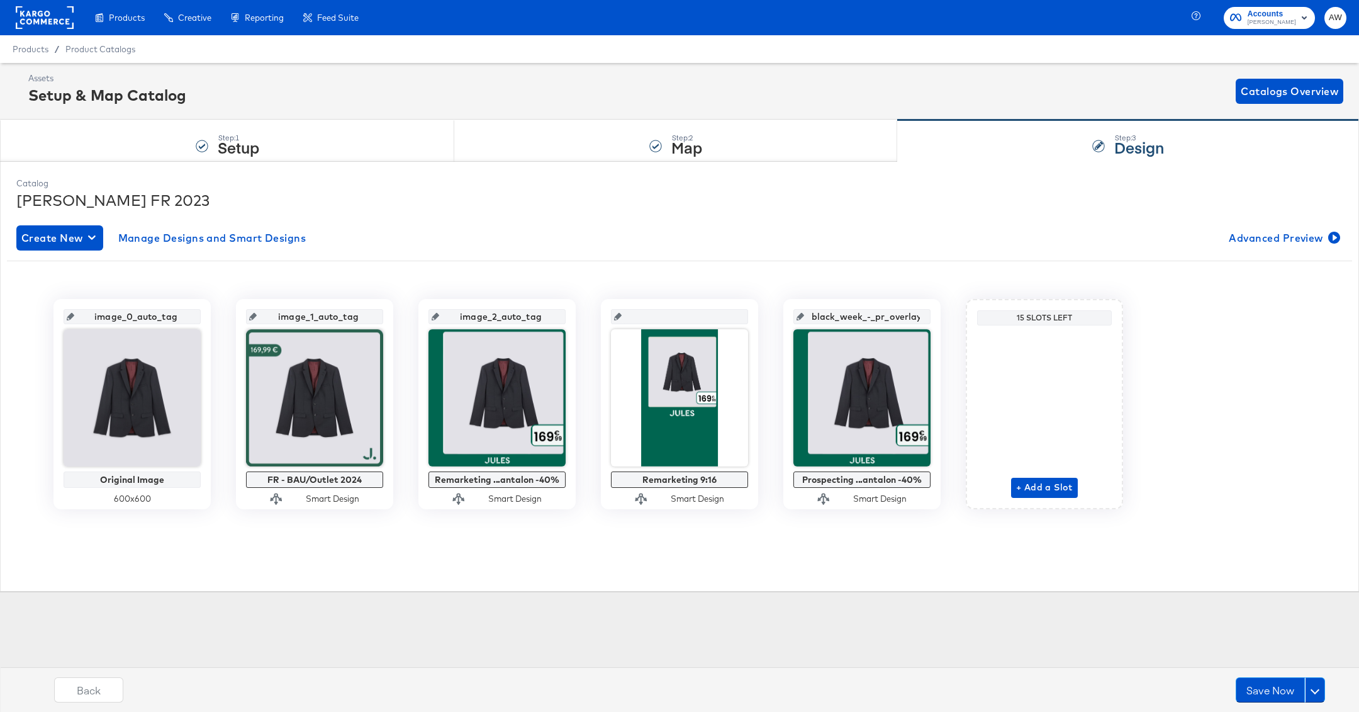
click at [666, 226] on div "Create New Manage Designs and Smart Designs Advanced Preview" at bounding box center [679, 237] width 1326 height 25
click at [1273, 686] on button "Save Now" at bounding box center [1270, 689] width 69 height 25
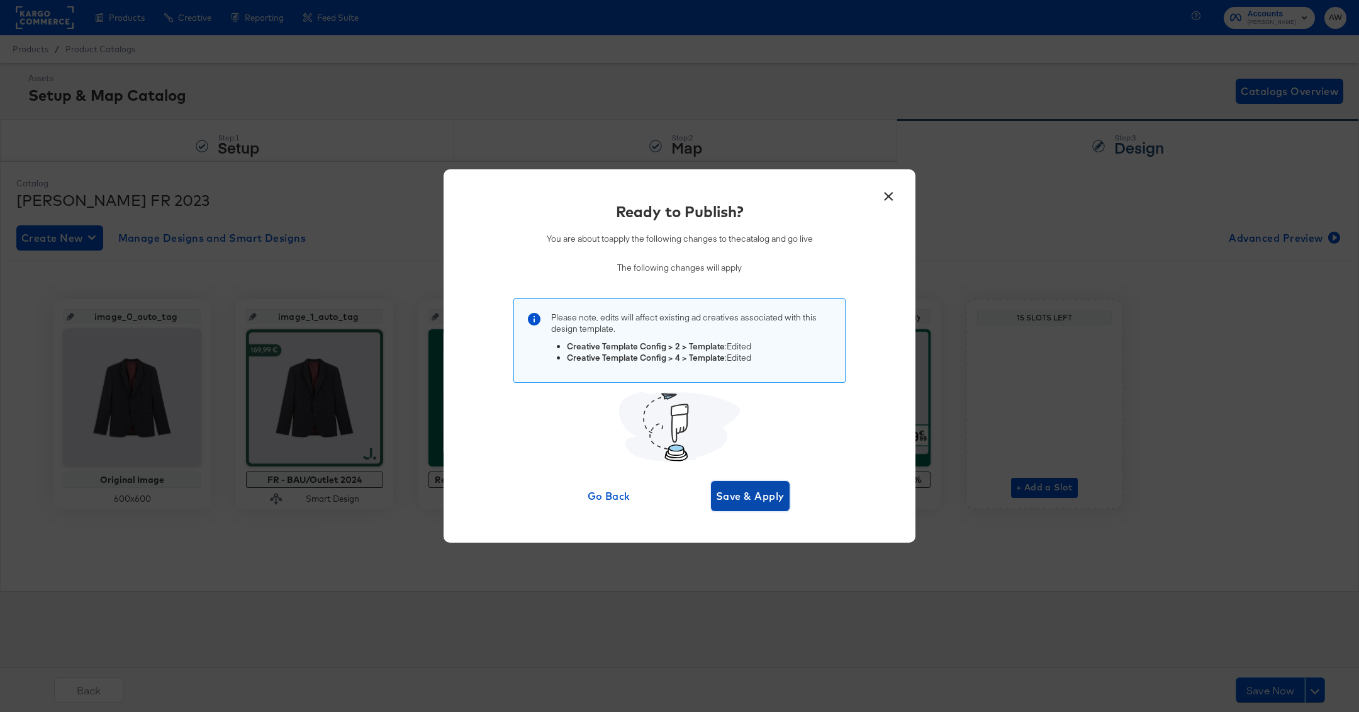
click at [769, 494] on span "Save & Apply" at bounding box center [750, 496] width 69 height 18
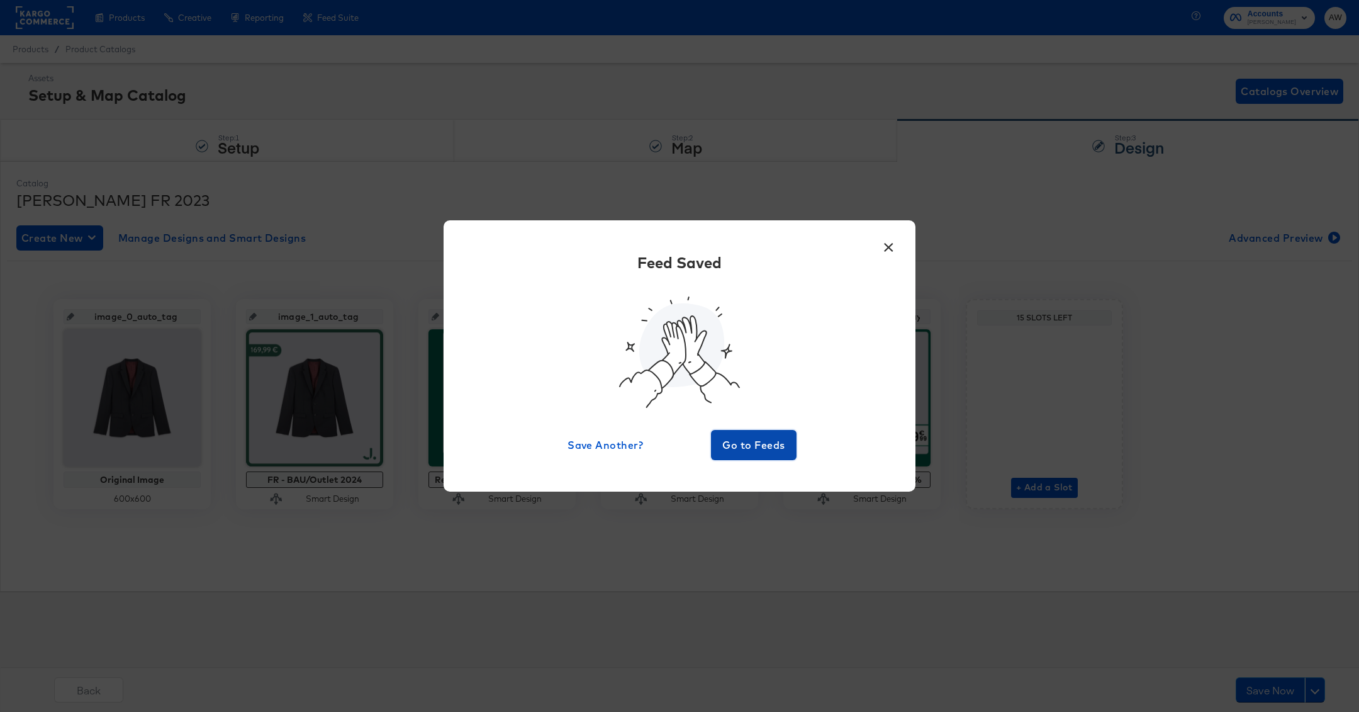
click at [778, 440] on span "Go to Feeds" at bounding box center [753, 445] width 75 height 18
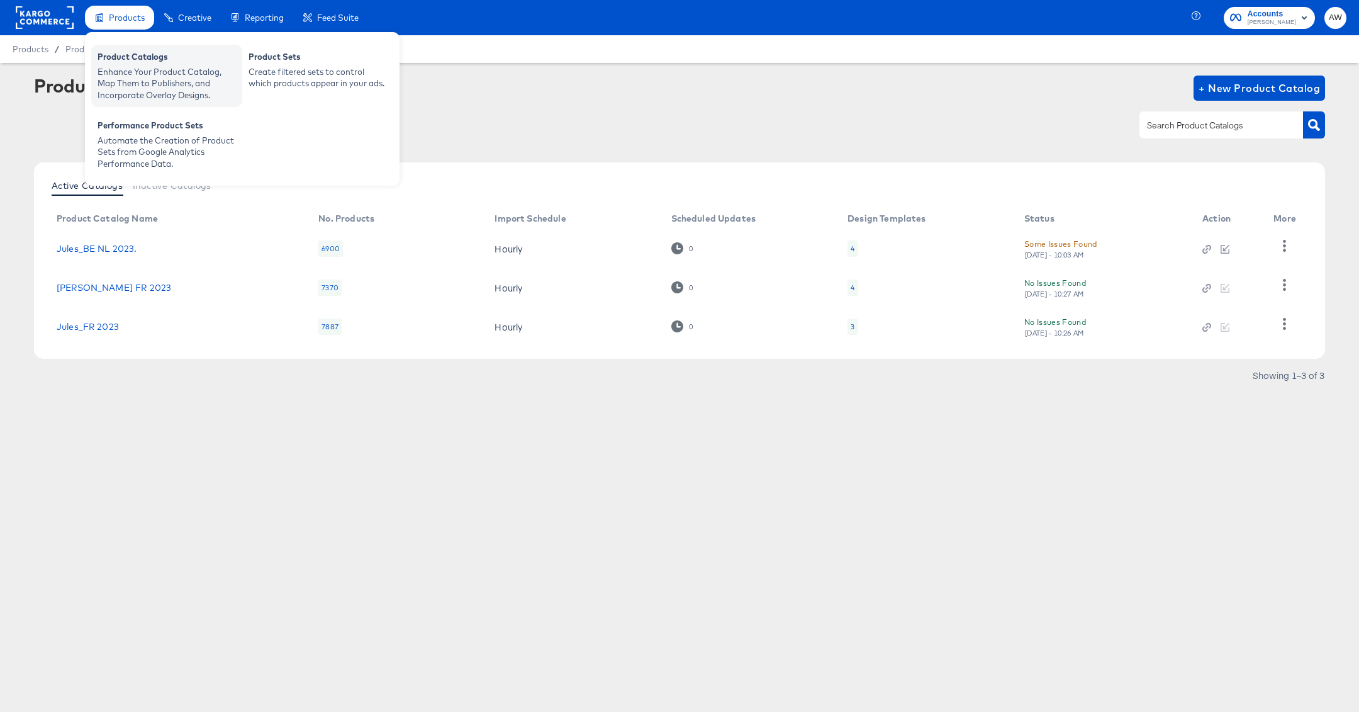
click at [143, 70] on div "Enhance Your Product Catalog, Map Them to Publishers, and Incorporate Overlay D…" at bounding box center [167, 83] width 138 height 35
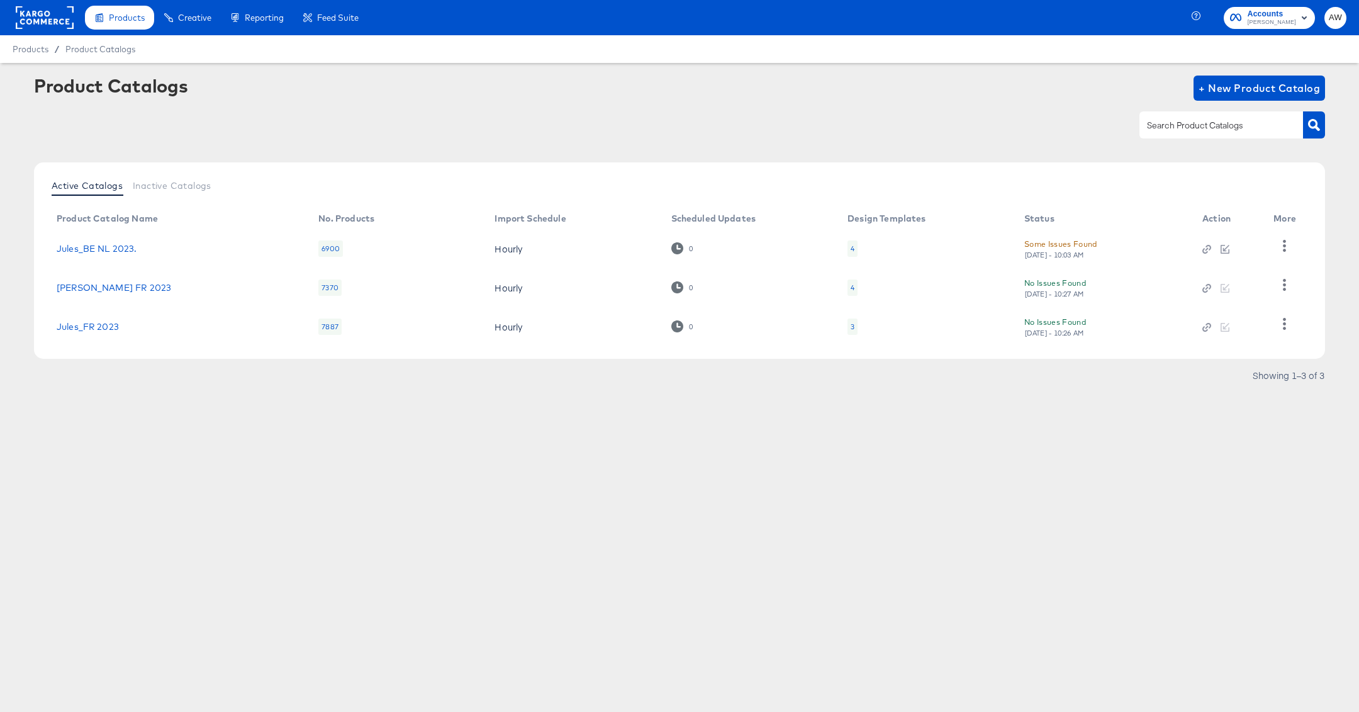
click at [59, 11] on rect at bounding box center [45, 17] width 58 height 23
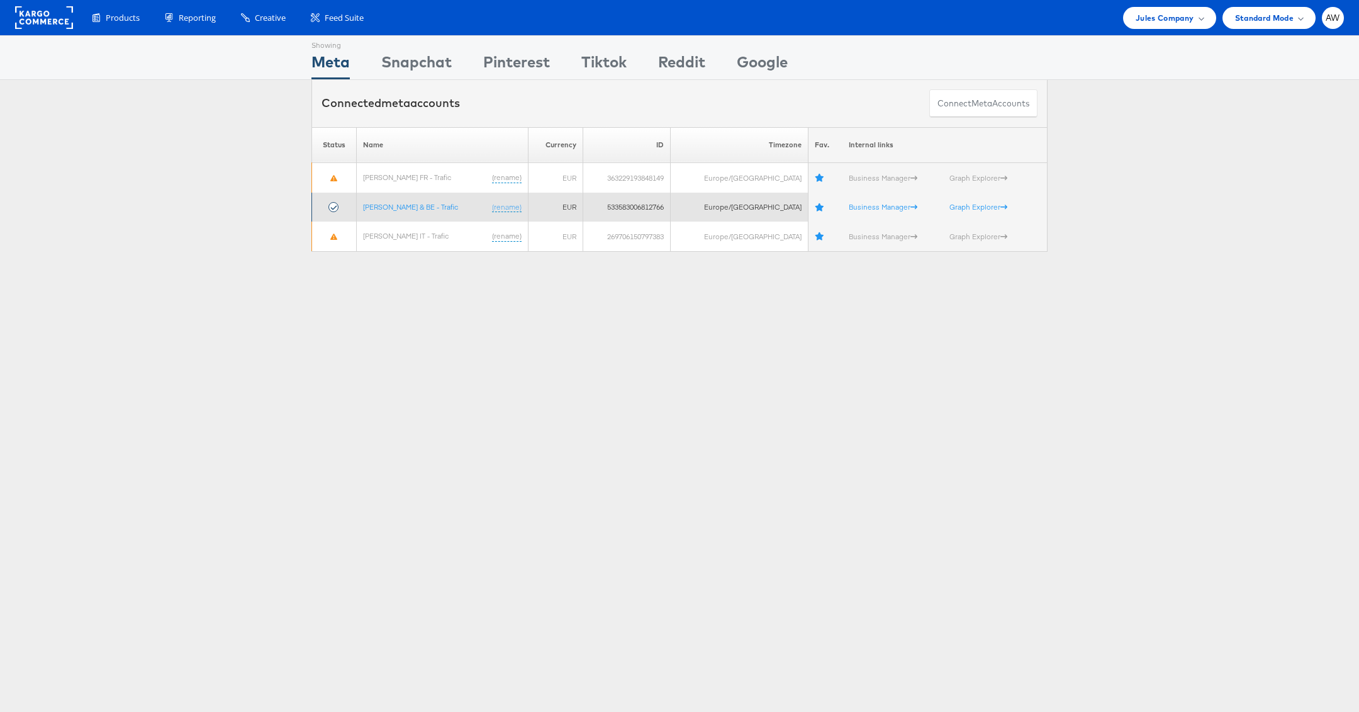
click at [383, 213] on td "Jules FR & BE - Trafic (rename)" at bounding box center [443, 208] width 172 height 30
click at [371, 206] on link "[PERSON_NAME] & BE - Trafic" at bounding box center [410, 206] width 95 height 9
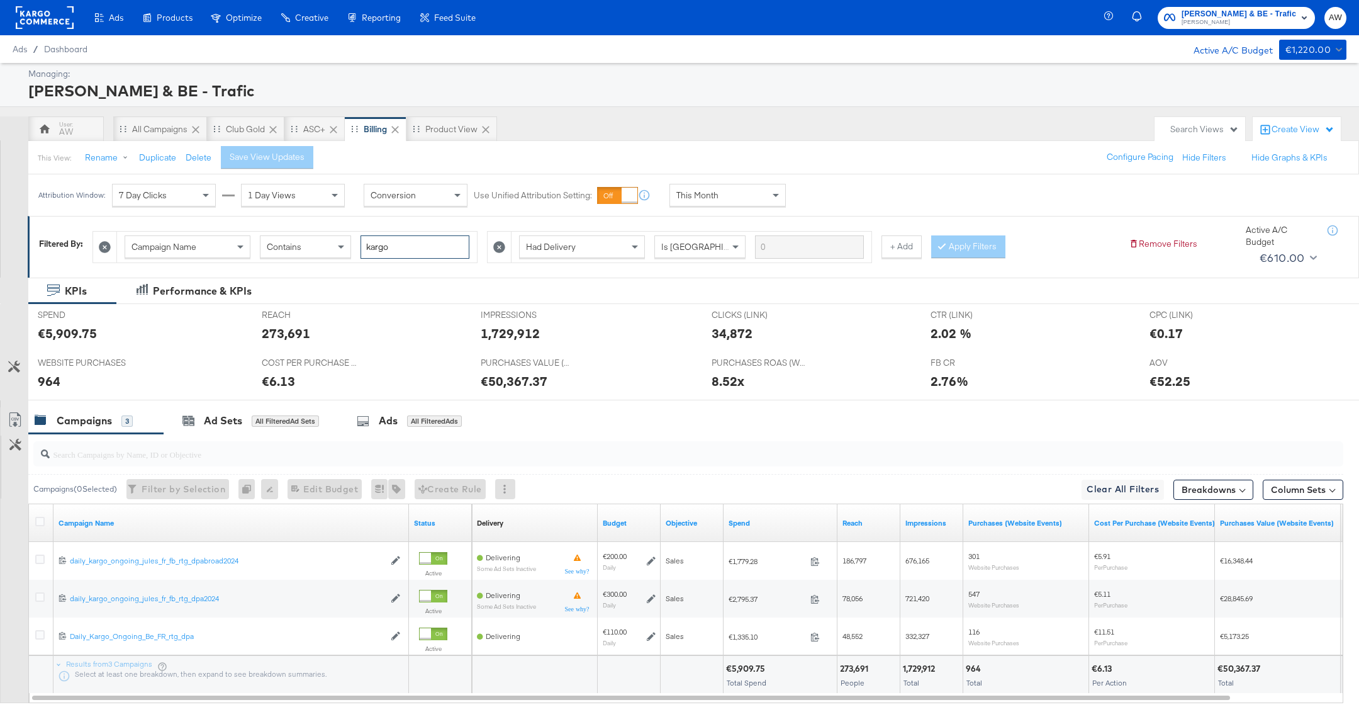
click at [378, 247] on input "kargo" at bounding box center [414, 246] width 109 height 23
type input "push"
click at [963, 257] on button "Apply Filters" at bounding box center [968, 246] width 74 height 23
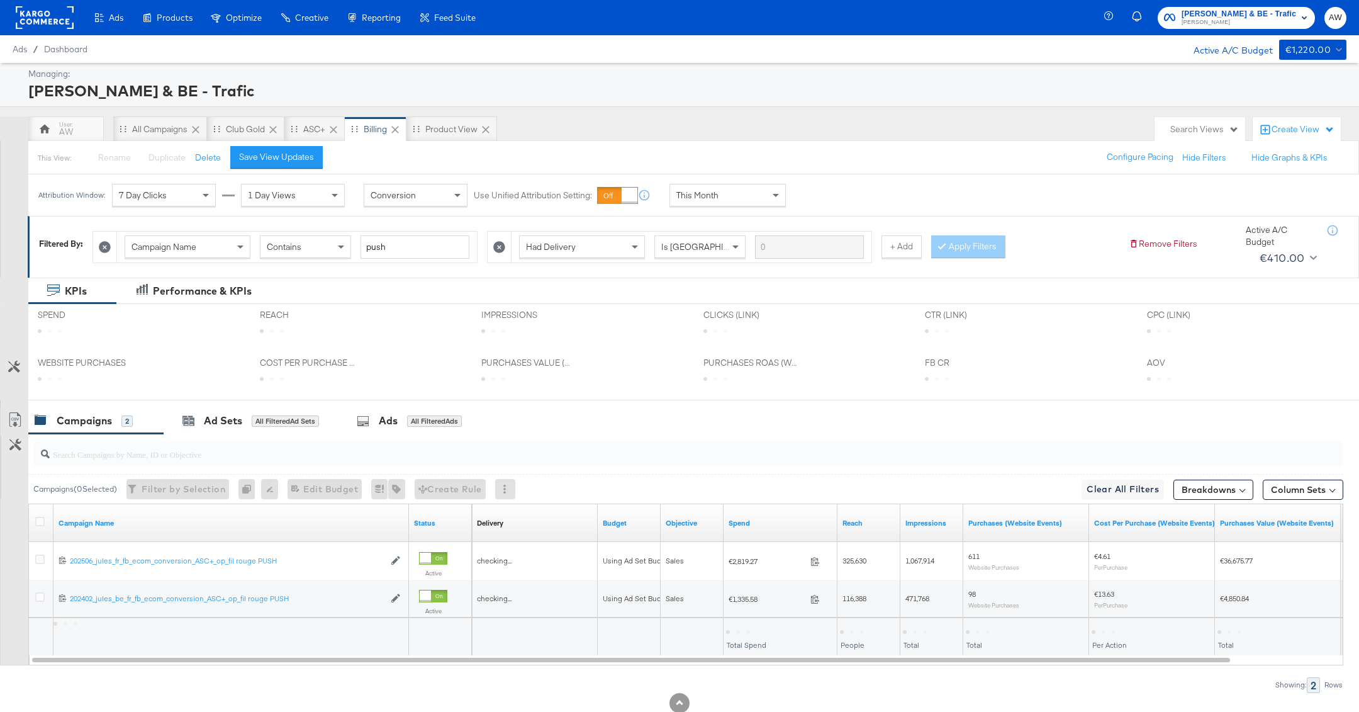
scroll to position [34, 0]
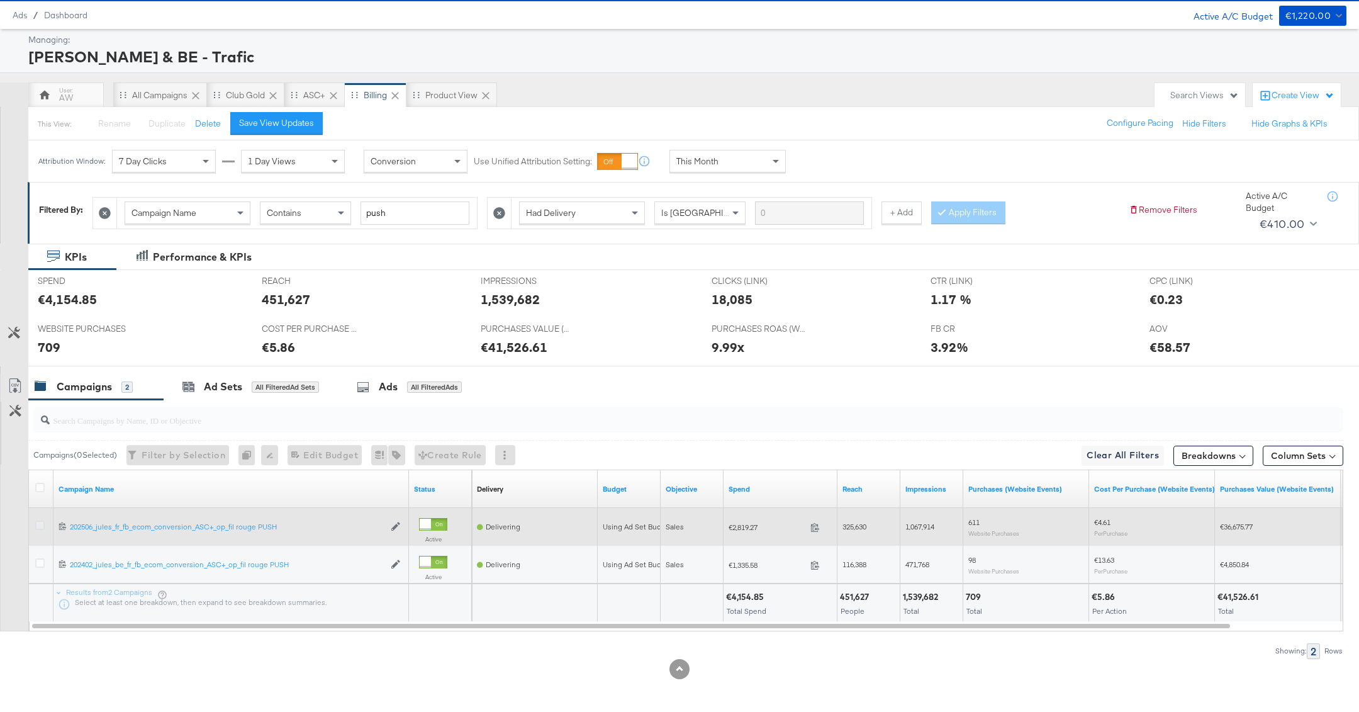
click at [36, 522] on icon at bounding box center [39, 524] width 9 height 9
click at [0, 0] on input "checkbox" at bounding box center [0, 0] width 0 height 0
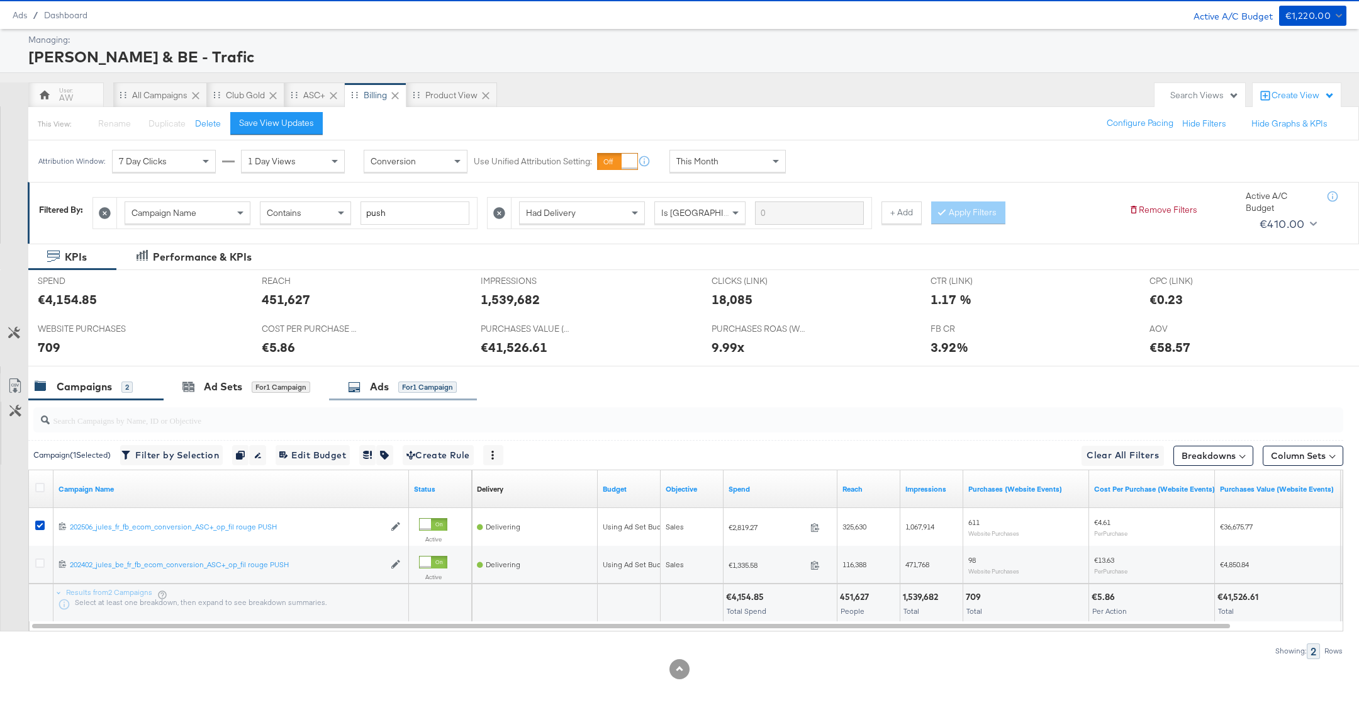
click at [433, 386] on div "for 1 Campaign" at bounding box center [427, 386] width 59 height 11
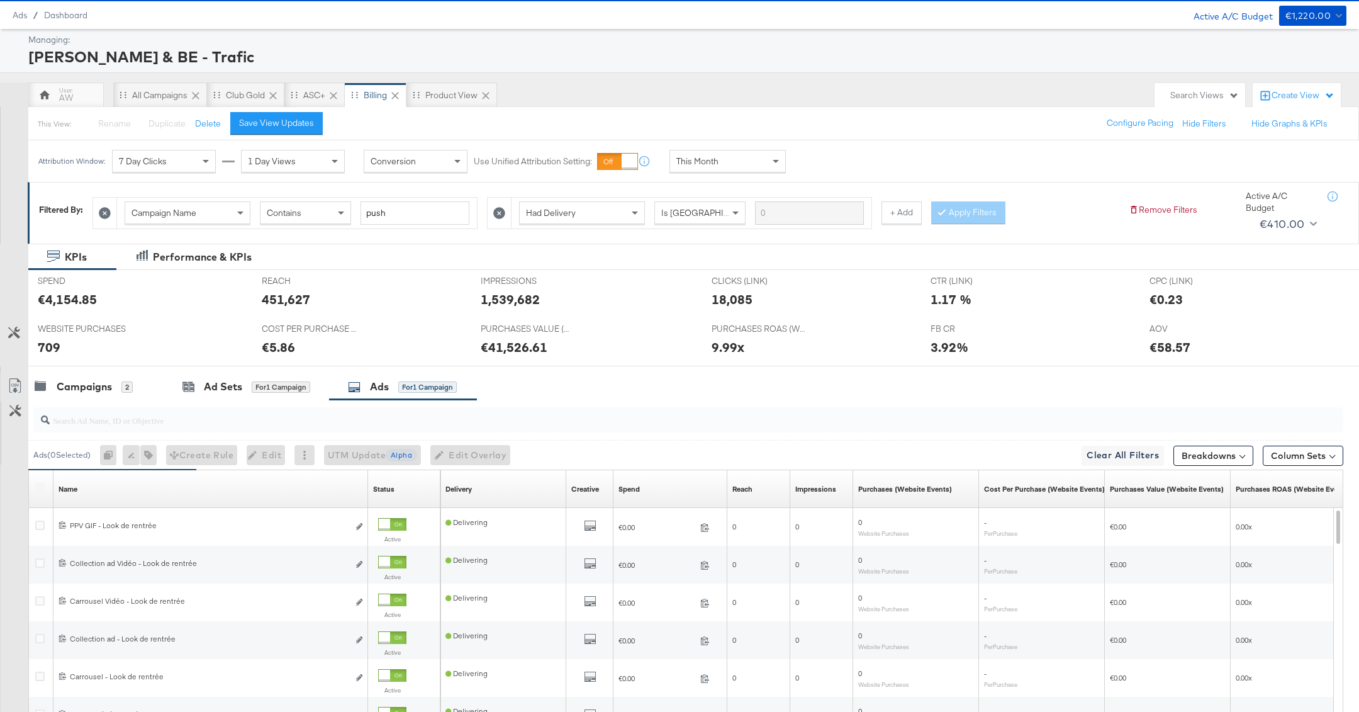
scroll to position [194, 0]
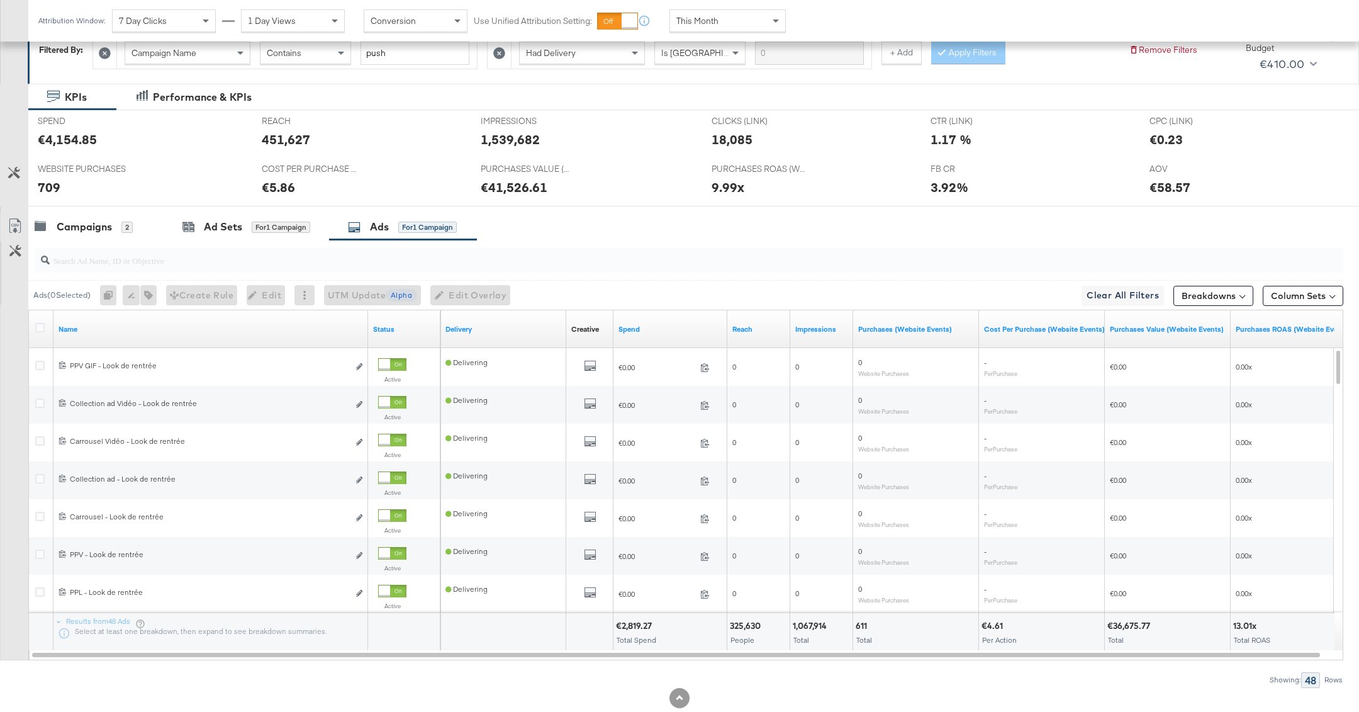
click at [360, 255] on input "search" at bounding box center [636, 255] width 1172 height 25
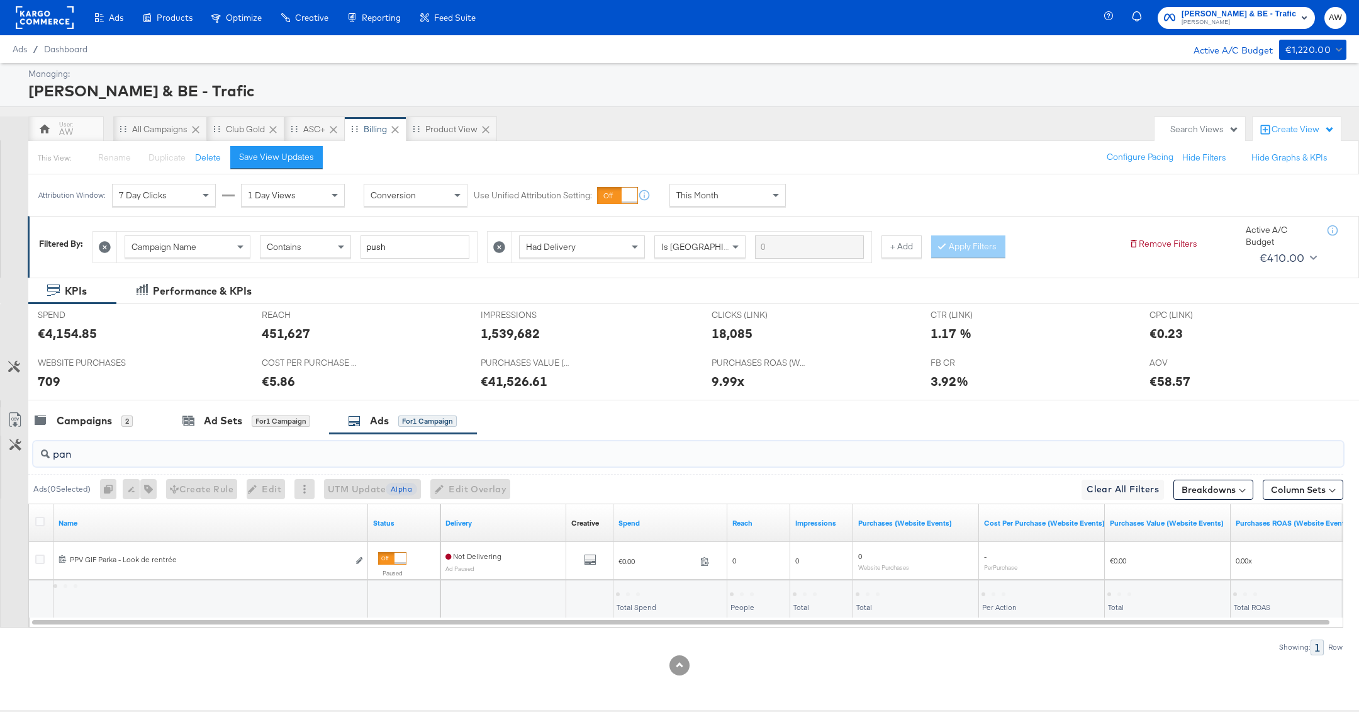
scroll to position [0, 0]
type input "p"
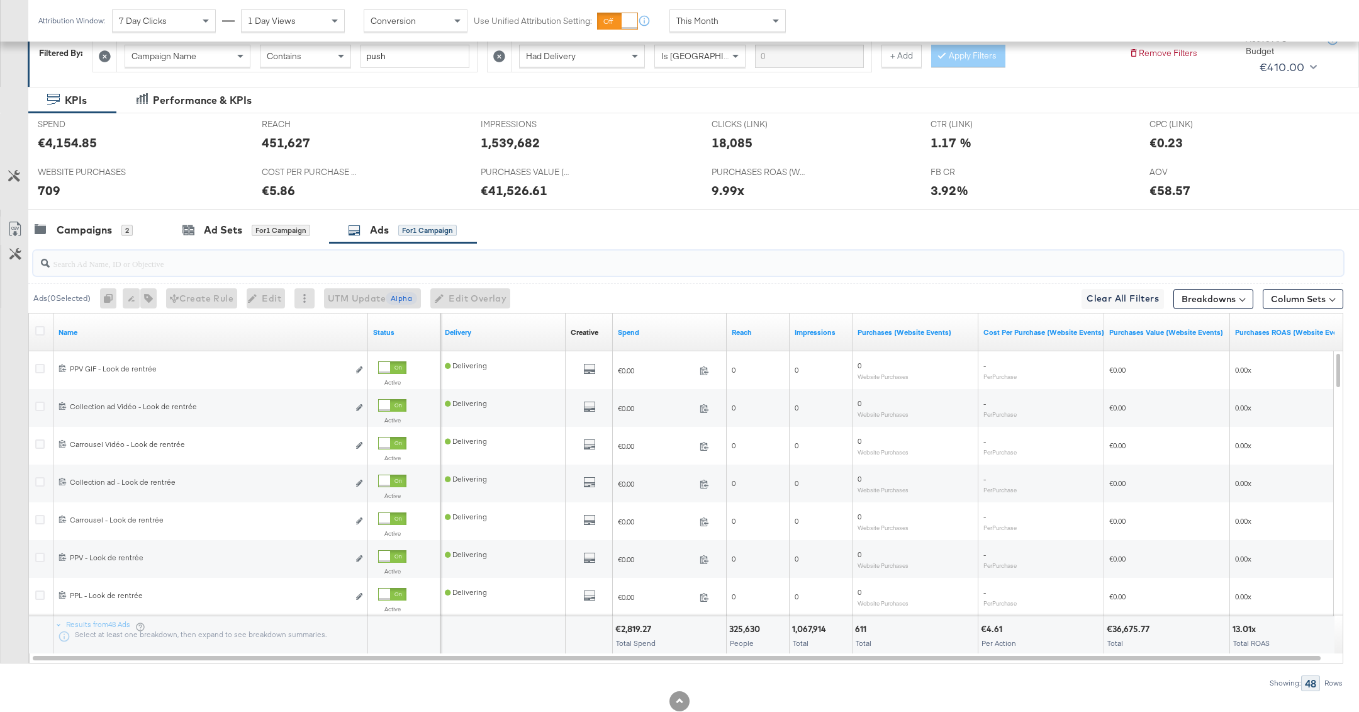
scroll to position [223, 0]
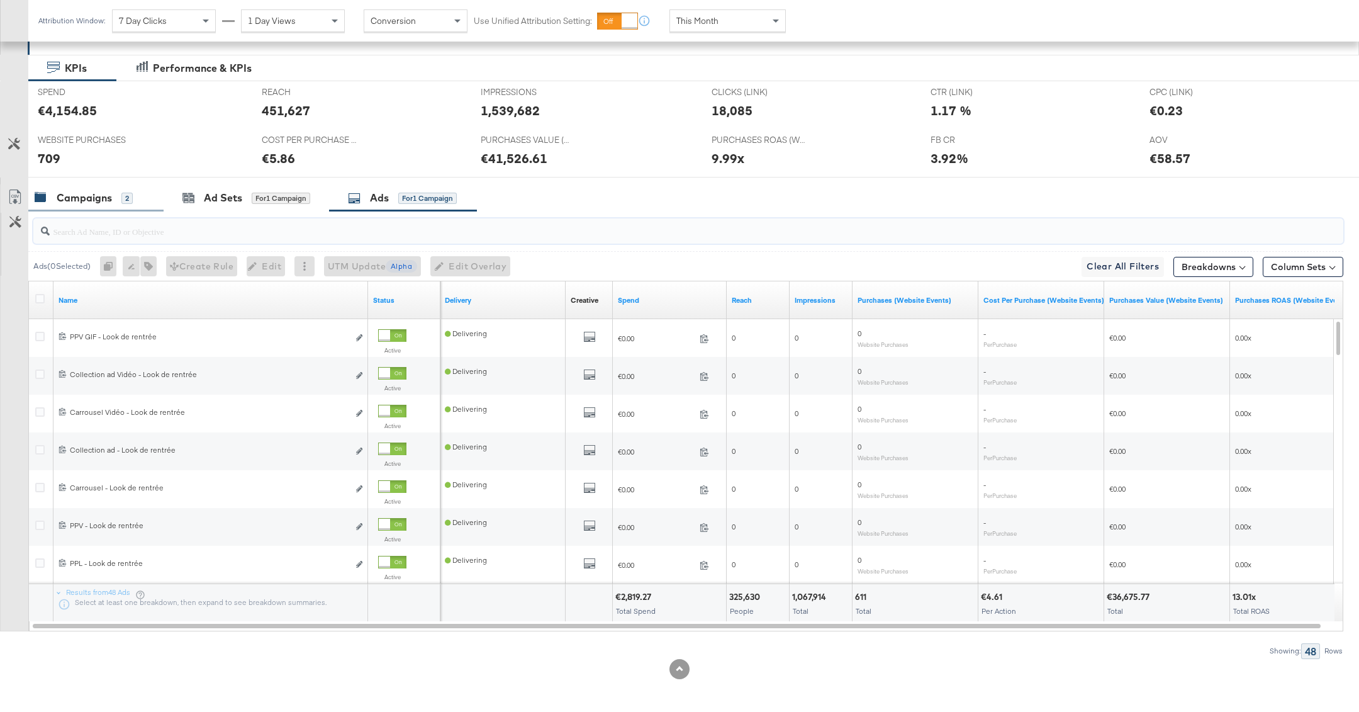
click at [141, 204] on div "Campaigns 2" at bounding box center [95, 197] width 135 height 27
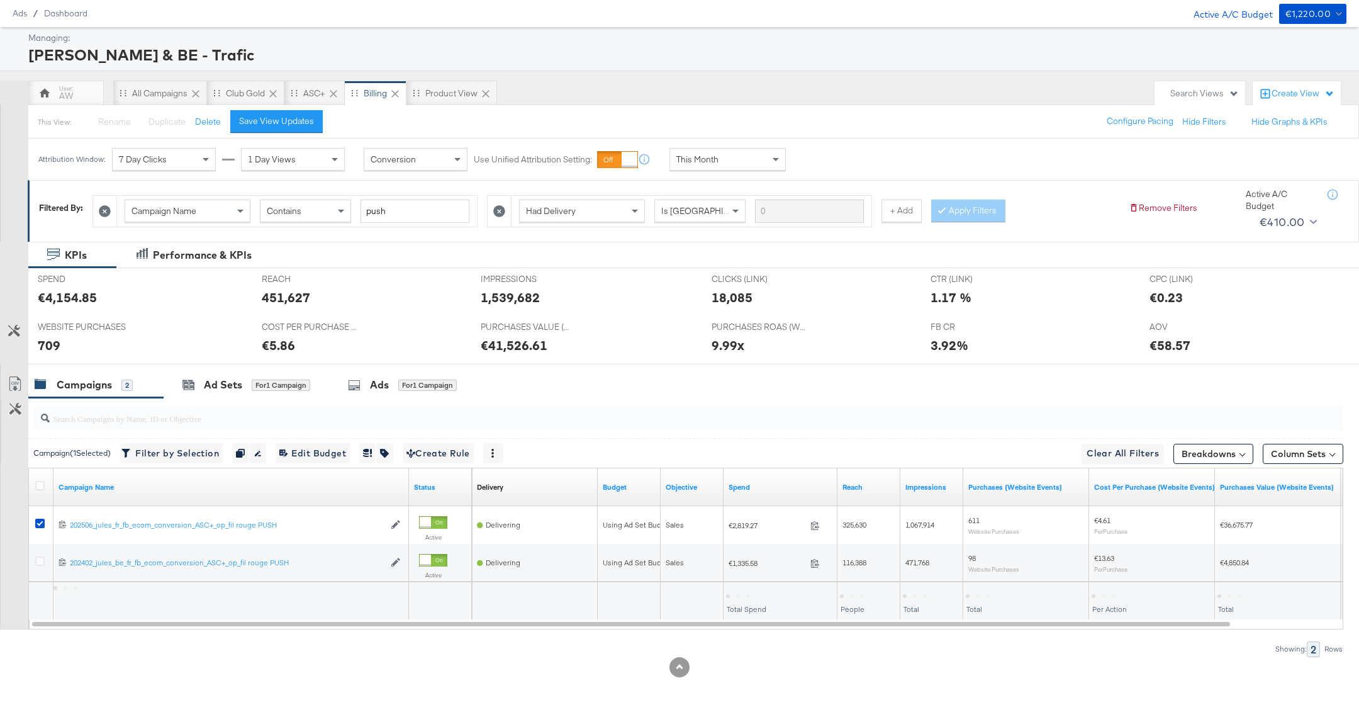
scroll to position [34, 0]
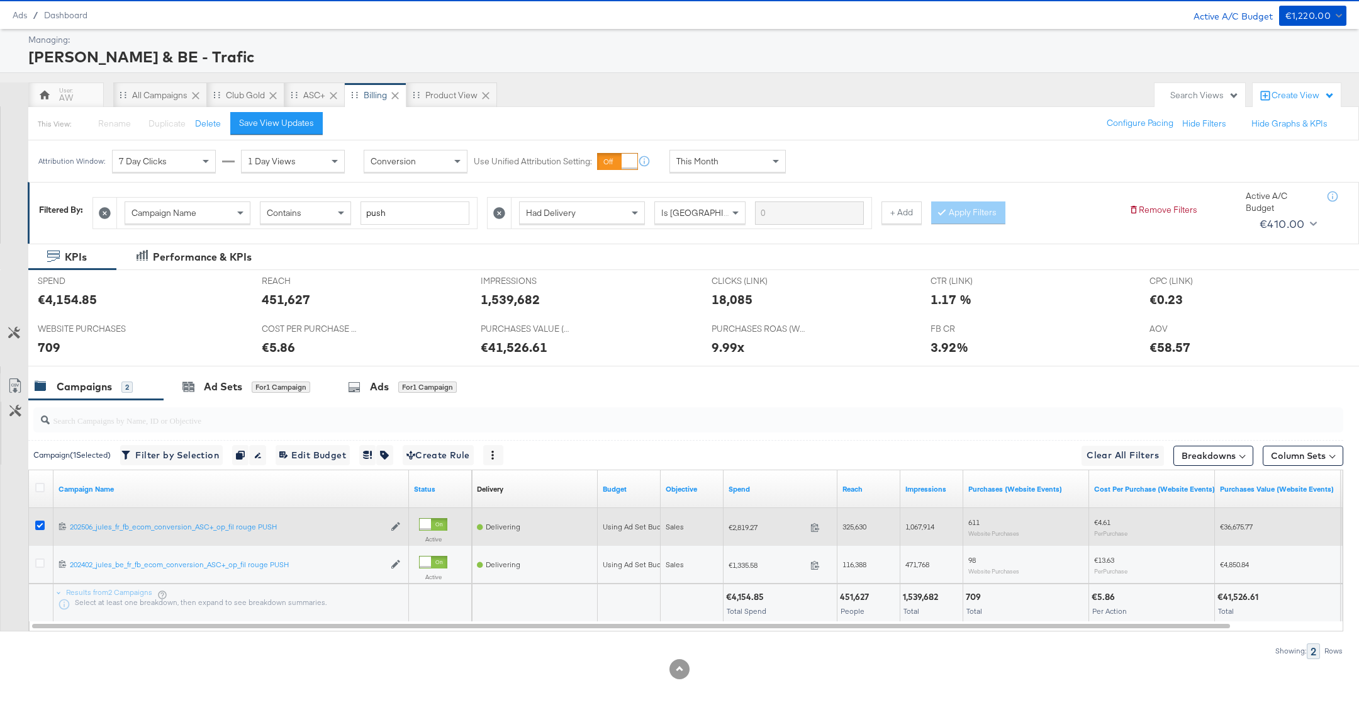
click at [38, 525] on icon at bounding box center [39, 524] width 9 height 9
click at [0, 0] on input "checkbox" at bounding box center [0, 0] width 0 height 0
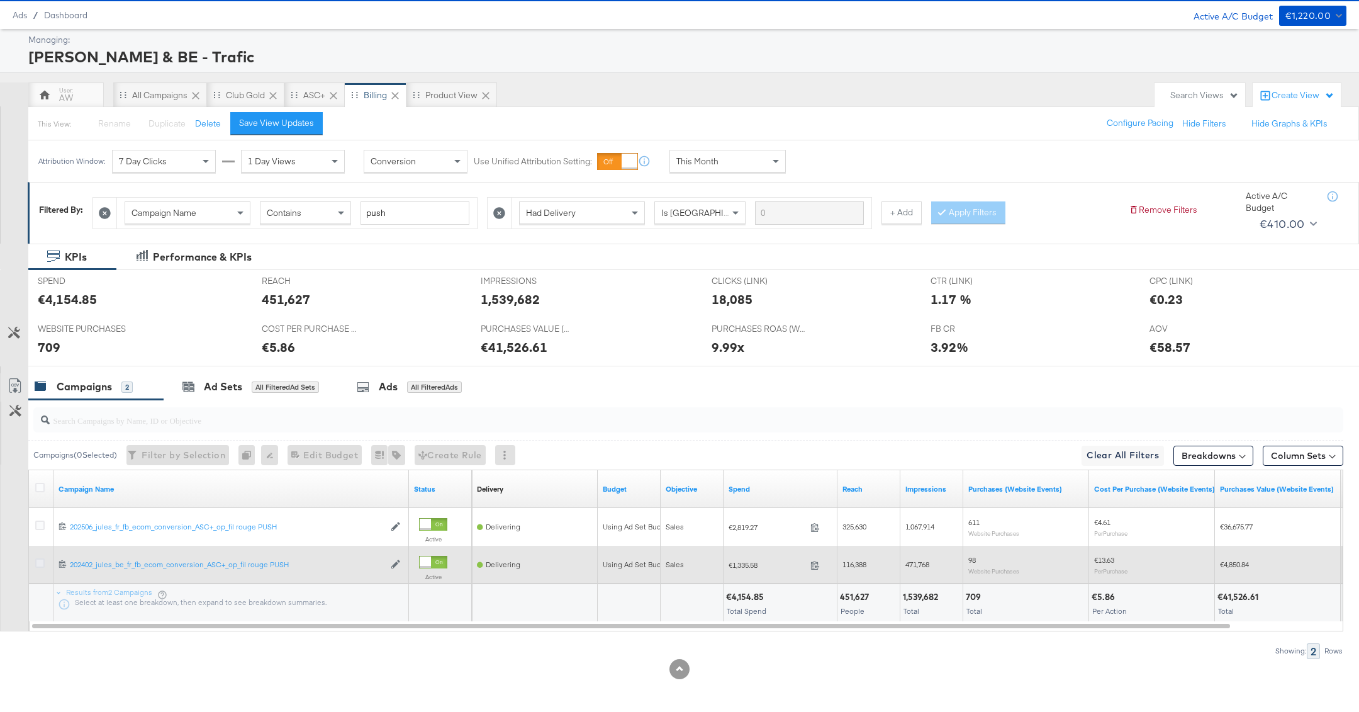
click at [38, 558] on icon at bounding box center [39, 562] width 9 height 9
click at [0, 0] on input "checkbox" at bounding box center [0, 0] width 0 height 0
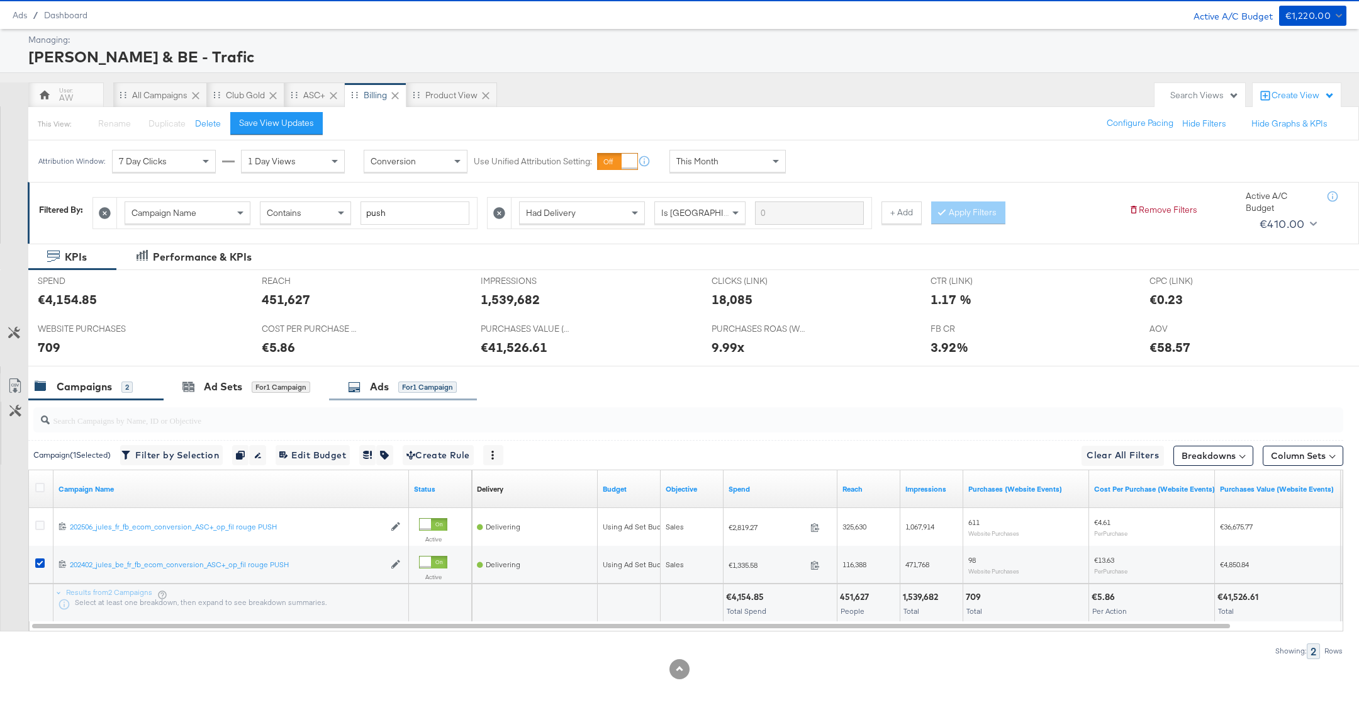
click at [393, 371] on div "KPIs Performance & KPIs Customize KPIs SPEND SPEND €4,154.85 REACH REACH 451,62…" at bounding box center [679, 478] width 1359 height 471
click at [396, 386] on div "Ads for 1 Campaign" at bounding box center [402, 386] width 109 height 14
